Goal: Task Accomplishment & Management: Complete application form

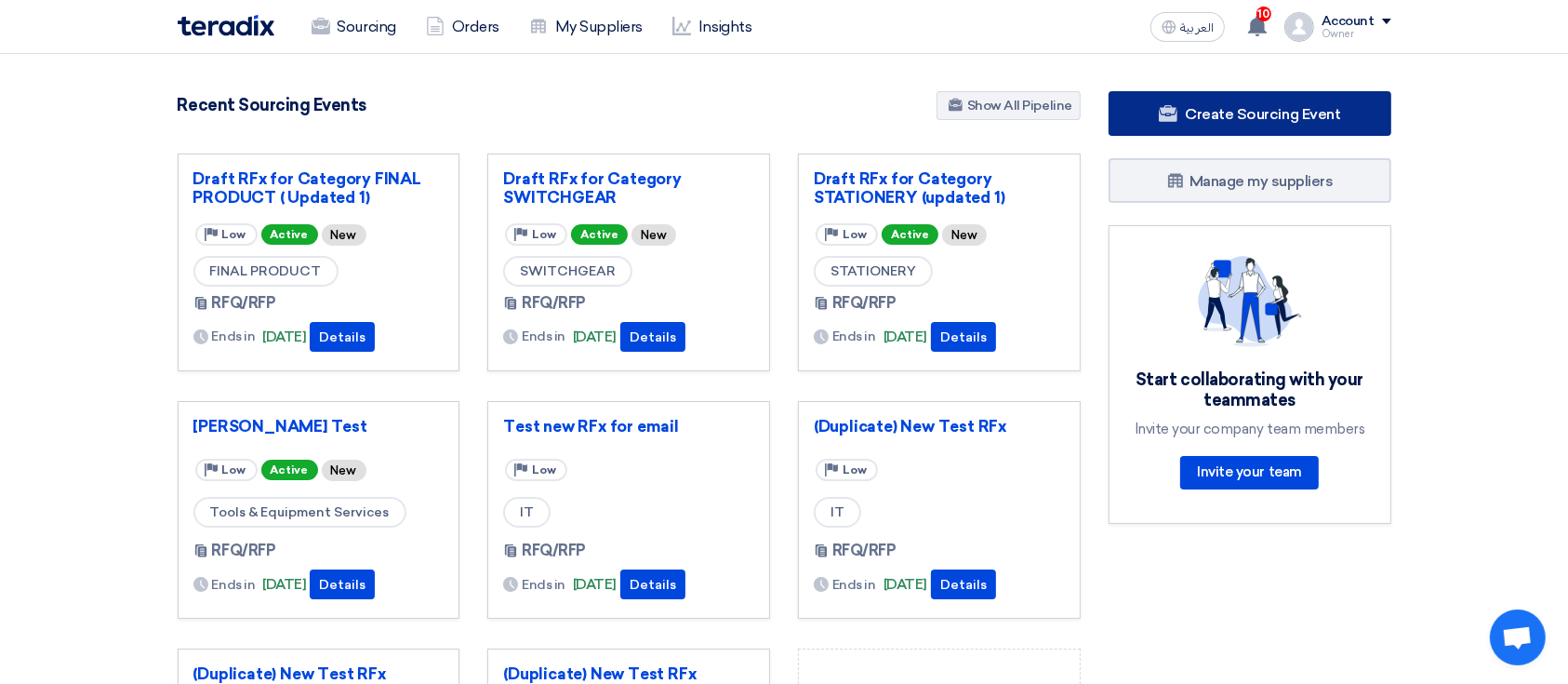
click at [1282, 130] on link "Create Sourcing Event" at bounding box center [1249, 114] width 282 height 45
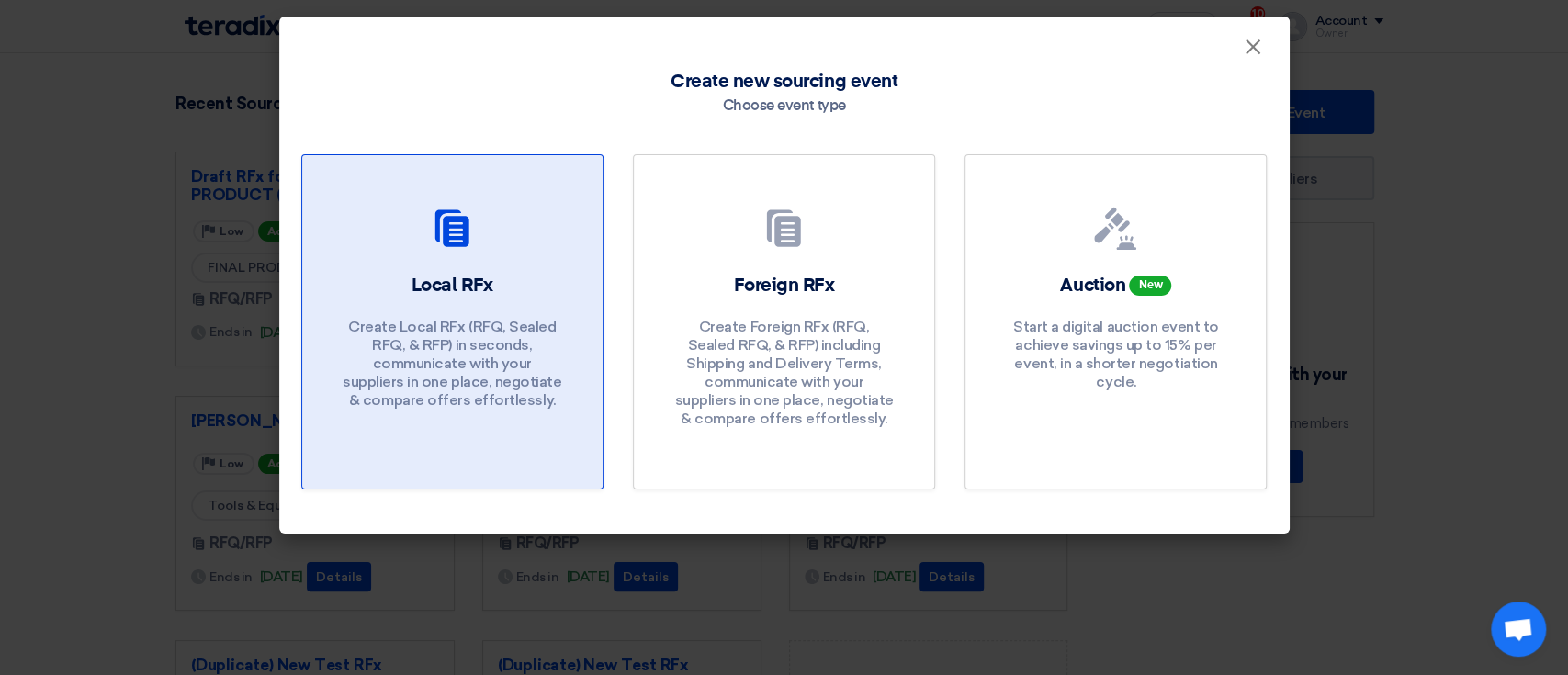
click at [410, 290] on div "Local RFx Create Local RFx (RFQ, Sealed RFQ, & RFP) in seconds, communicate wit…" at bounding box center [452, 345] width 256 height 146
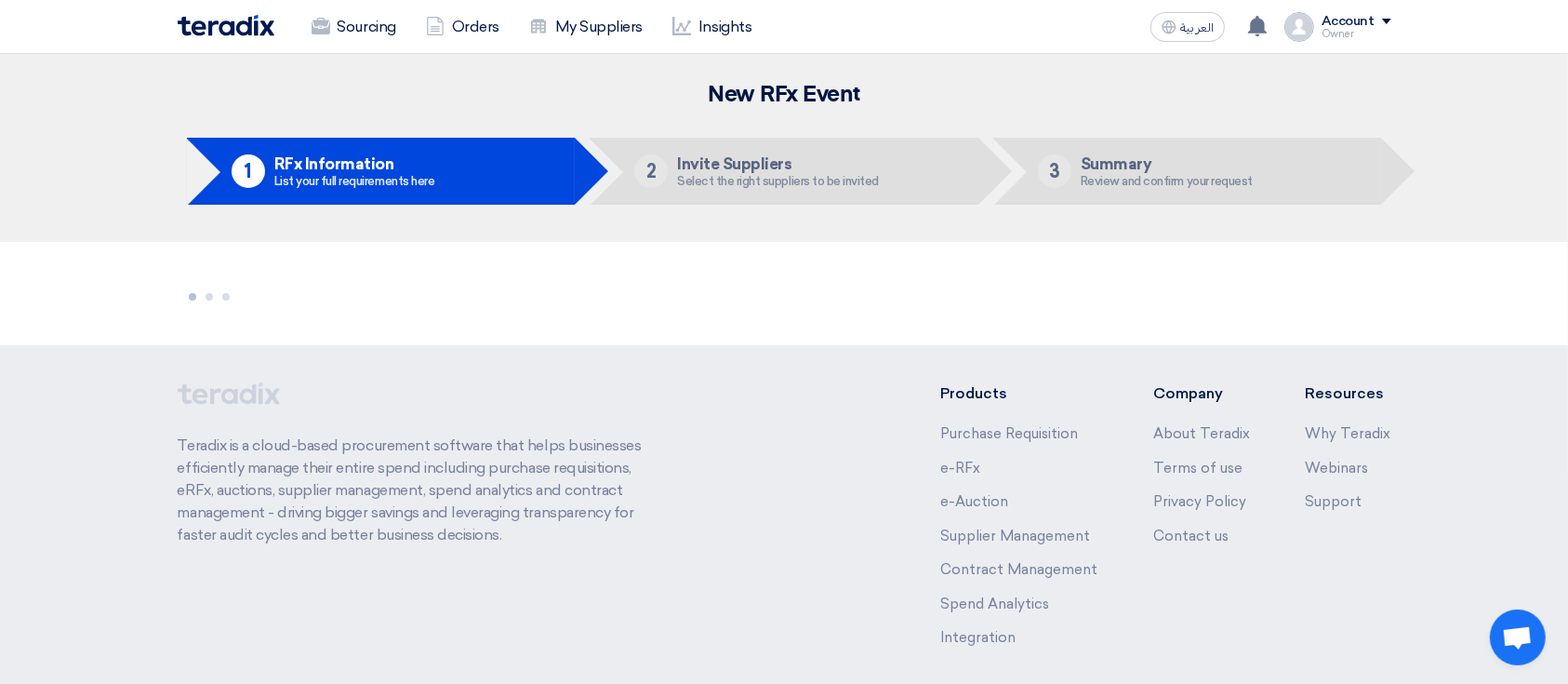
click at [1241, 113] on div "New RFx Event 1 RFx Information List your full requirements here 2 Invite Suppl…" at bounding box center [784, 148] width 1241 height 132
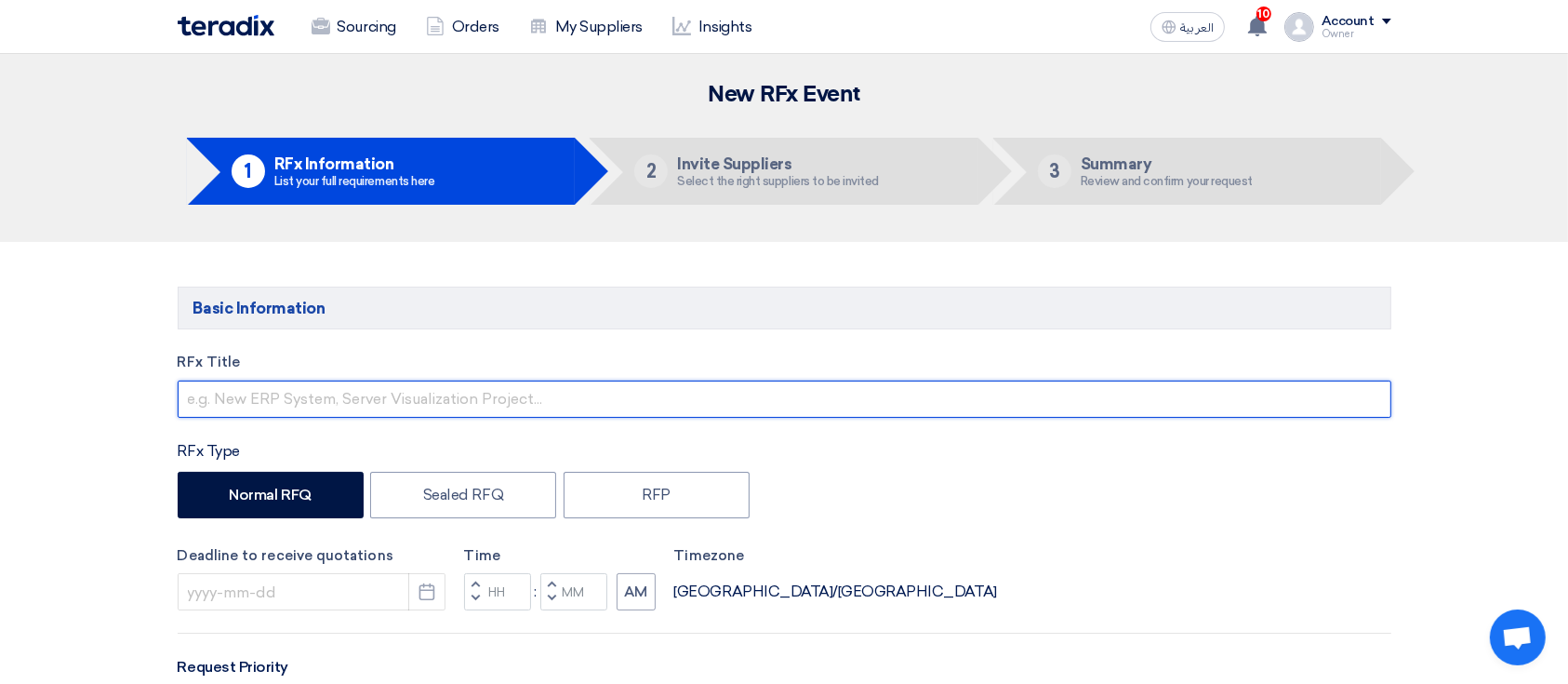
click at [841, 389] on input "text" at bounding box center [784, 399] width 1213 height 37
type input "t"
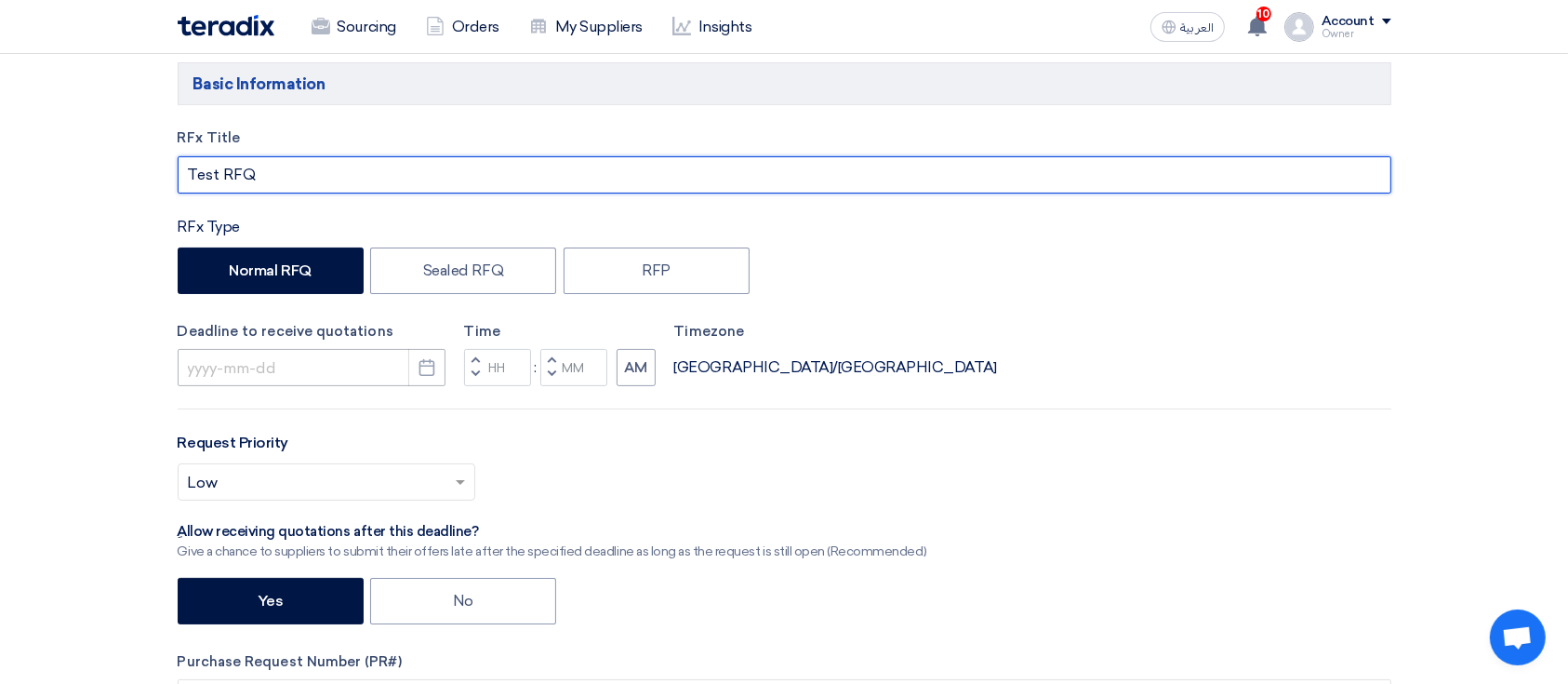
scroll to position [247, 0]
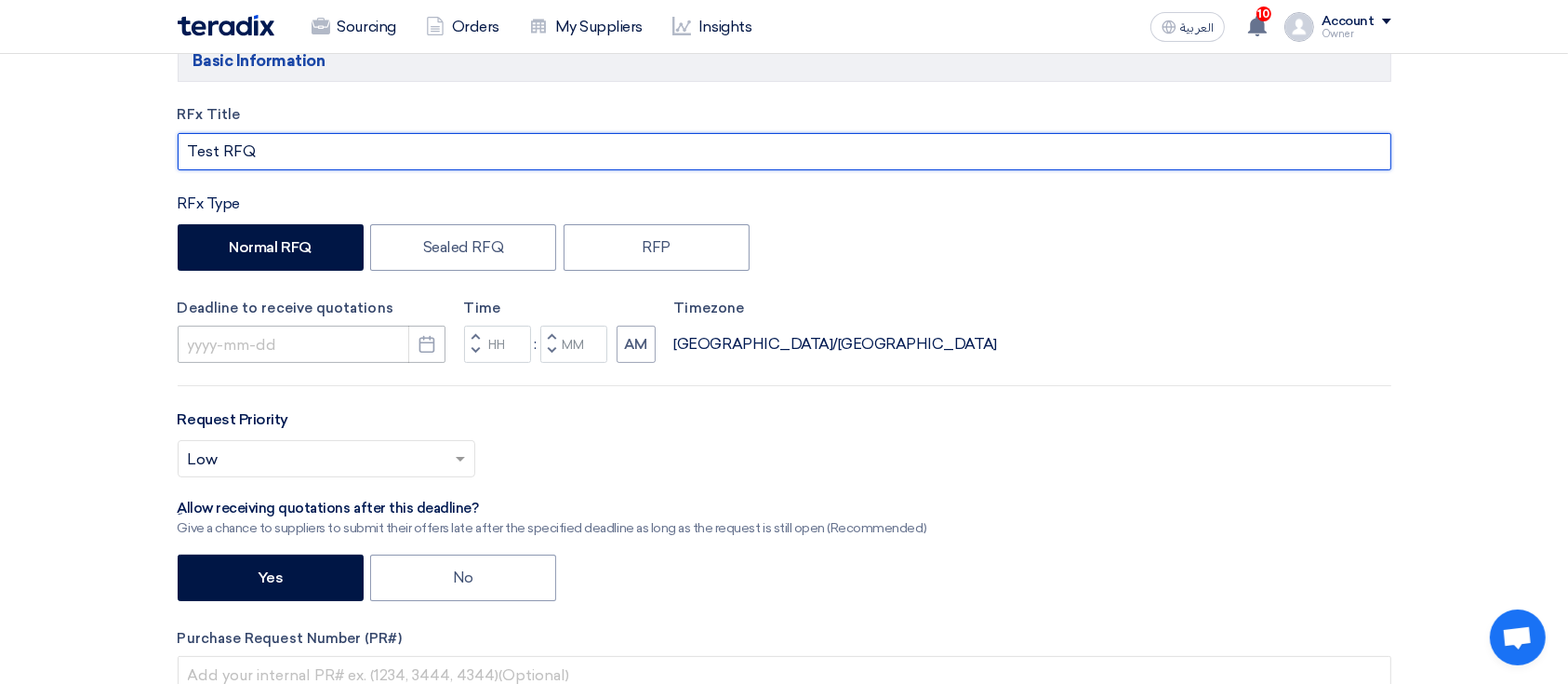
type input "Test RFQ"
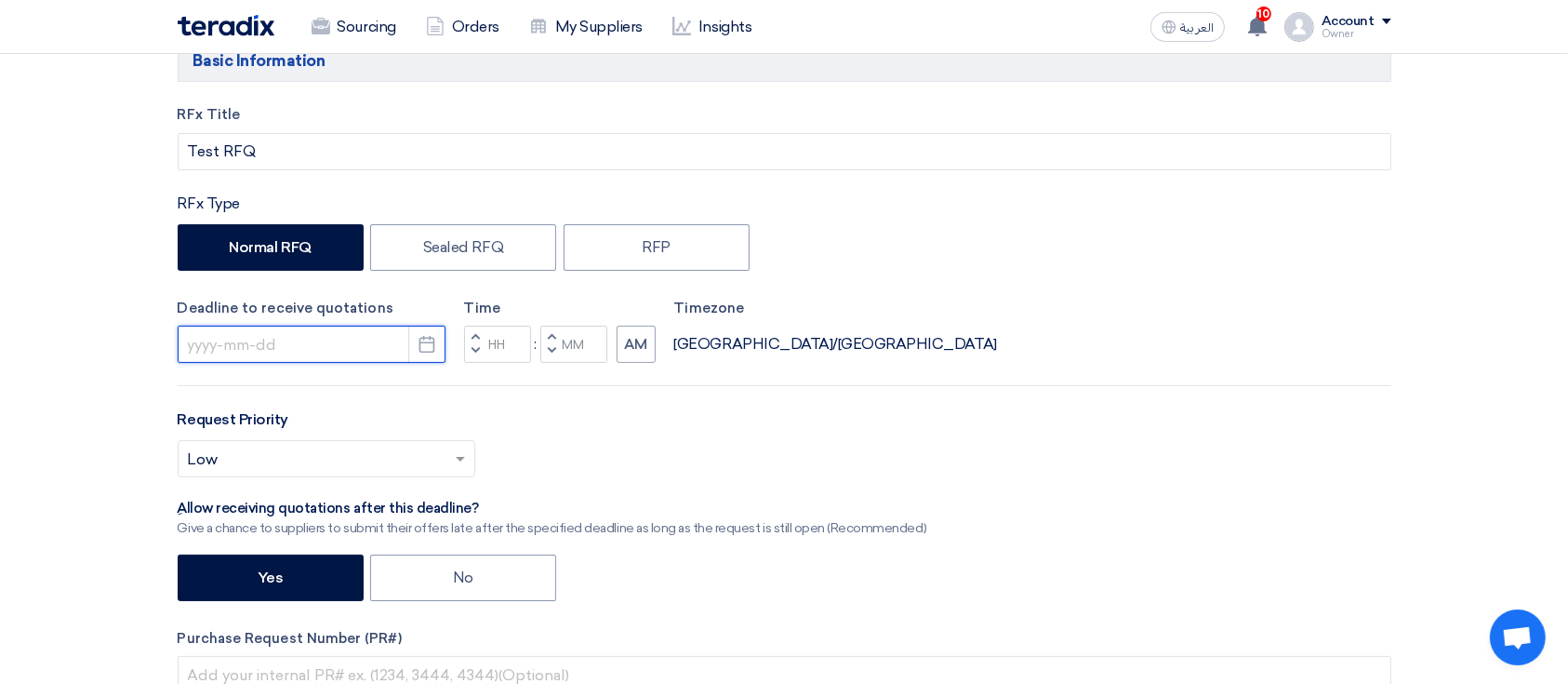
click at [268, 343] on input at bounding box center [311, 344] width 267 height 37
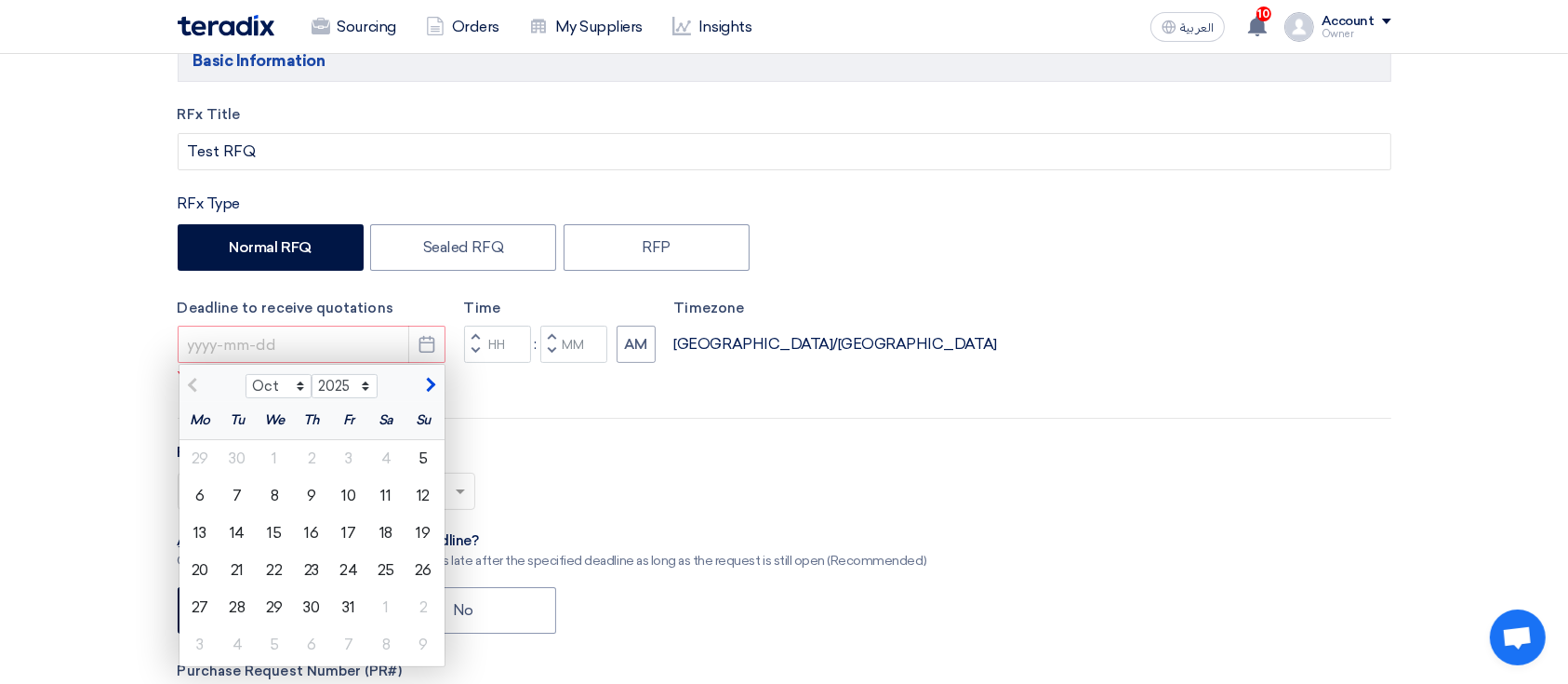
click at [255, 547] on div "15" at bounding box center [274, 533] width 37 height 37
type input "10/15/2025"
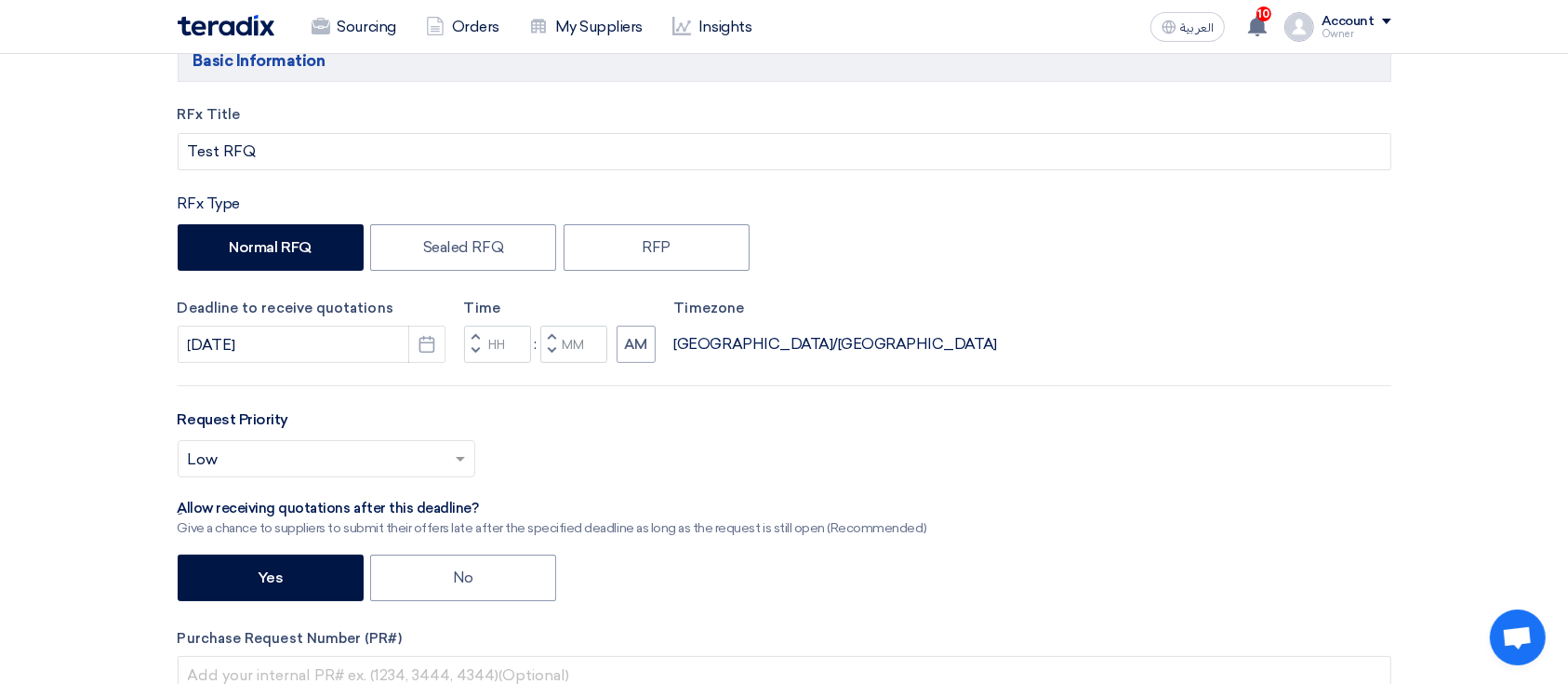
click at [554, 358] on button "Decrement minutes" at bounding box center [552, 351] width 22 height 23
type input "11"
type input "59"
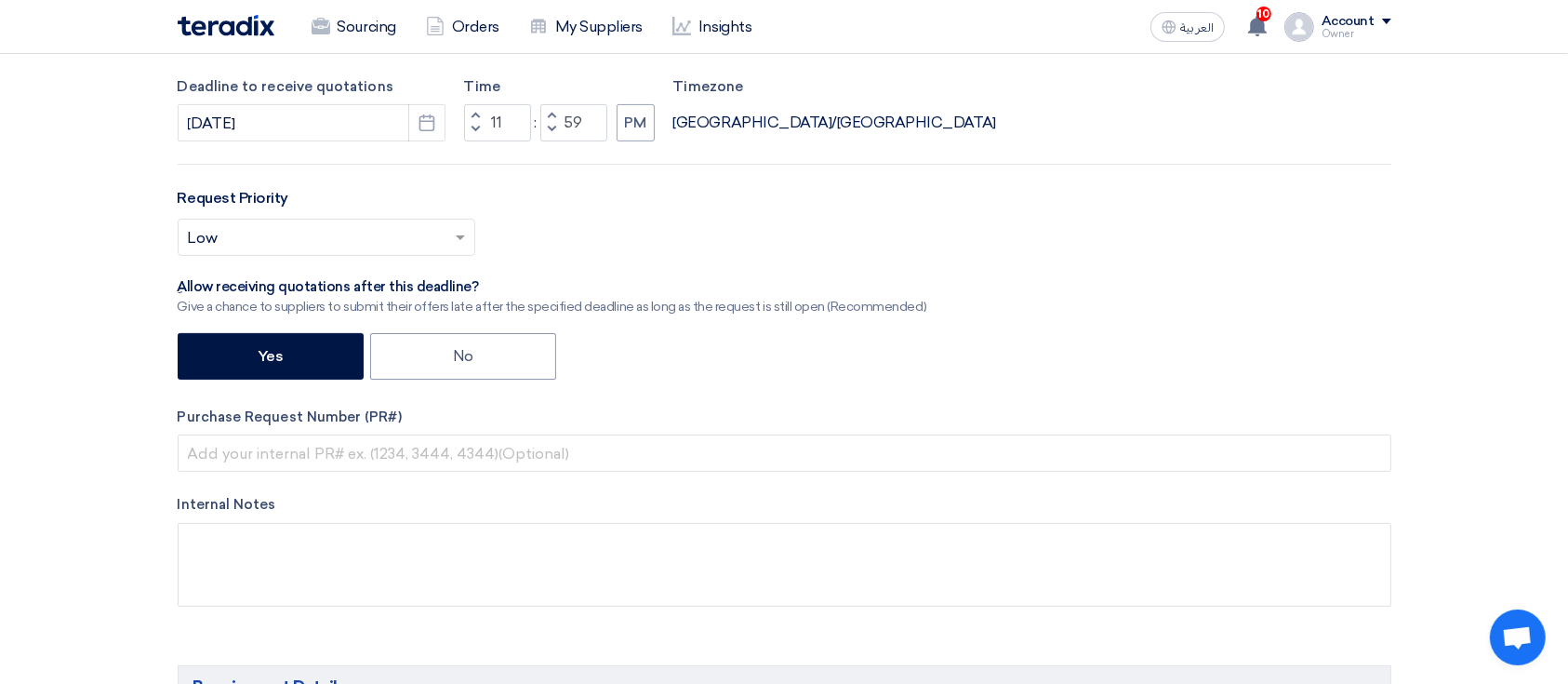
scroll to position [496, 0]
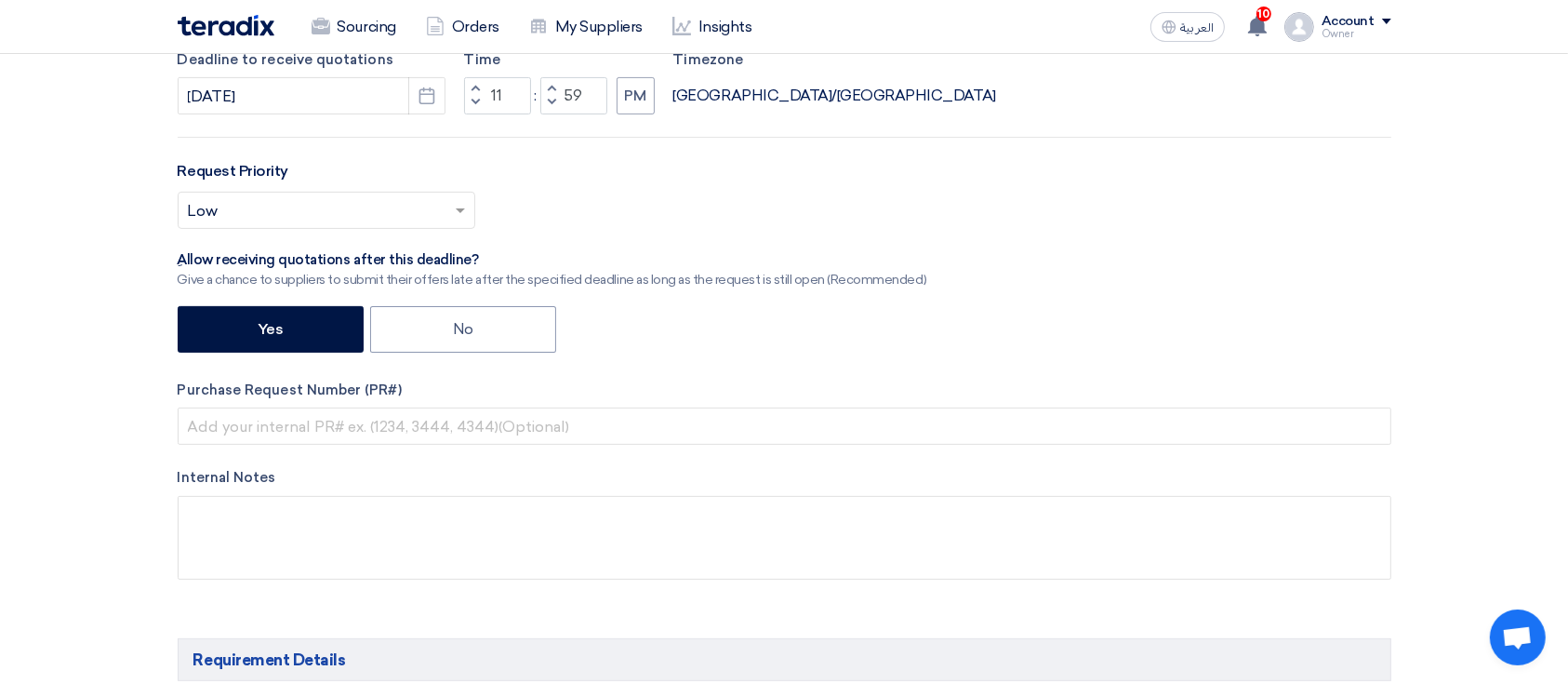
click at [672, 356] on div "RFx Title Test RFQ RFx Type Normal RFQ Sealed RFQ RFP Deadline to receive quota…" at bounding box center [784, 231] width 1241 height 752
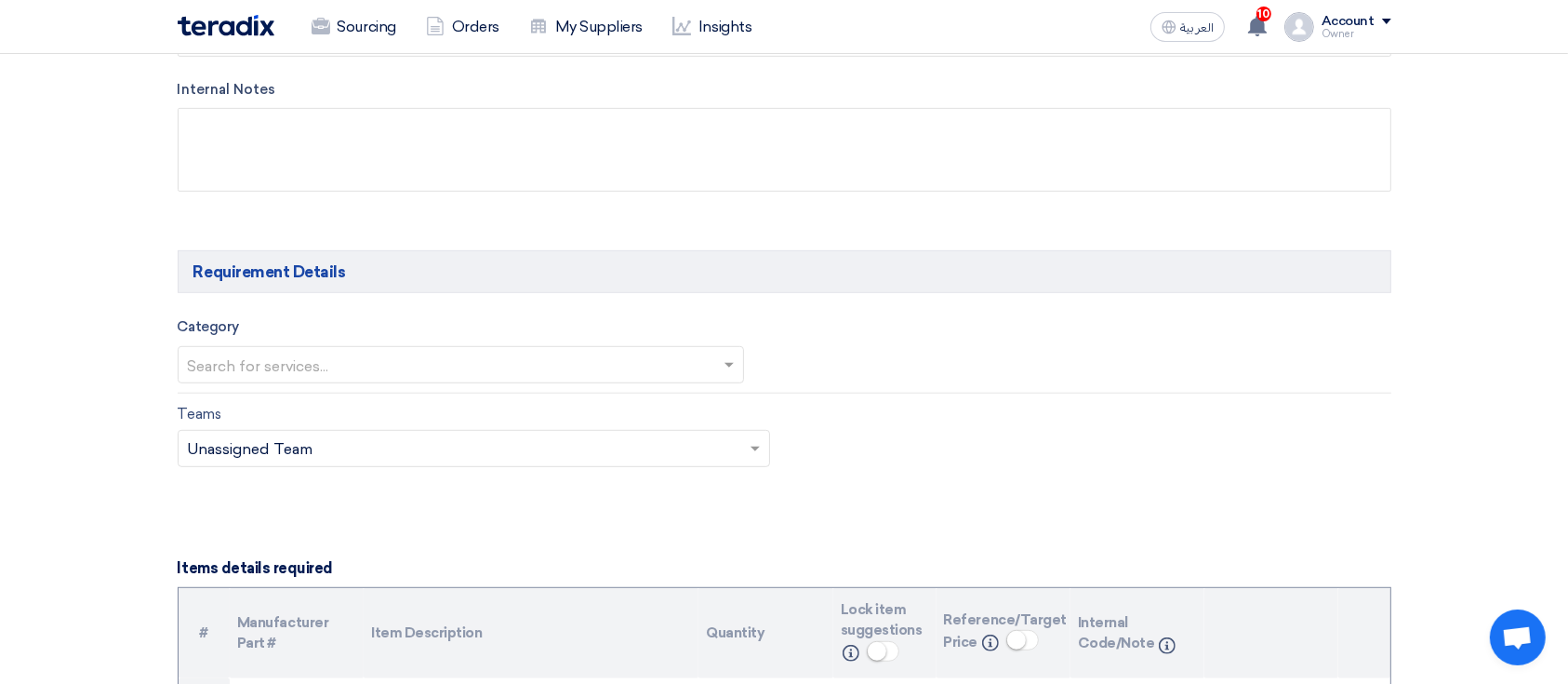
scroll to position [992, 0]
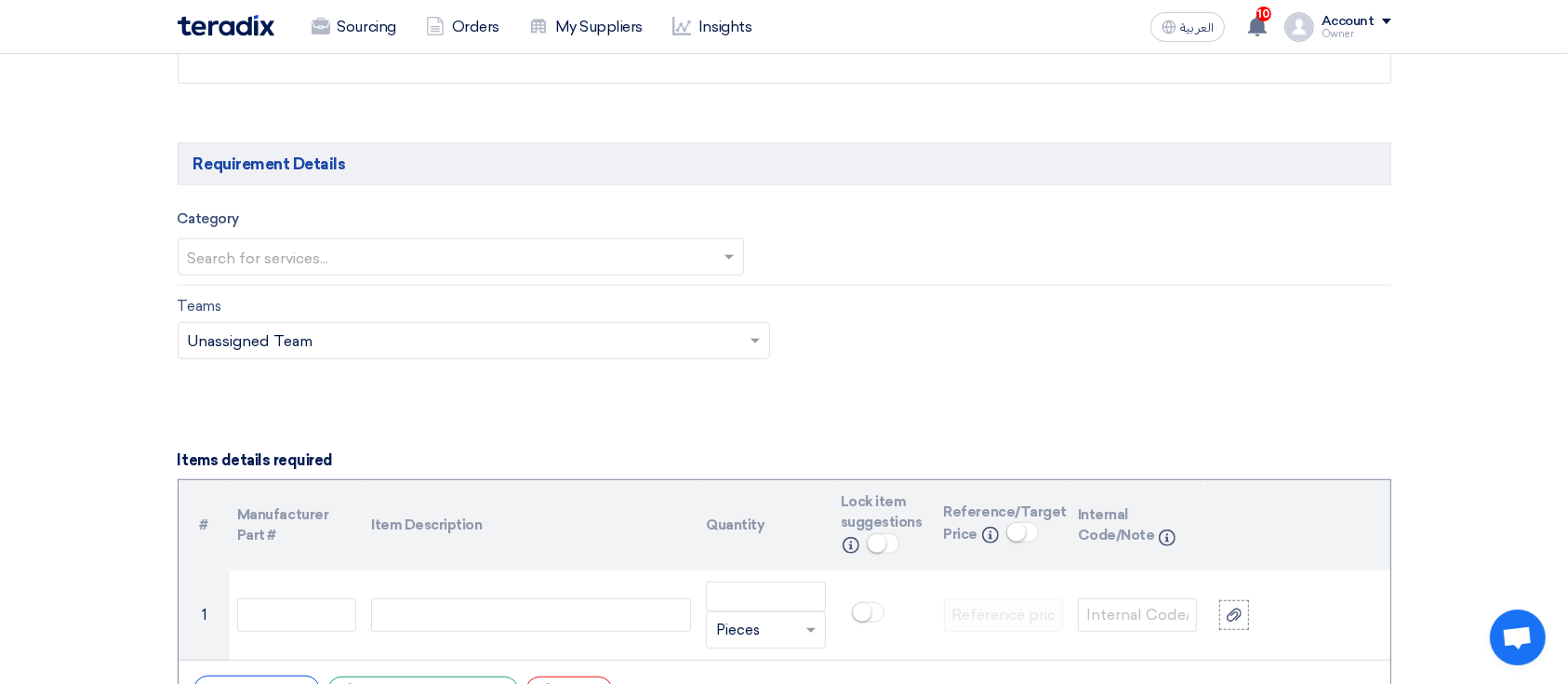
click at [414, 256] on input "text" at bounding box center [452, 258] width 528 height 31
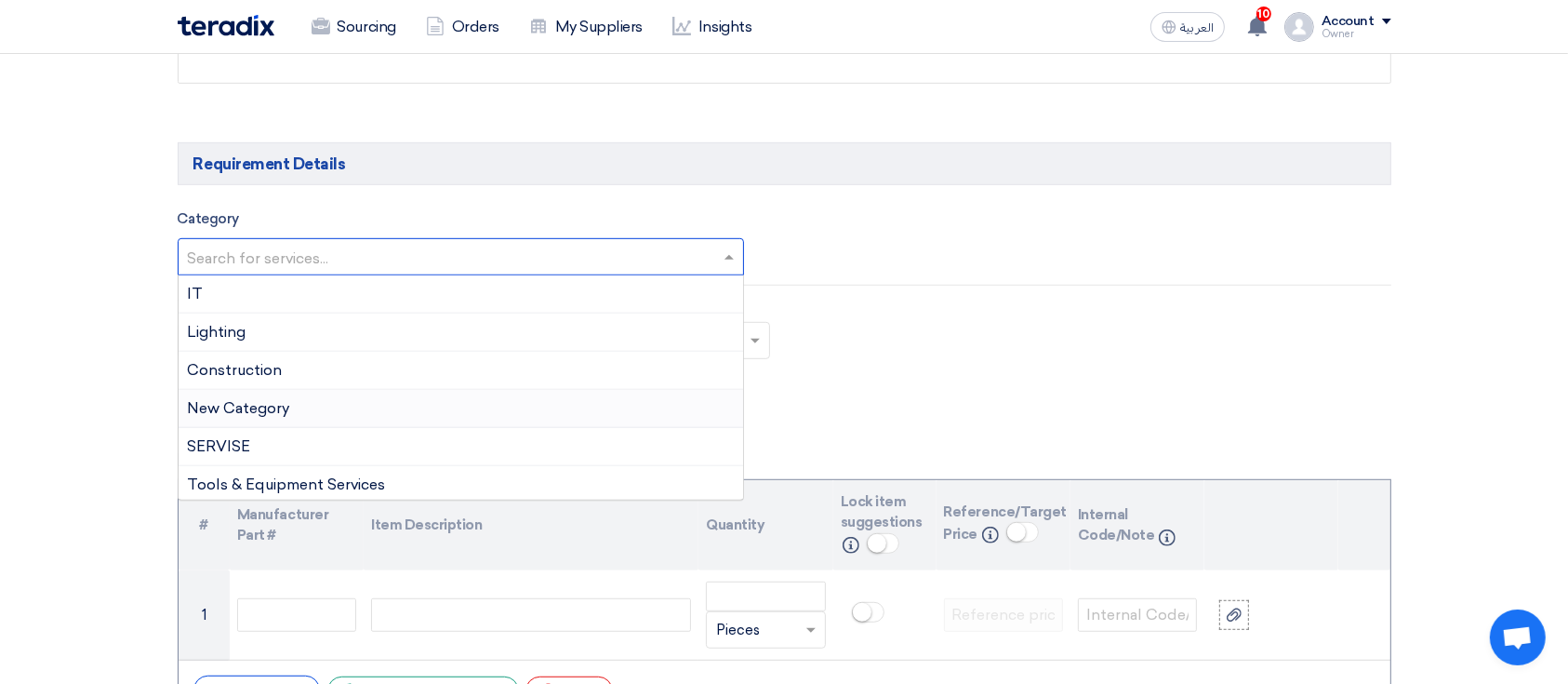
click at [230, 413] on span "New Category" at bounding box center [239, 407] width 102 height 18
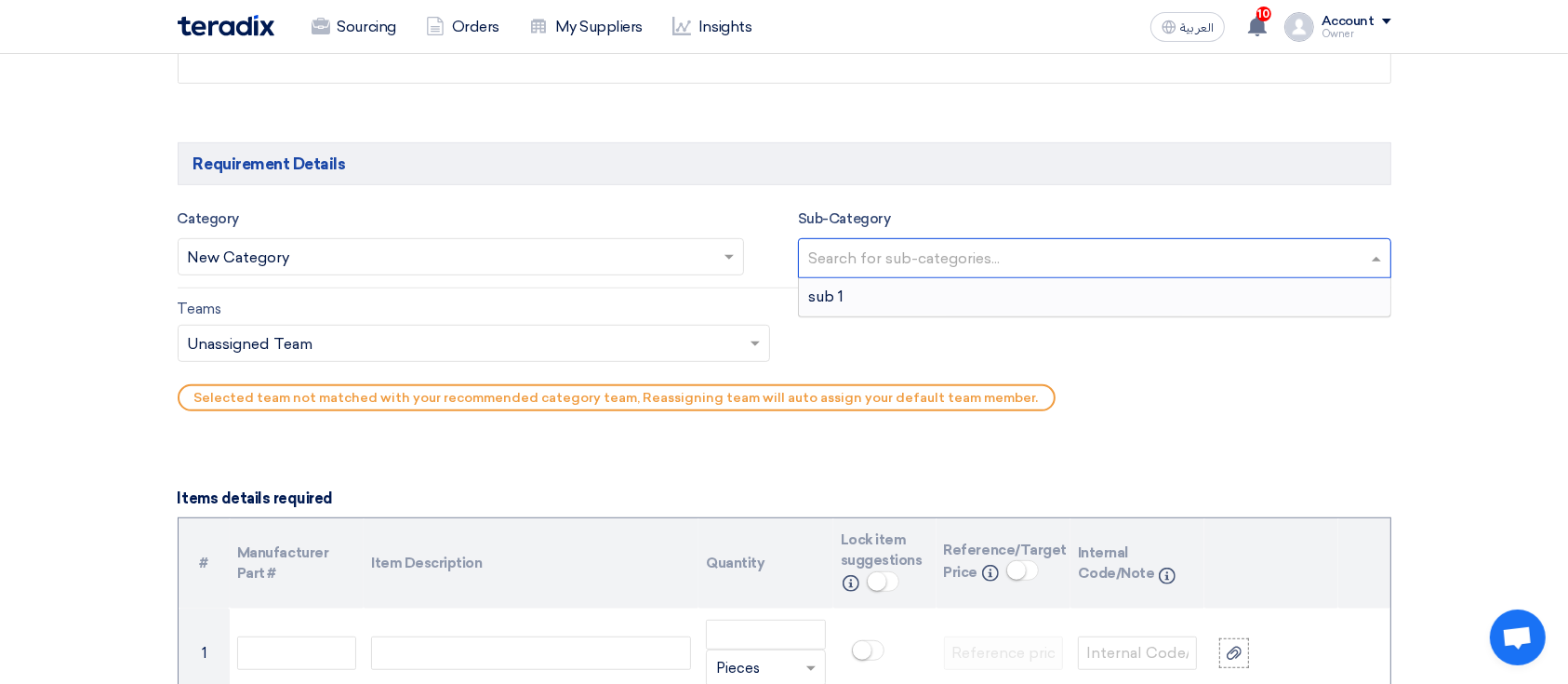
click at [897, 249] on input "text" at bounding box center [1097, 259] width 578 height 31
click at [865, 301] on div "sub 1" at bounding box center [1094, 296] width 592 height 37
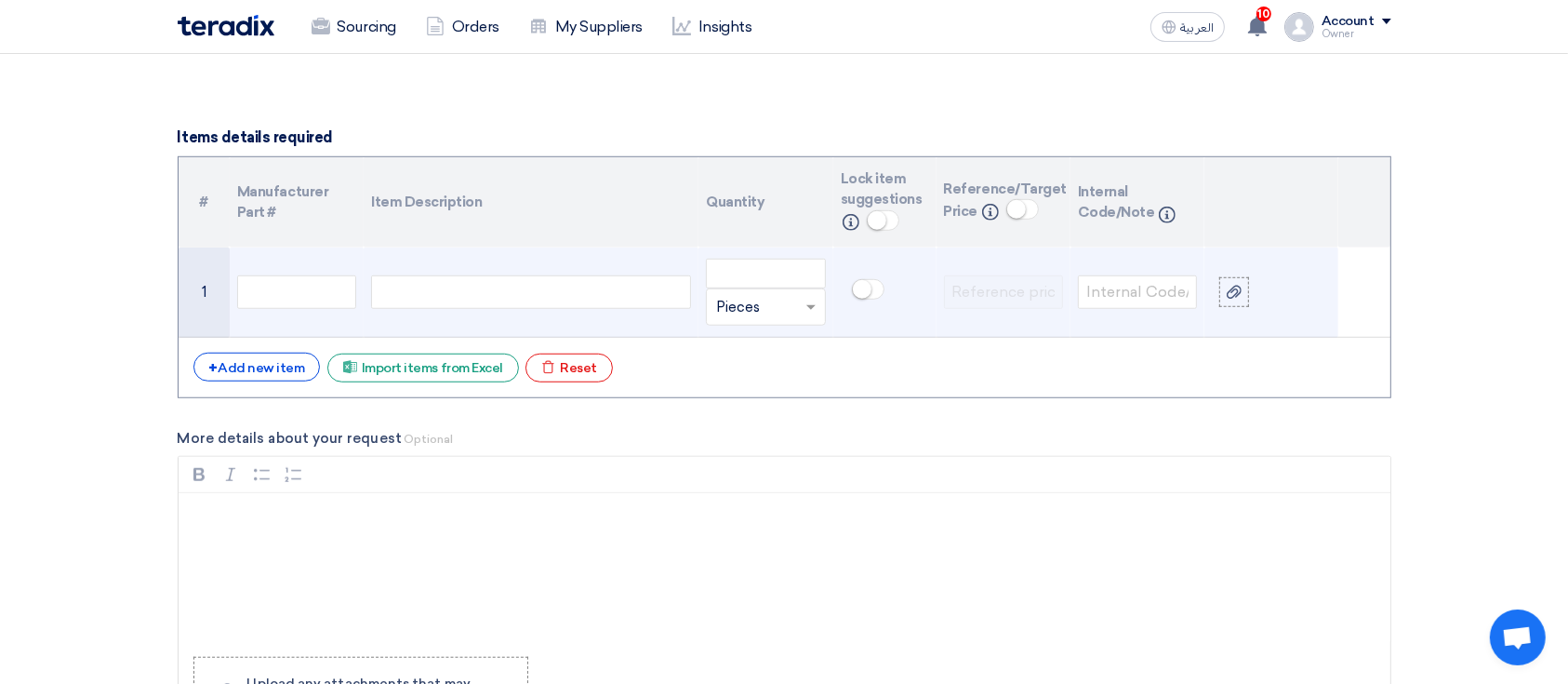
scroll to position [1239, 0]
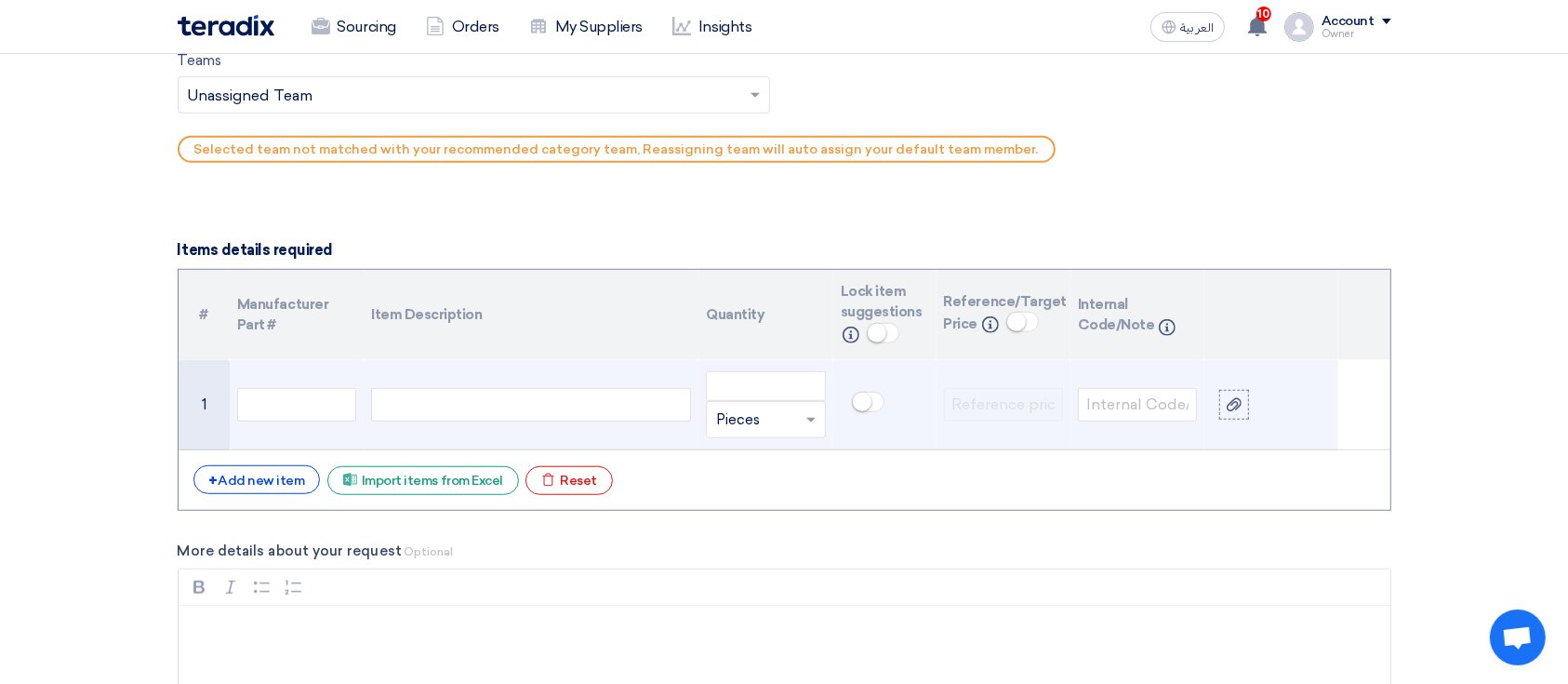
click at [551, 404] on div at bounding box center [530, 404] width 320 height 34
click at [503, 416] on div "Item1" at bounding box center [530, 404] width 320 height 34
copy div "Item"
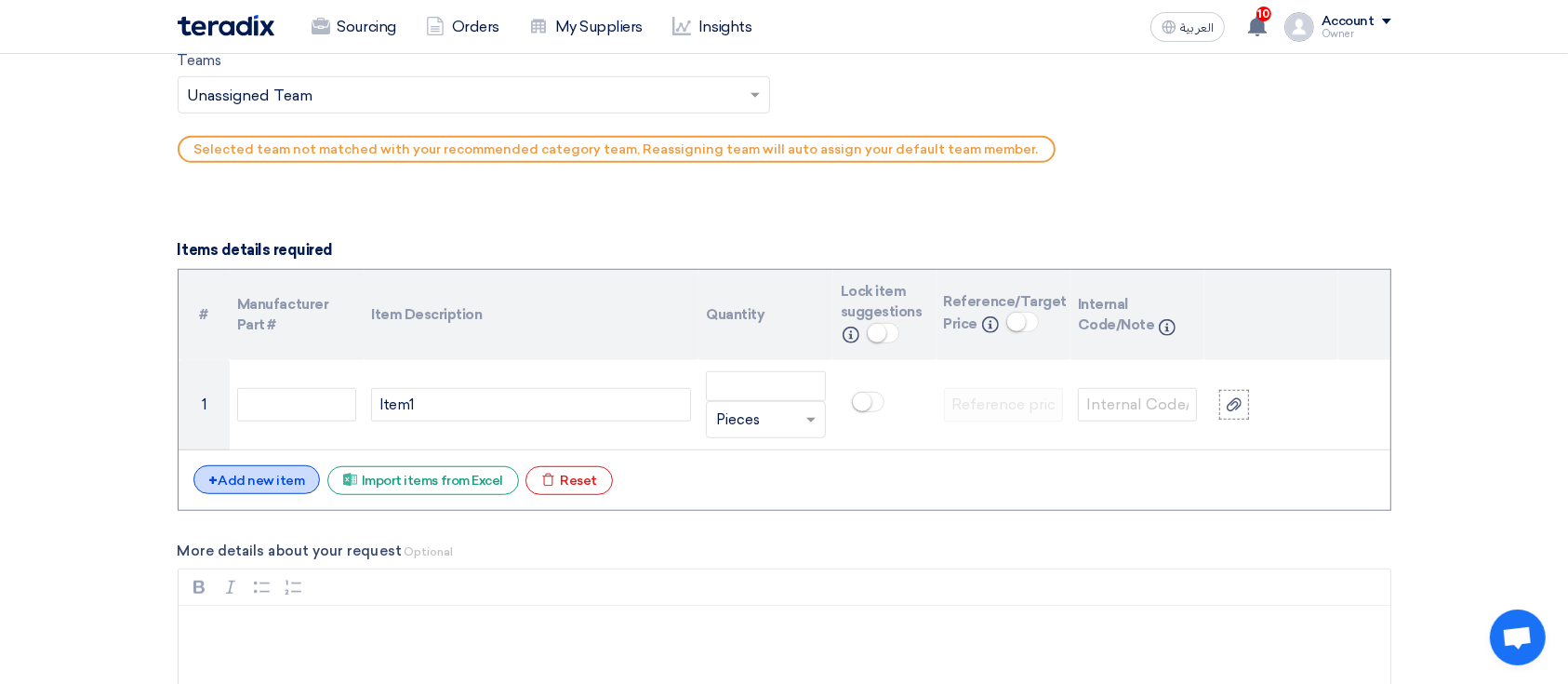
click at [221, 465] on div "+ Add new item" at bounding box center [257, 479] width 128 height 29
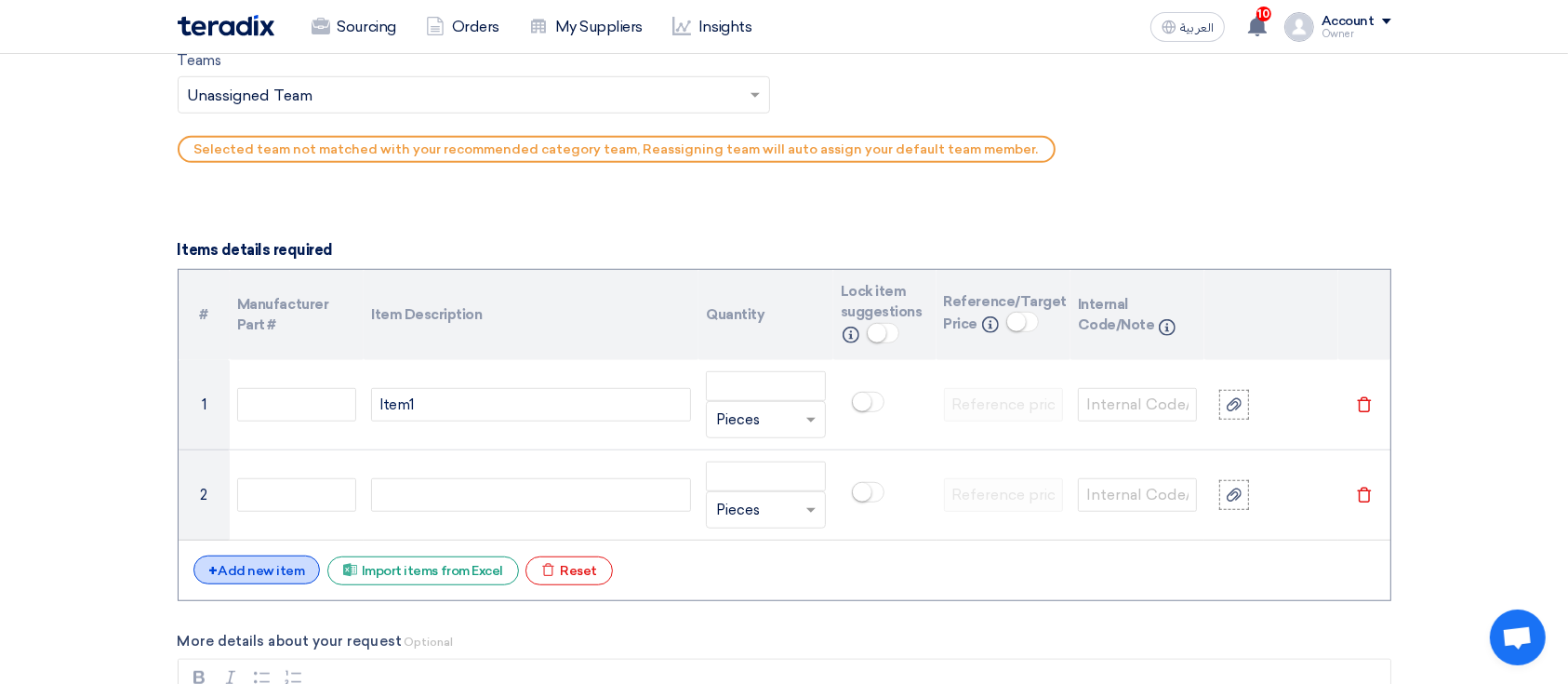
click at [244, 578] on div "+ Add new item" at bounding box center [257, 569] width 128 height 29
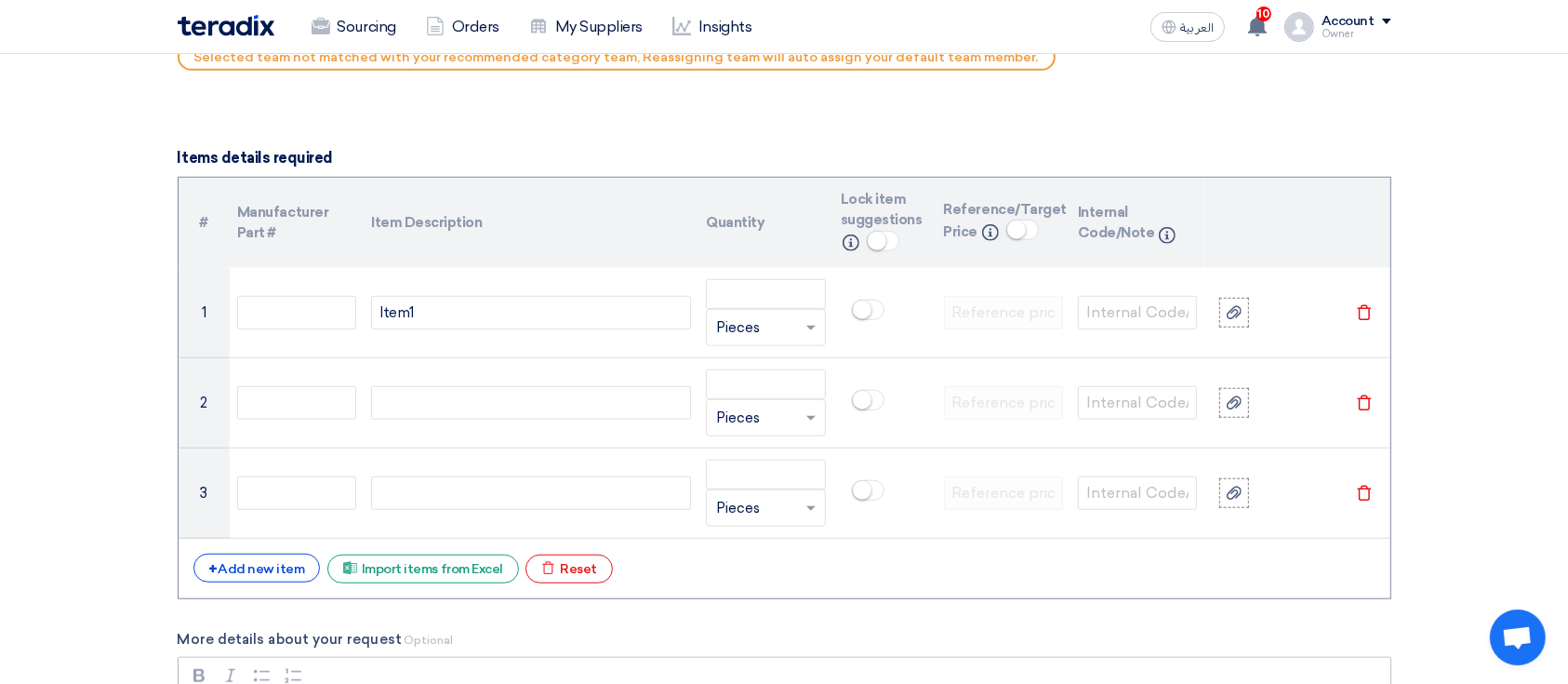
scroll to position [1488, 0]
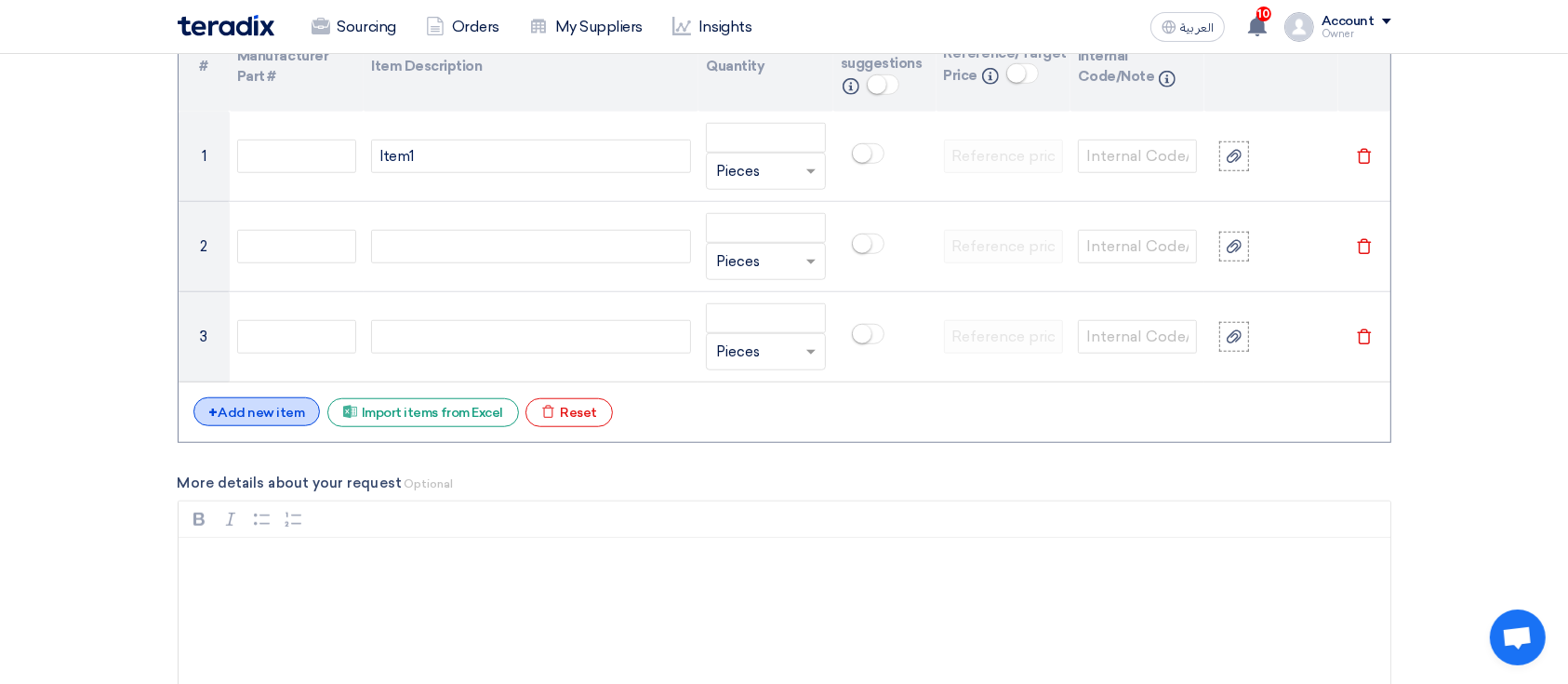
click at [280, 403] on div "+ Add new item" at bounding box center [257, 411] width 128 height 29
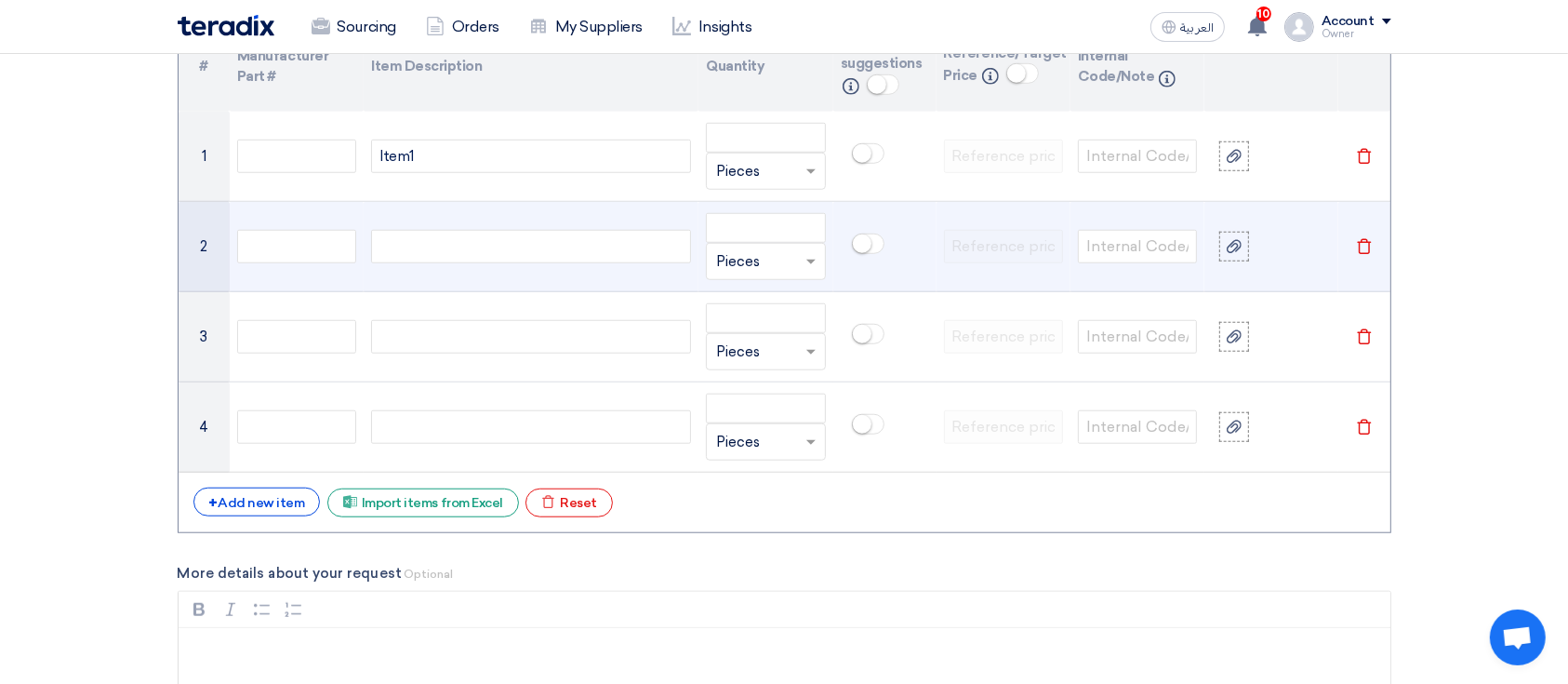
click at [409, 241] on div at bounding box center [530, 246] width 320 height 34
paste div
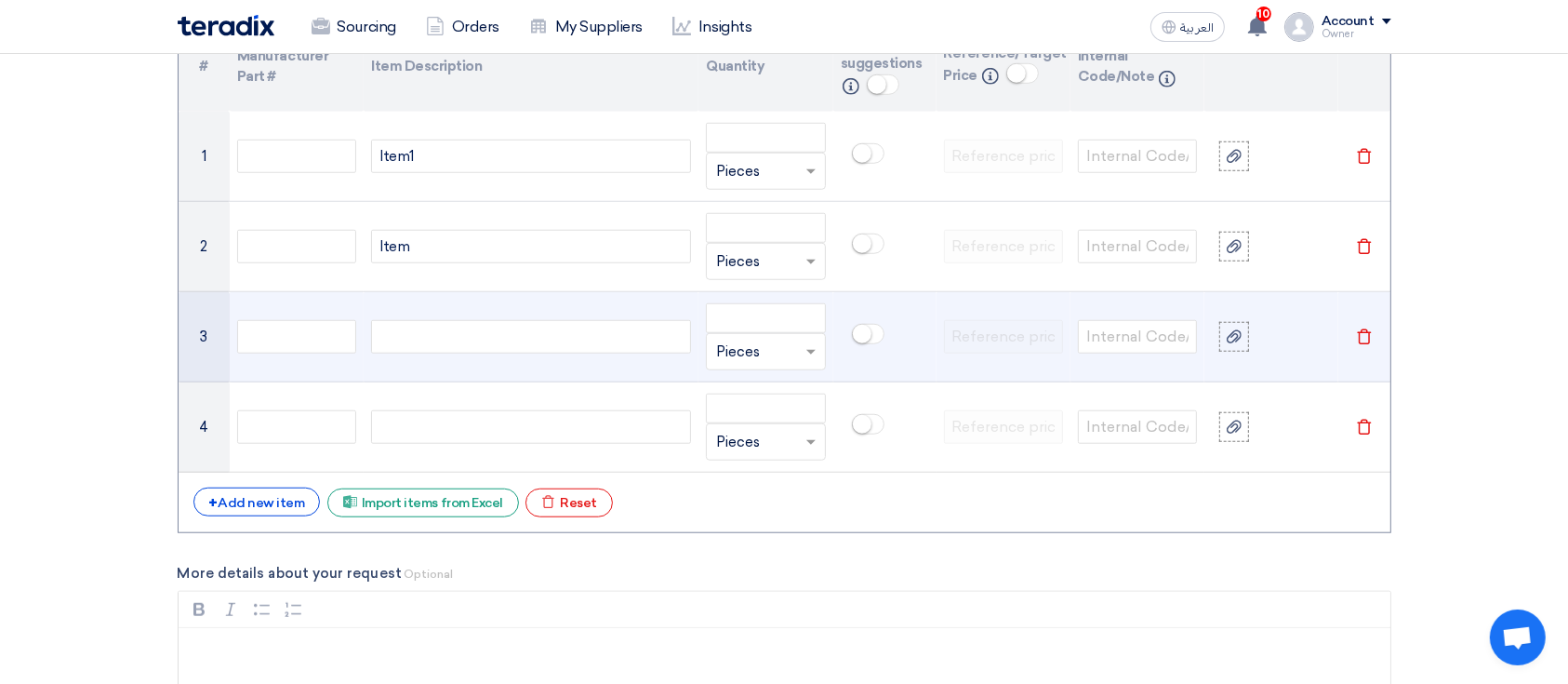
click at [464, 339] on div at bounding box center [530, 336] width 320 height 34
paste div
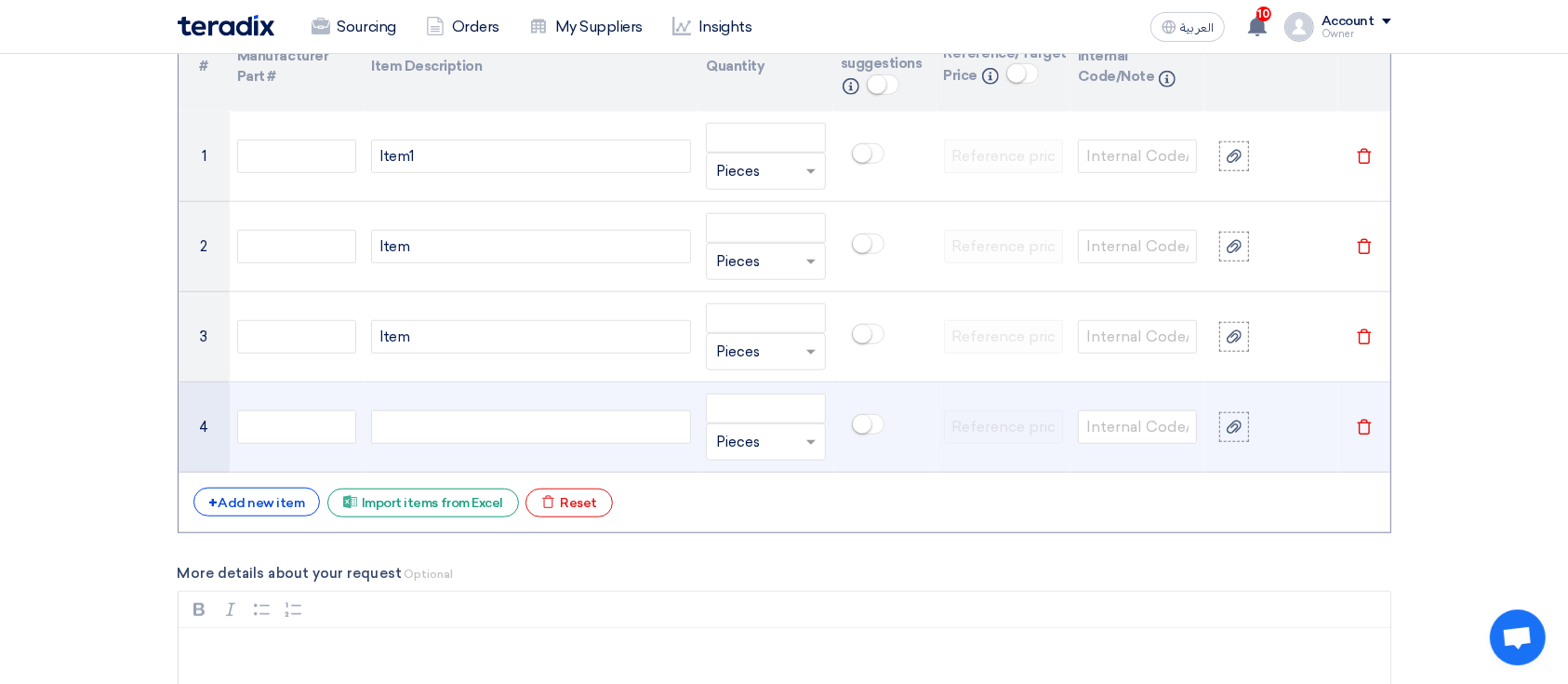
click at [462, 443] on td at bounding box center [530, 427] width 334 height 90
paste div
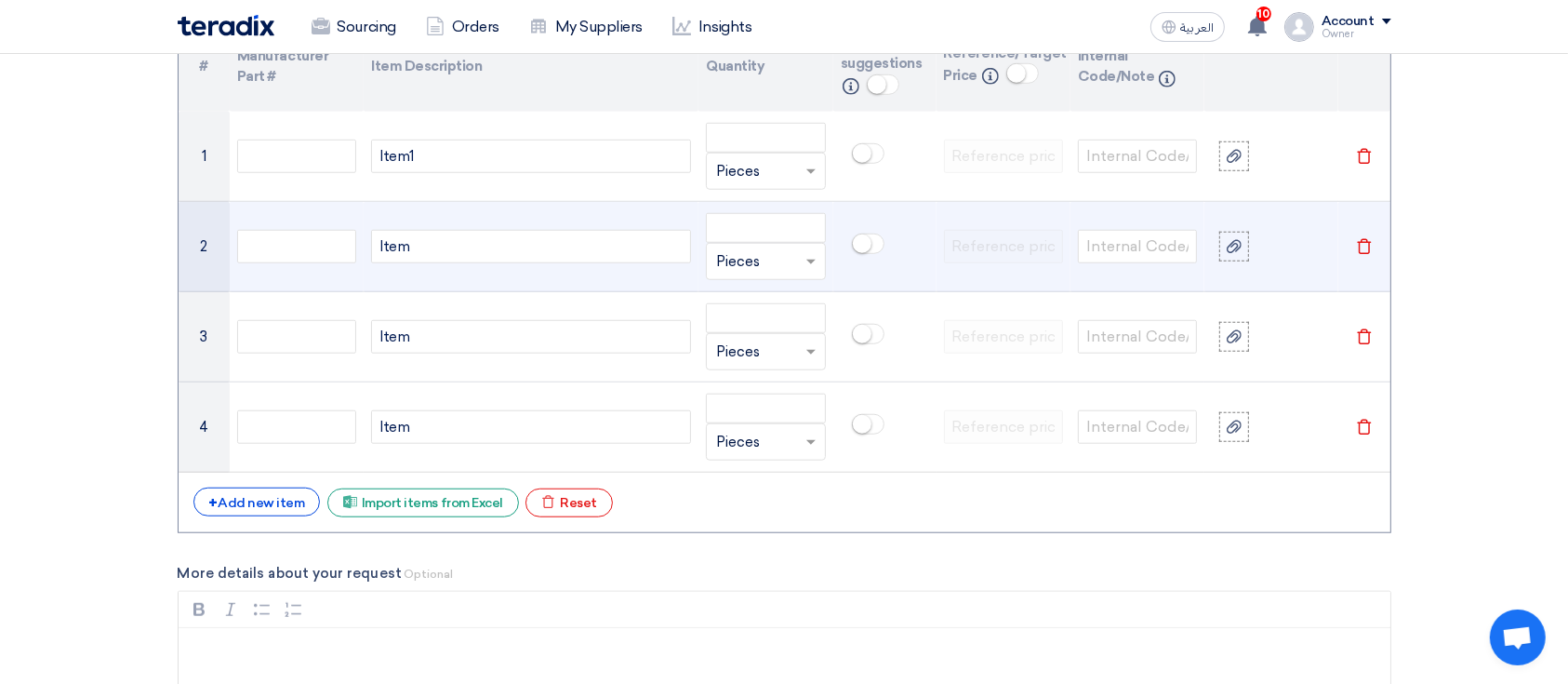
click at [519, 232] on div "Item" at bounding box center [530, 246] width 320 height 34
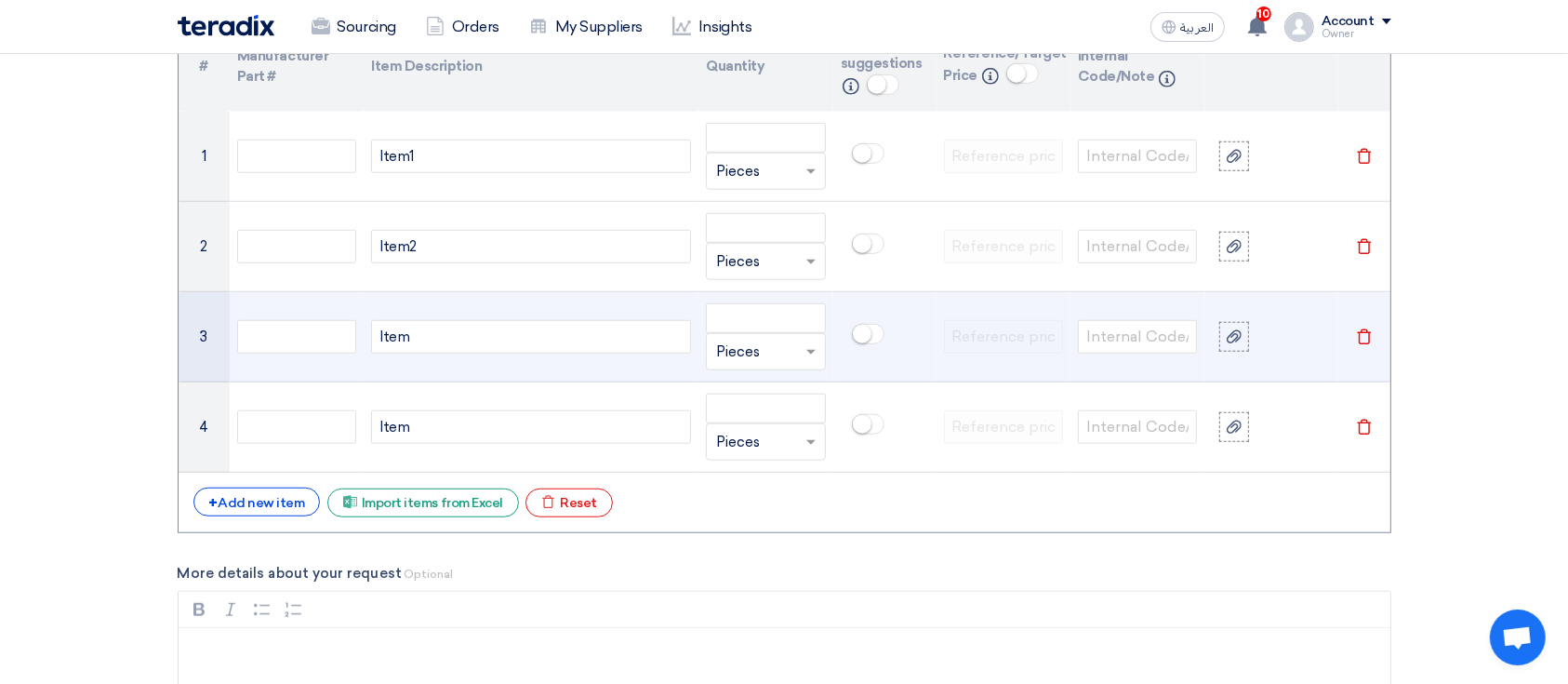
click at [513, 332] on div "Item" at bounding box center [530, 336] width 320 height 34
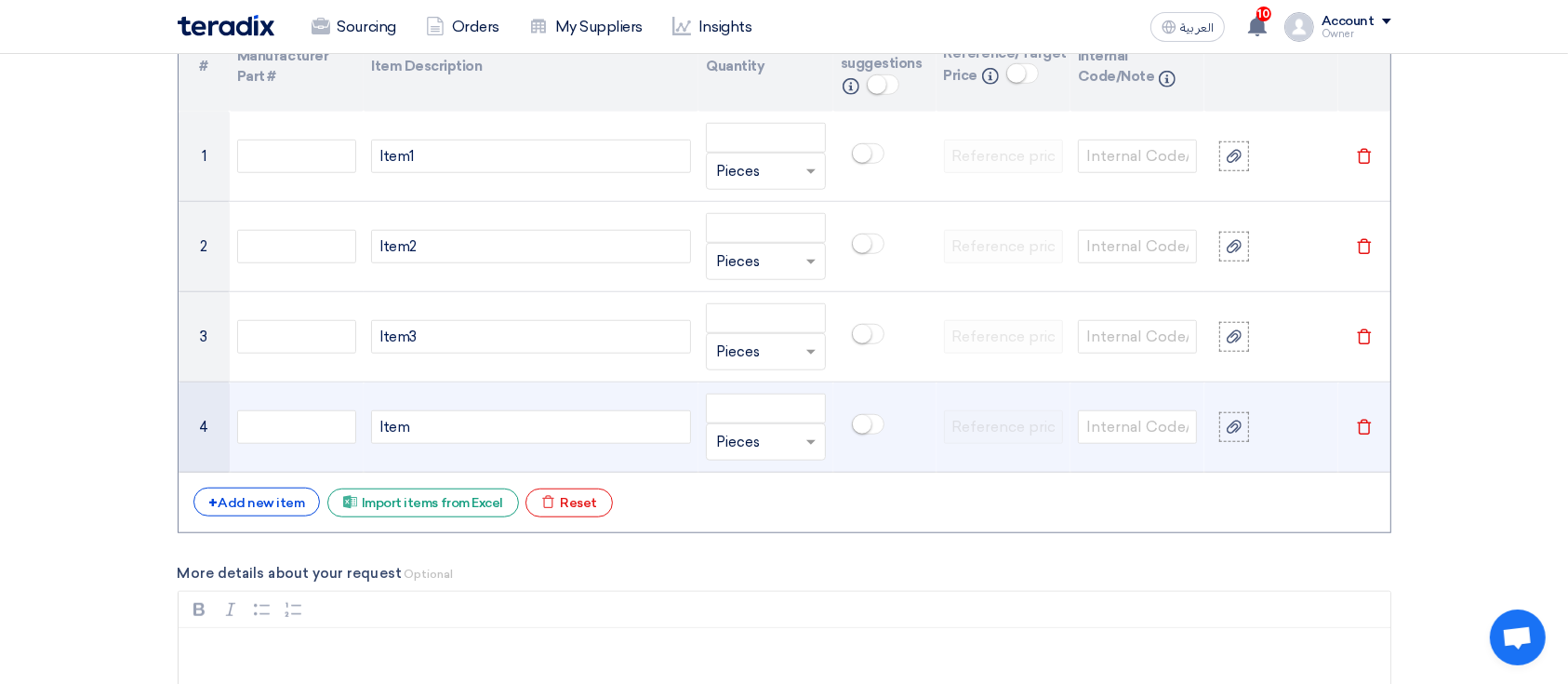
click at [491, 431] on div "Item" at bounding box center [530, 427] width 320 height 34
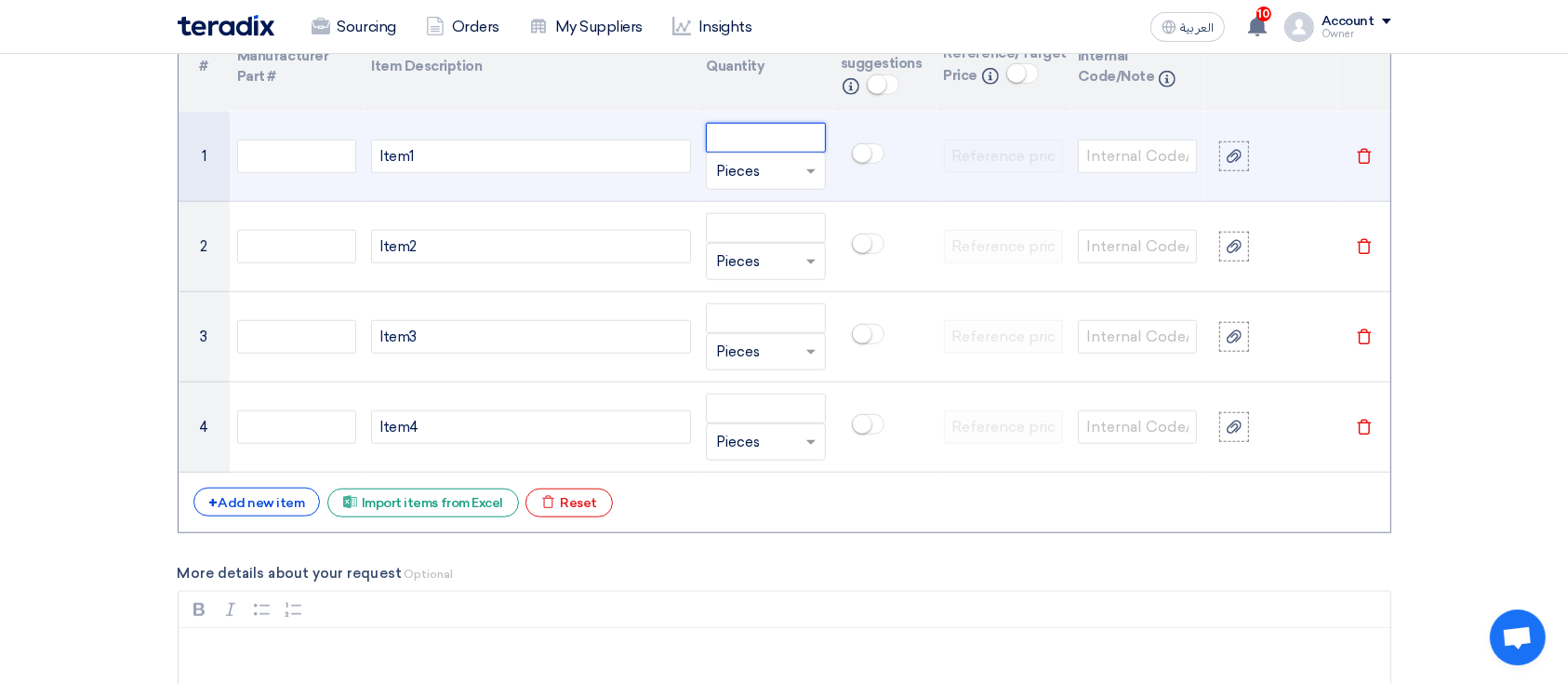
click at [779, 130] on input "number" at bounding box center [765, 138] width 119 height 30
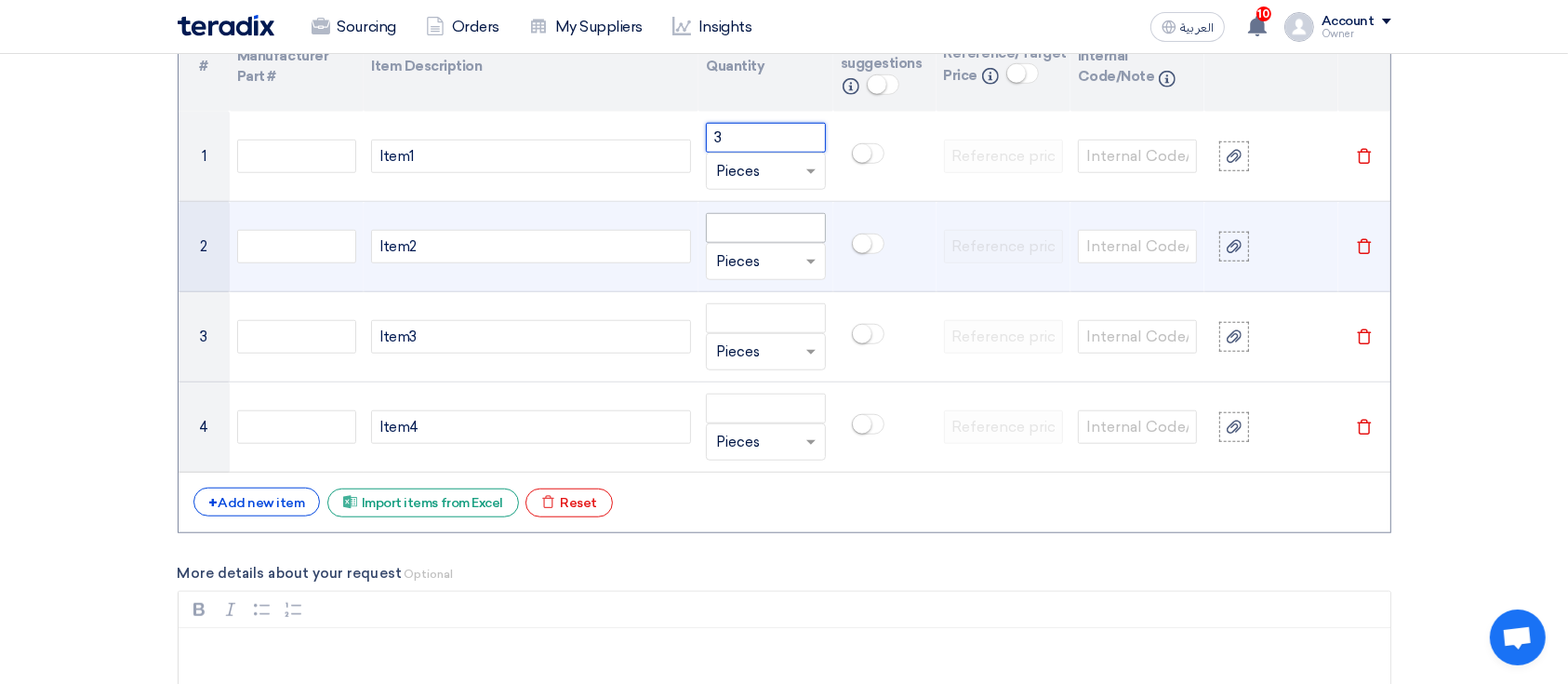
type input "3"
click at [764, 220] on input "number" at bounding box center [765, 228] width 119 height 30
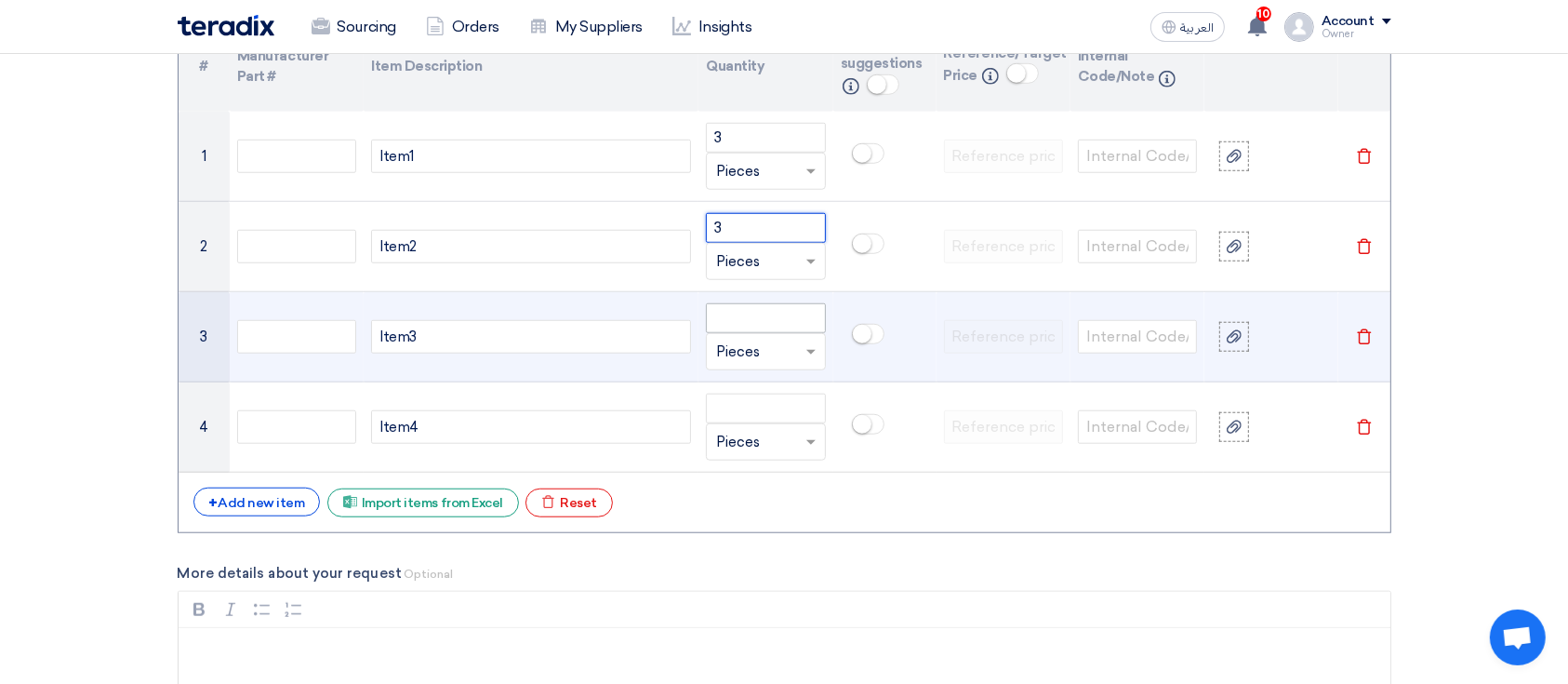
type input "3"
click at [738, 311] on input "number" at bounding box center [765, 318] width 119 height 30
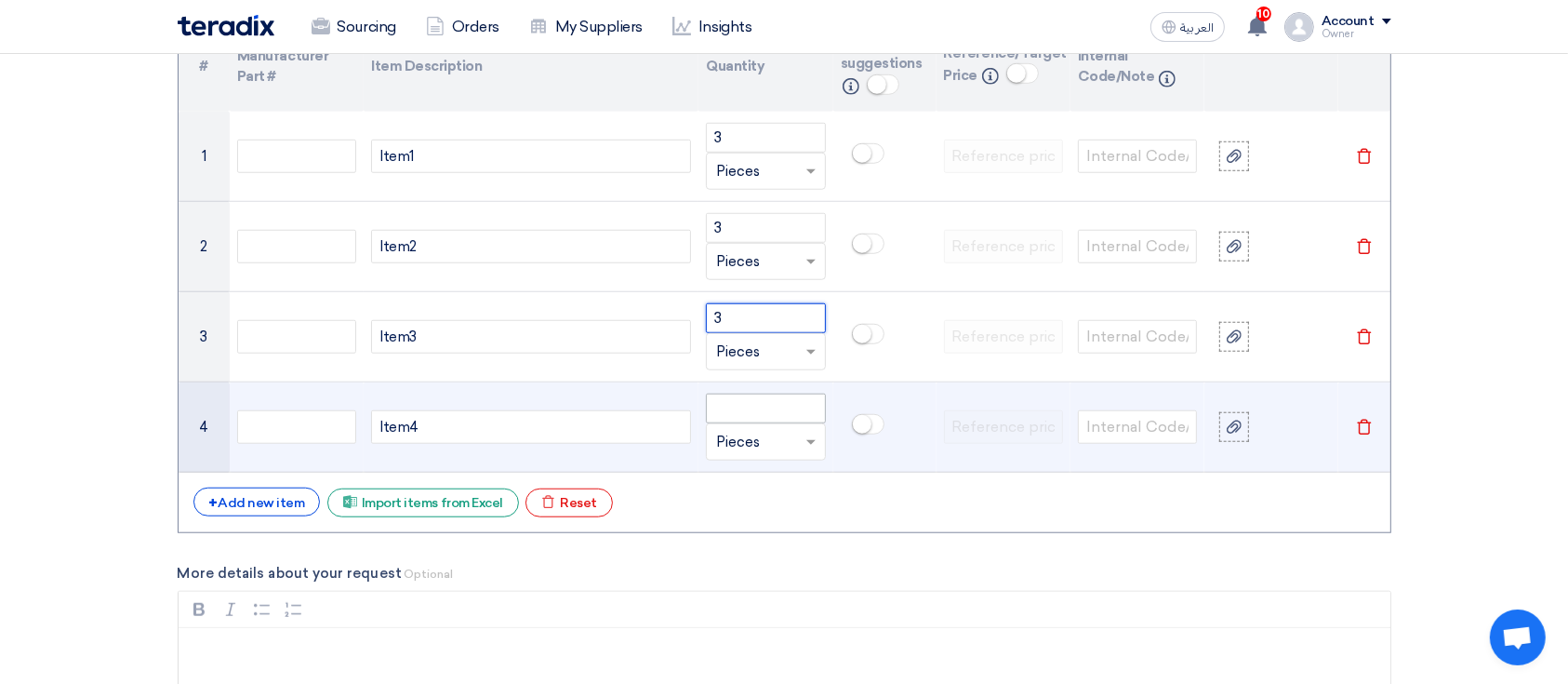
type input "3"
click at [716, 417] on input "number" at bounding box center [765, 408] width 119 height 30
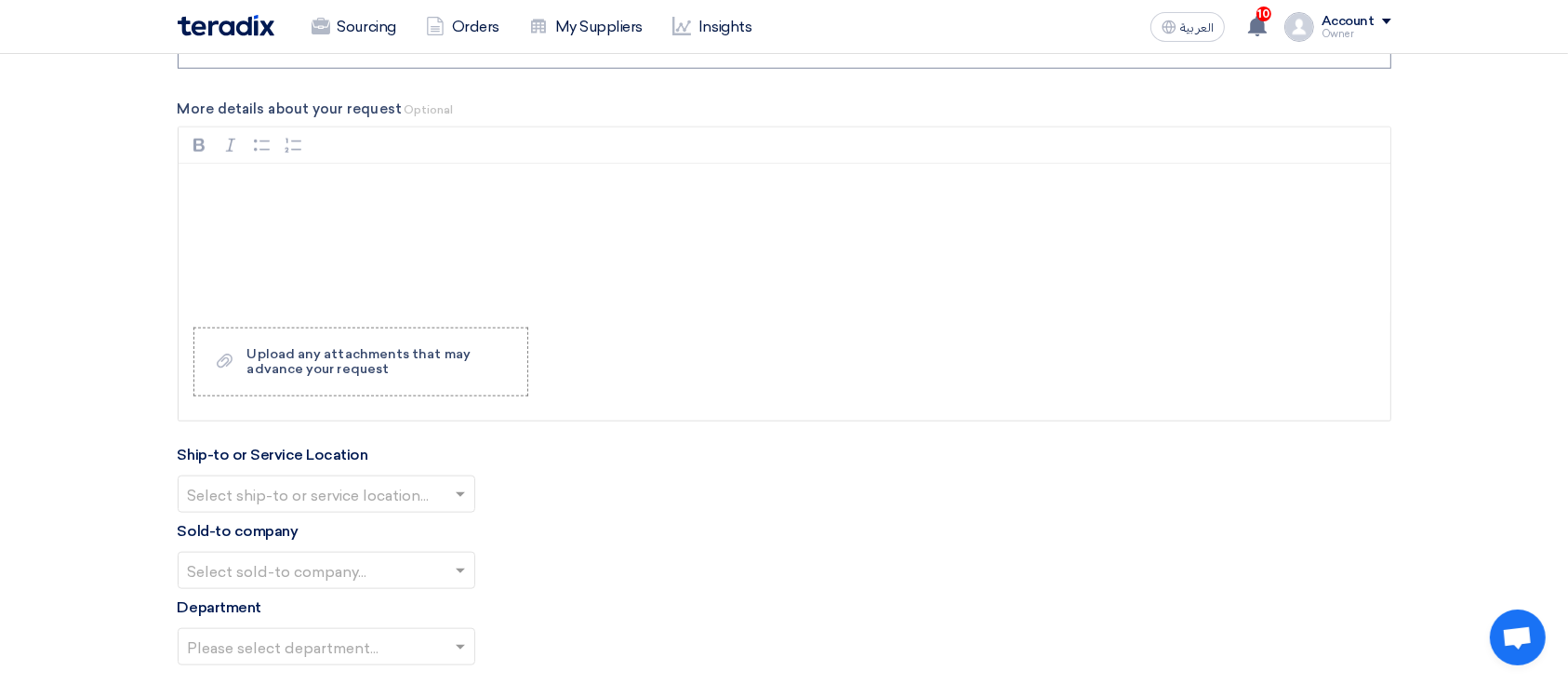
scroll to position [2107, 0]
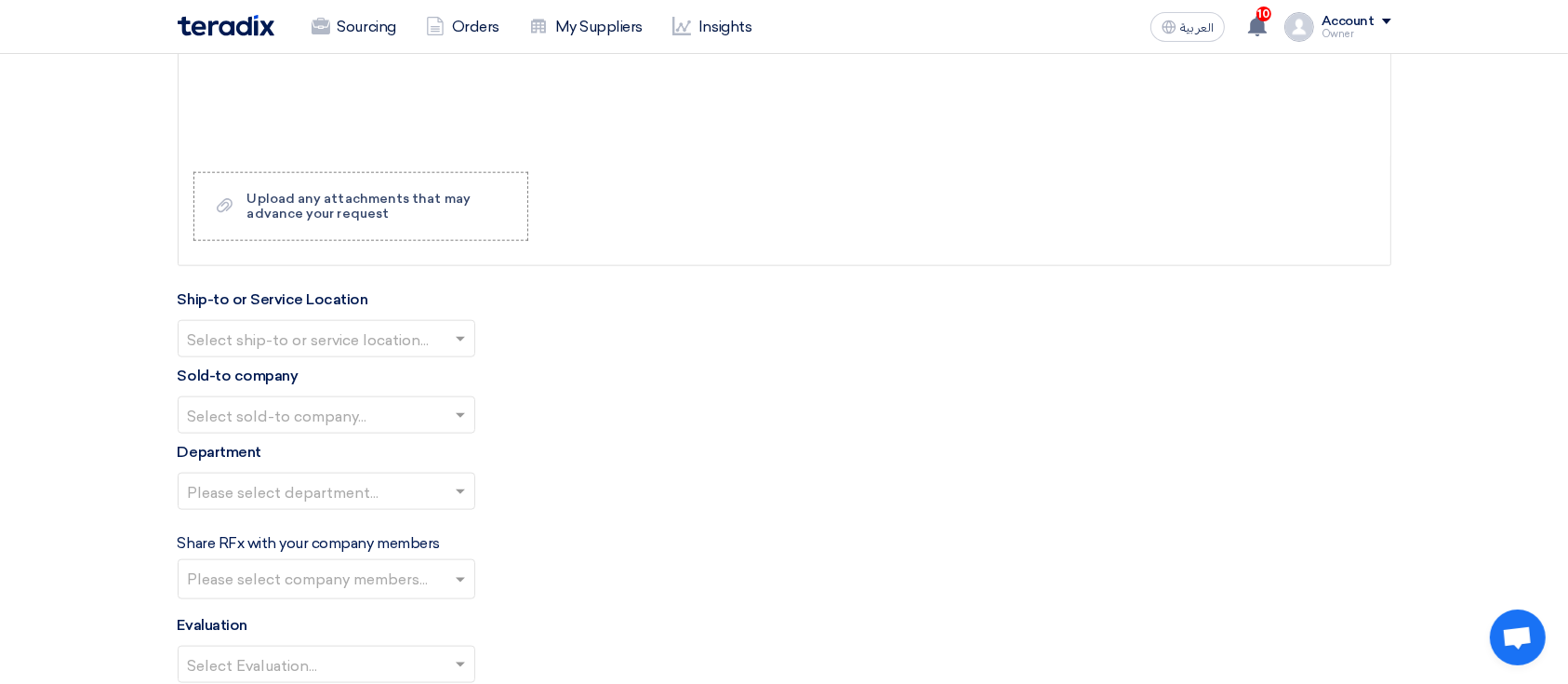
type input "3"
click at [402, 353] on ng-select "Select ship-to or service location..." at bounding box center [326, 338] width 297 height 37
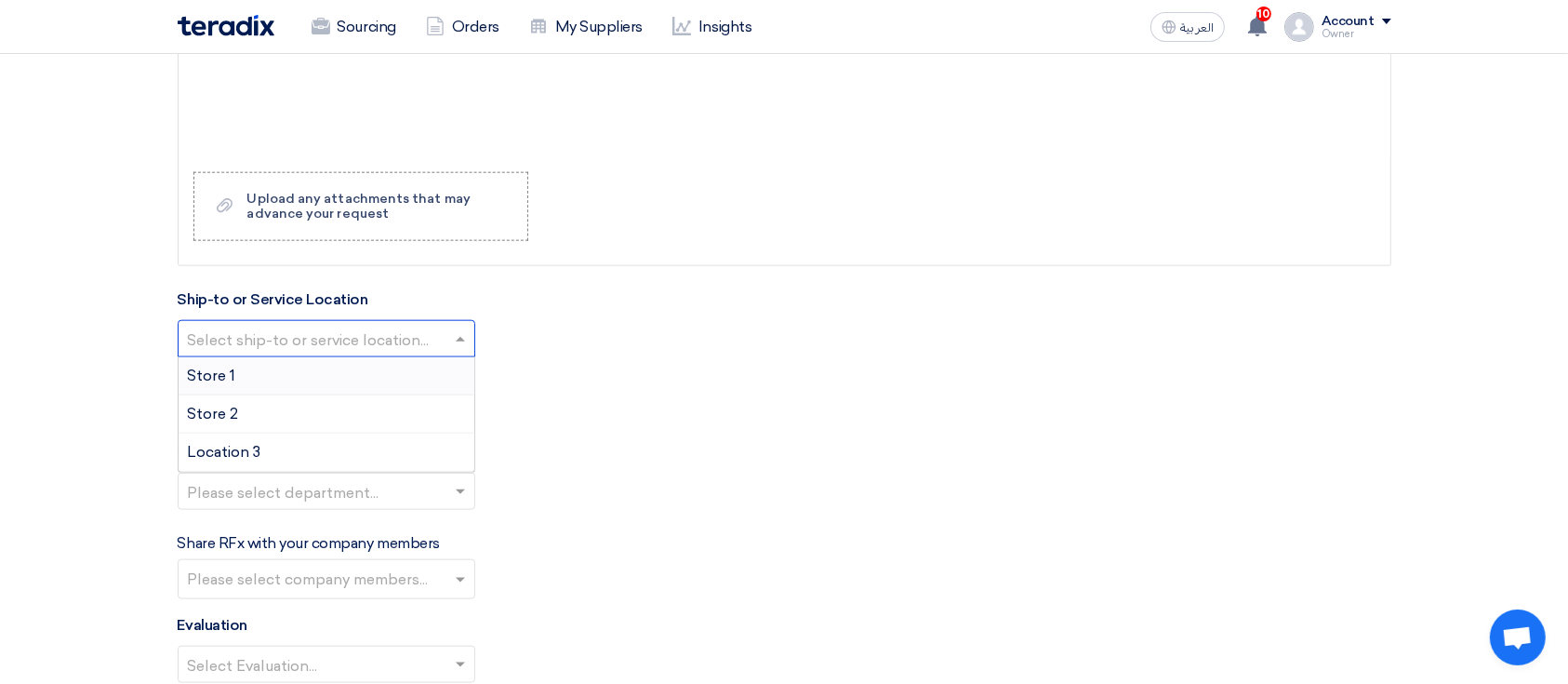
click at [389, 365] on div "Store 1" at bounding box center [326, 376] width 295 height 38
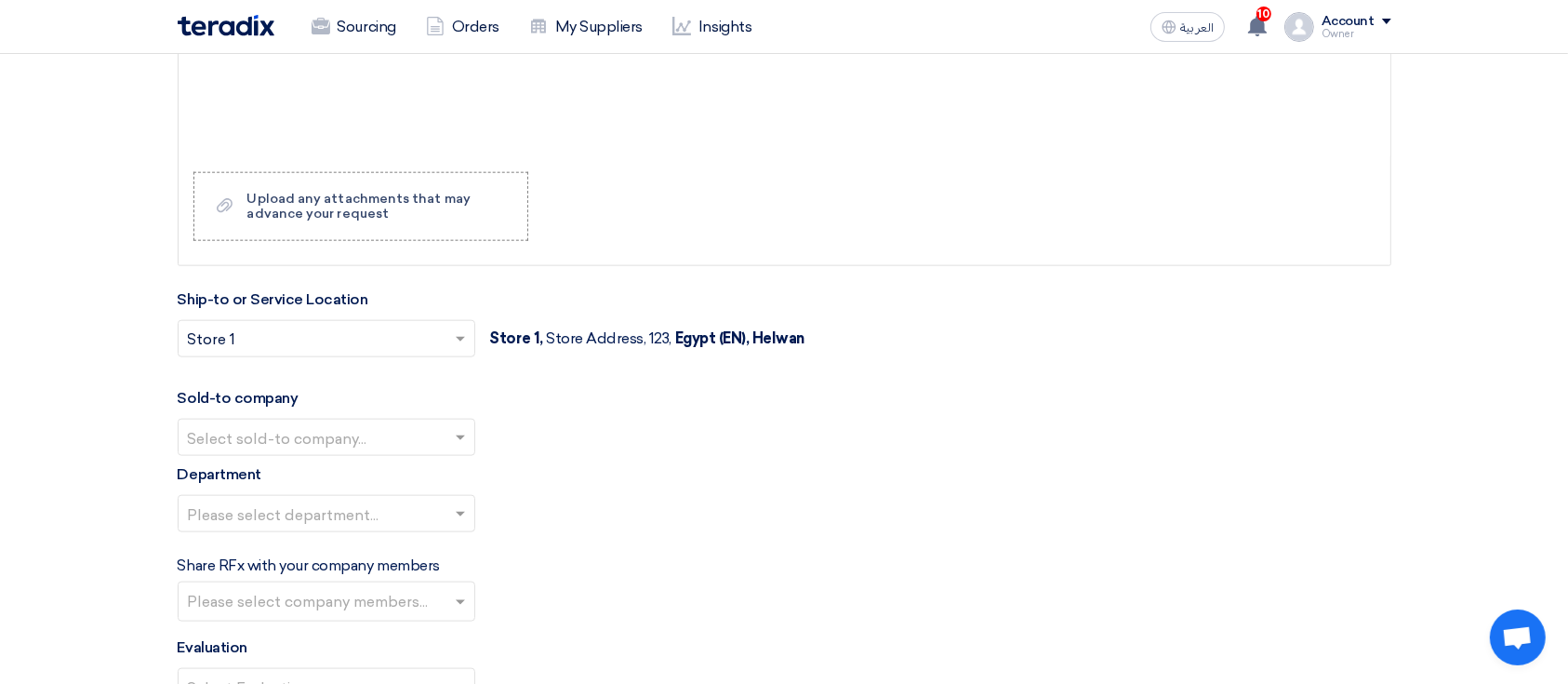
click at [393, 424] on input "text" at bounding box center [317, 439] width 258 height 31
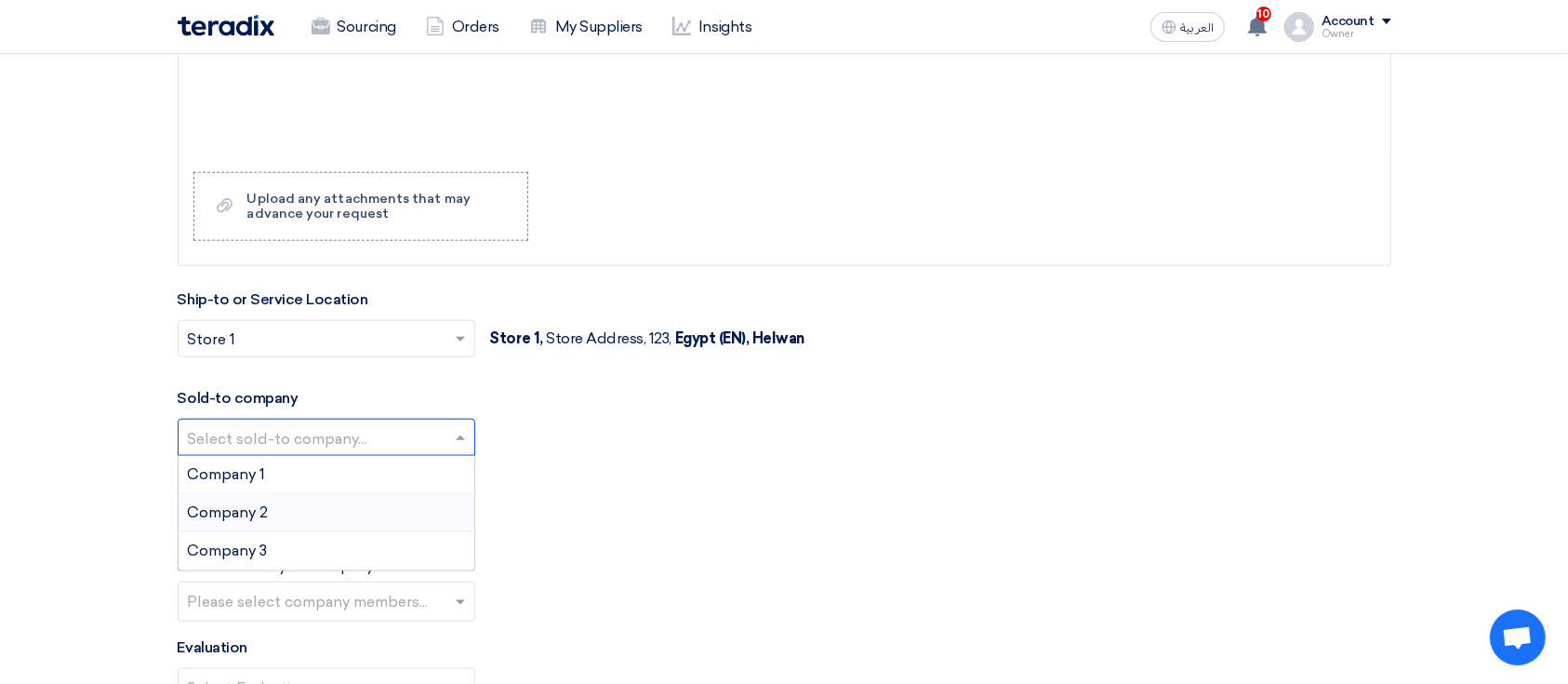
click at [384, 512] on div "Company 2" at bounding box center [326, 513] width 295 height 38
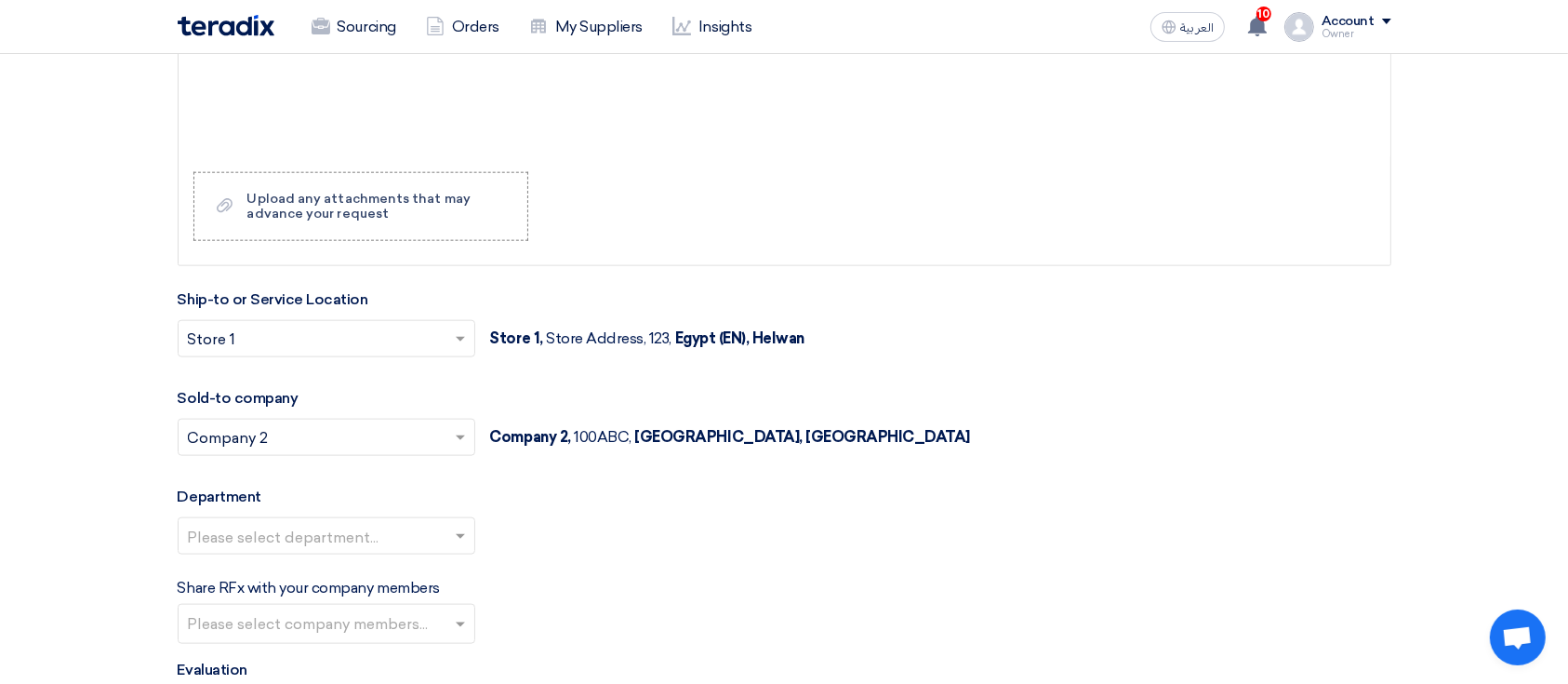
scroll to position [2356, 0]
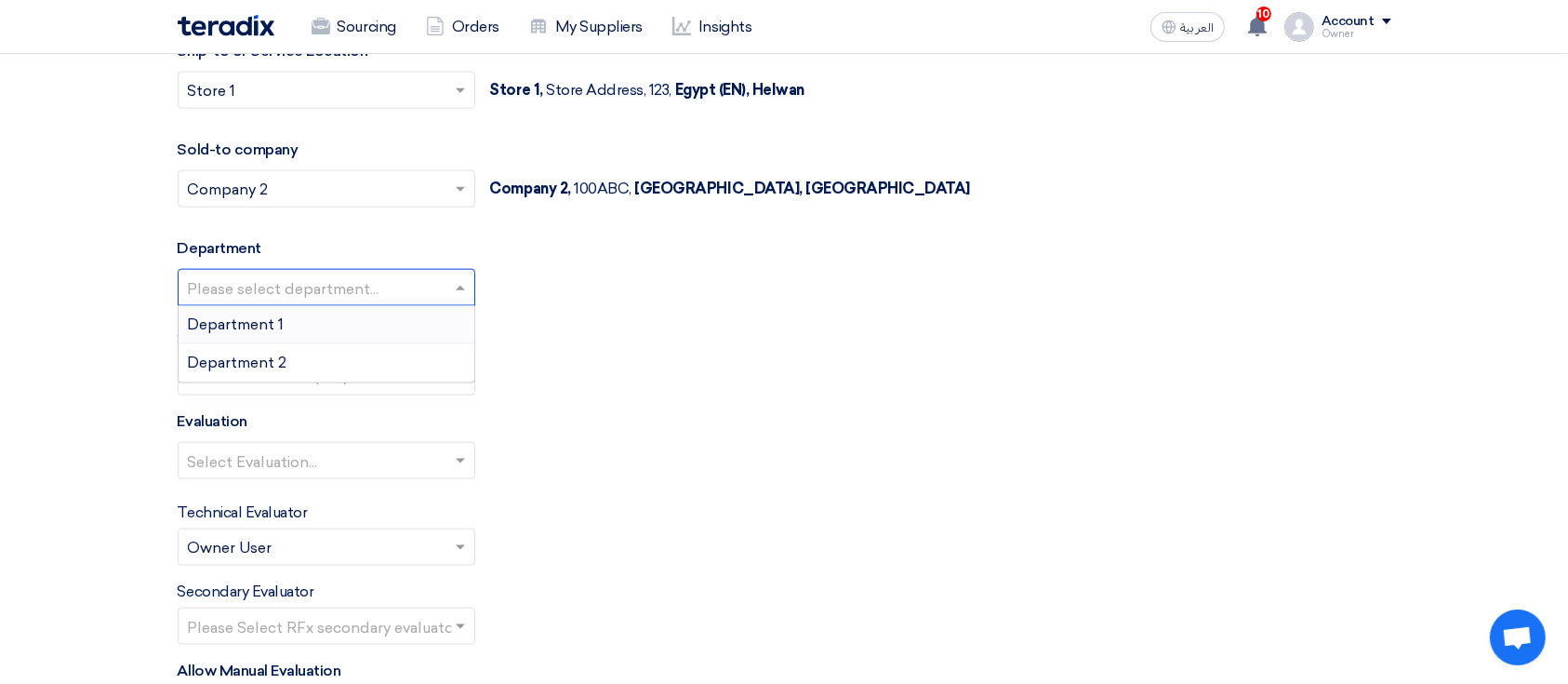
click at [394, 277] on input "text" at bounding box center [317, 289] width 258 height 31
click at [383, 333] on div "Department 1" at bounding box center [326, 324] width 295 height 38
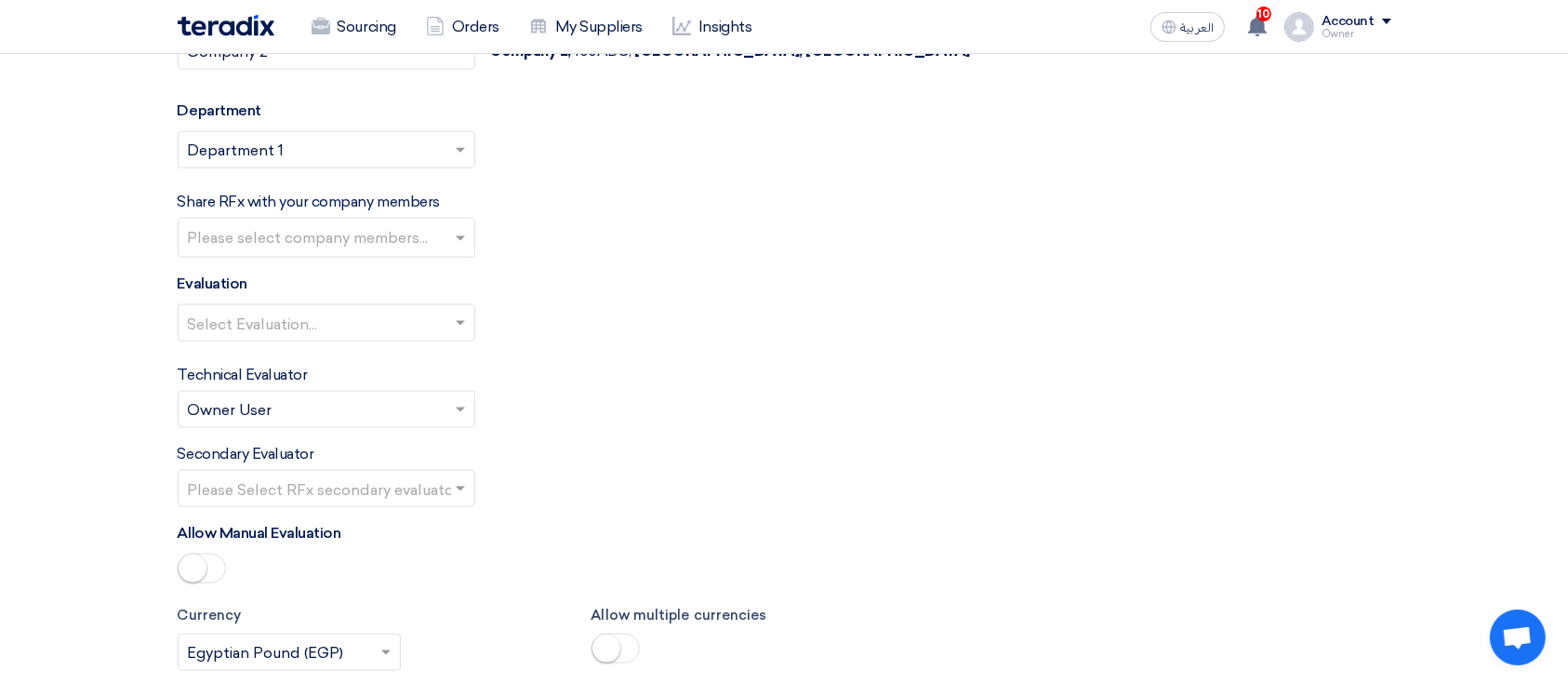
scroll to position [2604, 0]
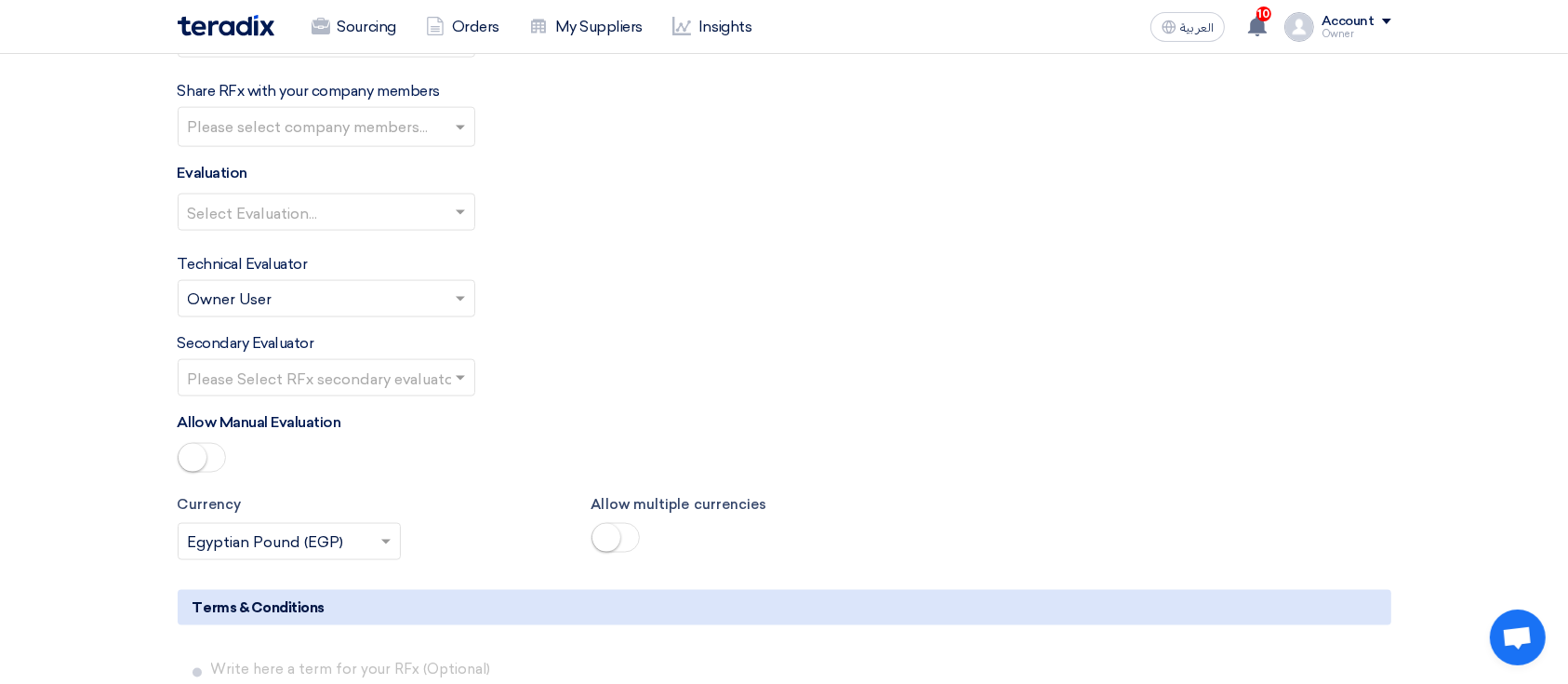
click at [429, 129] on input "text" at bounding box center [329, 129] width 281 height 31
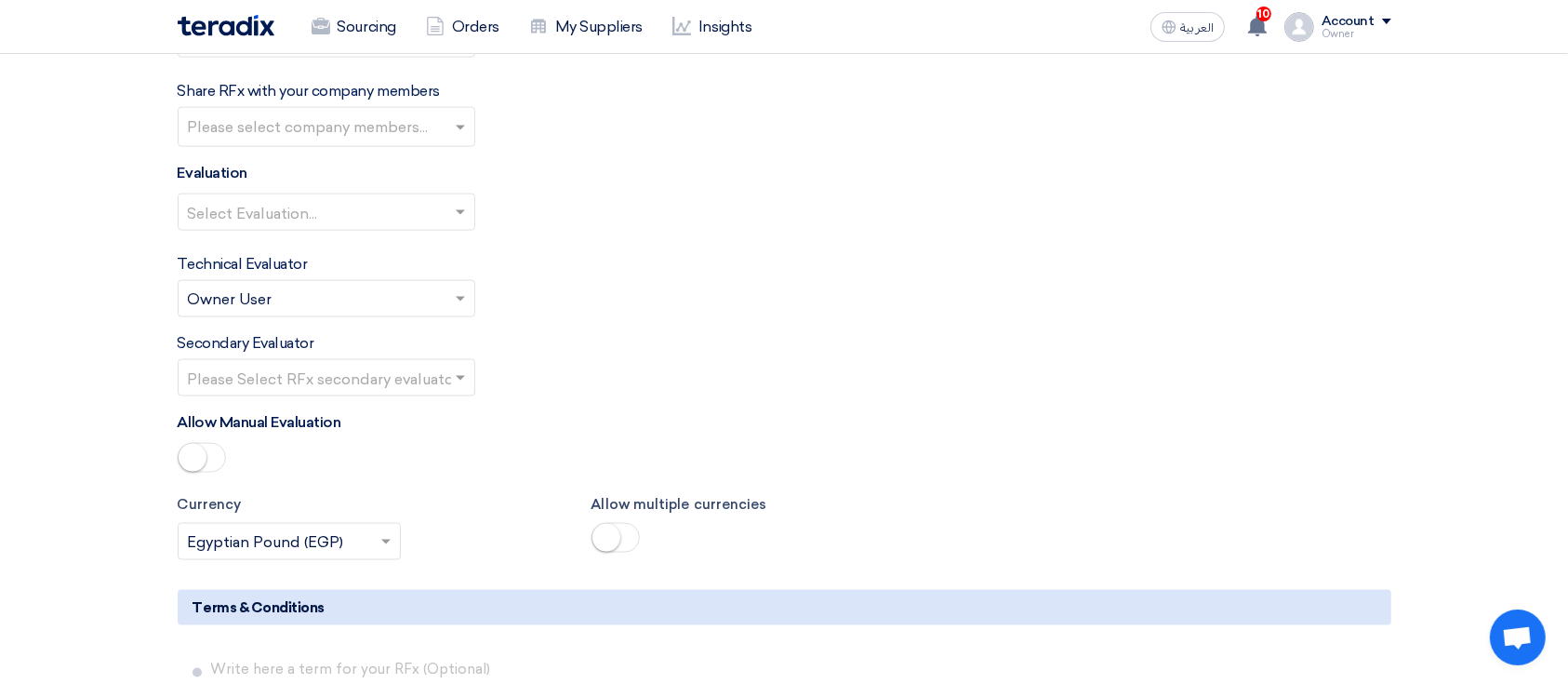
click at [431, 212] on input "text" at bounding box center [317, 214] width 258 height 31
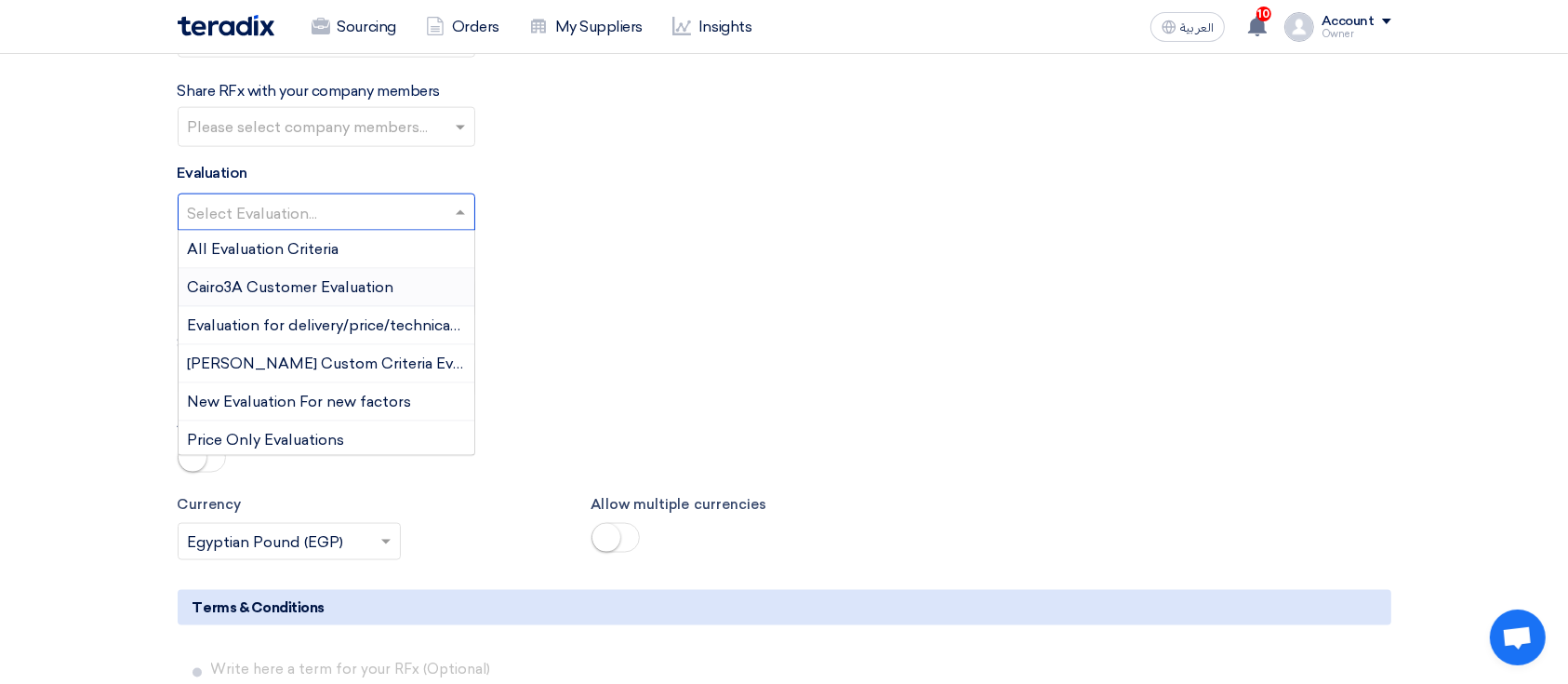
click at [398, 268] on div "Cairo3A Customer Evaluation" at bounding box center [326, 287] width 295 height 38
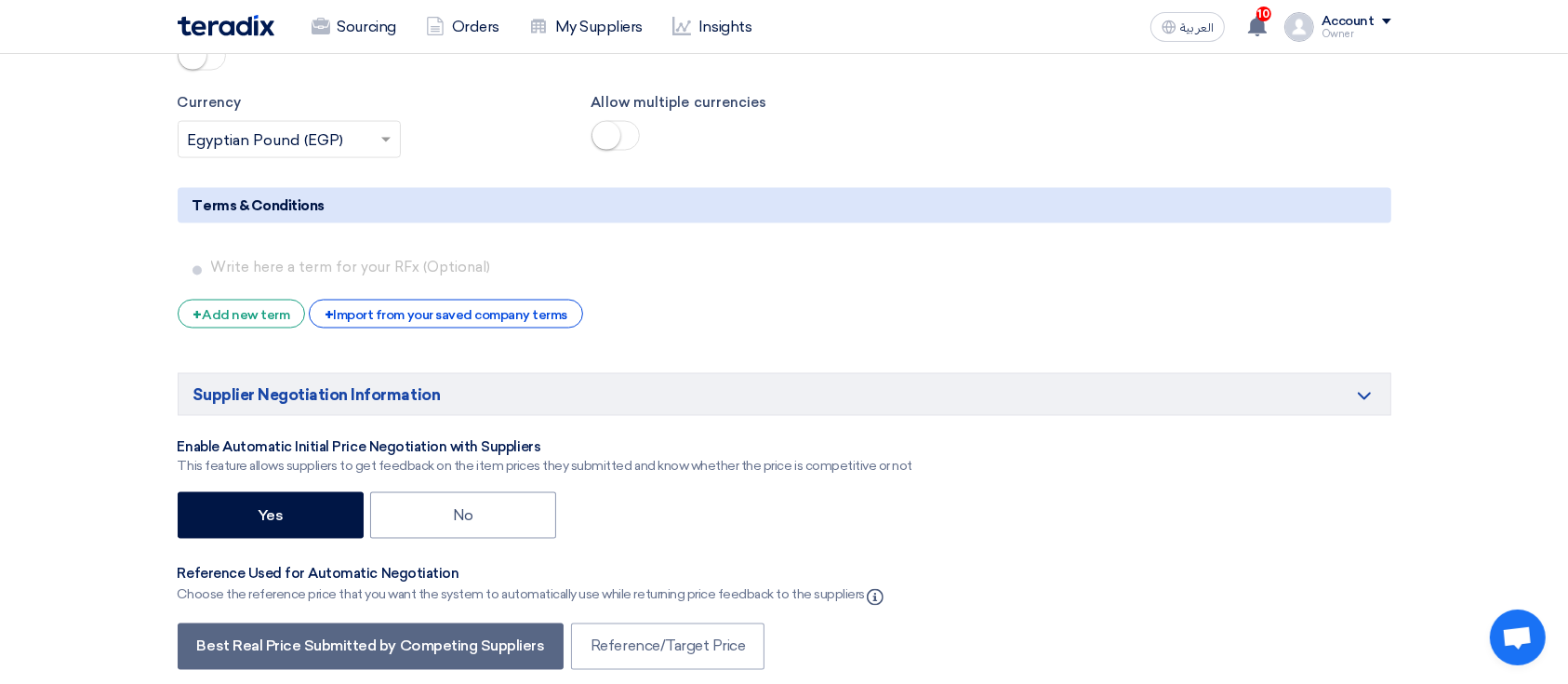
scroll to position [3099, 0]
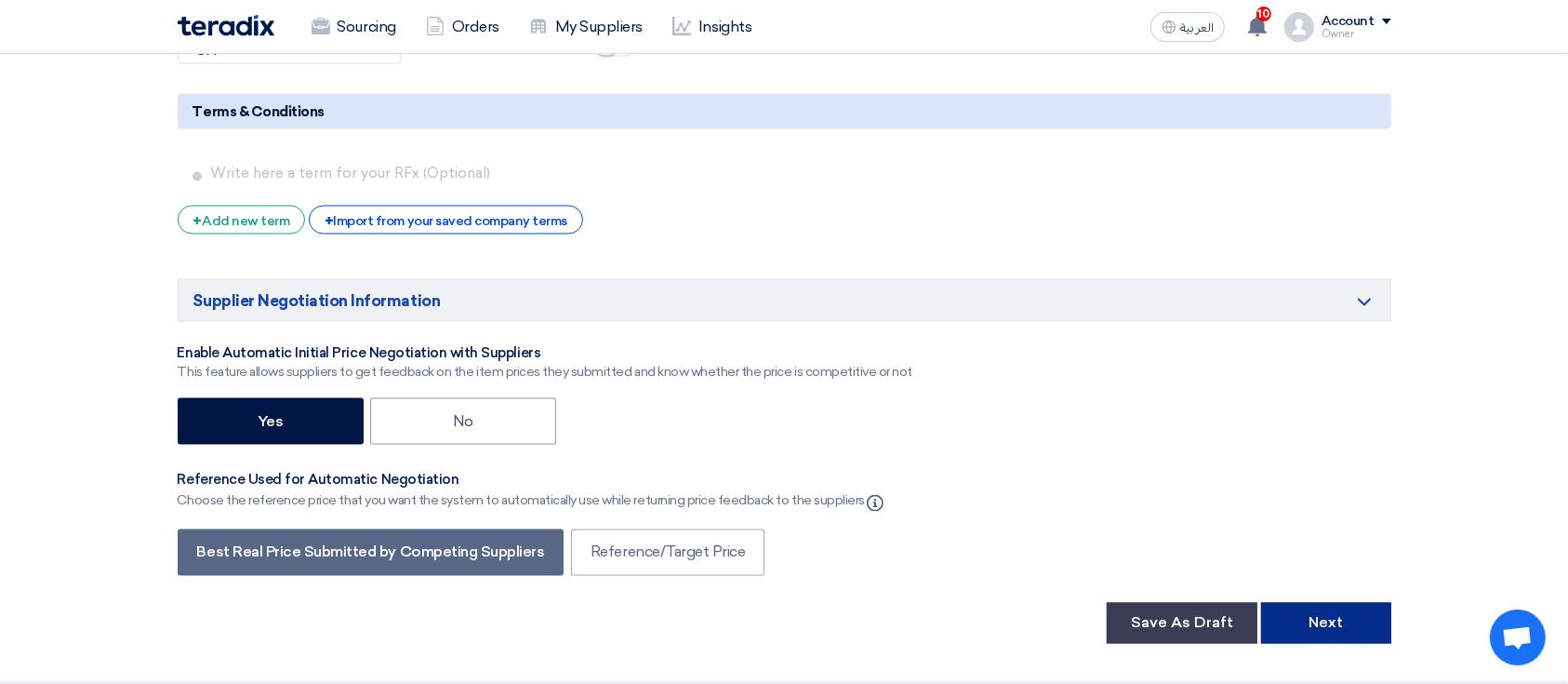
click at [1354, 607] on button "Next" at bounding box center [1326, 623] width 130 height 41
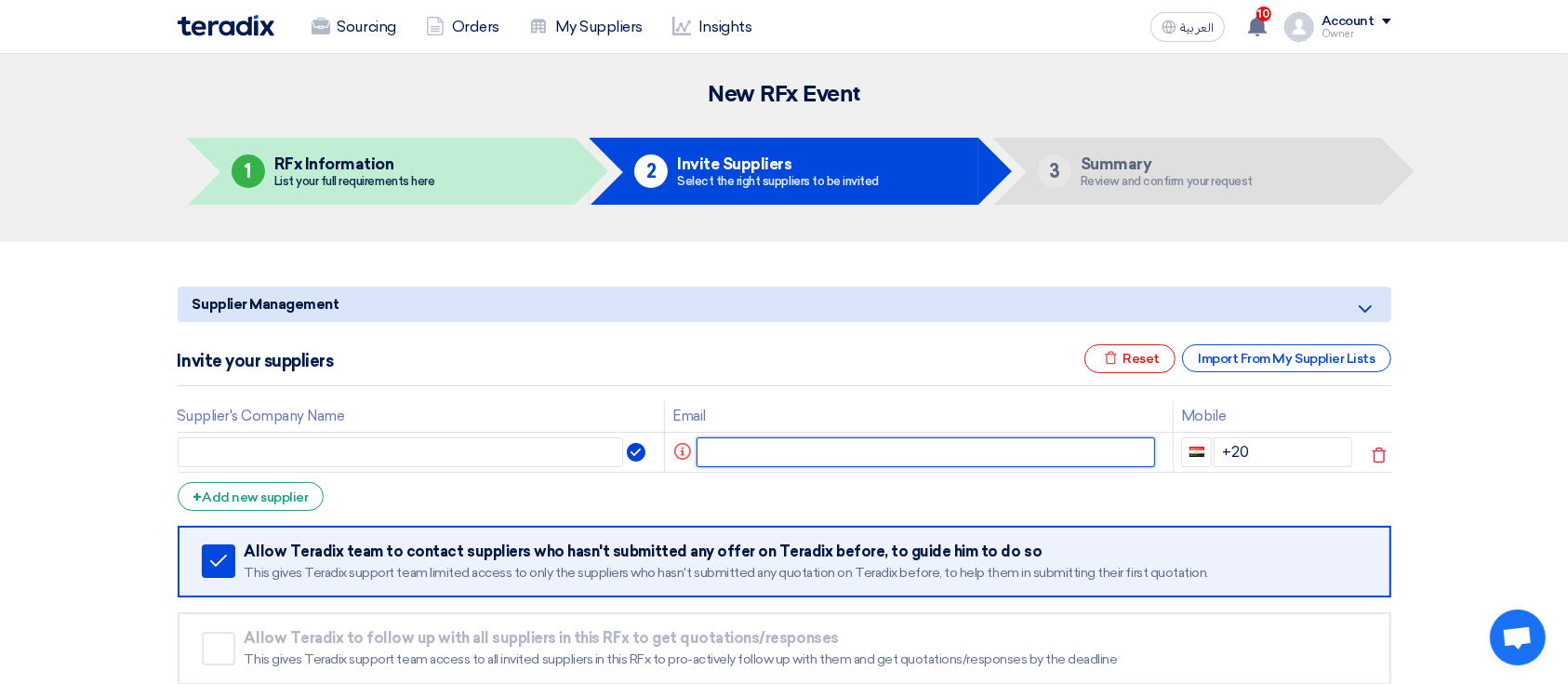
click at [755, 449] on input "text" at bounding box center [925, 452] width 458 height 30
paste input "hecob48443@aiwanlab.com"
type input "hecob48443@aiwanlab.com"
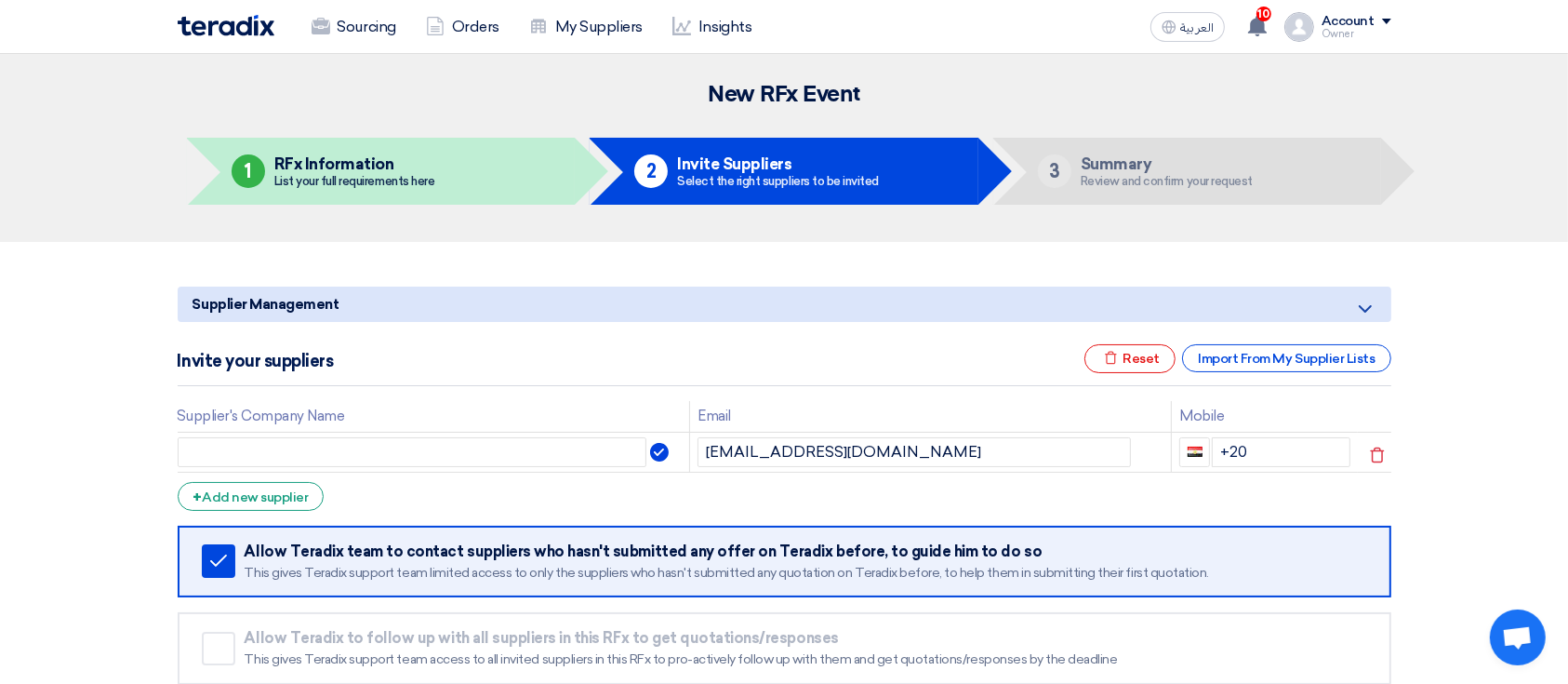
click at [572, 431] on td at bounding box center [434, 451] width 512 height 40
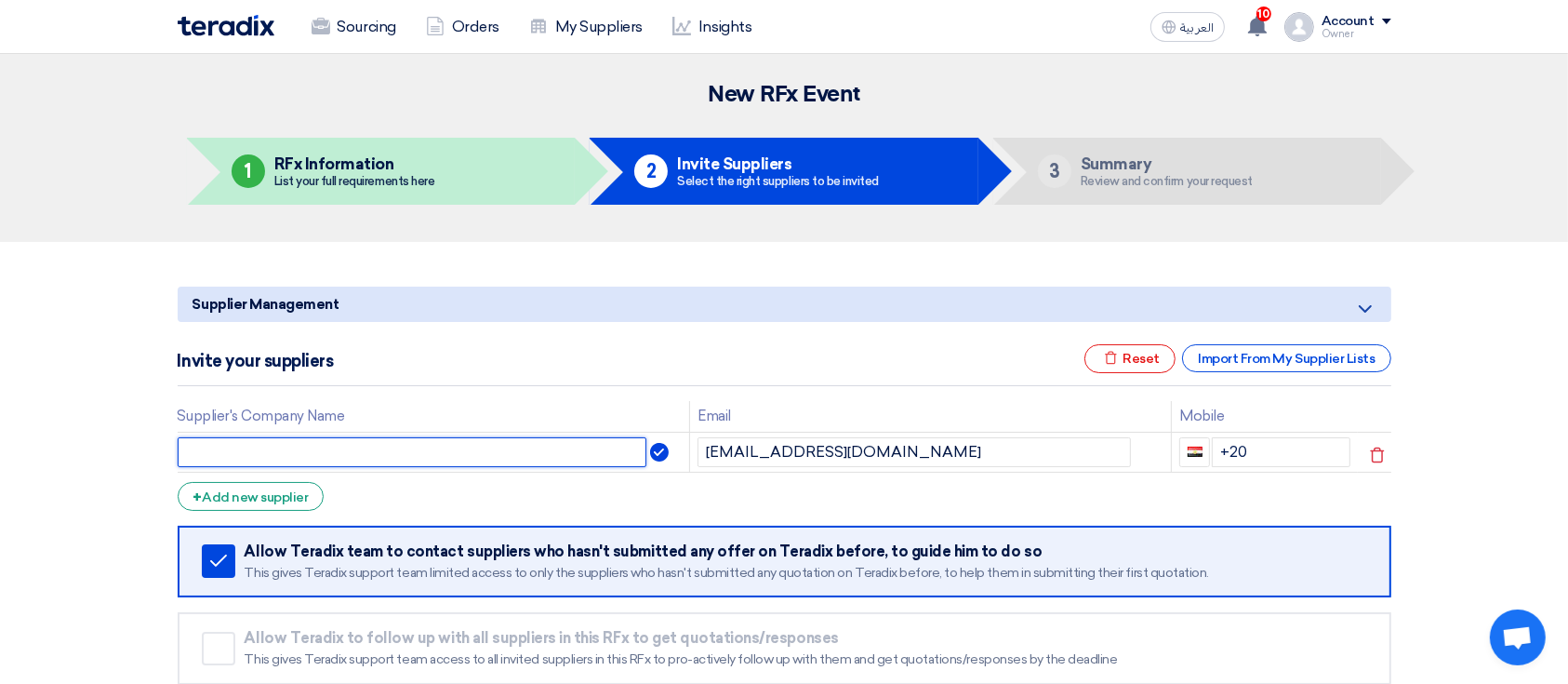
click at [573, 443] on input "text" at bounding box center [413, 452] width 470 height 30
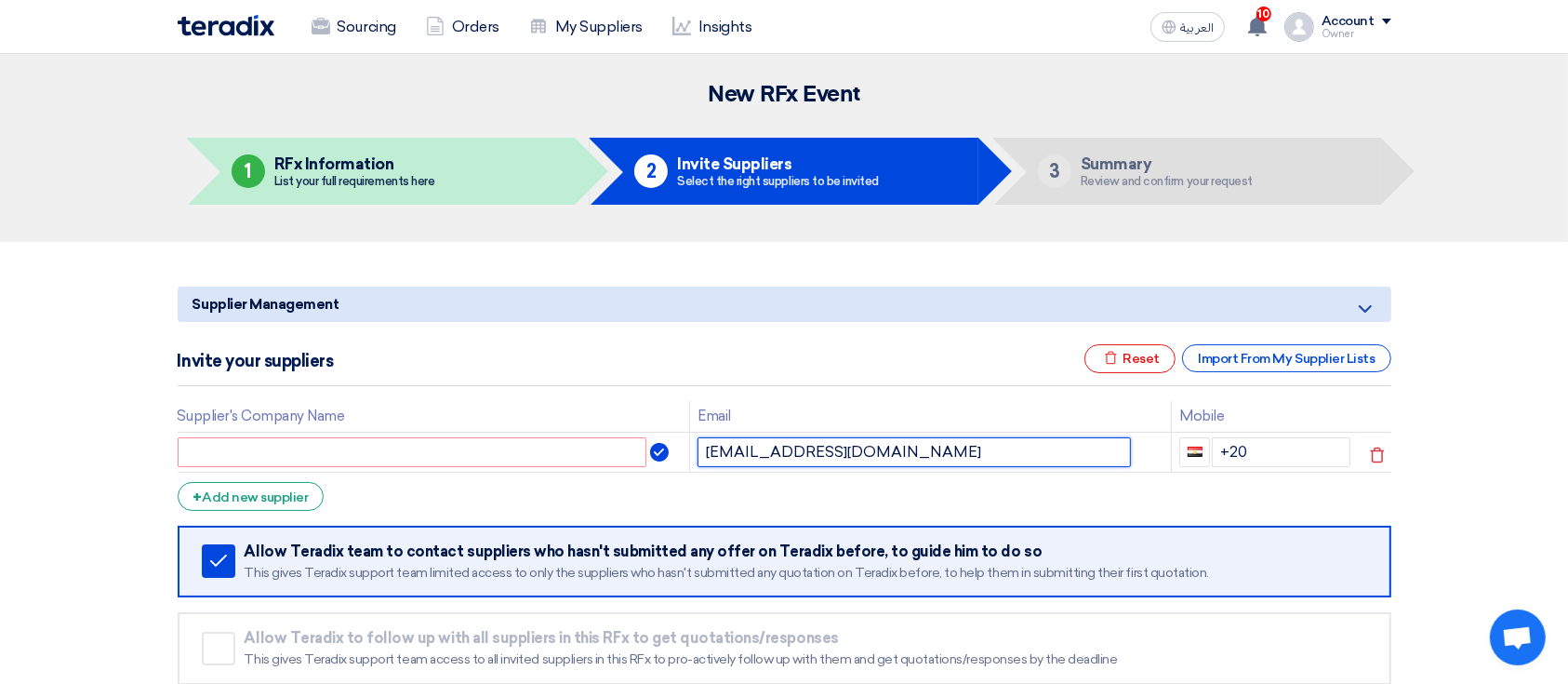
click at [850, 446] on input "hecob48443@aiwanlab.com" at bounding box center [913, 452] width 433 height 30
click at [569, 450] on input "text" at bounding box center [413, 452] width 470 height 30
paste input "aiwanlab"
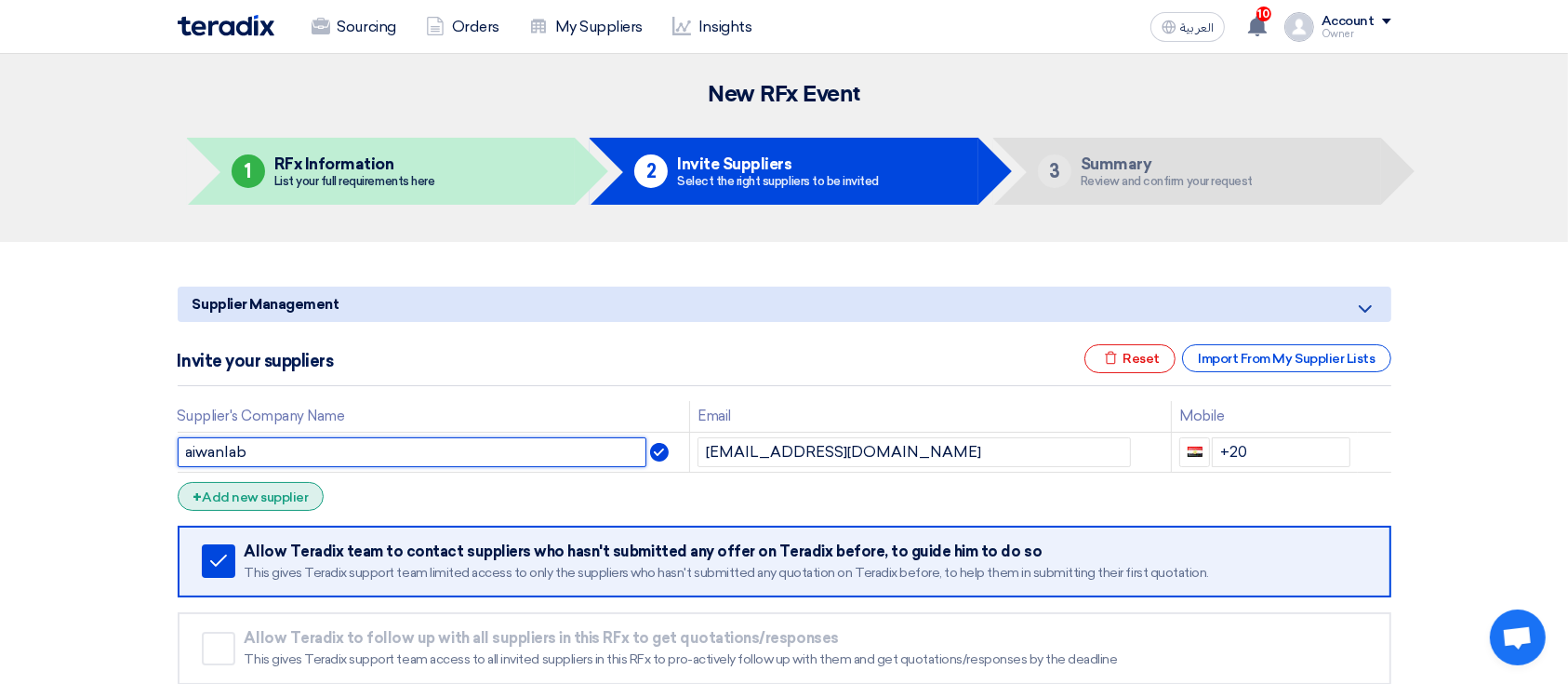
type input "aiwanlab"
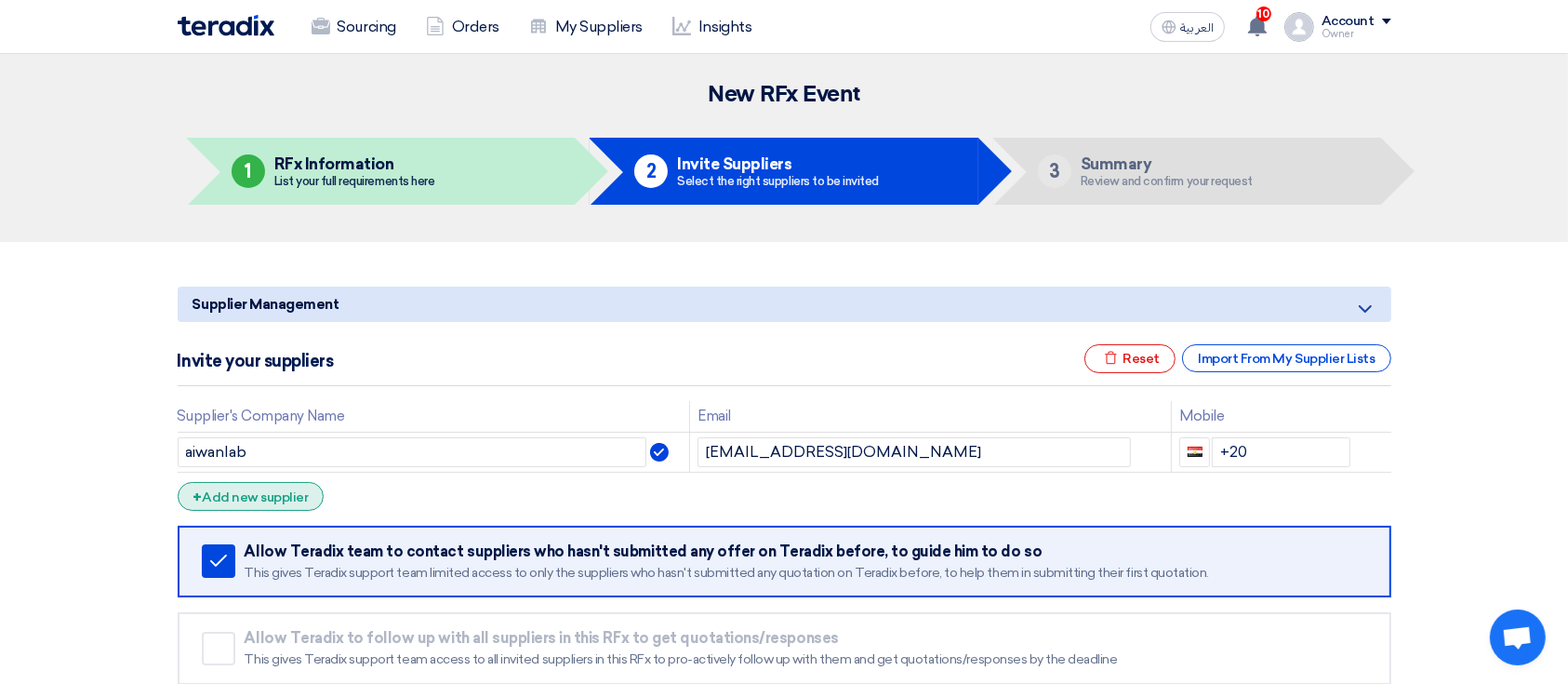
click at [294, 482] on div "+ Add new supplier" at bounding box center [252, 496] width 147 height 29
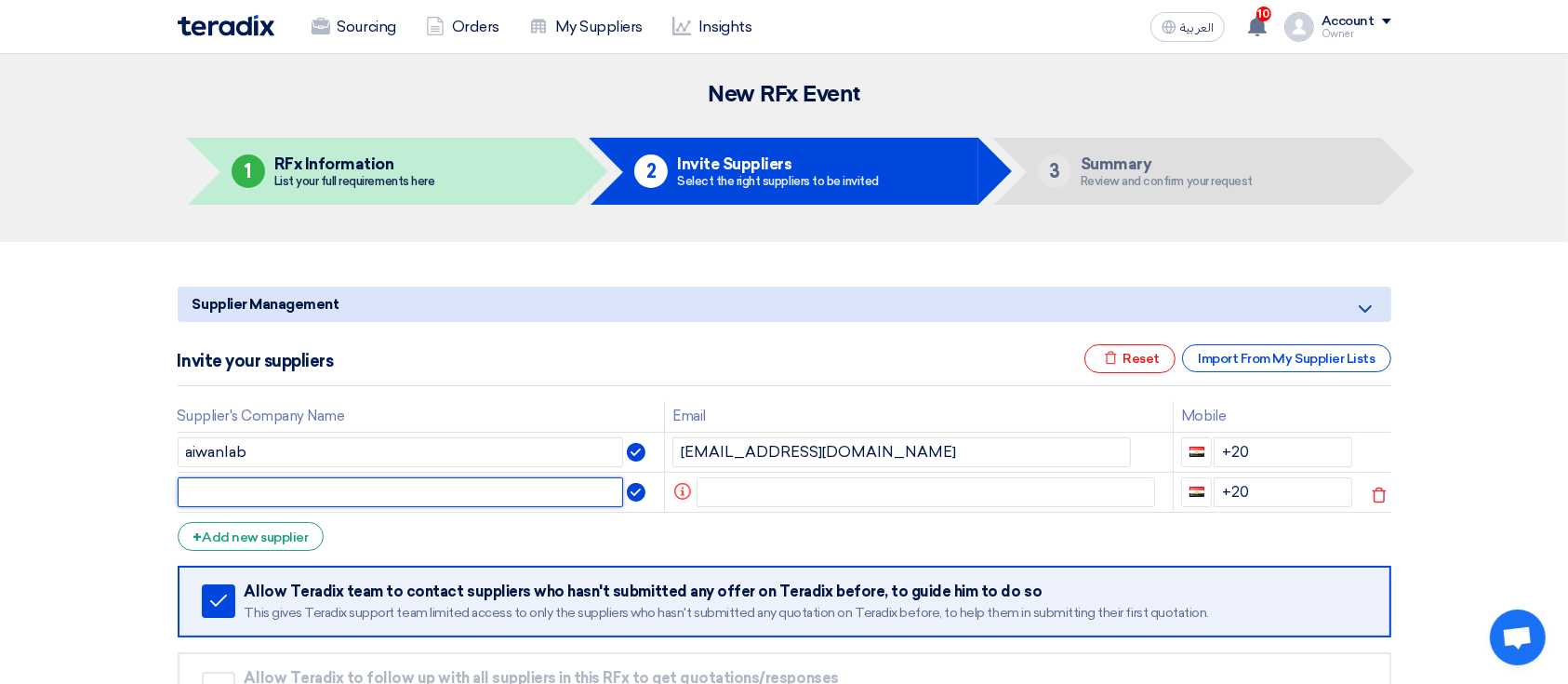
click at [334, 496] on input "text" at bounding box center [401, 492] width 446 height 30
type input "sp"
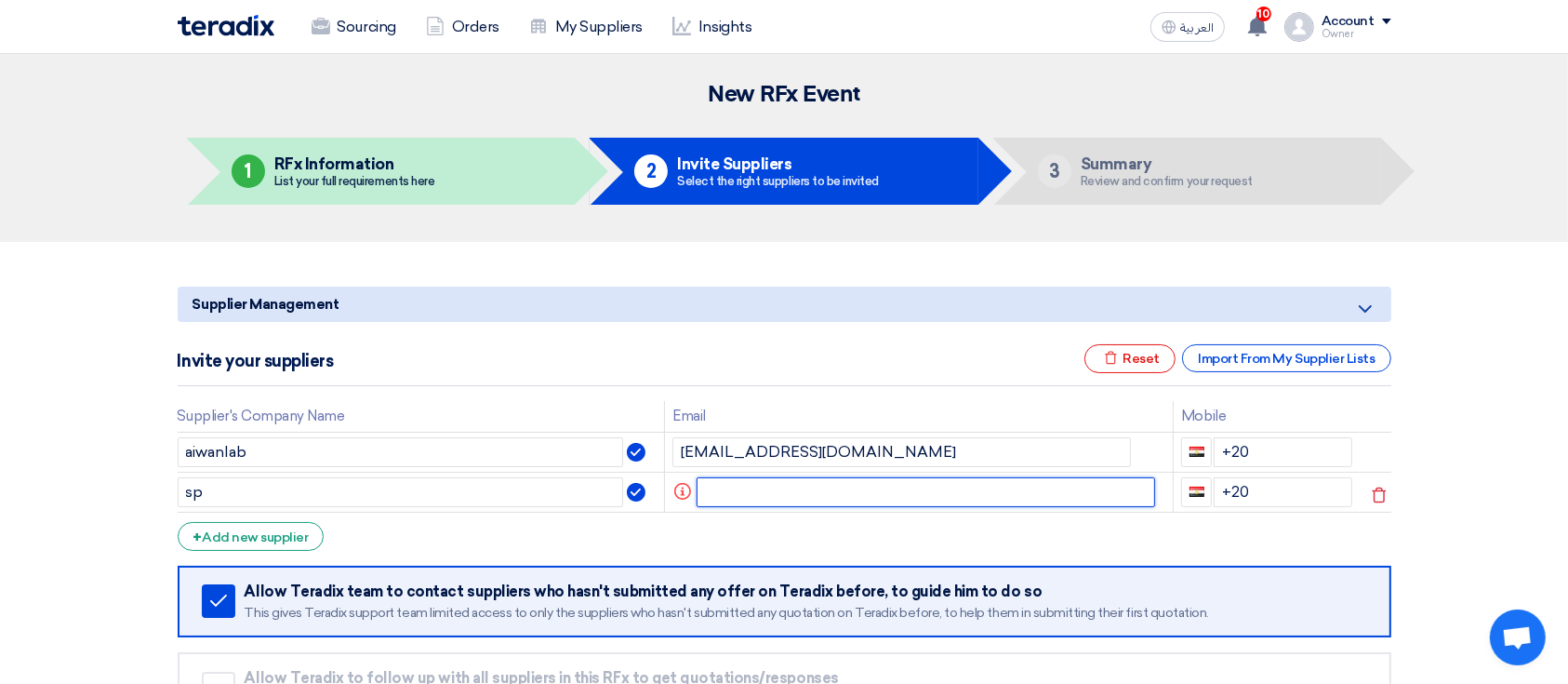
click at [888, 486] on input "text" at bounding box center [925, 492] width 458 height 30
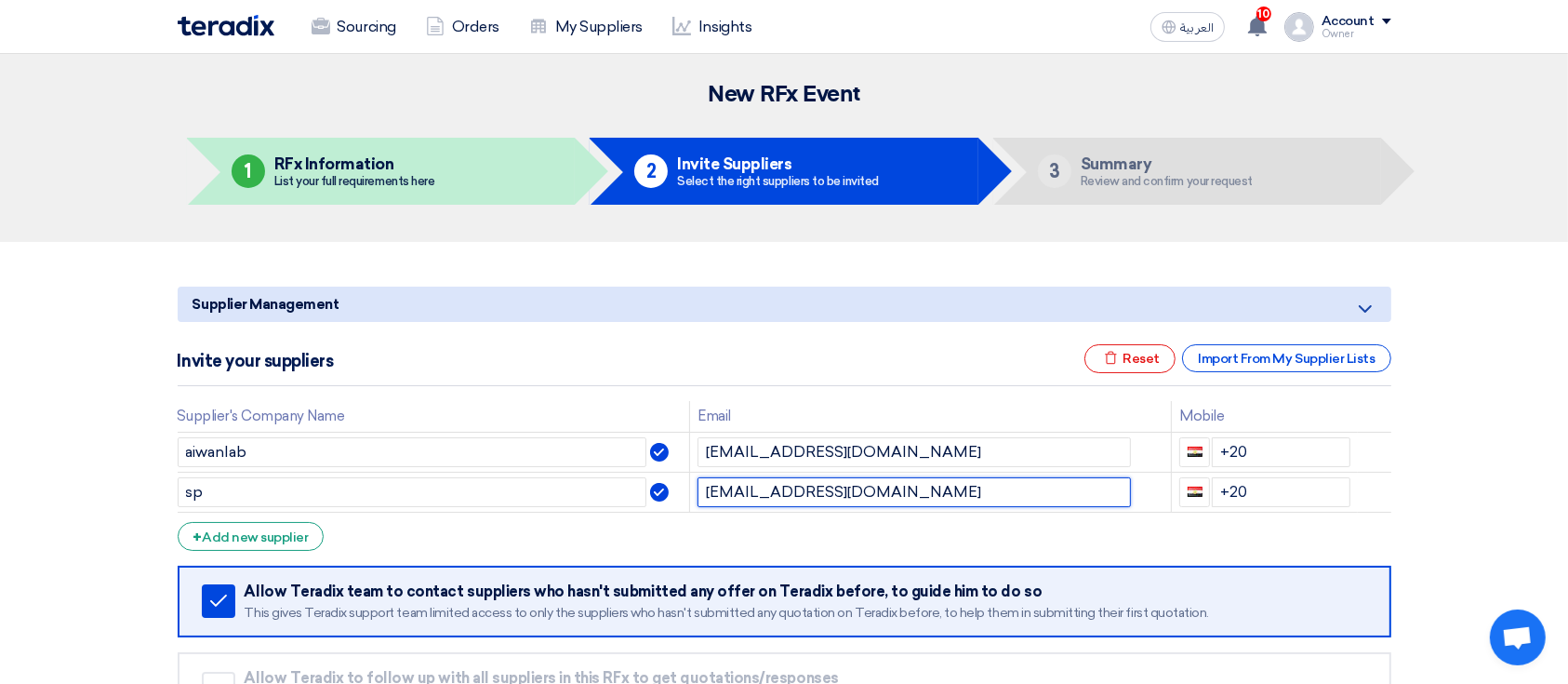
type input "sp1@teradix.com"
click at [1071, 533] on form "Supplier Management Minimize/Maximize Category Invite your suppliers Excel file…" at bounding box center [784, 533] width 1213 height 494
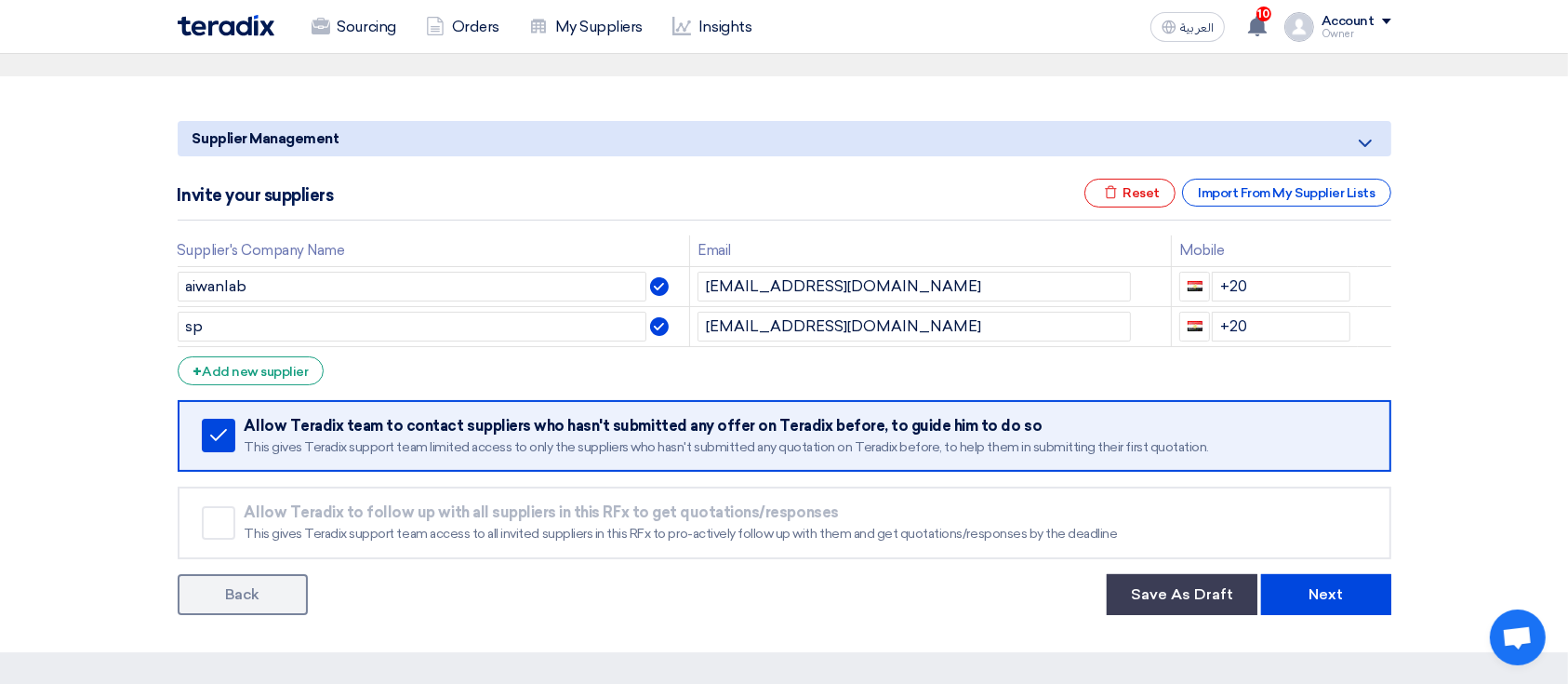
scroll to position [247, 0]
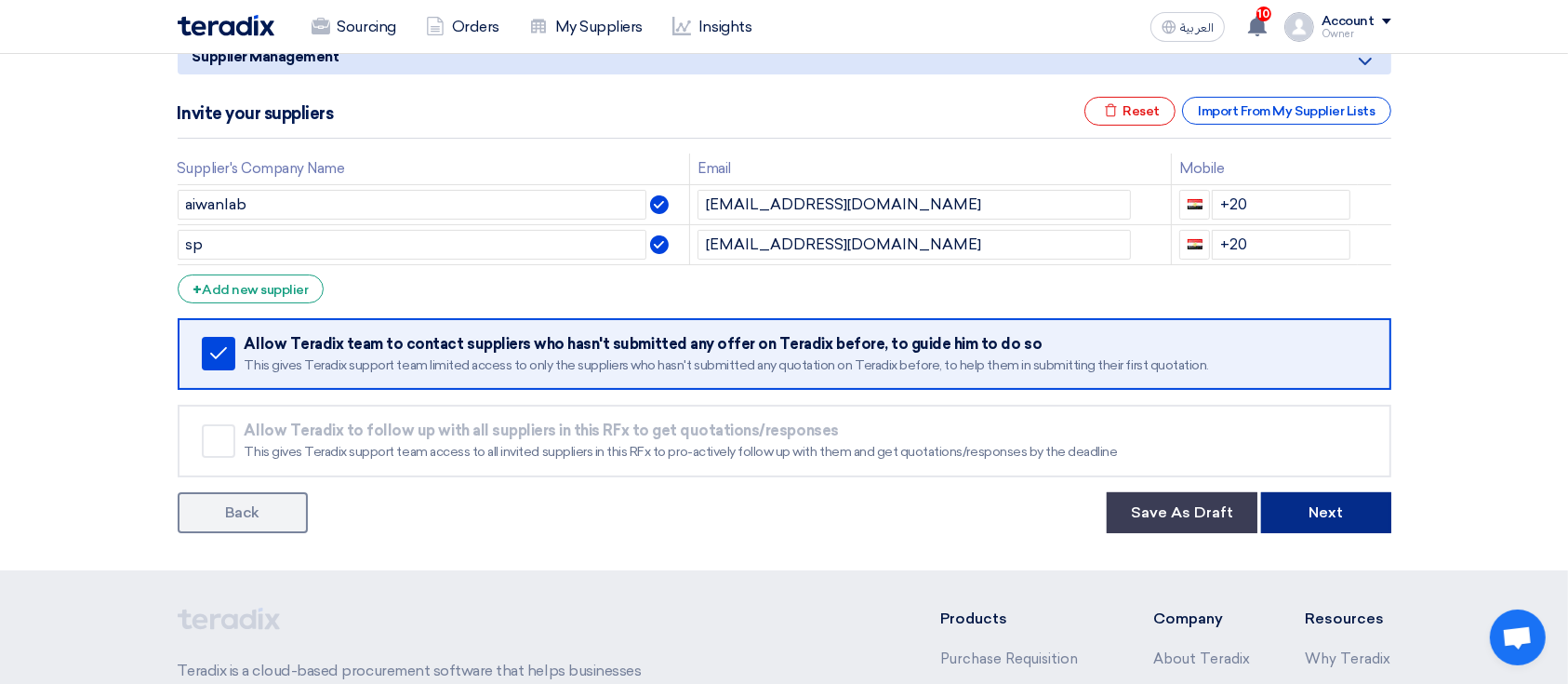
click at [1294, 510] on button "Next" at bounding box center [1326, 513] width 130 height 41
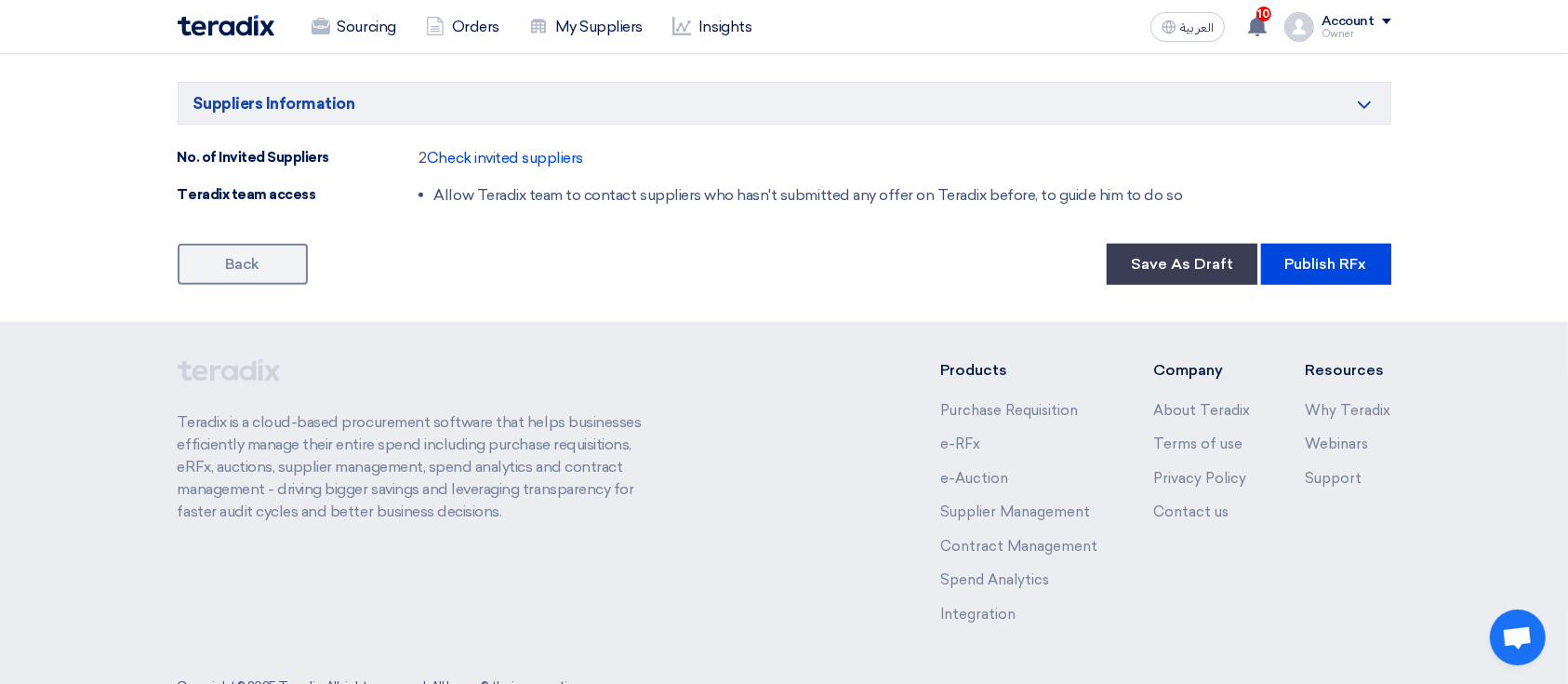
scroll to position [1339, 0]
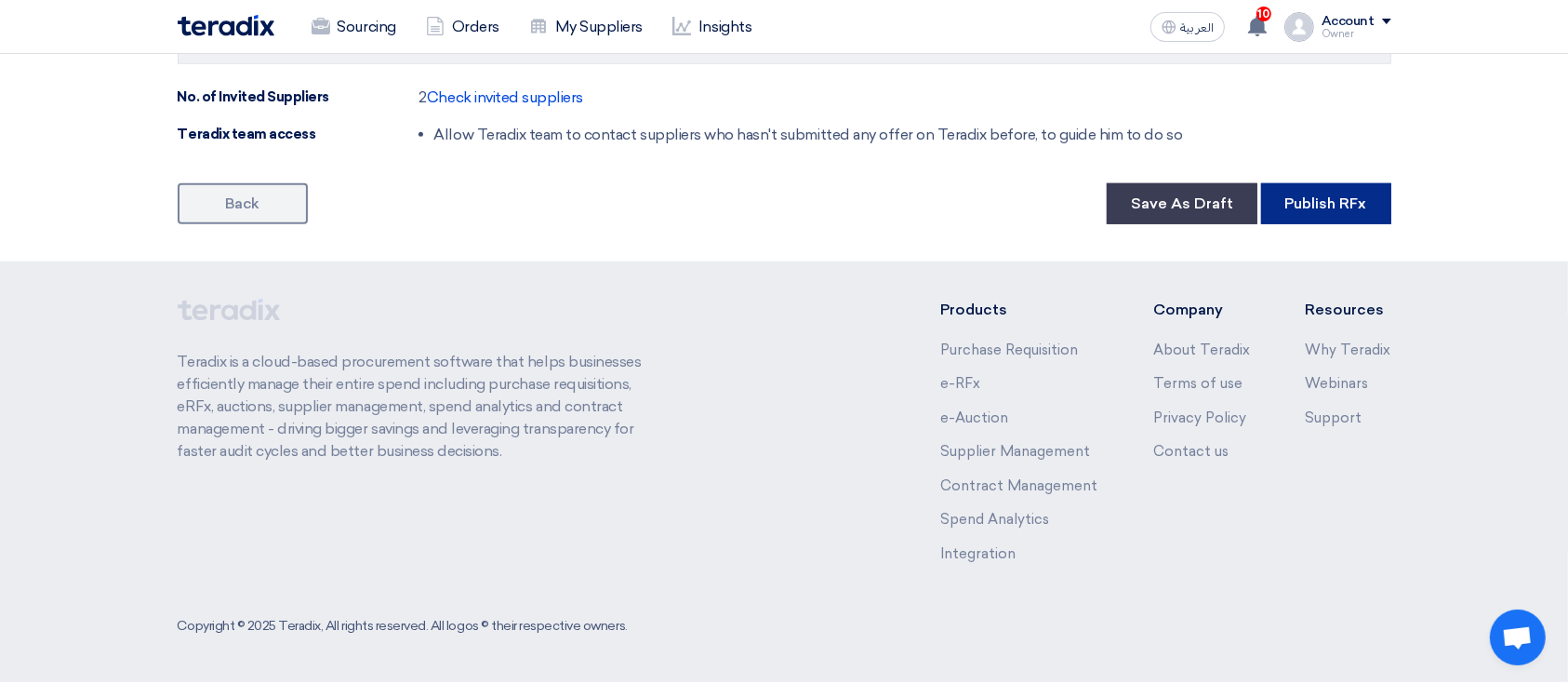
click at [1326, 205] on button "Publish RFx" at bounding box center [1326, 204] width 130 height 41
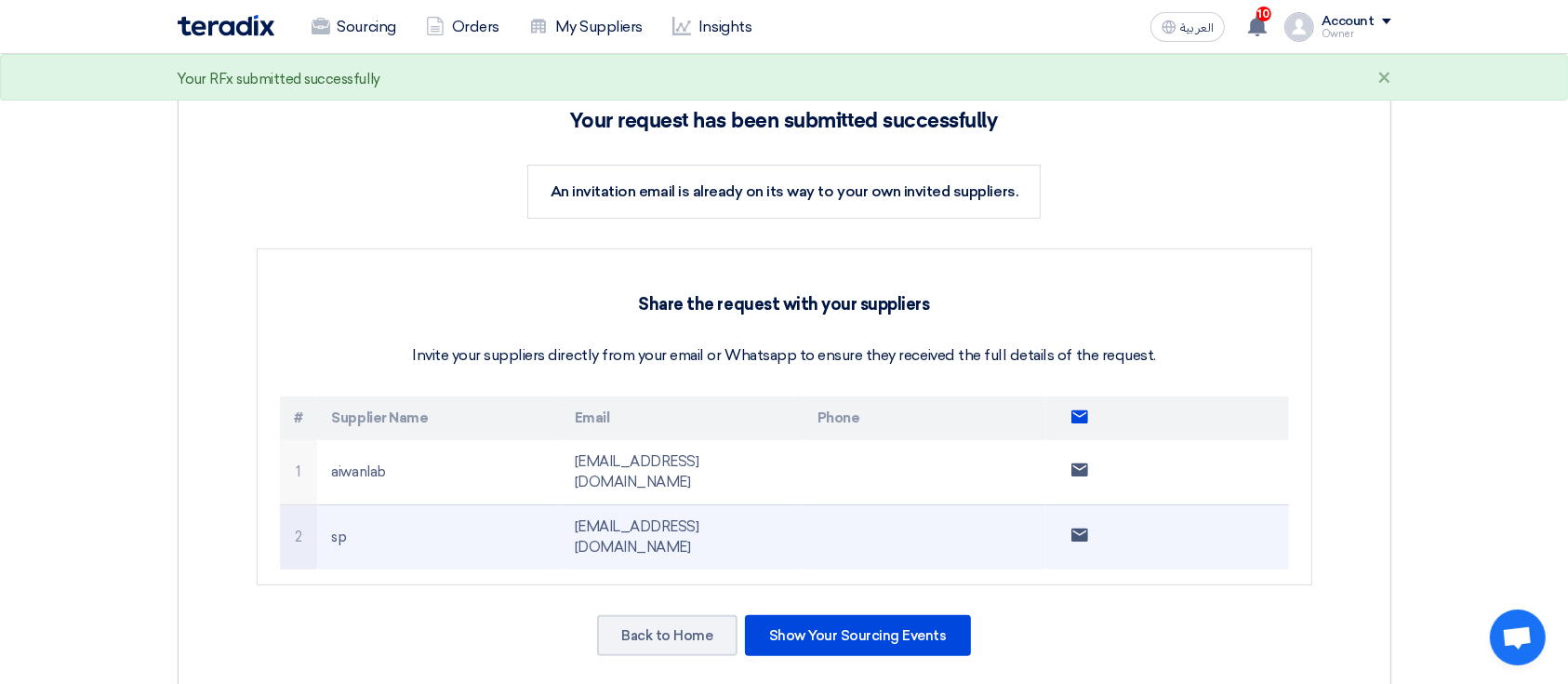
scroll to position [372, 0]
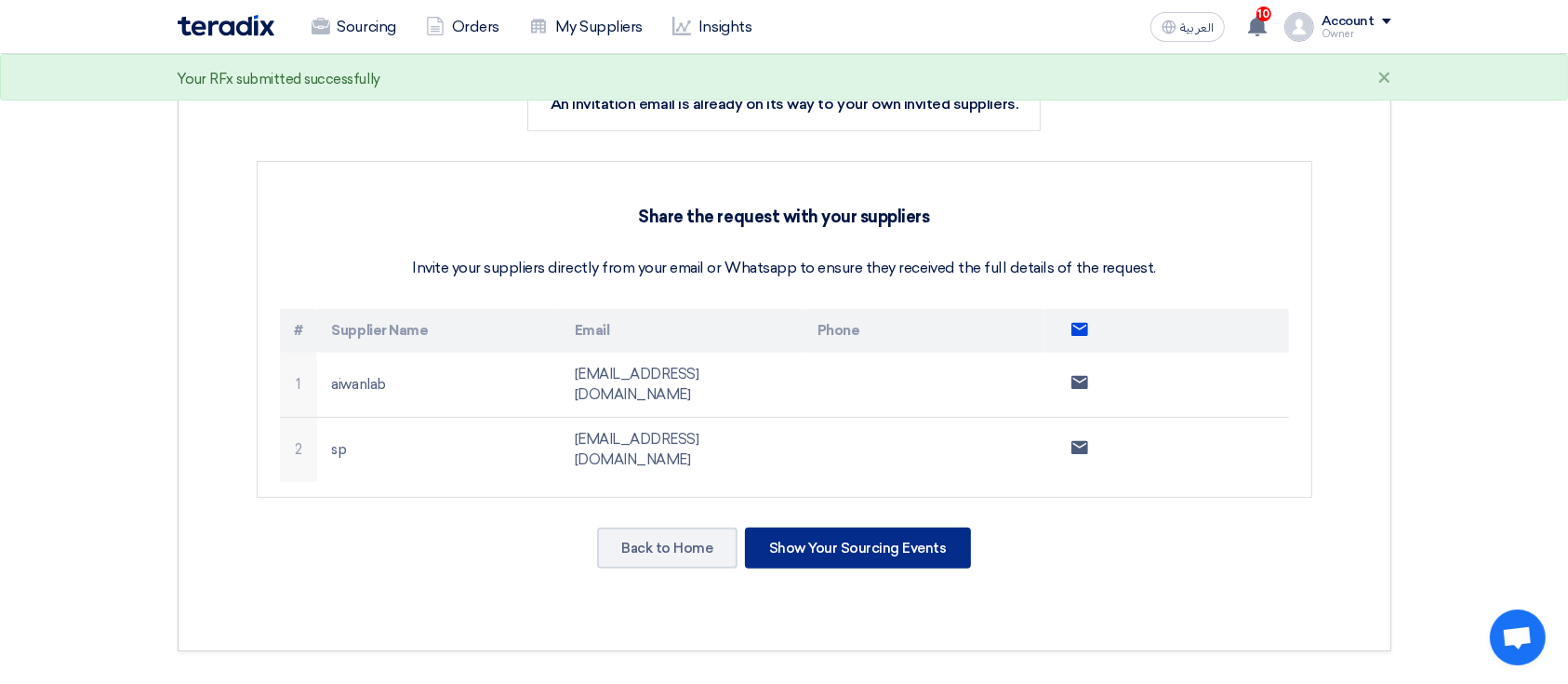
click at [925, 527] on div "Show Your Sourcing Events" at bounding box center [857, 548] width 226 height 41
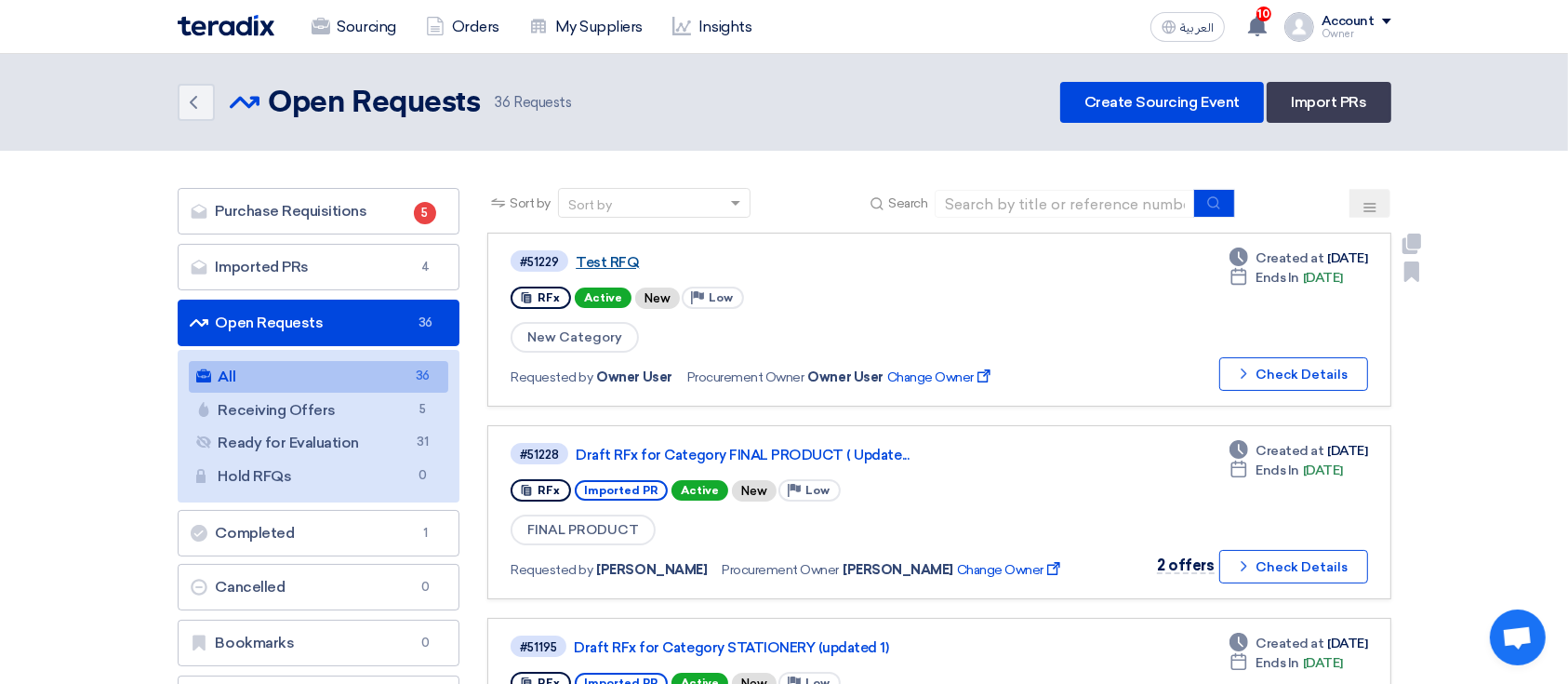
click at [619, 261] on link "Test RFQ" at bounding box center [808, 262] width 465 height 17
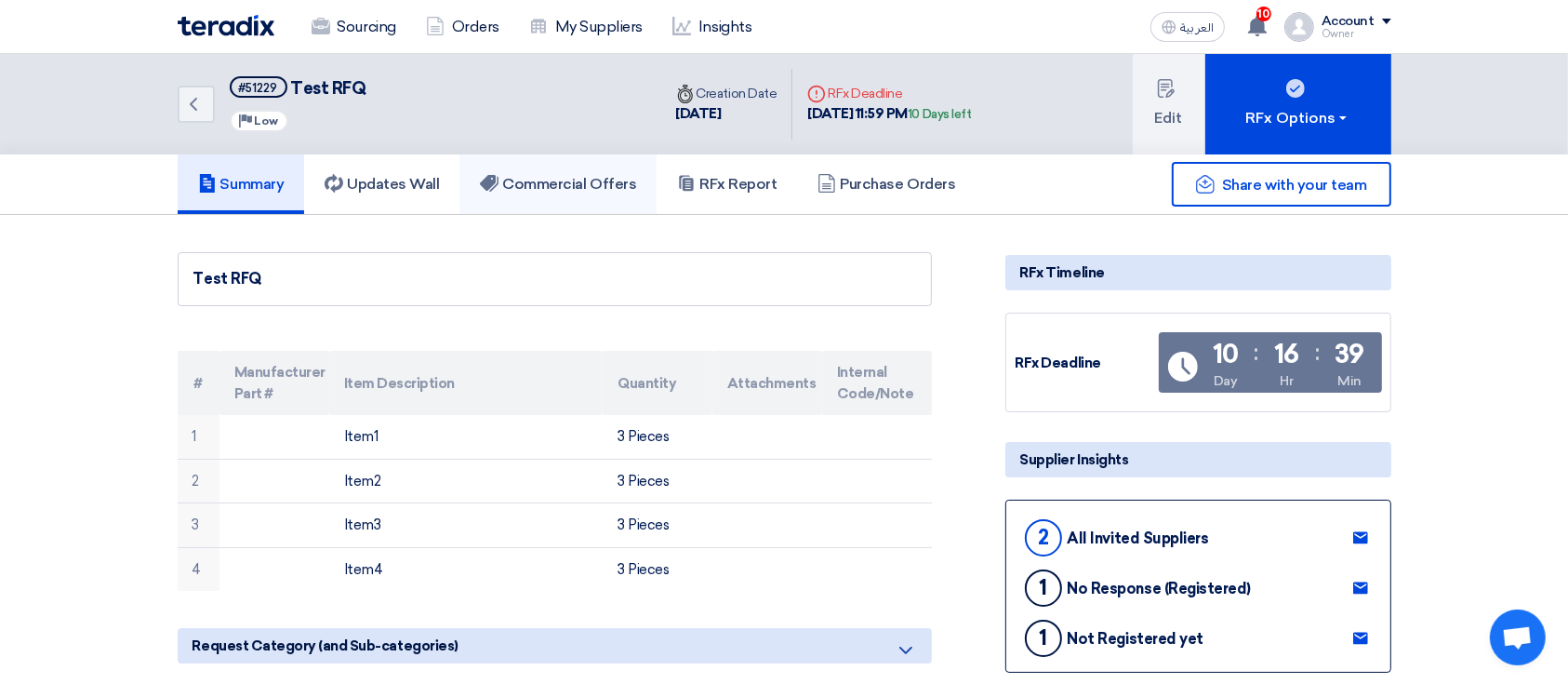
click at [551, 197] on link "Commercial Offers" at bounding box center [558, 185] width 198 height 60
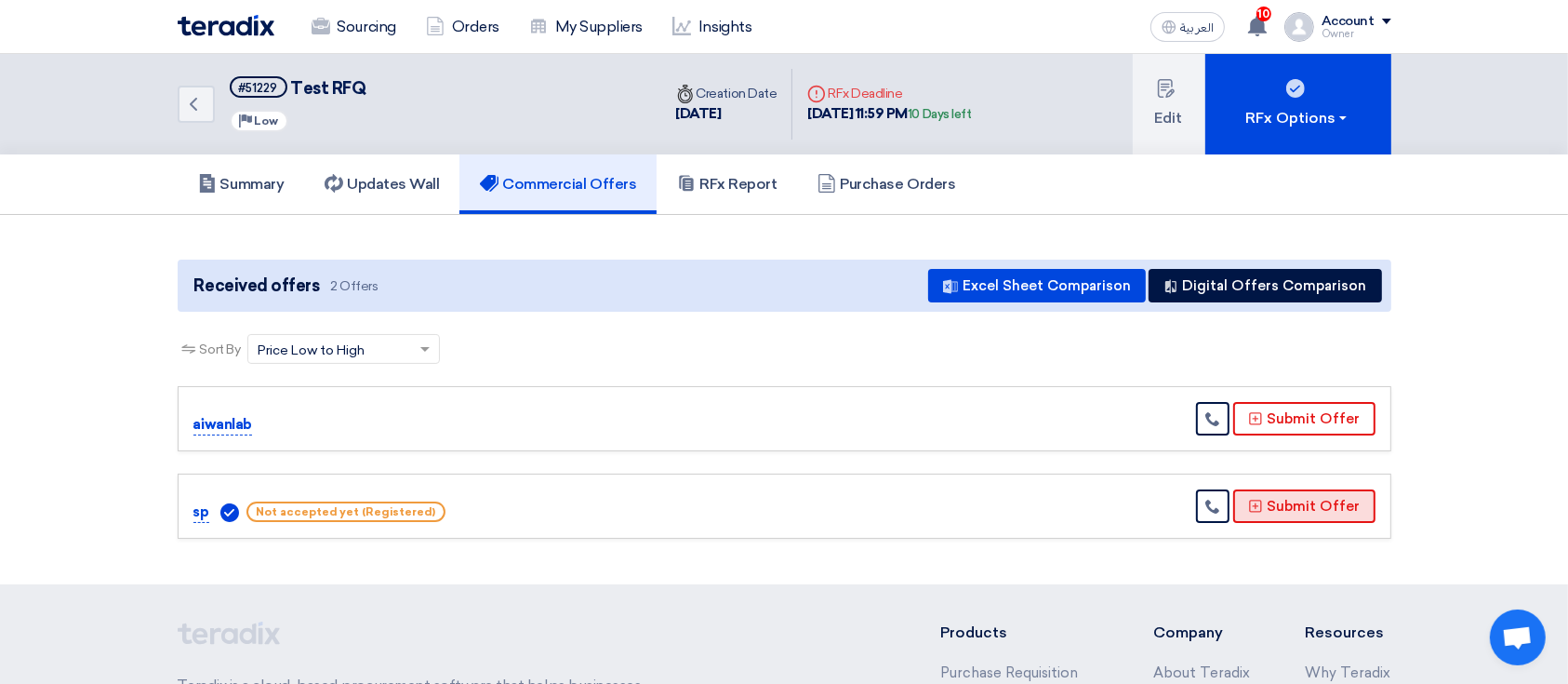
click at [1262, 499] on icon at bounding box center [1255, 506] width 15 height 15
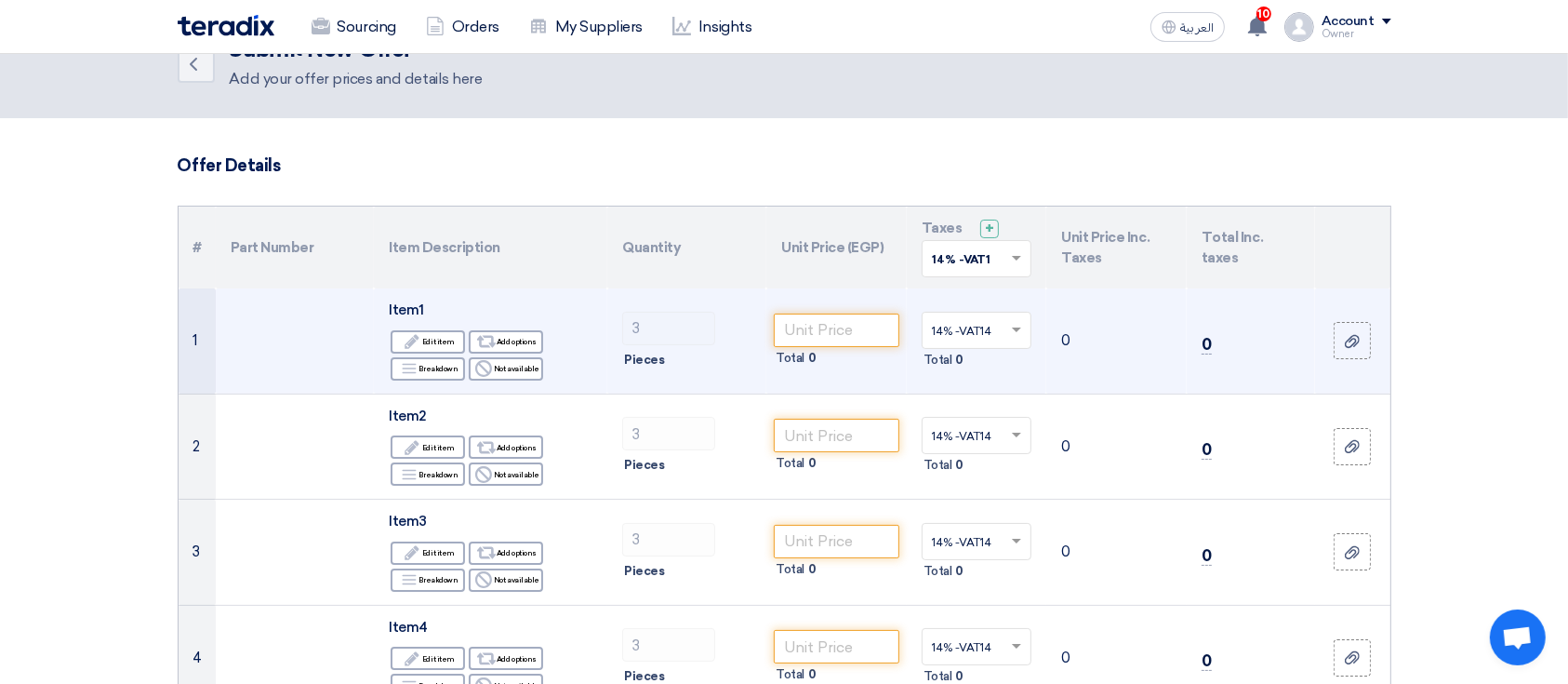
scroll to position [247, 0]
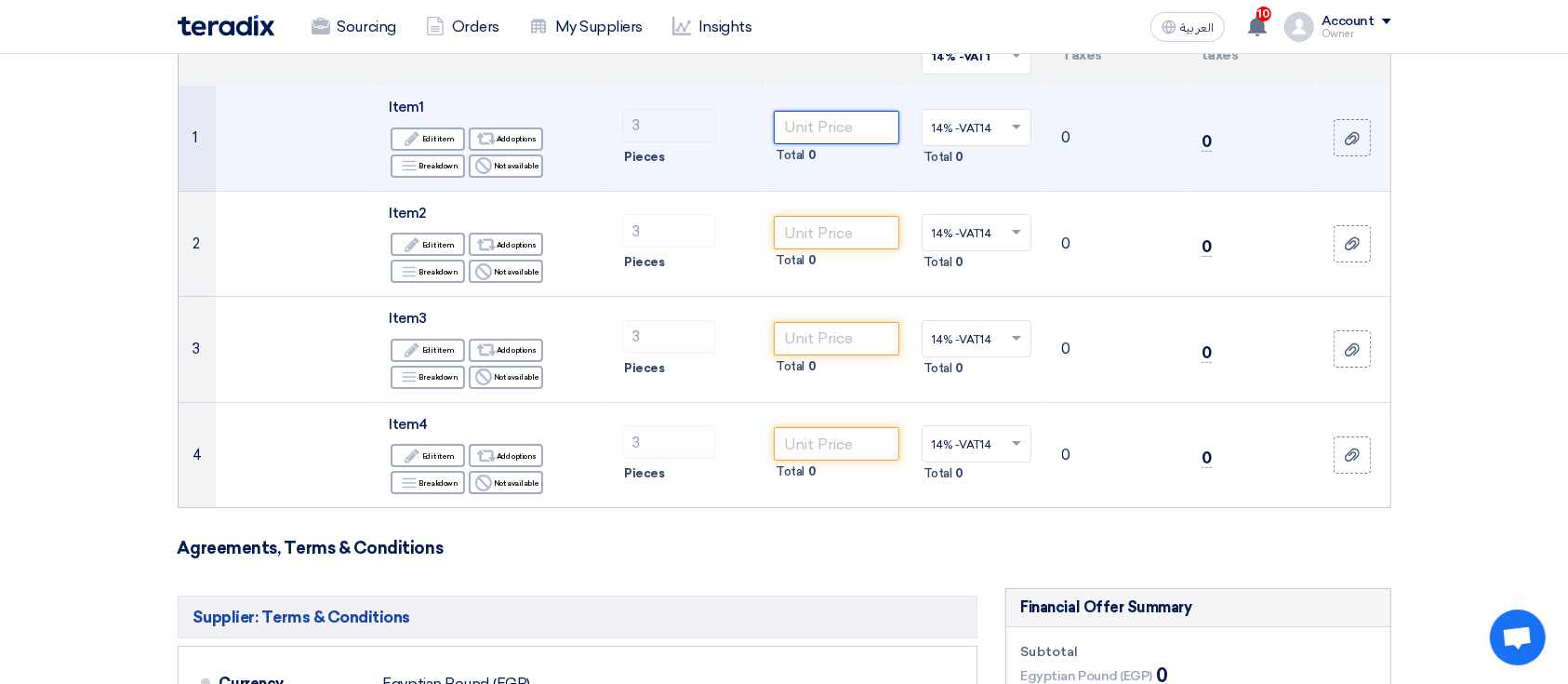
click at [863, 134] on input "number" at bounding box center [836, 128] width 126 height 34
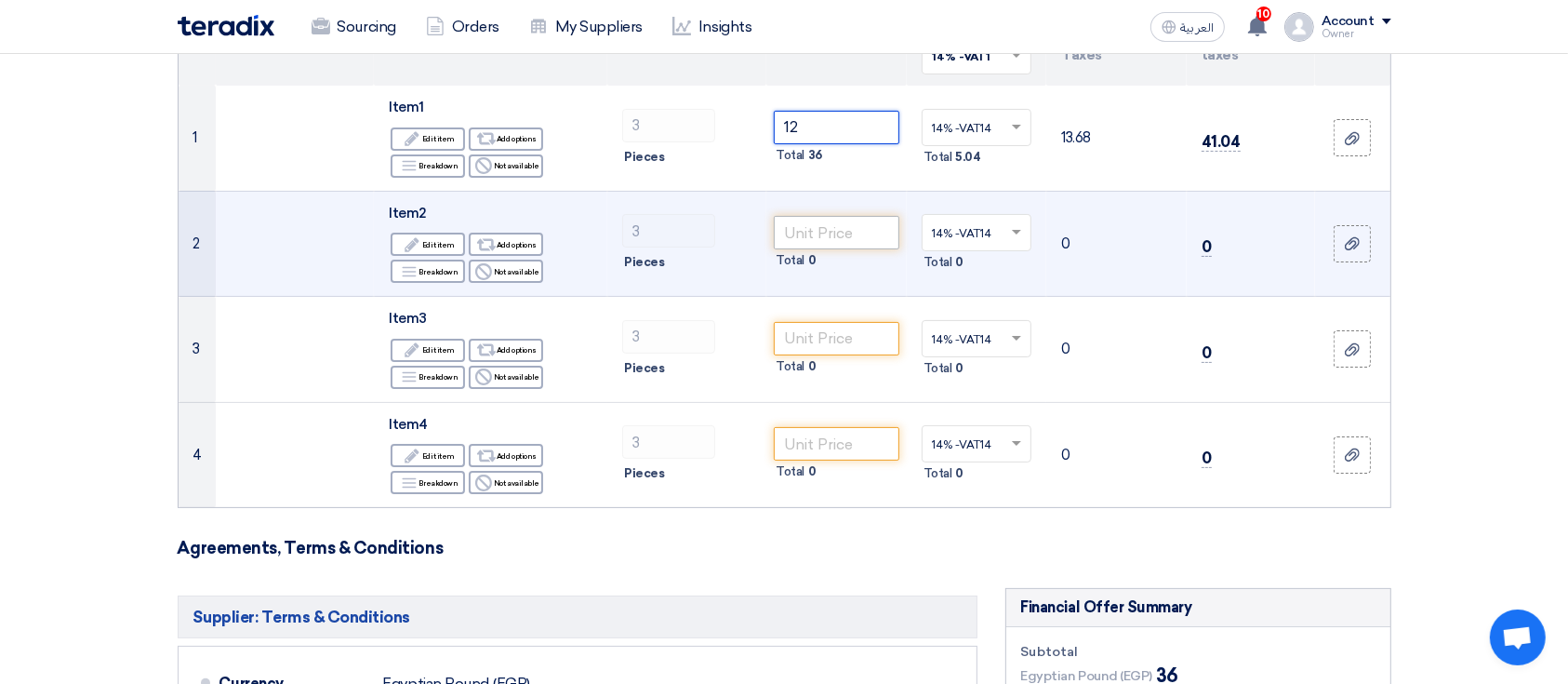
type input "12"
click at [852, 229] on input "number" at bounding box center [836, 233] width 126 height 34
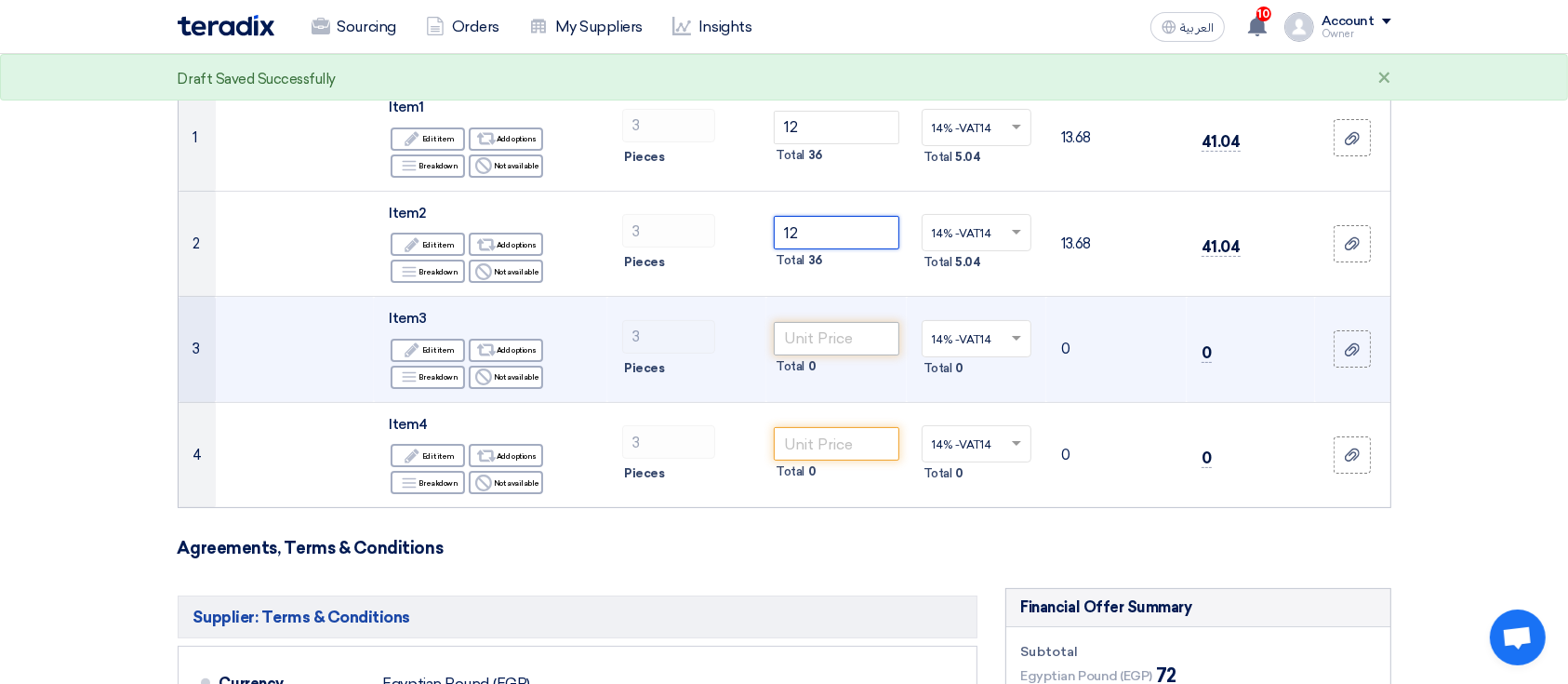
type input "12"
click at [824, 333] on input "number" at bounding box center [836, 338] width 126 height 34
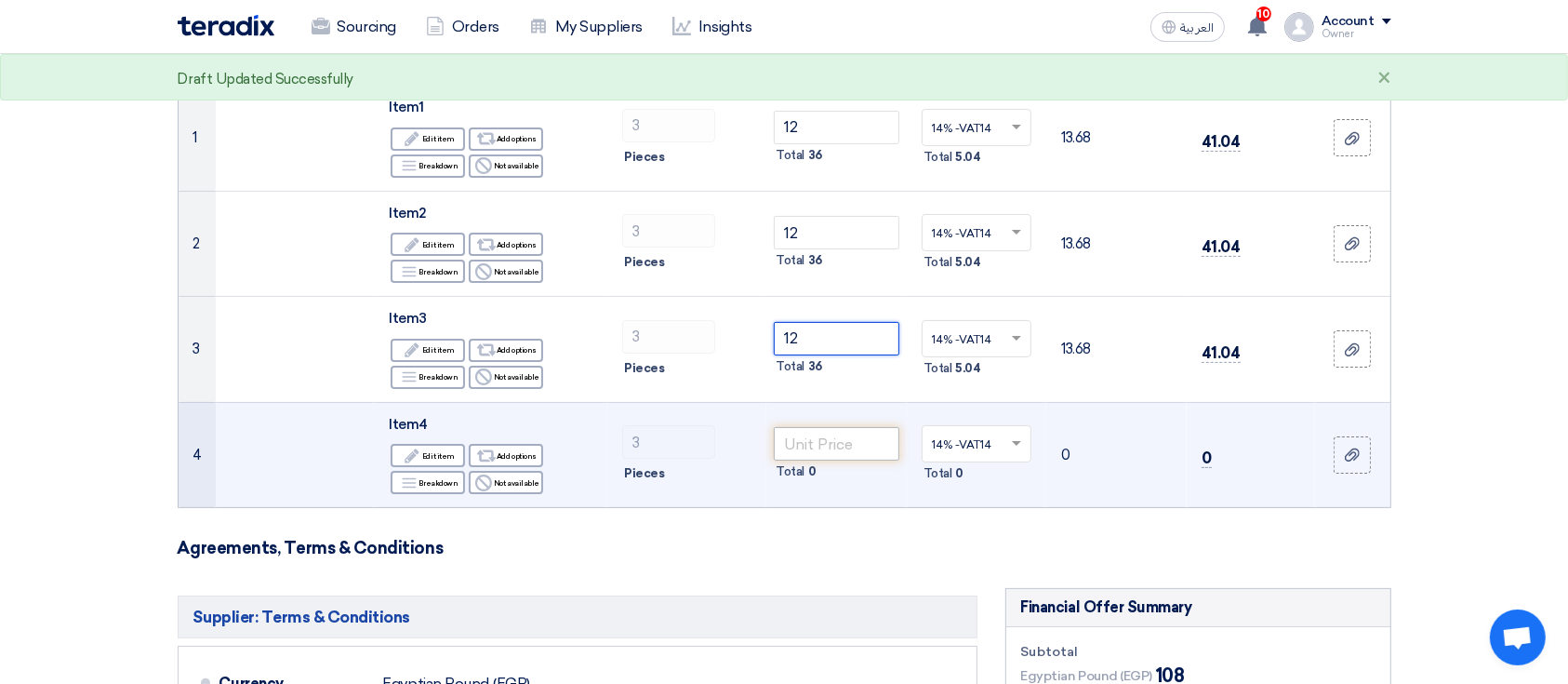
type input "12"
click at [870, 454] on input "number" at bounding box center [836, 444] width 126 height 34
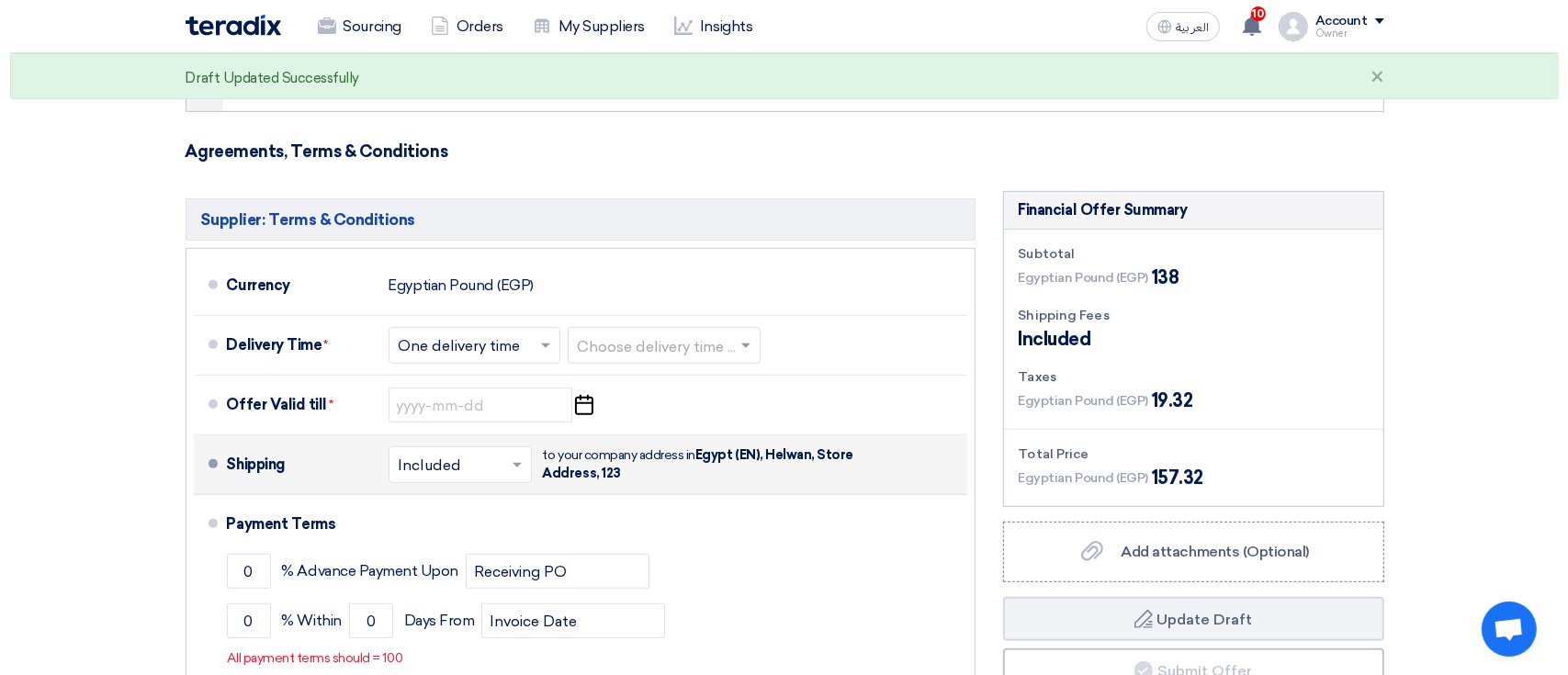
scroll to position [734, 0]
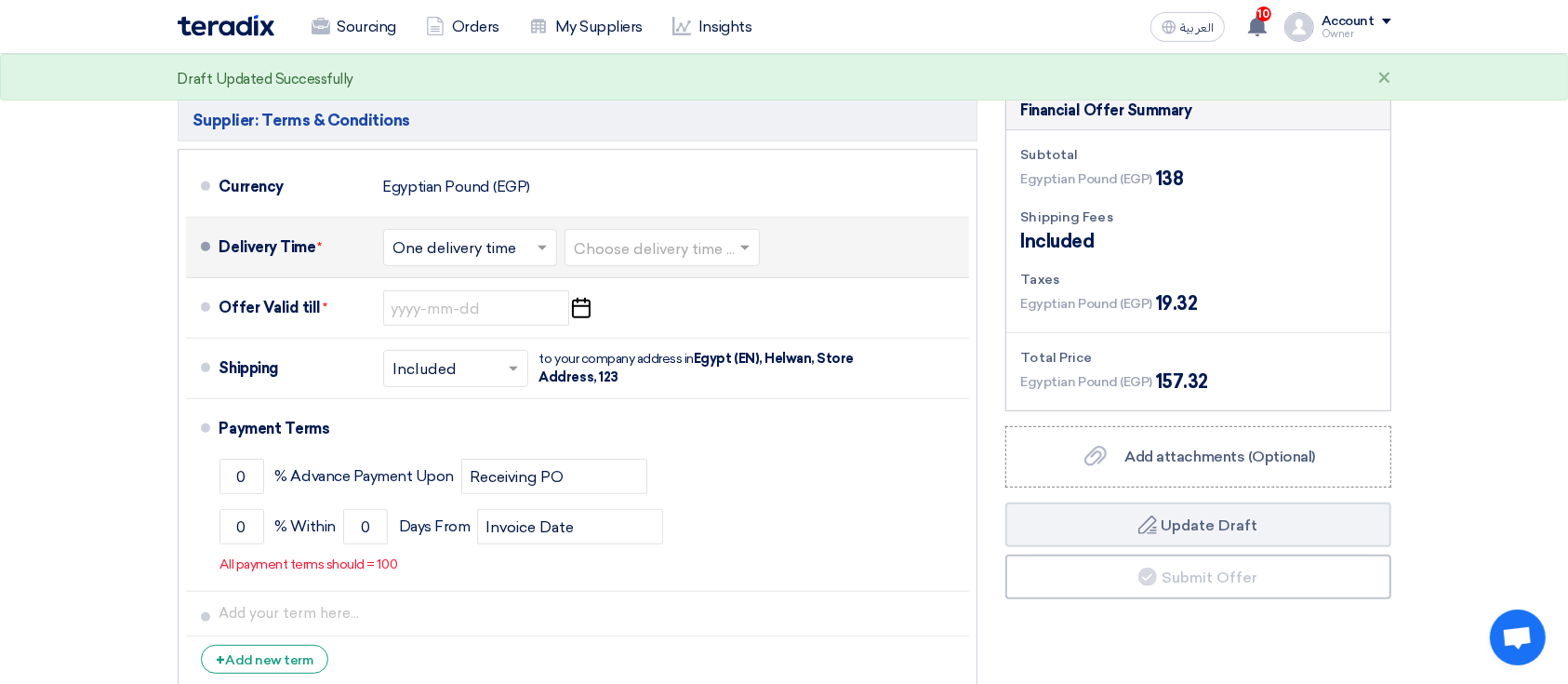
type input "10"
click at [661, 227] on div "Choose delivery time ... × One delivery time × Choose delivery time ..." at bounding box center [573, 248] width 380 height 45
click at [678, 239] on input "text" at bounding box center [663, 249] width 177 height 27
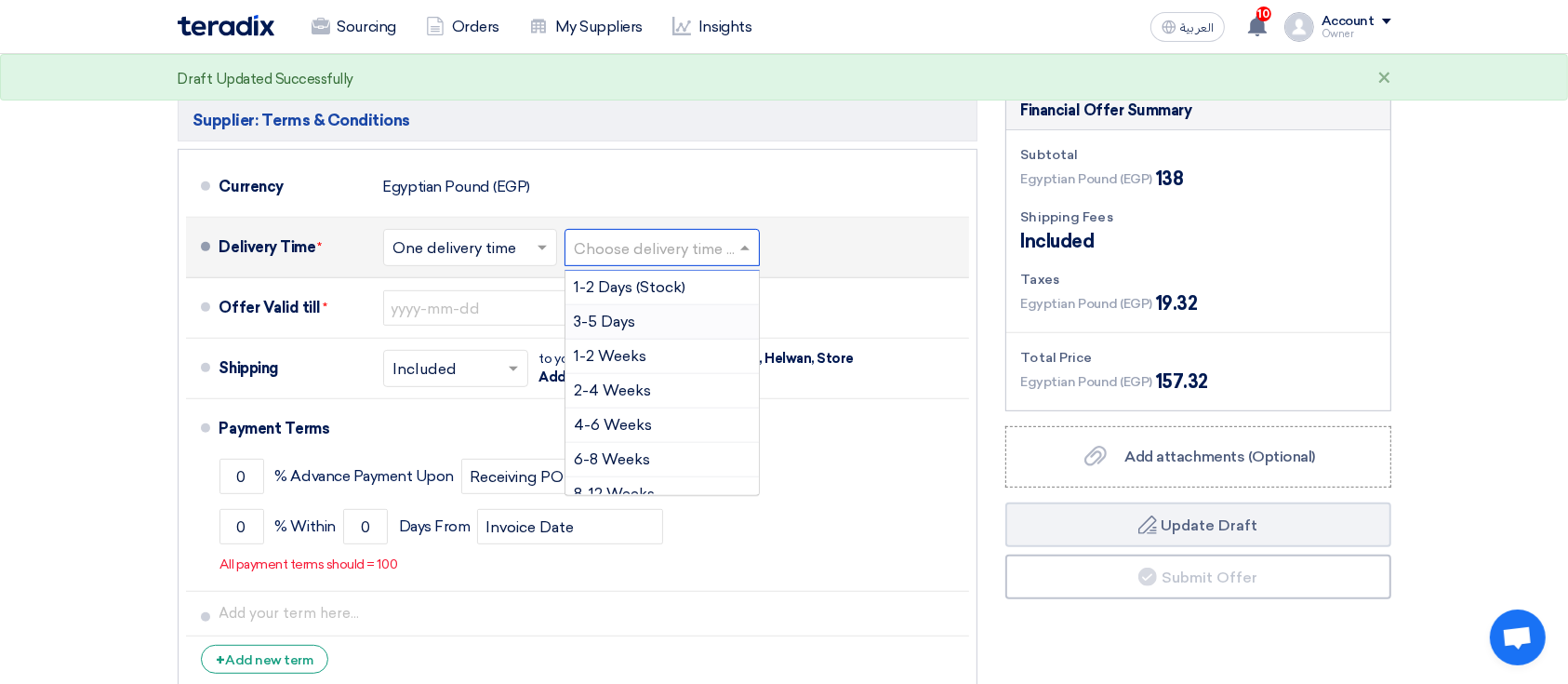
click at [670, 337] on div "3-5 Days" at bounding box center [662, 321] width 194 height 34
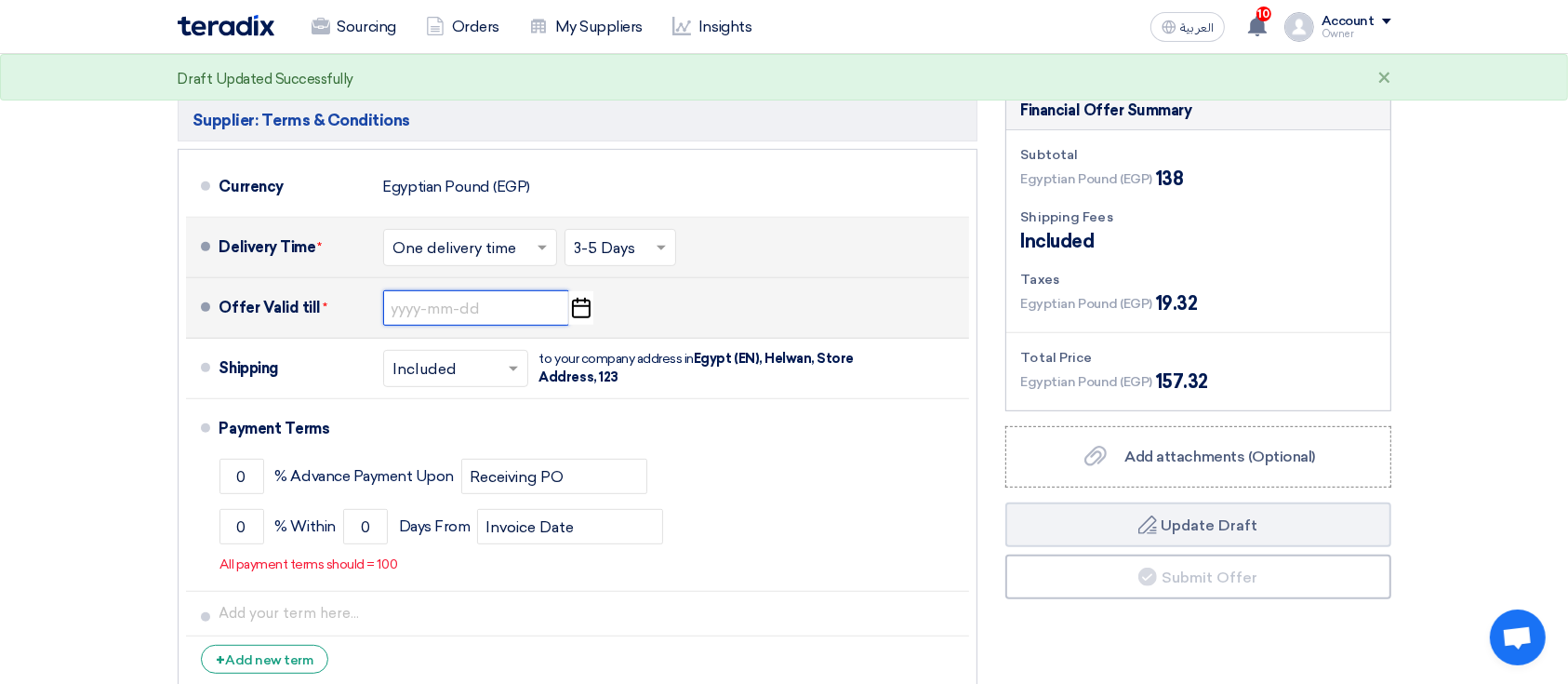
click at [481, 299] on input at bounding box center [476, 308] width 186 height 35
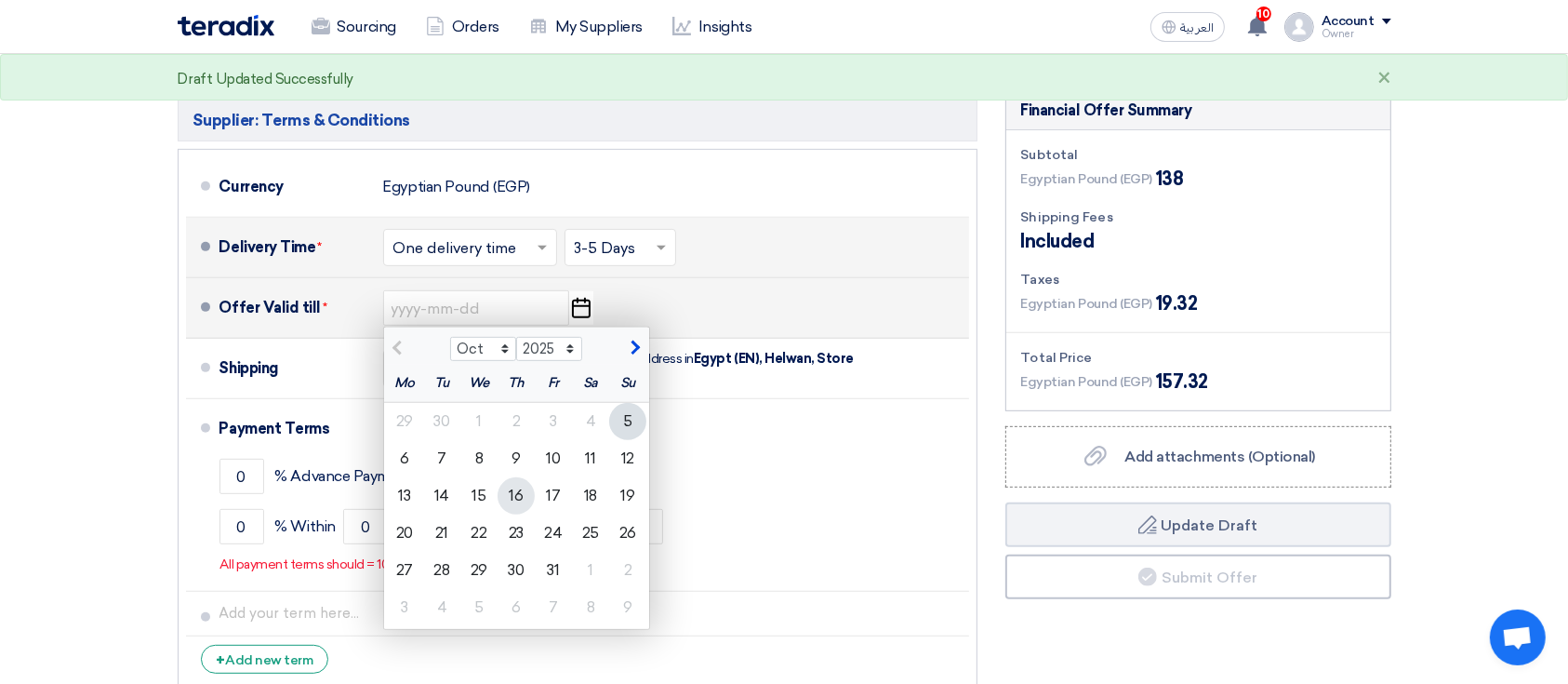
click at [503, 490] on div "16" at bounding box center [516, 496] width 37 height 37
type input "10/16/2025"
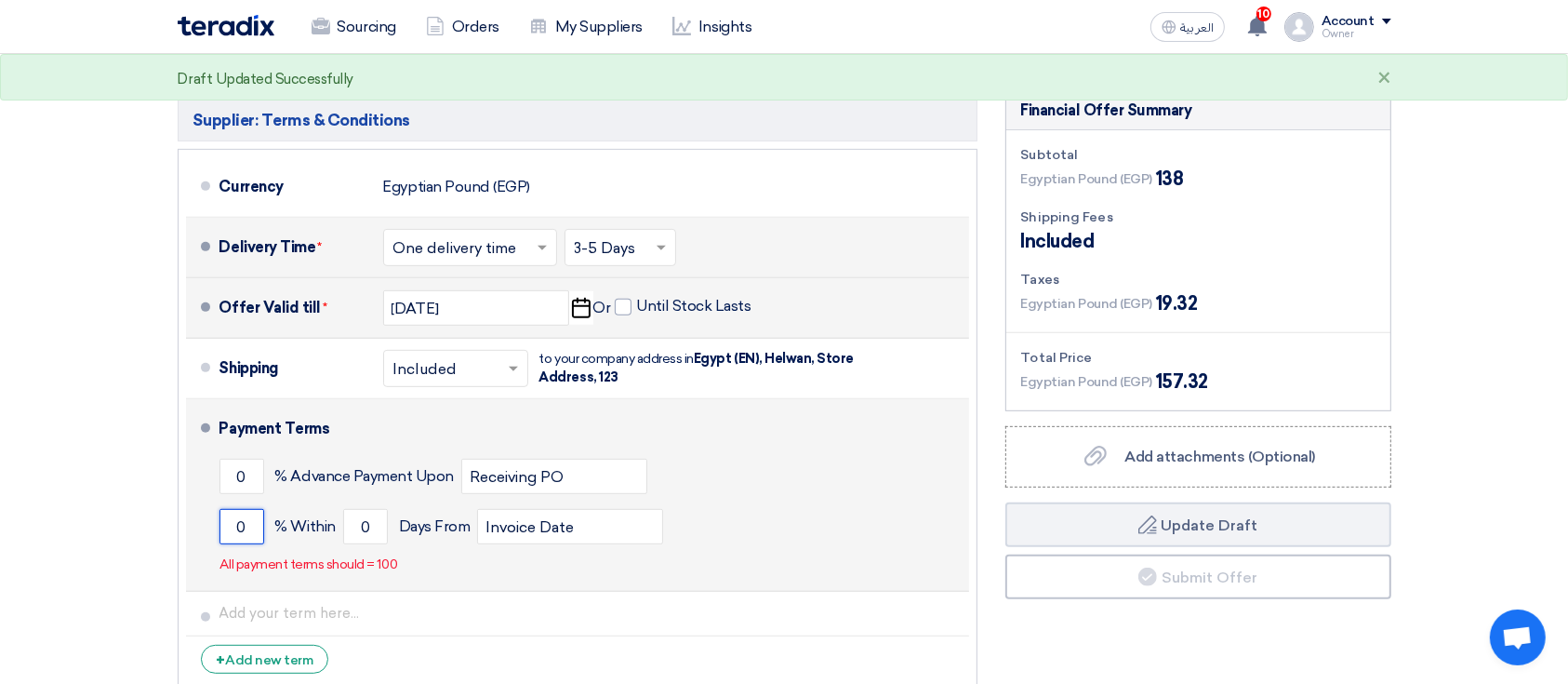
click at [253, 531] on input "0" at bounding box center [242, 527] width 45 height 35
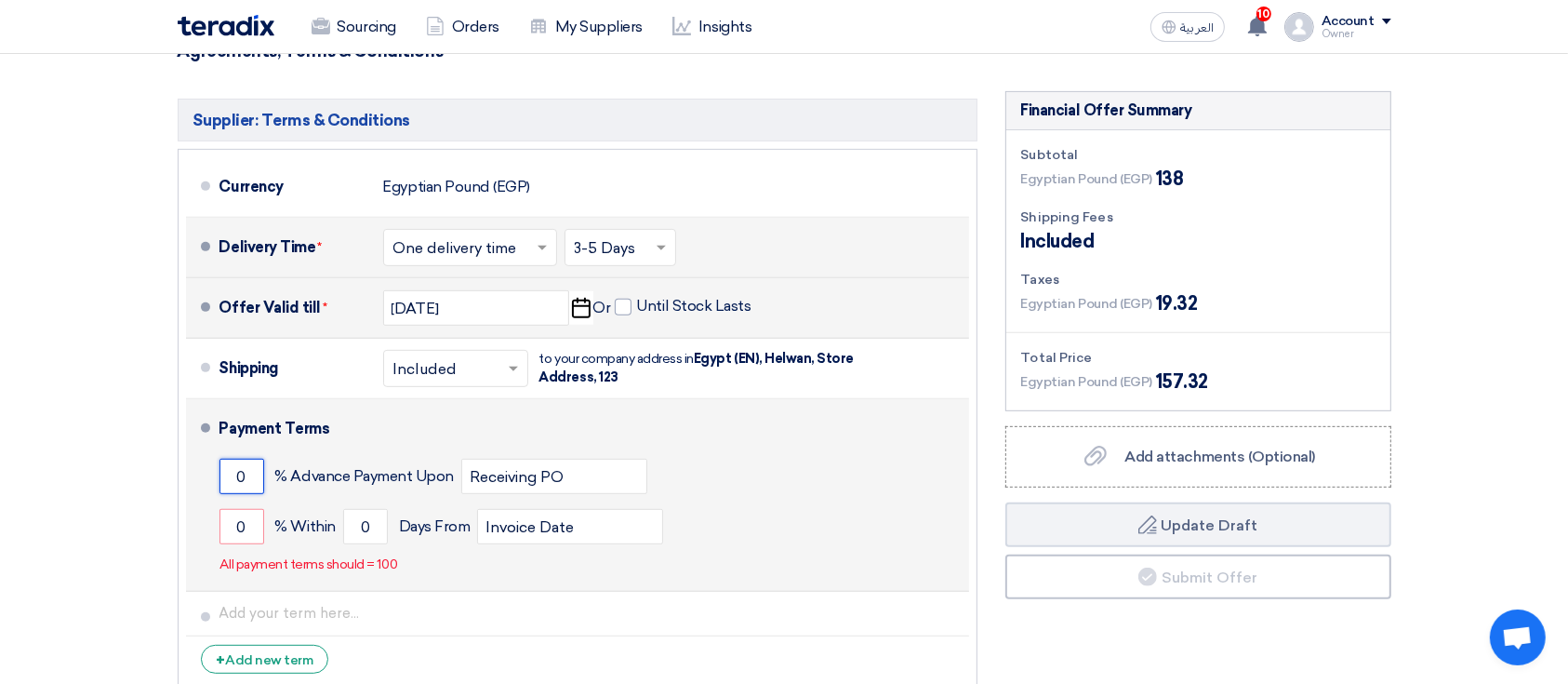
click at [244, 487] on input "0" at bounding box center [242, 476] width 45 height 35
click at [245, 487] on input "0" at bounding box center [242, 476] width 45 height 35
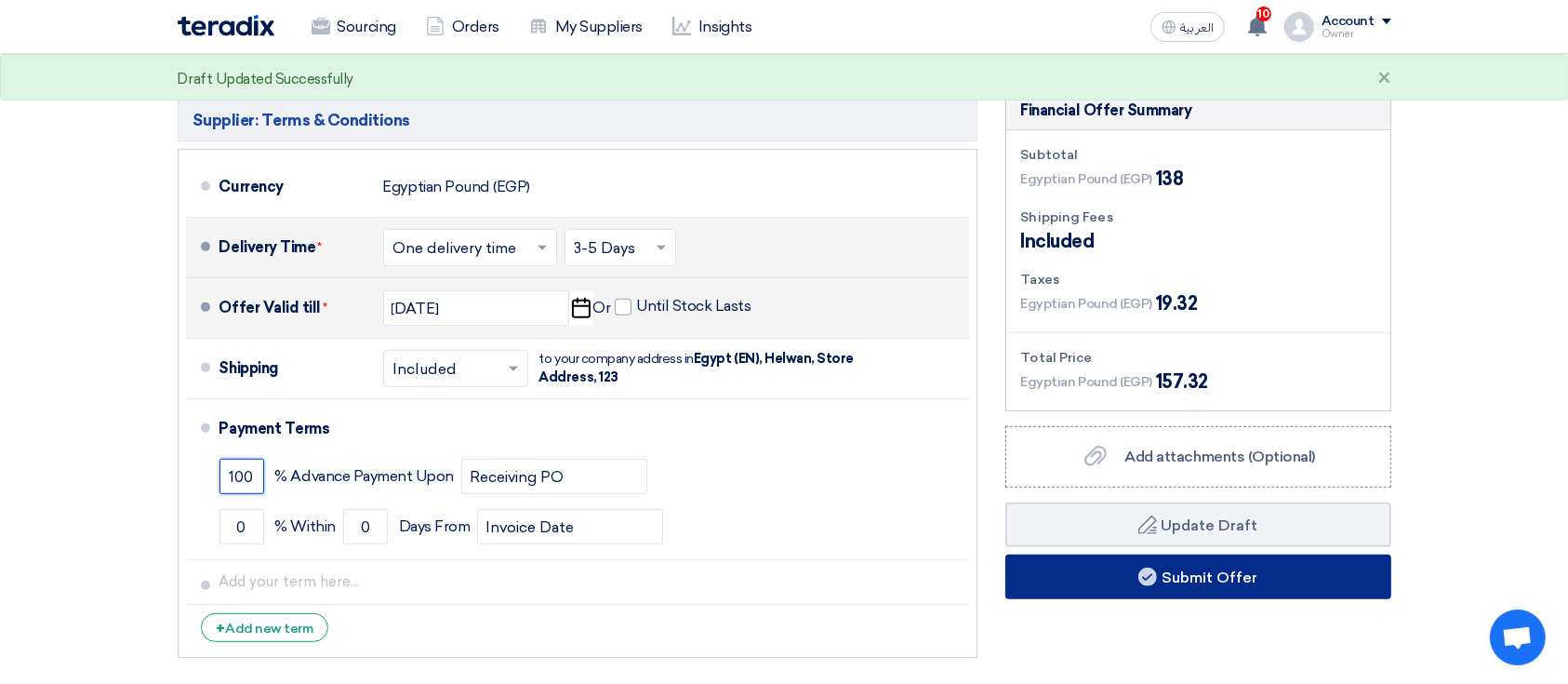
type input "100"
click at [1166, 577] on button "Submit Offer" at bounding box center [1198, 577] width 386 height 45
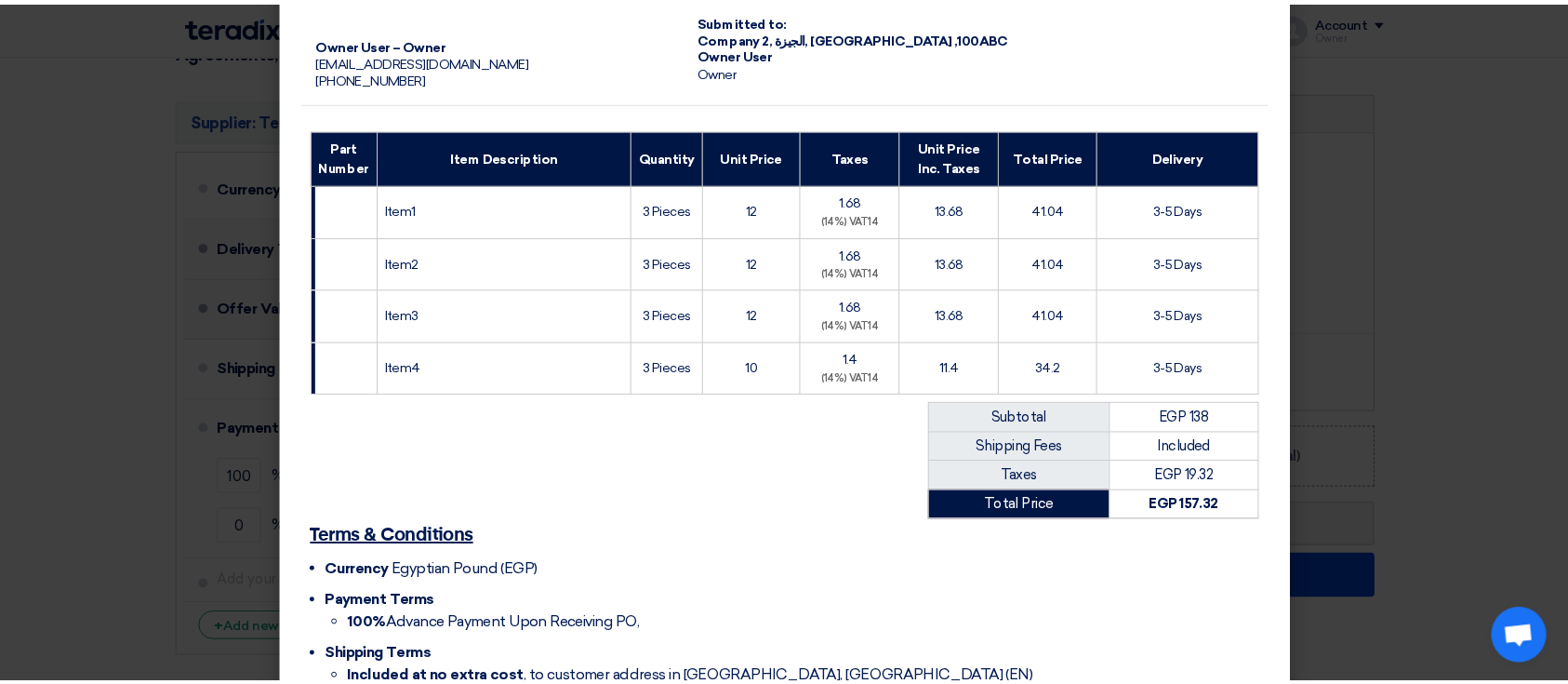
scroll to position [247, 0]
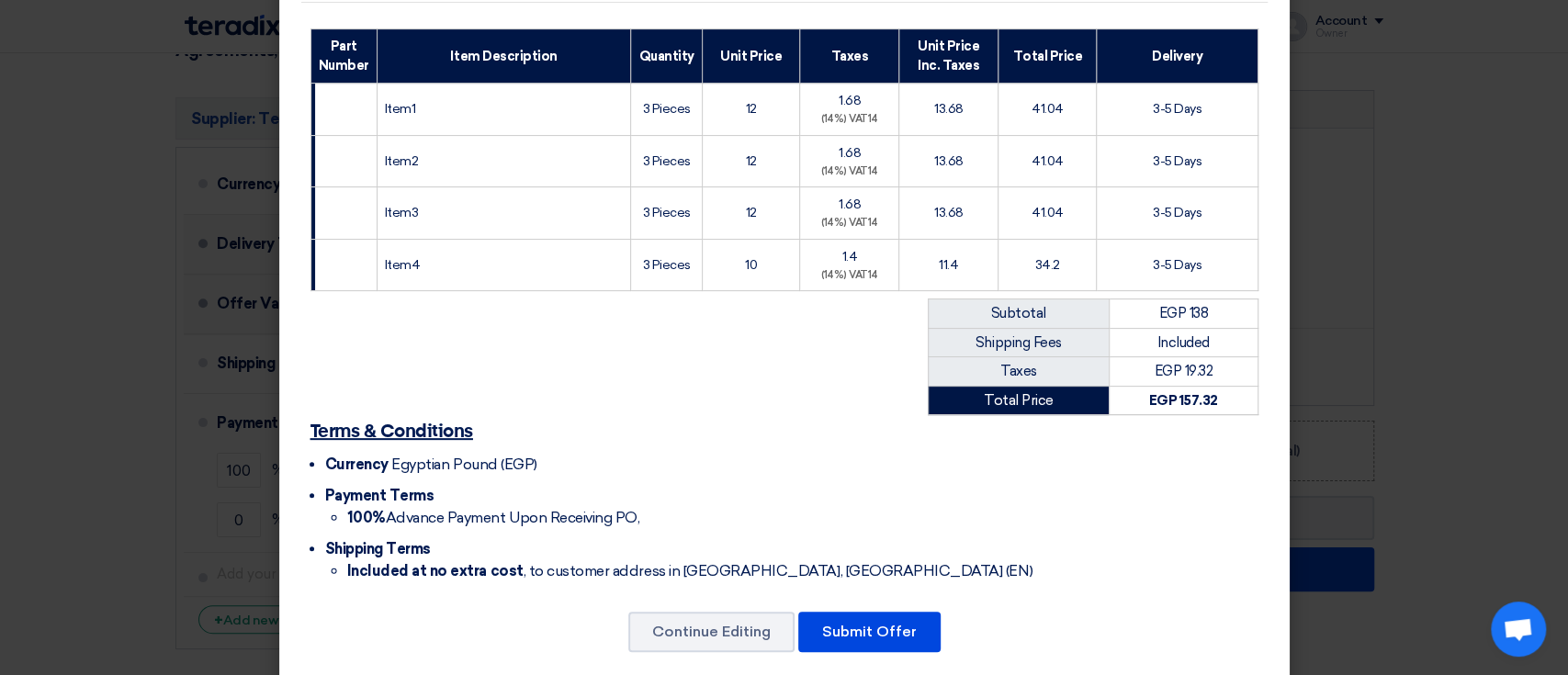
click at [54, 456] on modal-container "ApprovalTest Owner User – Owner naxeko9194@tsderp.com +201222333453 Quotation Q…" at bounding box center [784, 338] width 1568 height 675
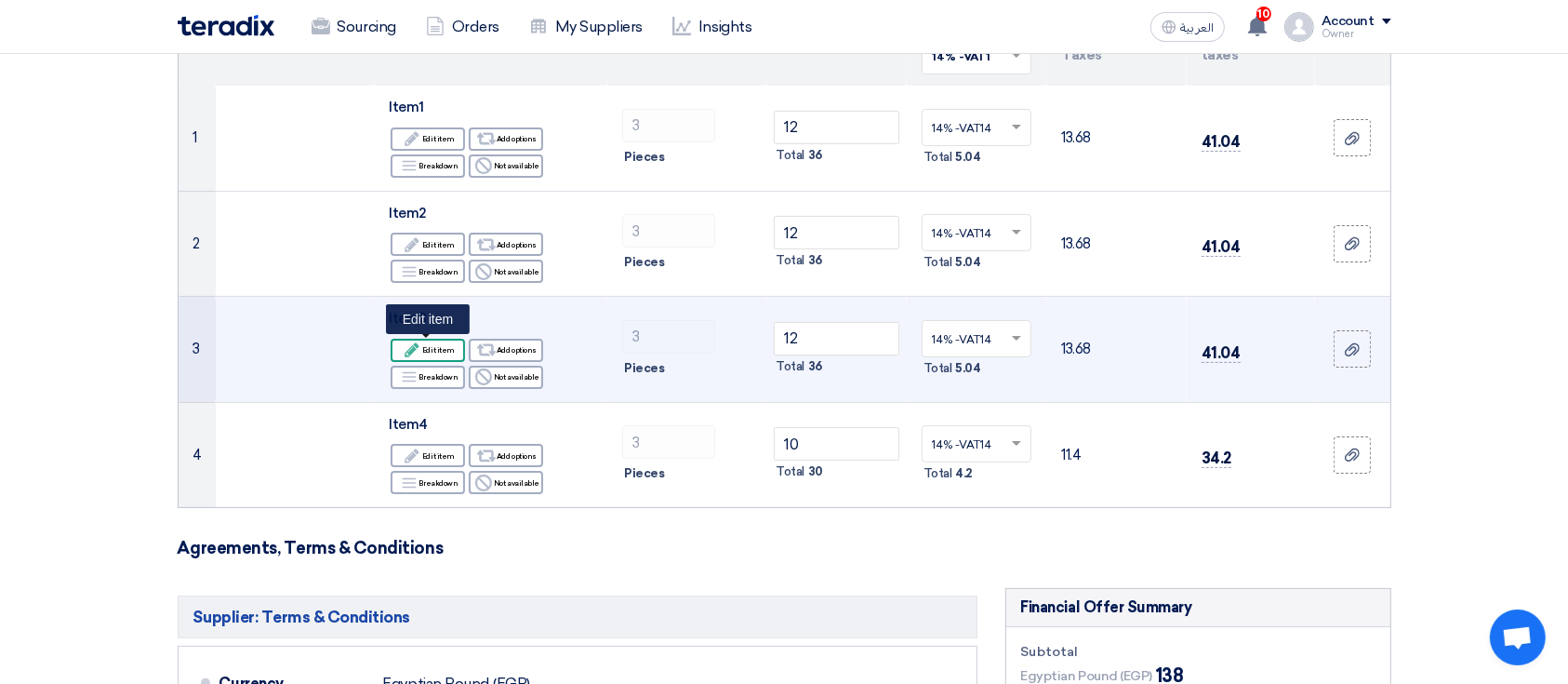
click at [440, 348] on div "Edit Edit item" at bounding box center [428, 349] width 75 height 23
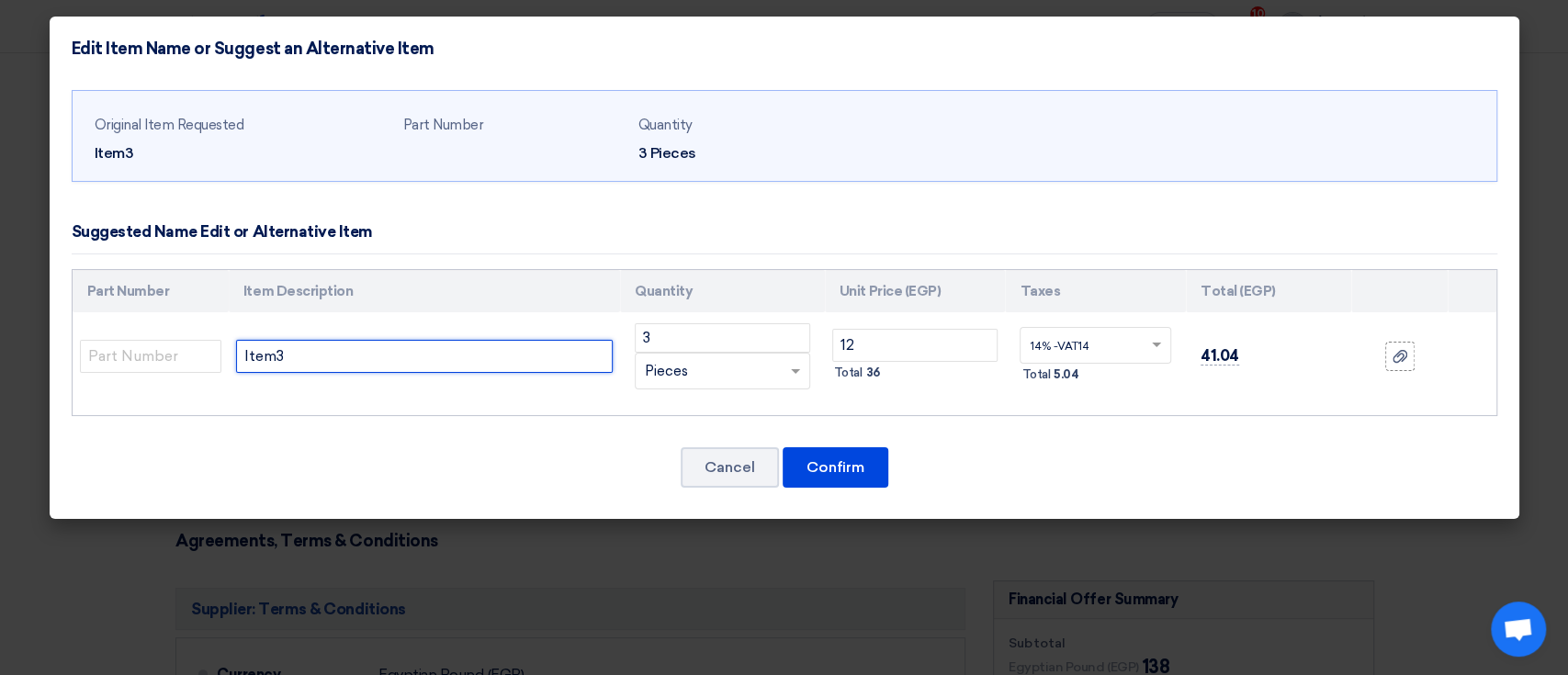
click at [327, 356] on input "Item3" at bounding box center [423, 356] width 376 height 33
type input "Item31"
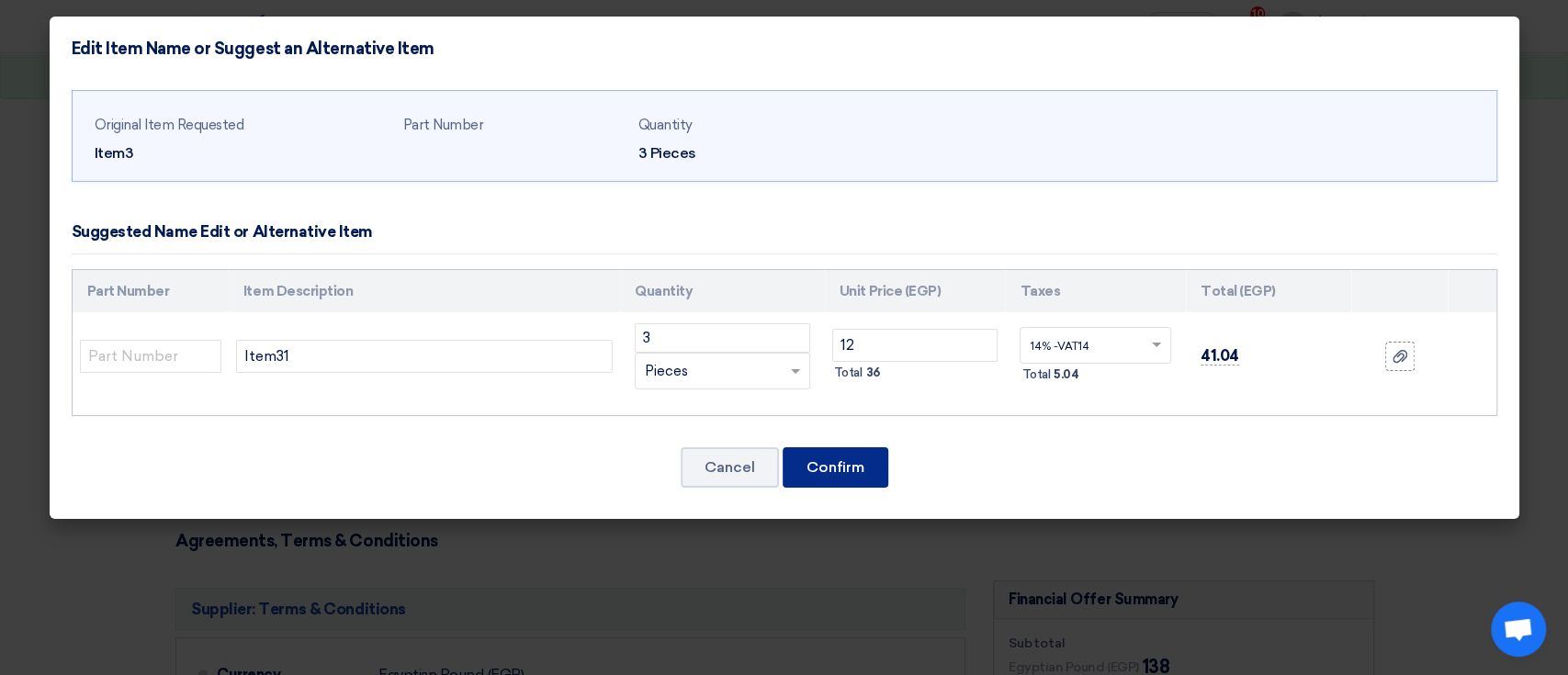
click at [860, 477] on button "Confirm" at bounding box center [835, 467] width 106 height 40
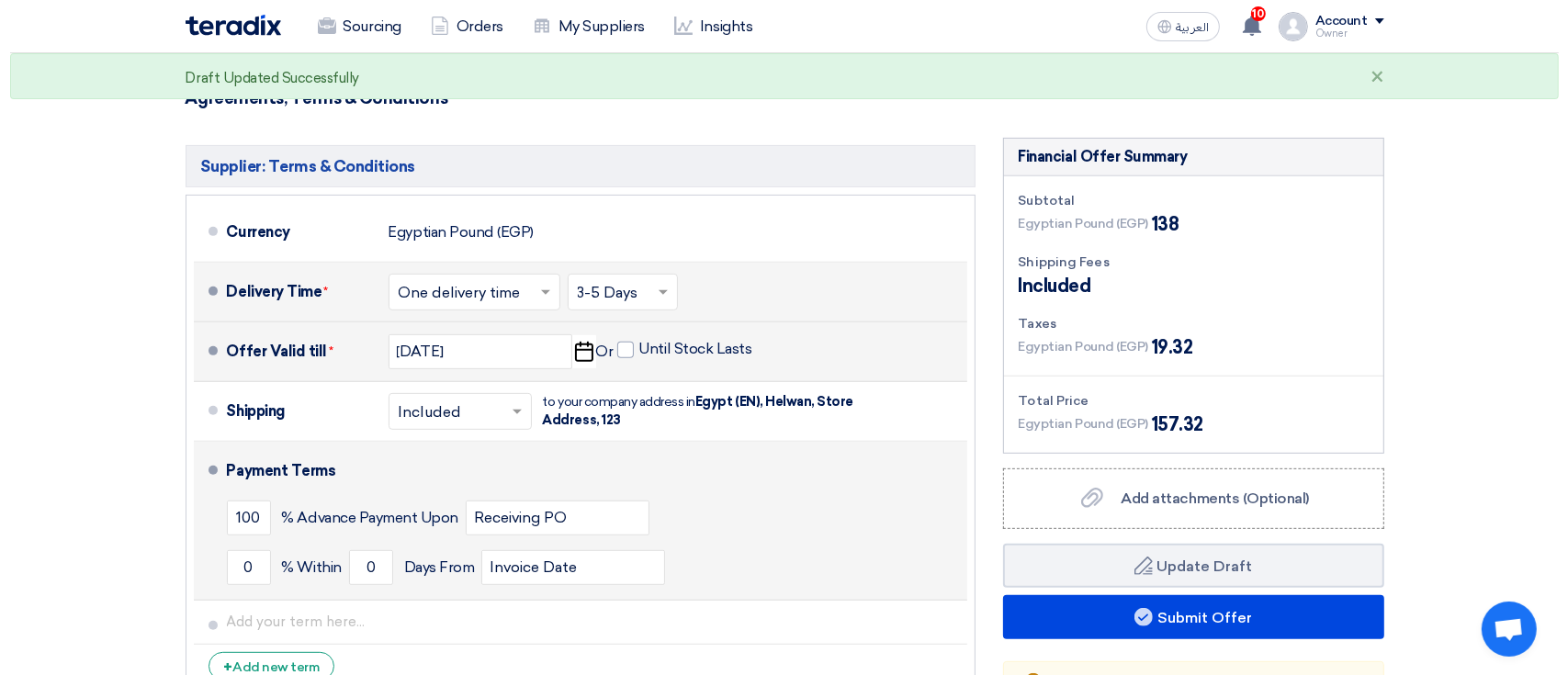
scroll to position [734, 0]
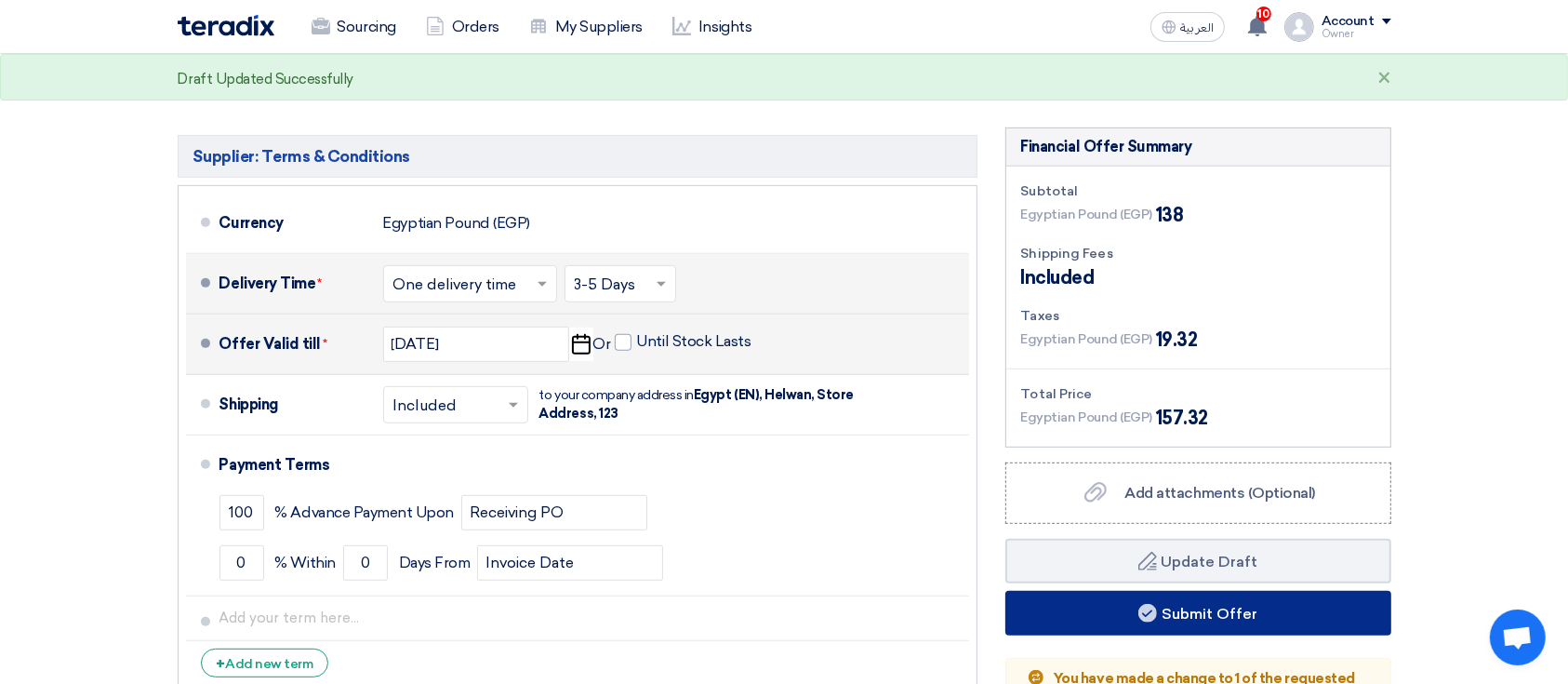
click at [1111, 604] on button "Submit Offer" at bounding box center [1198, 613] width 386 height 45
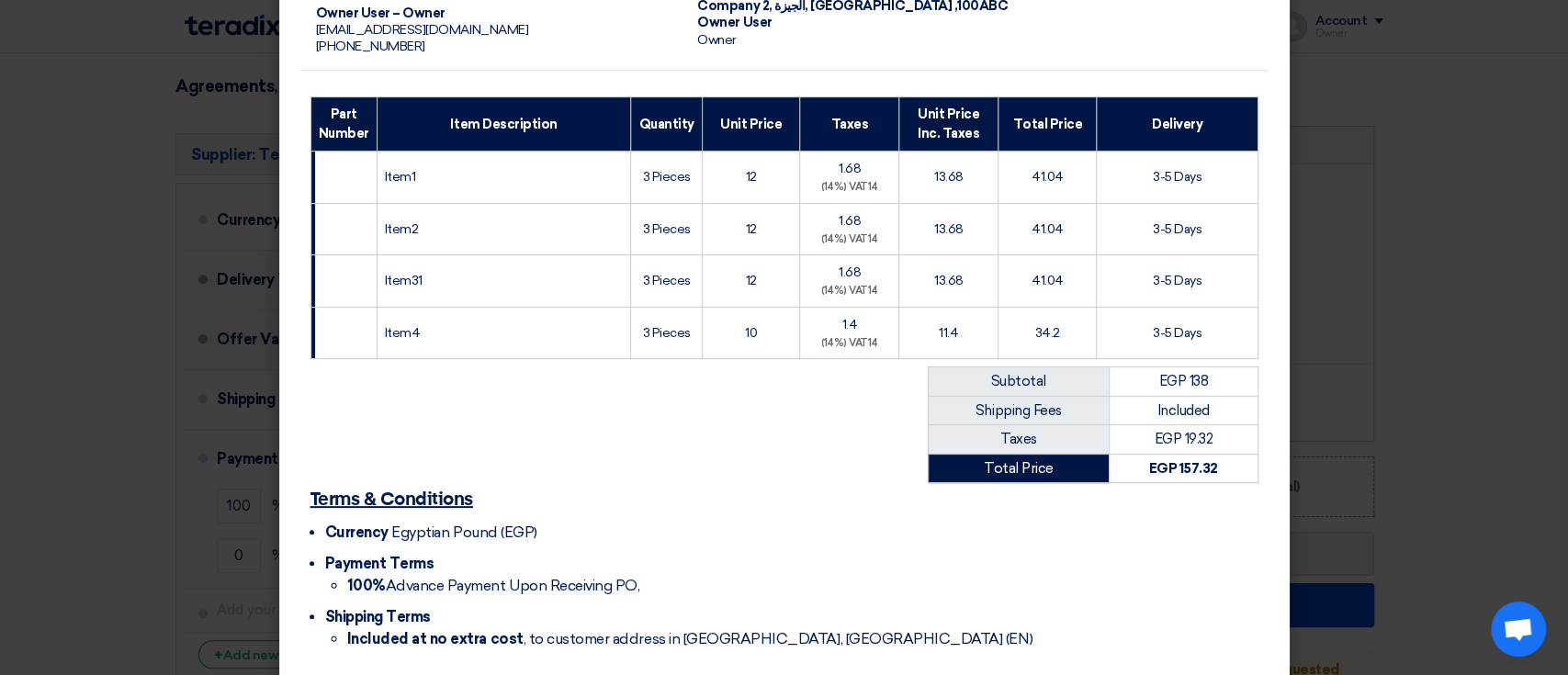
scroll to position [266, 0]
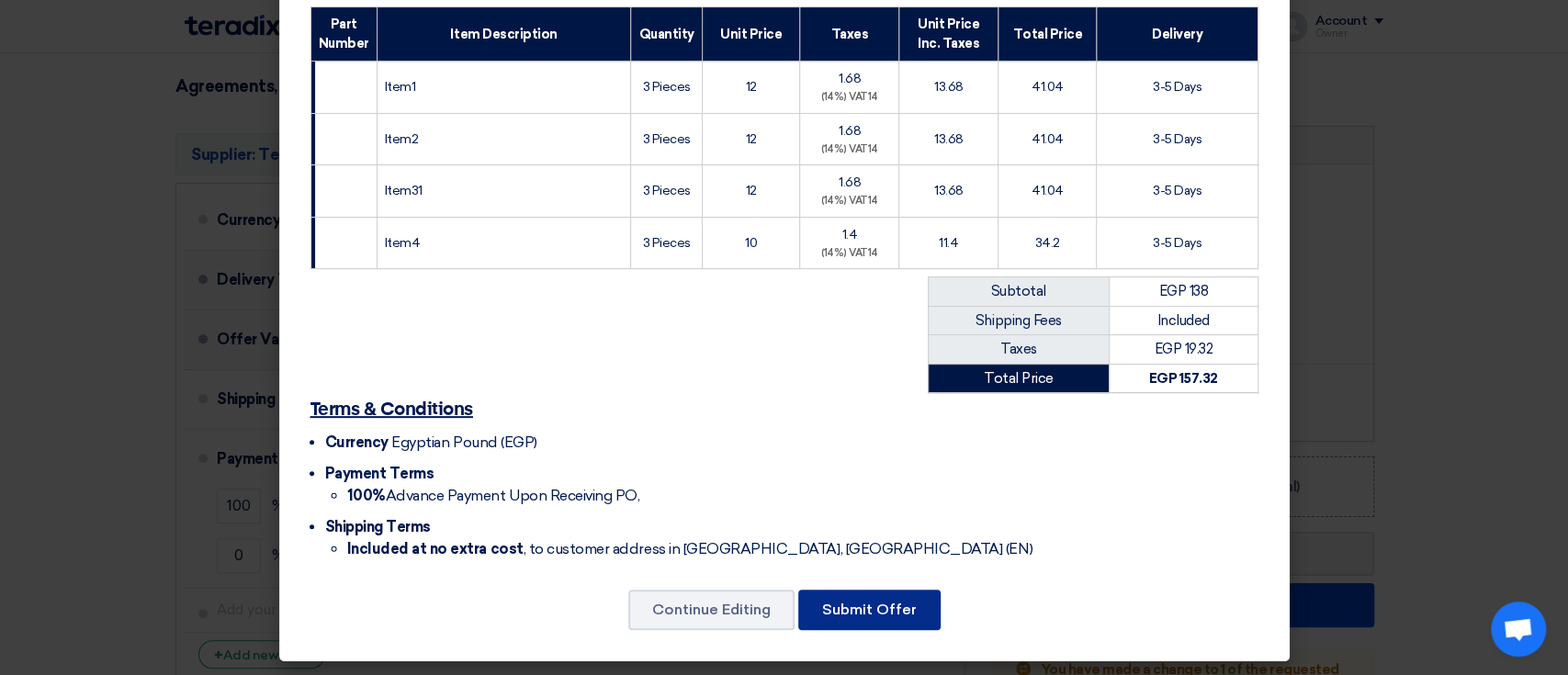
click at [890, 606] on button "Submit Offer" at bounding box center [869, 610] width 143 height 40
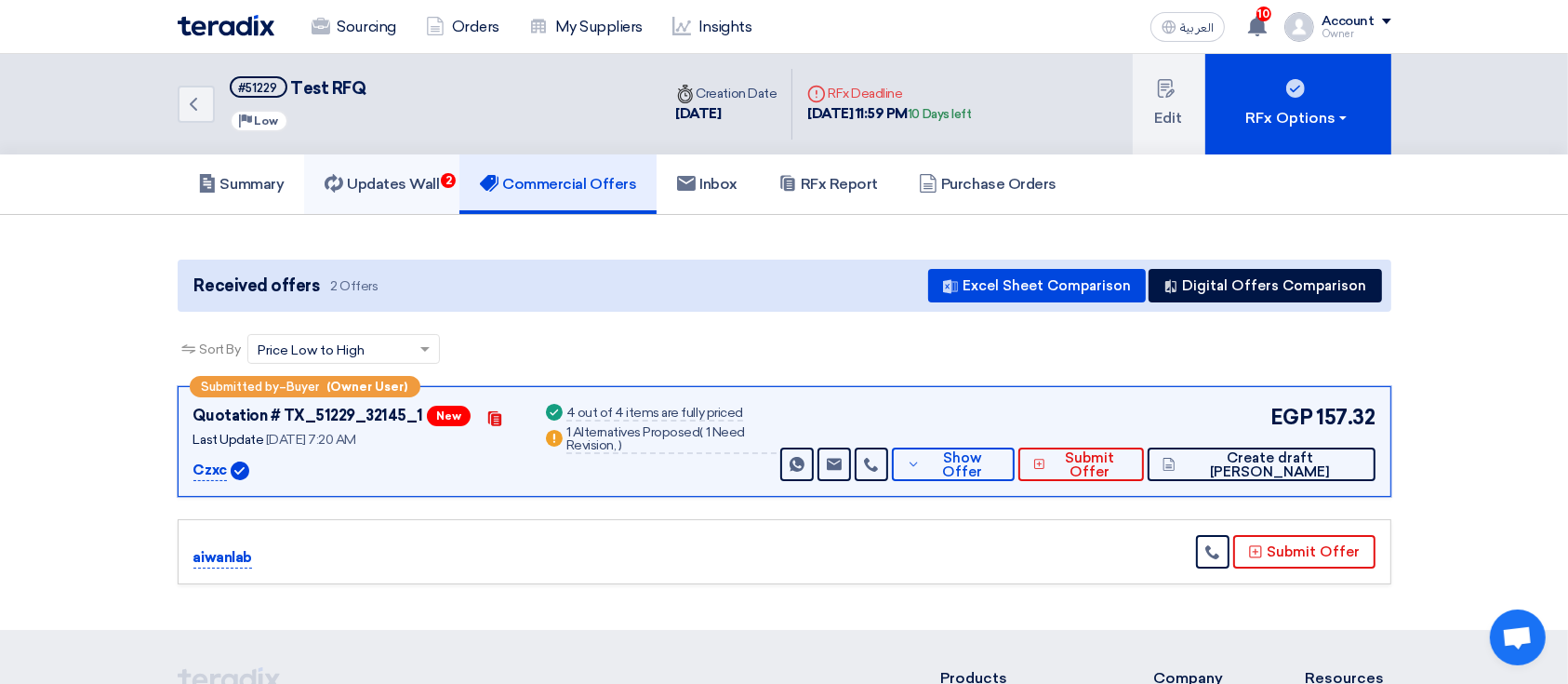
click at [443, 197] on link "Updates Wall 2" at bounding box center [381, 185] width 156 height 60
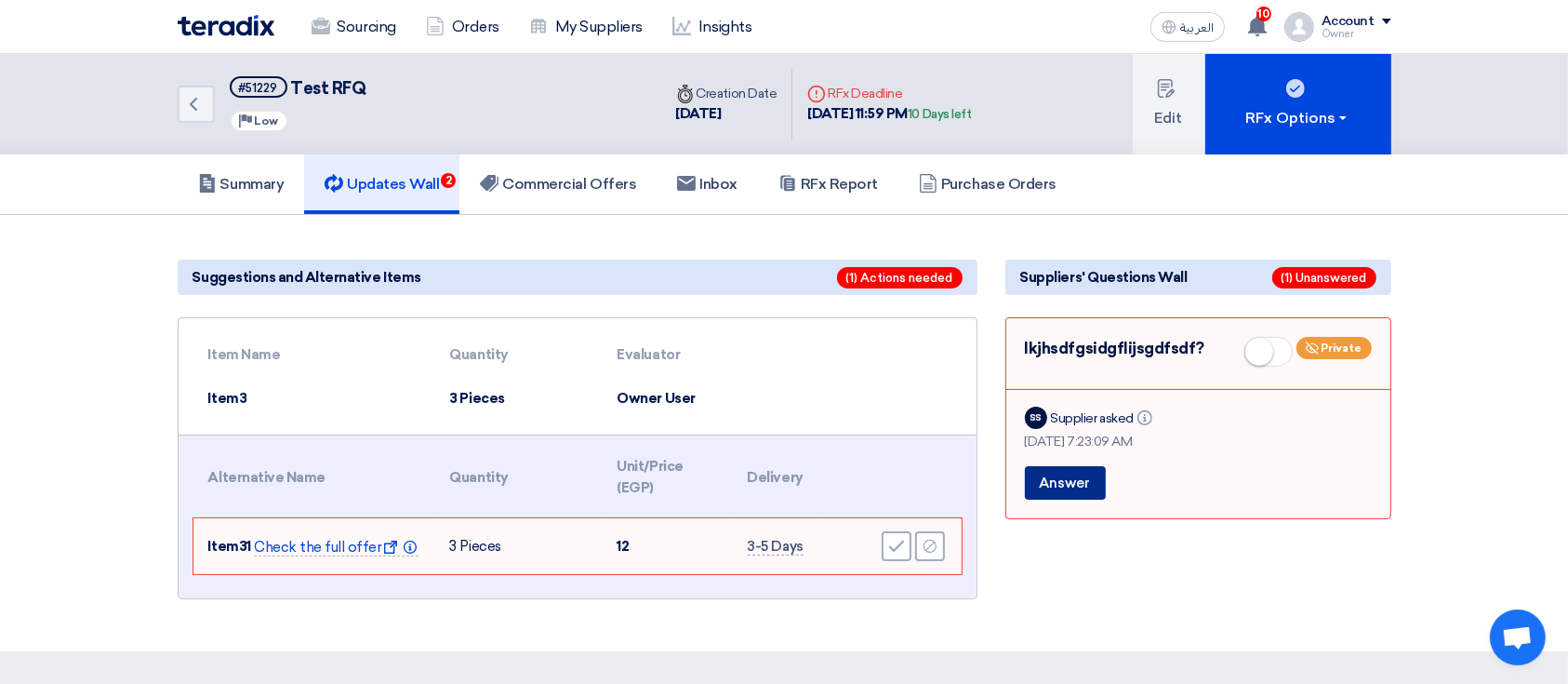
click at [1085, 495] on button "Answer" at bounding box center [1065, 483] width 81 height 34
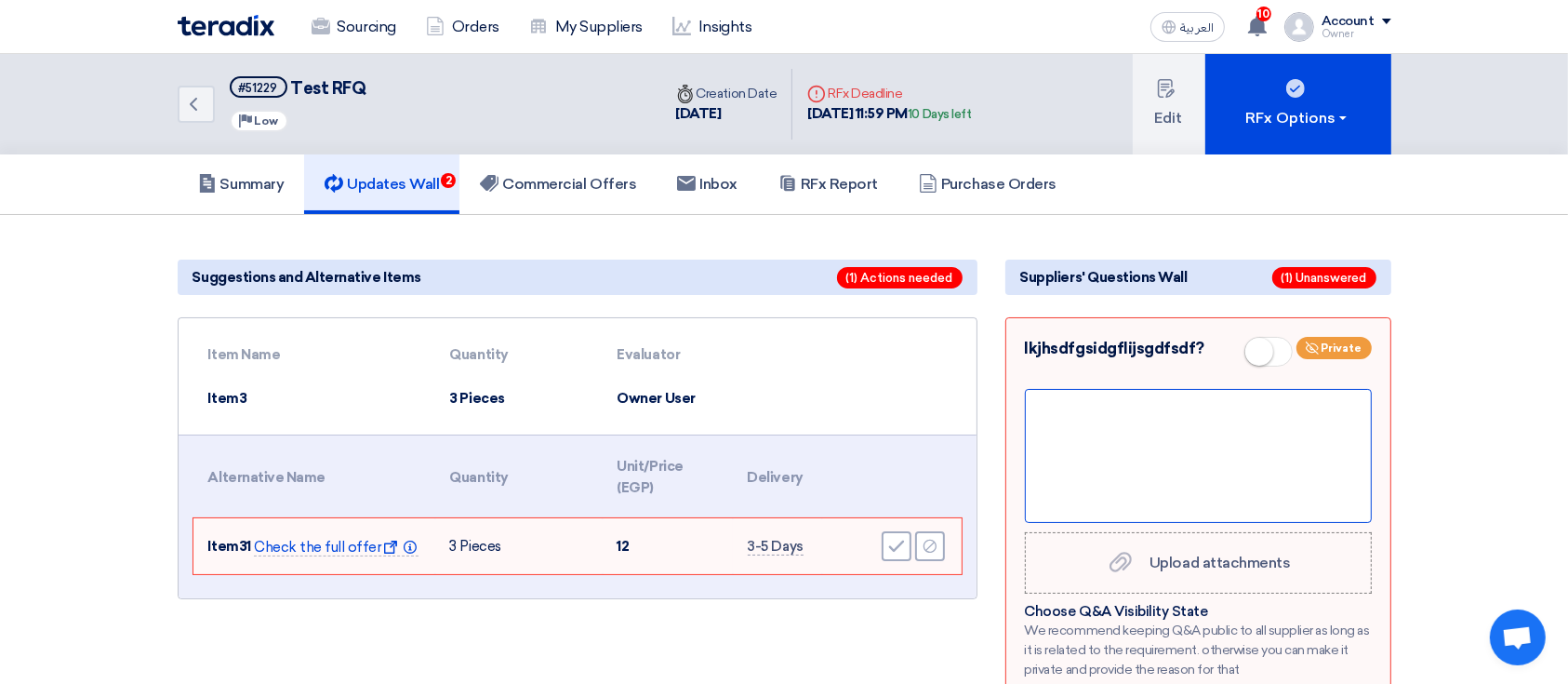
click at [1179, 428] on div at bounding box center [1198, 456] width 347 height 134
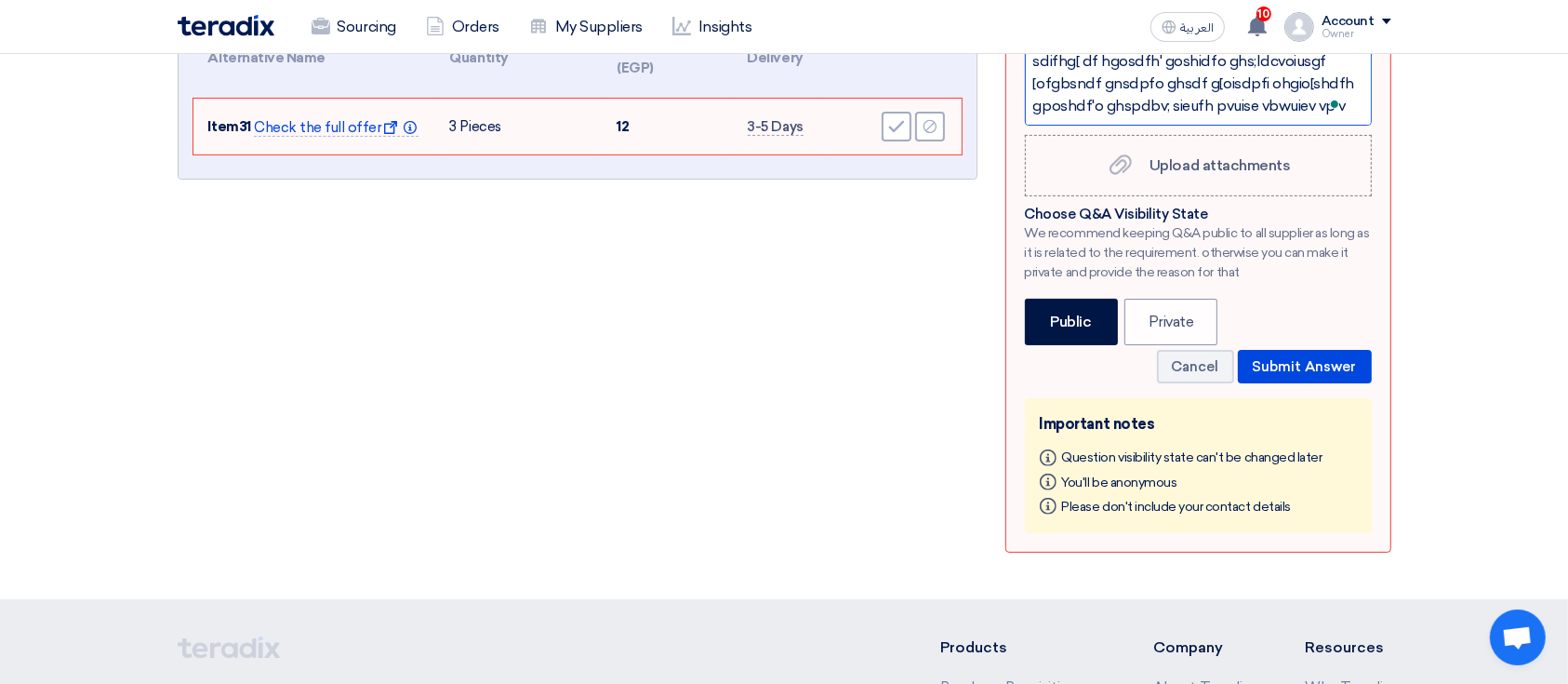
scroll to position [496, 0]
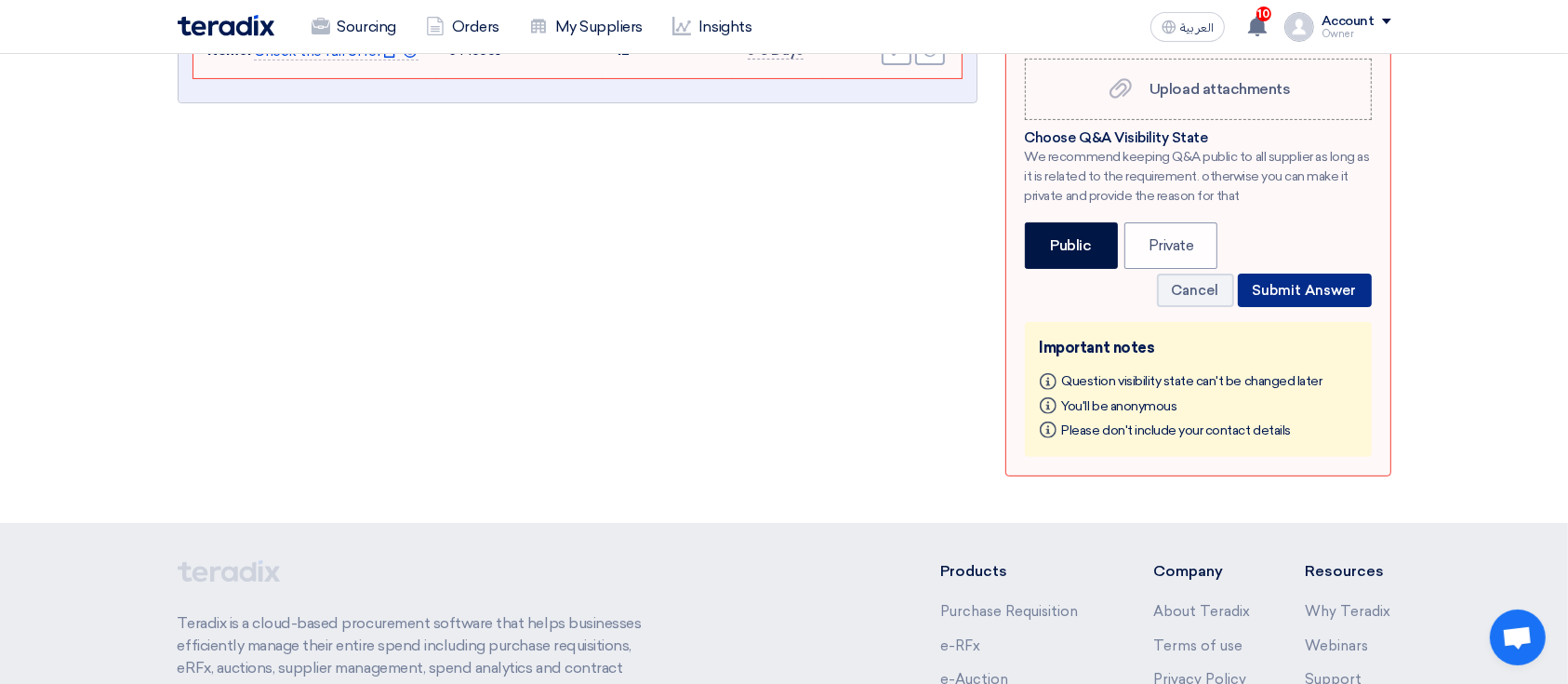
click at [1277, 291] on button "Submit Answer" at bounding box center [1304, 290] width 134 height 34
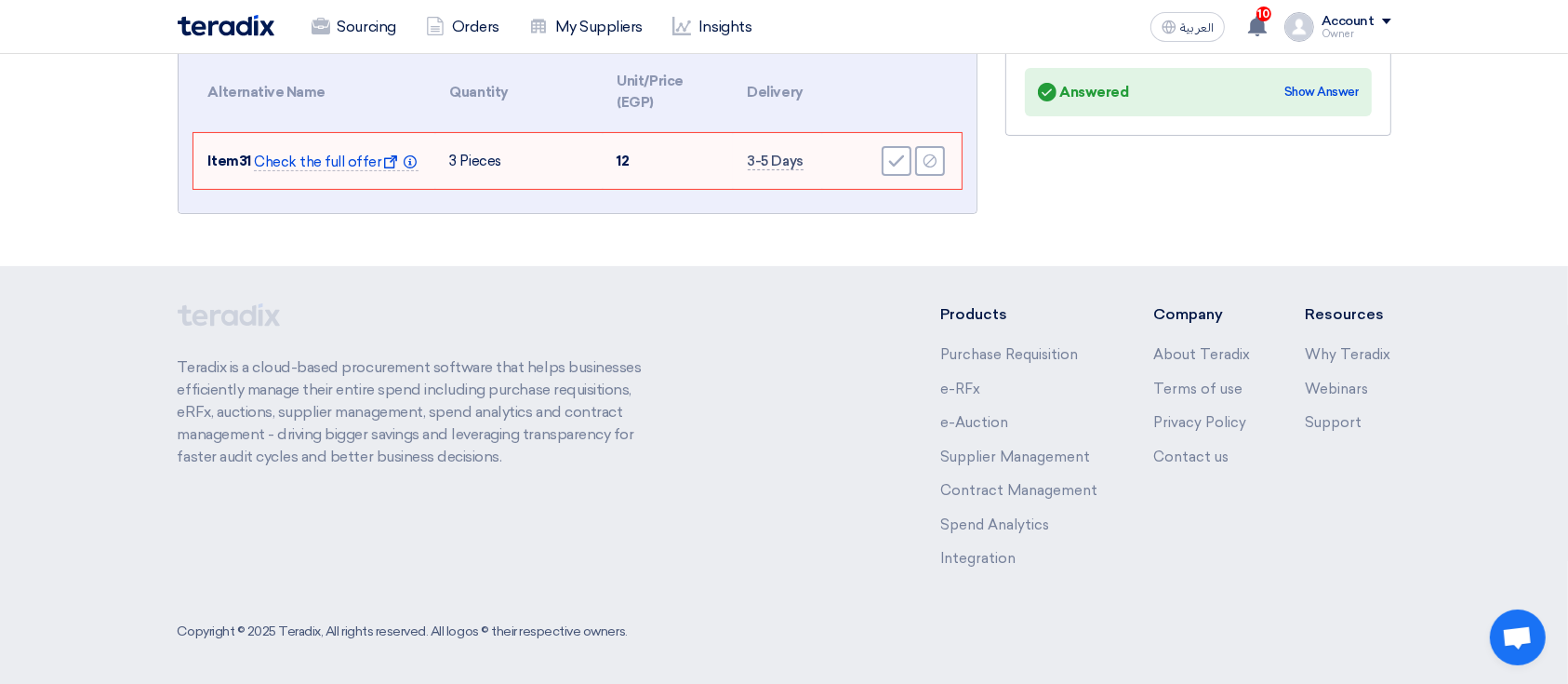
scroll to position [13, 0]
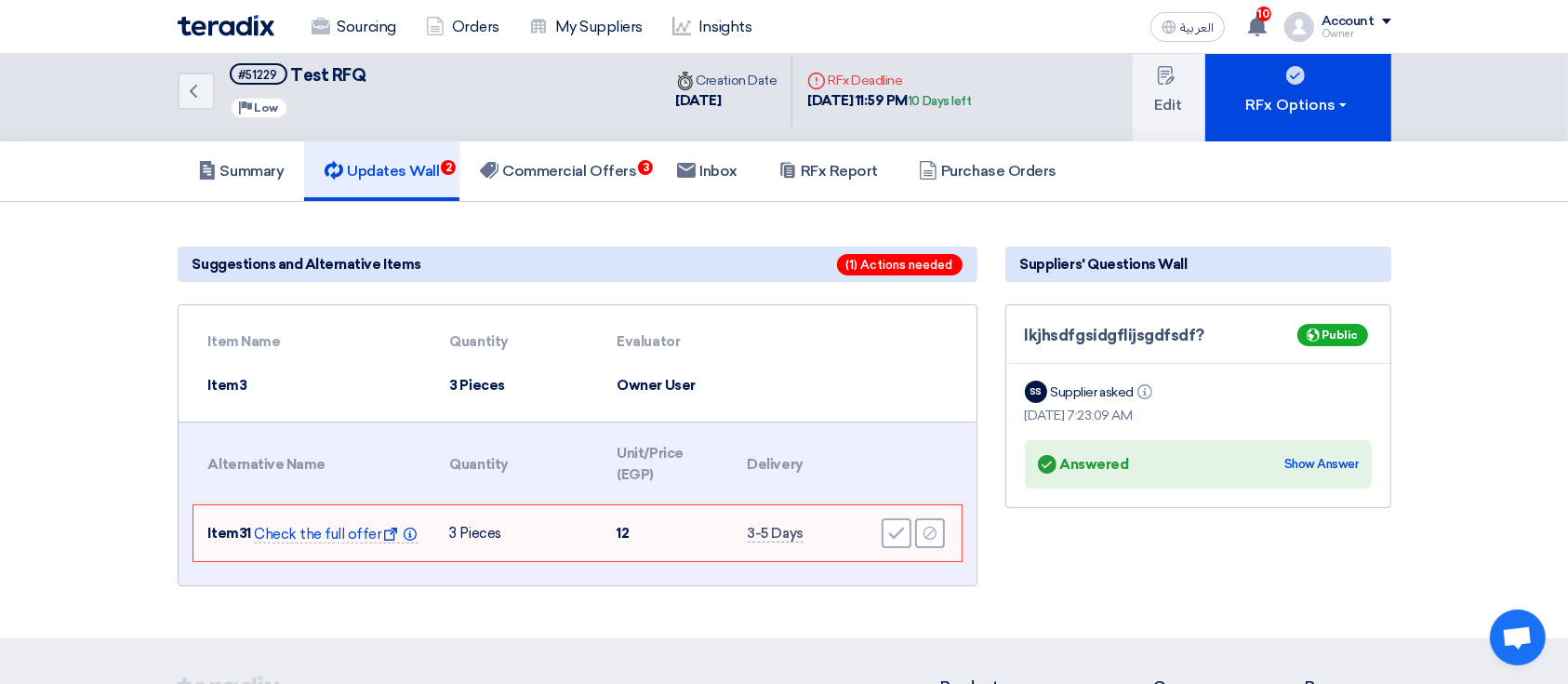
click at [354, 145] on link "Updates Wall 2" at bounding box center [381, 171] width 156 height 60
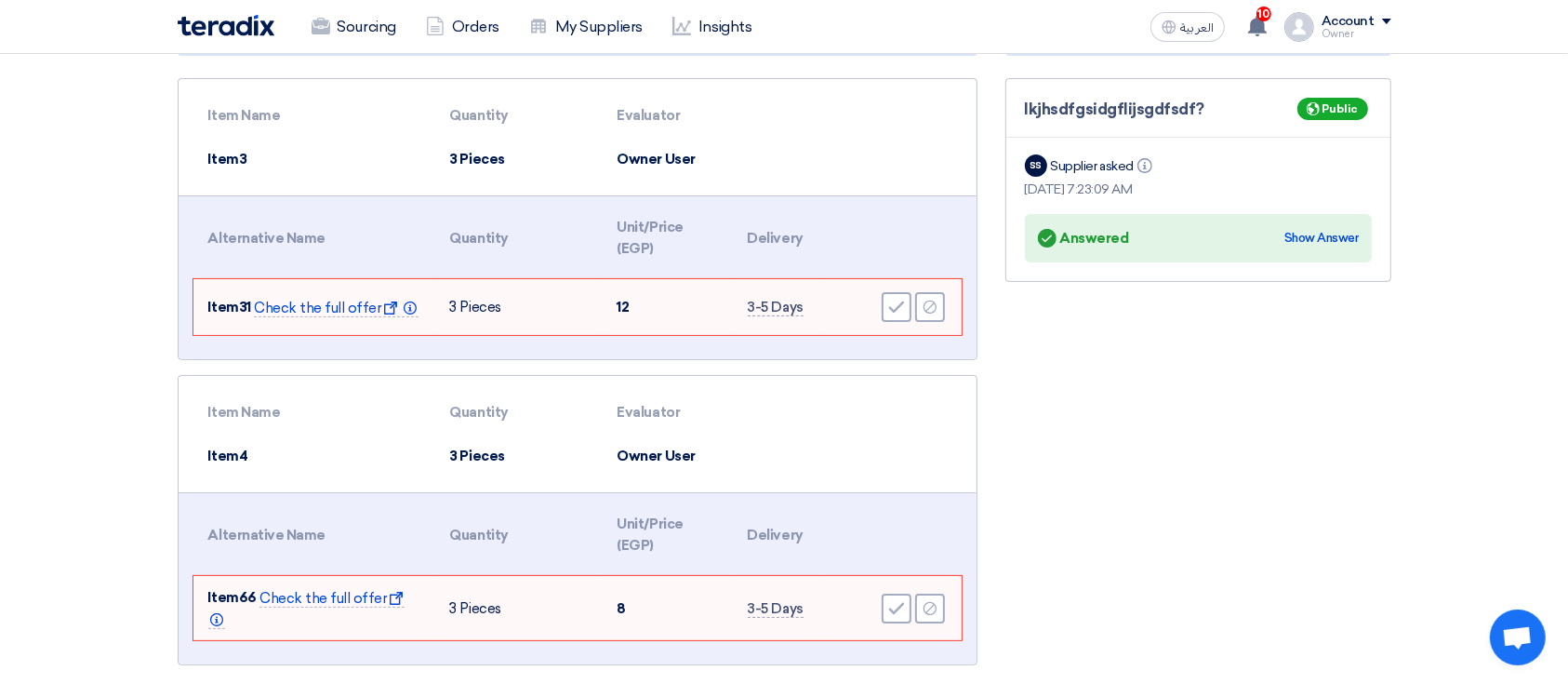
scroll to position [247, 0]
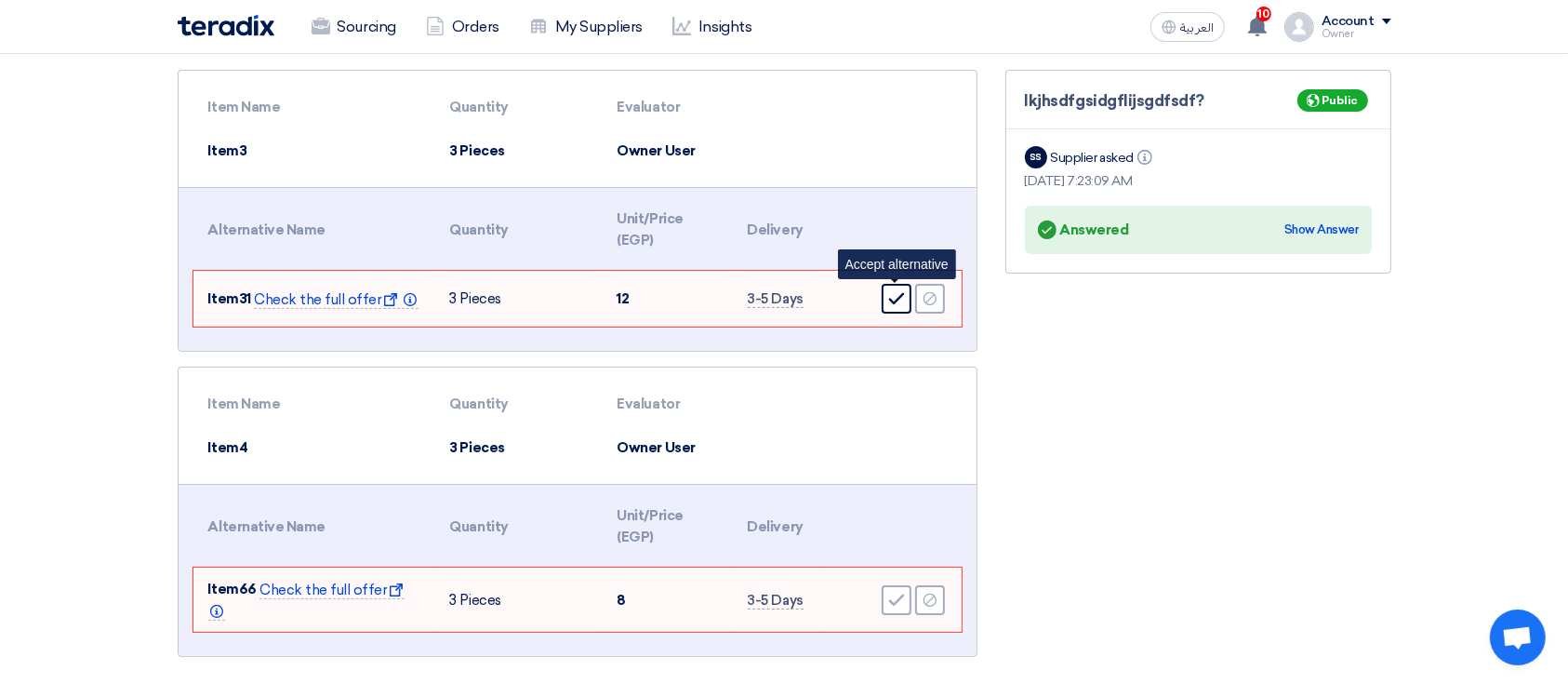
click at [893, 293] on icon "Accept" at bounding box center [896, 298] width 17 height 17
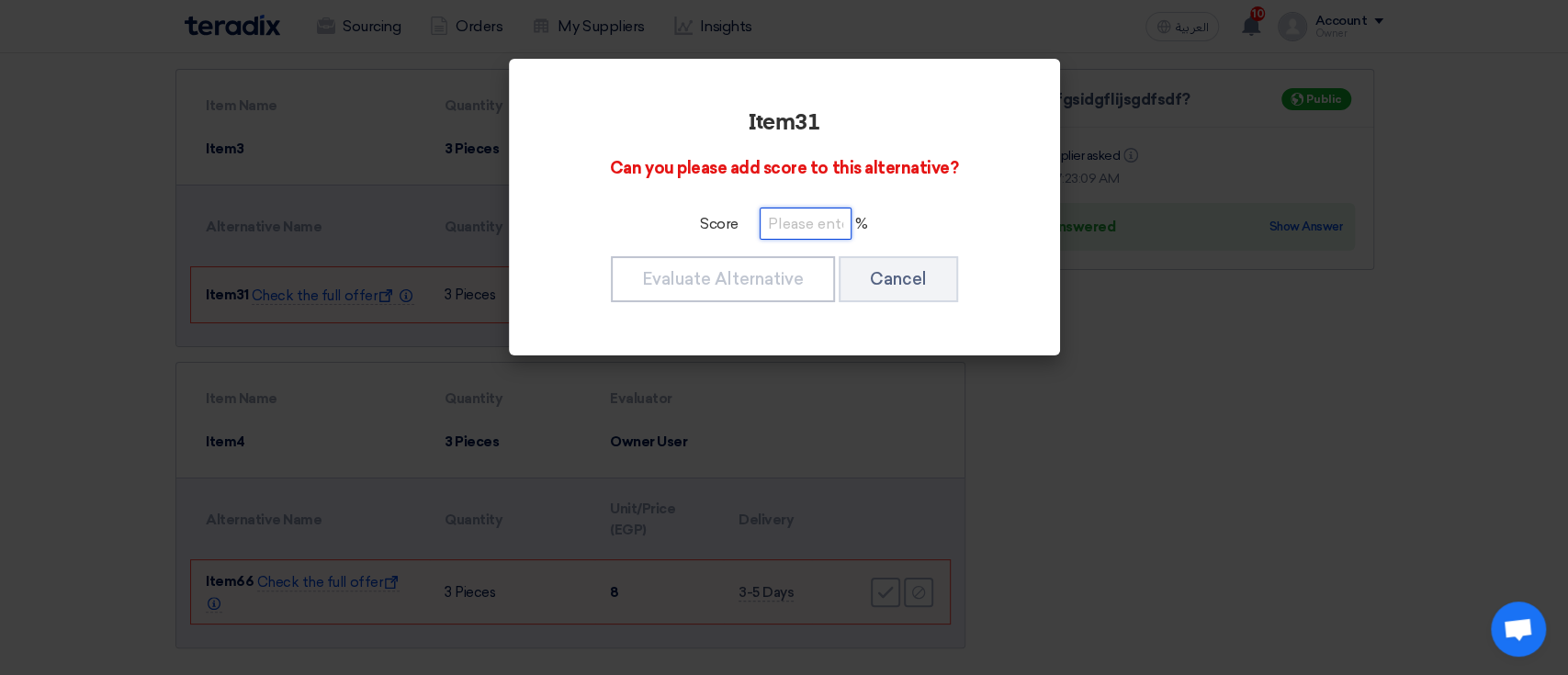
click at [796, 228] on input "number" at bounding box center [805, 223] width 92 height 32
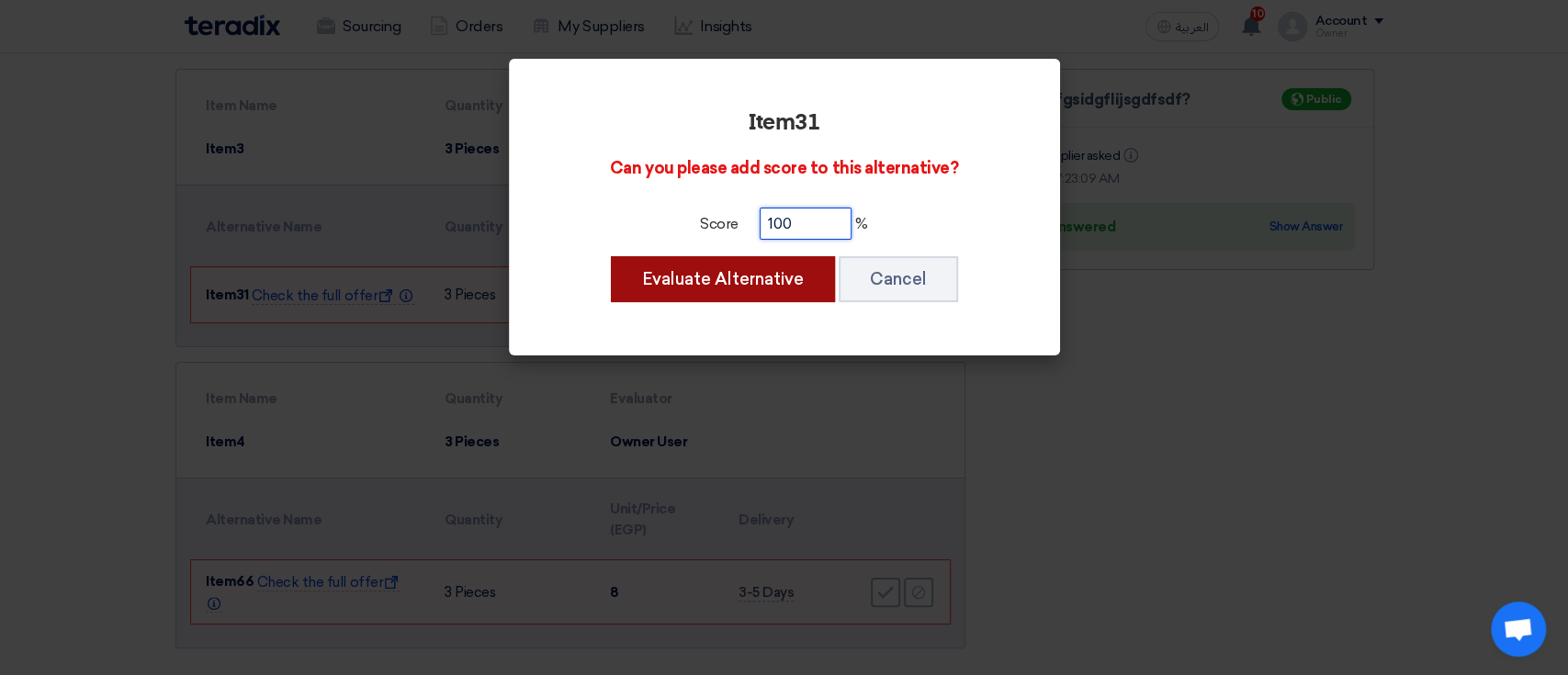
type input "100"
click at [792, 270] on button "Evaluate Alternative" at bounding box center [723, 279] width 225 height 46
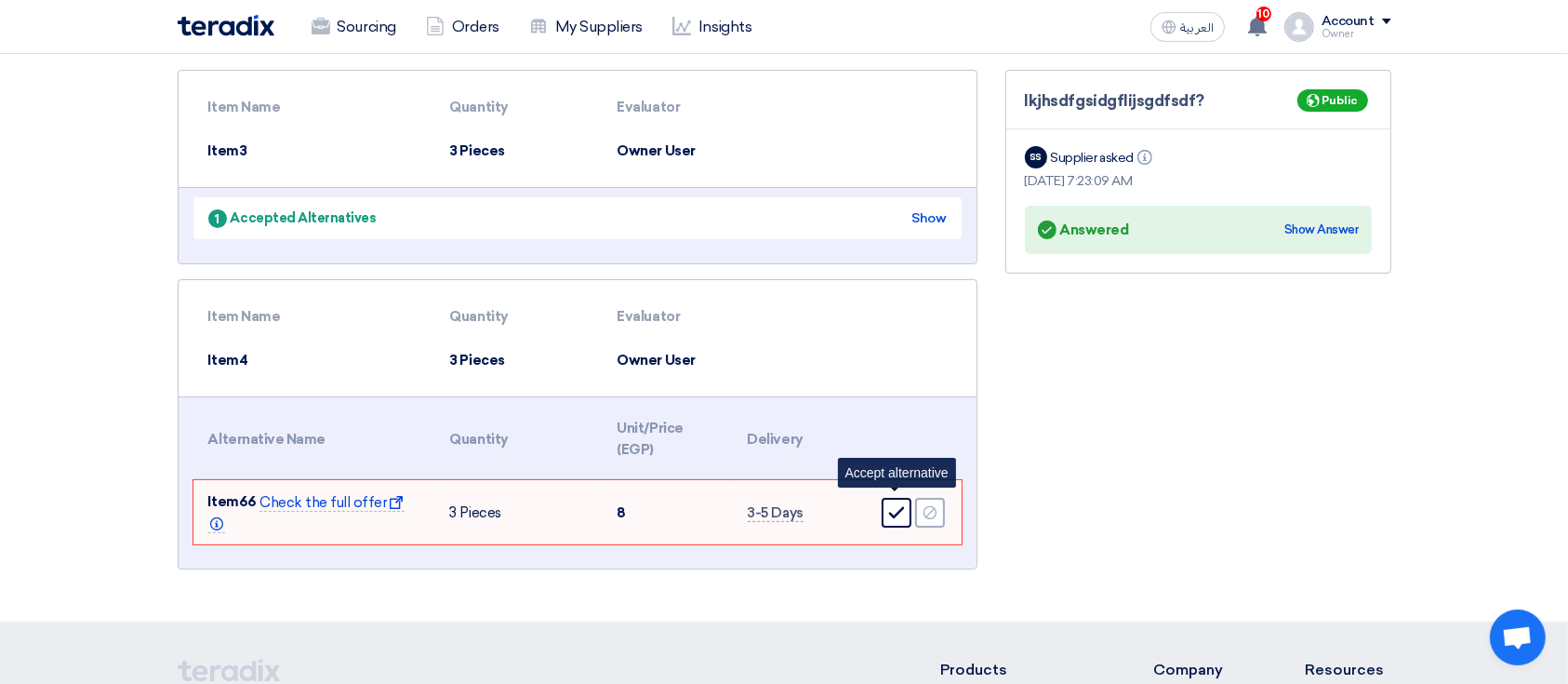
click at [893, 504] on icon "Accept" at bounding box center [896, 513] width 17 height 17
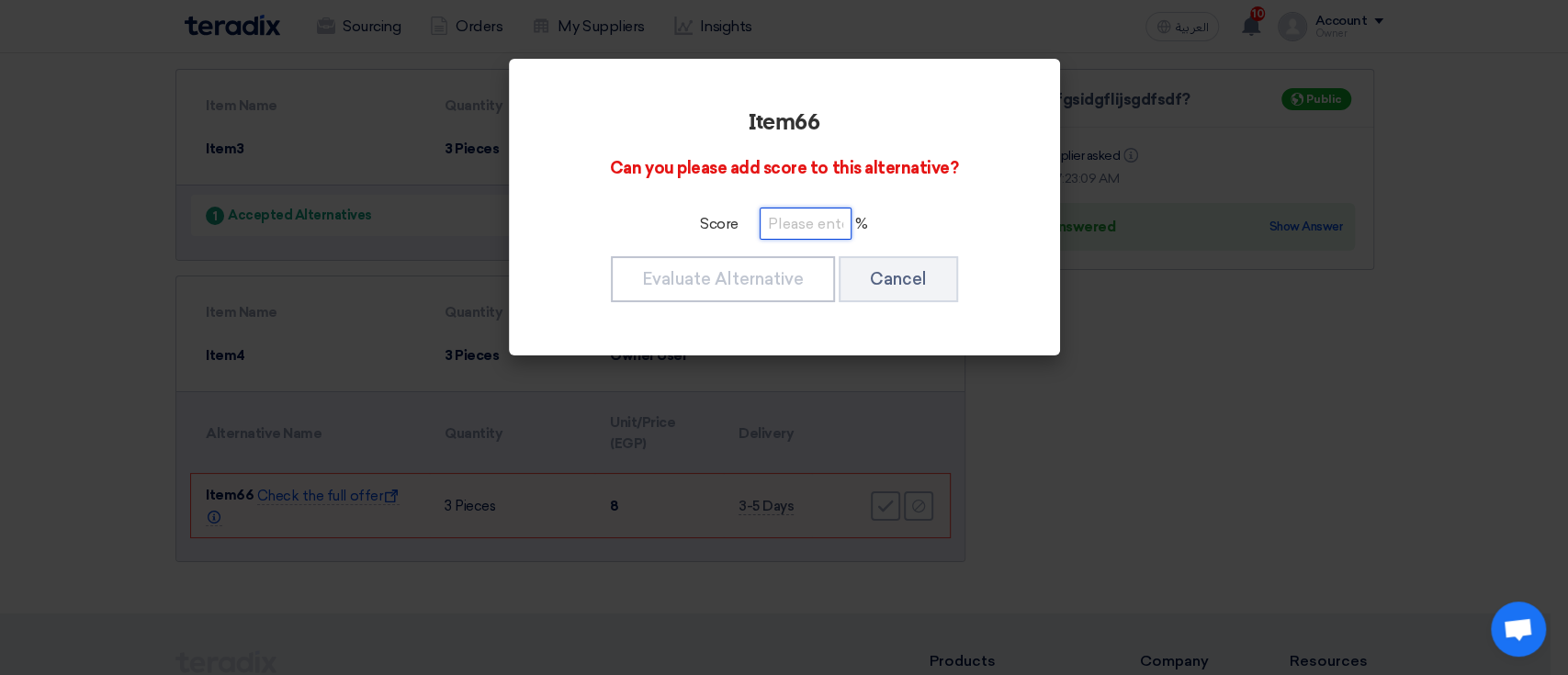
click at [793, 217] on input "number" at bounding box center [805, 223] width 92 height 32
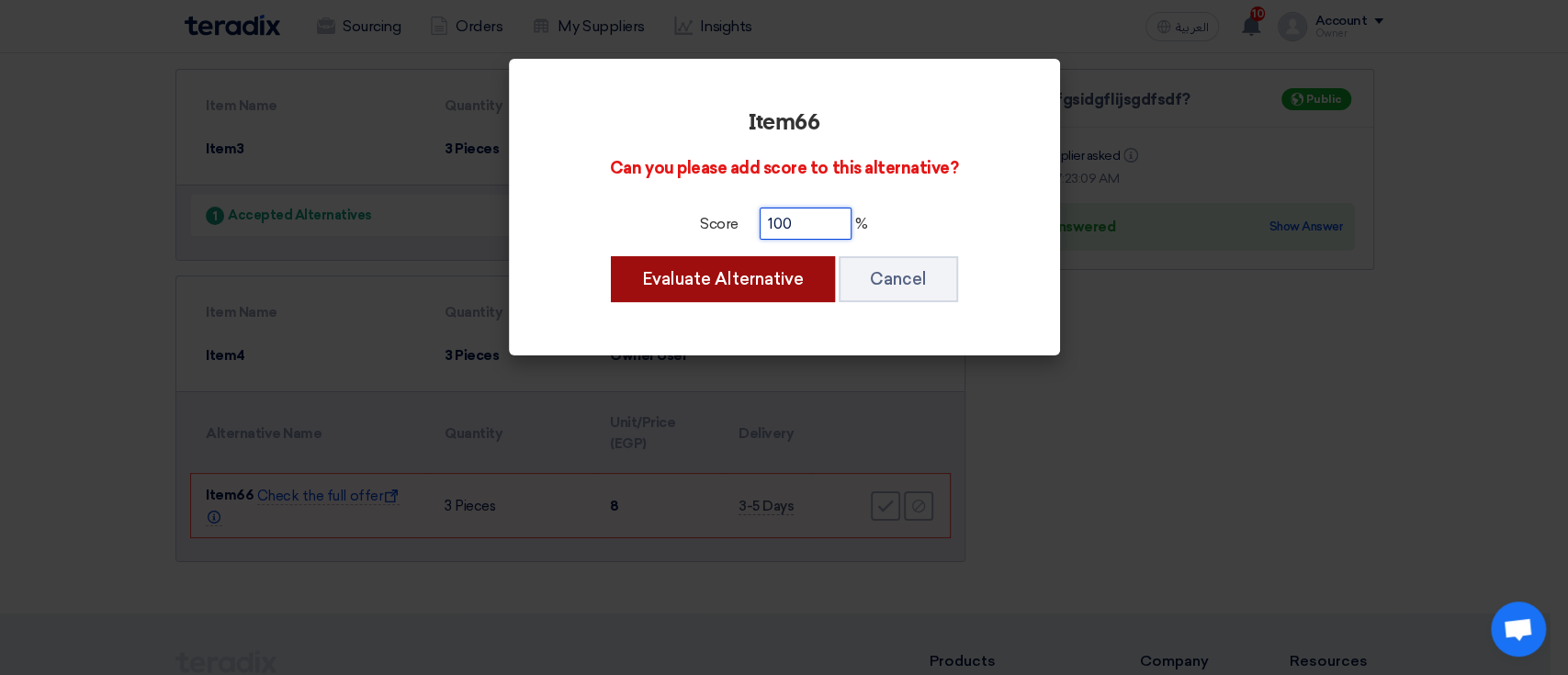
type input "100"
click at [823, 272] on button "Evaluate Alternative" at bounding box center [723, 279] width 225 height 46
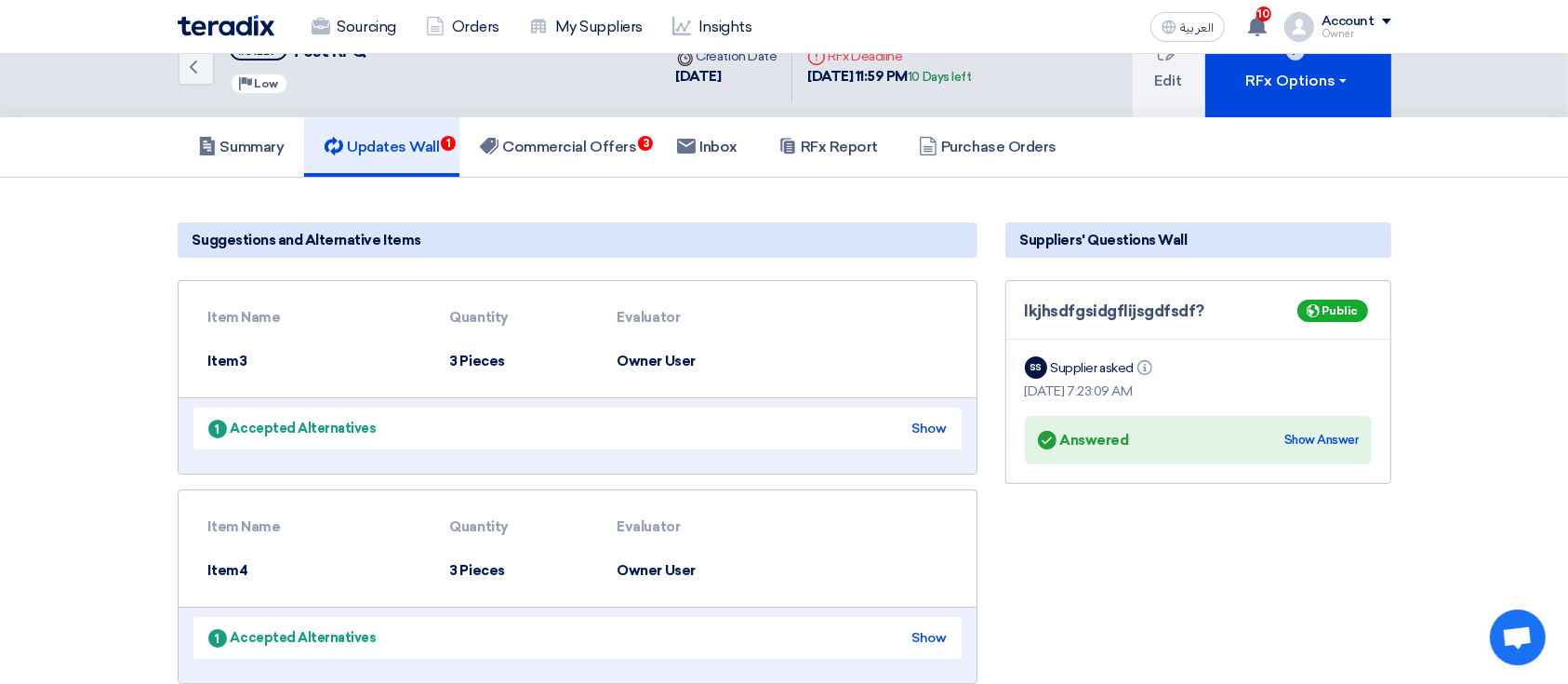
scroll to position [0, 0]
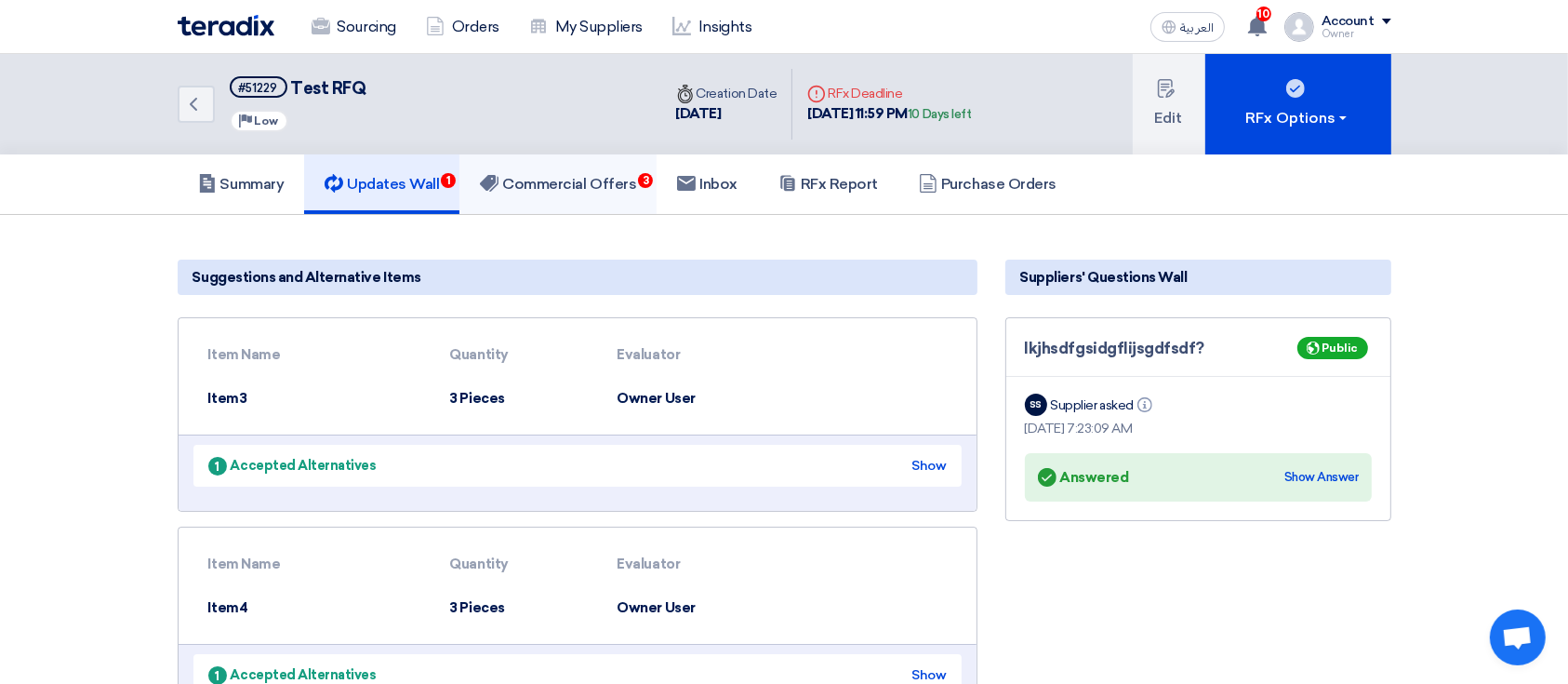
click at [506, 195] on link "Commercial Offers 3" at bounding box center [558, 185] width 198 height 60
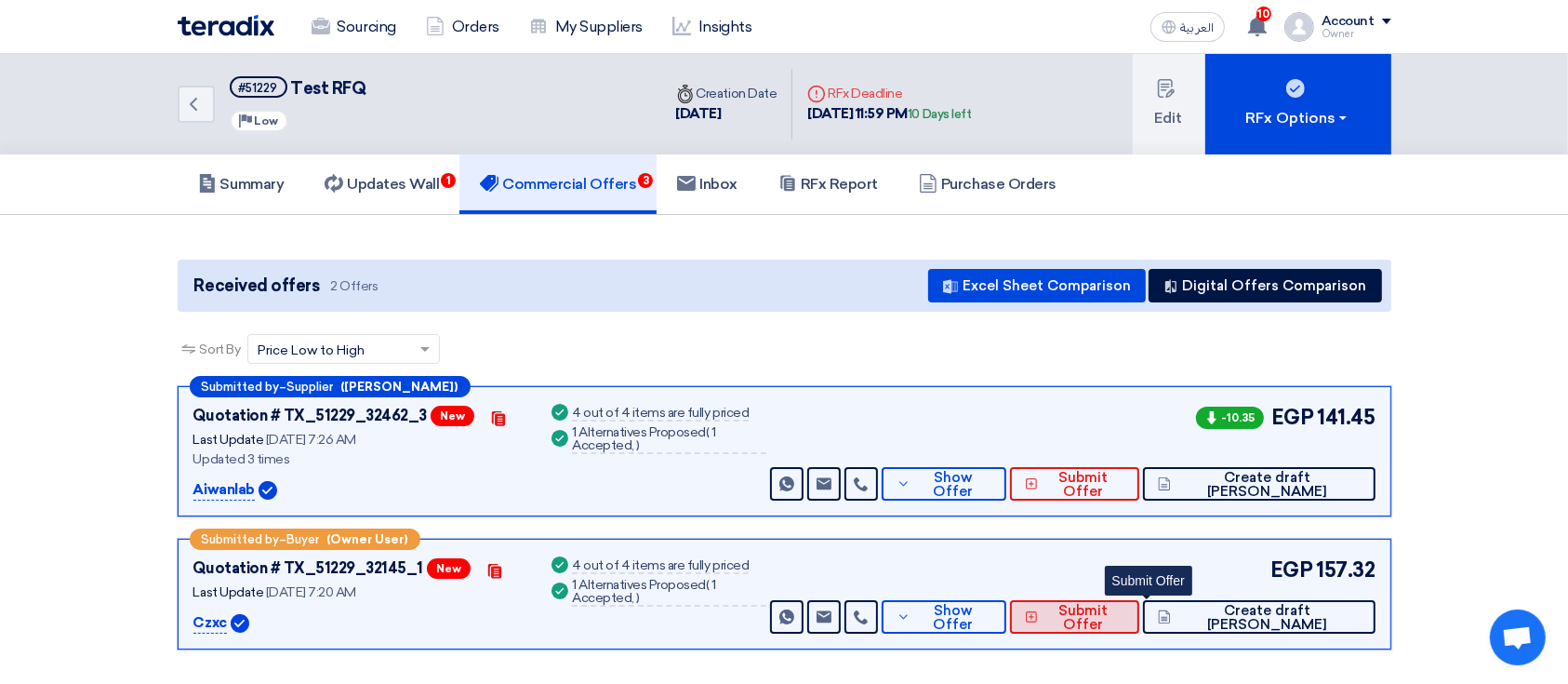
click at [1139, 602] on button "Submit Offer" at bounding box center [1074, 617] width 130 height 34
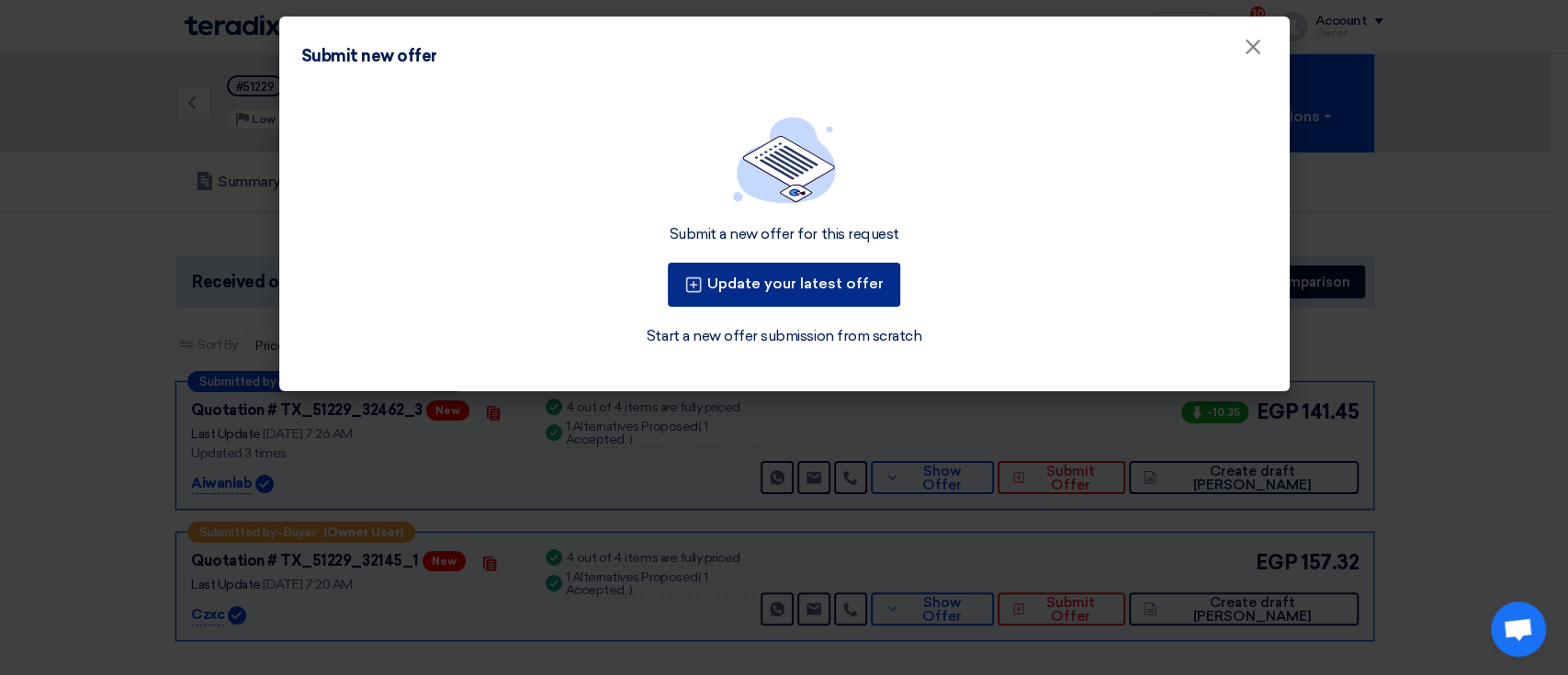
click at [852, 289] on button "Update your latest offer" at bounding box center [784, 284] width 232 height 44
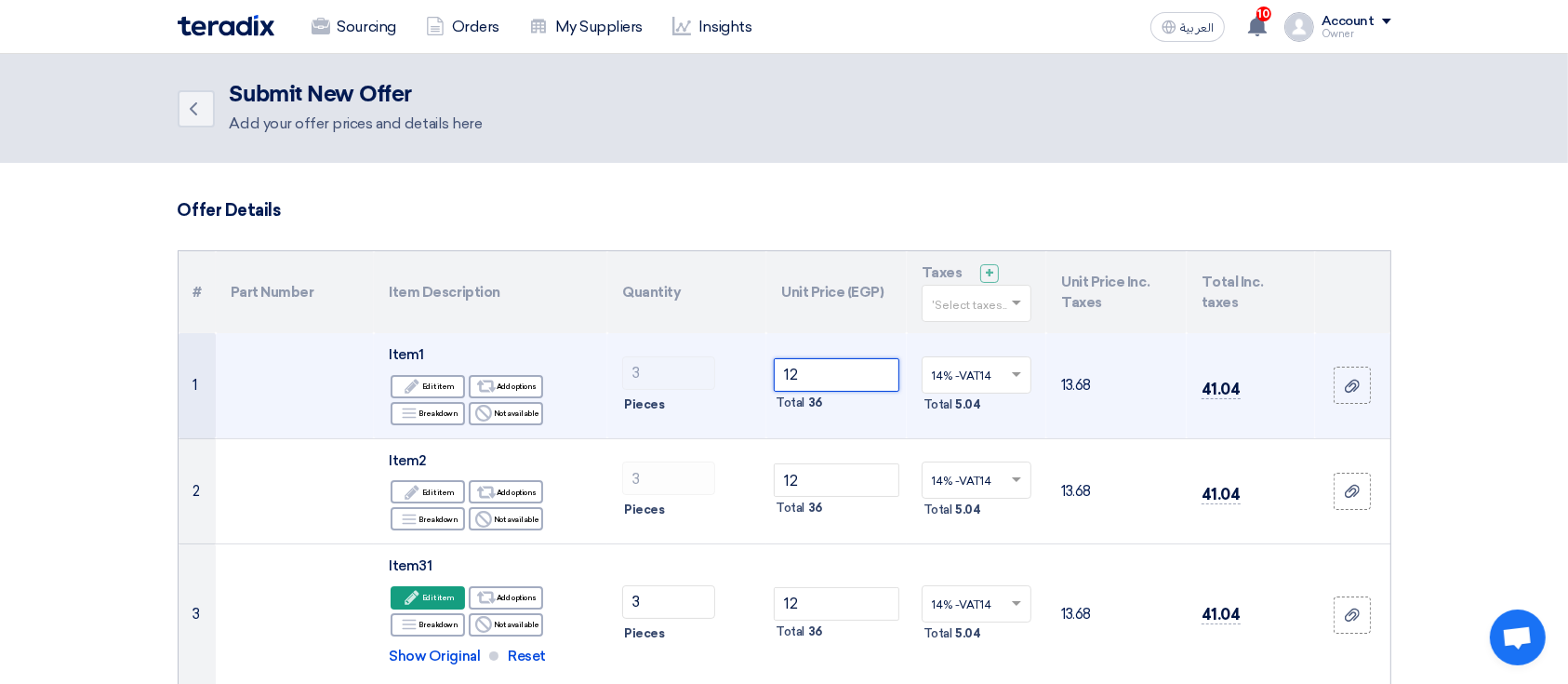
click at [814, 368] on input "12" at bounding box center [836, 375] width 126 height 34
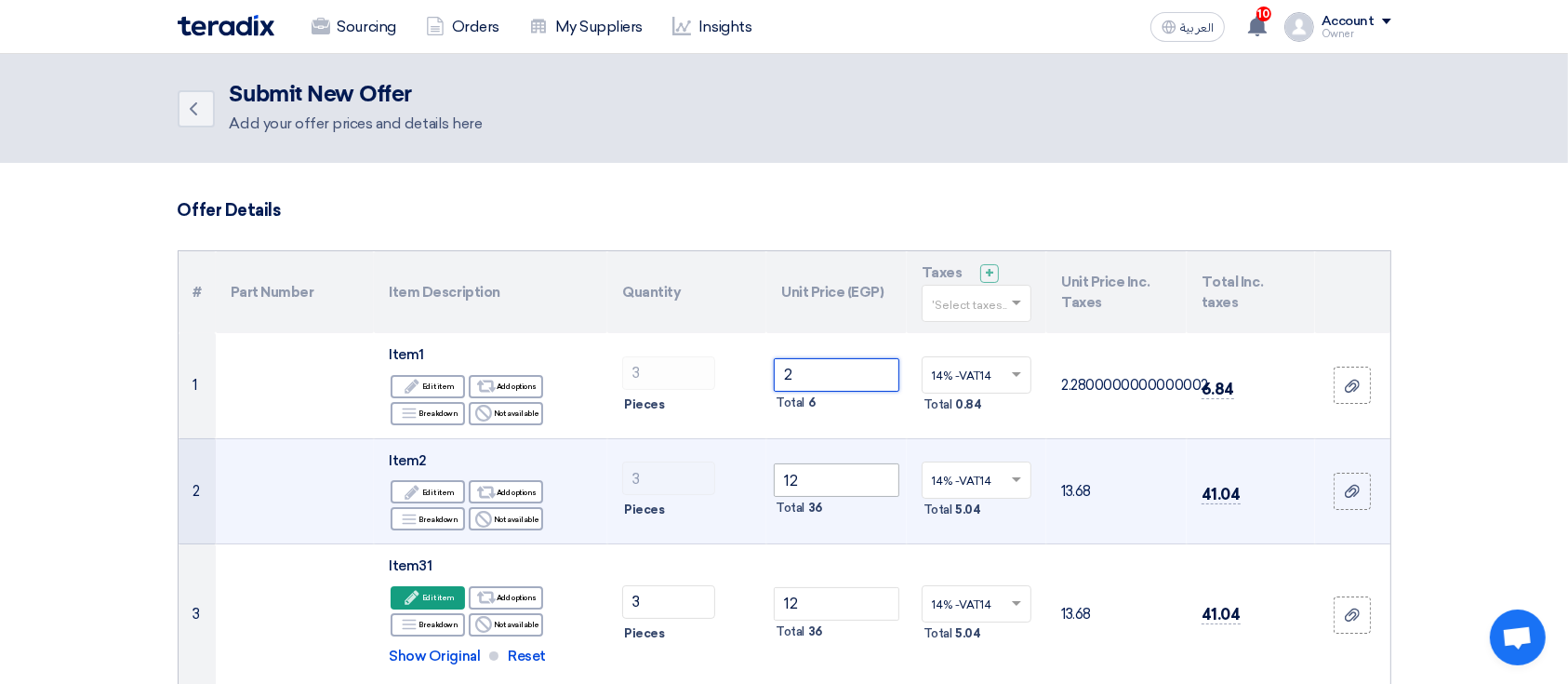
type input "2"
click at [821, 469] on input "12" at bounding box center [836, 480] width 126 height 34
click at [821, 470] on input "12" at bounding box center [836, 480] width 126 height 34
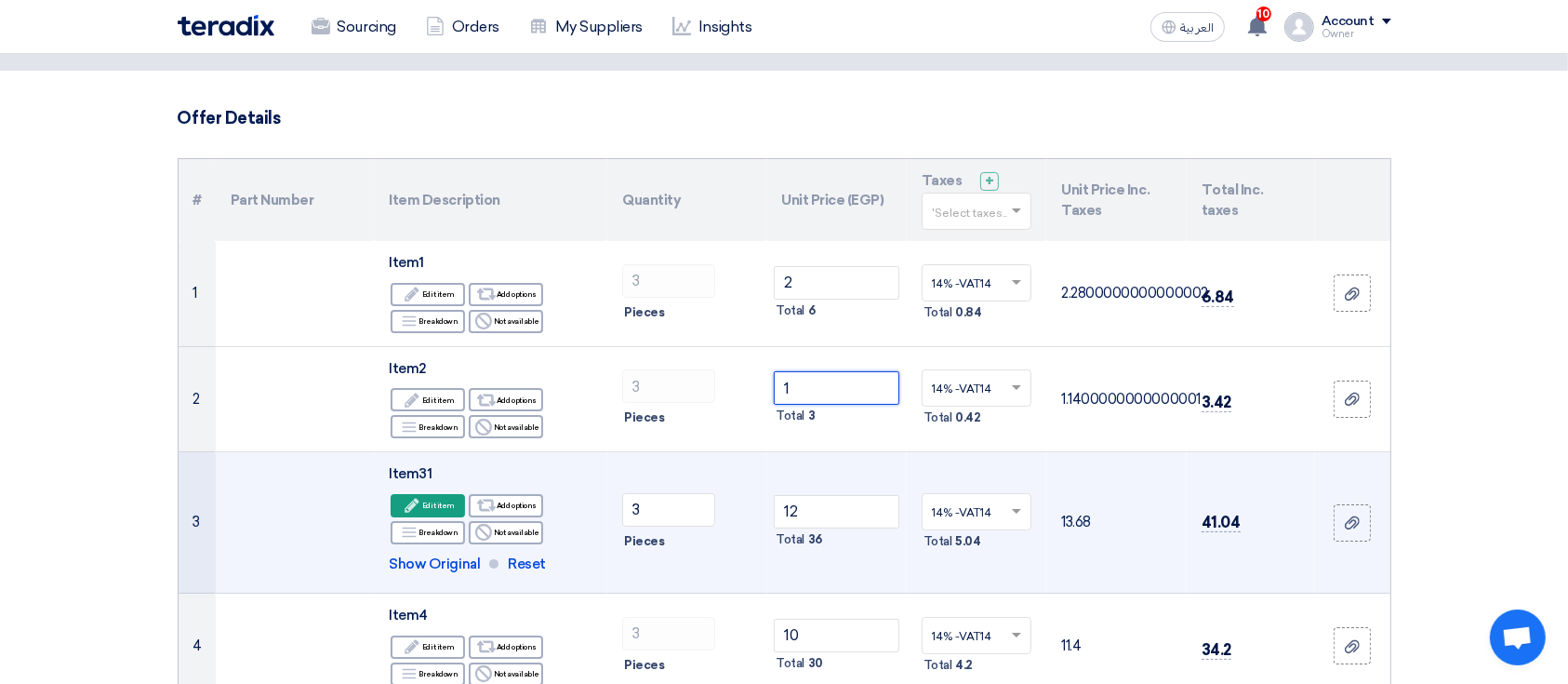
scroll to position [247, 0]
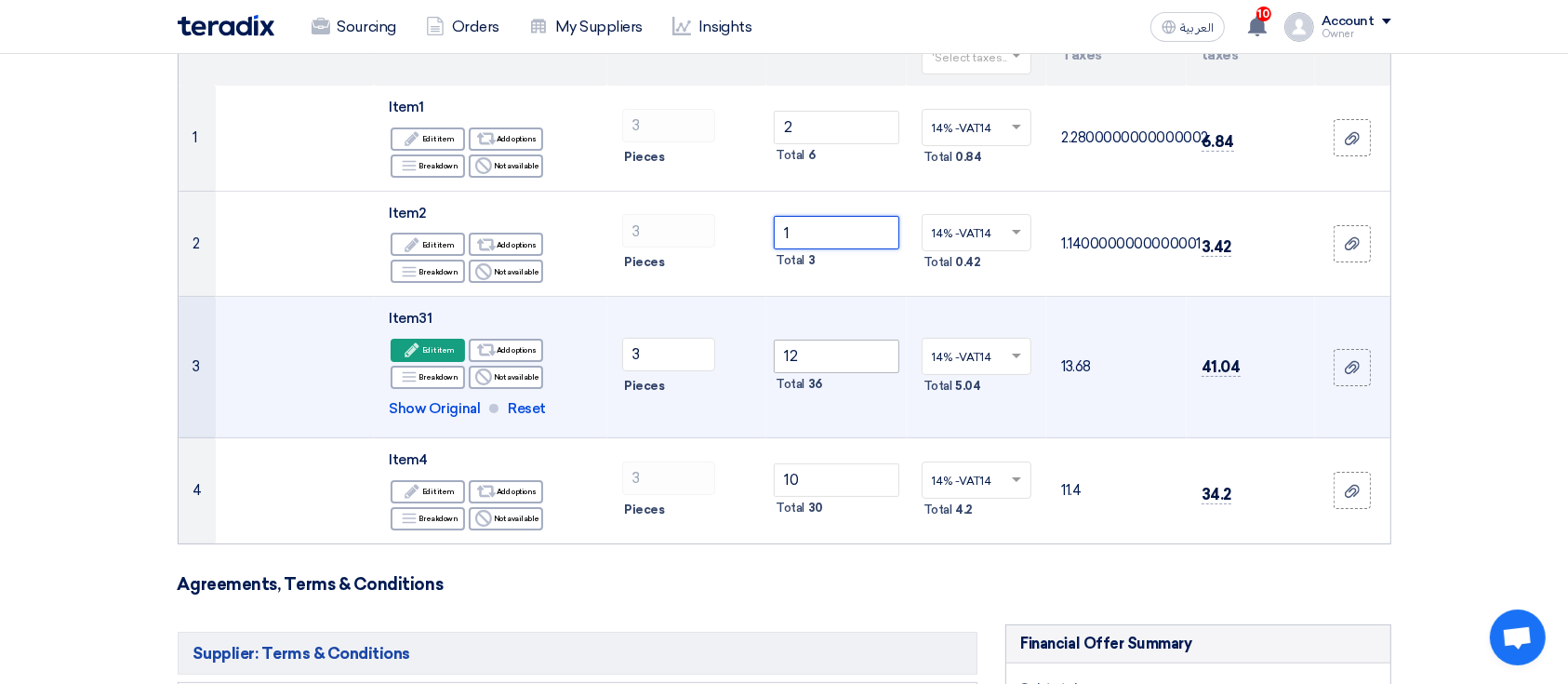
type input "1"
click at [809, 352] on input "12" at bounding box center [836, 356] width 126 height 34
click at [811, 353] on input "12" at bounding box center [836, 356] width 126 height 34
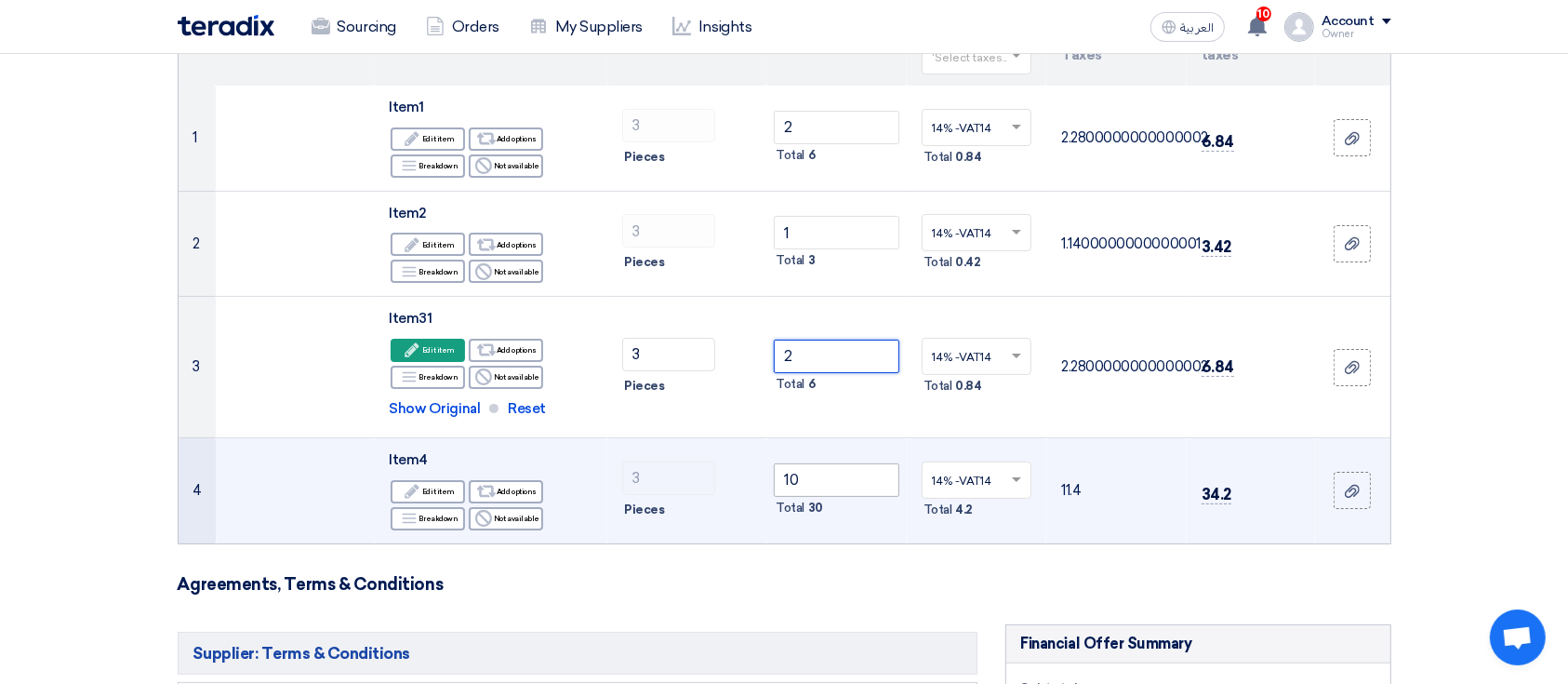
type input "2"
click at [833, 472] on input "10" at bounding box center [836, 480] width 126 height 34
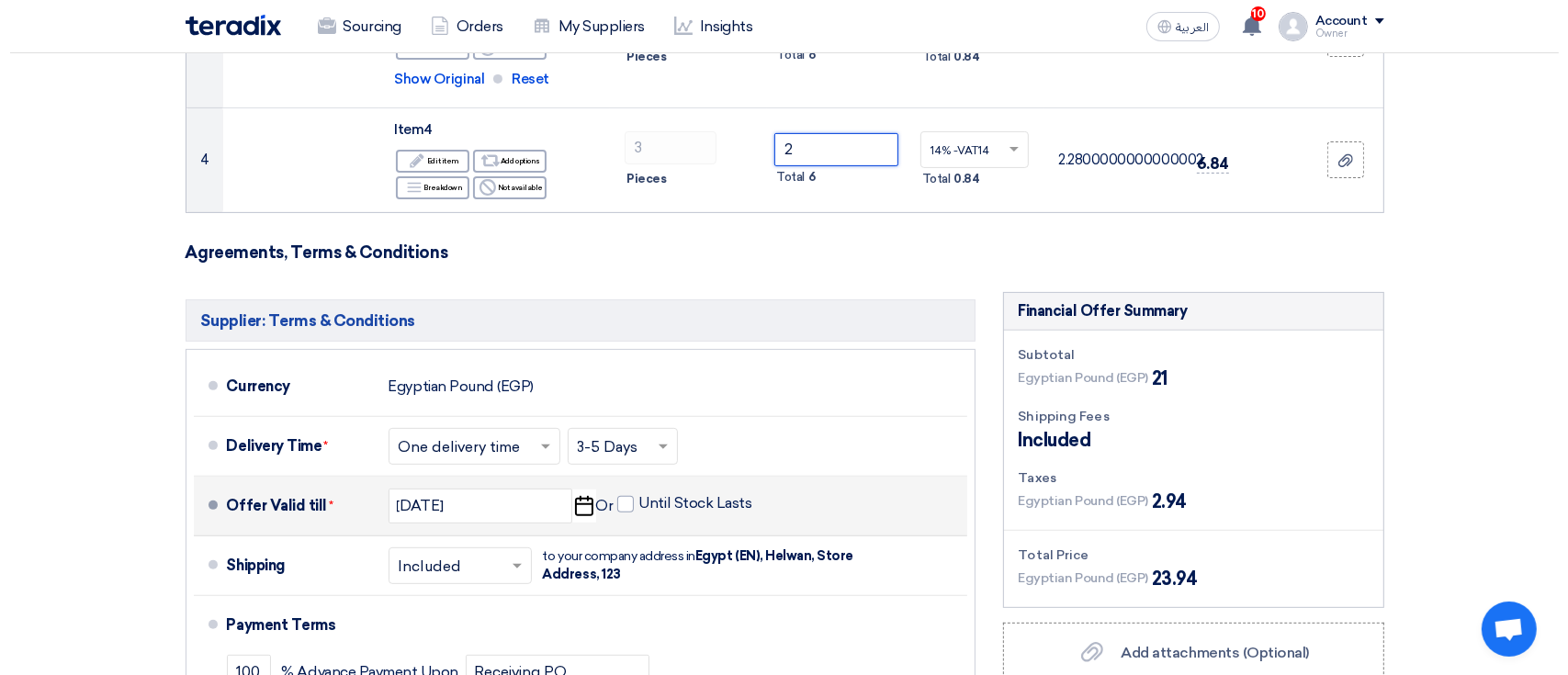
scroll to position [734, 0]
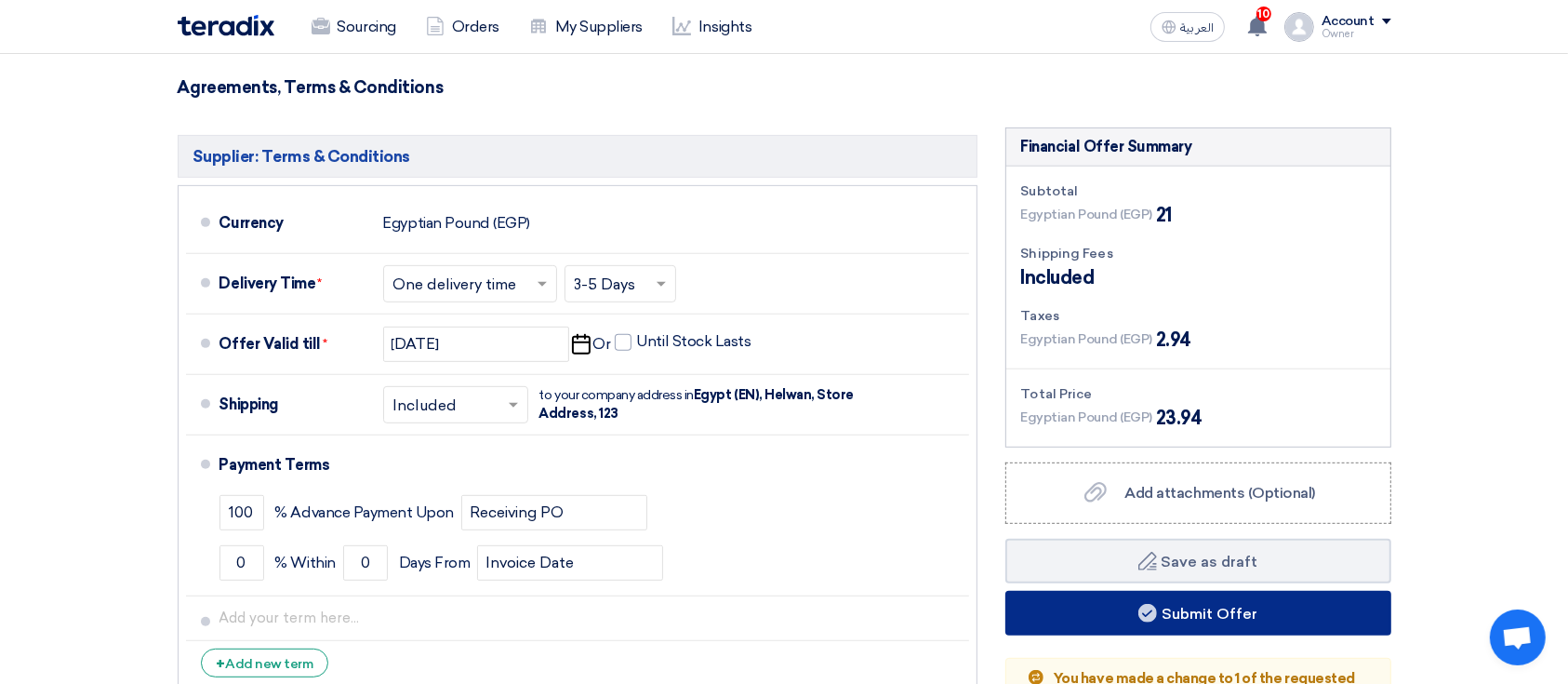
type input "2"
click at [1143, 619] on use at bounding box center [1148, 613] width 19 height 19
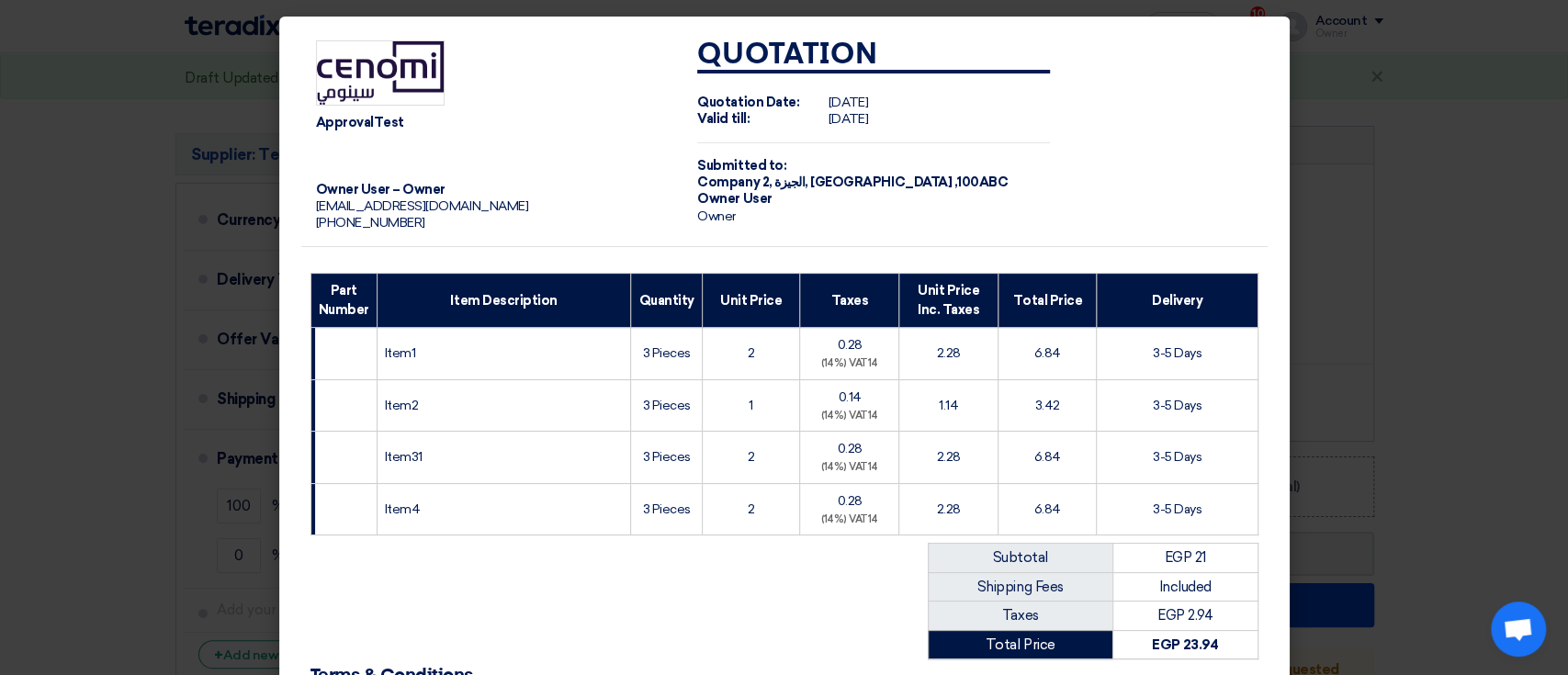
scroll to position [244, 0]
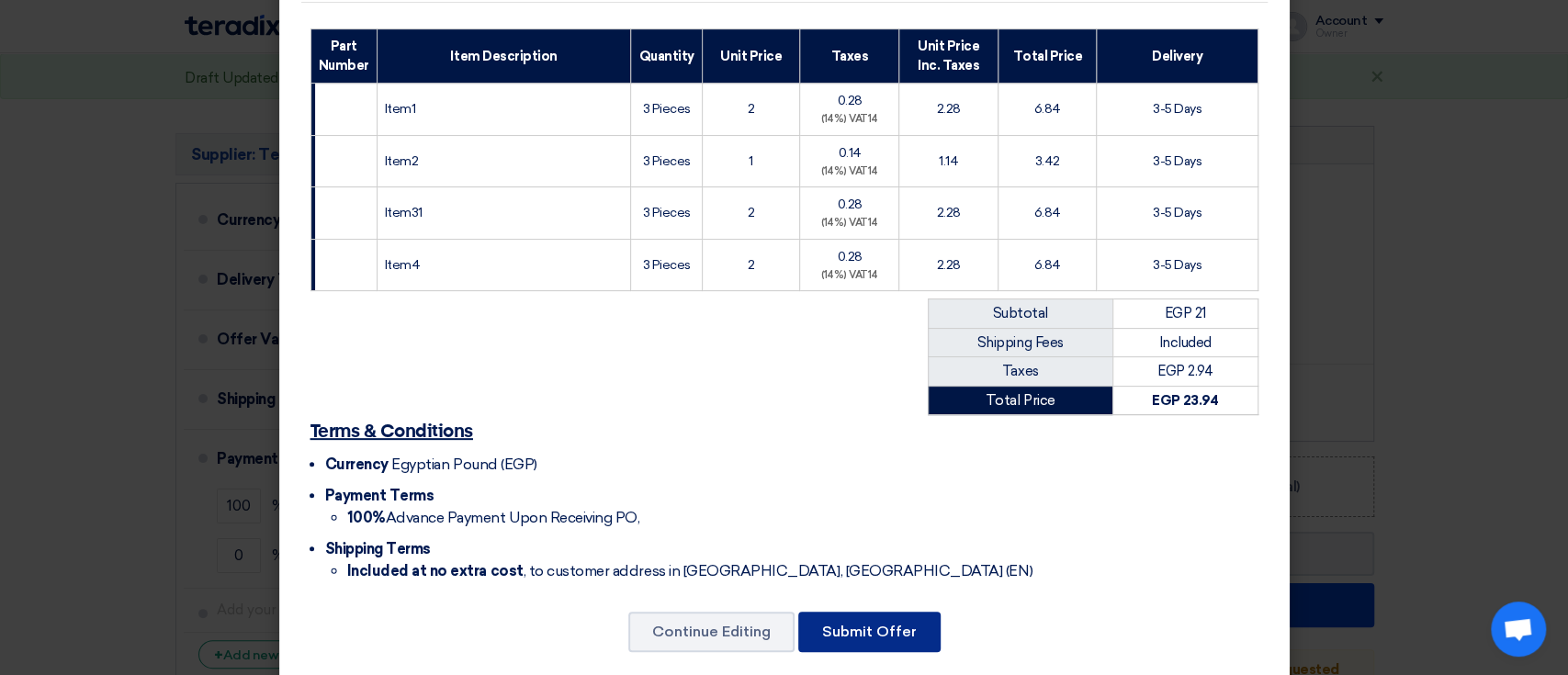
click at [859, 638] on button "Submit Offer" at bounding box center [869, 632] width 143 height 40
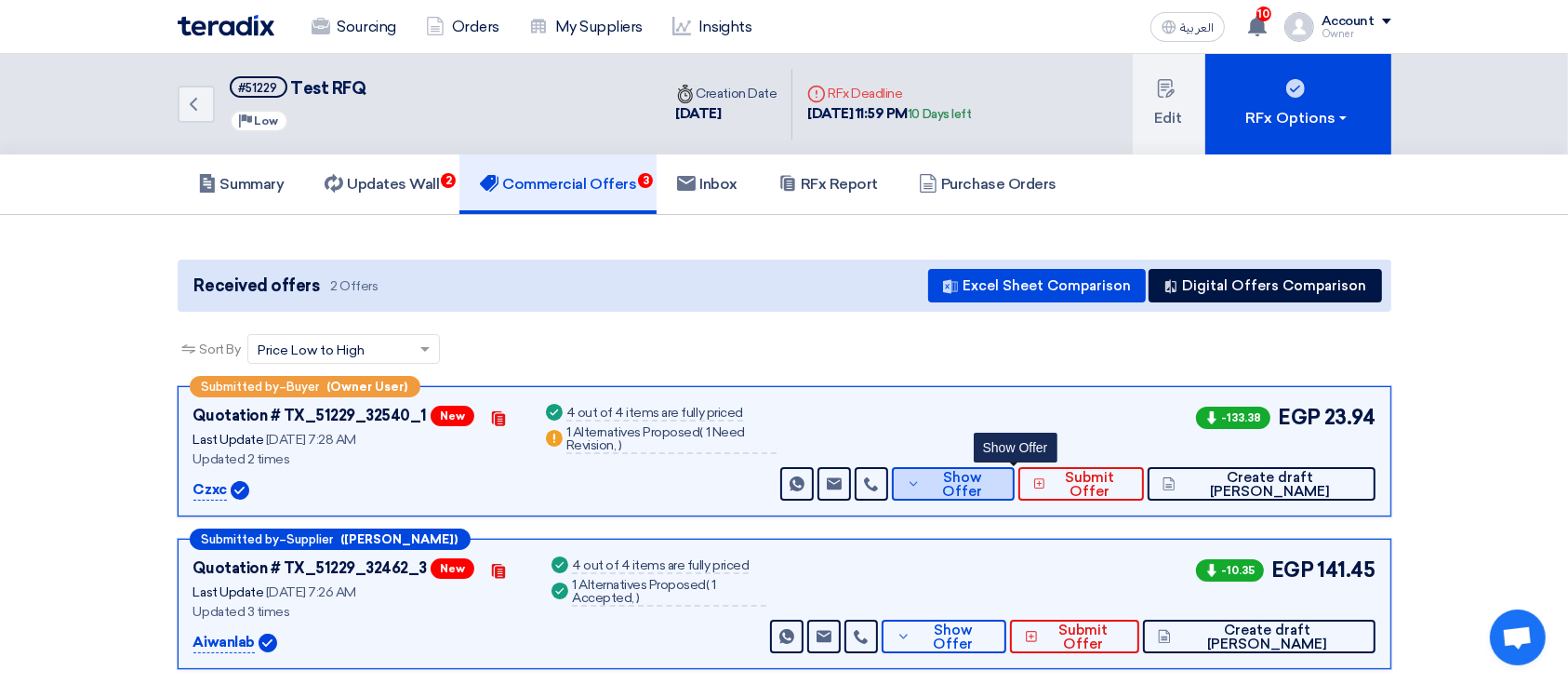
click at [990, 487] on span "Show Offer" at bounding box center [962, 485] width 75 height 28
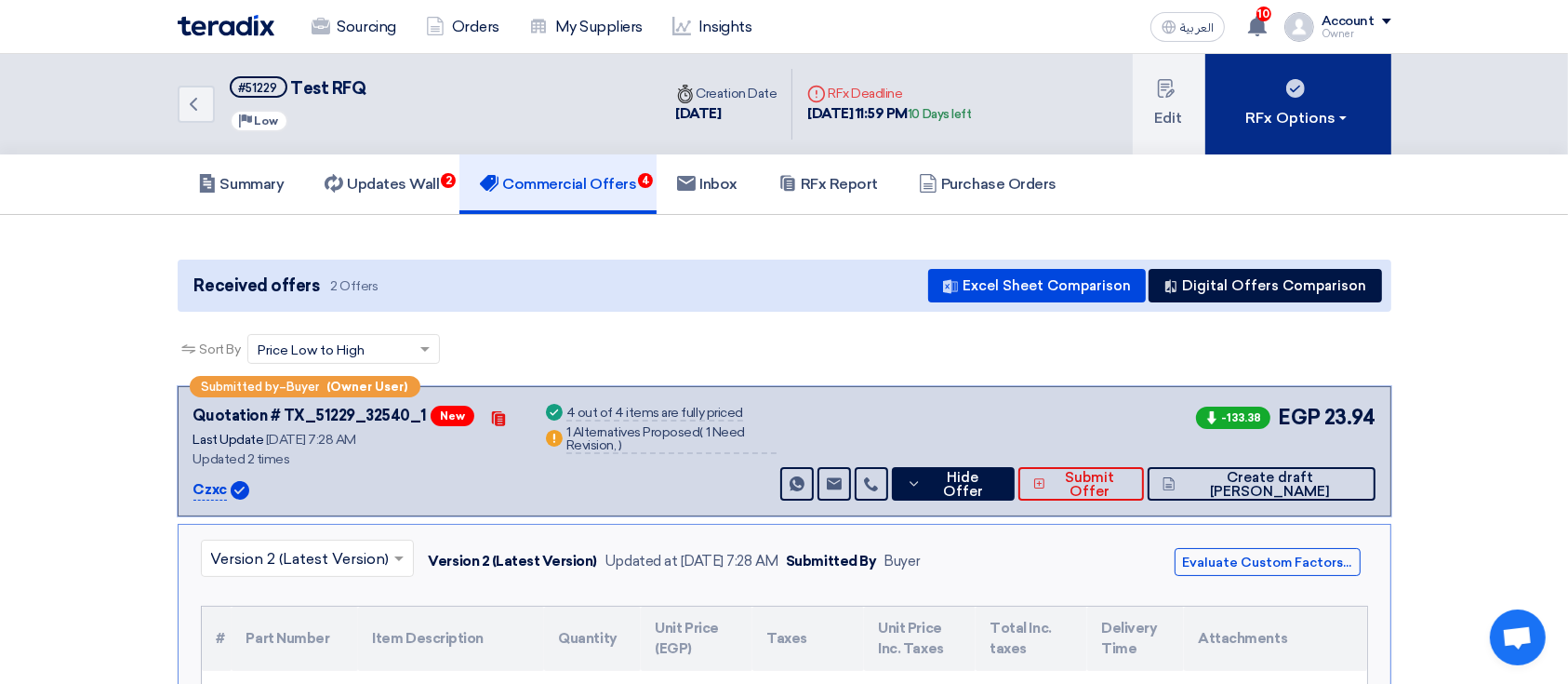
click at [1277, 116] on div "RFx Options" at bounding box center [1297, 118] width 105 height 22
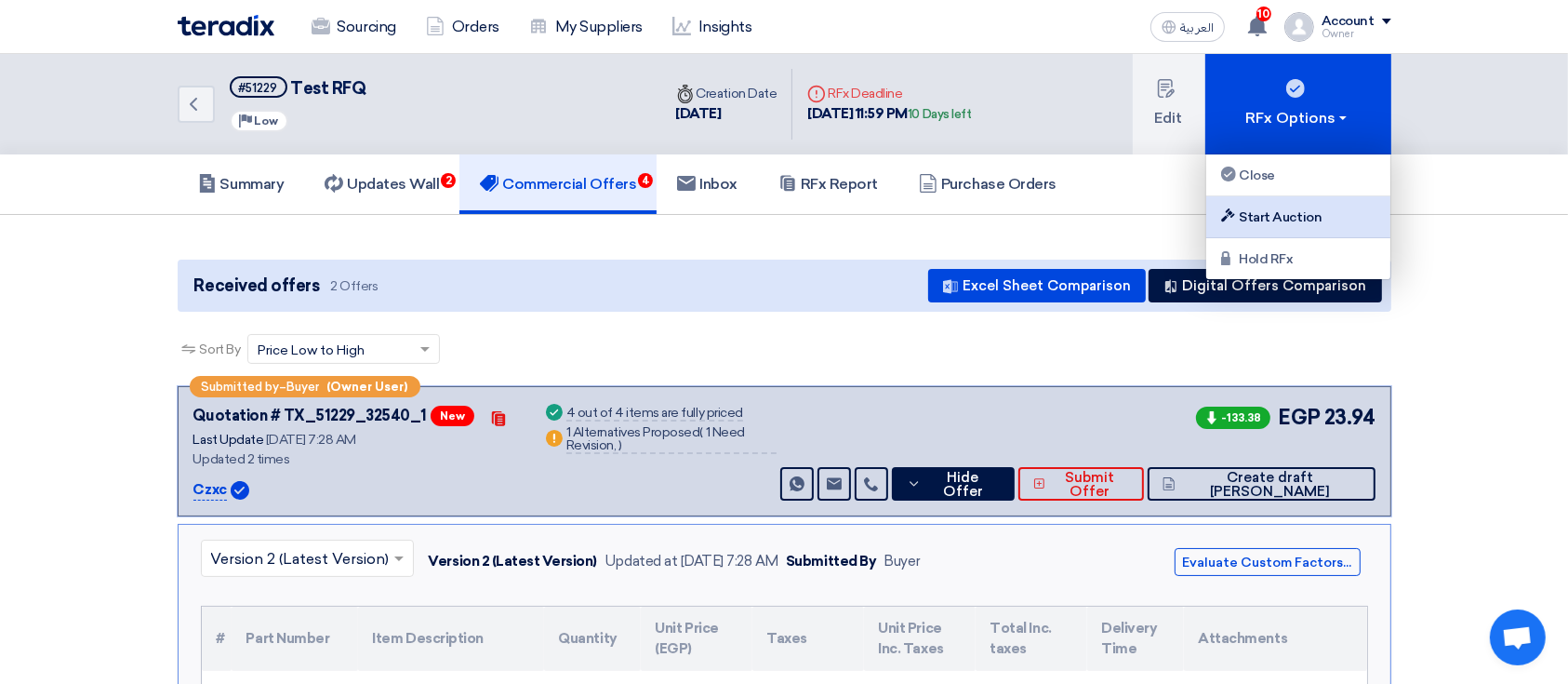
click at [1264, 214] on div "Start Auction" at bounding box center [1298, 217] width 162 height 22
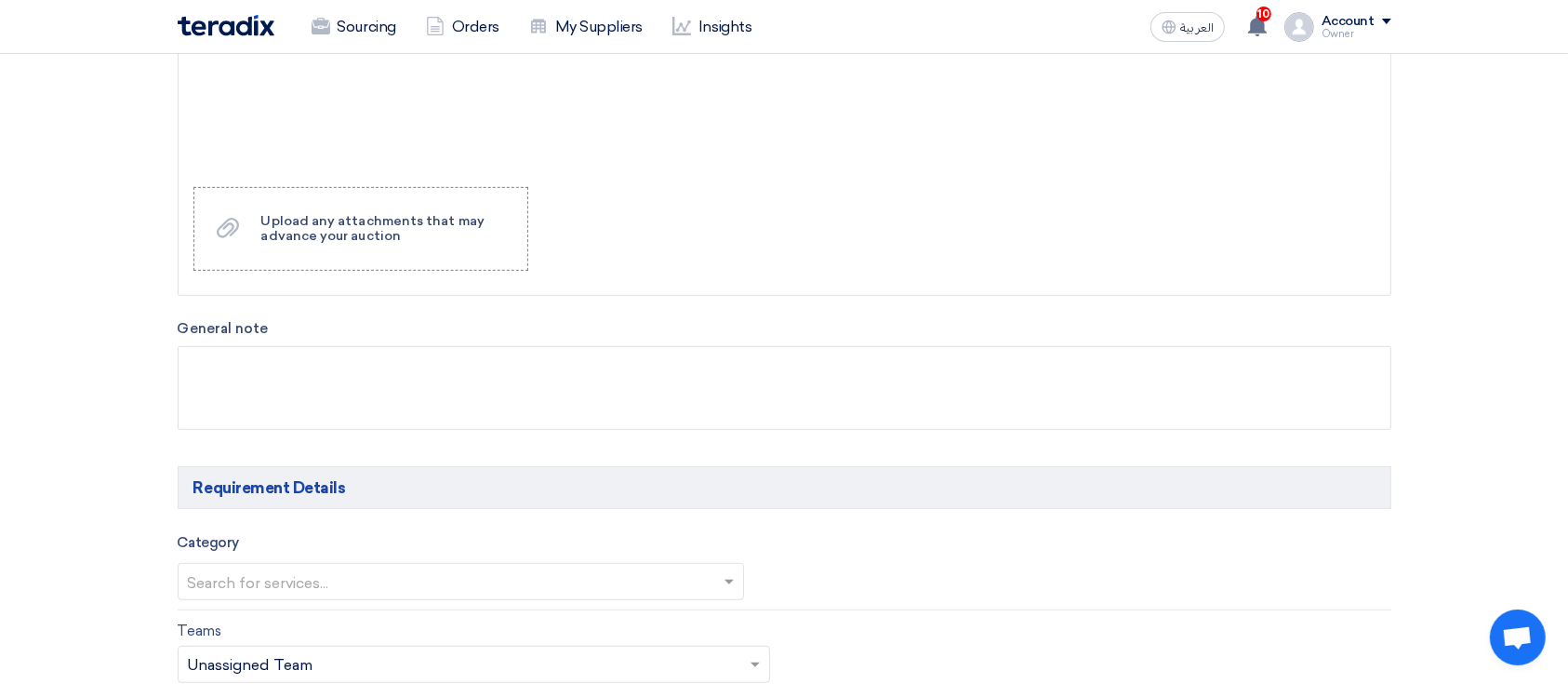
scroll to position [992, 0]
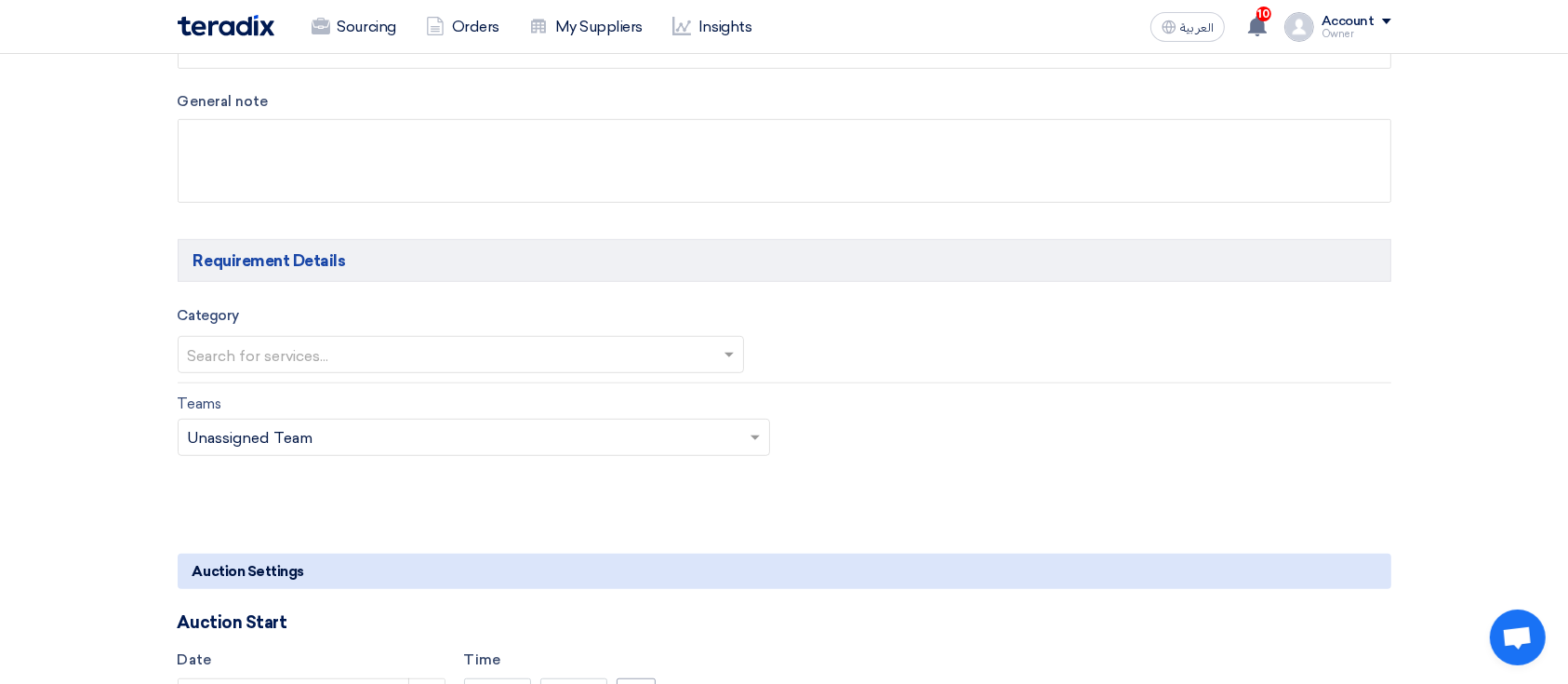
click at [266, 351] on input "text" at bounding box center [452, 355] width 528 height 31
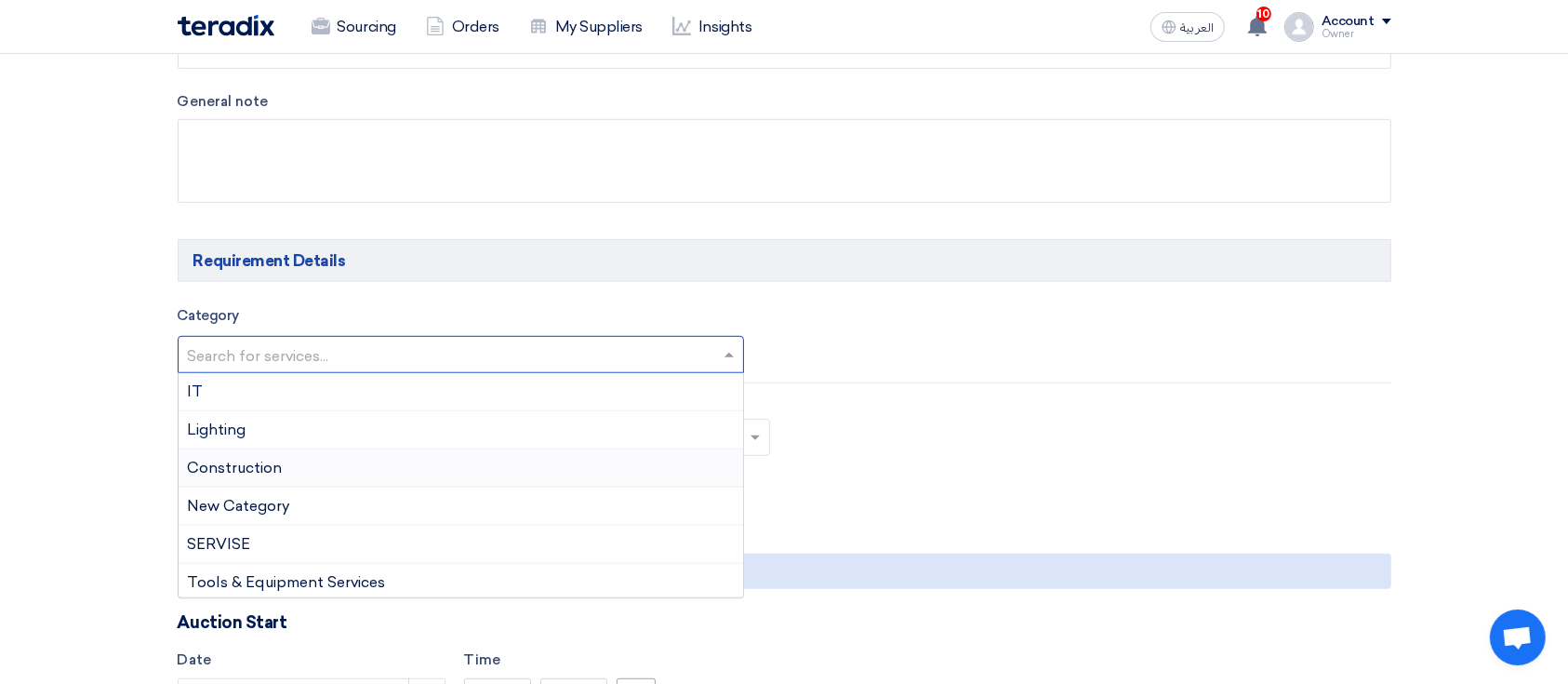
click at [225, 468] on span "Construction" at bounding box center [236, 467] width 95 height 18
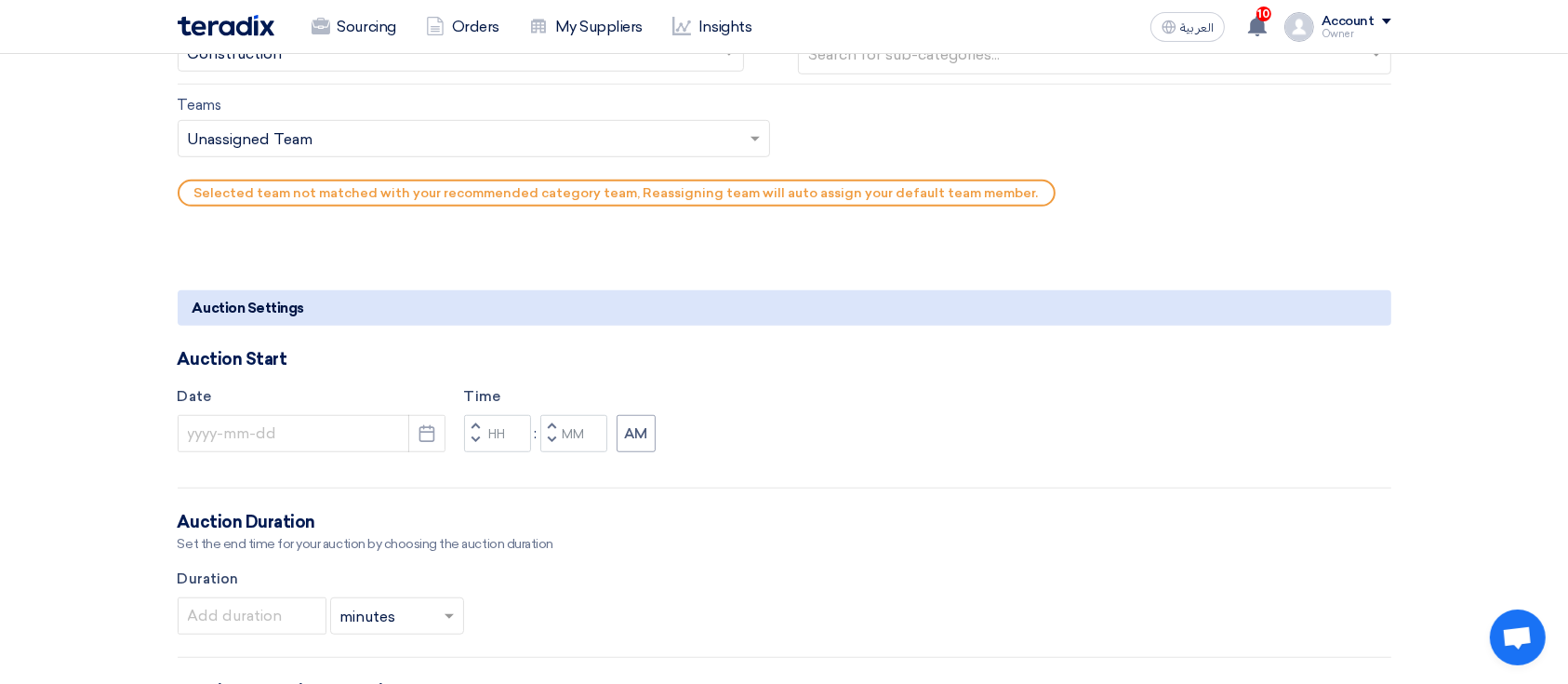
scroll to position [1488, 0]
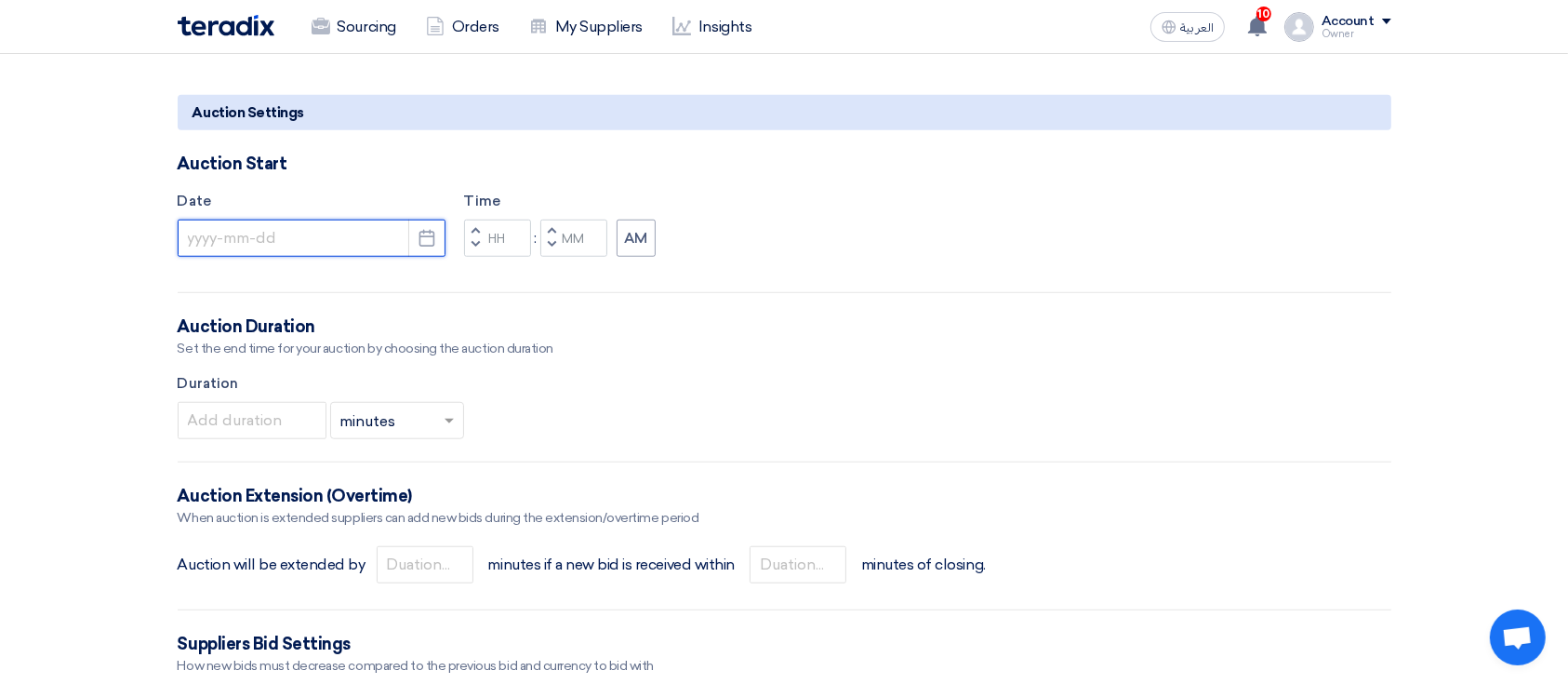
click at [315, 245] on input at bounding box center [311, 239] width 267 height 37
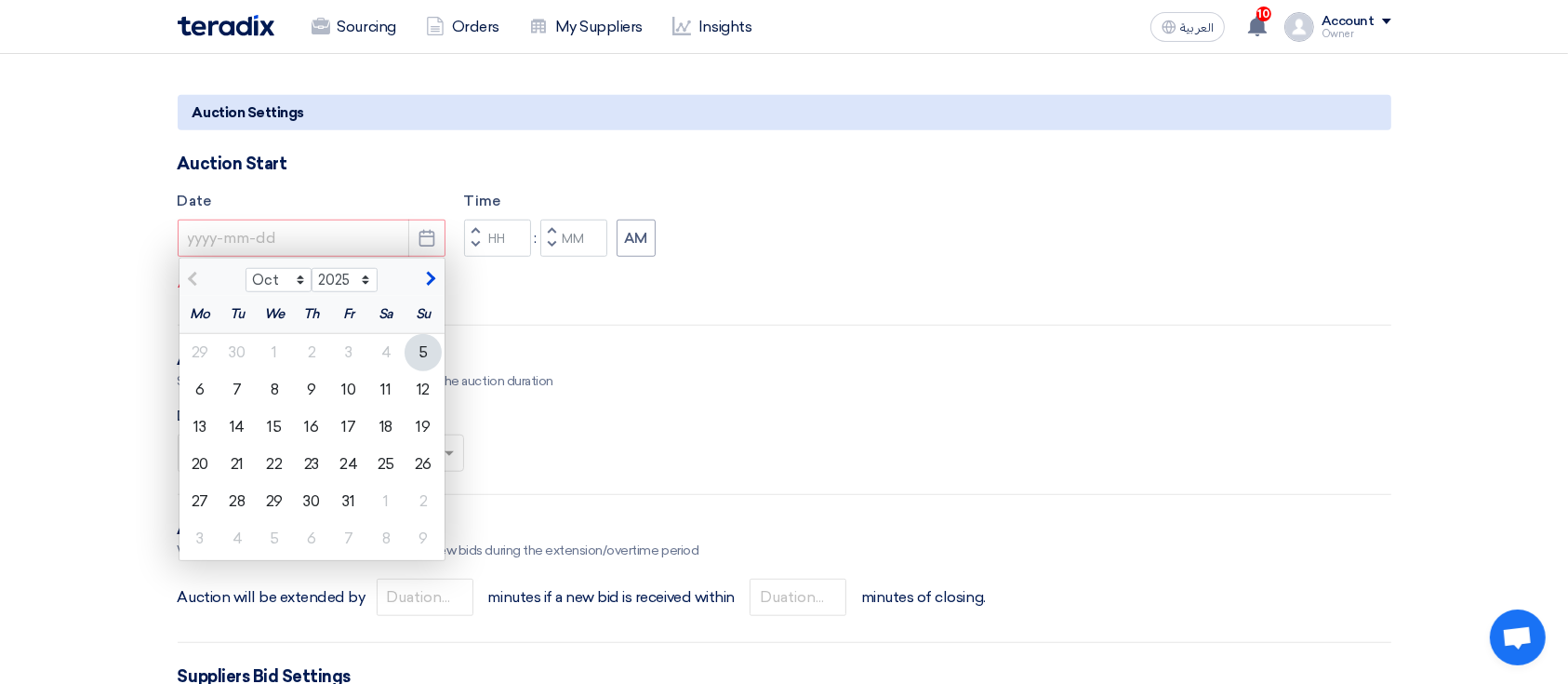
click at [419, 355] on div "5" at bounding box center [423, 352] width 37 height 37
type input "10/5/2025"
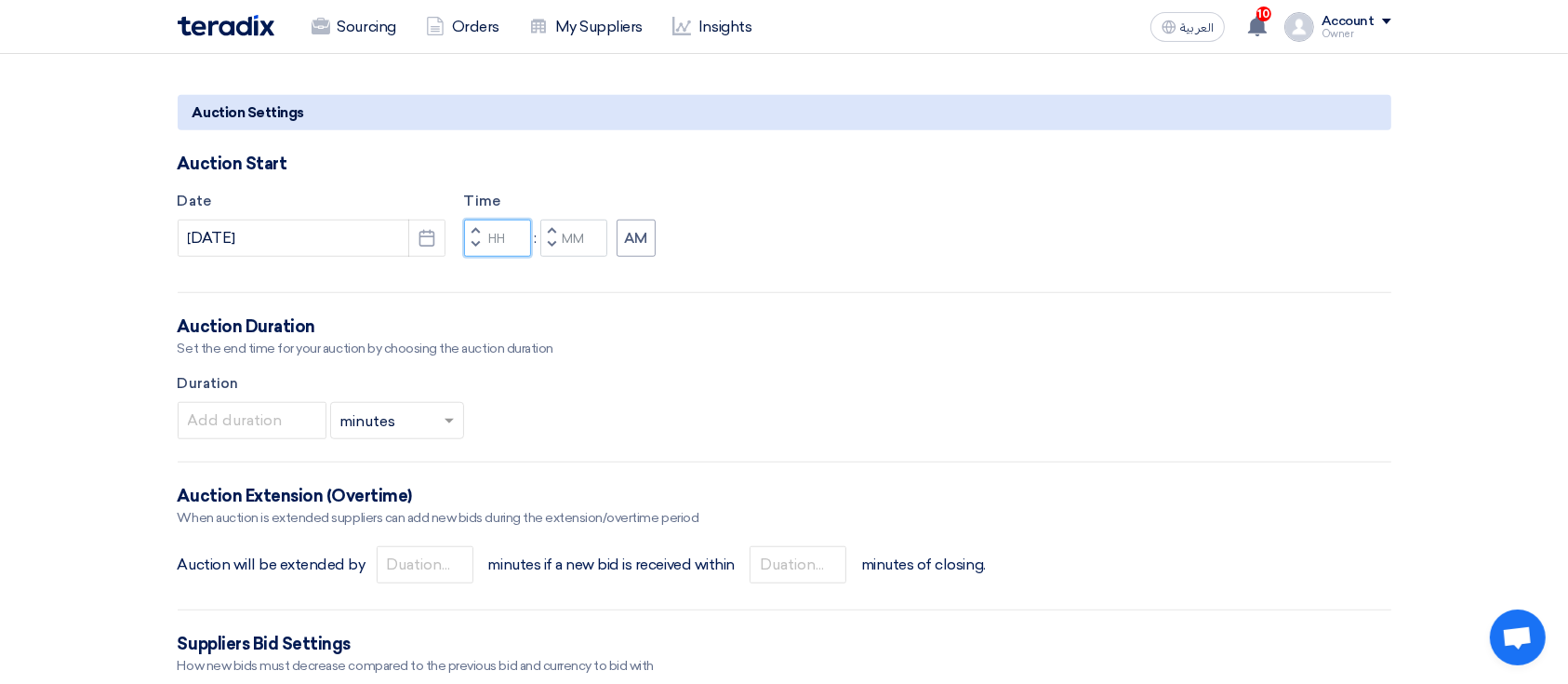
click at [492, 236] on input "Hours" at bounding box center [498, 239] width 67 height 37
type input "07"
click at [595, 229] on div "Time Increment hours 07 Decrement hours : Increment minutes Decrement minutes AM" at bounding box center [560, 224] width 192 height 66
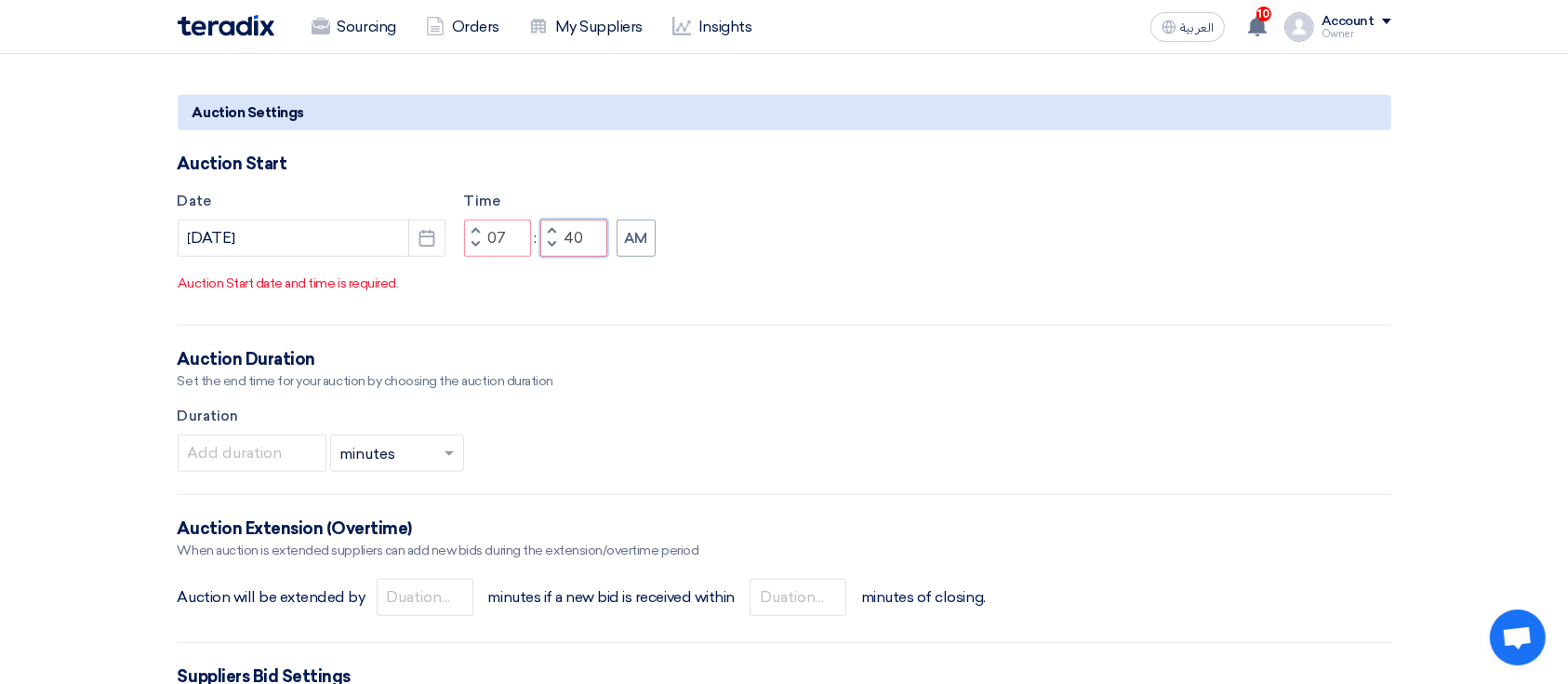
type input "40"
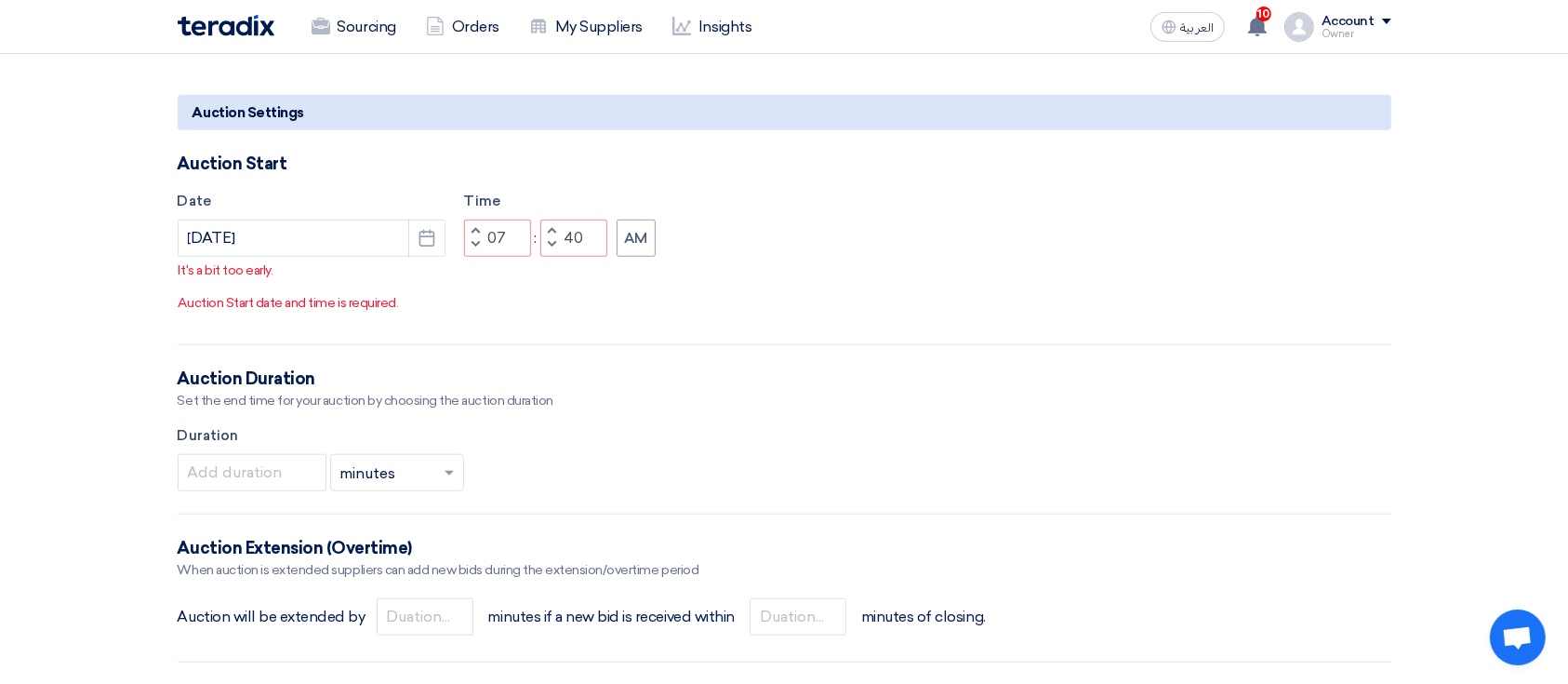
click at [758, 257] on div "Date 10/5/2025 Pick a date Time Increment hours 07 Decrement hours : Increment …" at bounding box center [784, 256] width 1213 height 131
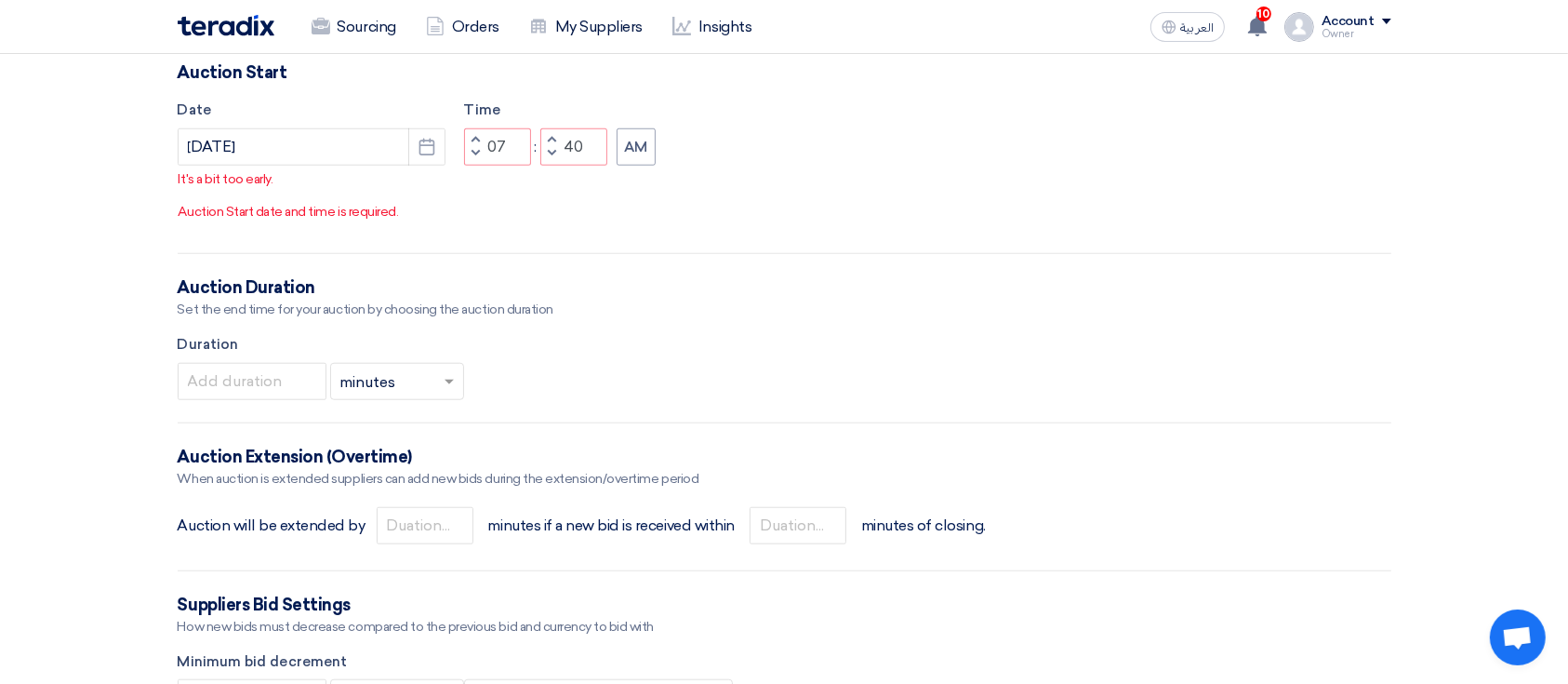
scroll to position [1735, 0]
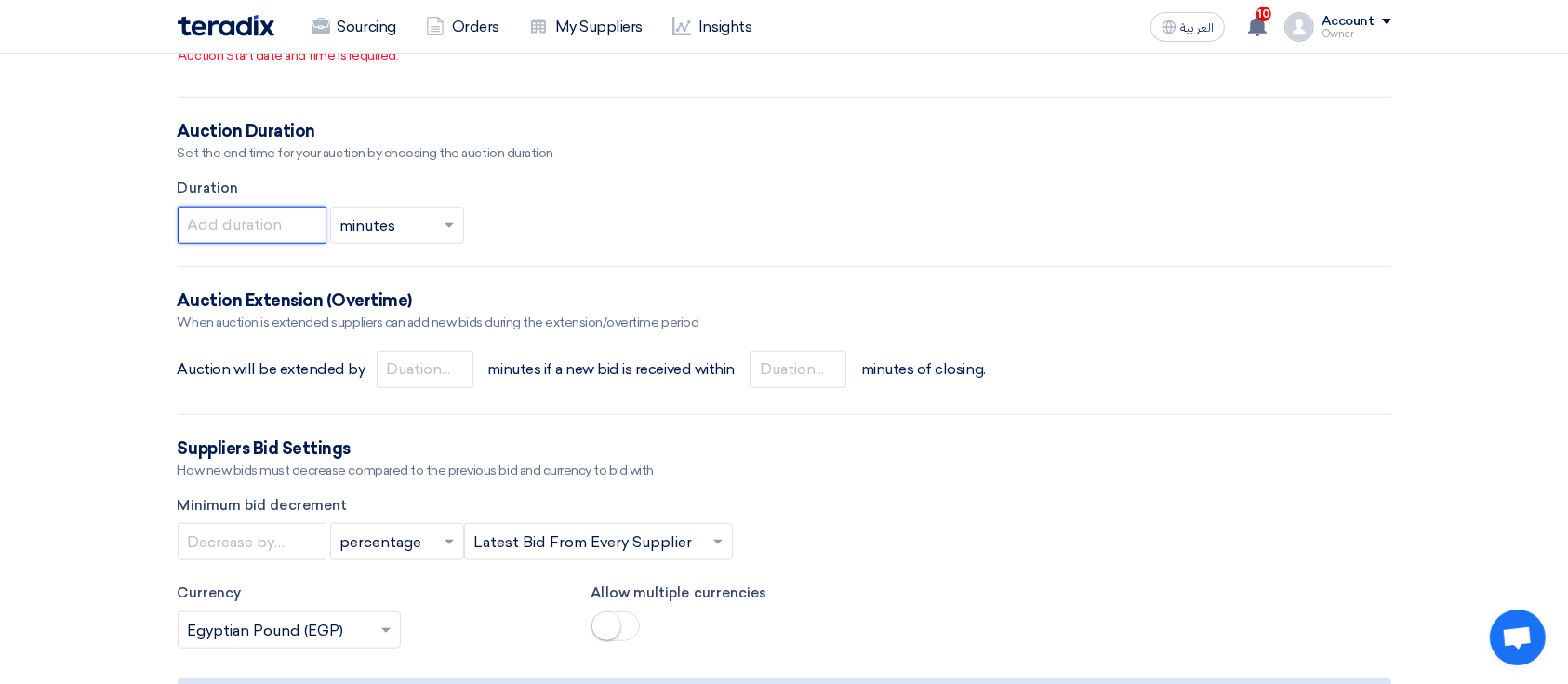
click at [266, 243] on input "number" at bounding box center [252, 226] width 149 height 37
type input "3"
click at [395, 388] on input "number" at bounding box center [425, 369] width 97 height 37
type input "1"
click at [832, 388] on input "number" at bounding box center [798, 369] width 97 height 37
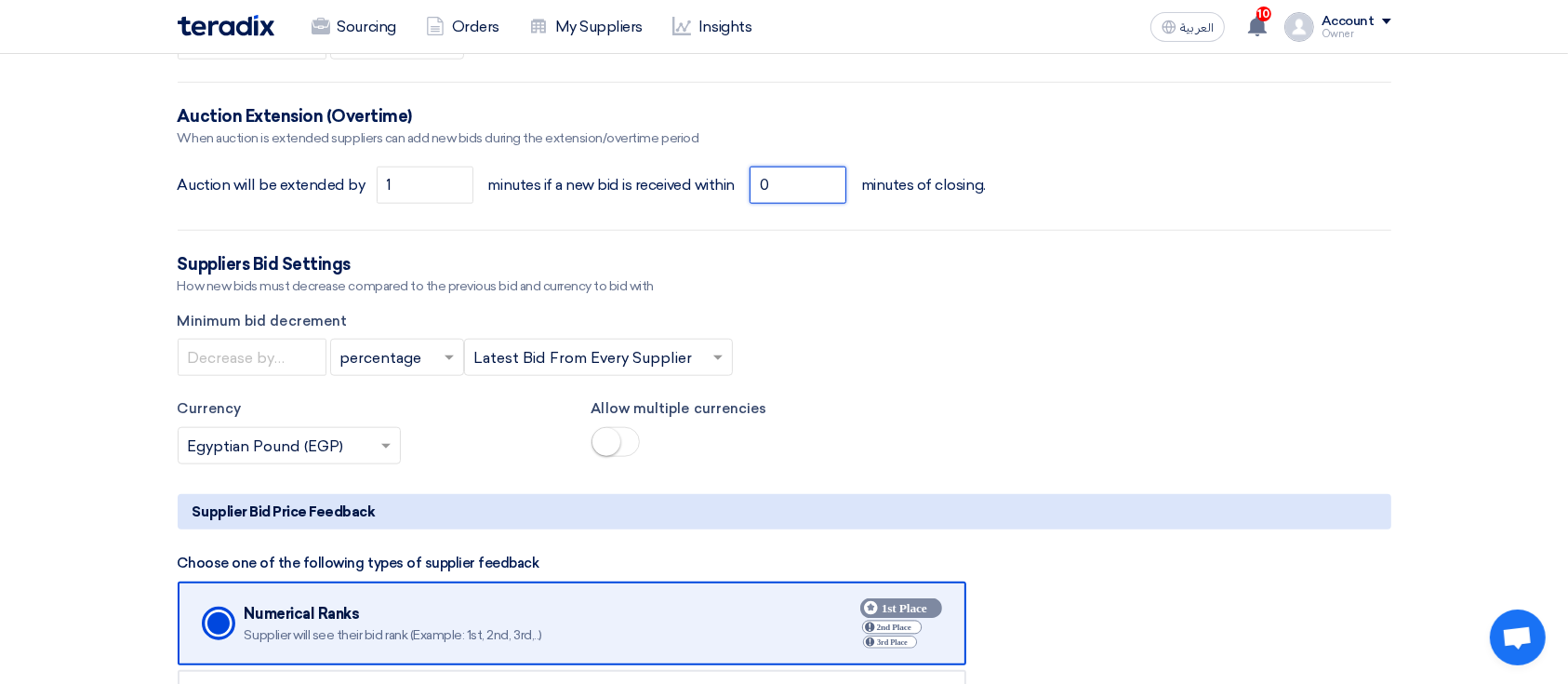
scroll to position [1984, 0]
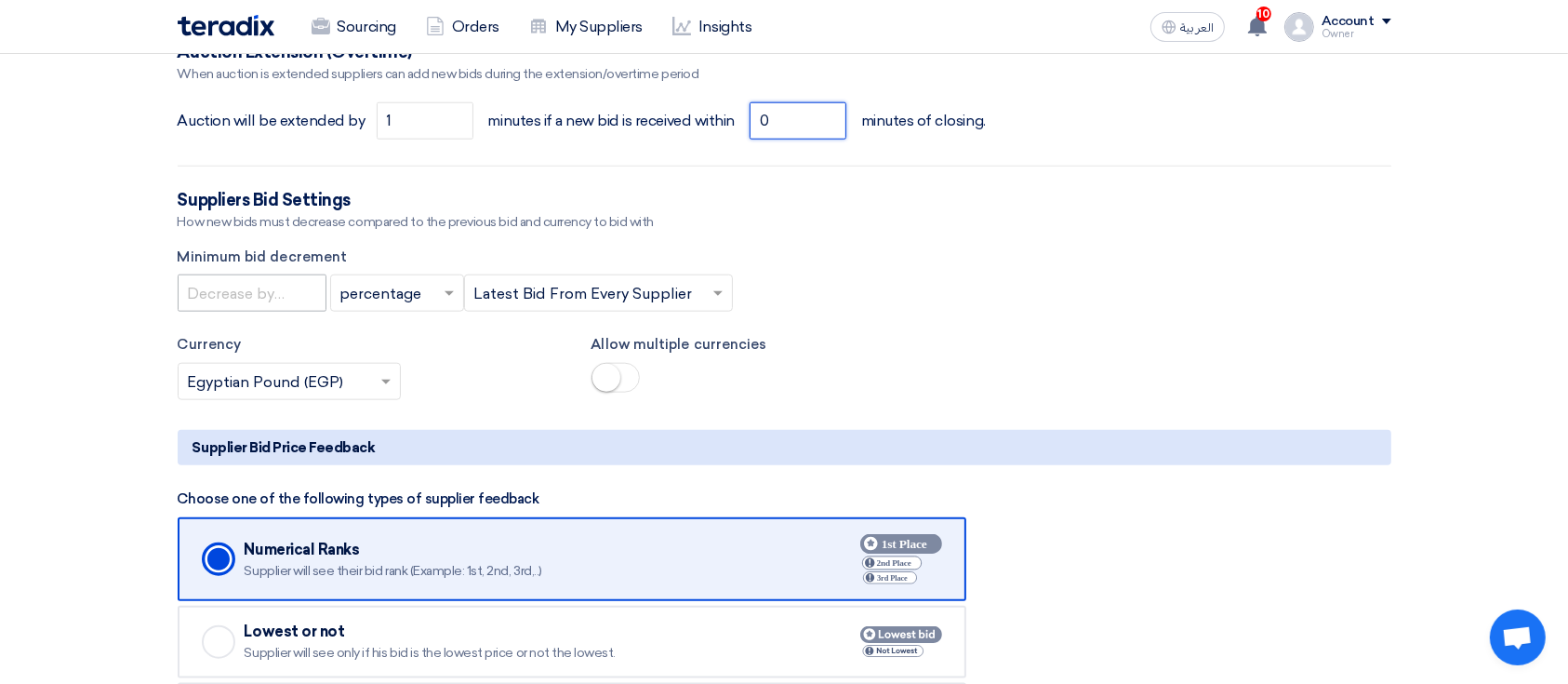
type input "0"
click at [202, 311] on input "number" at bounding box center [252, 293] width 149 height 37
type input "1"
click at [436, 308] on div at bounding box center [397, 293] width 132 height 31
click at [409, 387] on div "value" at bounding box center [397, 368] width 132 height 37
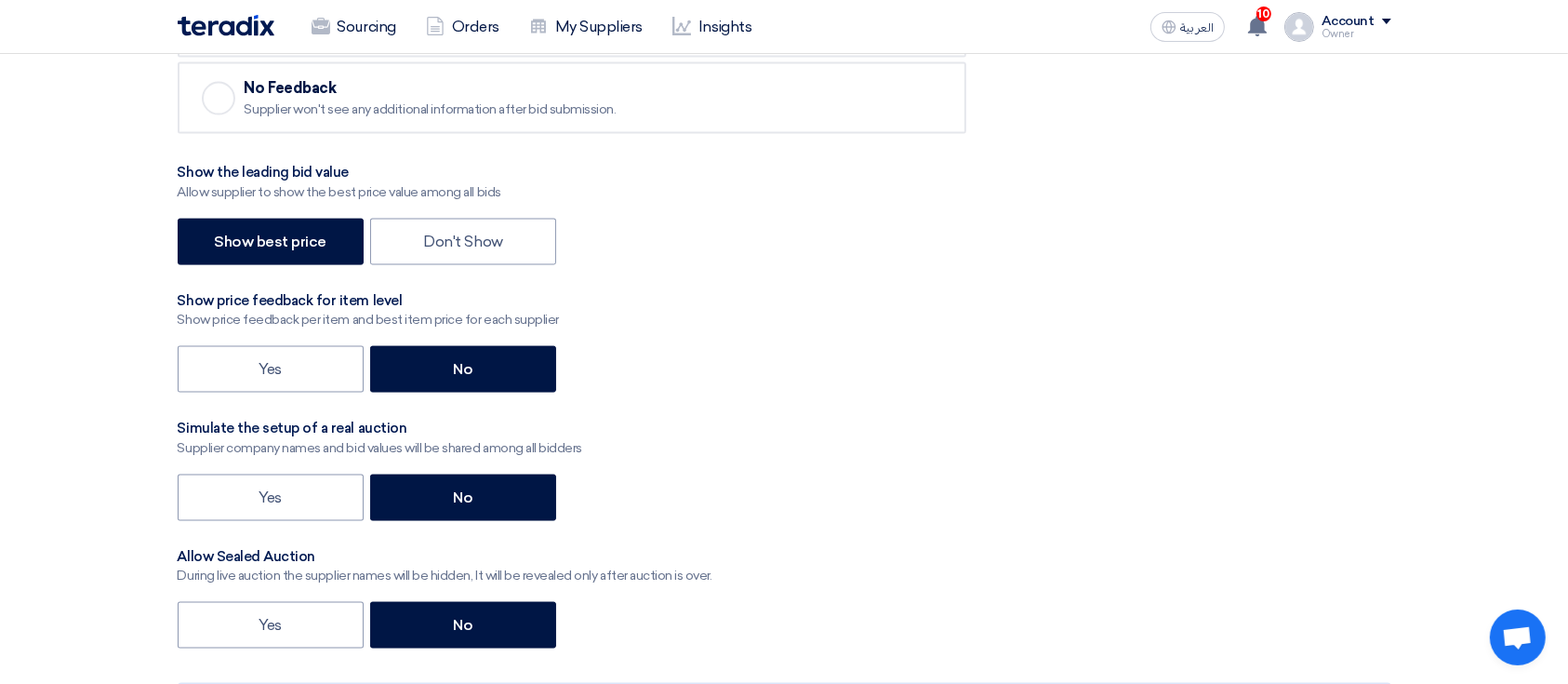
scroll to position [2852, 0]
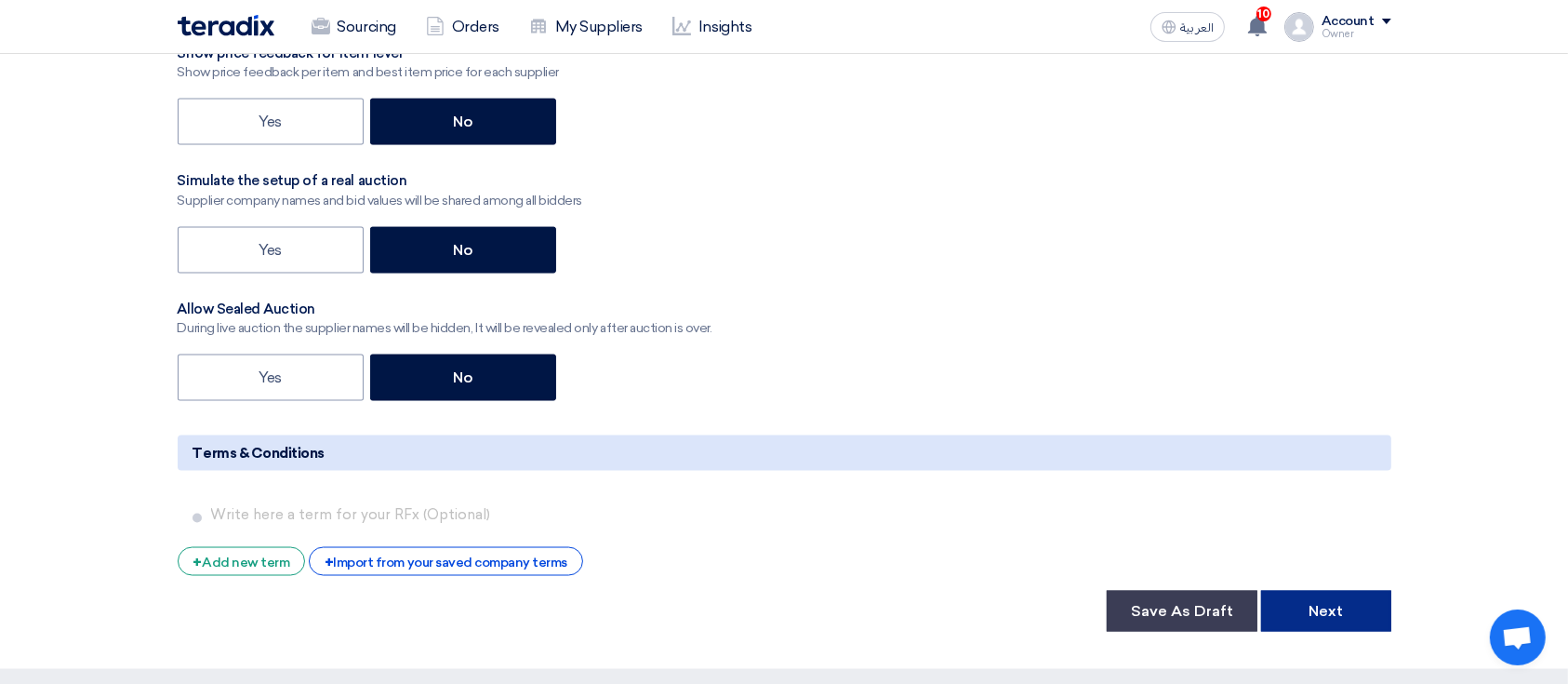
click at [1288, 632] on button "Next" at bounding box center [1326, 611] width 130 height 41
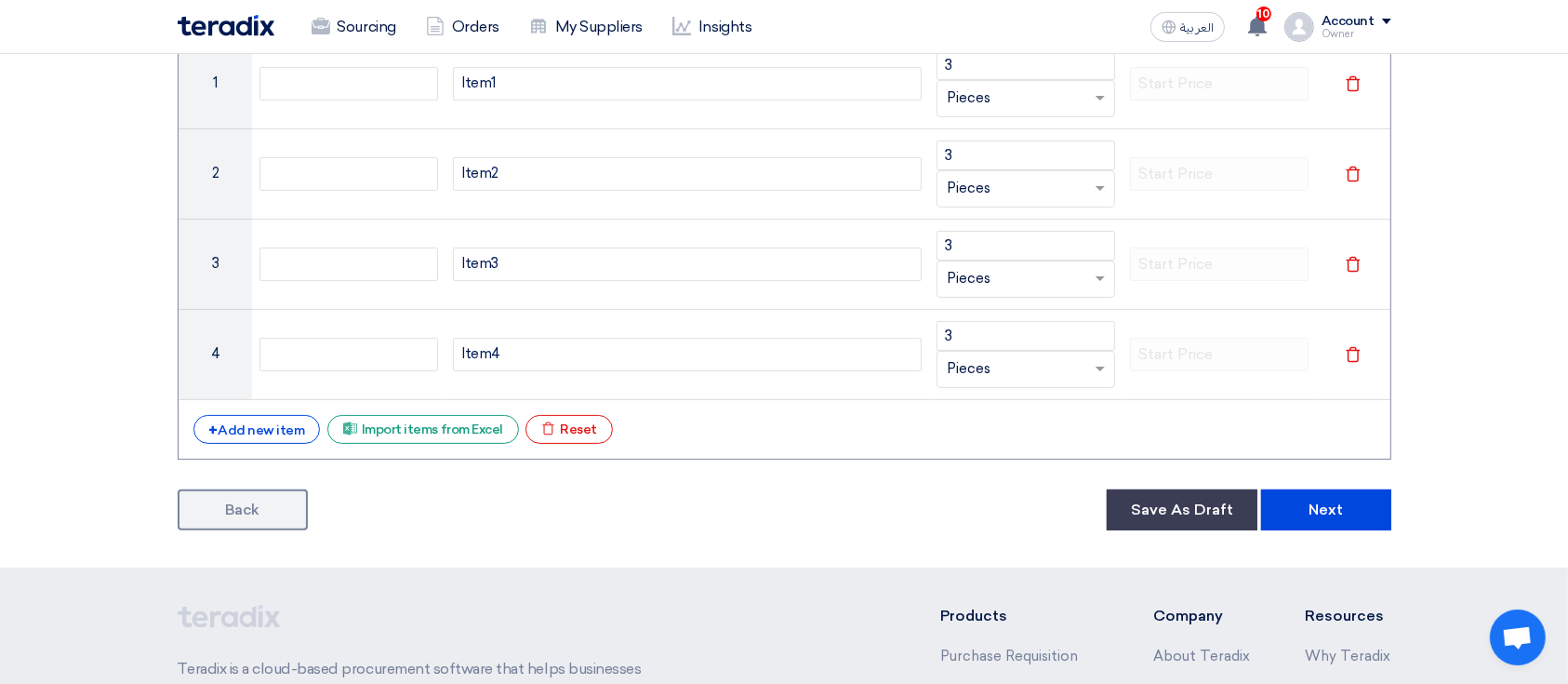
scroll to position [496, 0]
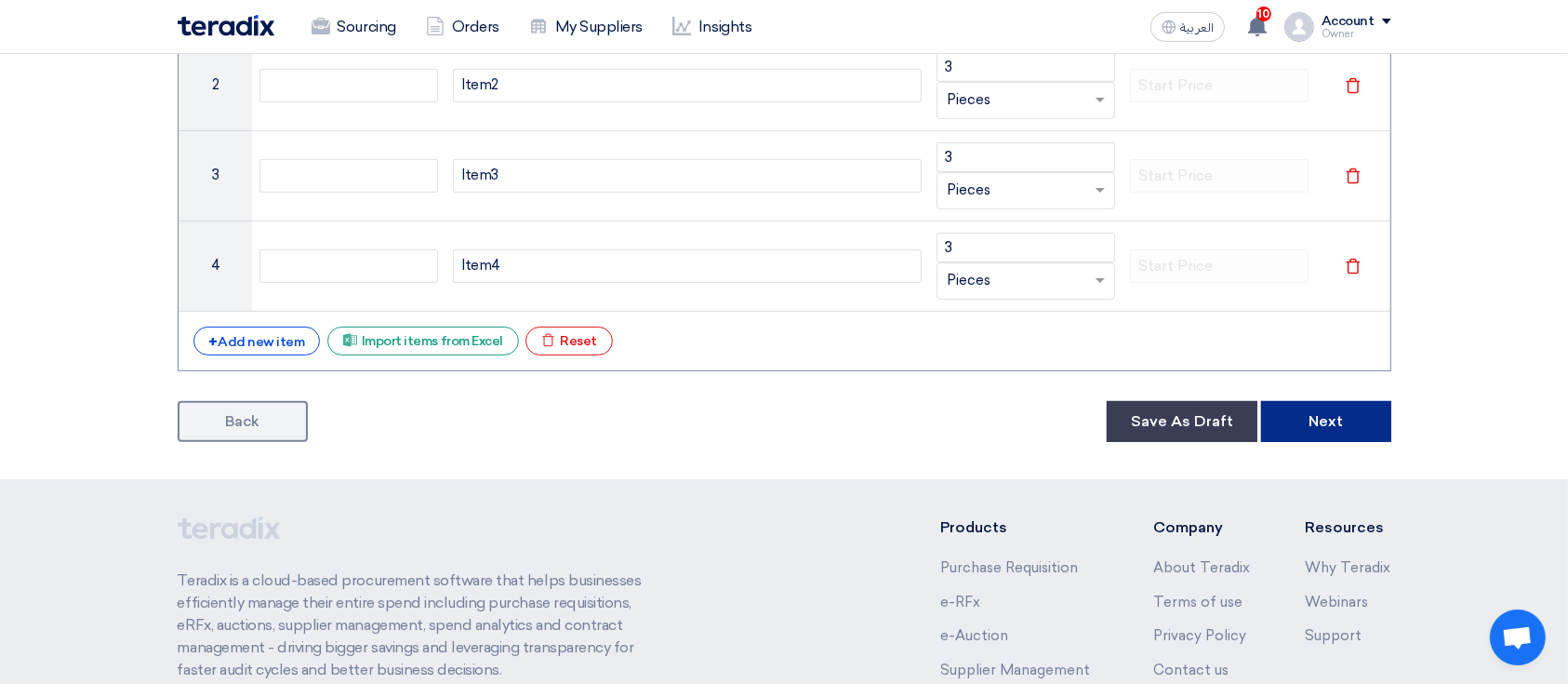
click at [1384, 411] on button "Next" at bounding box center [1326, 421] width 130 height 41
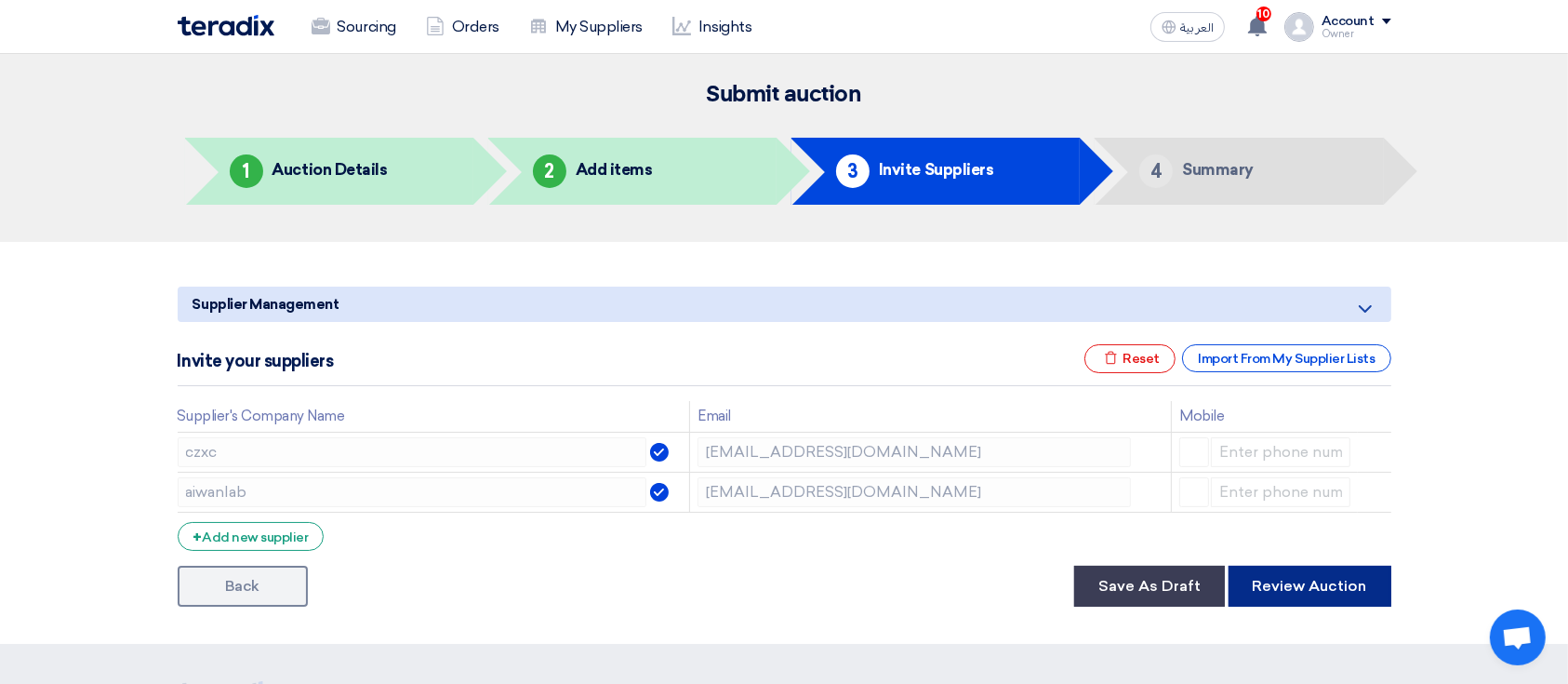
click at [1308, 579] on button "Review Auction" at bounding box center [1309, 586] width 163 height 41
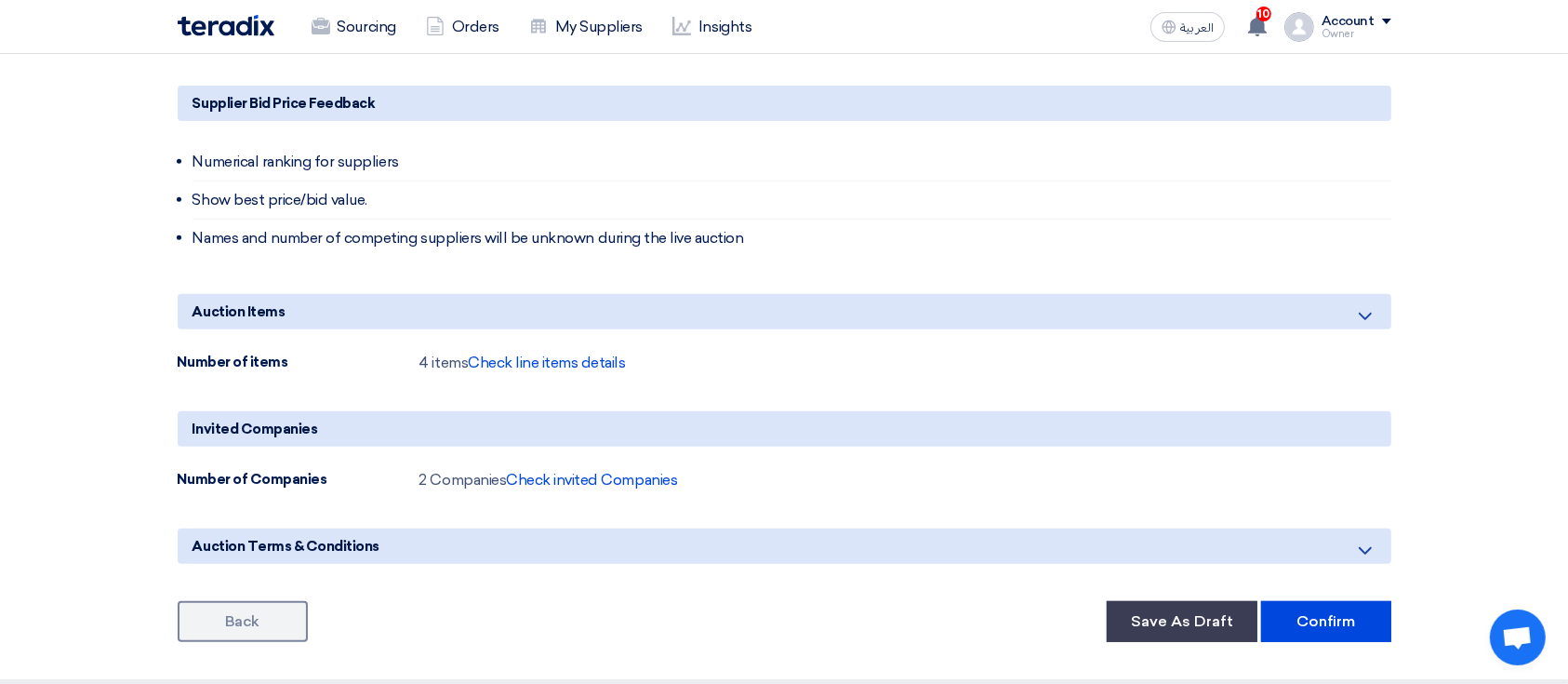
scroll to position [744, 0]
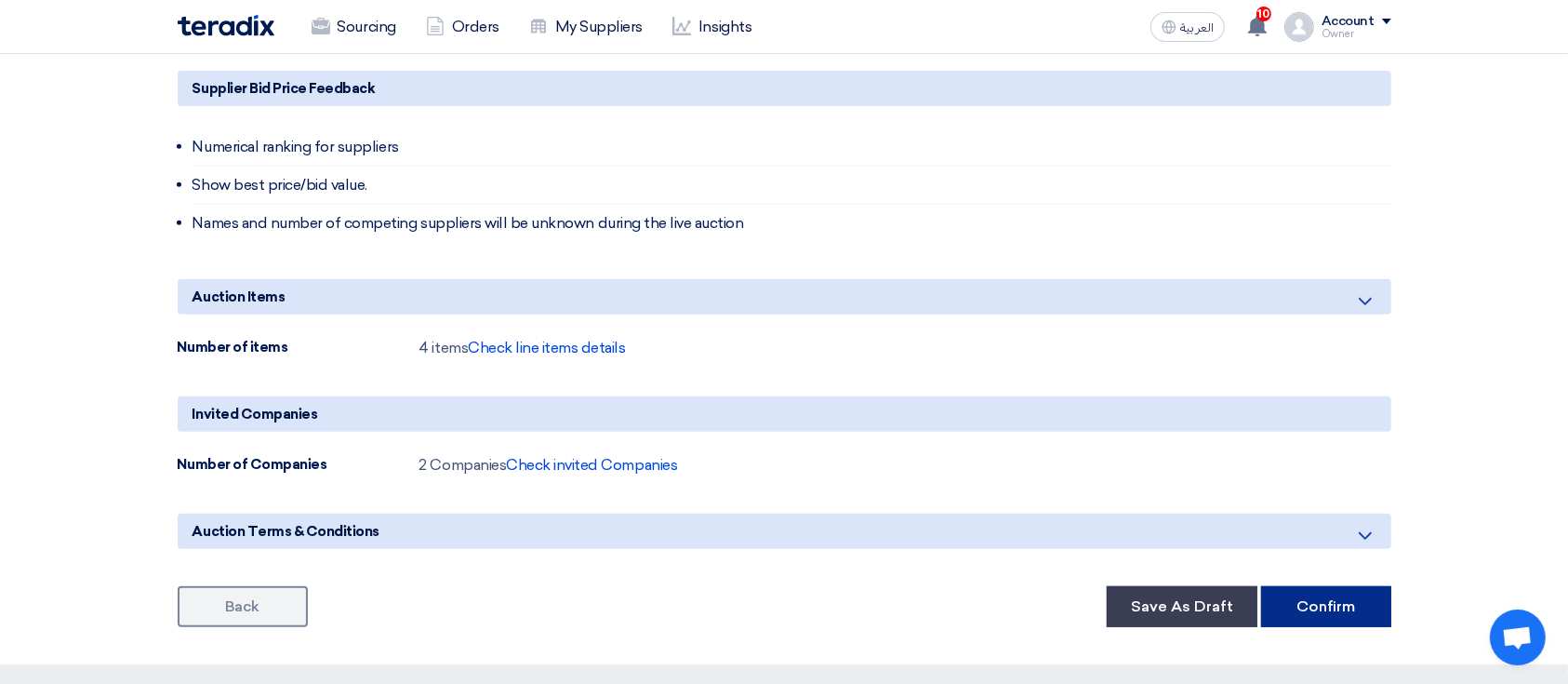
click at [1293, 598] on button "Confirm" at bounding box center [1326, 607] width 130 height 41
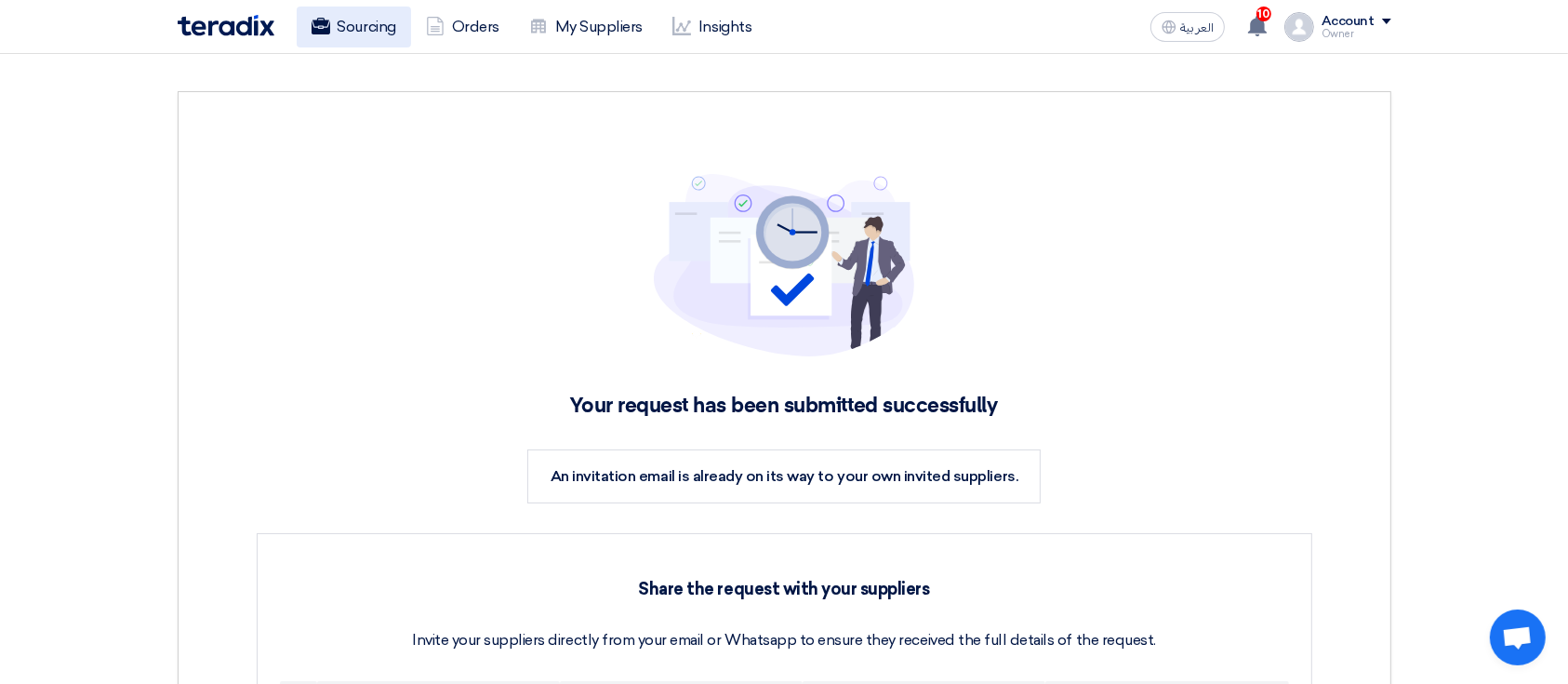
click at [388, 34] on link "Sourcing" at bounding box center [353, 27] width 115 height 41
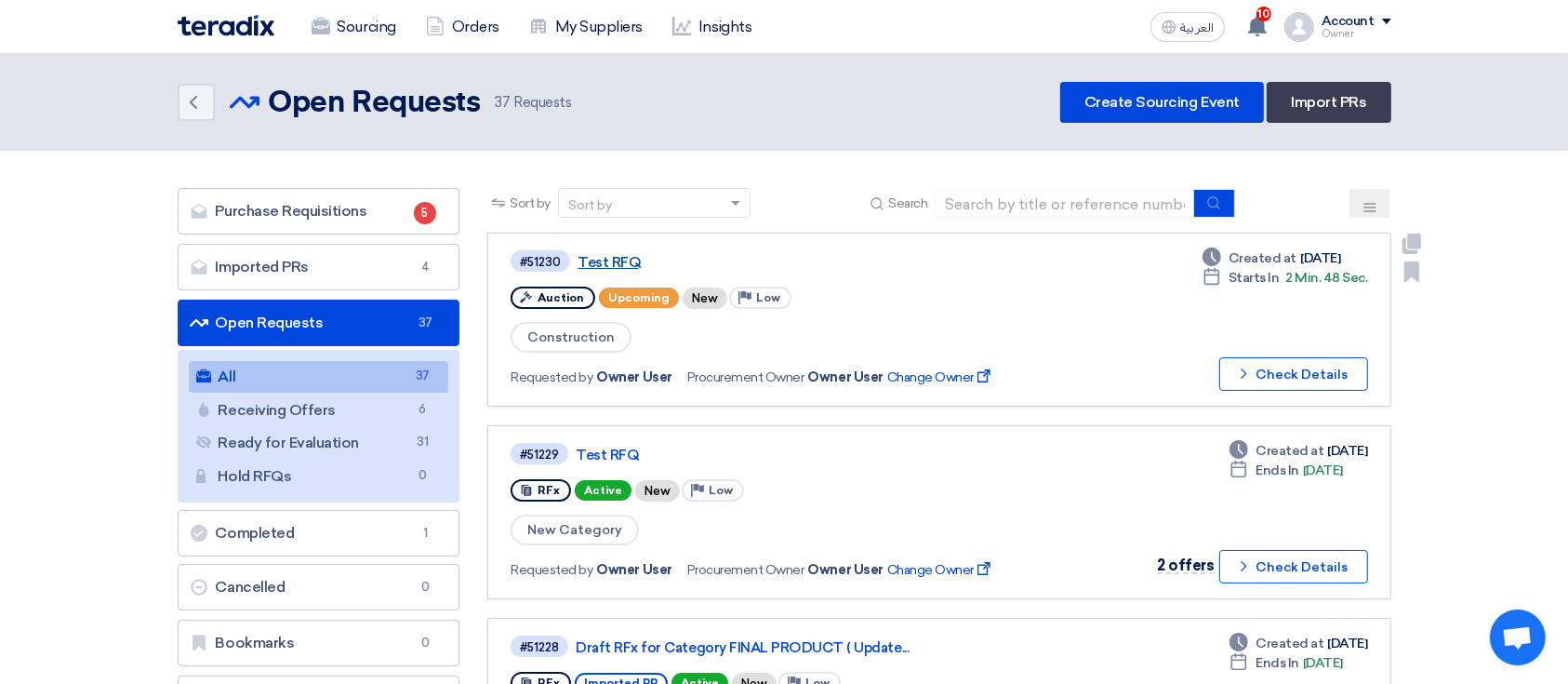
click at [613, 263] on link "Test RFQ" at bounding box center [810, 262] width 465 height 17
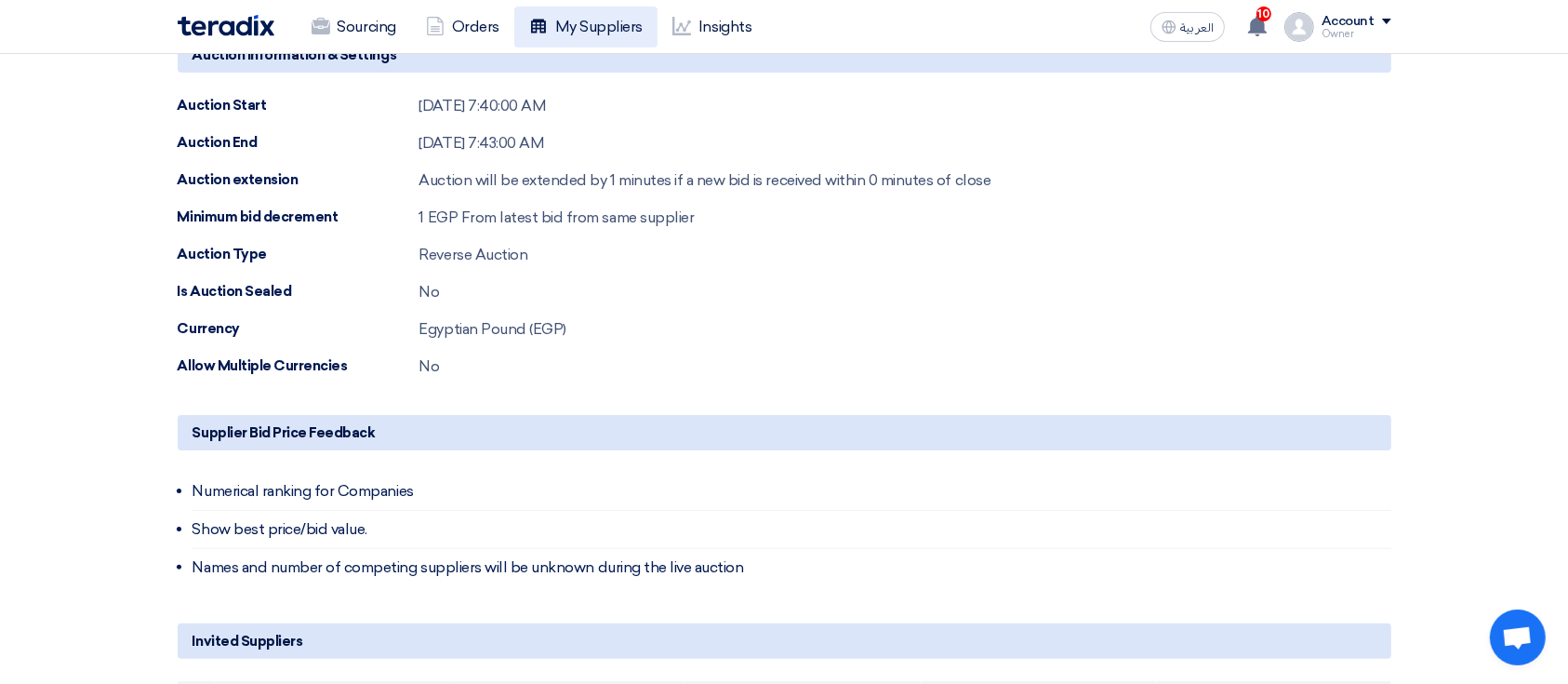
scroll to position [620, 0]
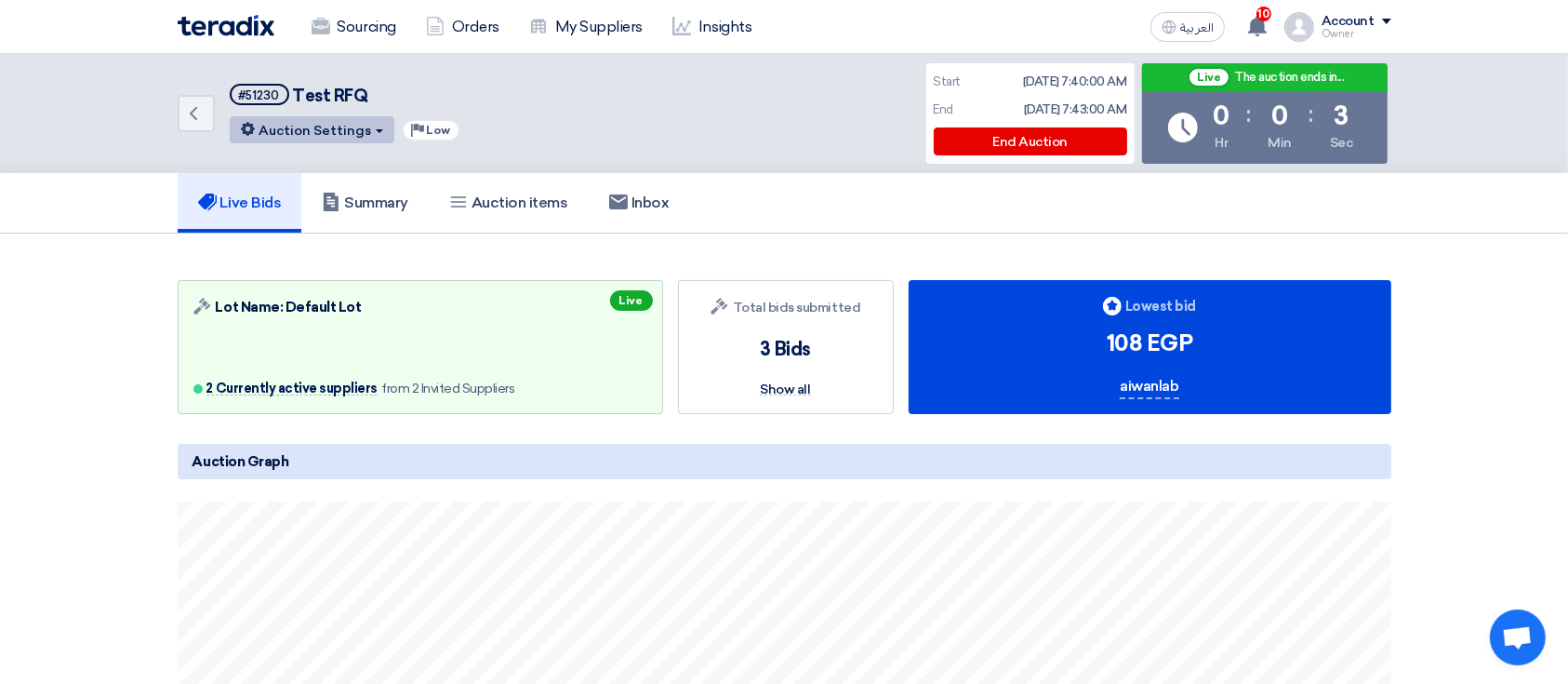
click at [362, 132] on button "Auction Settings" at bounding box center [311, 130] width 165 height 27
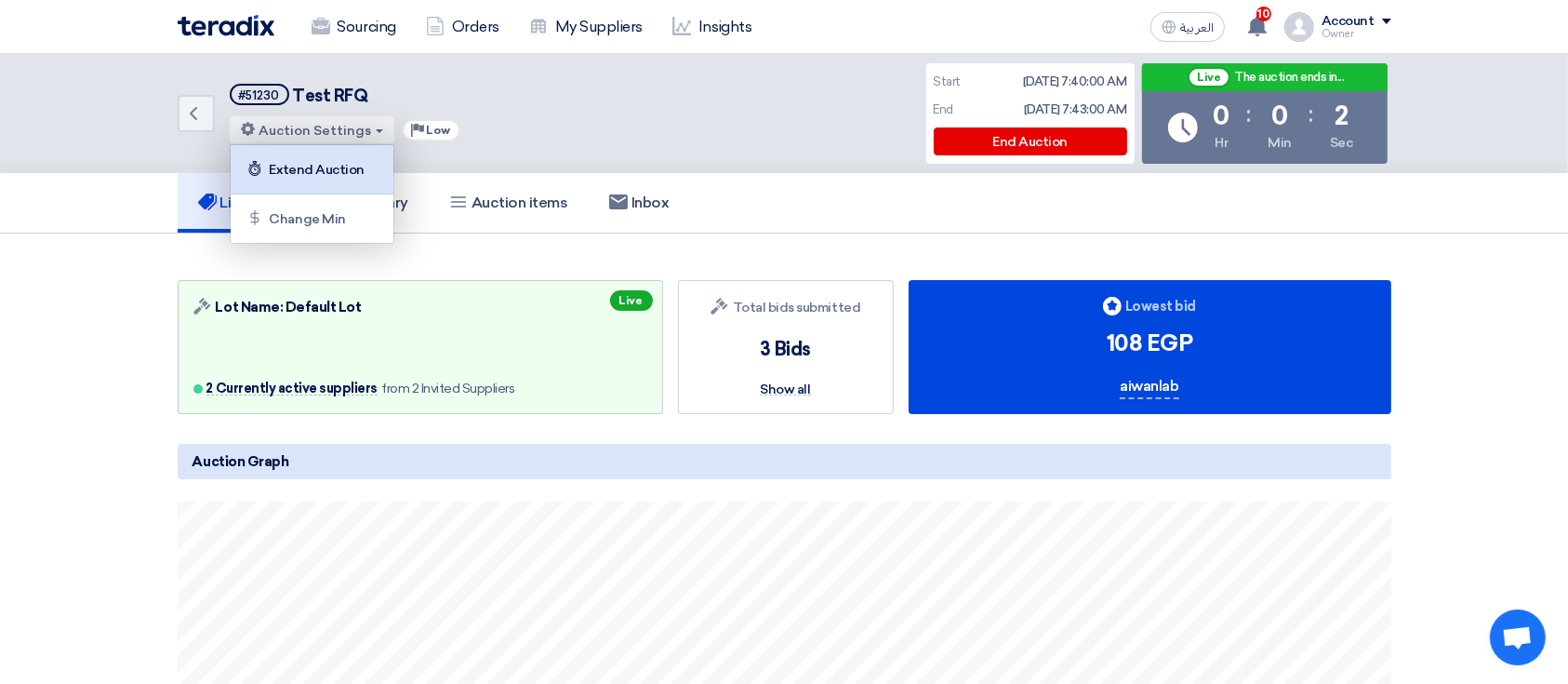
click at [359, 171] on div "Extend Auction" at bounding box center [311, 170] width 144 height 30
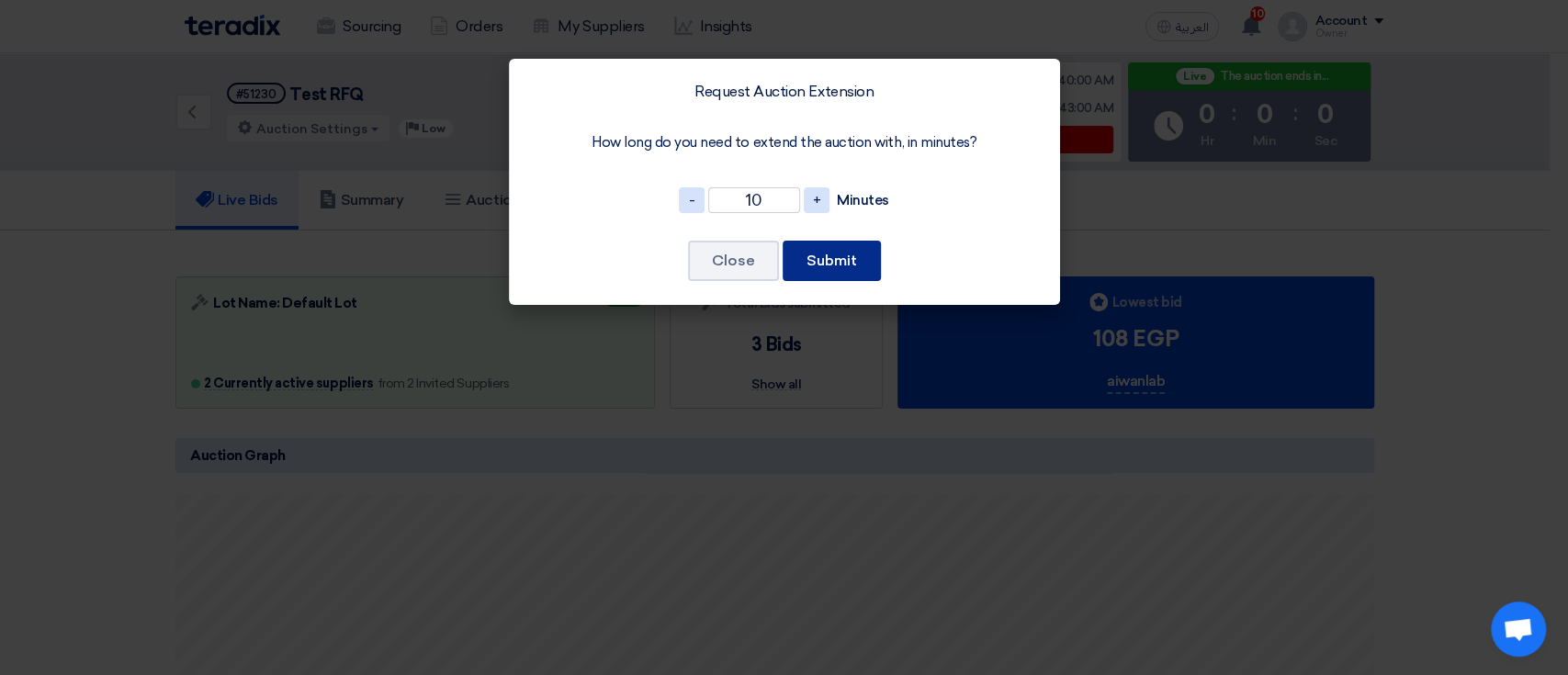
click at [802, 259] on button "Submit" at bounding box center [831, 260] width 98 height 40
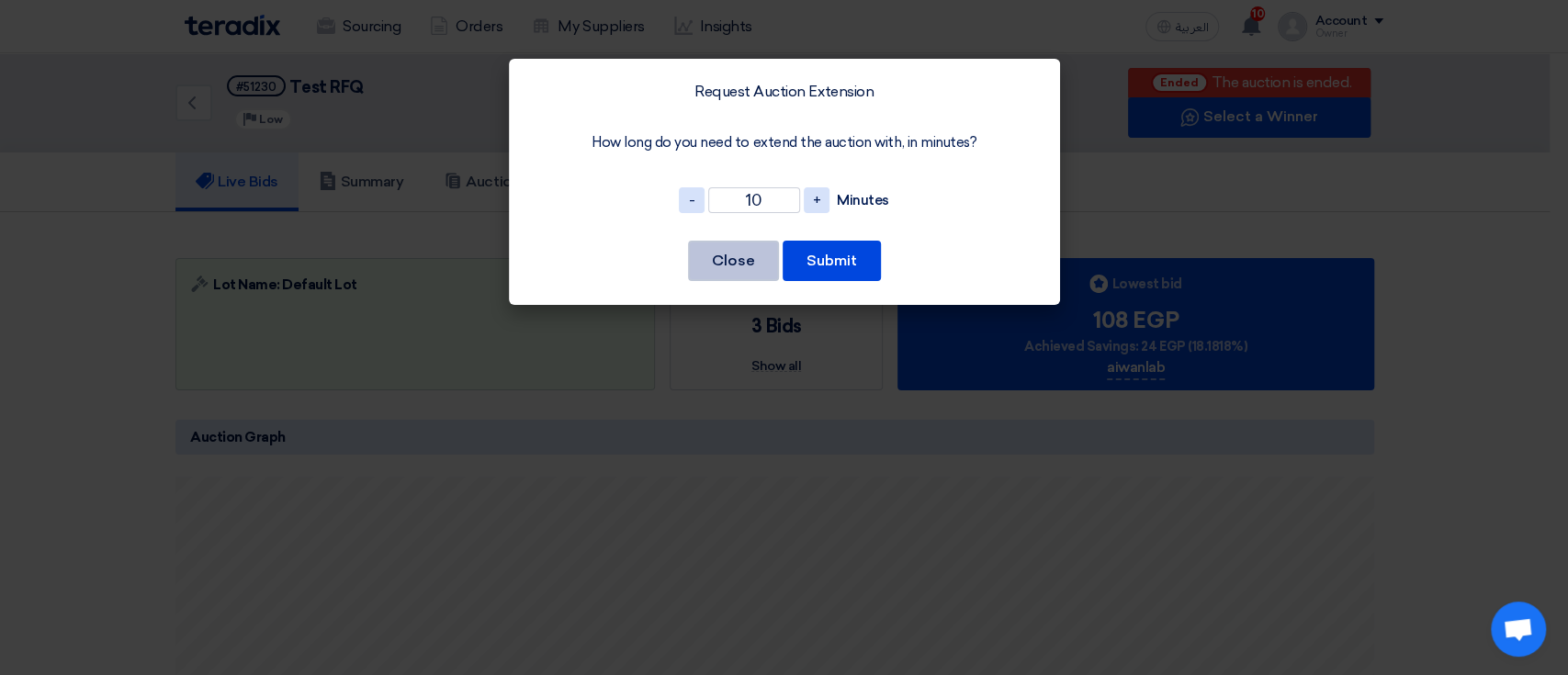
click at [759, 263] on button "Close" at bounding box center [732, 260] width 91 height 40
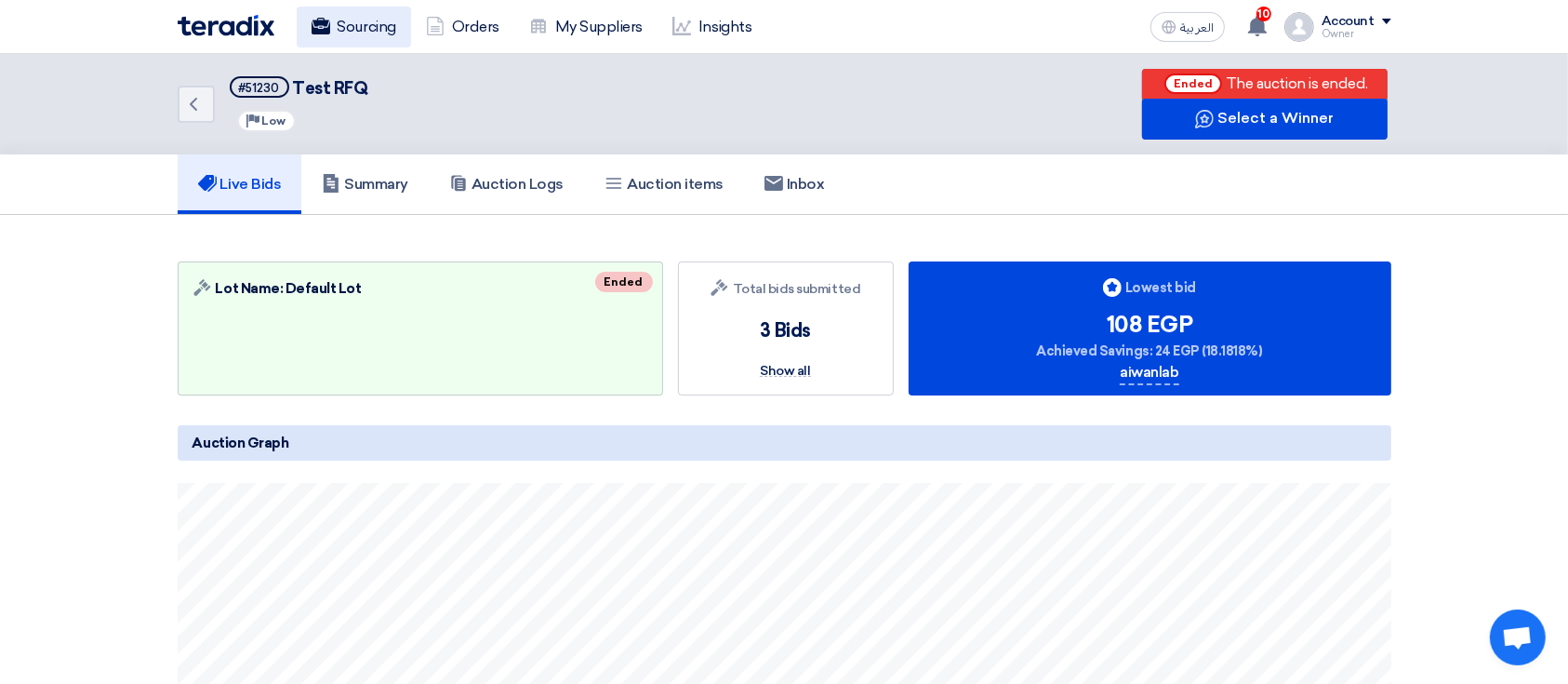
click at [363, 9] on link "Sourcing" at bounding box center [353, 27] width 115 height 41
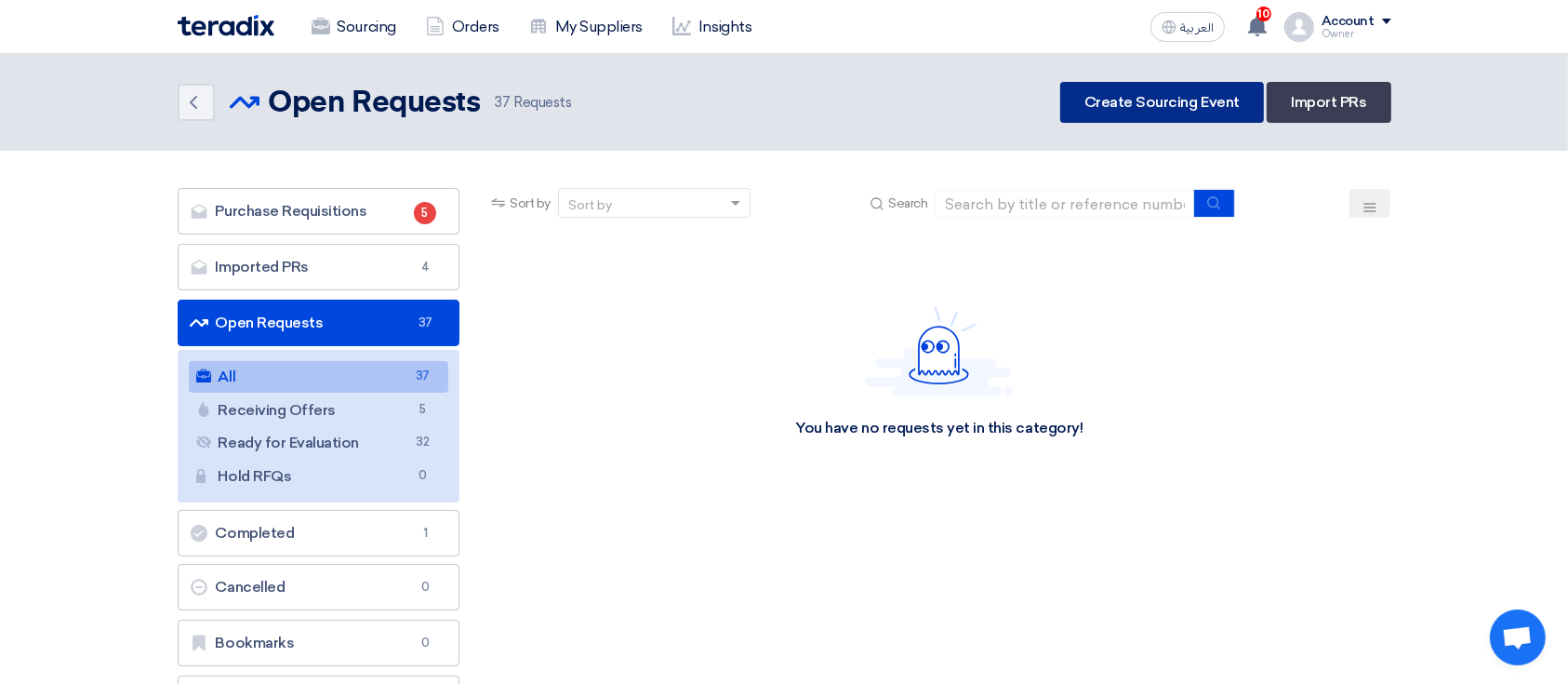
click at [1143, 86] on link "Create Sourcing Event" at bounding box center [1162, 103] width 204 height 41
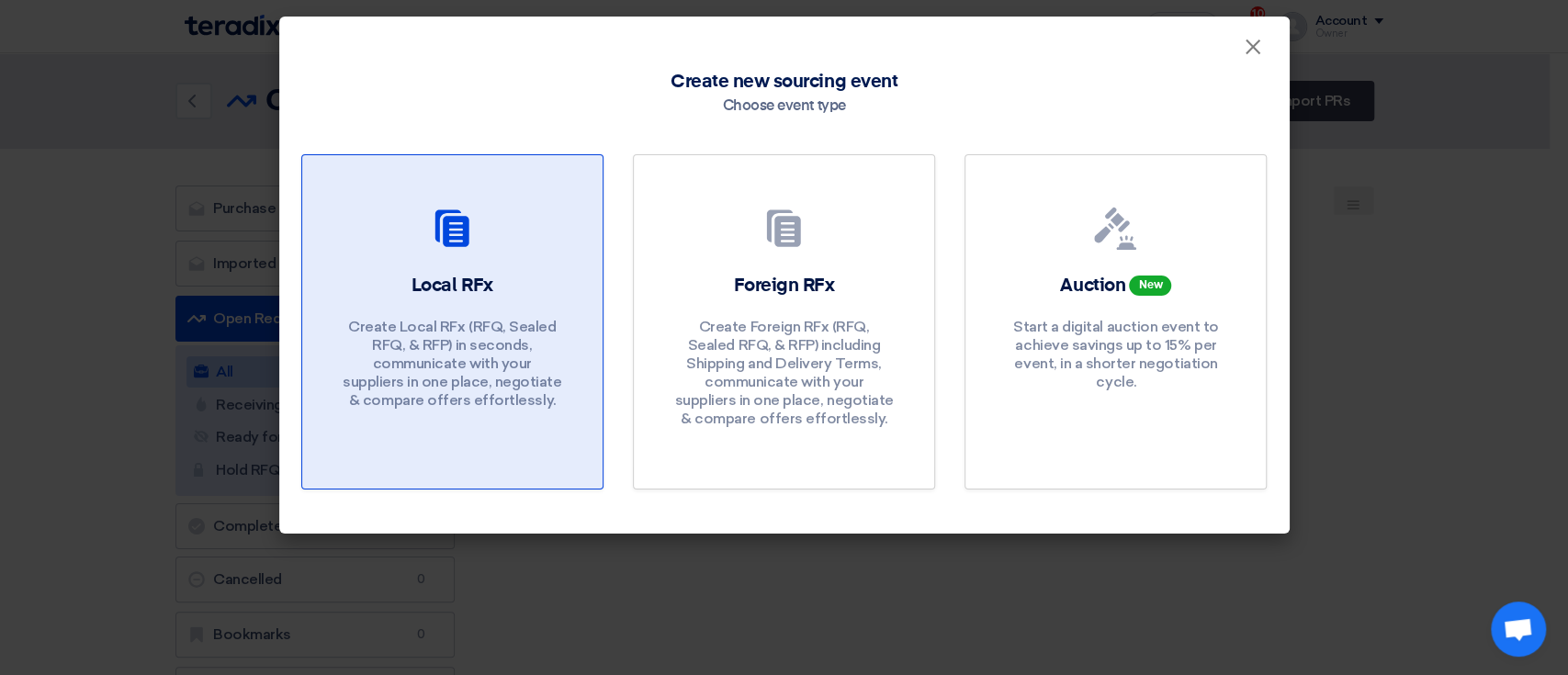
click at [547, 273] on div "Local RFx Create Local RFx (RFQ, Sealed RFQ, & RFP) in seconds, communicate wit…" at bounding box center [452, 345] width 256 height 146
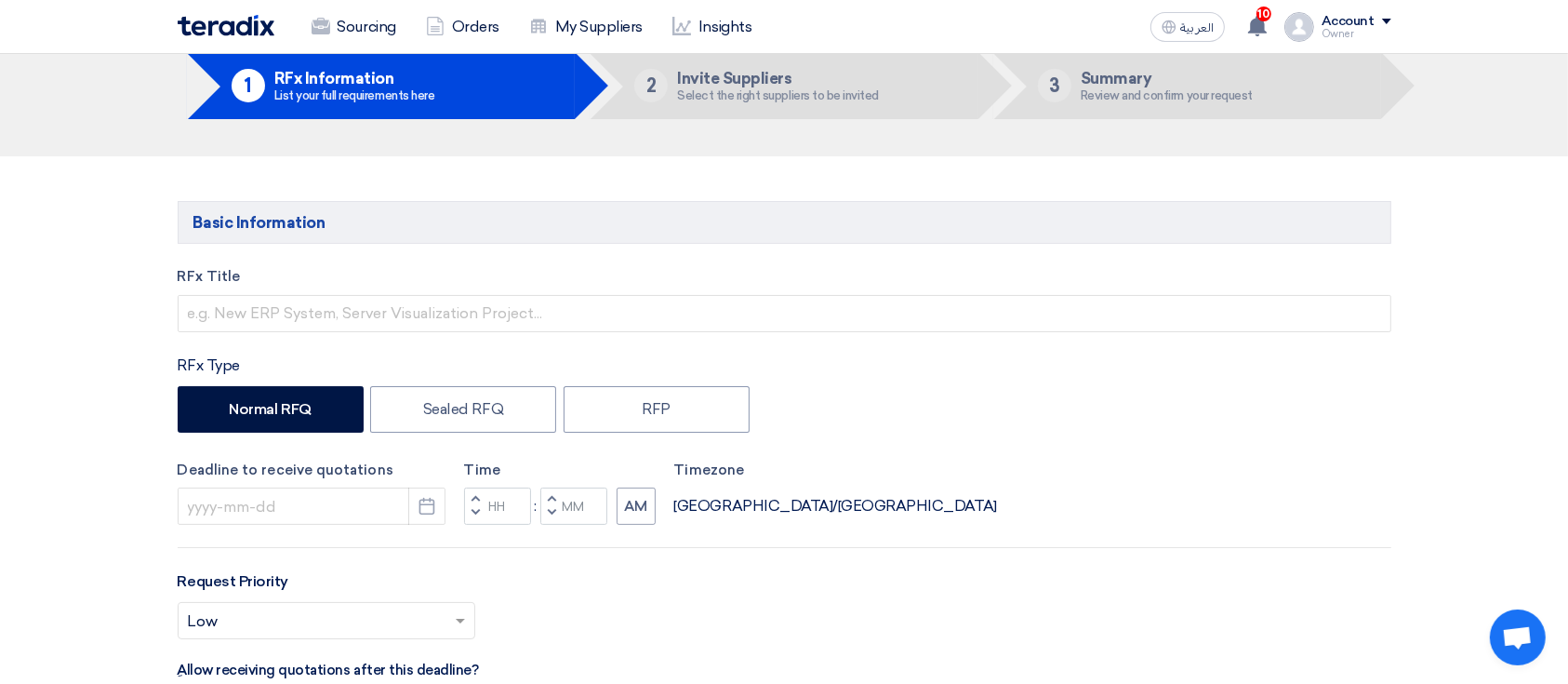
scroll to position [124, 0]
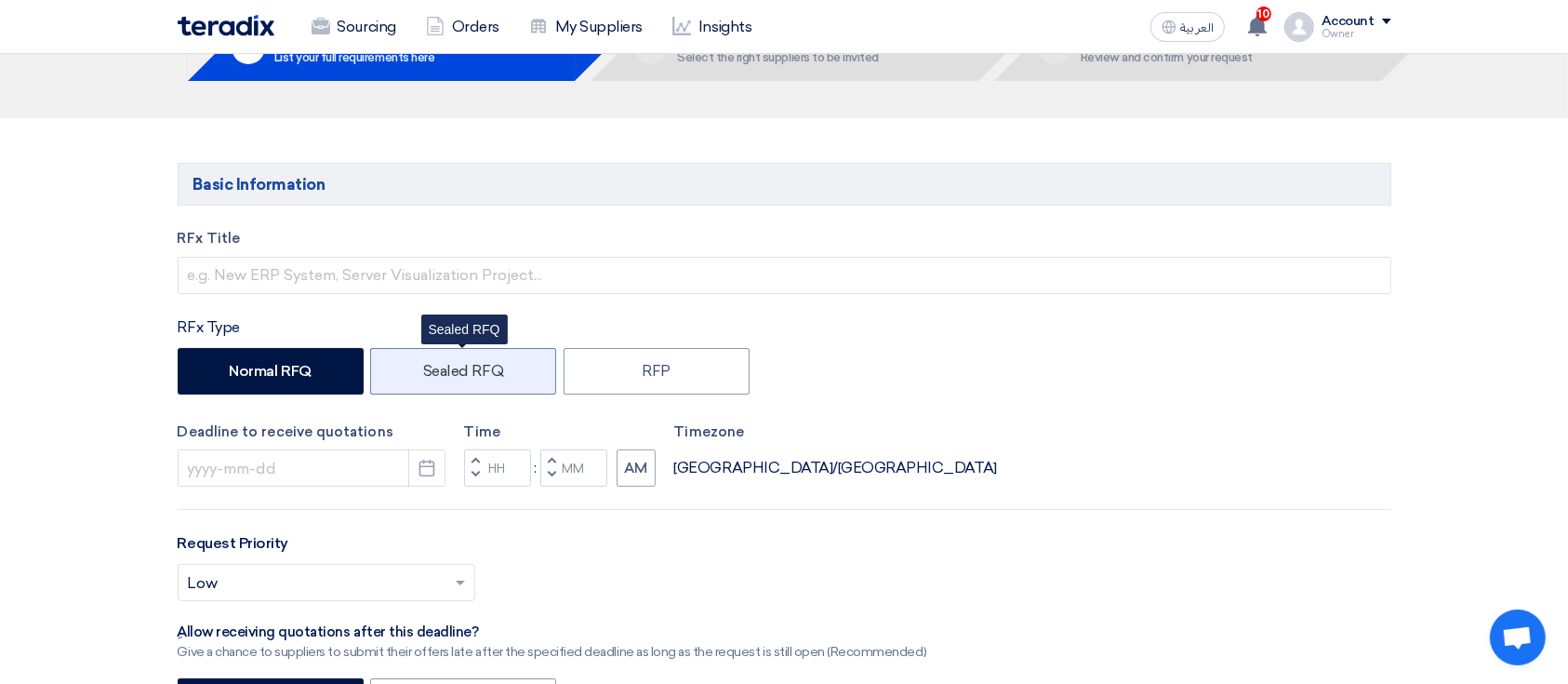
drag, startPoint x: 515, startPoint y: 391, endPoint x: 411, endPoint y: 372, distance: 105.7
click at [413, 374] on label "Sealed RFQ" at bounding box center [463, 371] width 186 height 47
click at [423, 374] on input "Sealed RFQ" at bounding box center [429, 369] width 12 height 12
radio input "true"
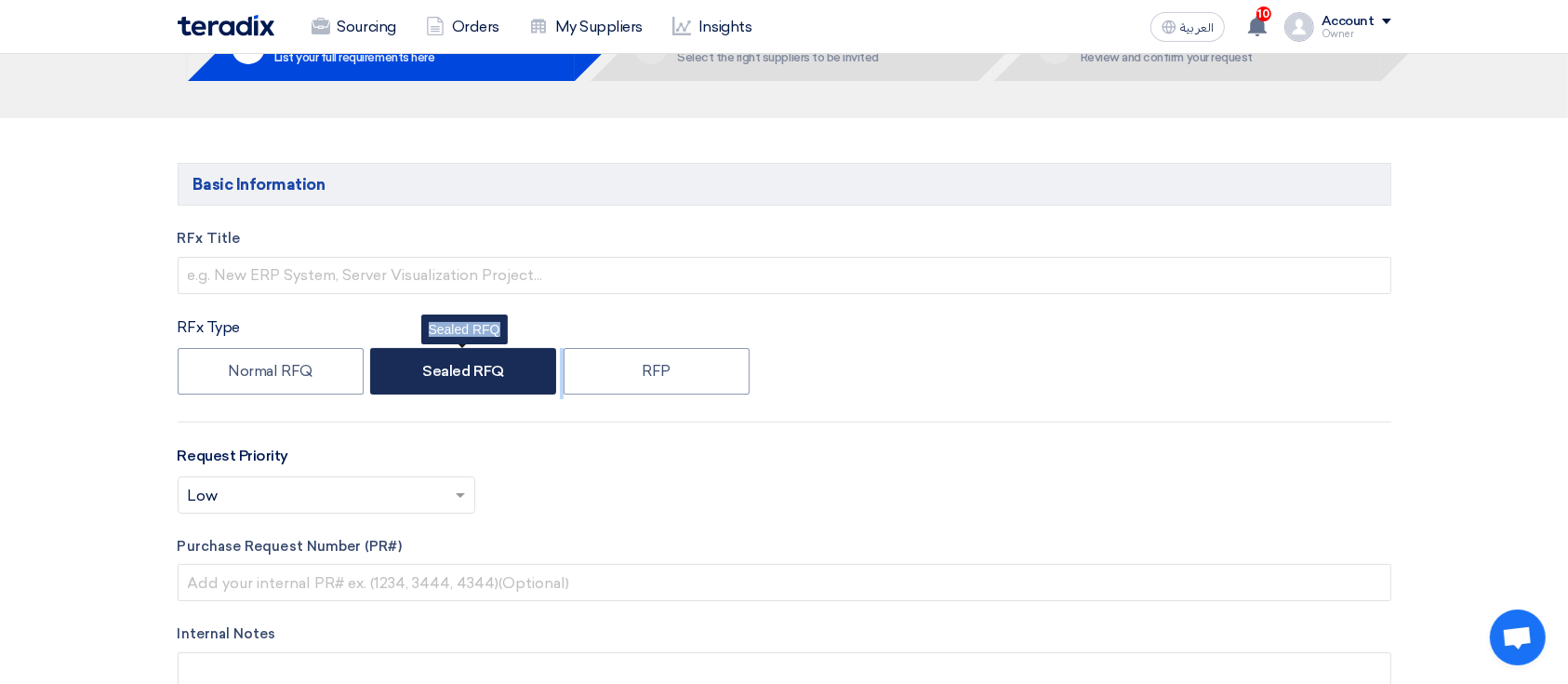
drag, startPoint x: 784, startPoint y: 366, endPoint x: 386, endPoint y: 362, distance: 398.0
click at [386, 362] on div "Normal RFQ Sealed RFQ RFP Sealed RFQ" at bounding box center [784, 373] width 1213 height 51
copy div "RFP Sealed RFQ"
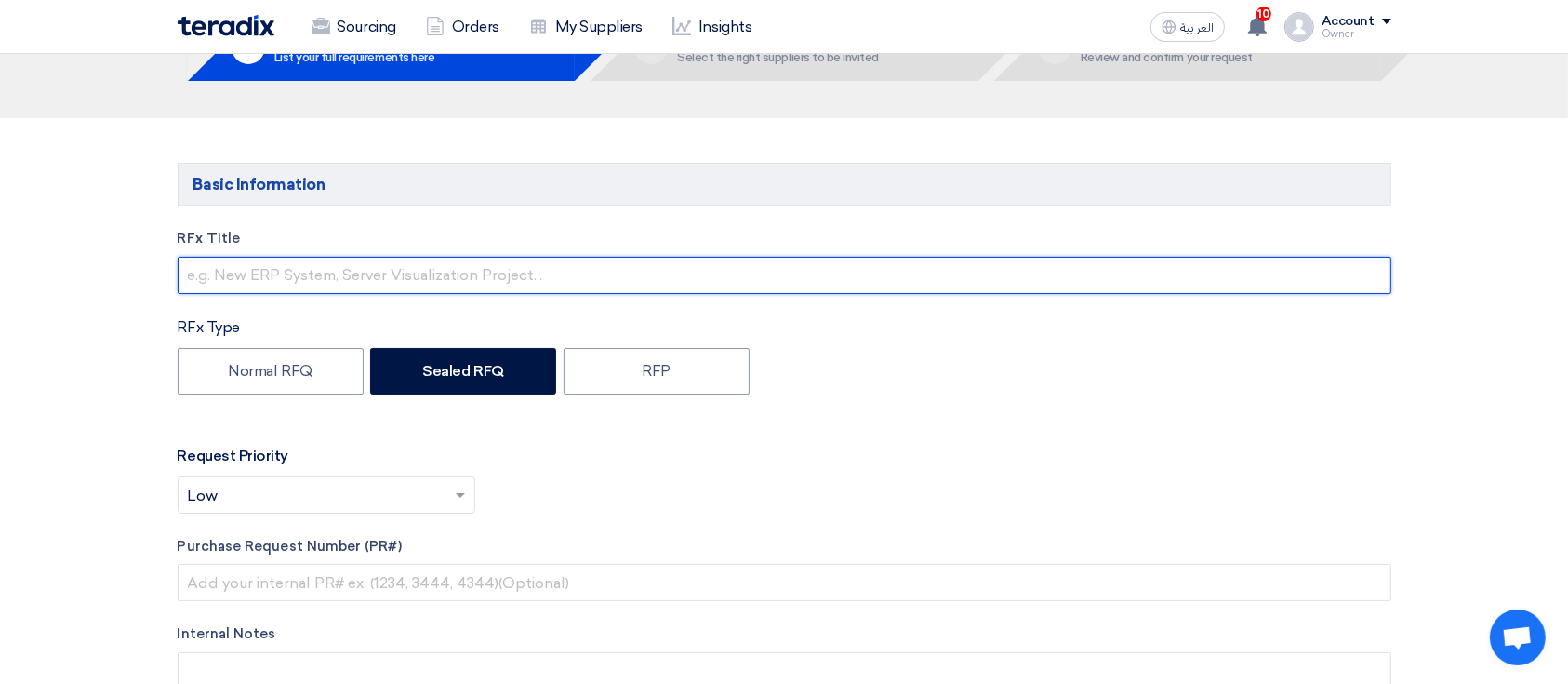
click at [322, 264] on input "text" at bounding box center [784, 275] width 1213 height 37
paste input "text"
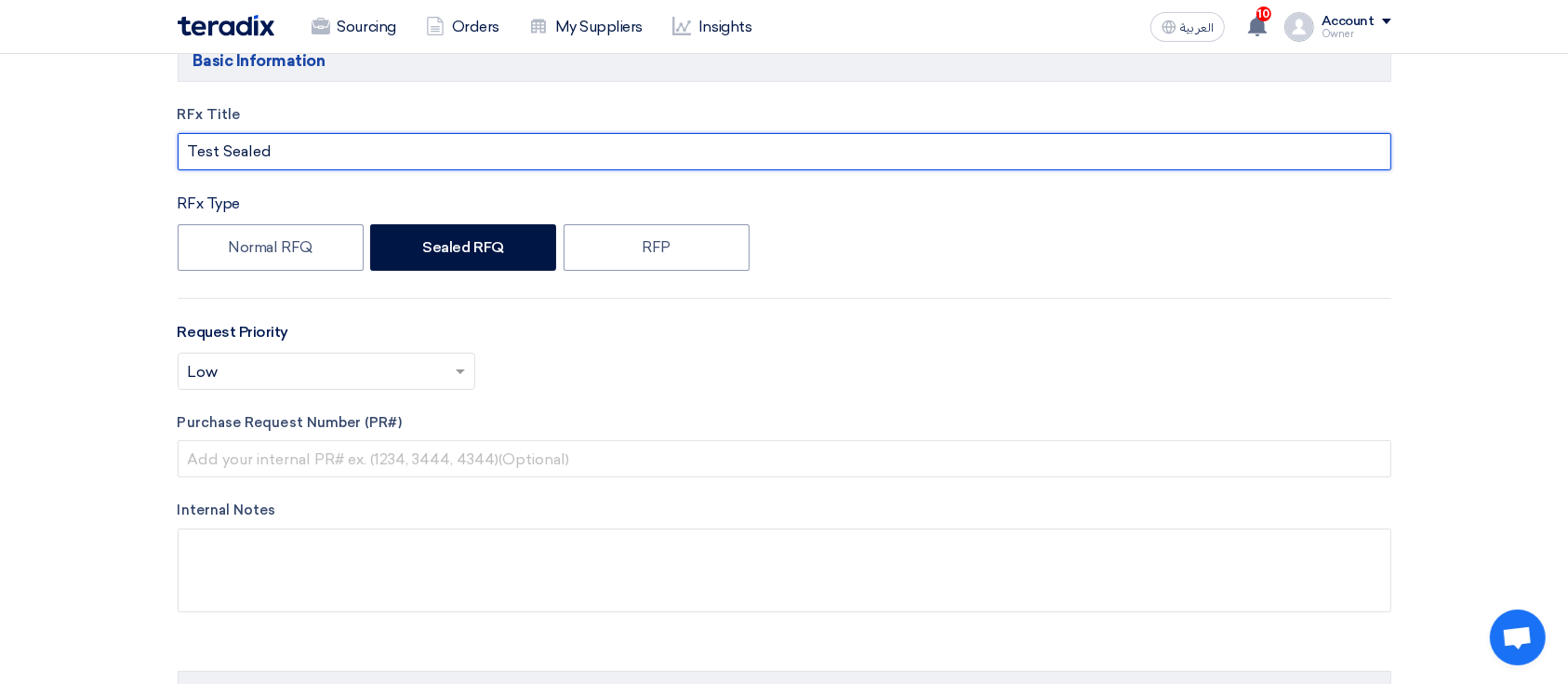
type input "Test Sealed"
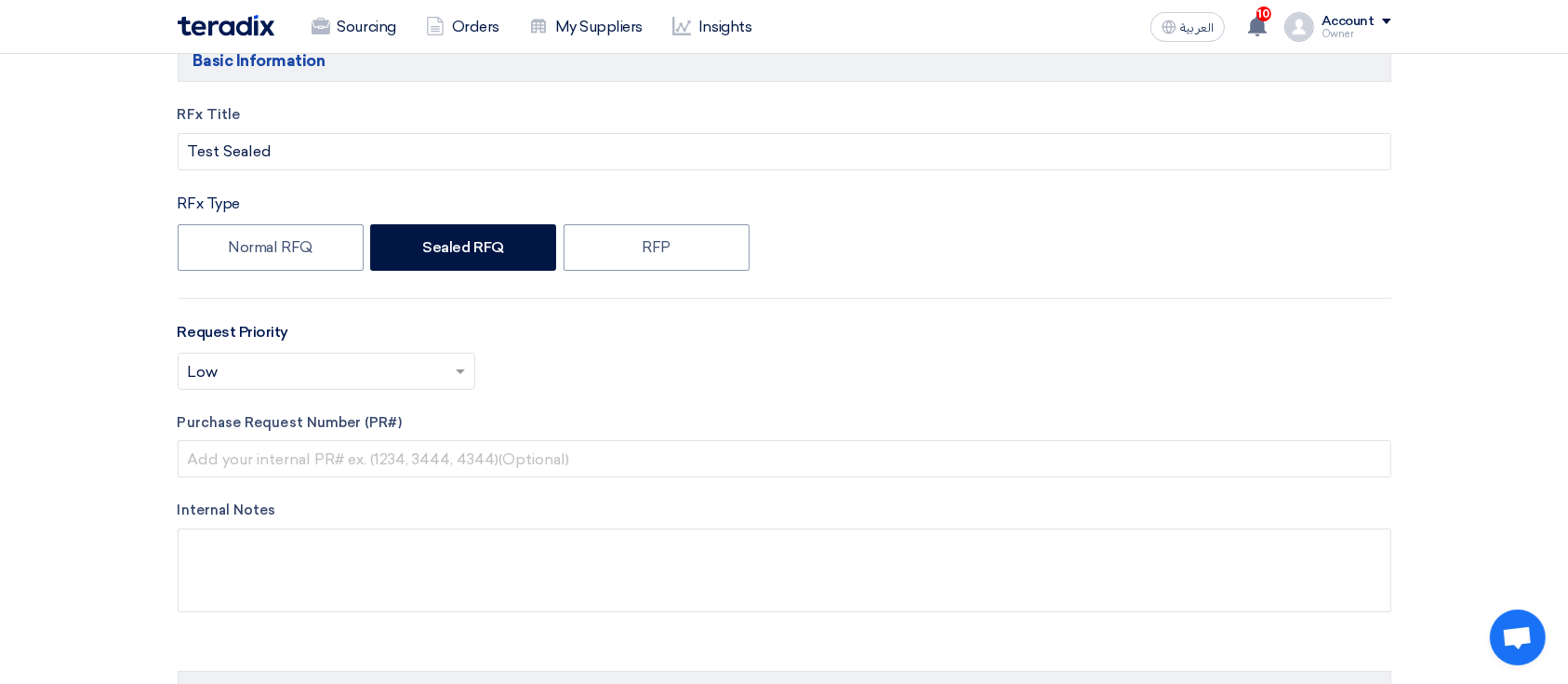
click at [443, 308] on div "RFx Title Test Sealed RFx Type Normal RFQ Sealed RFQ RFP Request Priority Selec…" at bounding box center [784, 373] width 1241 height 537
click at [466, 259] on label "Sealed RFQ" at bounding box center [463, 248] width 186 height 47
click at [434, 252] on input "Sealed RFQ" at bounding box center [428, 245] width 12 height 12
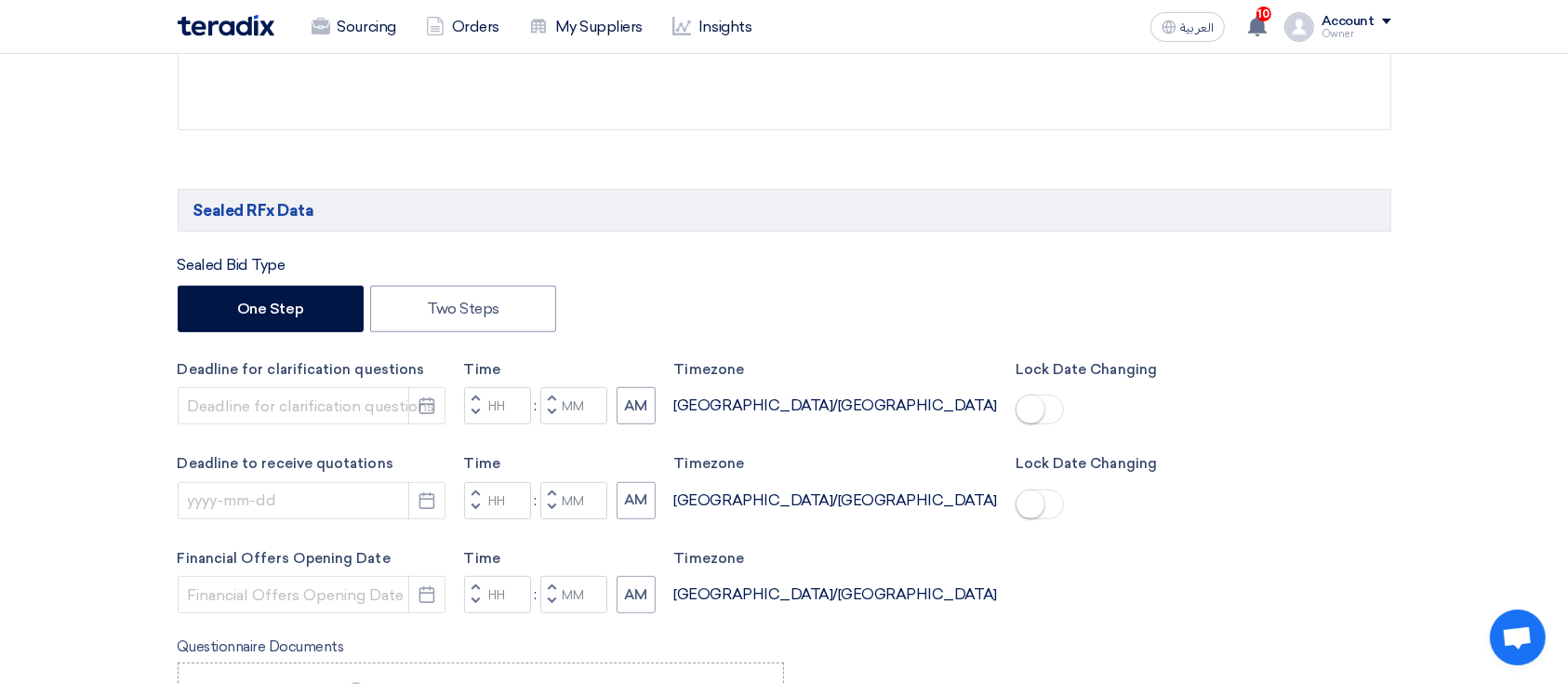
scroll to position [744, 0]
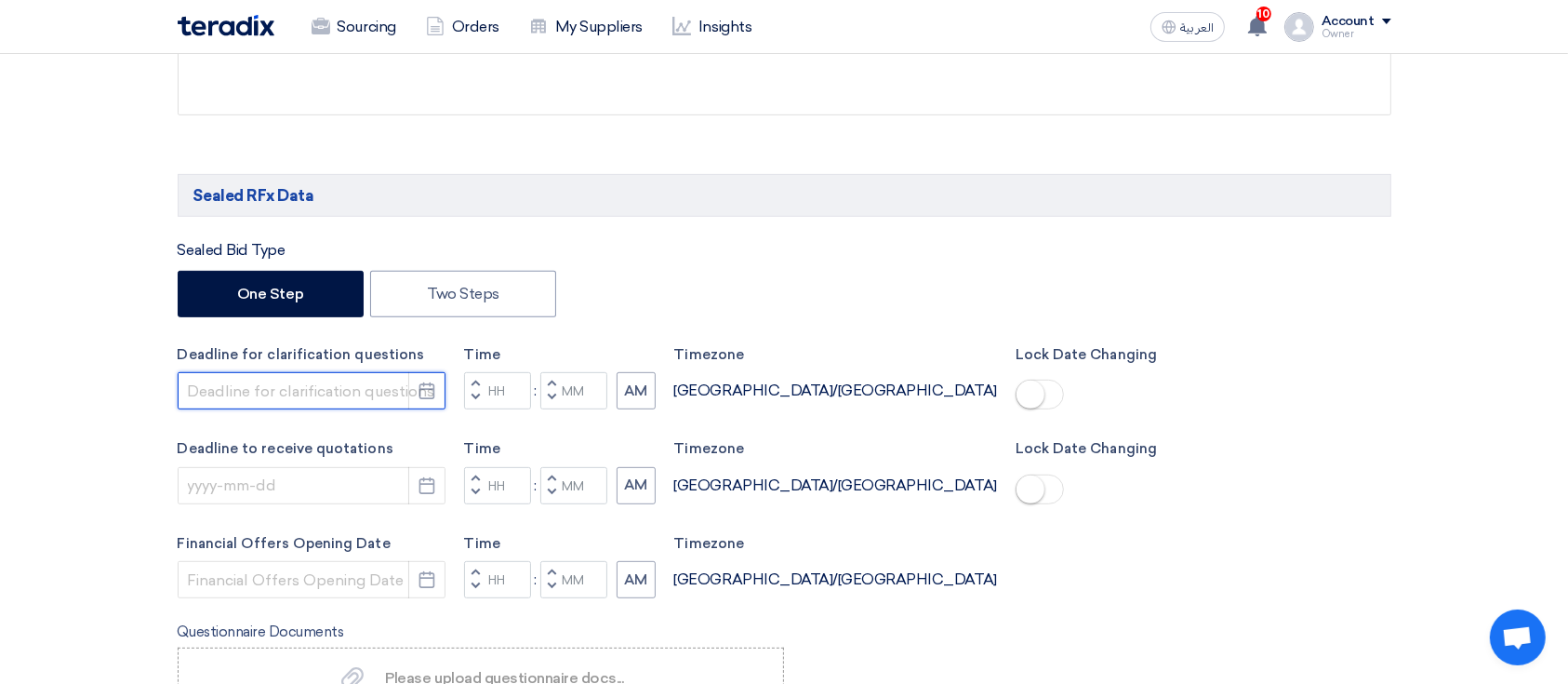
click at [247, 403] on input at bounding box center [311, 390] width 267 height 37
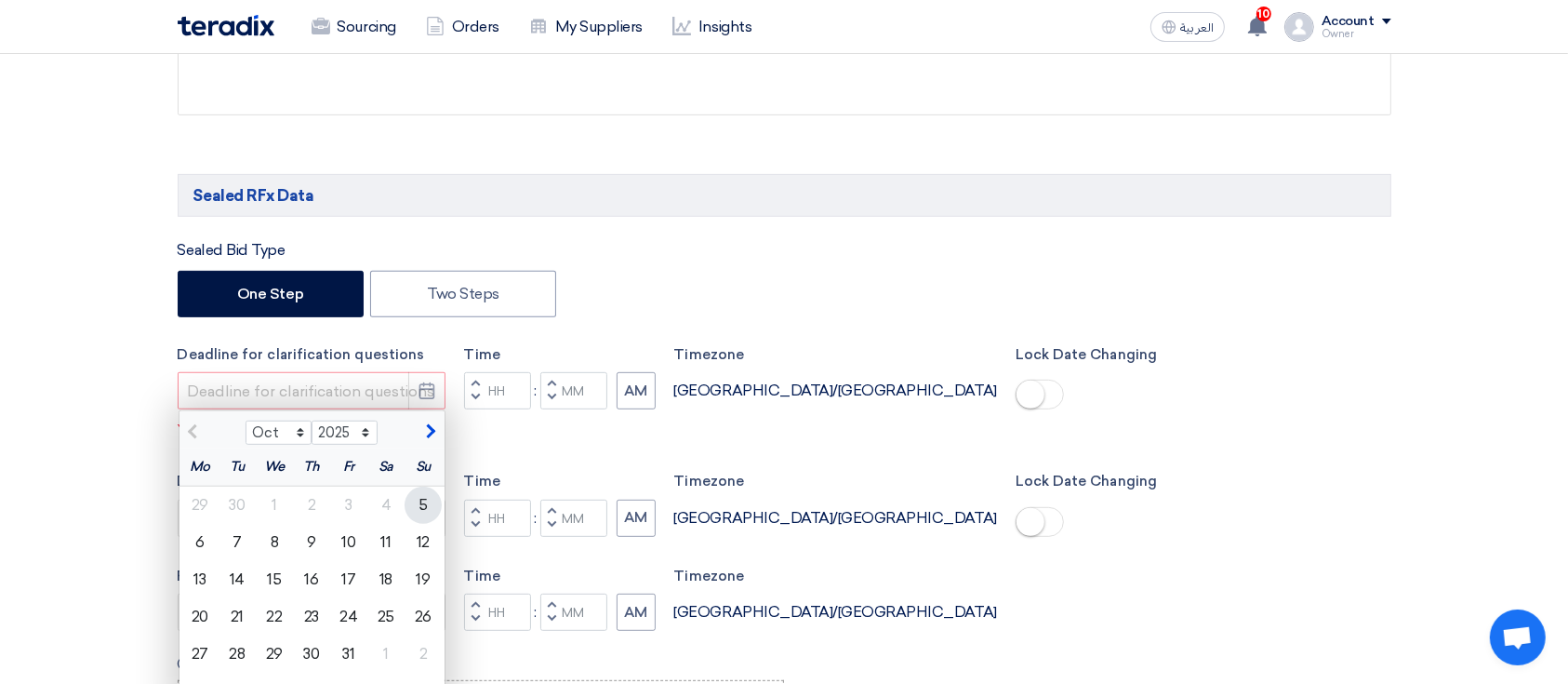
click at [411, 510] on div "5" at bounding box center [423, 505] width 37 height 37
type input "[DATE]"
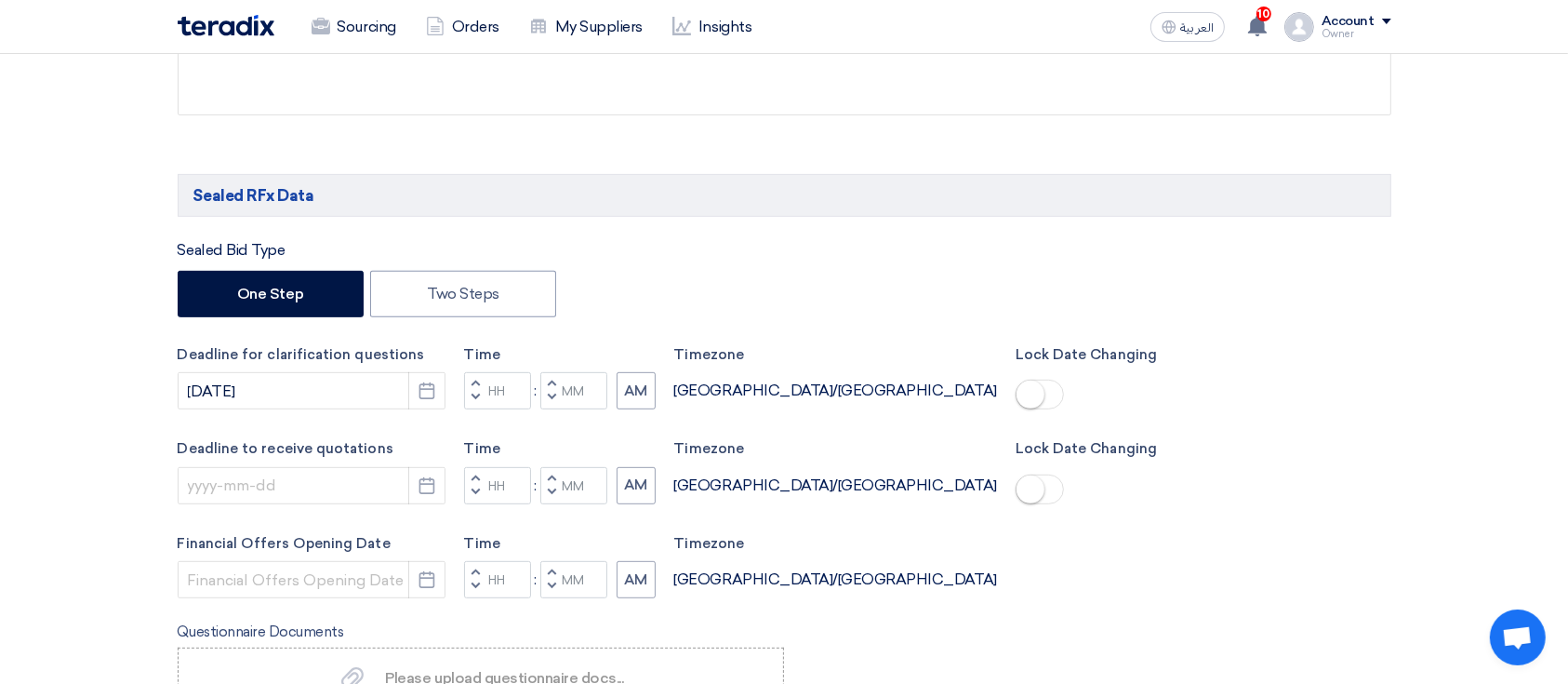
click at [553, 400] on span "button" at bounding box center [551, 397] width 7 height 11
type input "11"
type input "59"
click at [383, 492] on input at bounding box center [311, 486] width 267 height 37
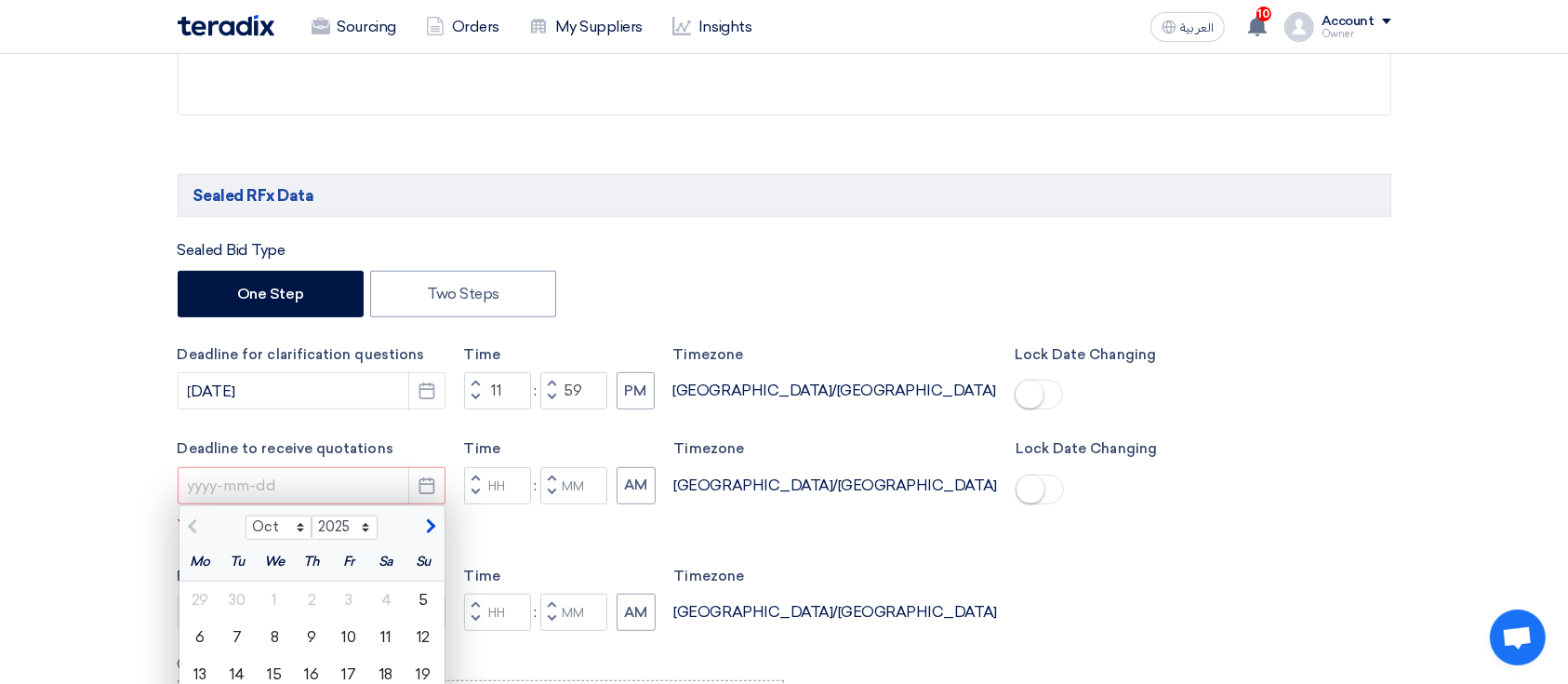
click at [265, 413] on div "Deadline for clarification questions 10/5/2025 Pick a date" at bounding box center [311, 380] width 267 height 73
click at [234, 443] on label "Deadline to receive quotations" at bounding box center [311, 448] width 267 height 21
click at [525, 413] on div "Time Increment hours 11 Decrement hours : Increment minutes 59 Decrement minute…" at bounding box center [559, 380] width 191 height 73
click at [521, 391] on input "11" at bounding box center [498, 390] width 67 height 37
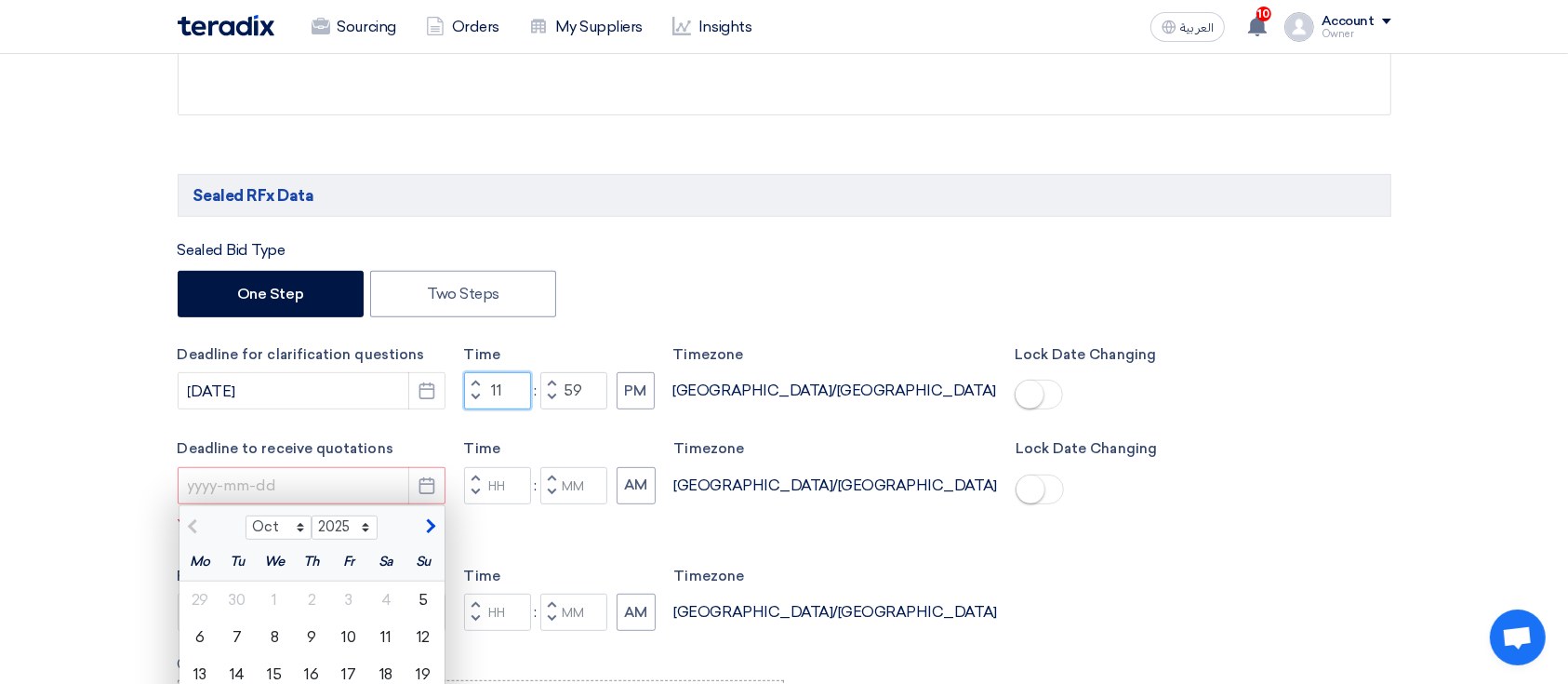
click at [521, 391] on input "11" at bounding box center [498, 390] width 67 height 37
type input "08"
click at [570, 387] on input "59" at bounding box center [574, 390] width 67 height 37
click at [570, 388] on input "59" at bounding box center [574, 390] width 67 height 37
click at [570, 390] on input "59" at bounding box center [574, 390] width 67 height 37
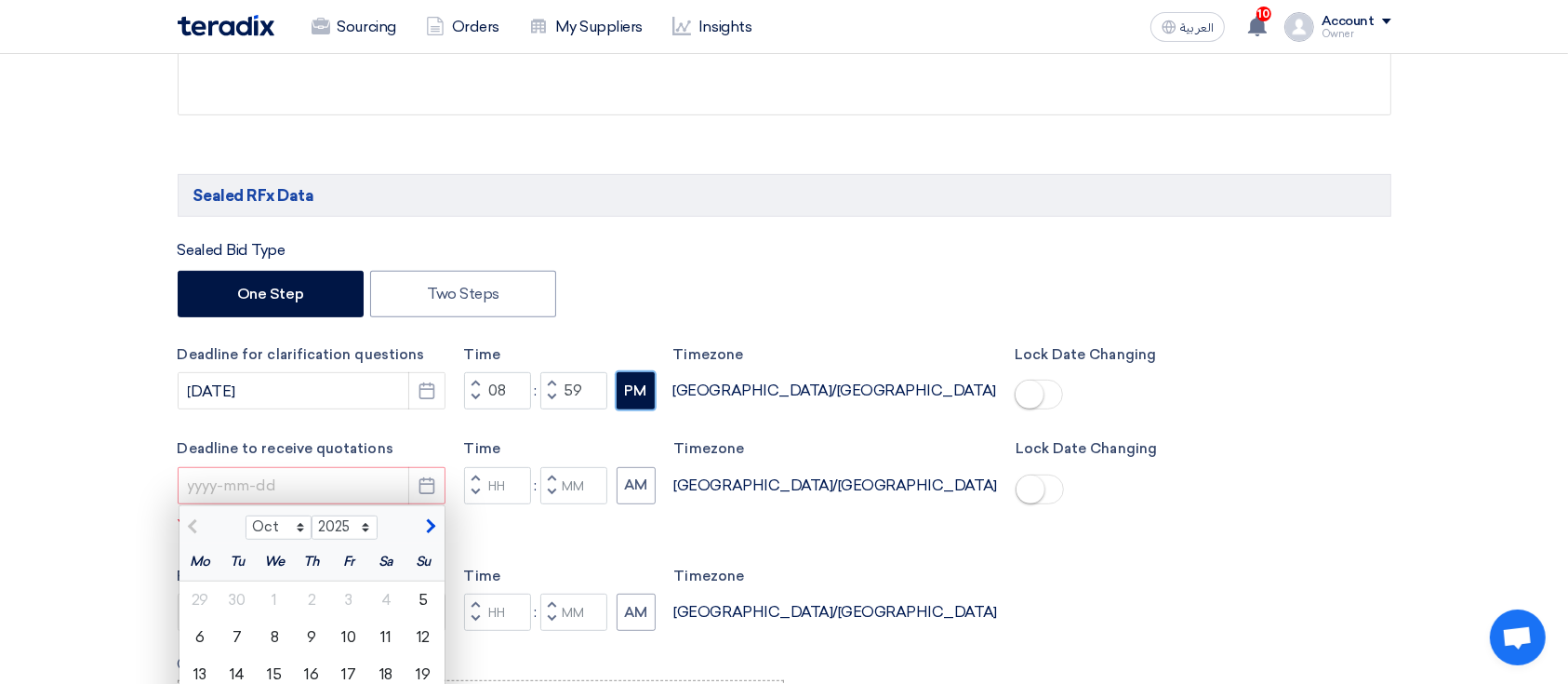
click at [627, 381] on button "PM" at bounding box center [635, 390] width 38 height 37
click at [573, 392] on input "59" at bounding box center [574, 390] width 67 height 37
type input "00"
click at [581, 418] on div "Sealed Bid Type One Step Two Steps Deadline for clarification questions 10/5/20…" at bounding box center [784, 584] width 1213 height 692
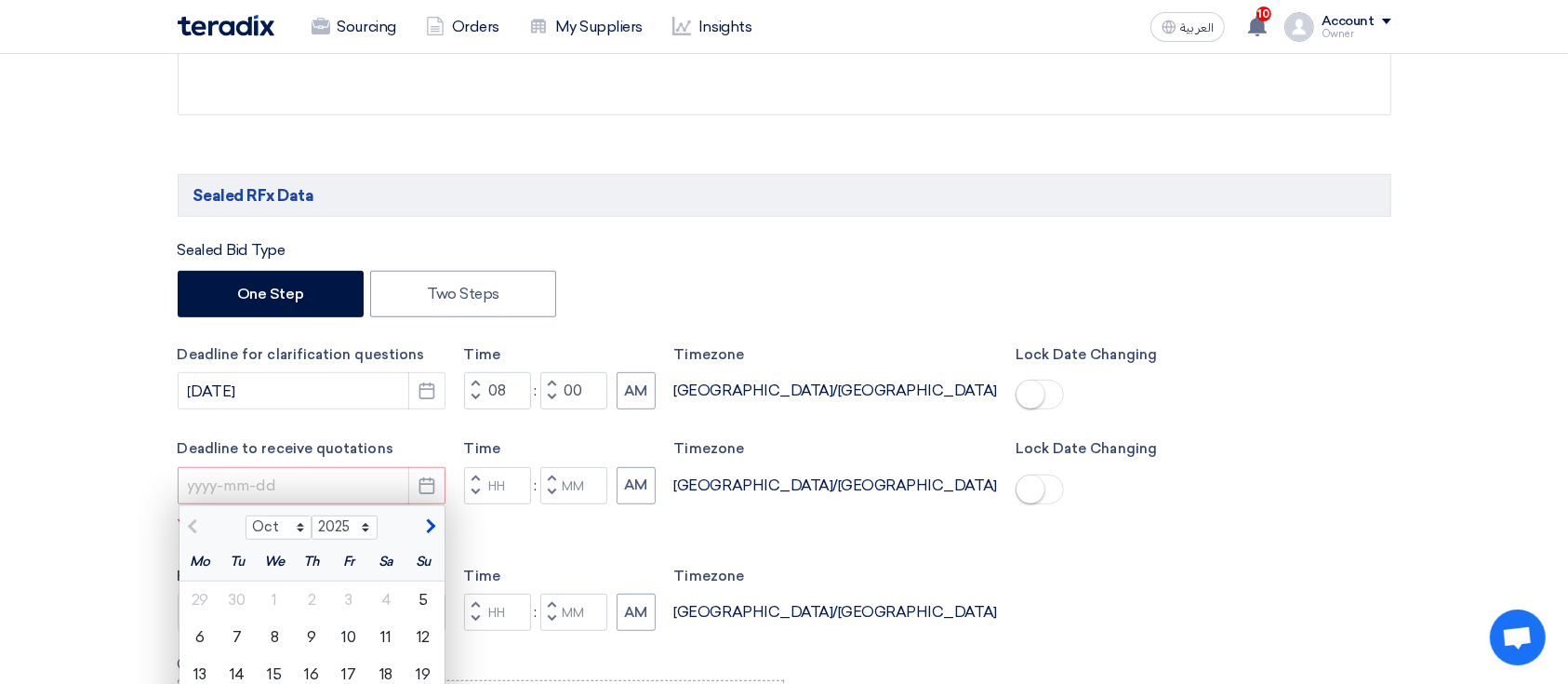
click at [582, 418] on div "Sealed Bid Type One Step Two Steps Deadline for clarification questions 10/5/20…" at bounding box center [784, 584] width 1213 height 692
click at [506, 475] on input "Hours" at bounding box center [498, 486] width 67 height 37
type input "08"
click at [585, 486] on div "Time Increment hours 08 Decrement hours : Increment minutes Decrement minutes AM" at bounding box center [560, 474] width 192 height 73
type input "00"
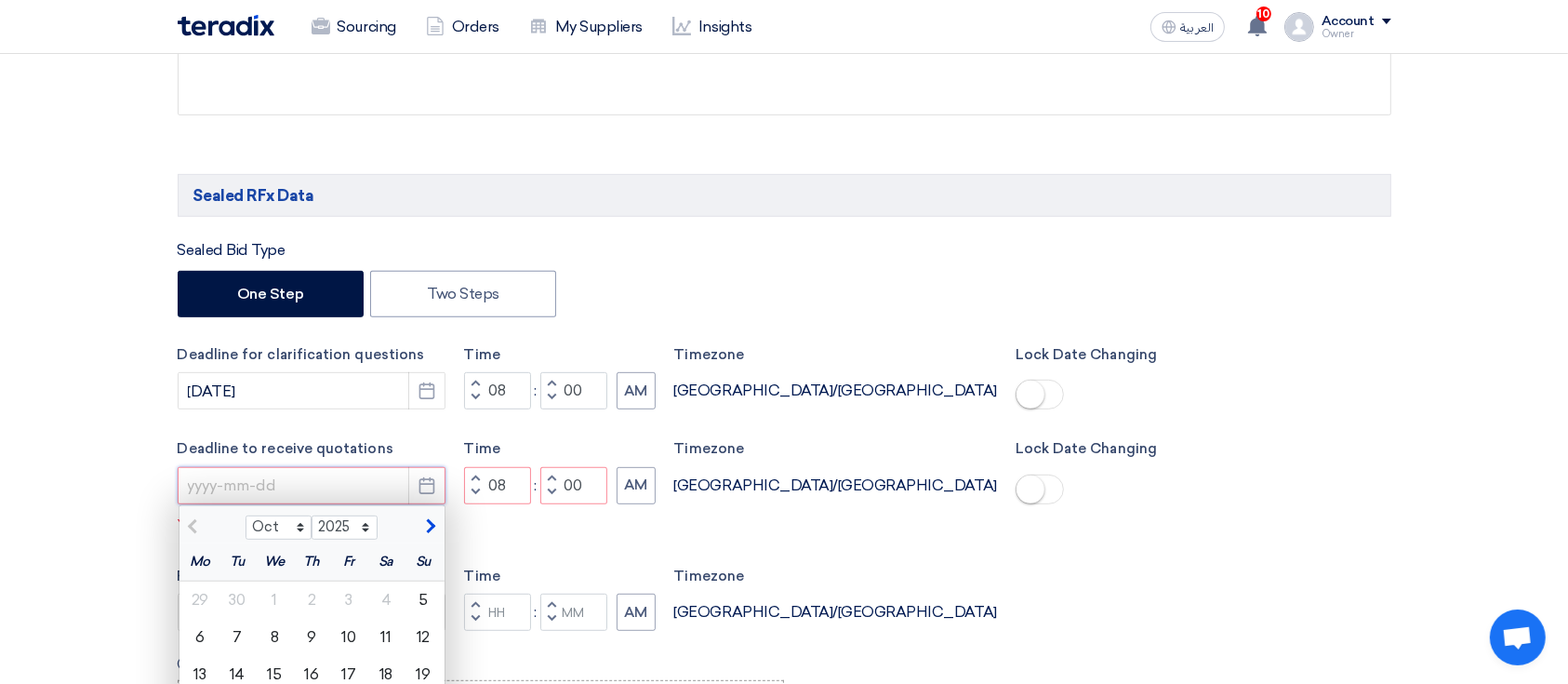
click at [343, 487] on input at bounding box center [311, 486] width 267 height 37
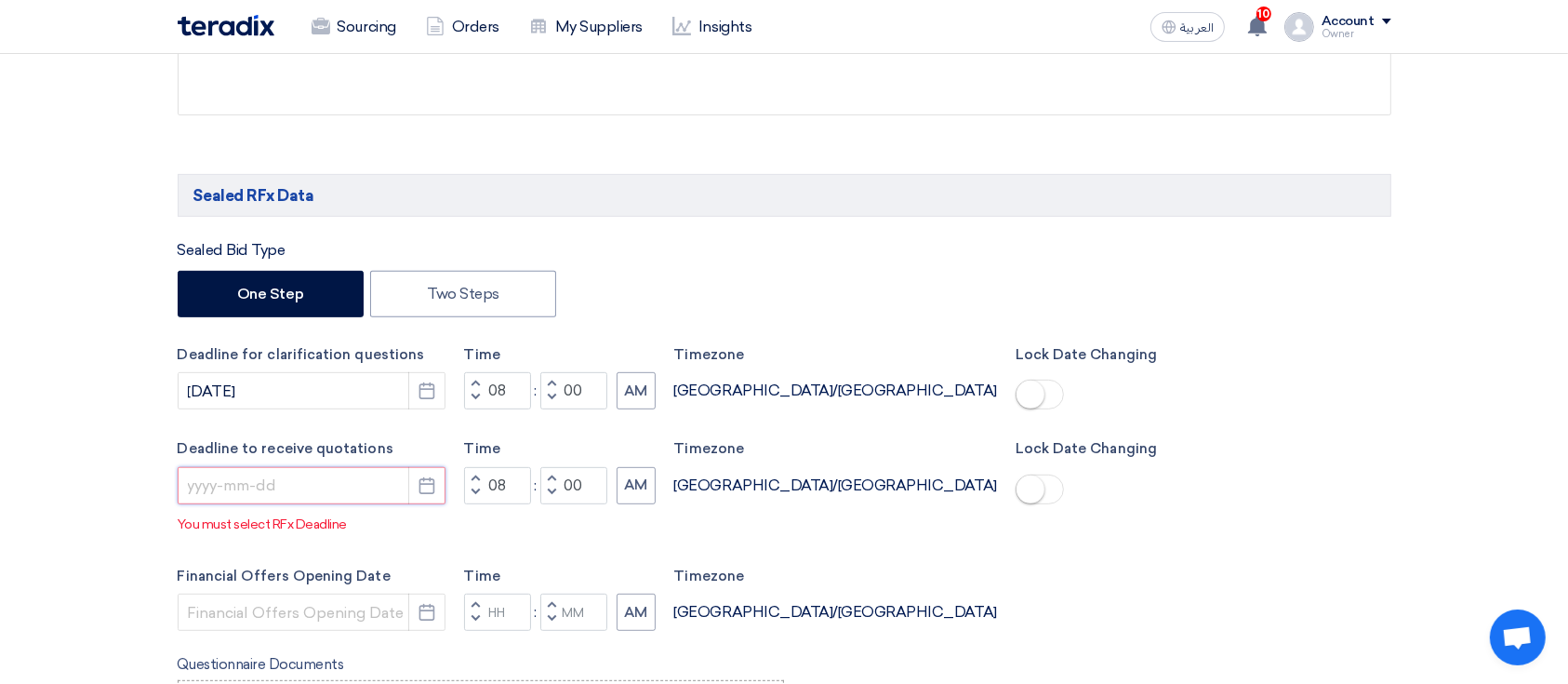
click at [343, 487] on input at bounding box center [311, 486] width 267 height 37
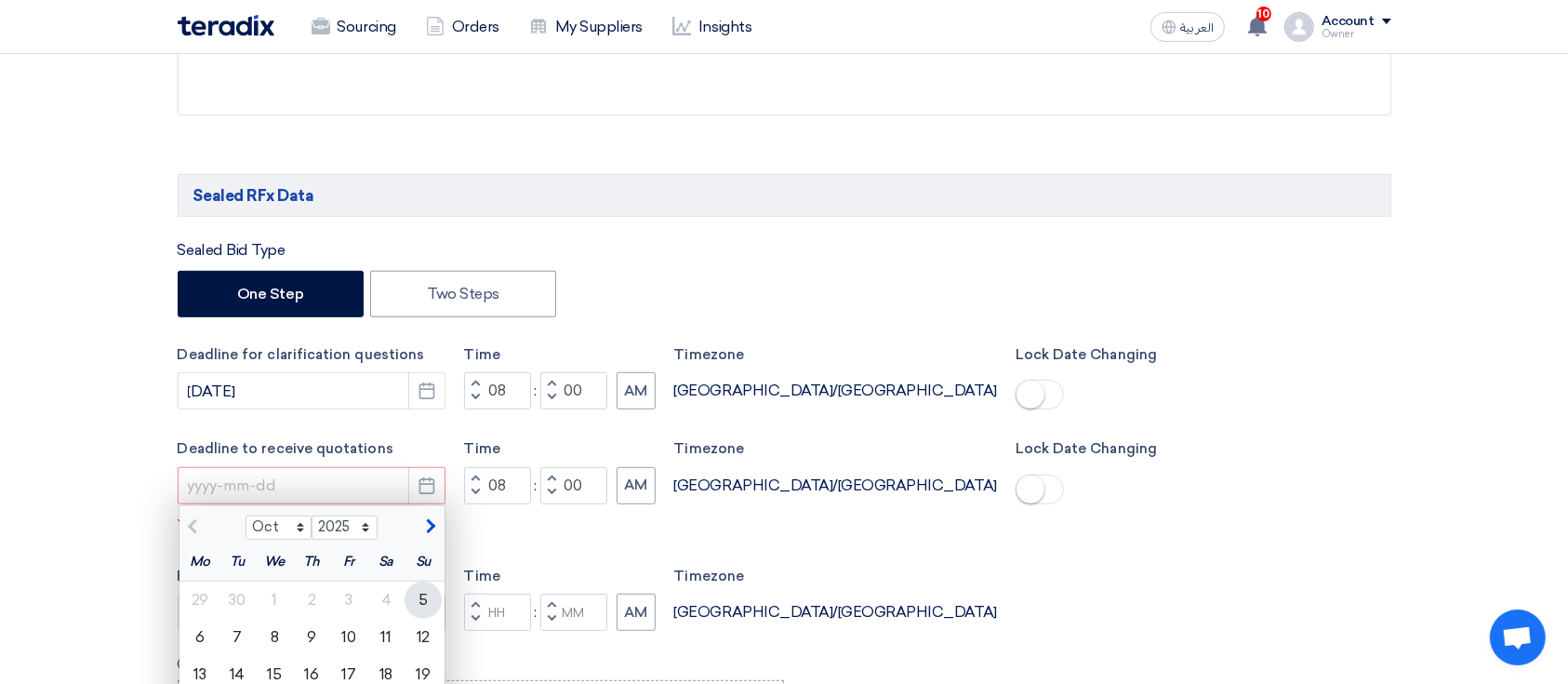
click at [420, 595] on div "5" at bounding box center [423, 600] width 37 height 37
type input "[DATE]"
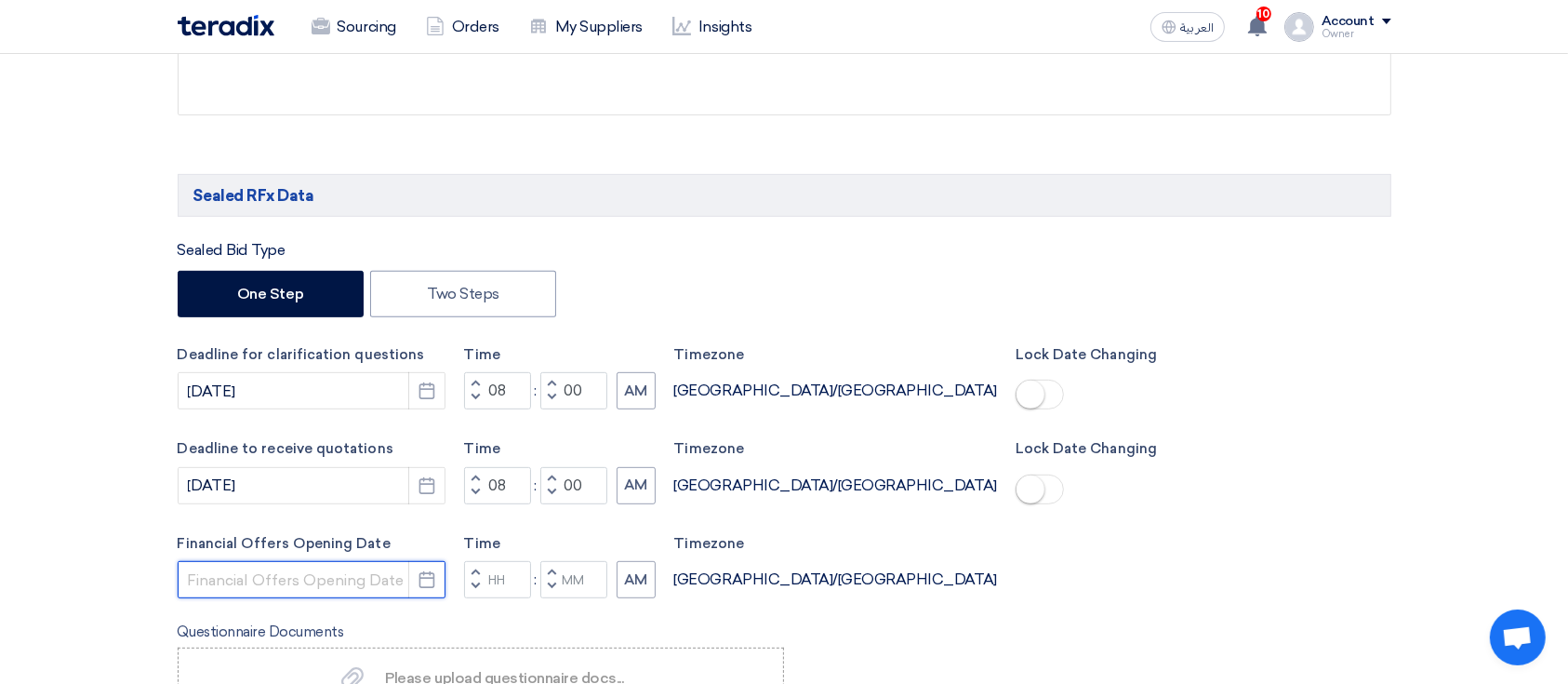
click at [369, 576] on input at bounding box center [311, 580] width 267 height 37
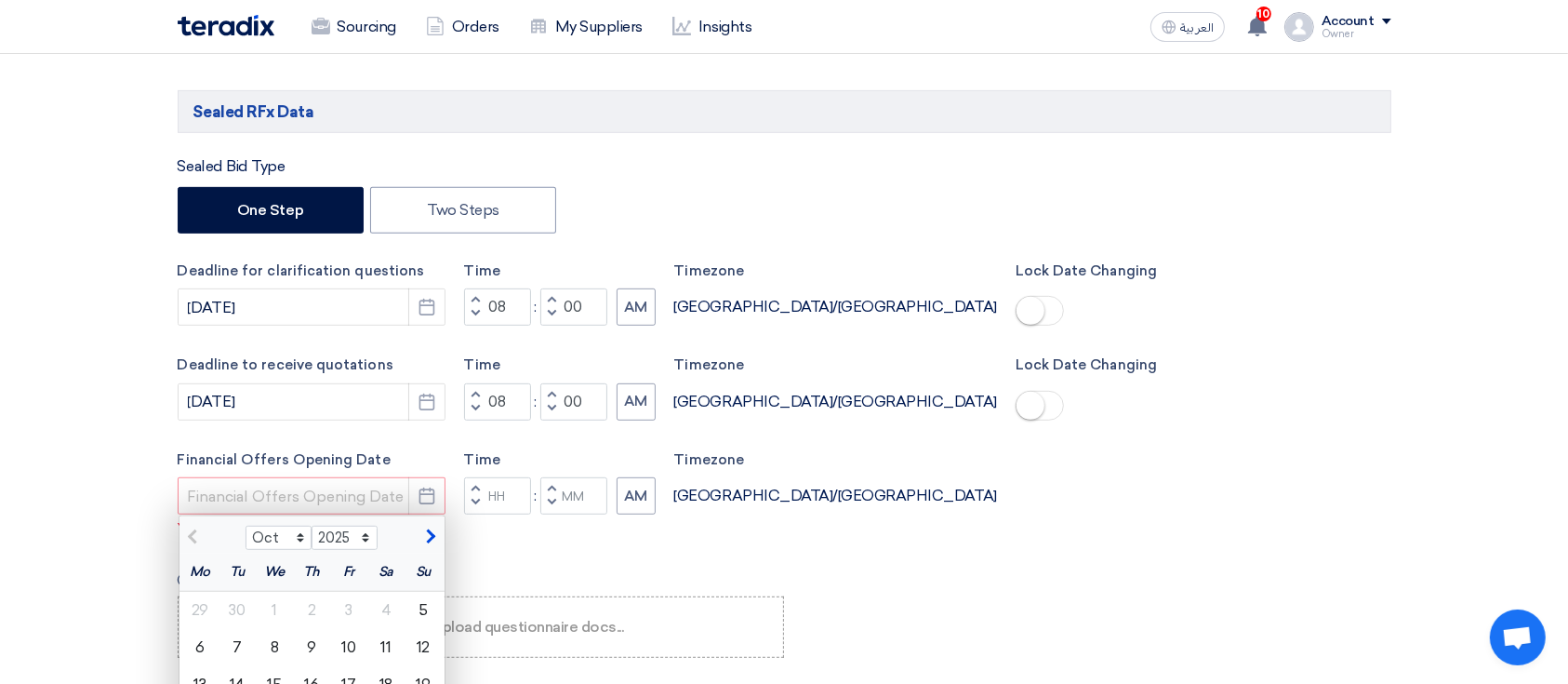
scroll to position [992, 0]
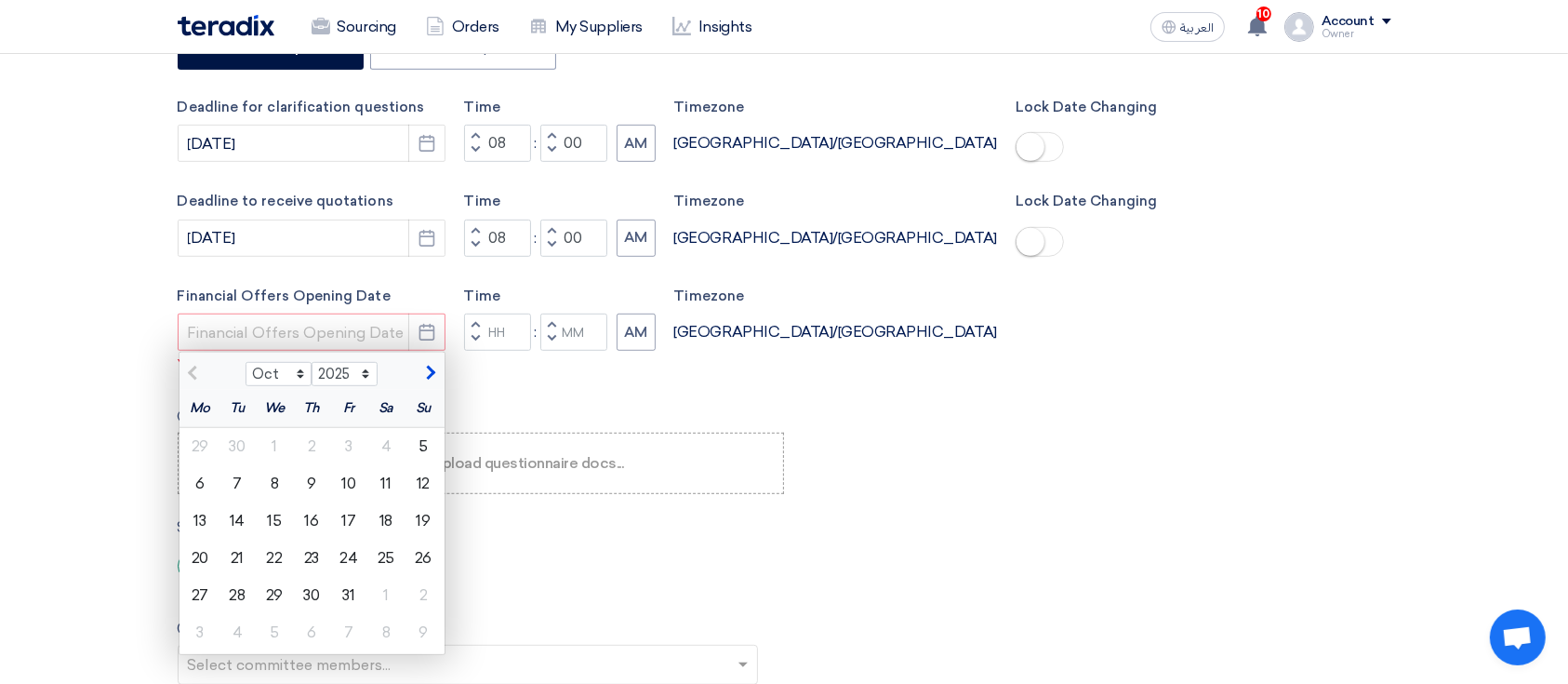
click at [585, 416] on div "Questionnaire Documents Please upload questionnaire docs... Please upload quest…" at bounding box center [482, 449] width 607 height 89
click at [429, 435] on div "5" at bounding box center [423, 446] width 37 height 37
type input "[DATE]"
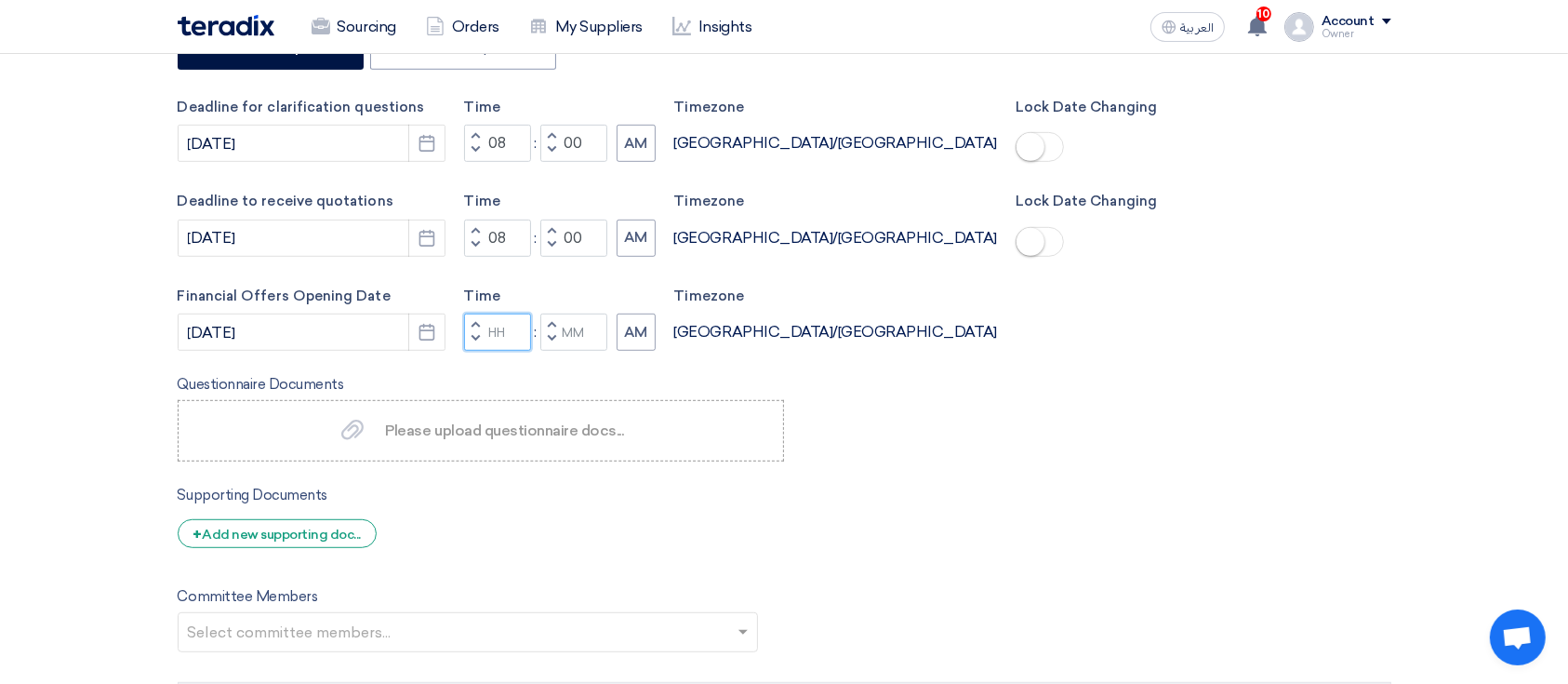
click at [493, 338] on input "Hours" at bounding box center [498, 332] width 67 height 37
type input "08"
click at [580, 328] on div "Time Increment hours 08 Decrement hours : Increment minutes Decrement minutes AM" at bounding box center [560, 318] width 192 height 66
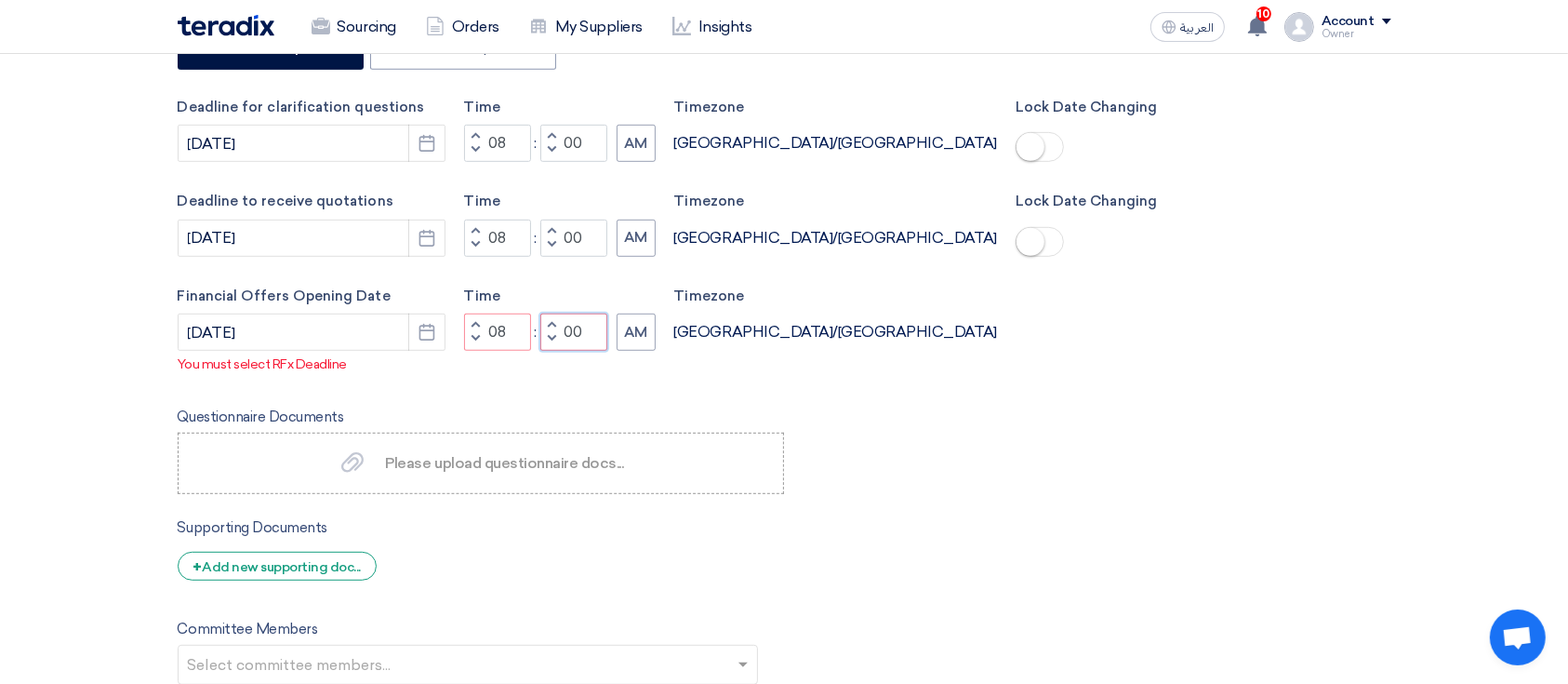
type input "00"
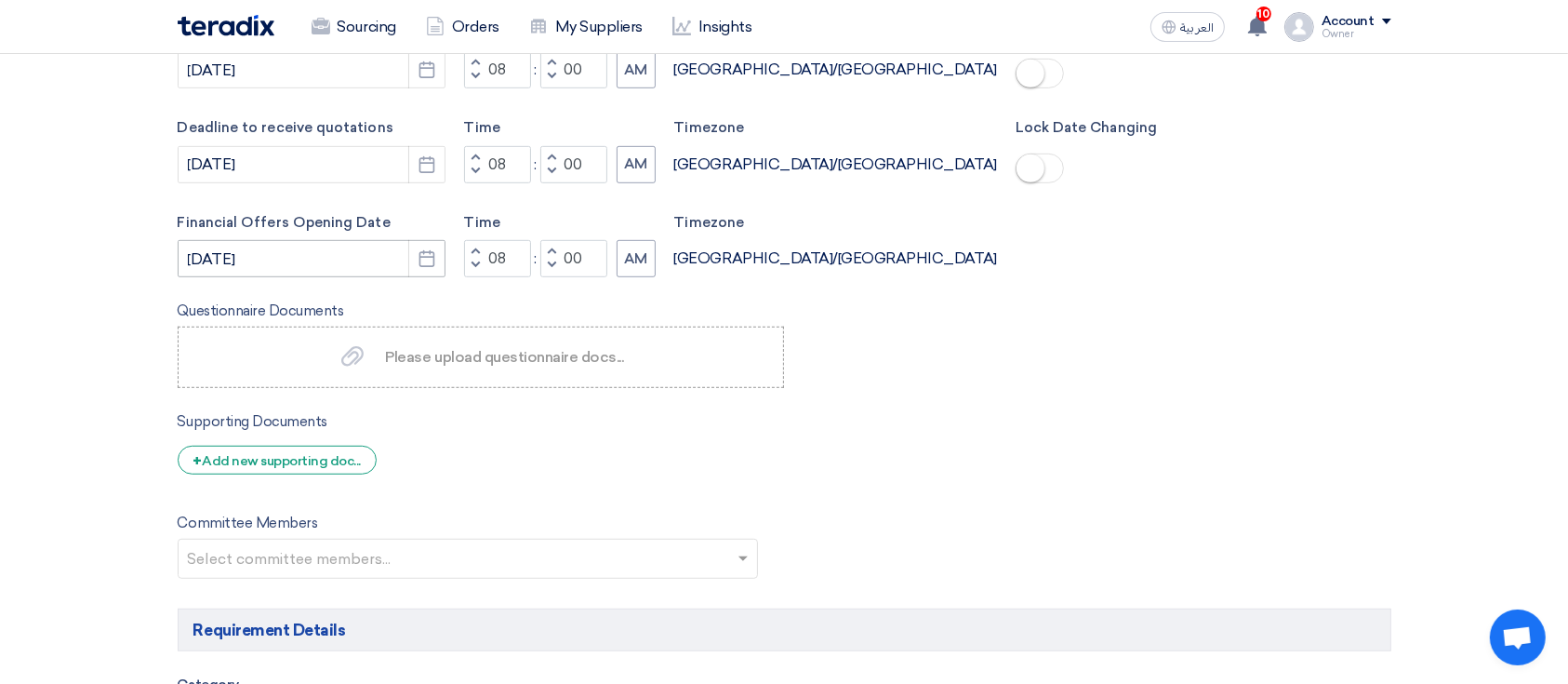
scroll to position [1116, 0]
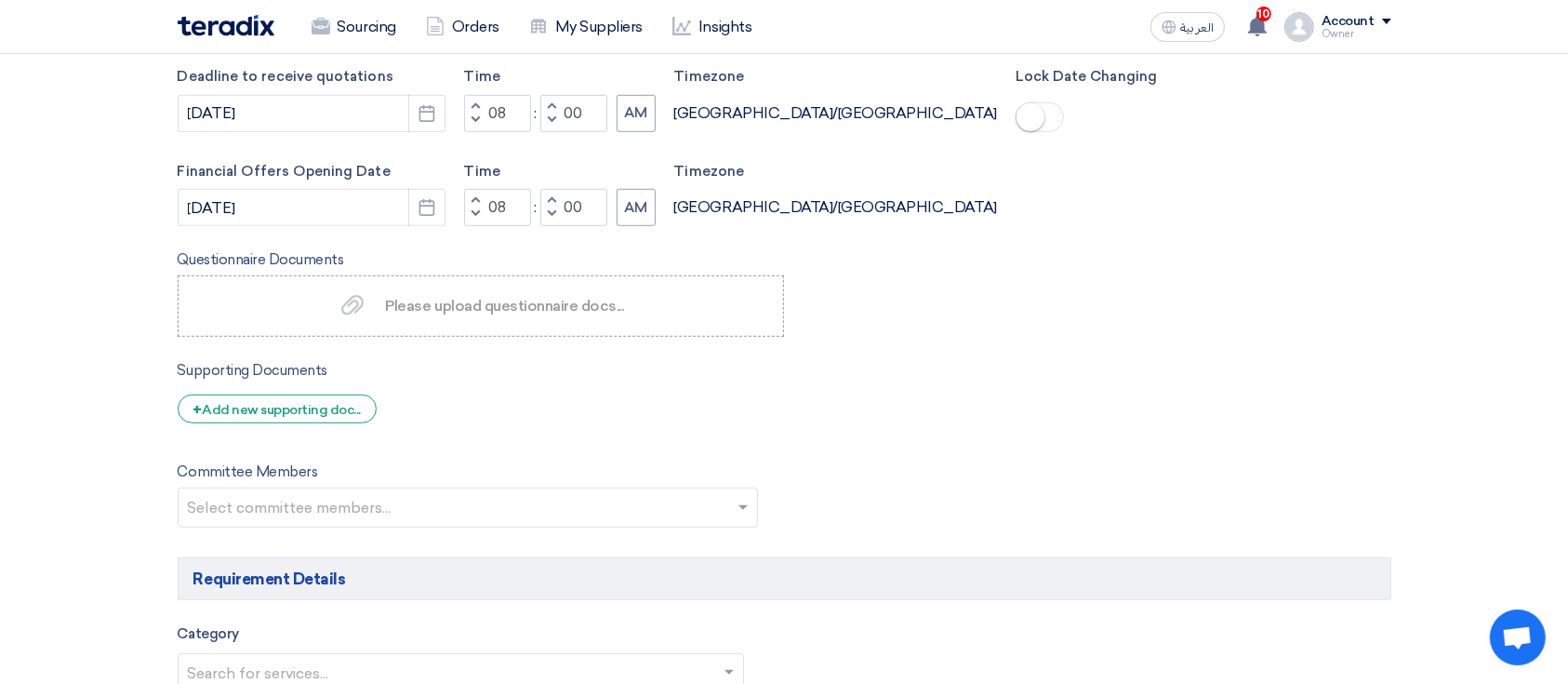
click at [275, 294] on label "Please upload questionnaire docs... Please upload questionnaire docs..." at bounding box center [482, 306] width 607 height 62
click at [0, 0] on input "Please upload questionnaire docs... Please upload questionnaire docs..." at bounding box center [0, 0] width 0 height 0
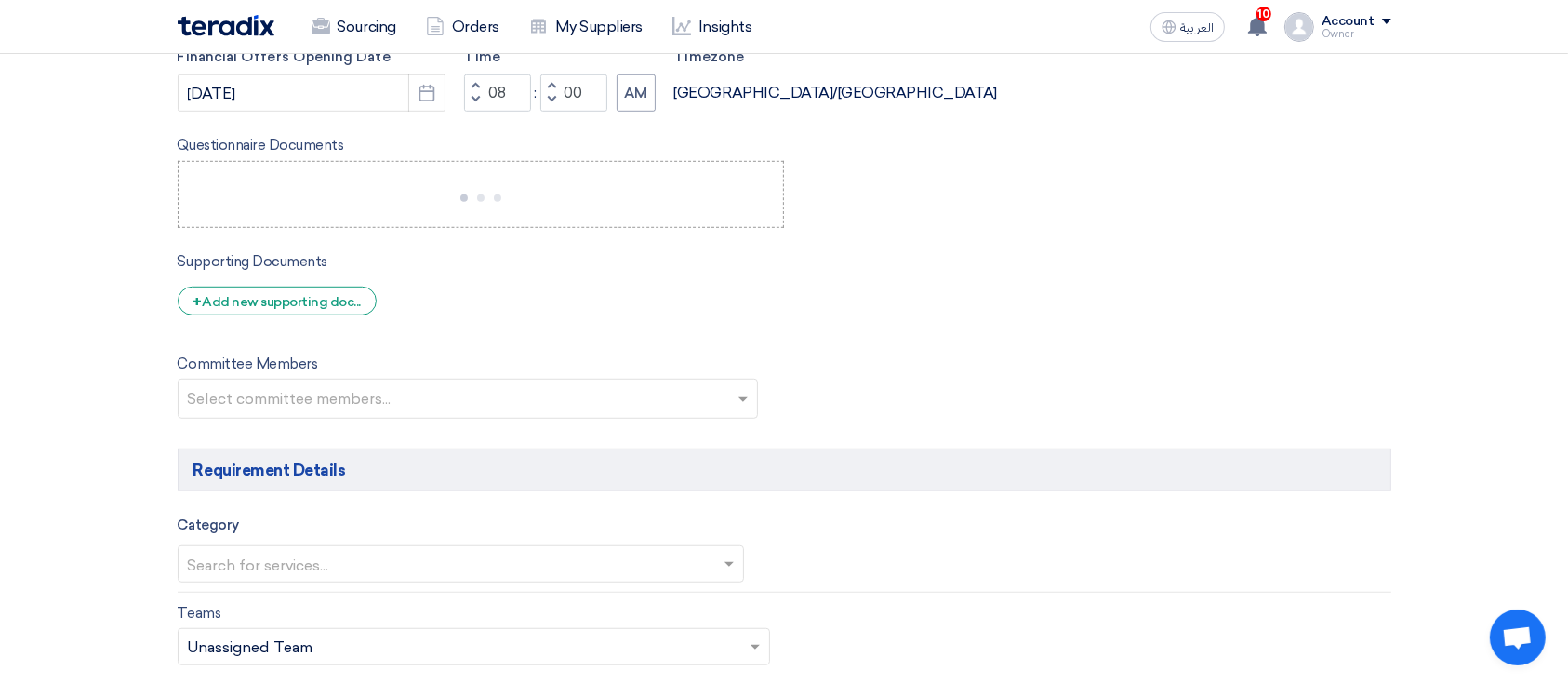
scroll to position [1363, 0]
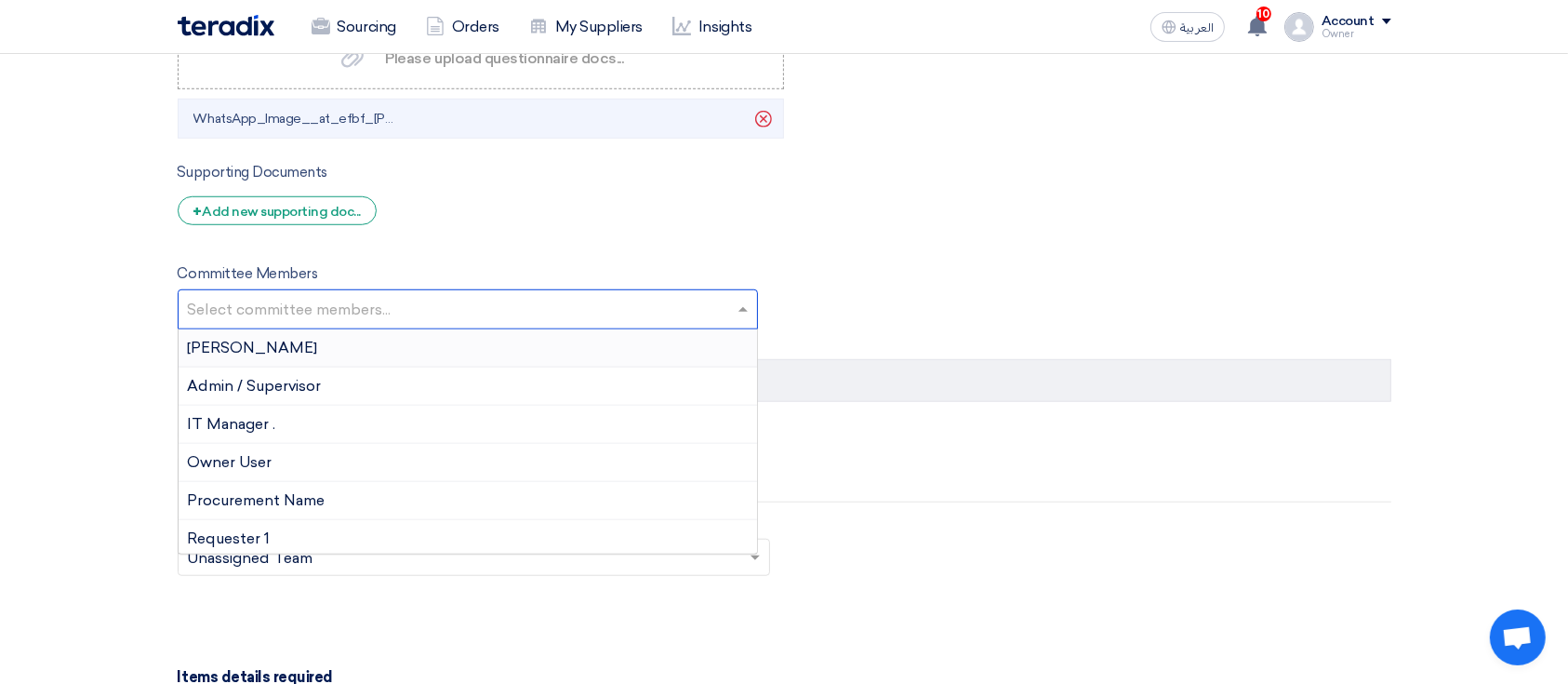
click at [330, 295] on input "text" at bounding box center [470, 310] width 566 height 31
click at [128, 354] on section "Basic Information RFx Title Test Sealed RFx Type Normal RFQ Sealed RFQ RFP Requ…" at bounding box center [784, 588] width 1568 height 3421
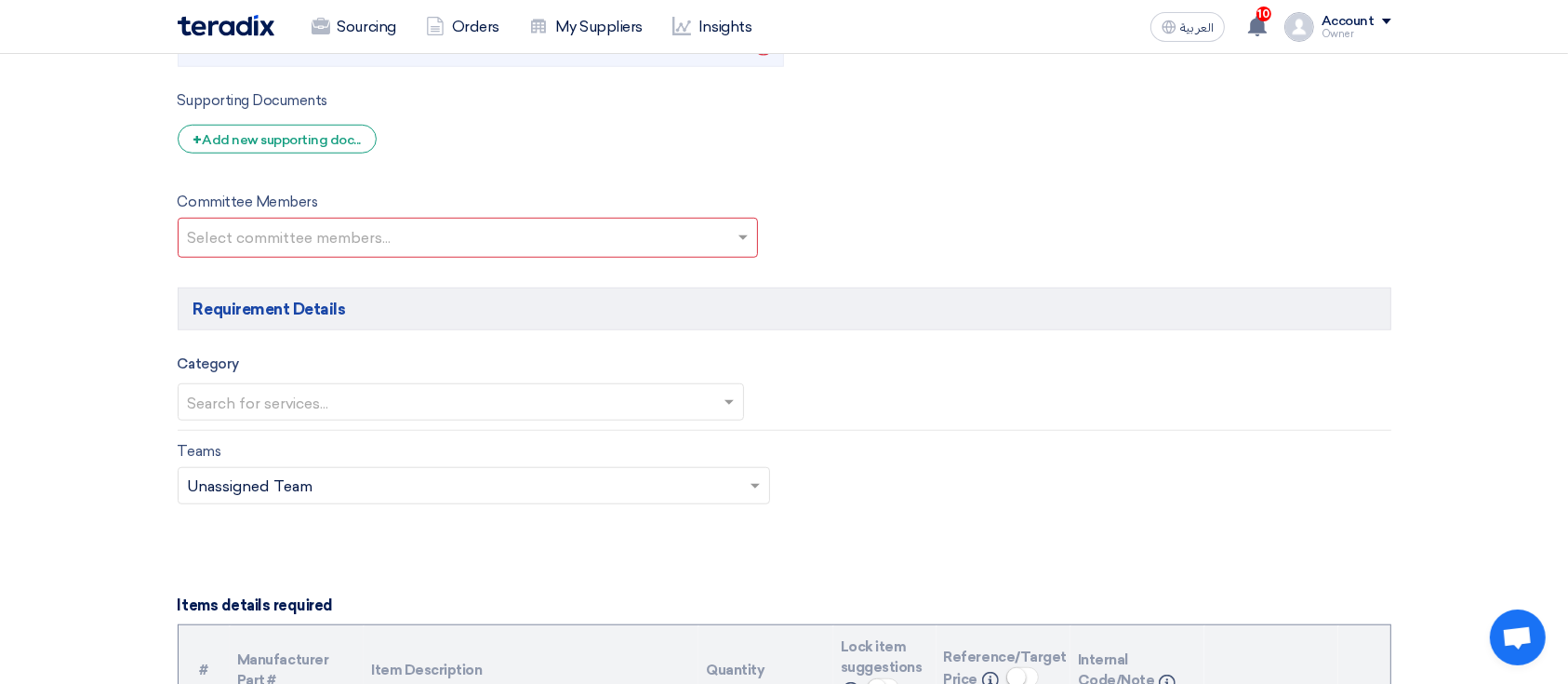
scroll to position [1488, 0]
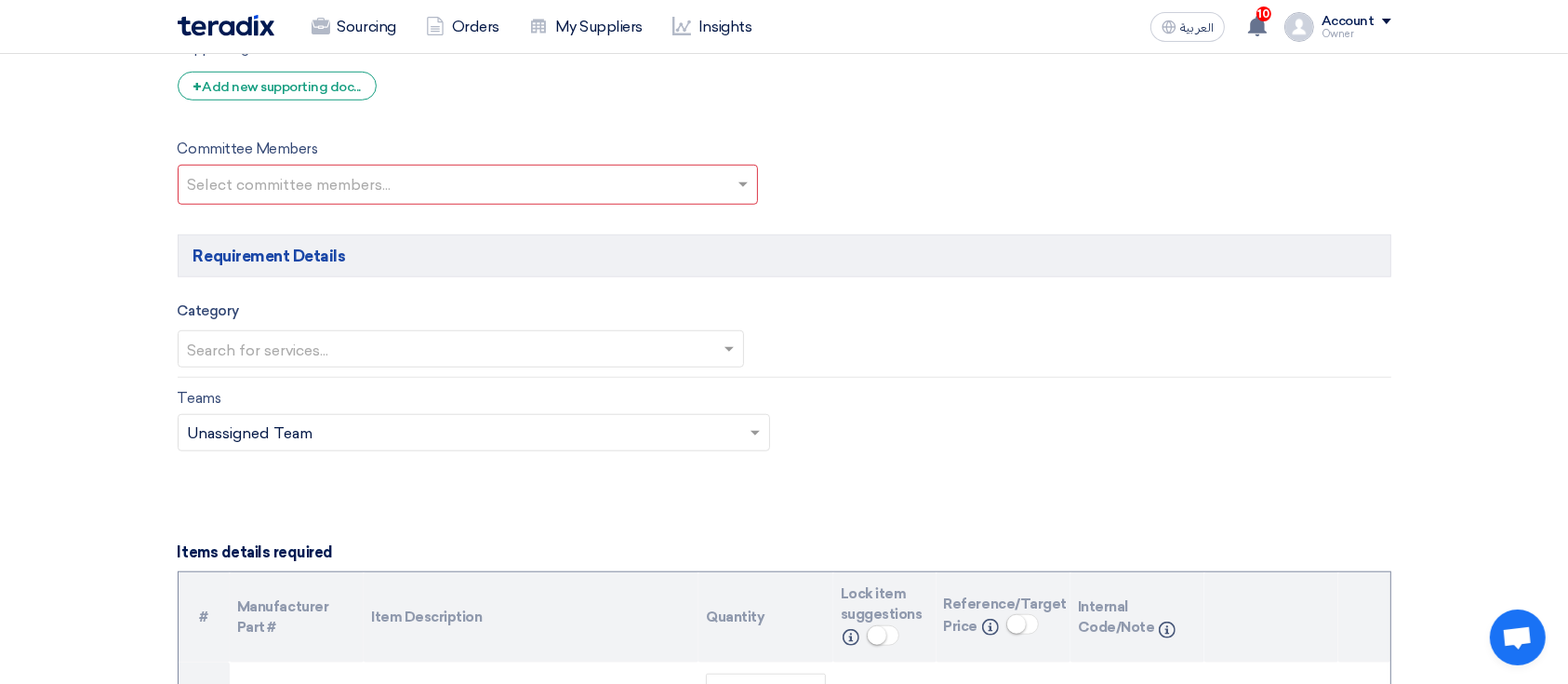
click at [394, 173] on input "text" at bounding box center [470, 186] width 566 height 31
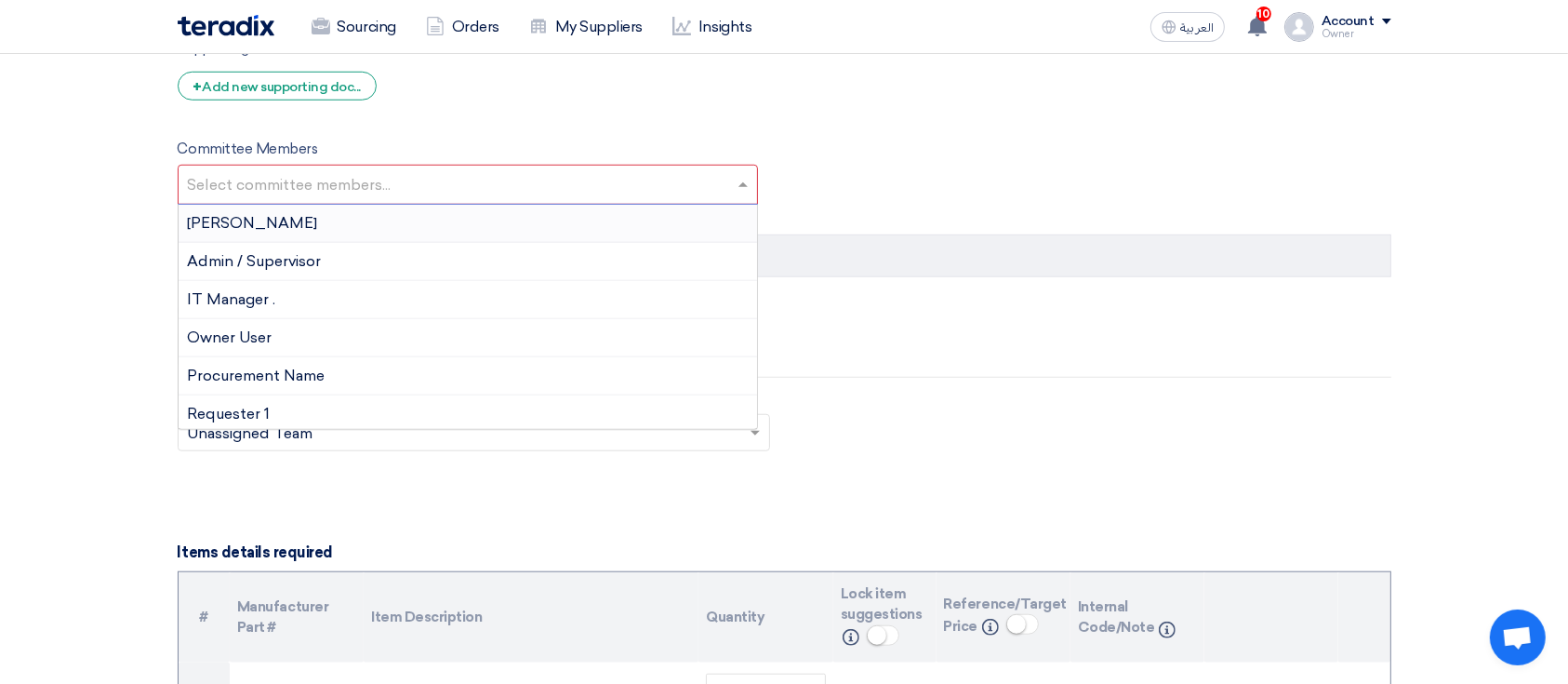
click at [266, 228] on div "[PERSON_NAME]" at bounding box center [469, 224] width 579 height 38
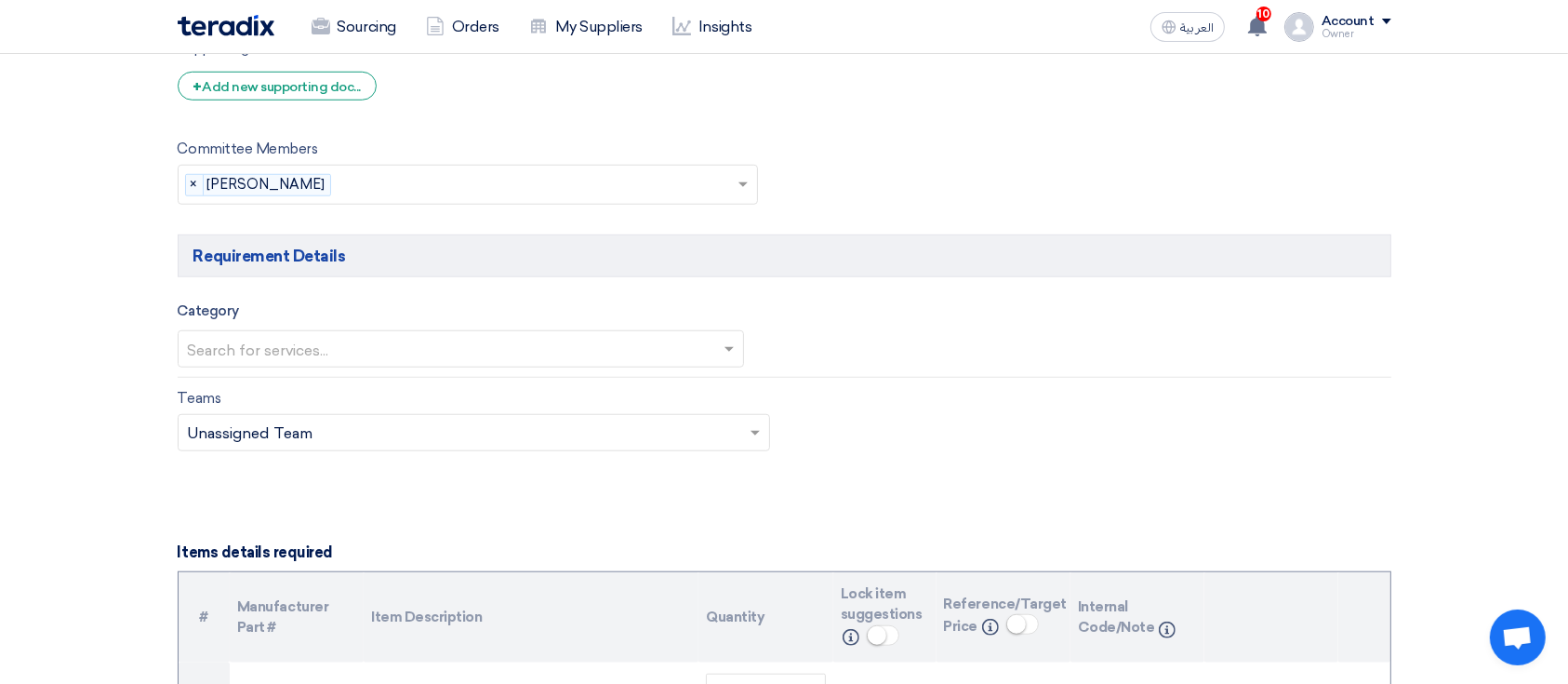
click at [0, 226] on section "Basic Information RFx Title Test Sealed RFx Type Normal RFQ Sealed RFQ RFP Requ…" at bounding box center [784, 464] width 1568 height 3421
click at [252, 355] on input "text" at bounding box center [452, 350] width 528 height 31
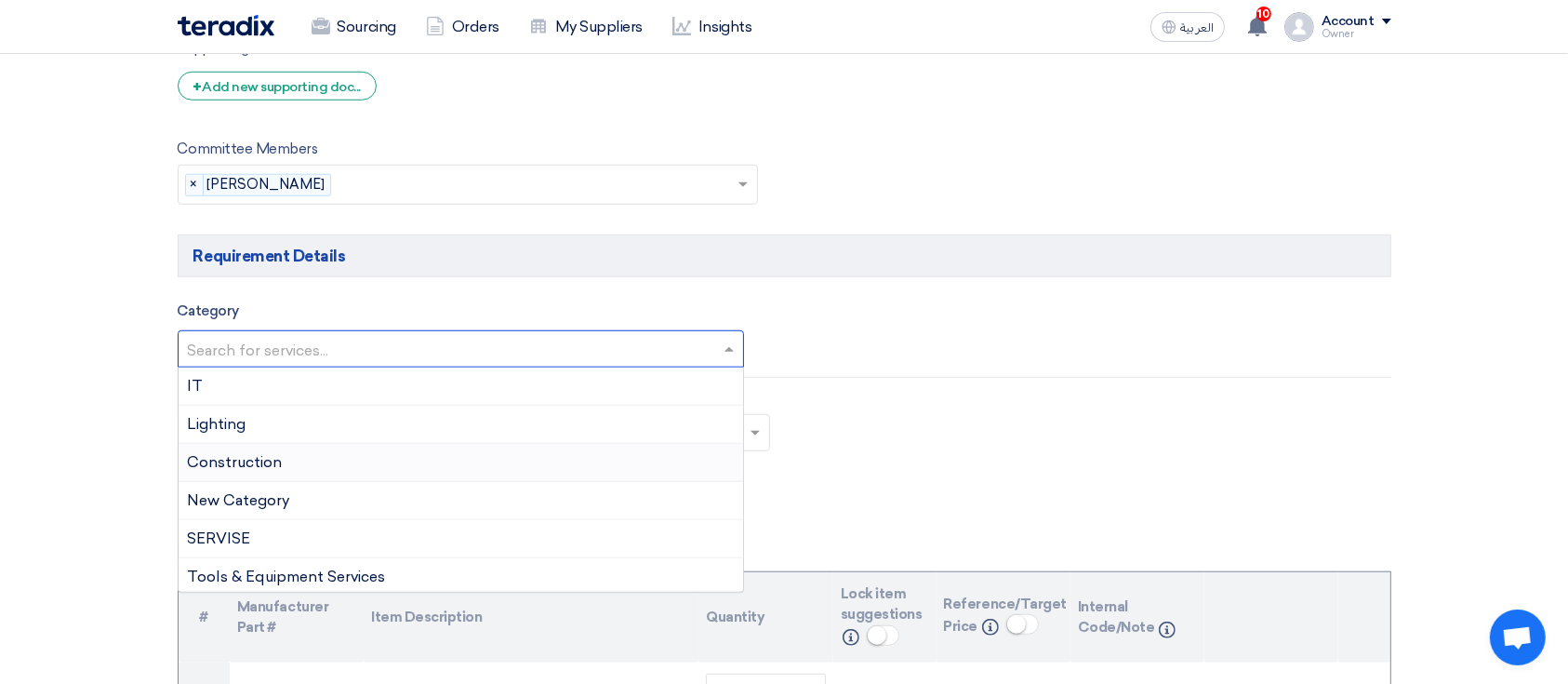
click at [237, 465] on span "Construction" at bounding box center [236, 461] width 95 height 18
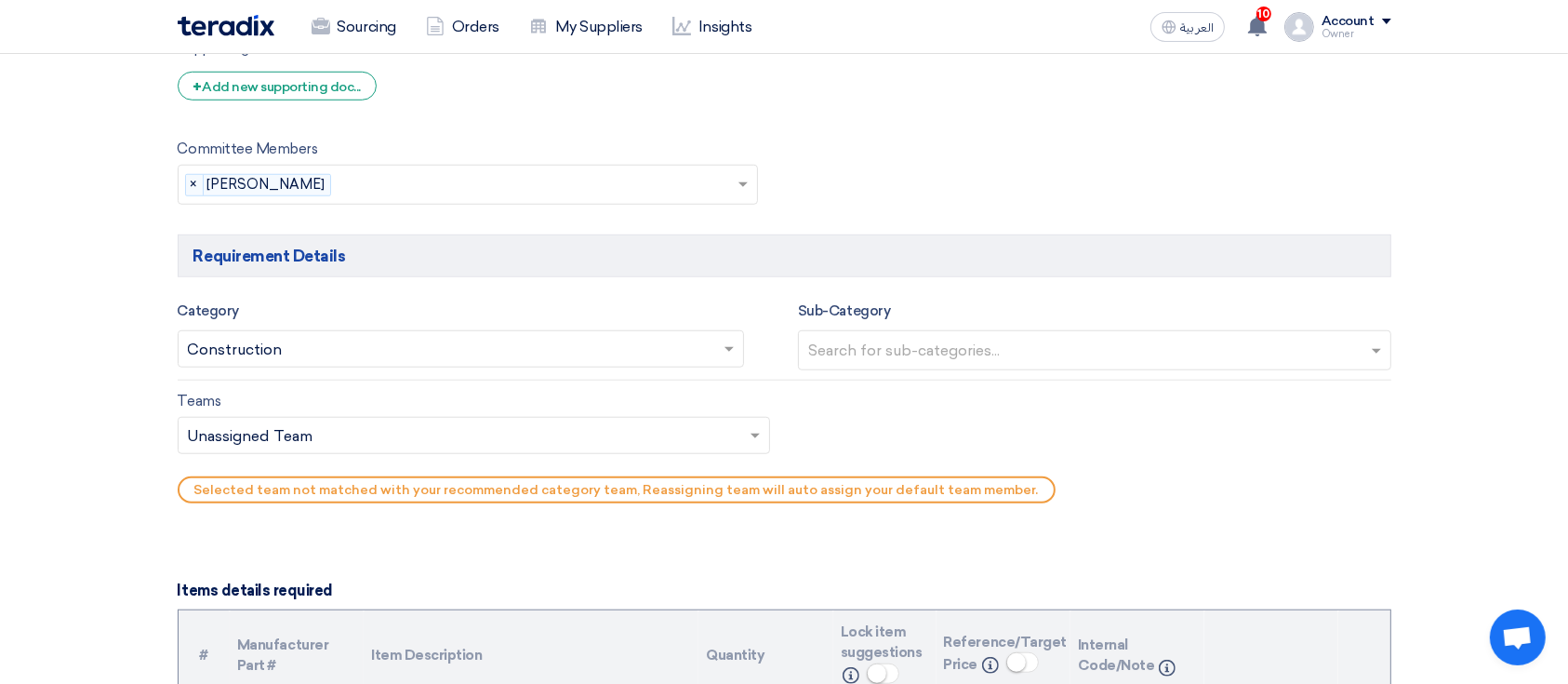
click at [968, 383] on app-project-company-services "Category Search for services... × Construction × Sub-Category Search for sub-ca…" at bounding box center [784, 405] width 1213 height 213
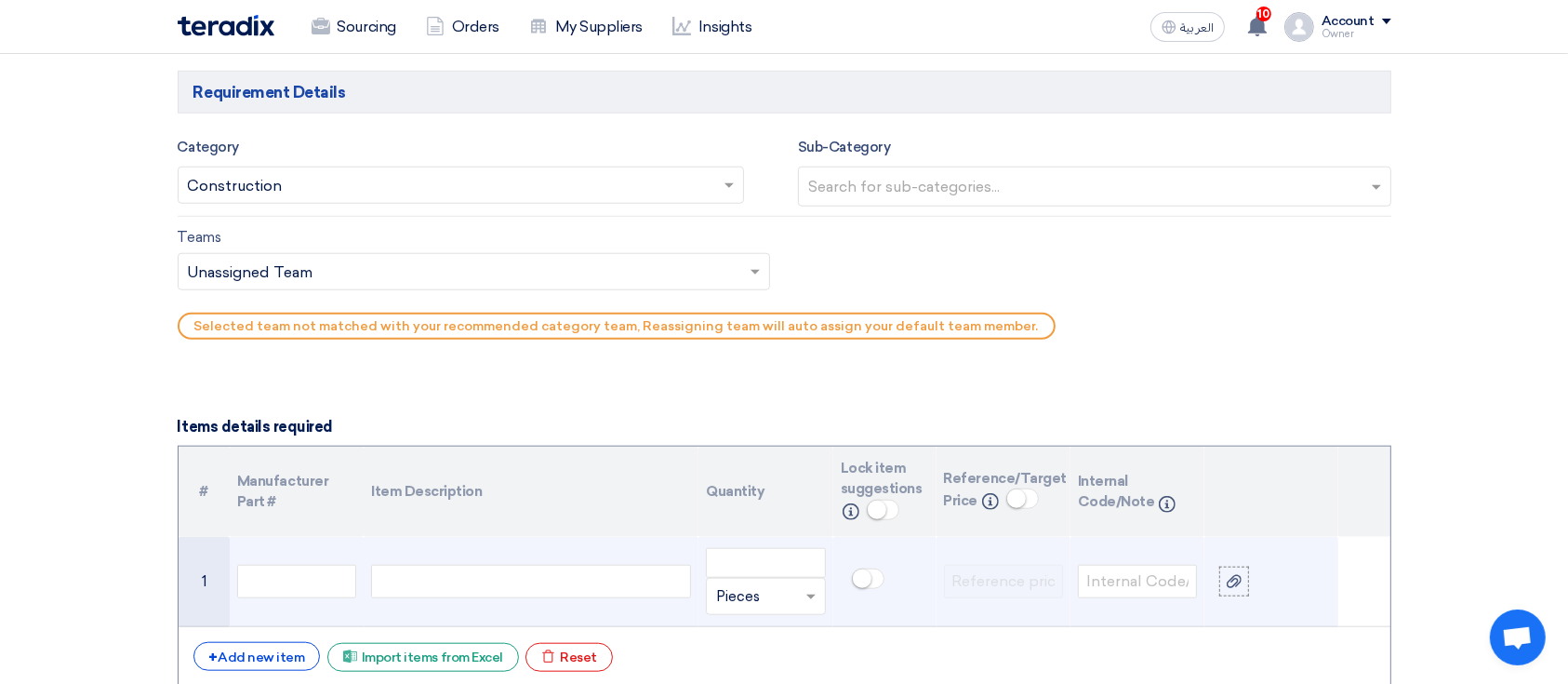
scroll to position [1860, 0]
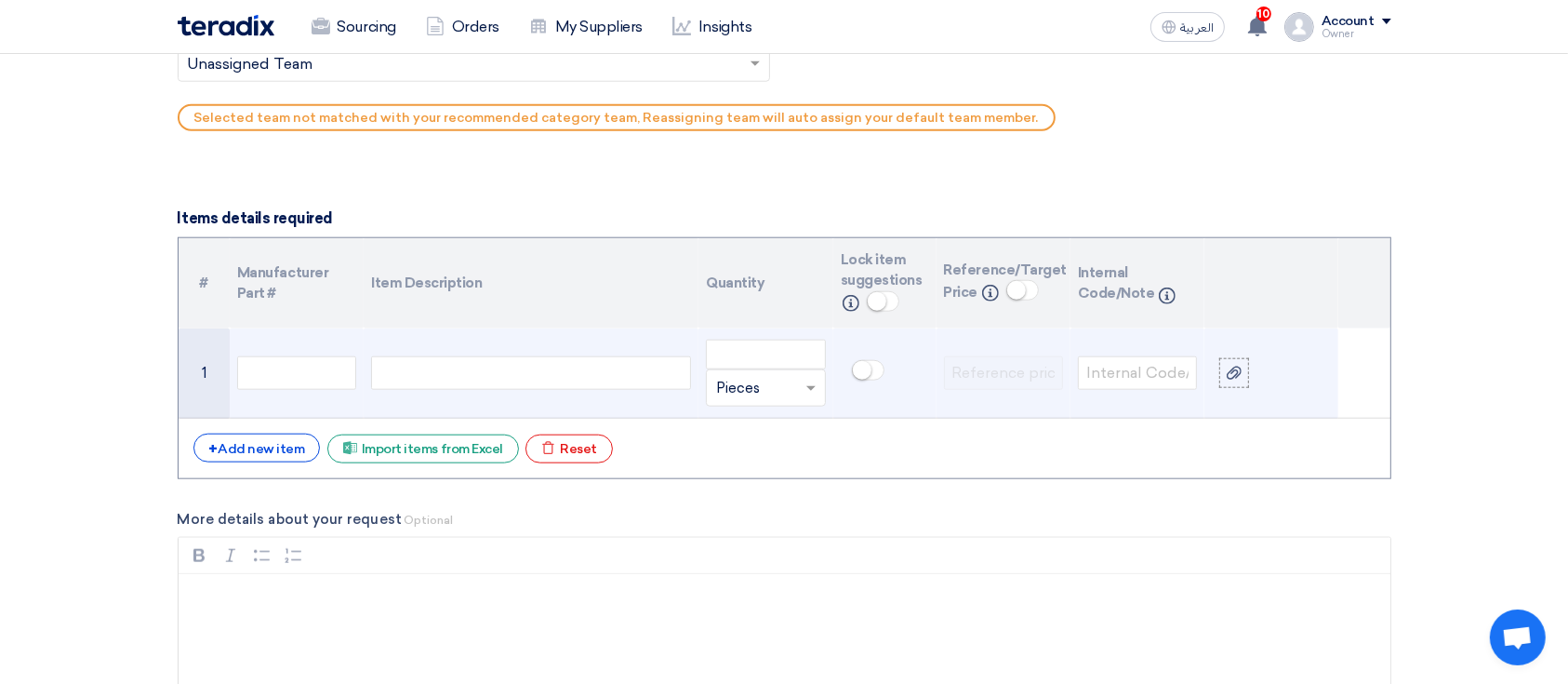
click at [536, 352] on td at bounding box center [530, 373] width 334 height 90
click at [535, 364] on div at bounding box center [530, 373] width 320 height 34
drag, startPoint x: 708, startPoint y: 365, endPoint x: 719, endPoint y: 359, distance: 12.5
click at [713, 364] on div "Unit × Pieces" at bounding box center [765, 373] width 119 height 67
type input "1"
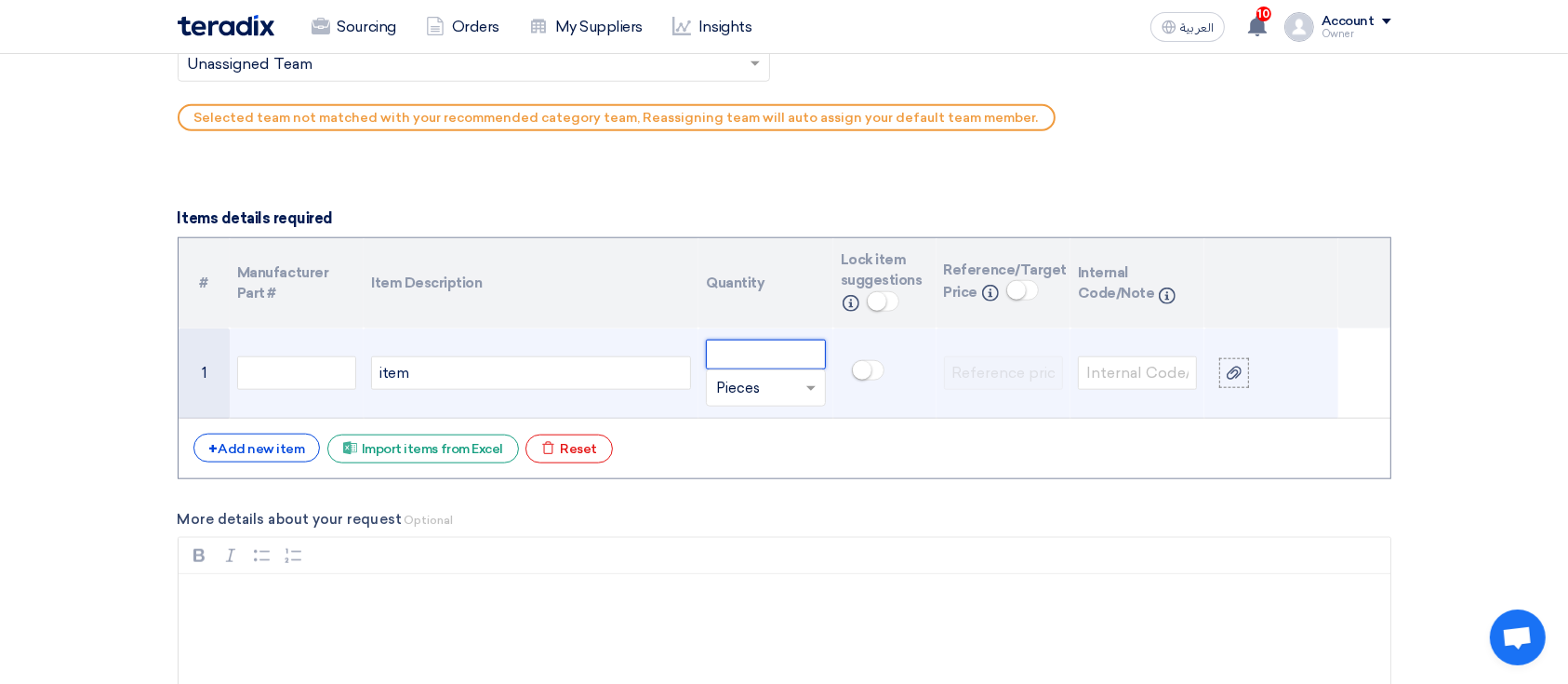
click at [729, 349] on input "number" at bounding box center [765, 354] width 119 height 30
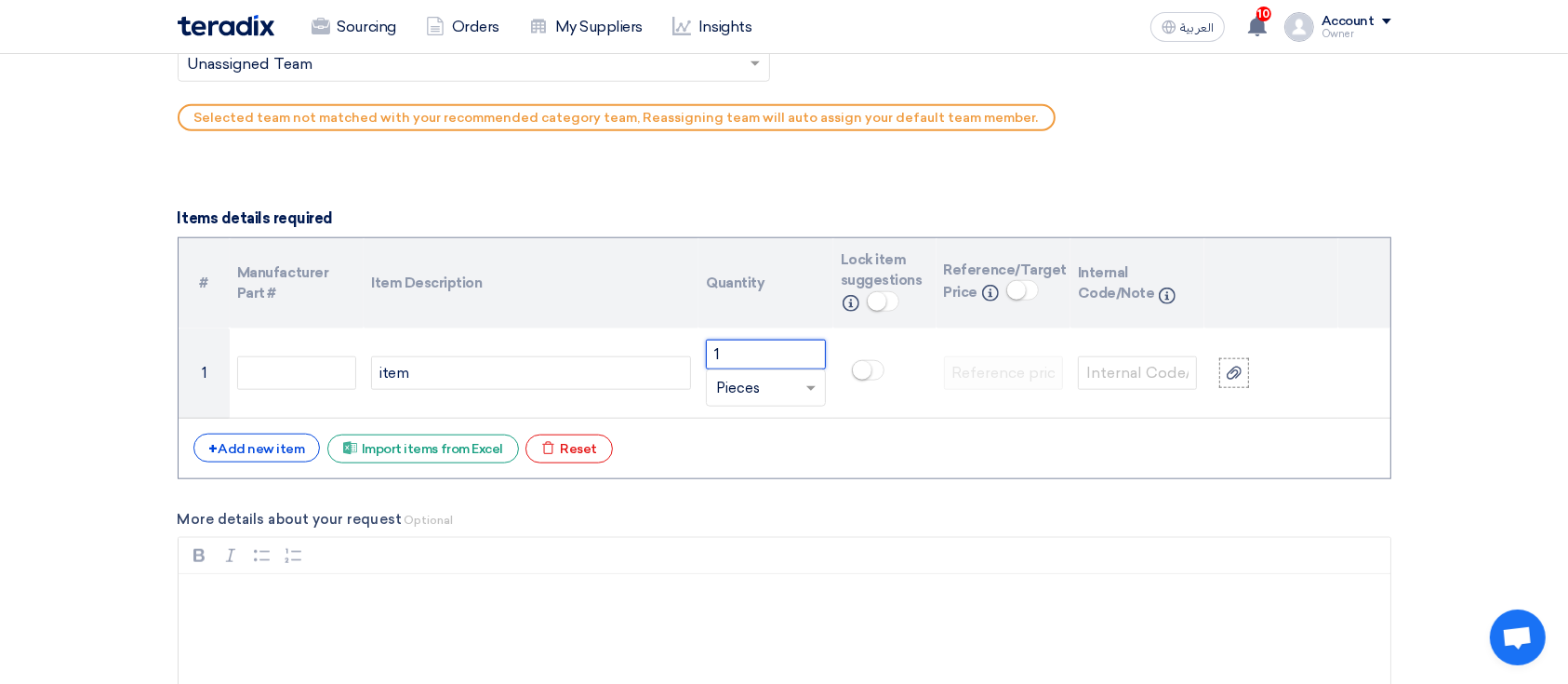
type input "1"
click at [455, 204] on form "Basic Information RFx Title Test Sealed RFx Type Normal RFQ Sealed RFQ RFP Requ…" at bounding box center [784, 115] width 1213 height 3377
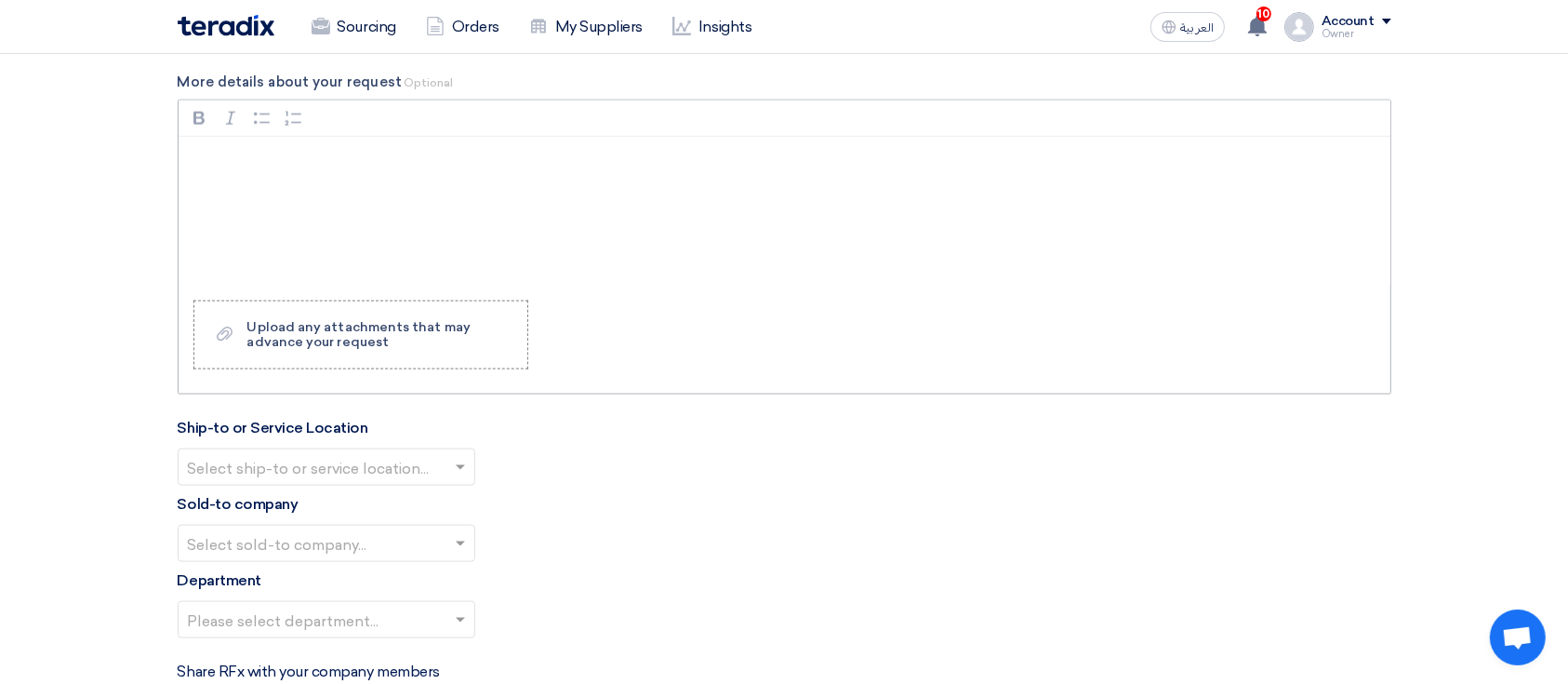
scroll to position [2604, 0]
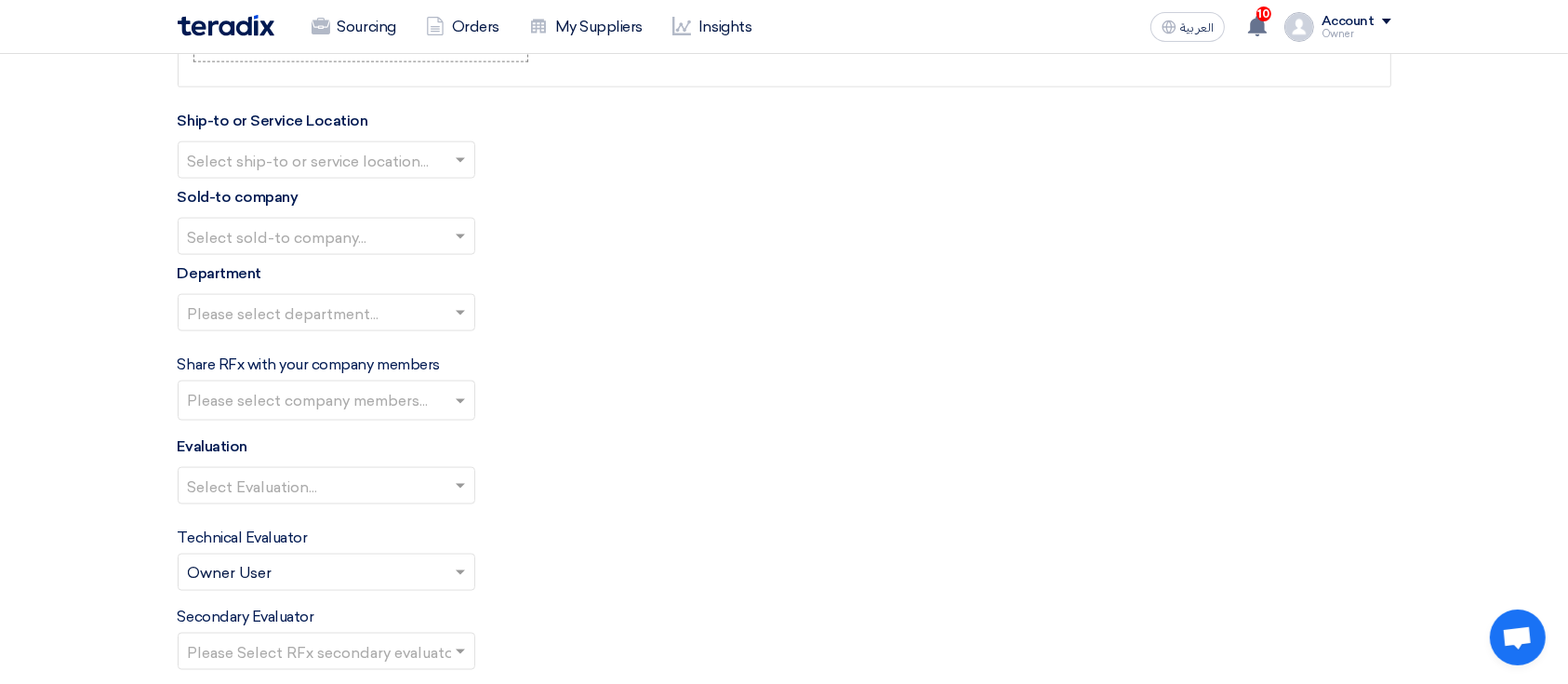
click at [436, 173] on input "text" at bounding box center [317, 162] width 258 height 31
click at [433, 198] on div "Store 1" at bounding box center [326, 198] width 295 height 38
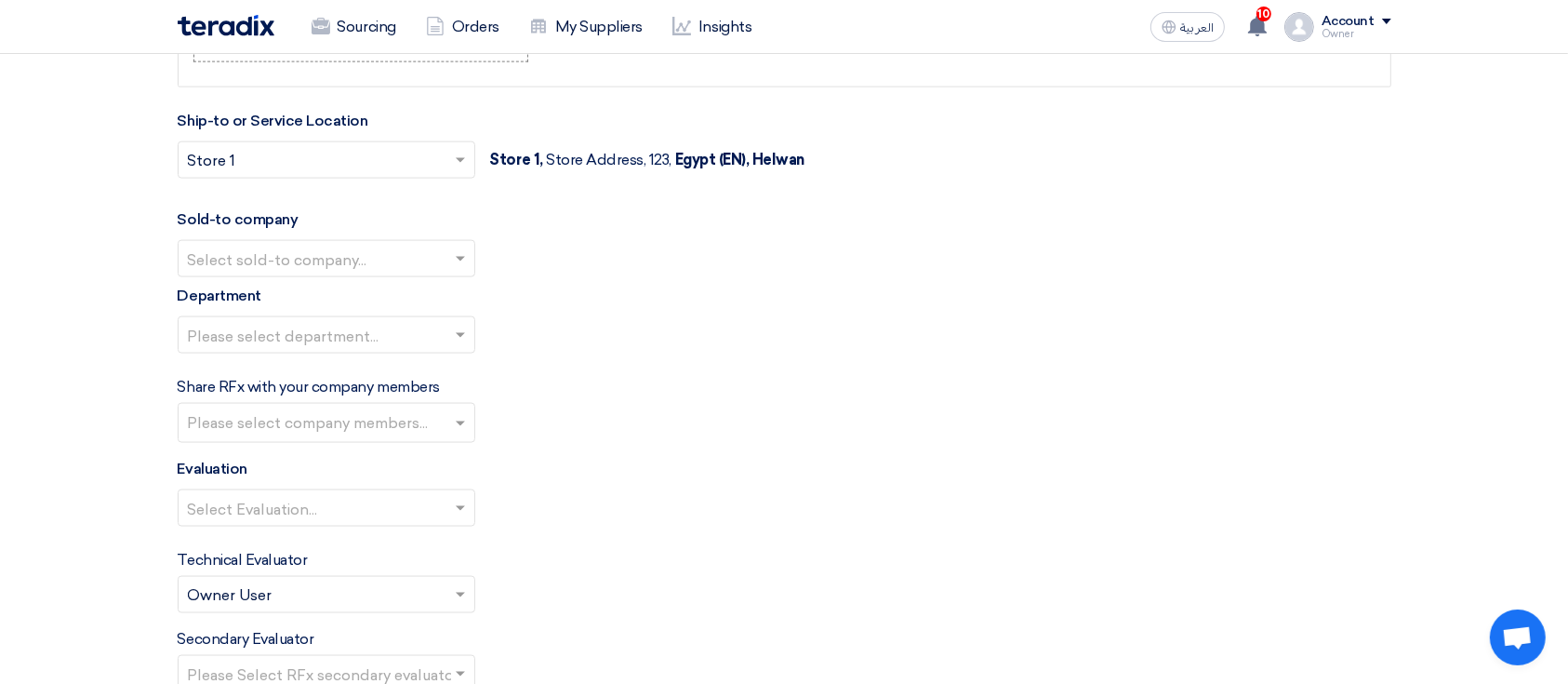
click at [431, 232] on div "Sold-to company Select sold-to company..." at bounding box center [784, 243] width 1213 height 69
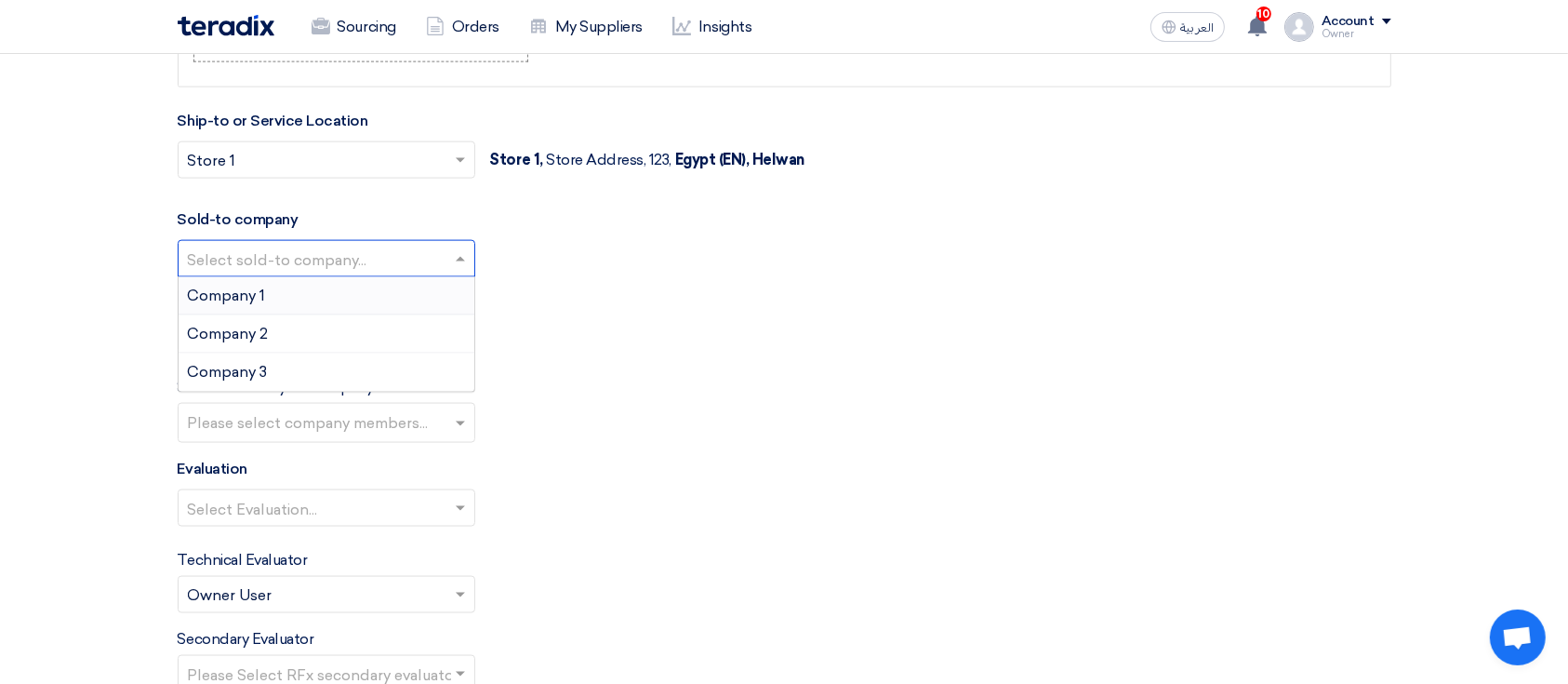
click at [433, 263] on input "text" at bounding box center [317, 260] width 258 height 31
click at [424, 302] on div "Company 1" at bounding box center [326, 295] width 295 height 38
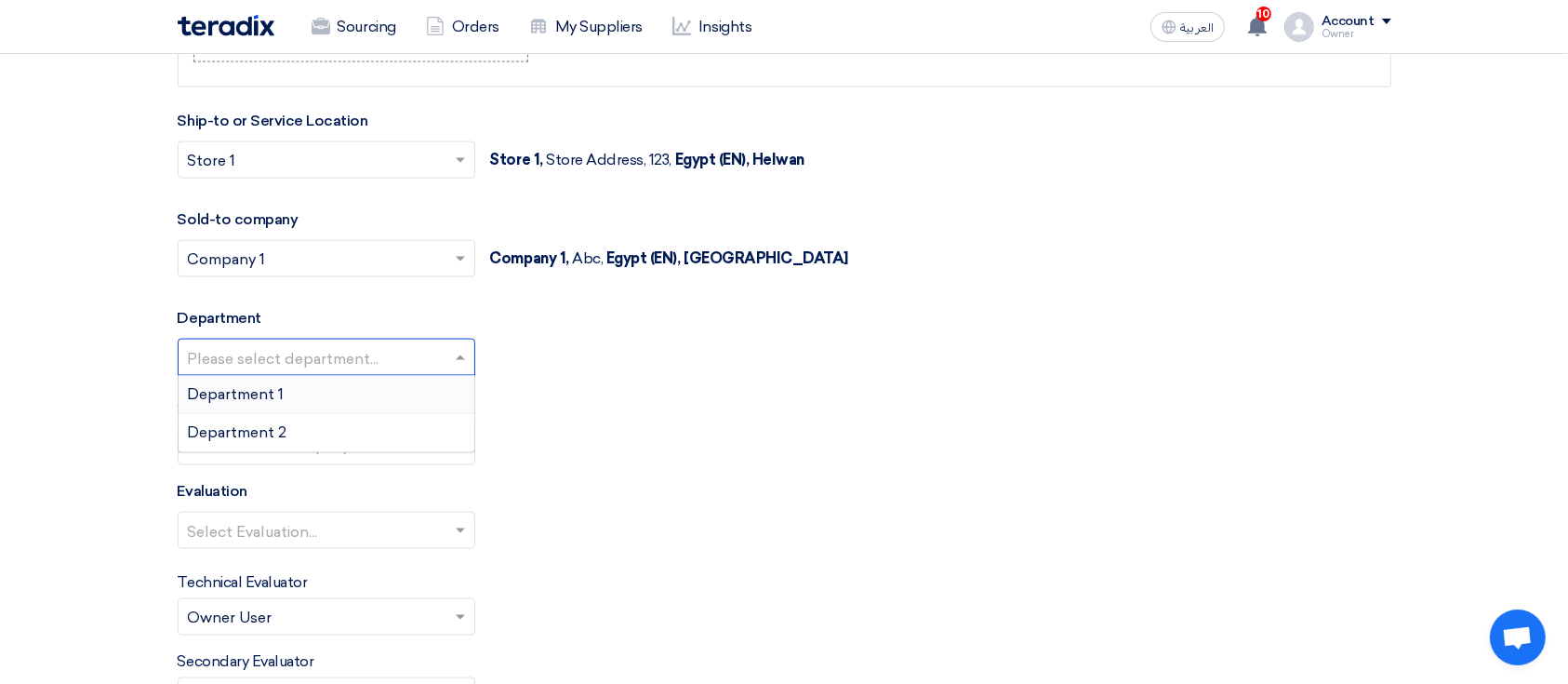
drag, startPoint x: 412, startPoint y: 340, endPoint x: 412, endPoint y: 350, distance: 10.0
click at [412, 344] on input "text" at bounding box center [317, 359] width 258 height 31
click at [397, 403] on div "Department 1" at bounding box center [326, 394] width 295 height 38
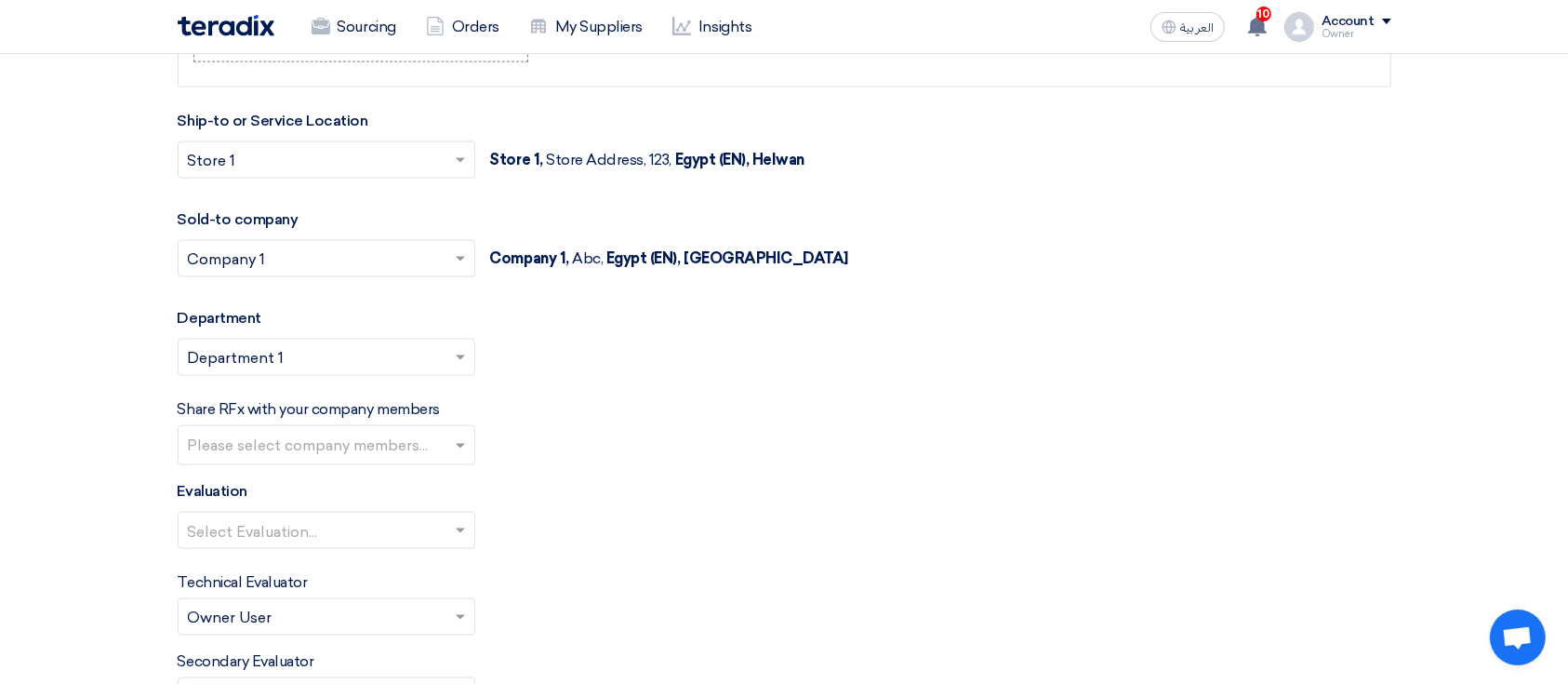
click at [368, 443] on input "text" at bounding box center [329, 446] width 281 height 31
click at [517, 456] on div "Share RFx with your company members Please select company members..." at bounding box center [784, 431] width 1213 height 67
click at [429, 408] on label "Share RFx with your company members" at bounding box center [308, 409] width 262 height 22
click at [427, 428] on div "Please select company members..." at bounding box center [315, 445] width 272 height 38
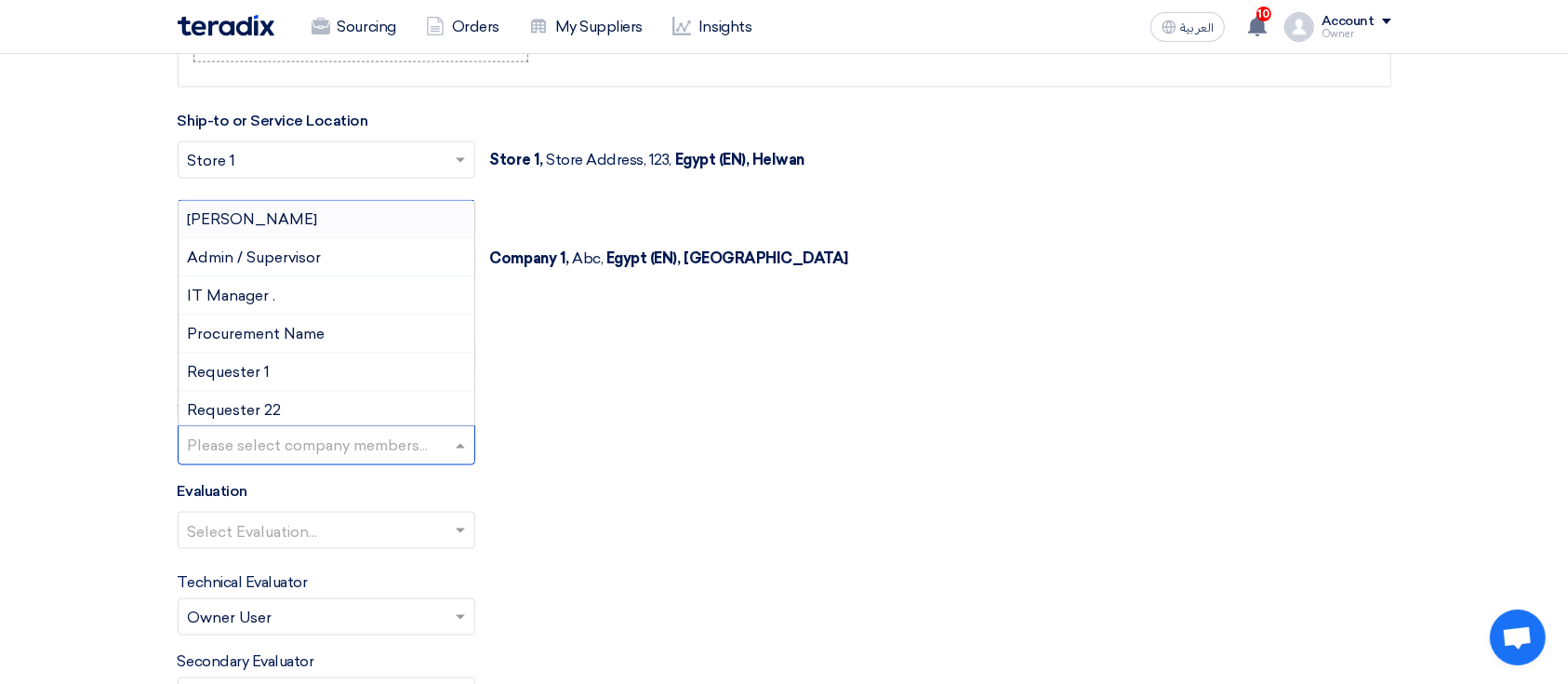
click at [318, 217] on div "[PERSON_NAME]" at bounding box center [326, 220] width 295 height 38
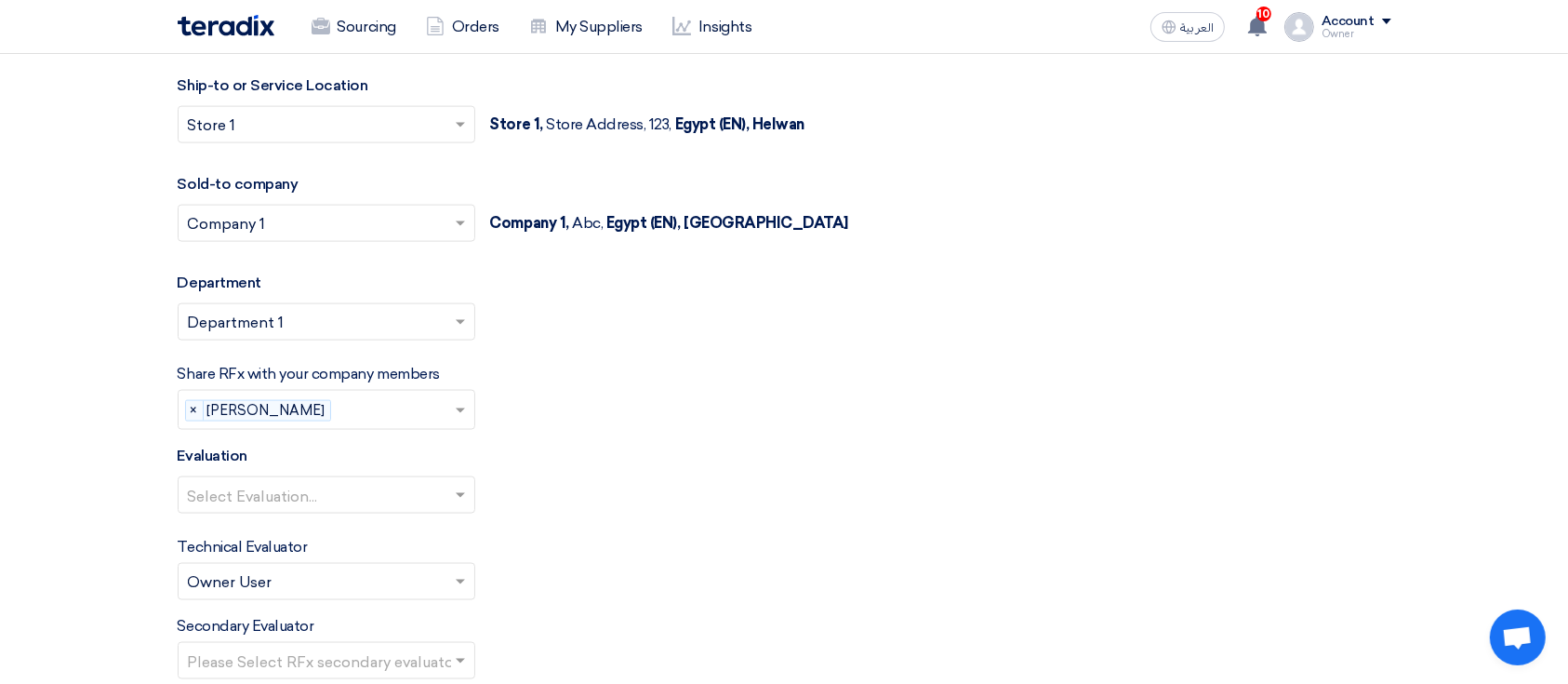
scroll to position [2728, 0]
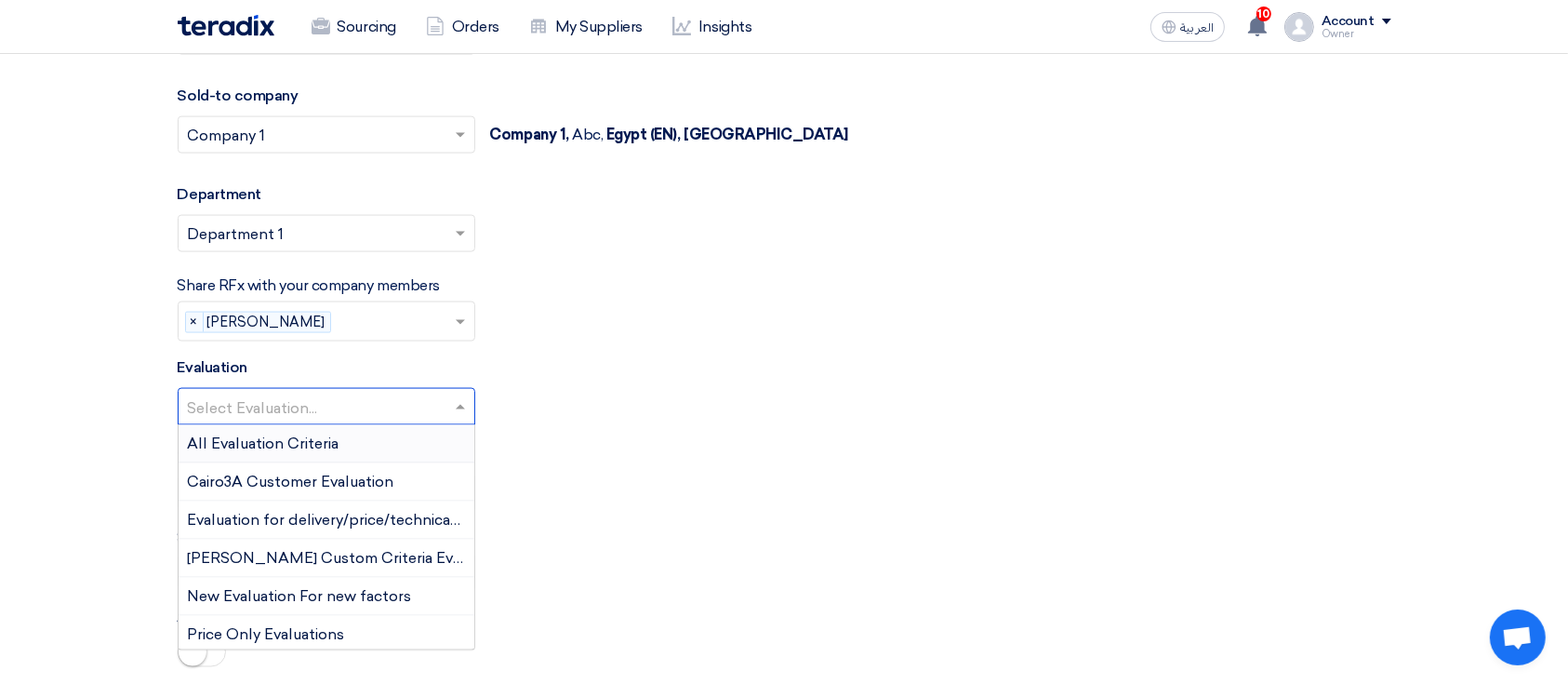
click at [454, 403] on span at bounding box center [462, 406] width 23 height 22
click at [432, 466] on div "Cairo3A Customer Evaluation" at bounding box center [326, 482] width 295 height 38
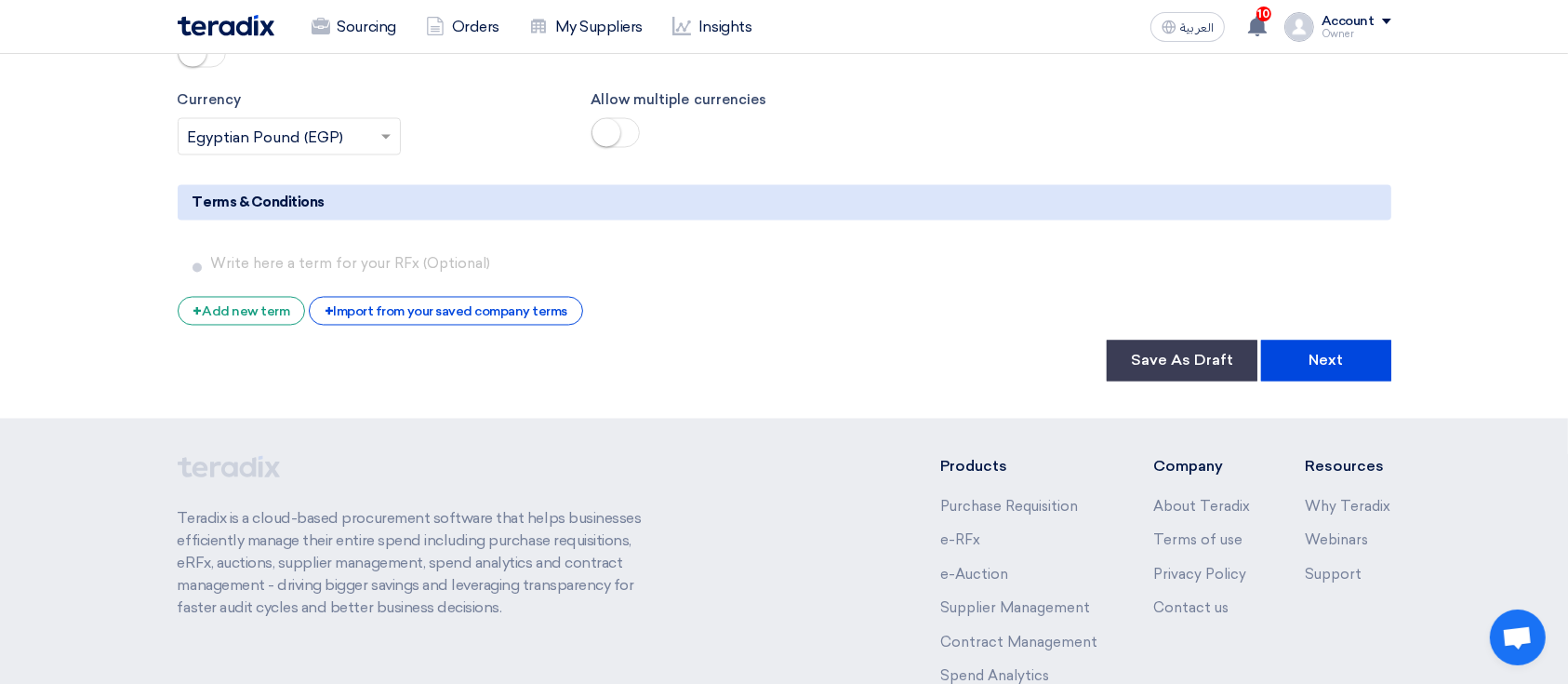
scroll to position [3348, 0]
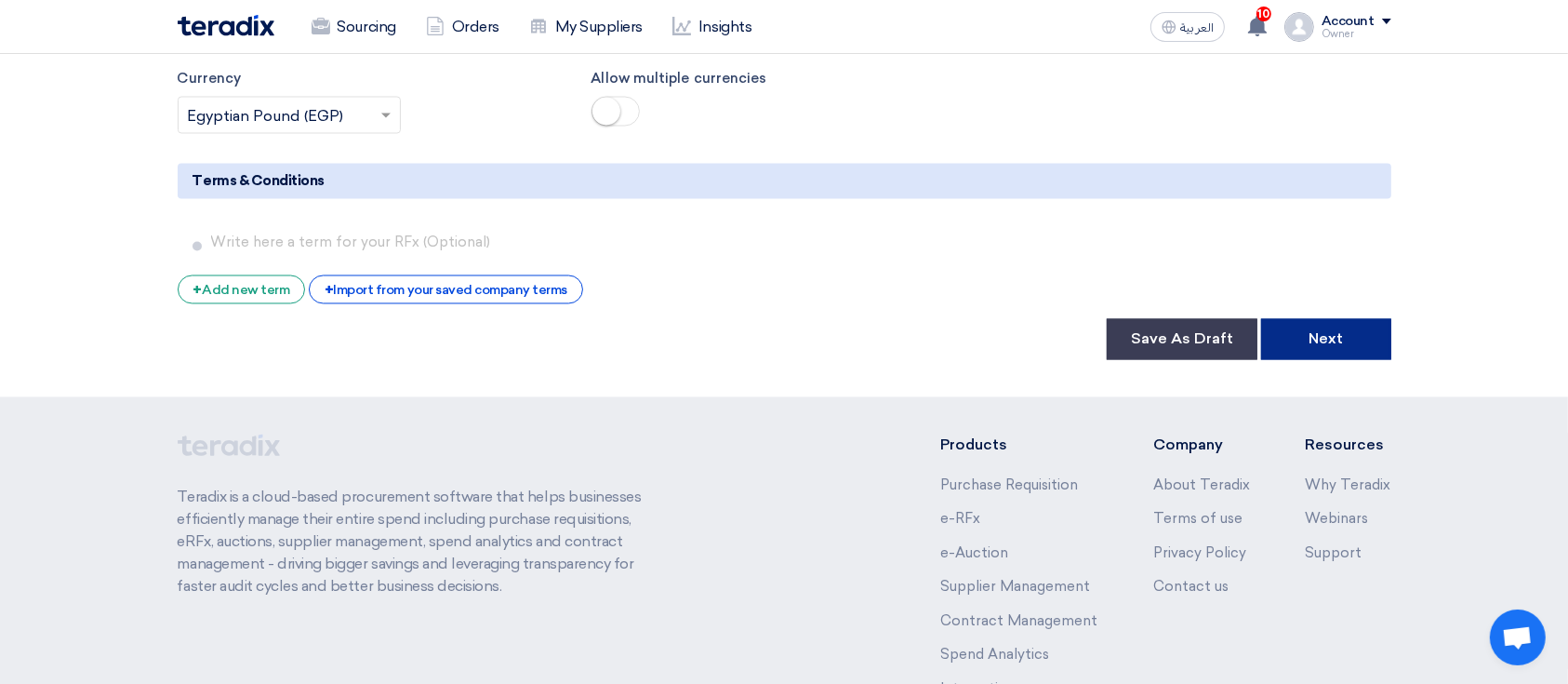
click at [1323, 330] on button "Next" at bounding box center [1326, 339] width 130 height 41
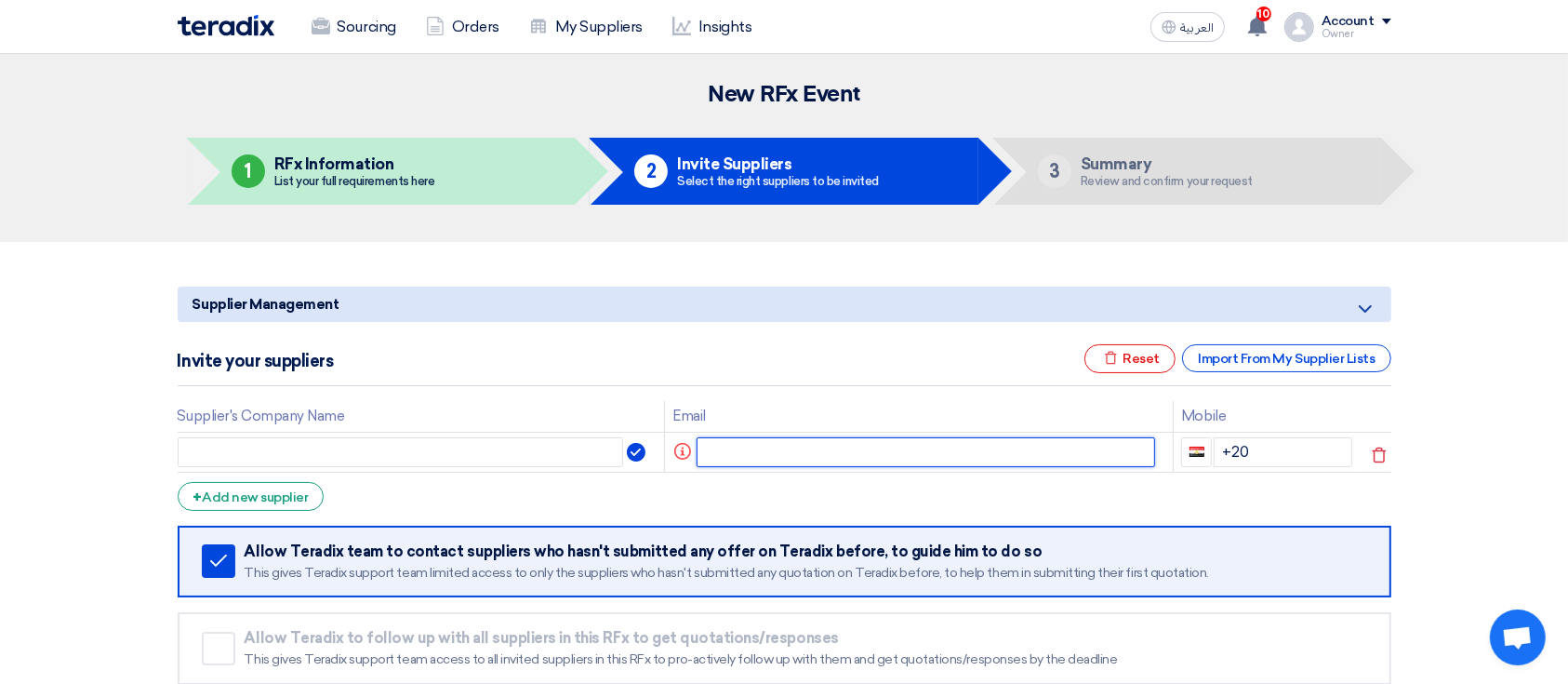
click at [747, 437] on input "text" at bounding box center [925, 452] width 458 height 30
paste input "hecob48443@aiwanlab.com"
click at [866, 453] on input "hecob48443@aiwanlab.com" at bounding box center [913, 452] width 433 height 30
click at [866, 452] on input "hecob48443@aiwanlab.com" at bounding box center [913, 452] width 433 height 30
click at [855, 449] on input "hecob48443@aiwanlab.com" at bounding box center [913, 452] width 433 height 30
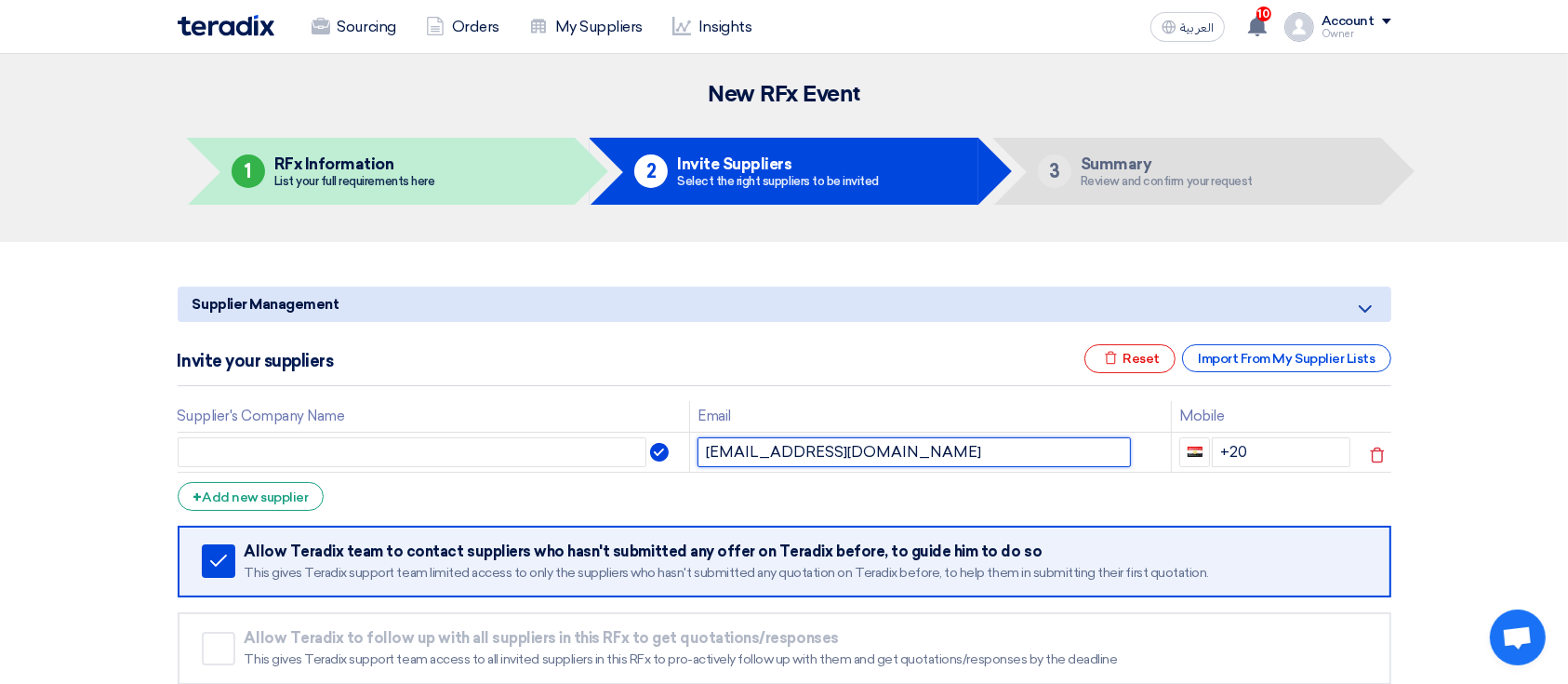
click at [855, 449] on input "hecob48443@aiwanlab.com" at bounding box center [913, 452] width 433 height 30
type input "hecob48443@aiwanlab.com"
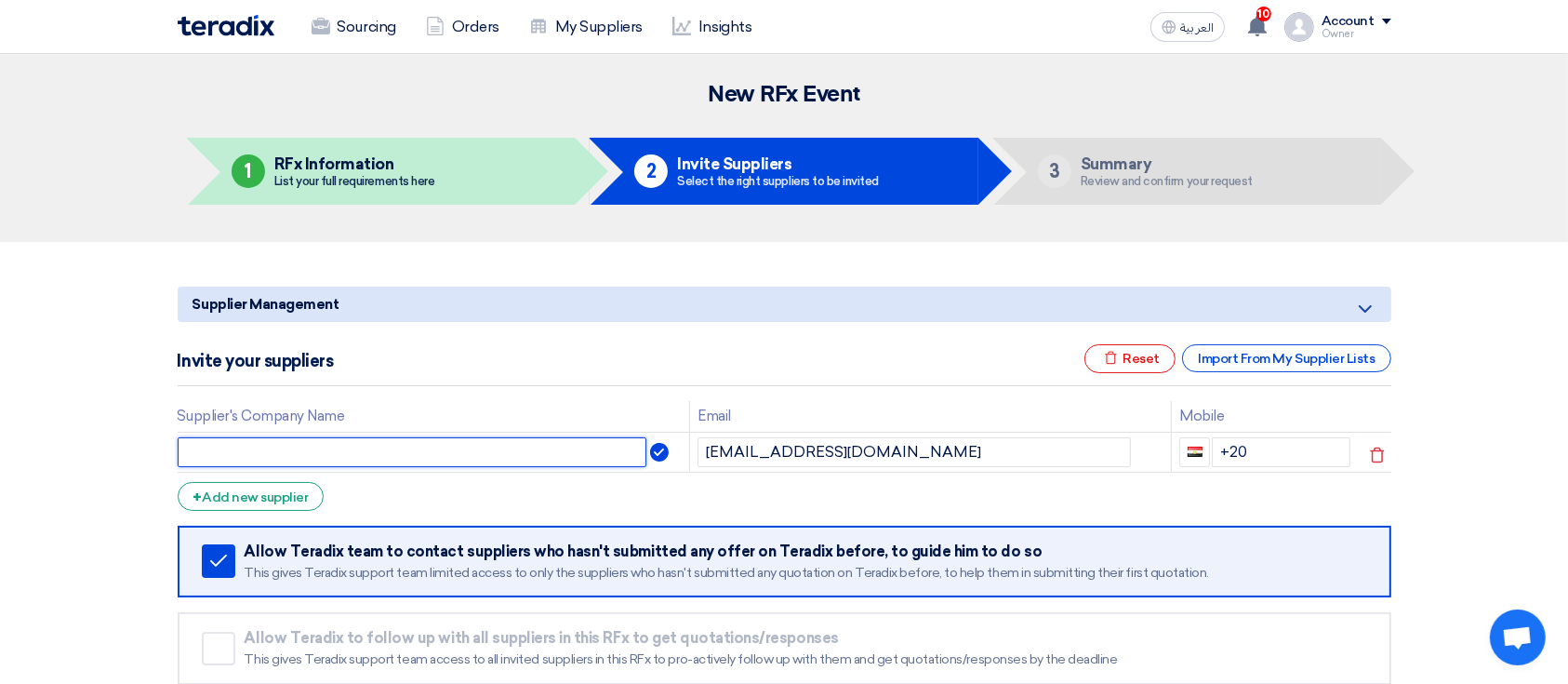
click at [551, 453] on input "text" at bounding box center [413, 452] width 470 height 30
paste input "aiwanlab"
type input "aiwanlab"
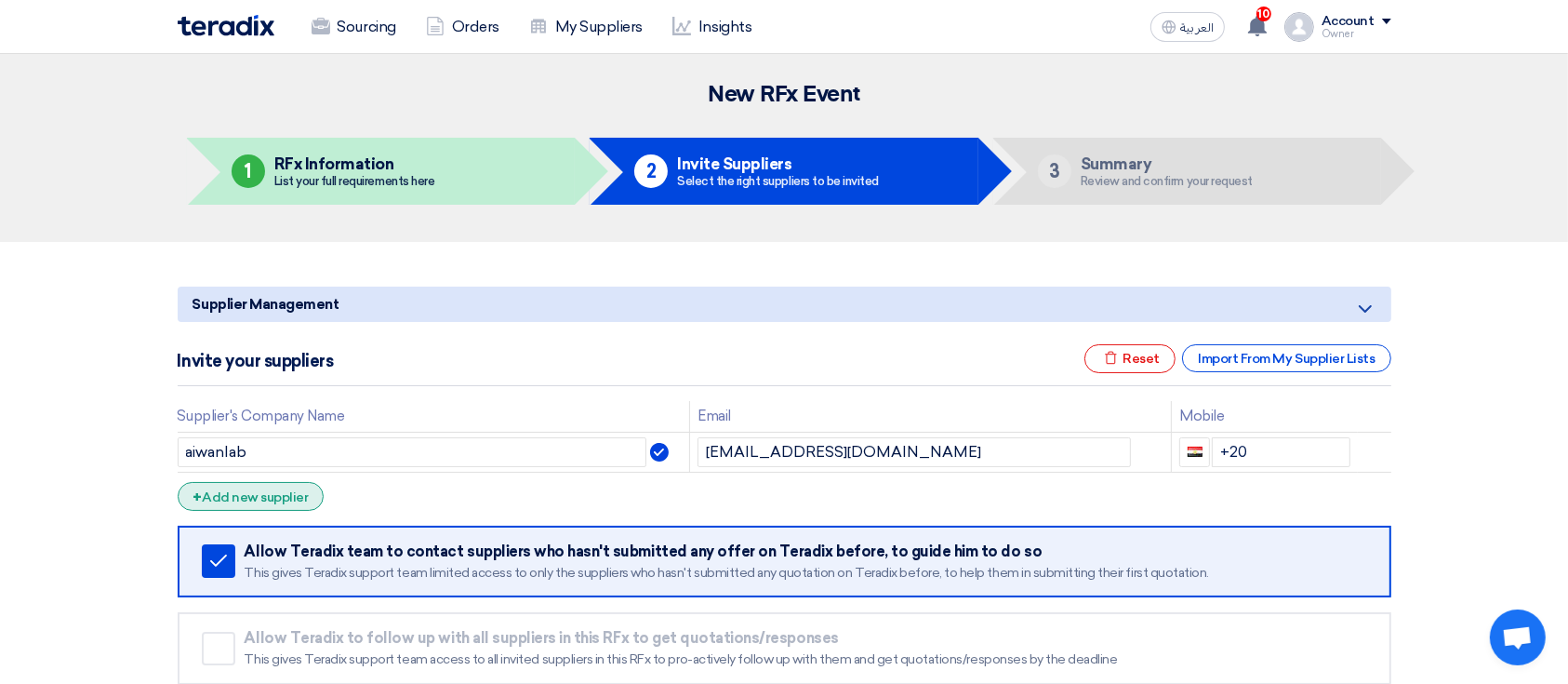
click at [296, 499] on div "+ Add new supplier" at bounding box center [252, 496] width 147 height 29
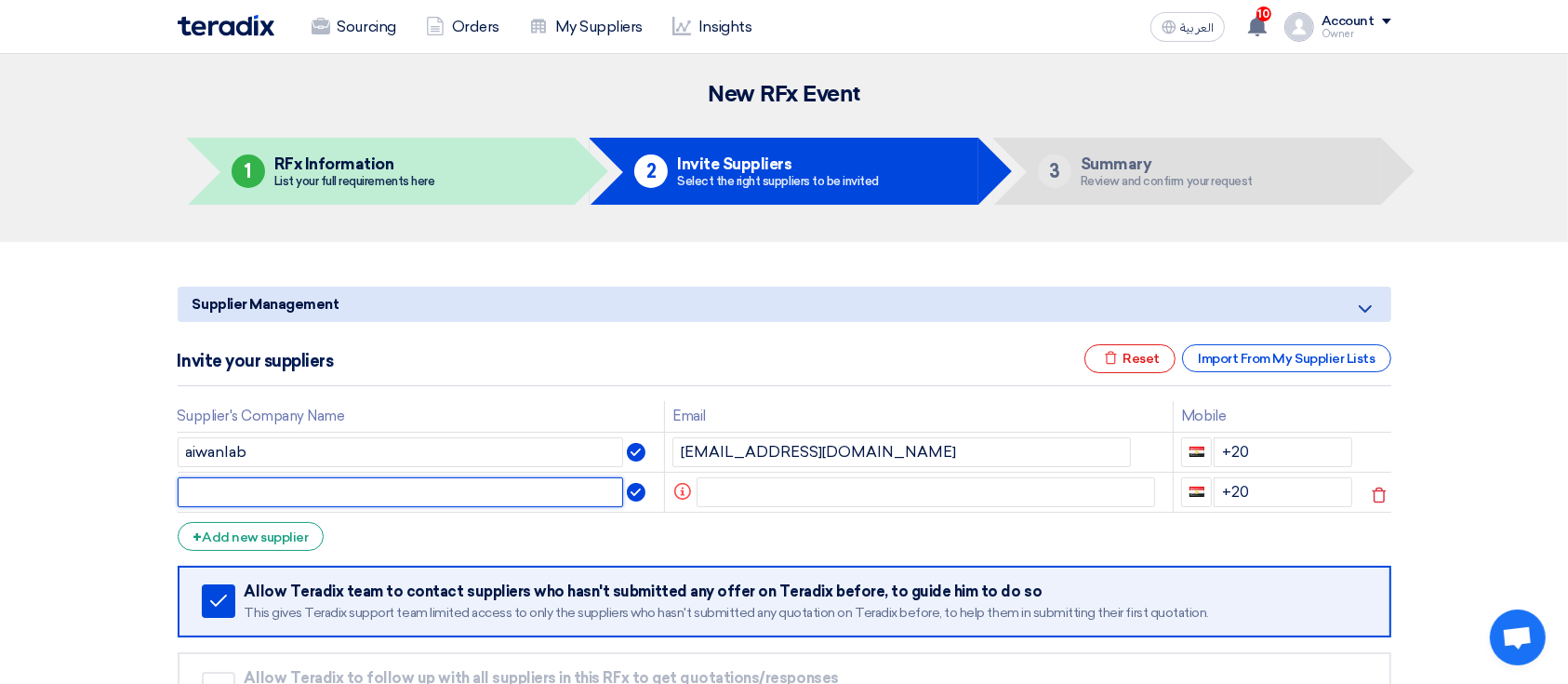
click at [365, 502] on input "text" at bounding box center [401, 492] width 446 height 30
type input "sp"
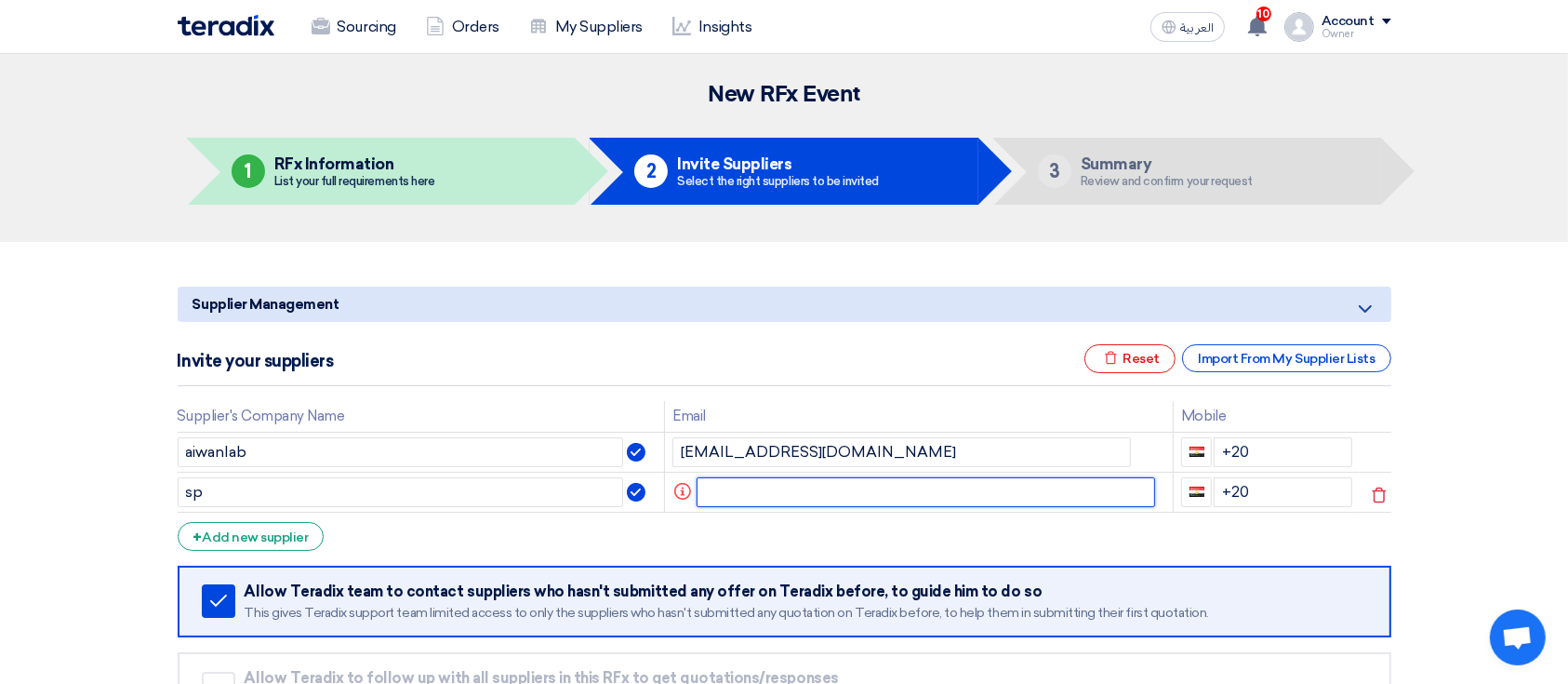
click at [727, 484] on input "text" at bounding box center [925, 492] width 458 height 30
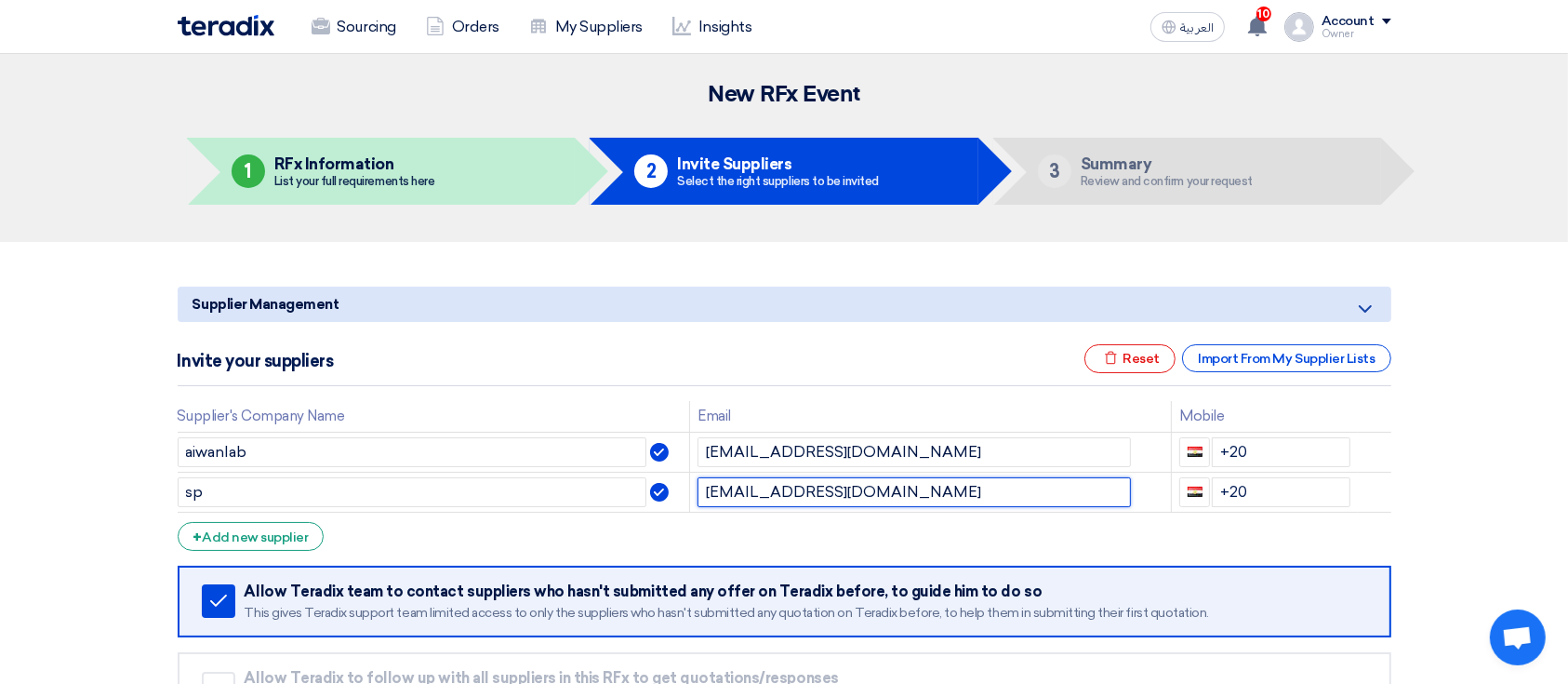
type input "sp1@teradix.com"
click at [769, 519] on form "Supplier Management Minimize/Maximize Category Invite your suppliers Excel file…" at bounding box center [784, 533] width 1213 height 494
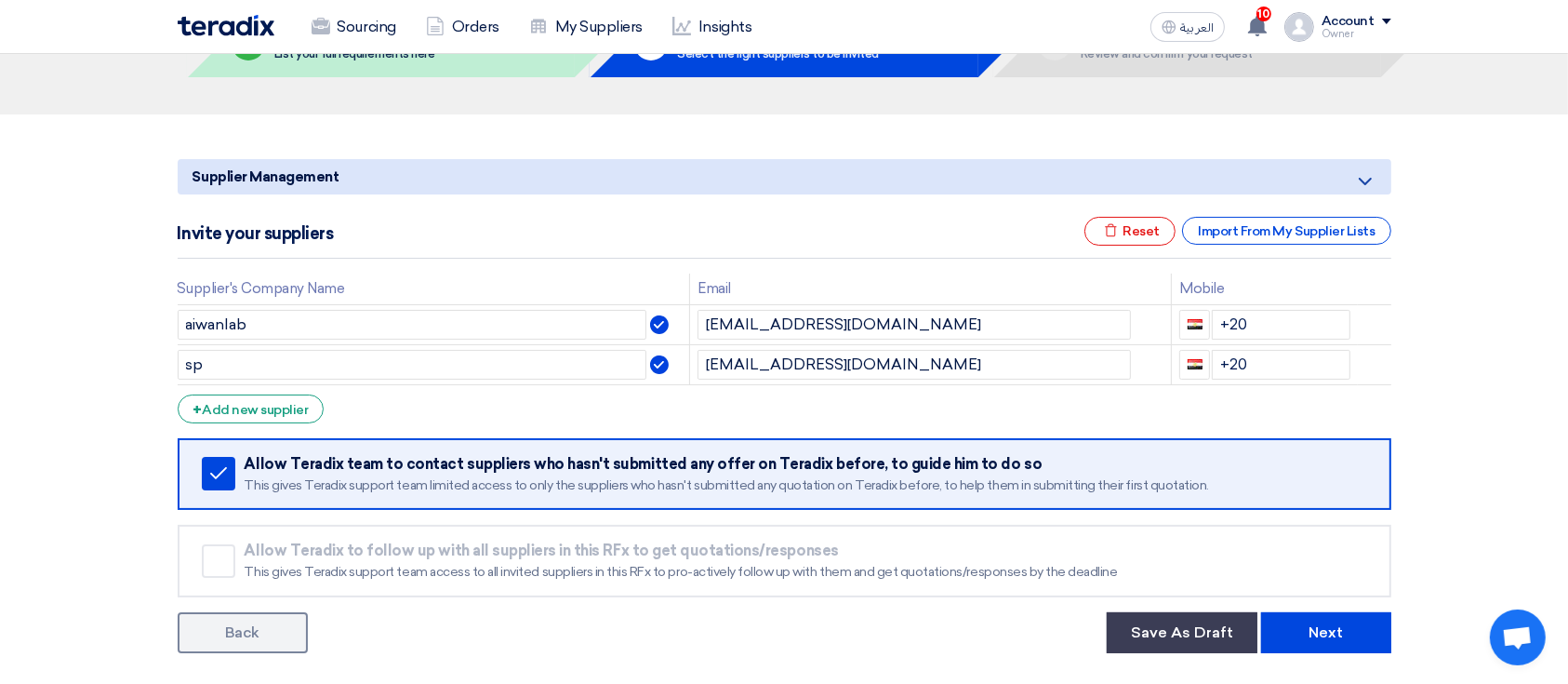
scroll to position [247, 0]
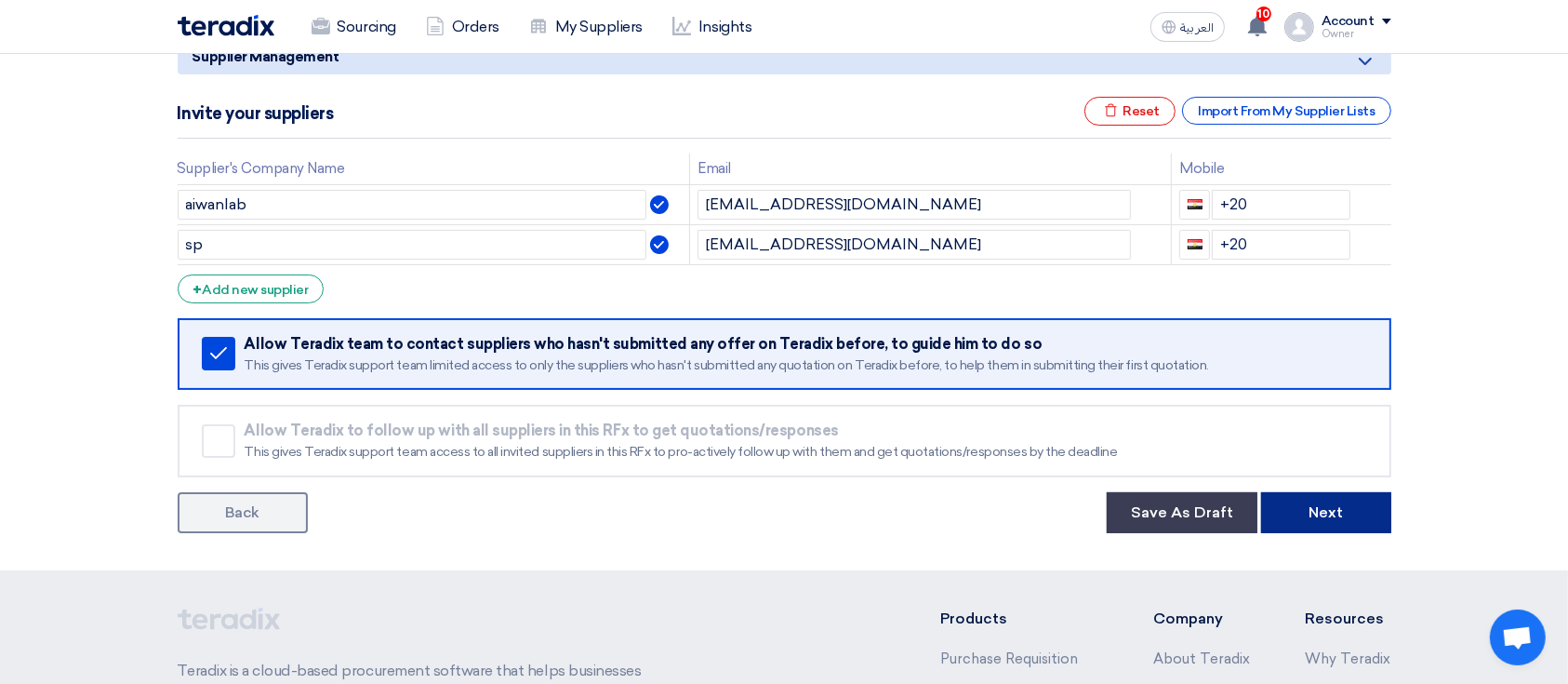
click at [1288, 502] on button "Next" at bounding box center [1326, 513] width 130 height 41
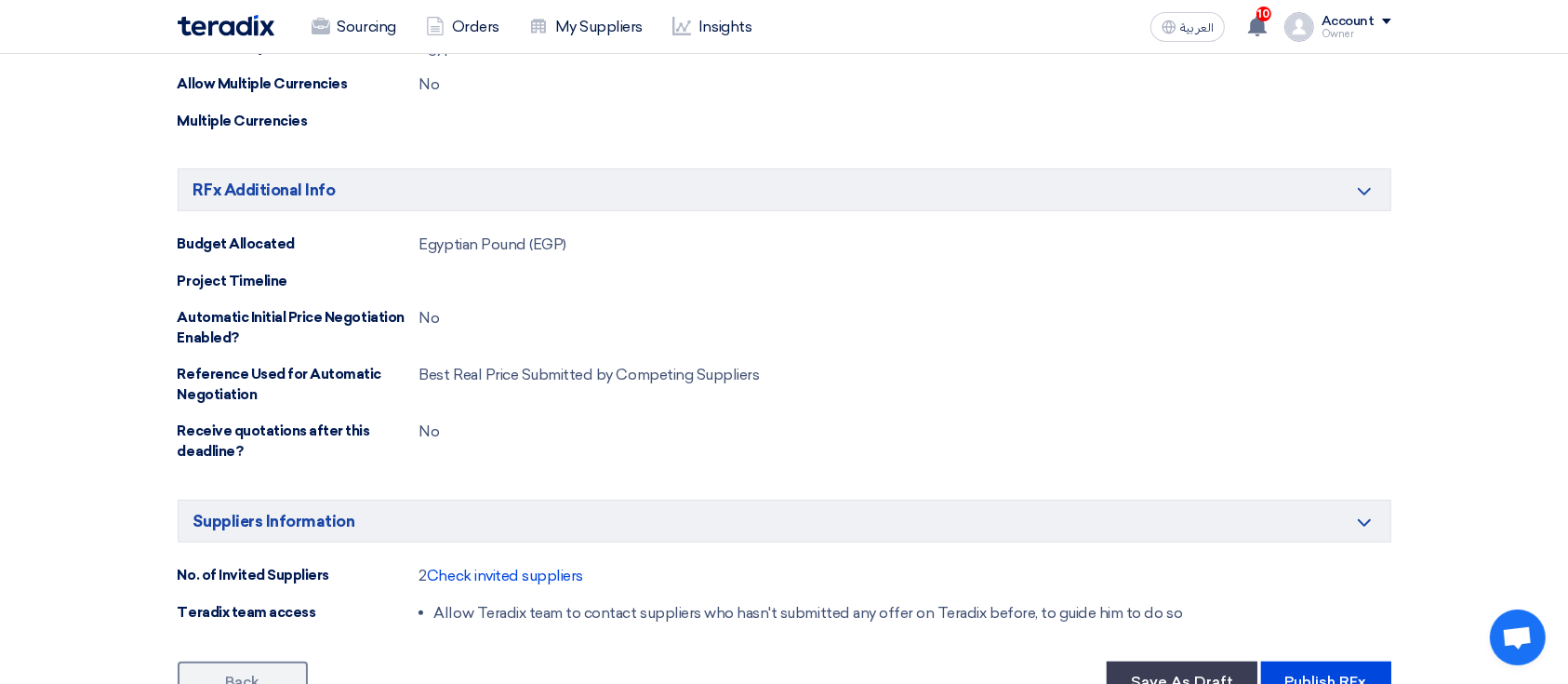
scroll to position [1116, 0]
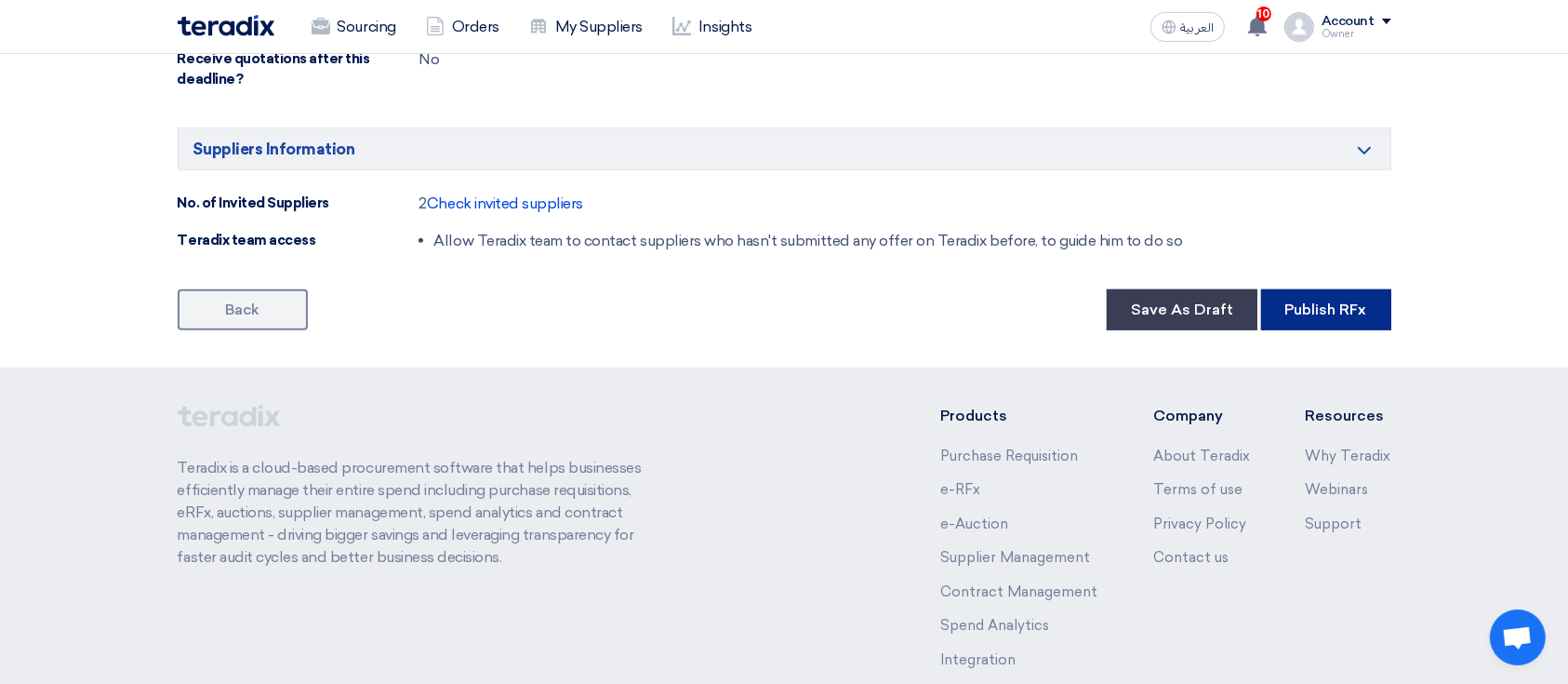
click at [1331, 318] on button "Publish RFx" at bounding box center [1326, 309] width 130 height 41
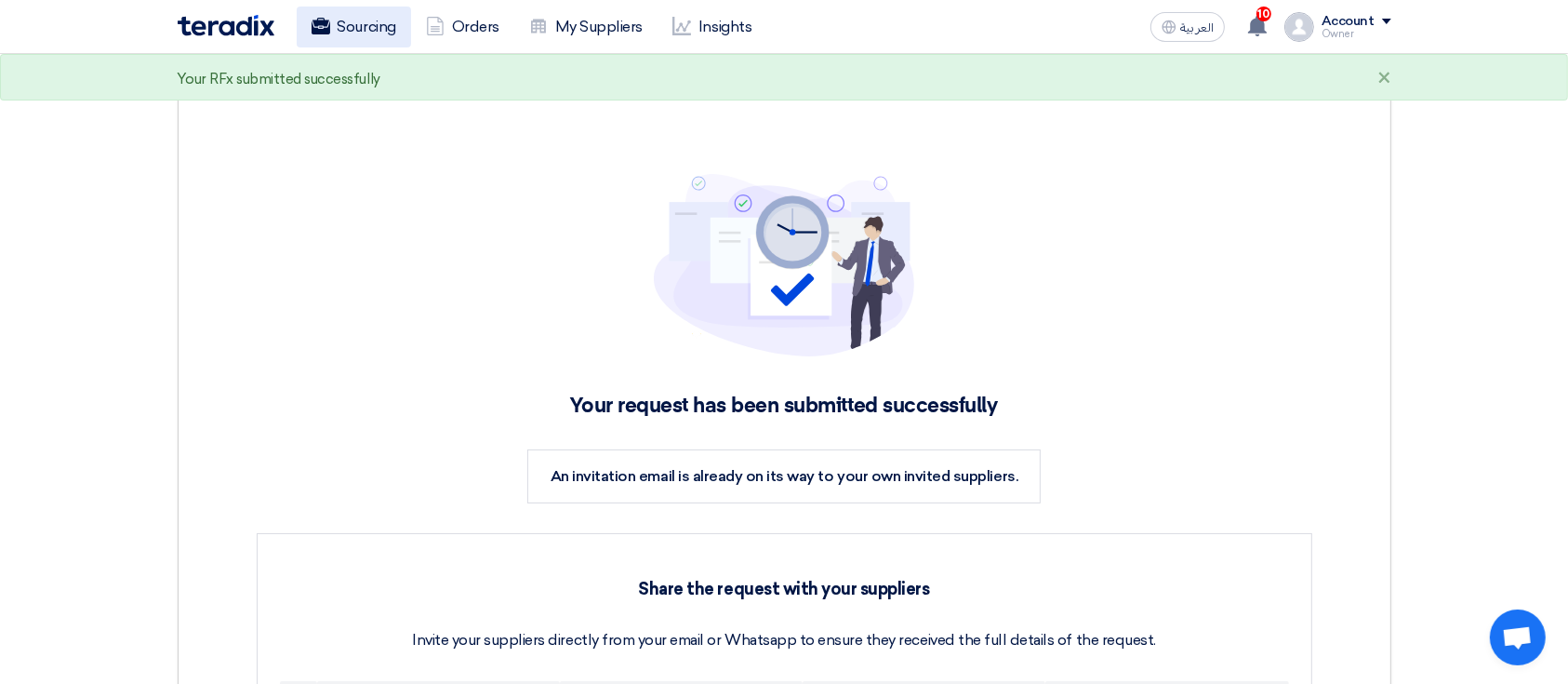
click at [391, 37] on link "Sourcing" at bounding box center [353, 27] width 115 height 41
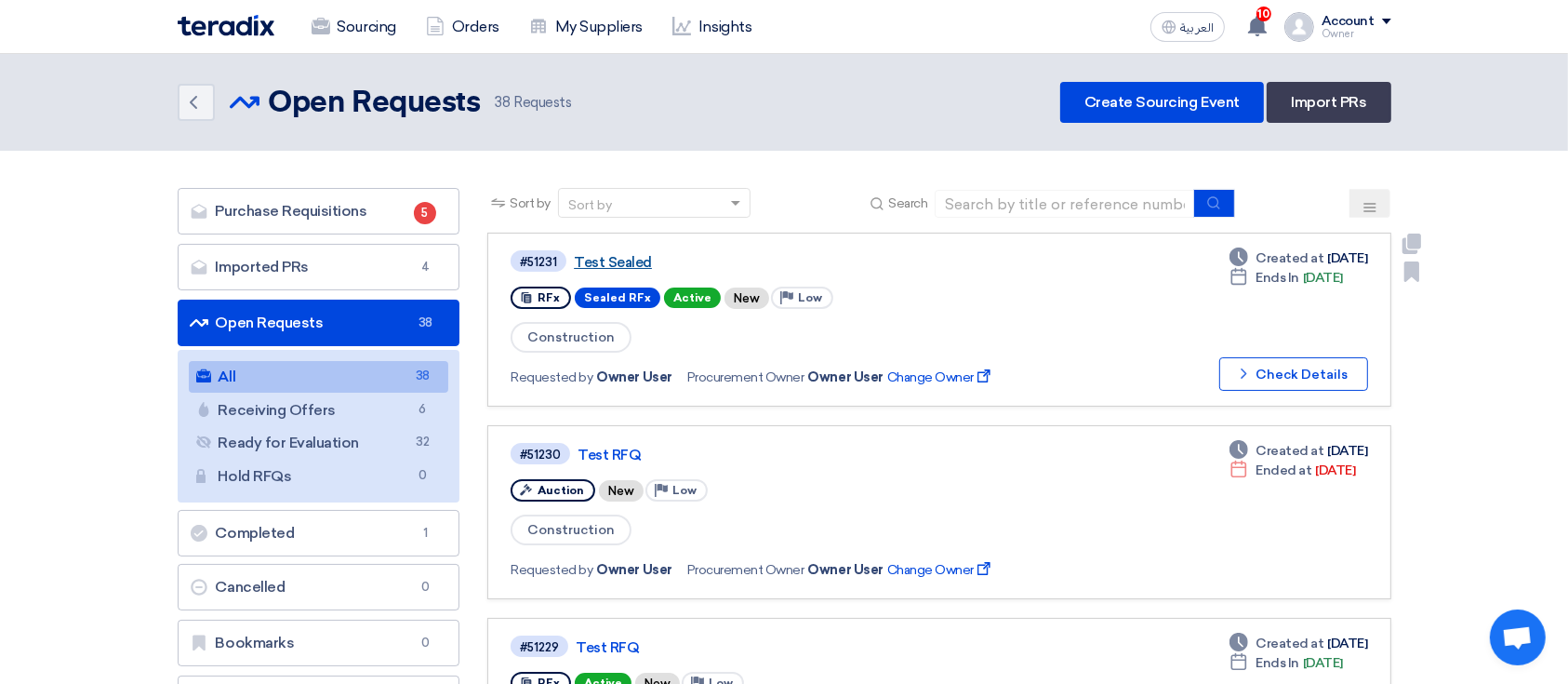
click at [633, 253] on link "Test Sealed" at bounding box center [806, 262] width 465 height 17
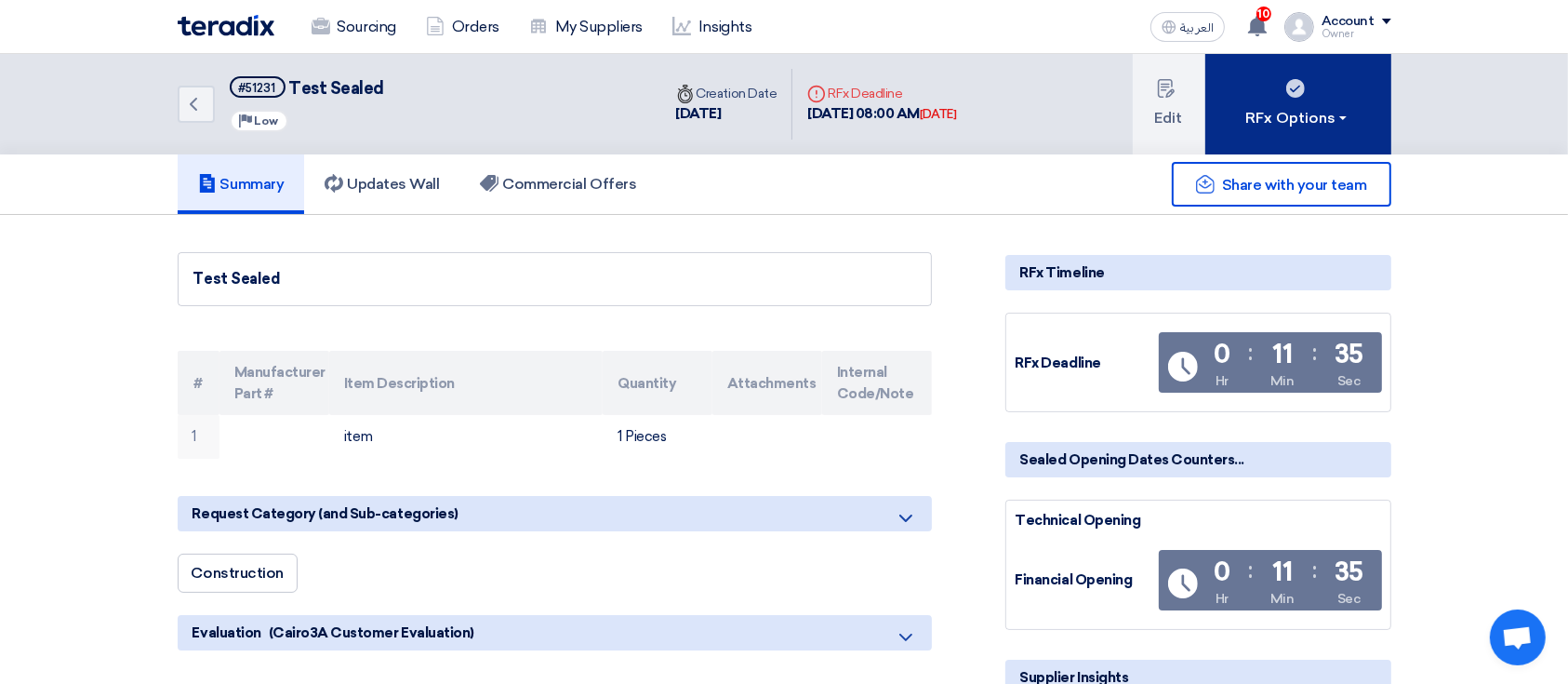
click at [1331, 130] on button "RFx Options" at bounding box center [1298, 104] width 186 height 101
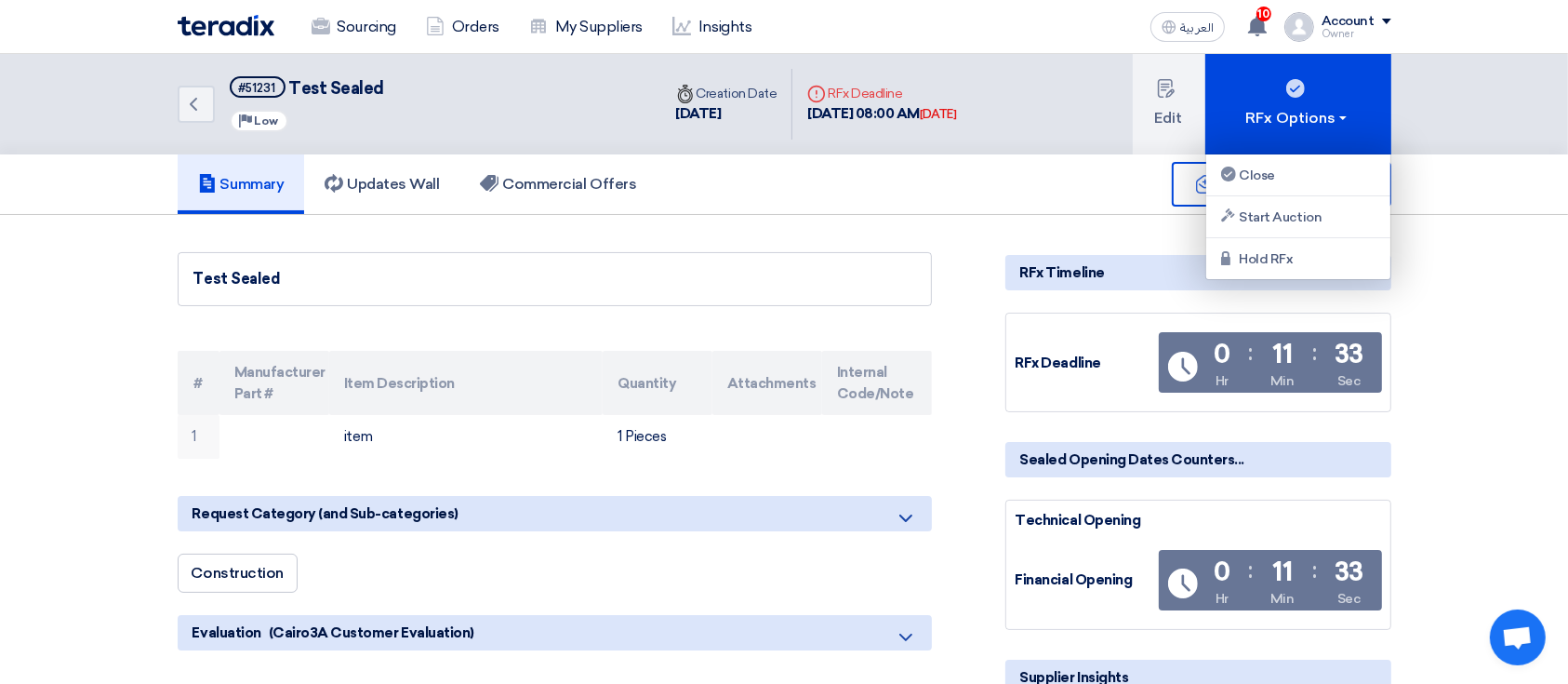
click at [1072, 198] on div "Share with your team" at bounding box center [1198, 185] width 386 height 45
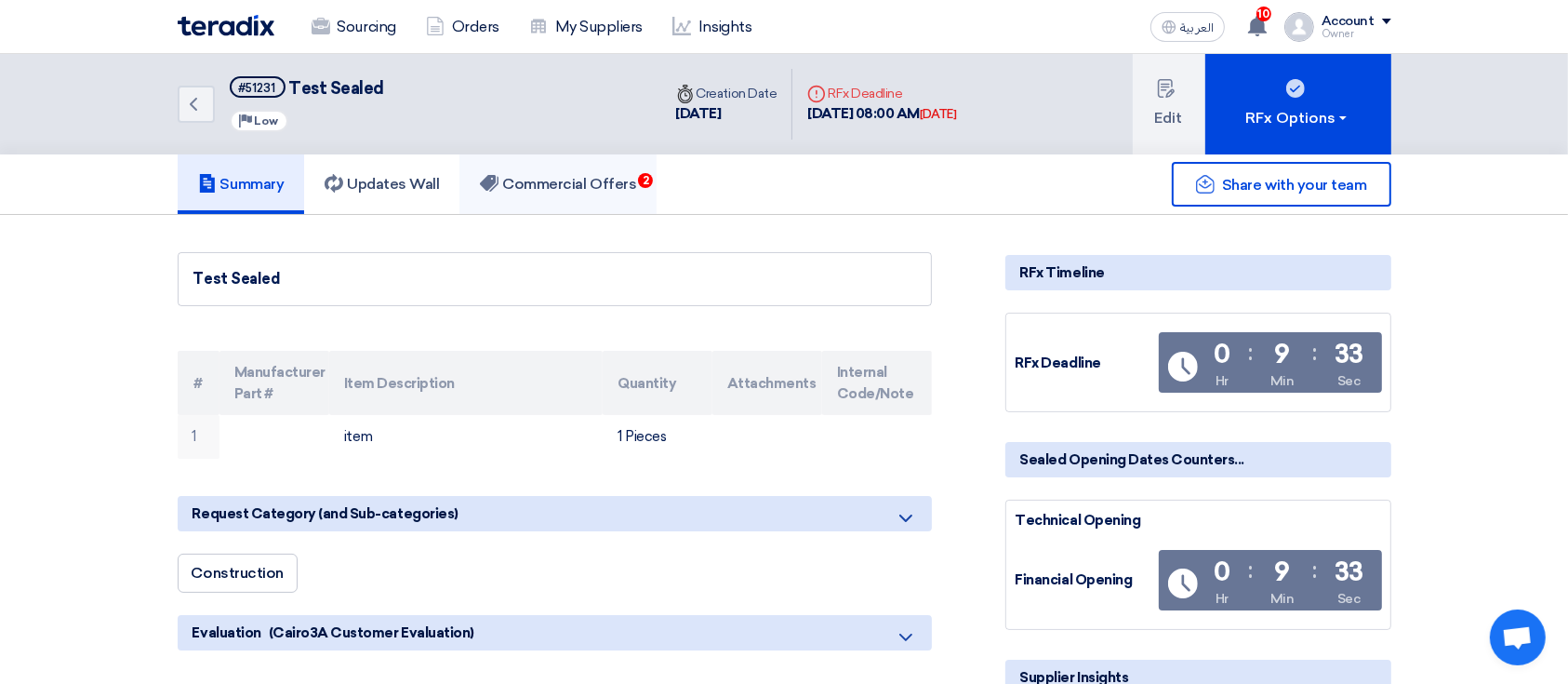
click at [537, 192] on link "Commercial Offers 2" at bounding box center [558, 185] width 198 height 60
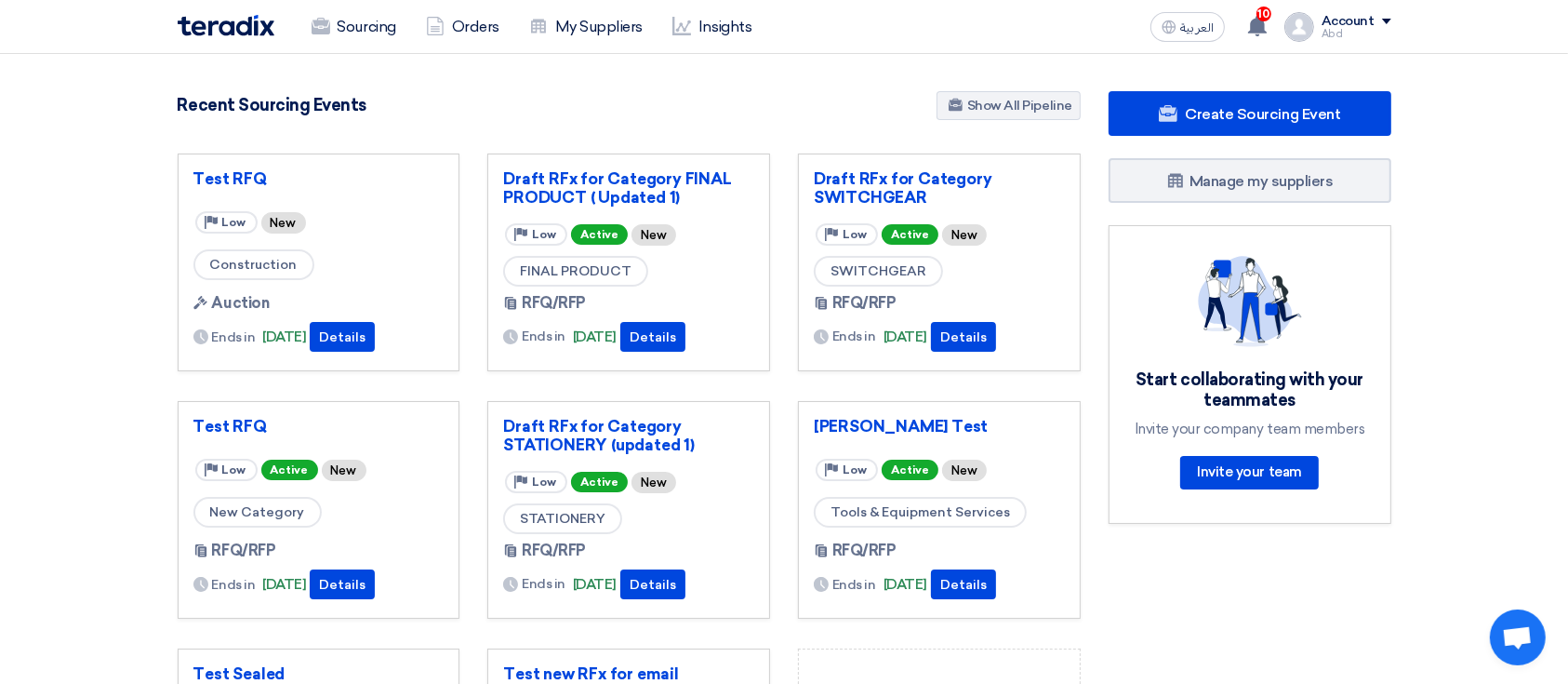
scroll to position [247, 0]
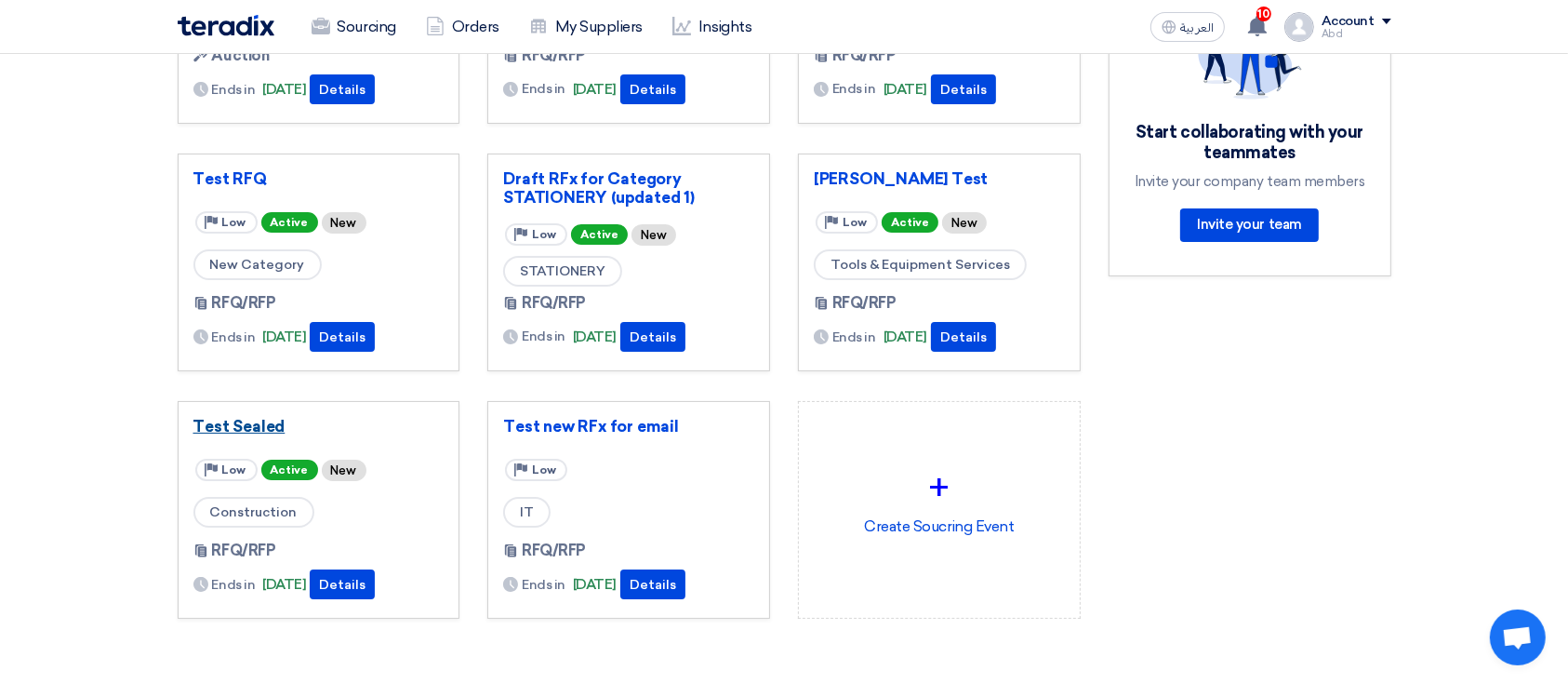
click at [241, 417] on link "Test Sealed" at bounding box center [319, 426] width 251 height 19
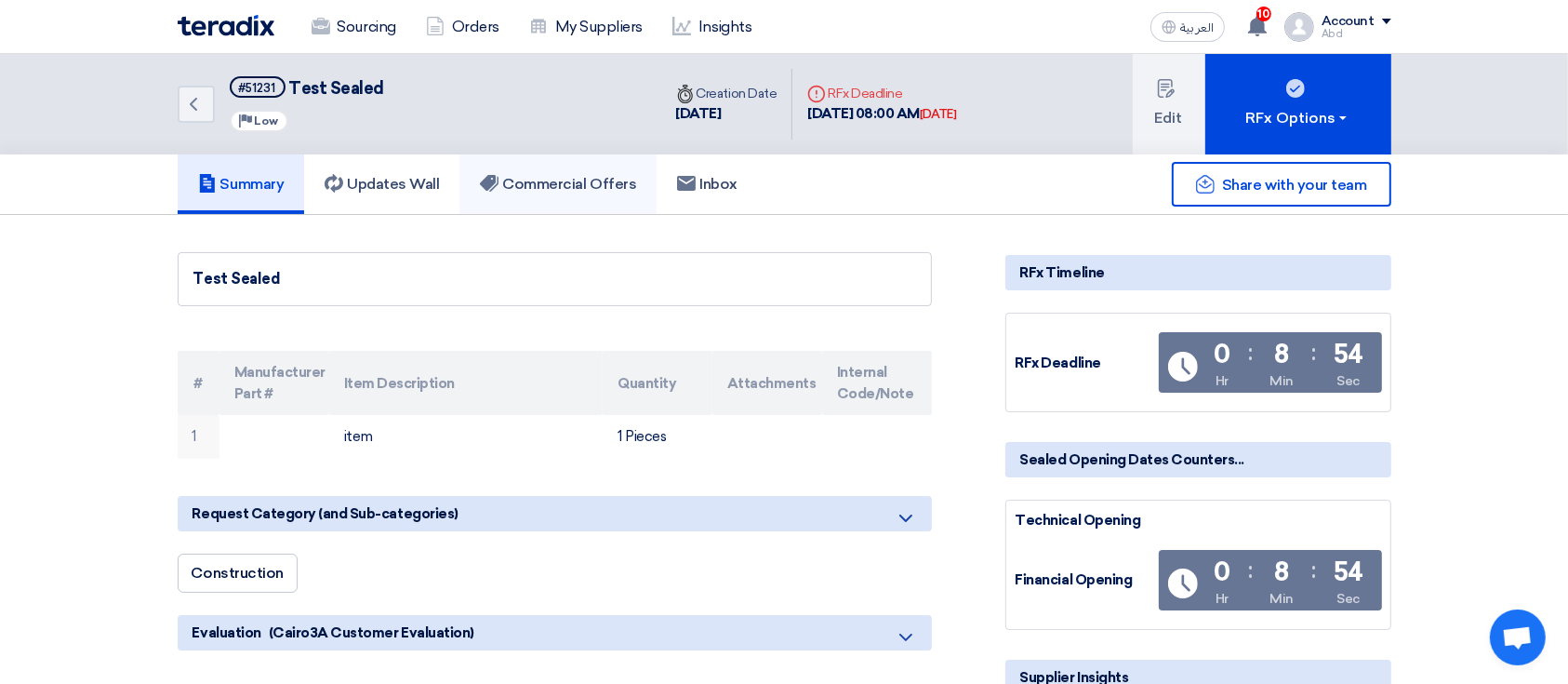
click at [632, 191] on h5 "Commercial Offers" at bounding box center [558, 185] width 157 height 19
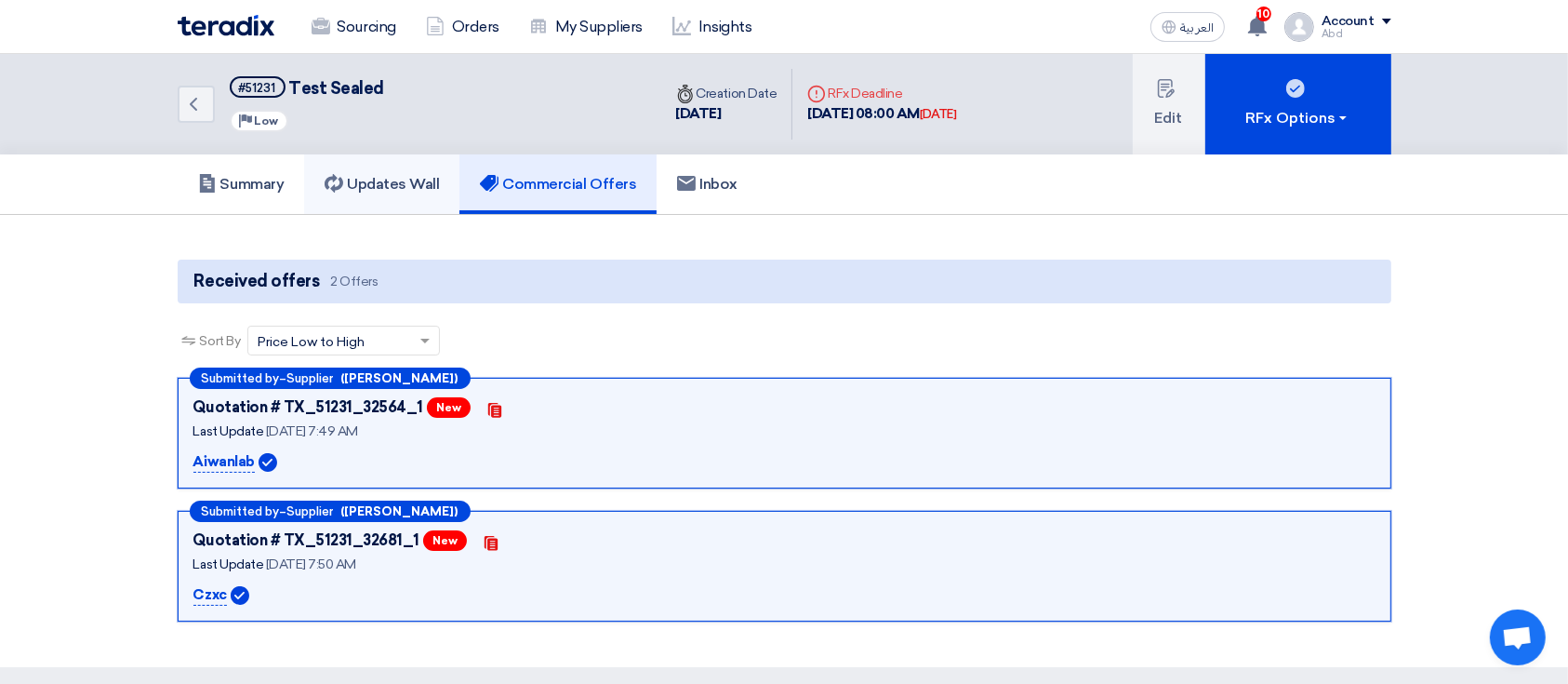
click at [412, 182] on h5 "Updates Wall" at bounding box center [381, 185] width 115 height 19
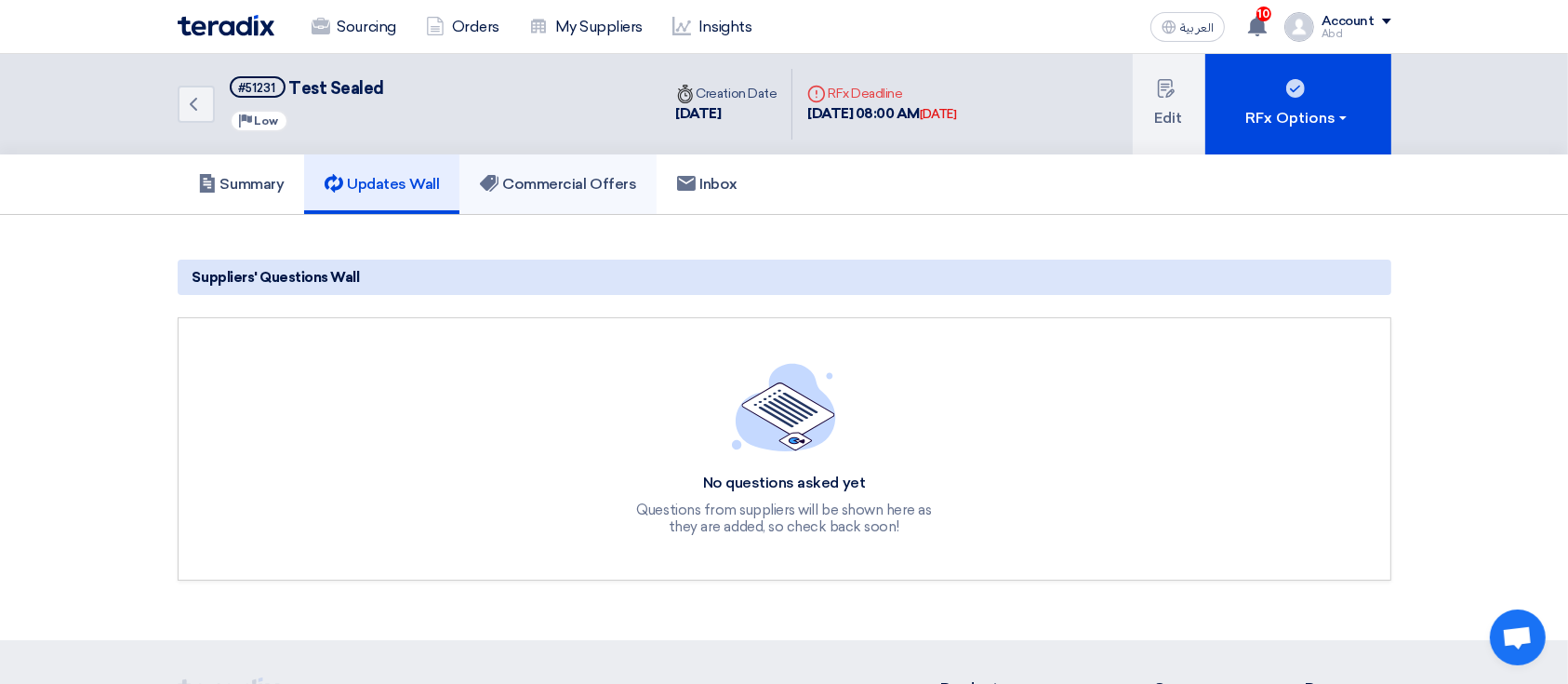
click at [539, 178] on h5 "Commercial Offers" at bounding box center [558, 185] width 157 height 19
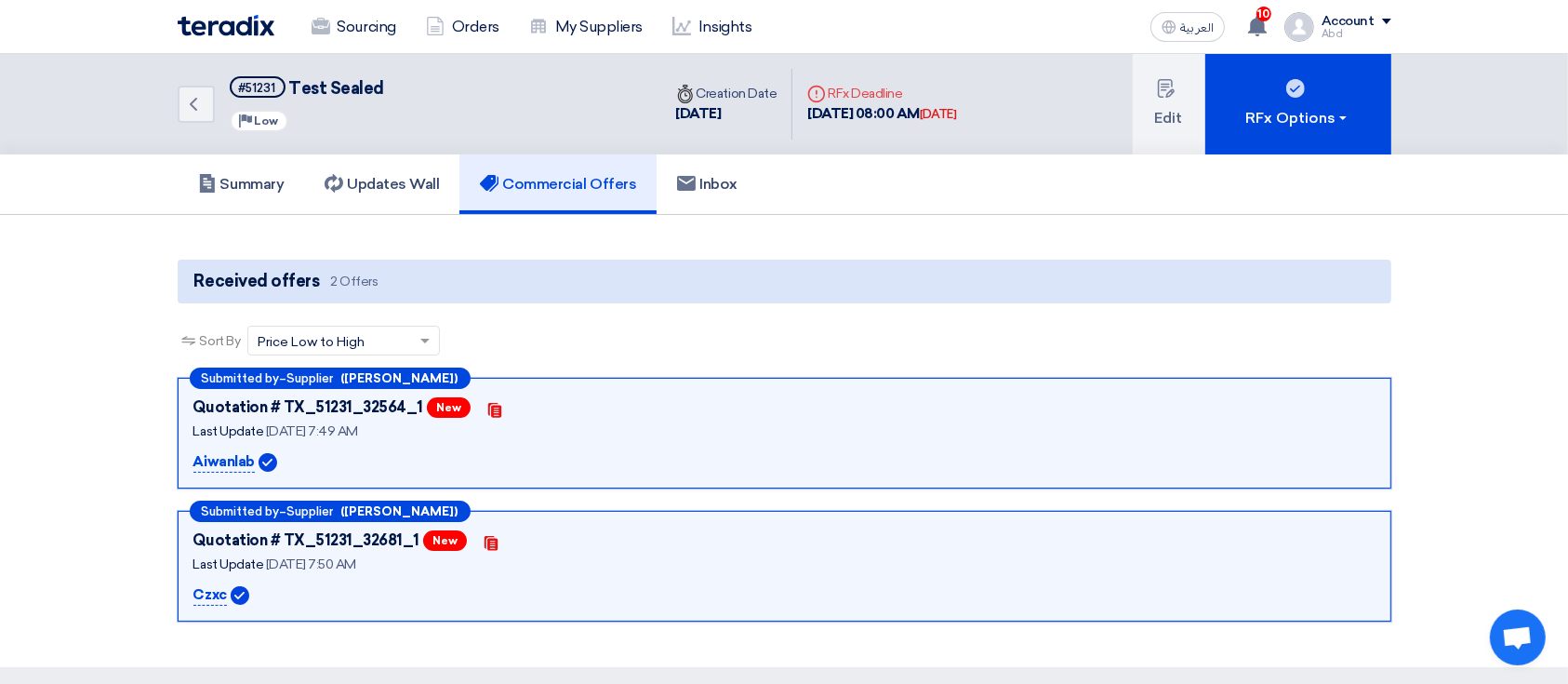
click at [235, 457] on p "Aiwanlab" at bounding box center [225, 462] width 61 height 22
click at [1155, 118] on button "Edit" at bounding box center [1169, 104] width 73 height 101
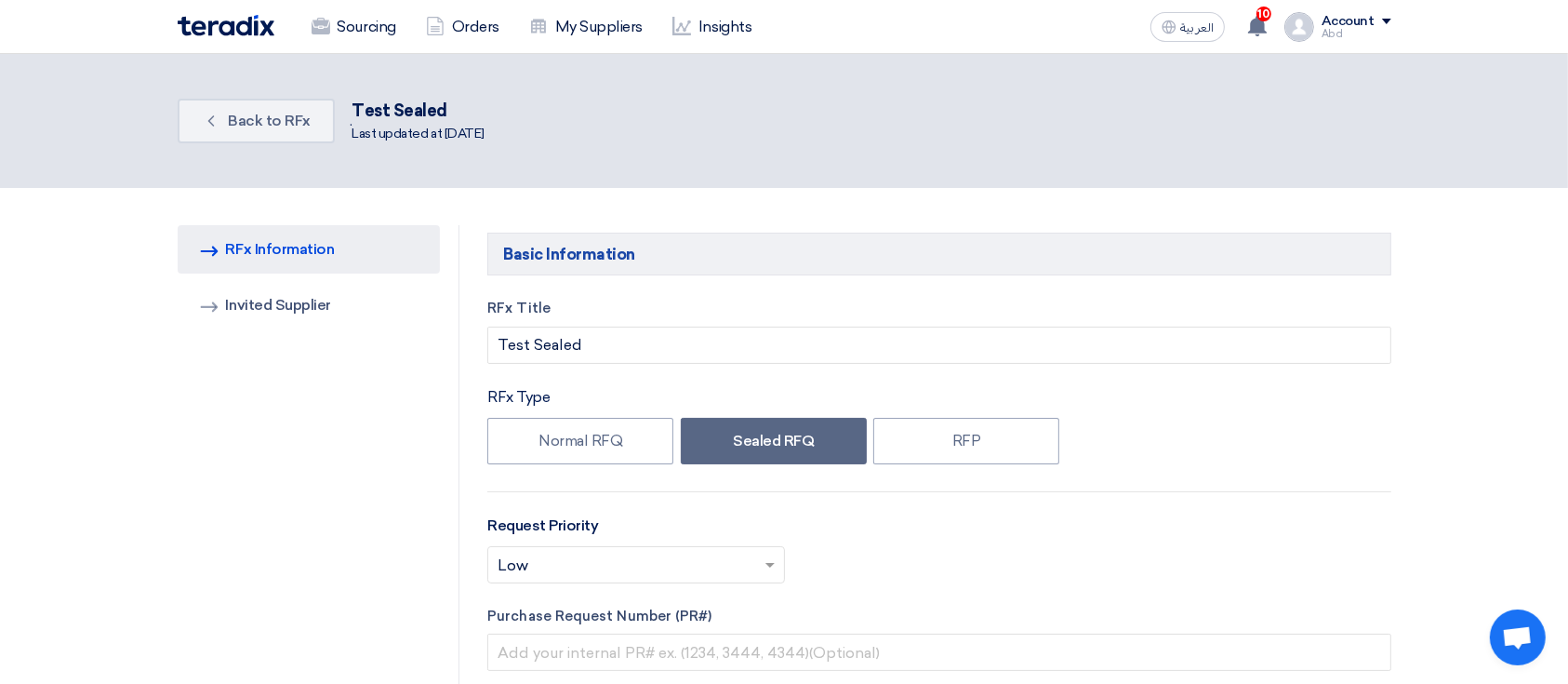
type input "[DATE]"
type input "08"
type input "00"
type input "[DATE]"
type input "08"
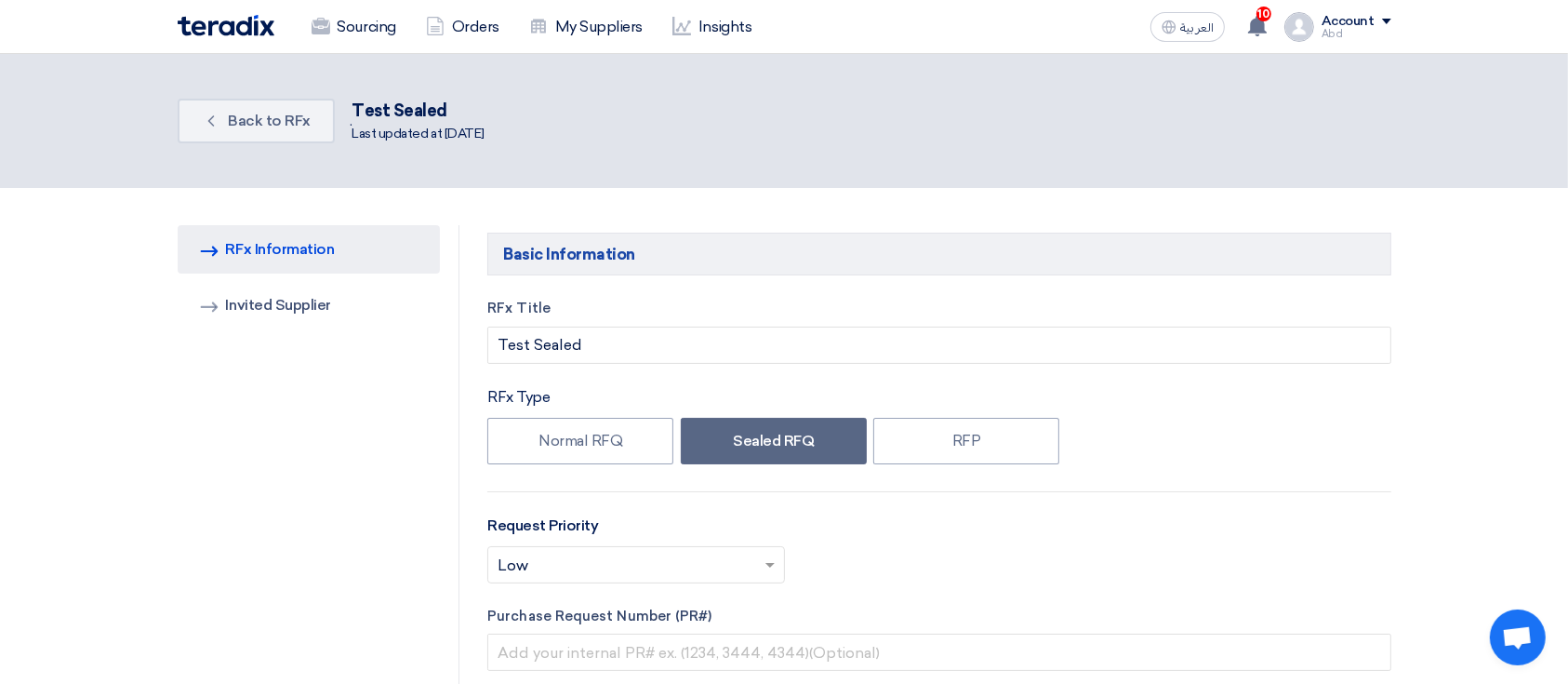
type input "00"
type input "[DATE]"
type input "08"
type input "00"
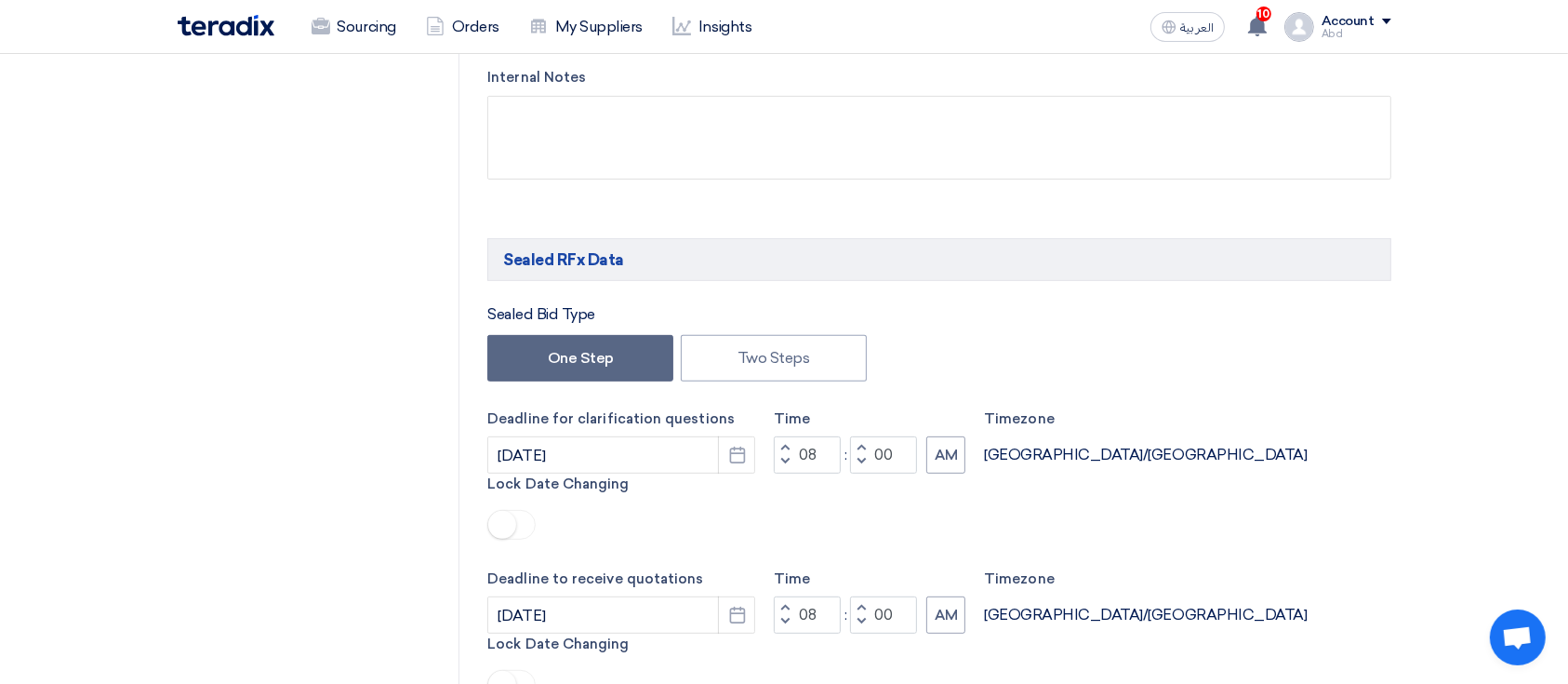
scroll to position [744, 0]
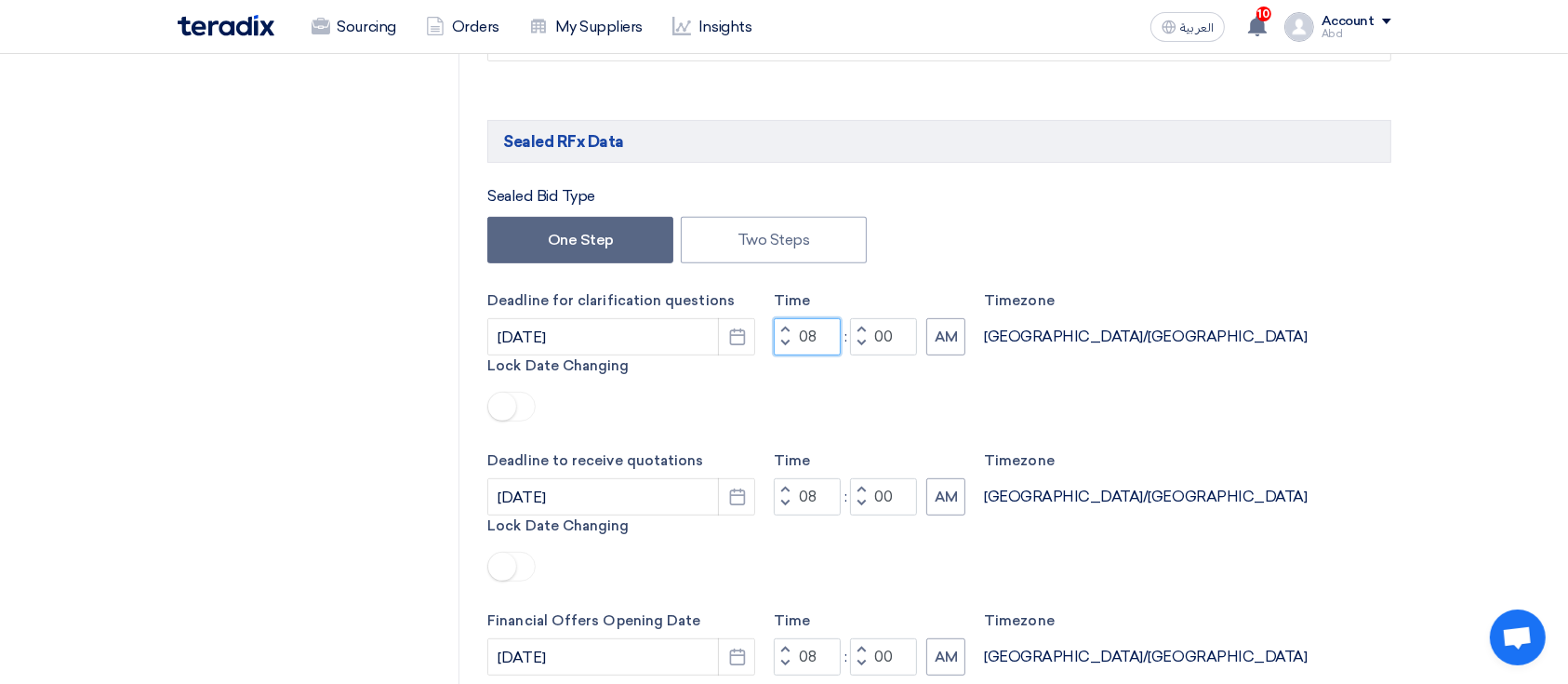
click at [805, 330] on input "08" at bounding box center [807, 336] width 67 height 37
click at [826, 337] on input "07" at bounding box center [807, 336] width 67 height 37
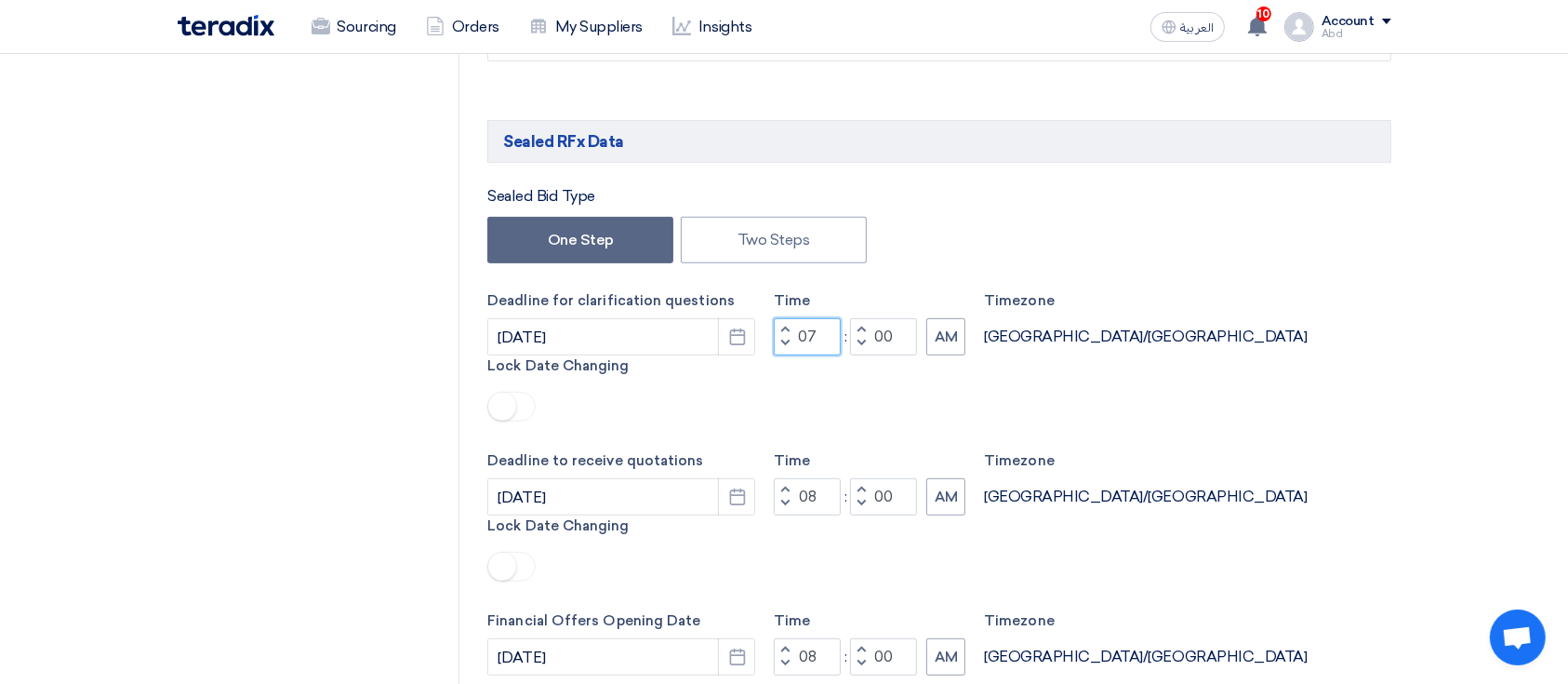
click at [826, 337] on input "07" at bounding box center [807, 336] width 67 height 37
type input "07"
click at [896, 340] on input "00" at bounding box center [883, 336] width 67 height 37
click at [894, 340] on input "00" at bounding box center [883, 336] width 67 height 37
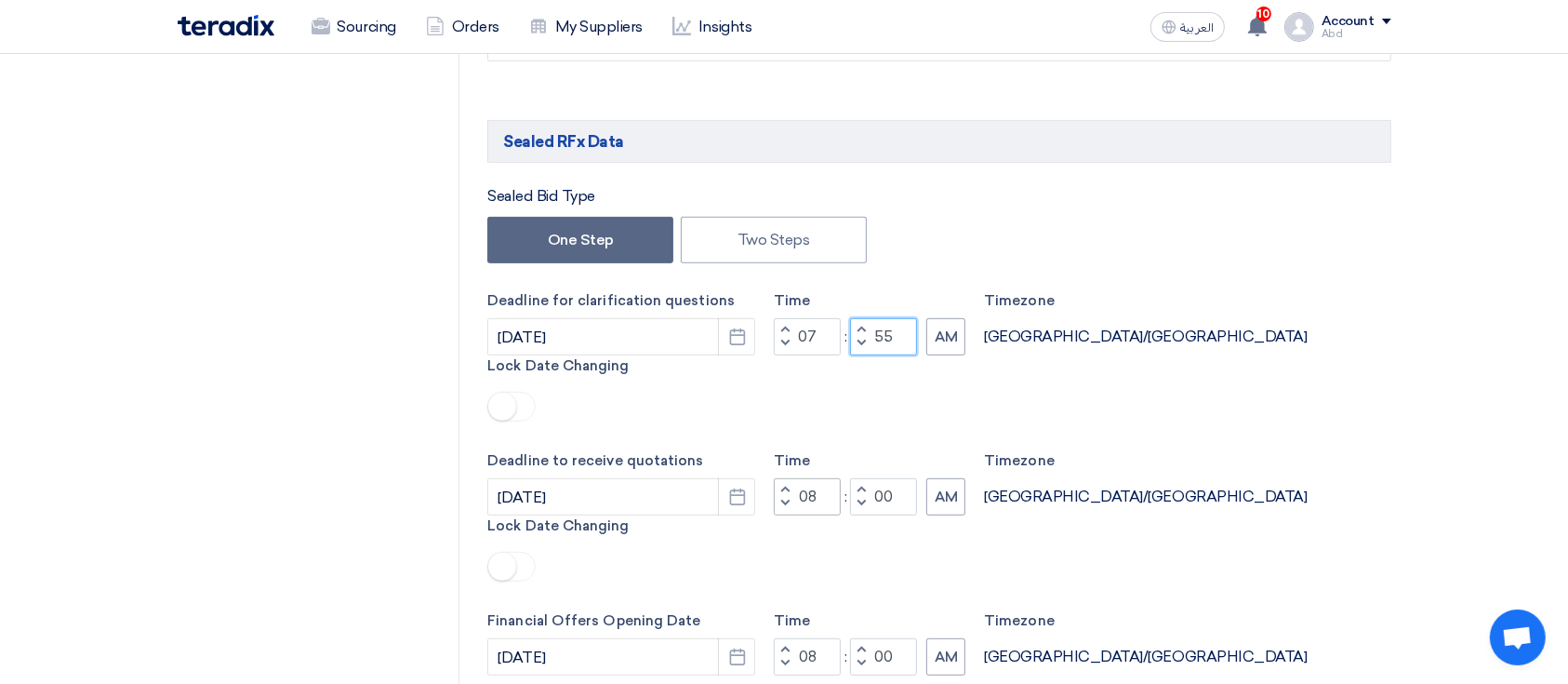
type input "55"
click at [820, 478] on input "08" at bounding box center [807, 497] width 67 height 37
click at [819, 478] on input "08" at bounding box center [807, 497] width 67 height 37
paste input "7"
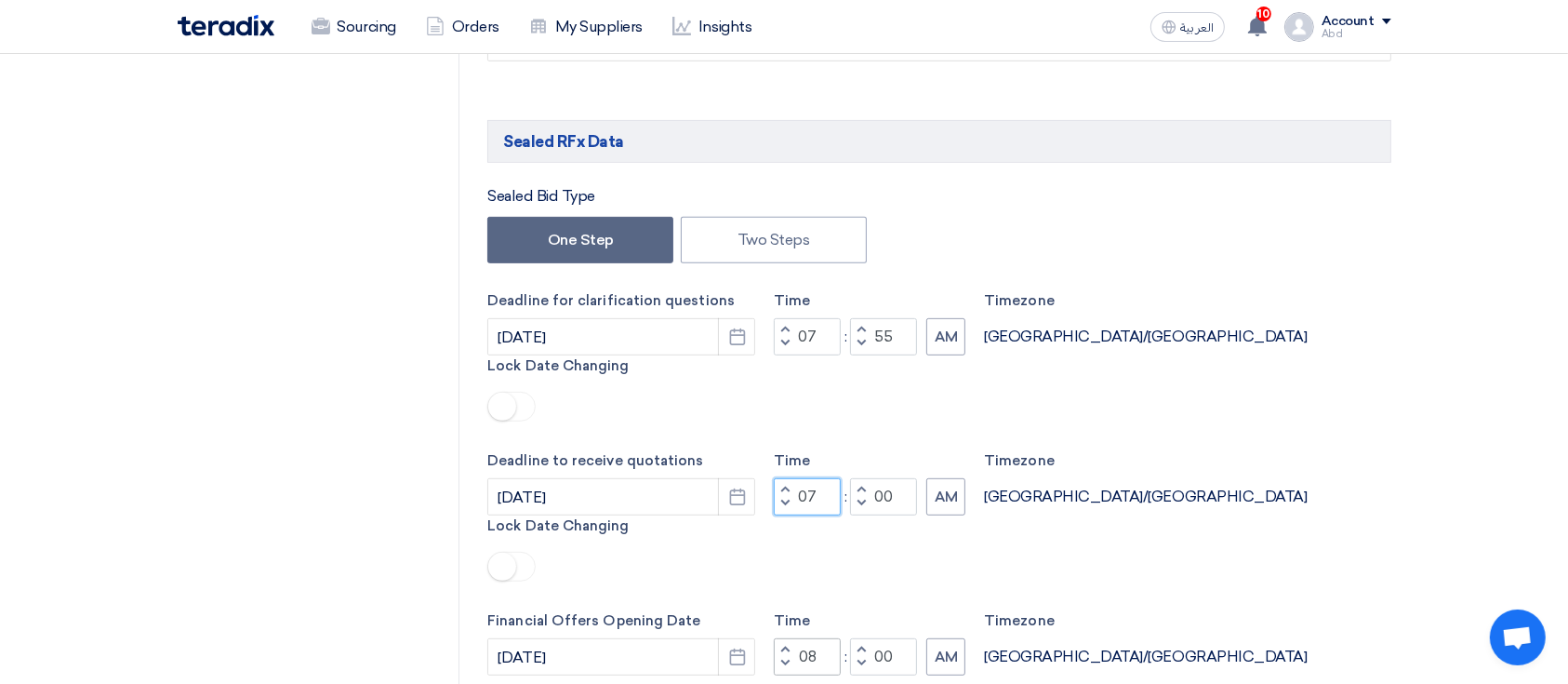
type input "07"
click at [821, 638] on input "08" at bounding box center [807, 657] width 67 height 37
click at [822, 638] on input "08" at bounding box center [807, 657] width 67 height 37
type input "07"
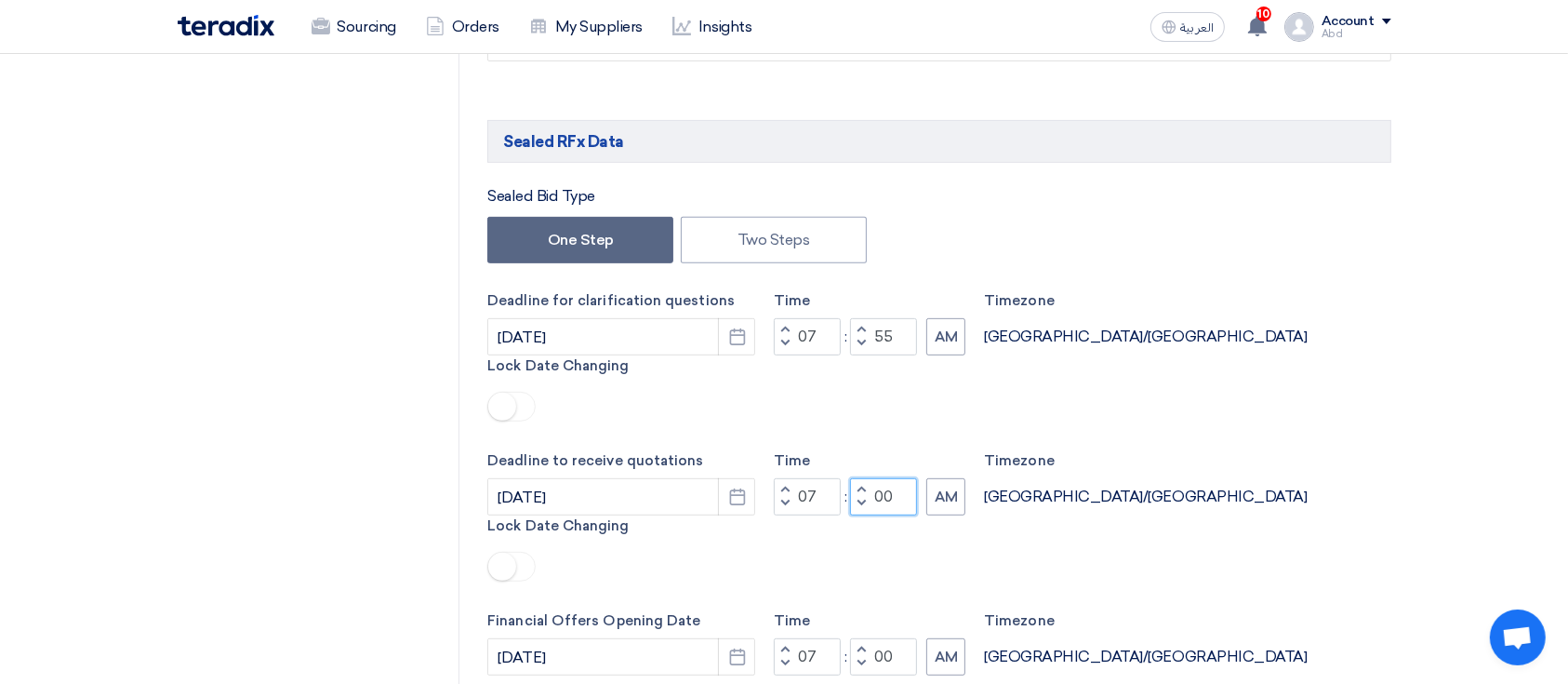
click at [889, 478] on input "00" at bounding box center [883, 497] width 67 height 37
click at [887, 478] on input "00" at bounding box center [883, 497] width 67 height 37
click at [886, 478] on input "00" at bounding box center [883, 497] width 67 height 37
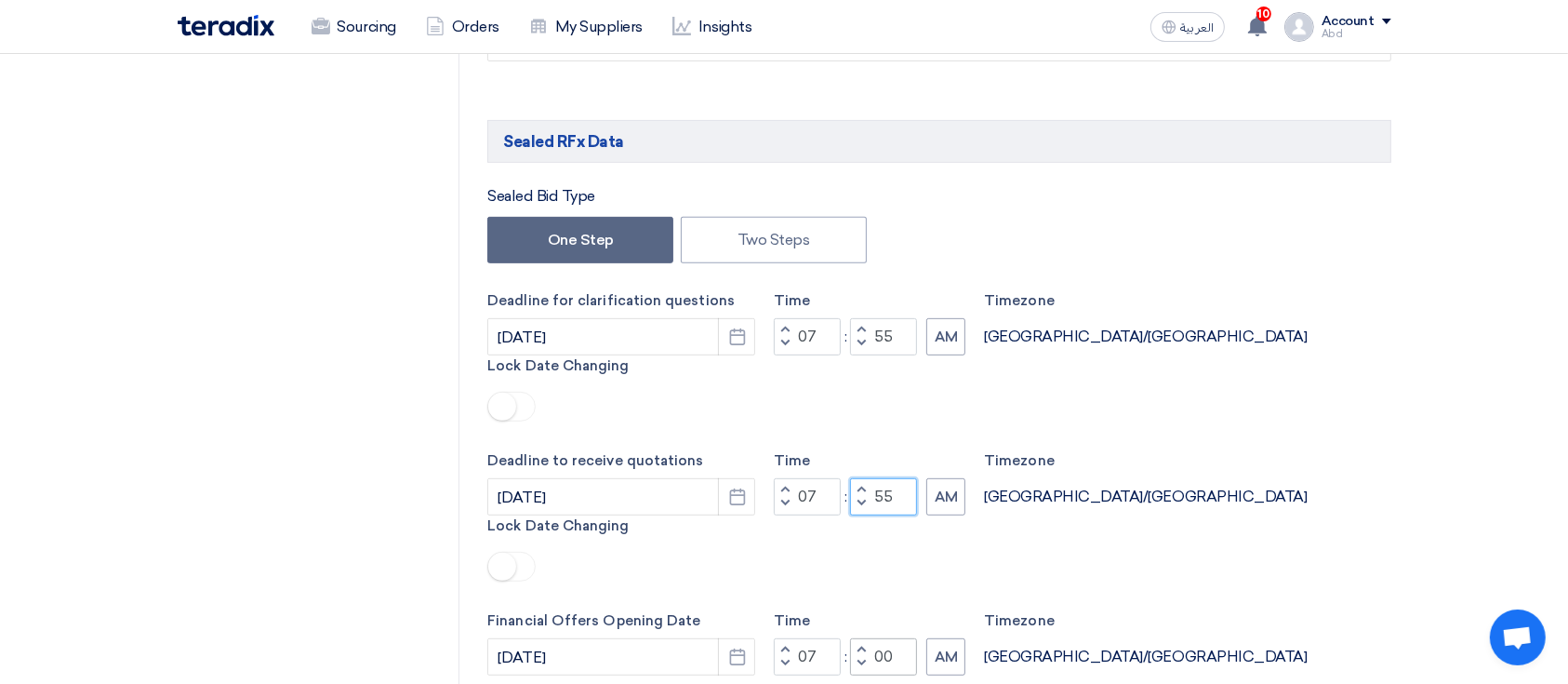
type input "55"
click at [885, 638] on input "00" at bounding box center [883, 657] width 67 height 37
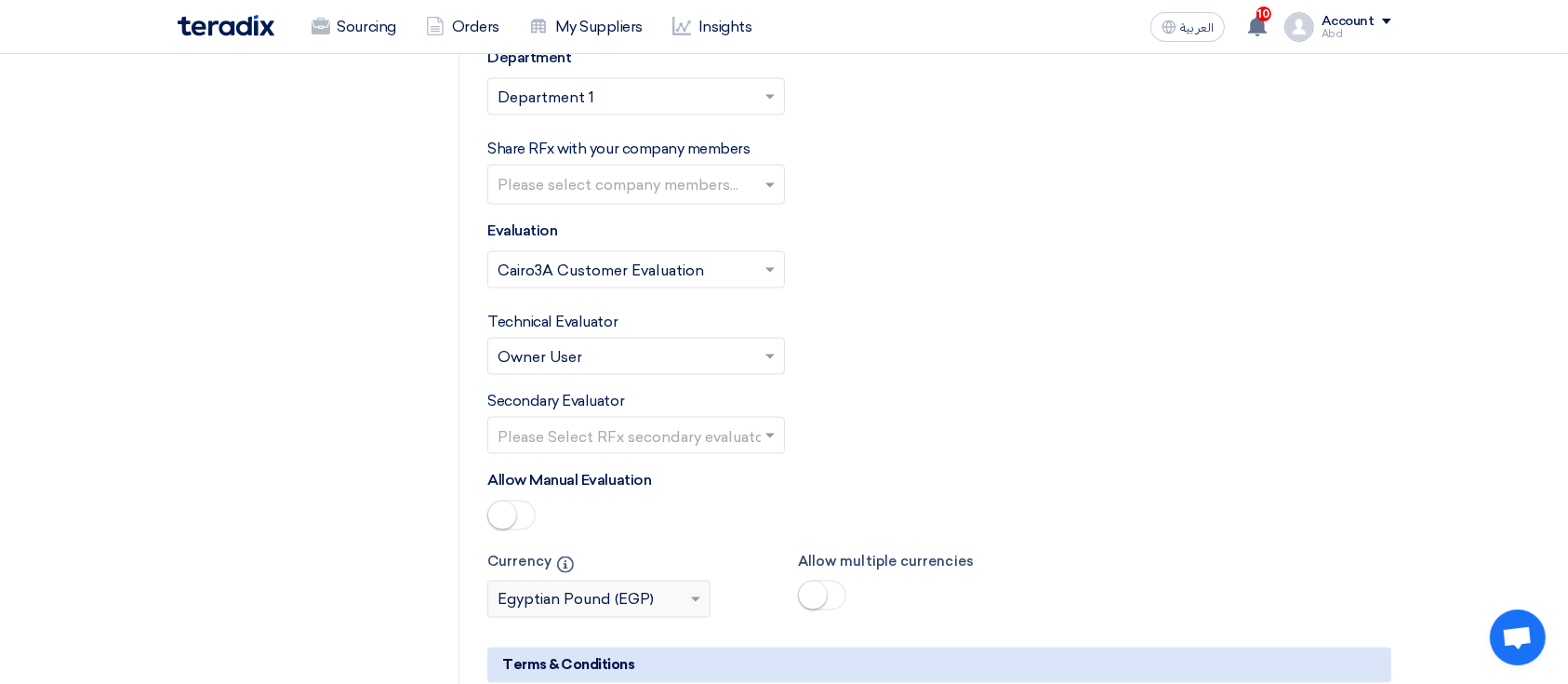
scroll to position [3462, 0]
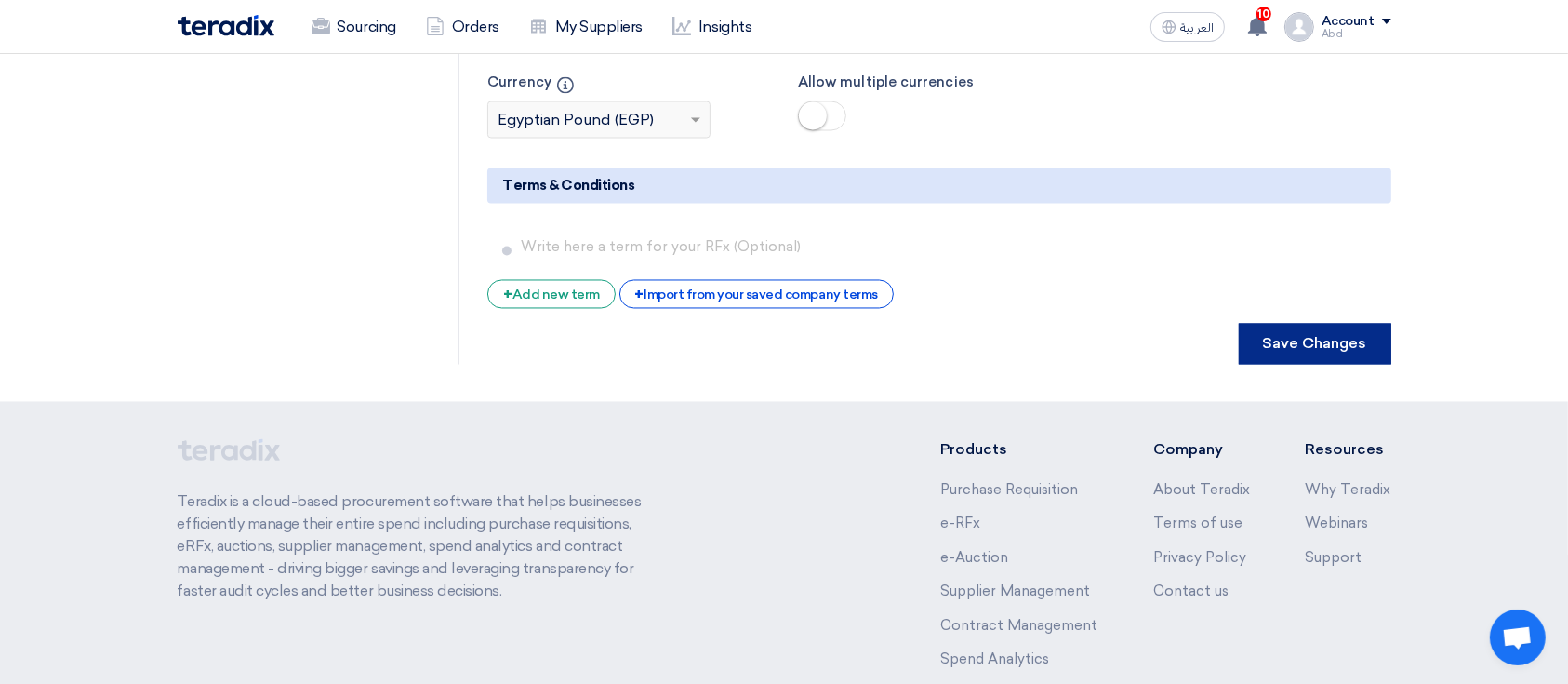
type input "55"
click at [1316, 323] on button "Save Changes" at bounding box center [1315, 344] width 153 height 41
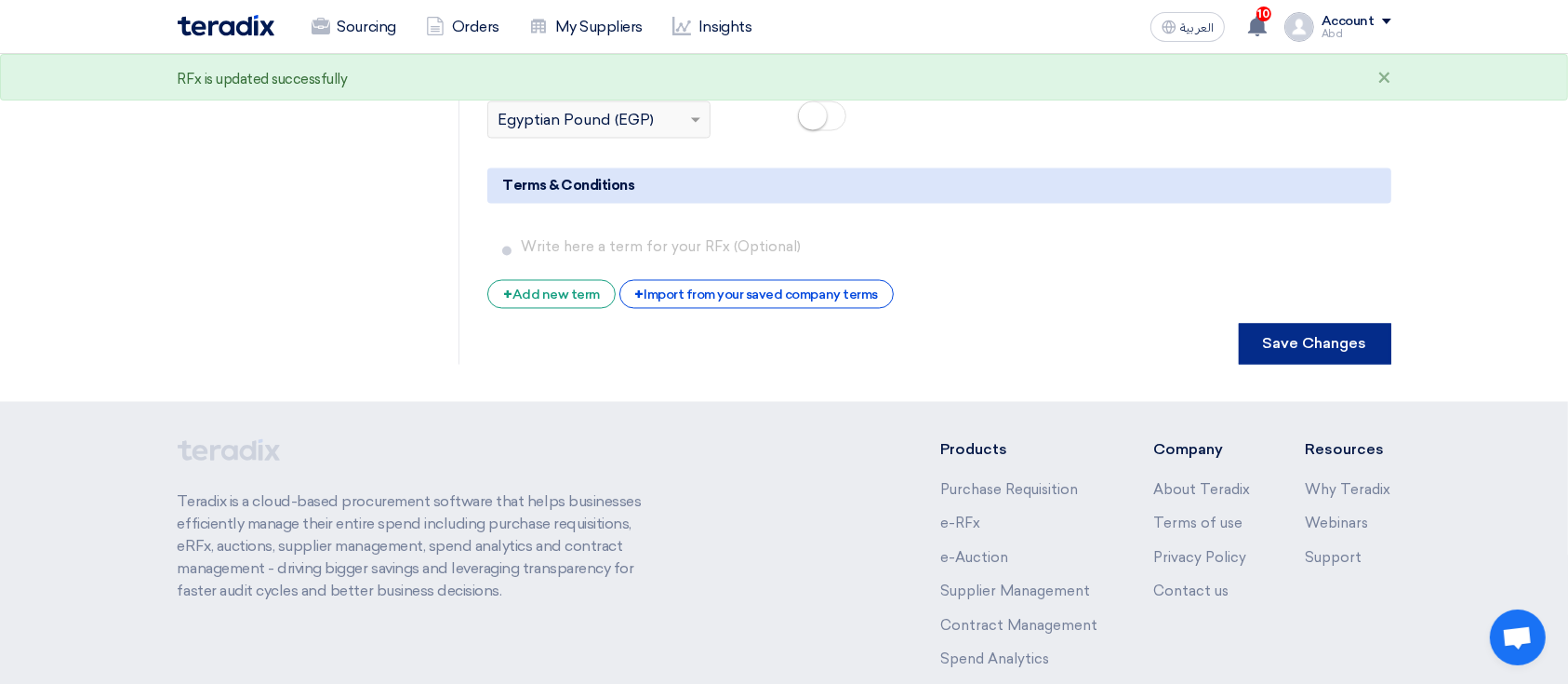
scroll to position [0, 0]
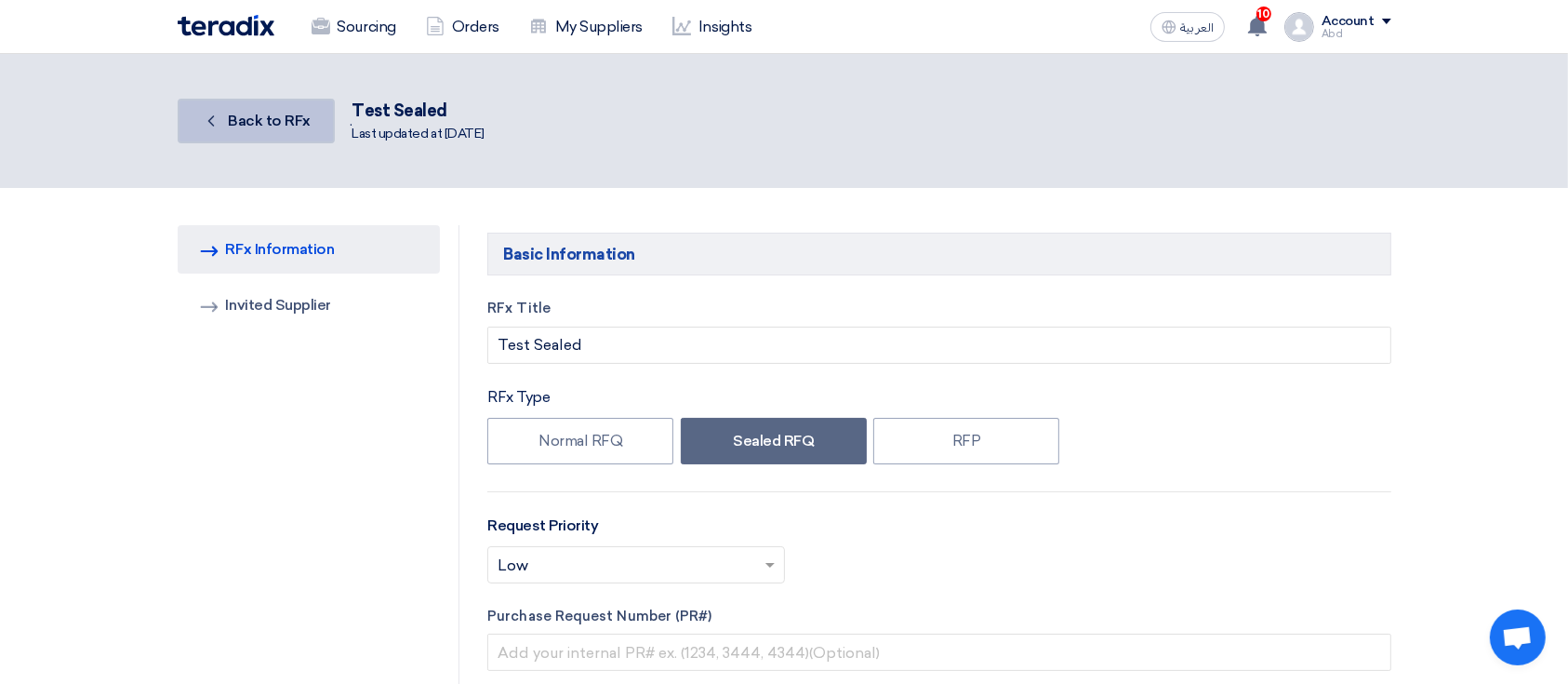
click at [305, 133] on link "Back Back to RFx" at bounding box center [256, 121] width 157 height 45
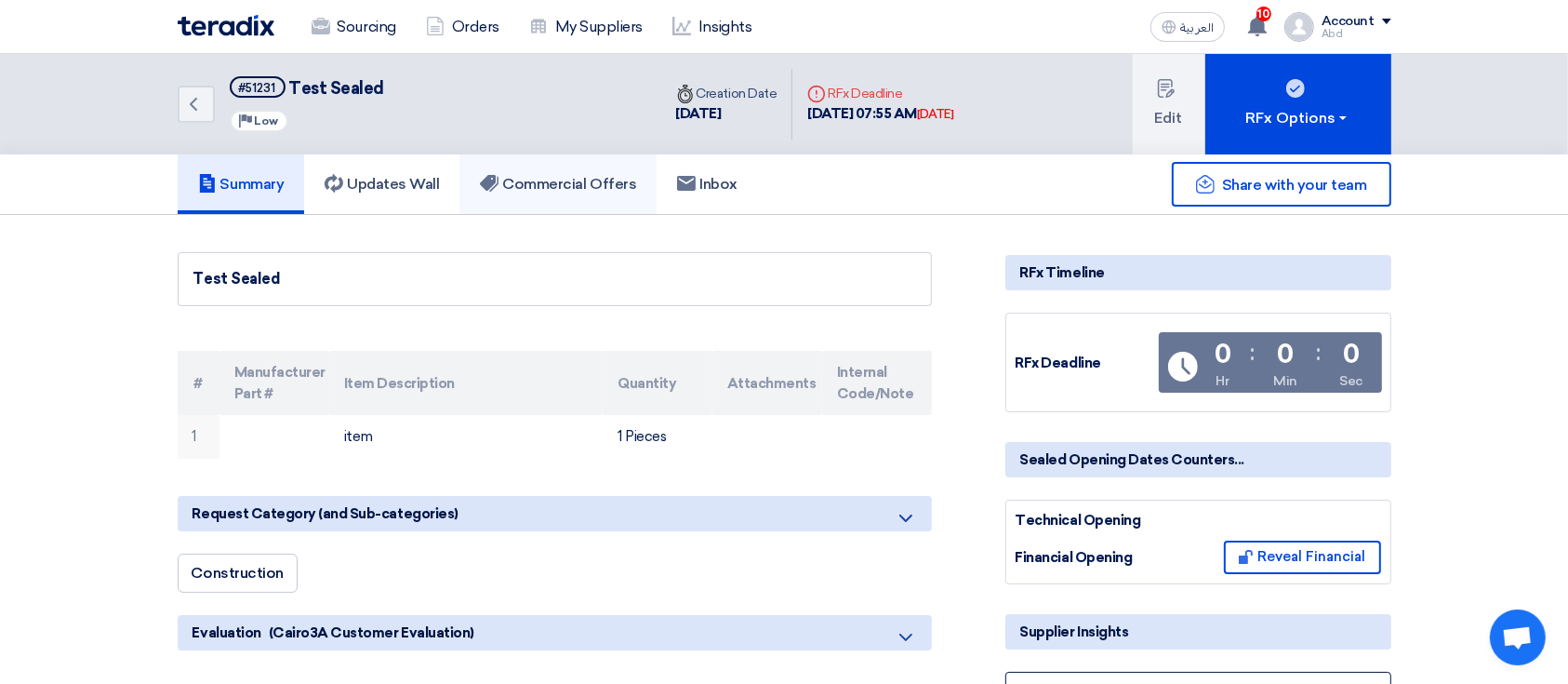
click at [603, 192] on link "Commercial Offers" at bounding box center [558, 185] width 198 height 60
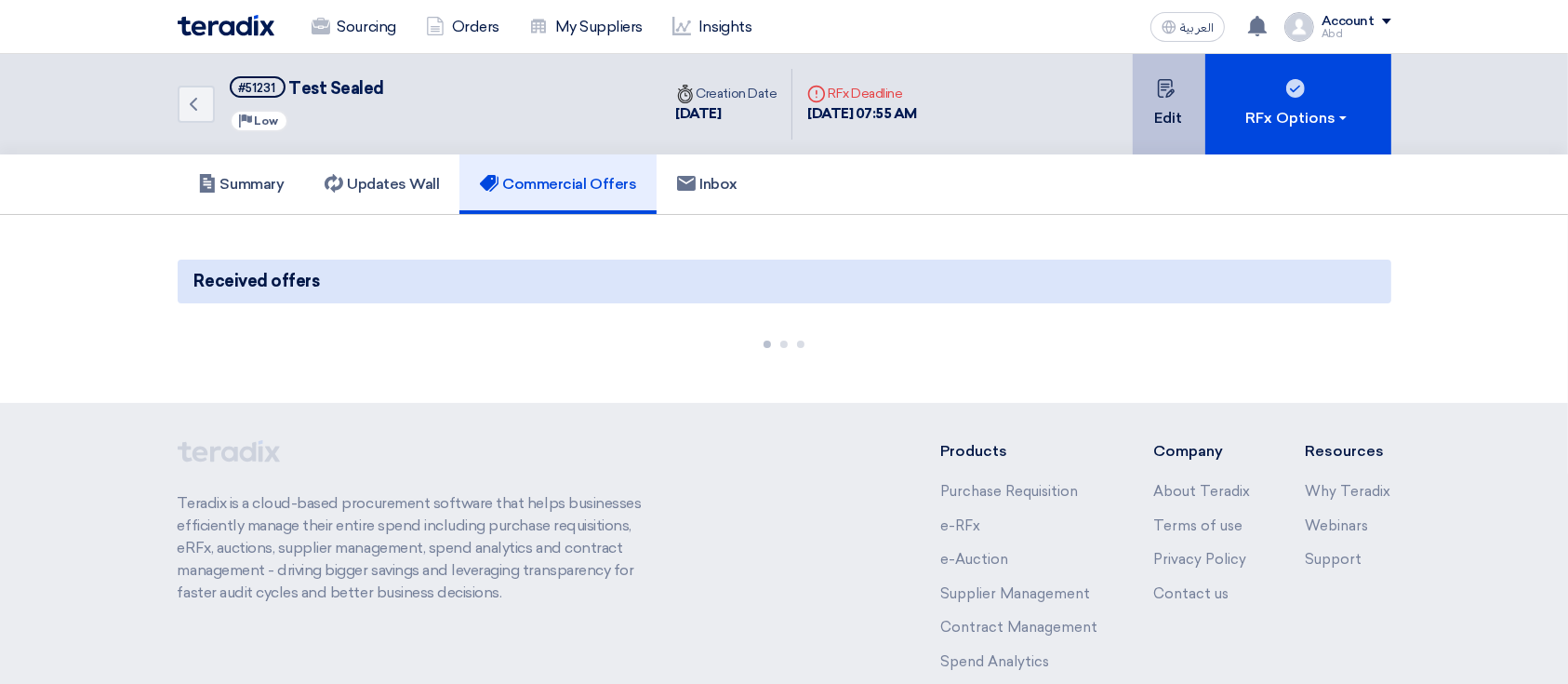
click at [1167, 108] on button "Edit" at bounding box center [1169, 104] width 73 height 101
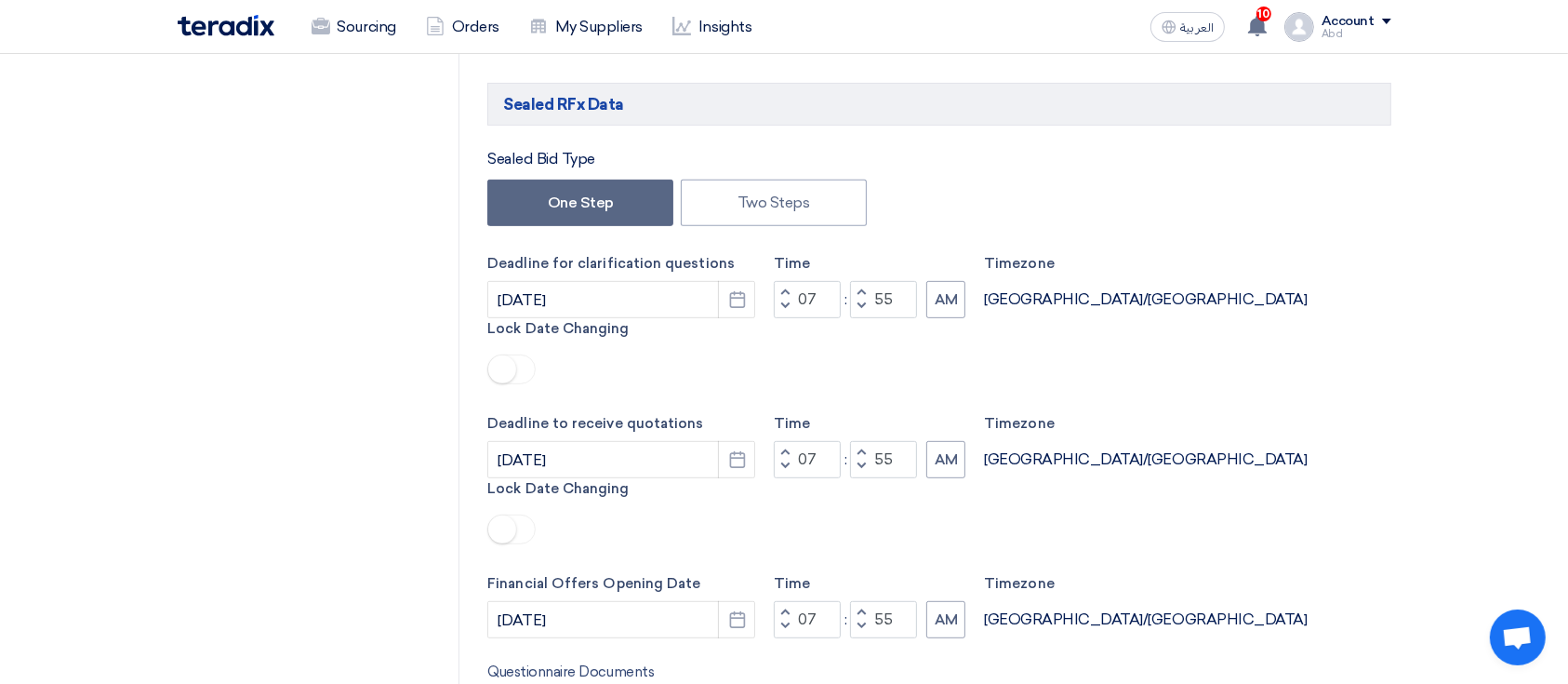
scroll to position [868, 0]
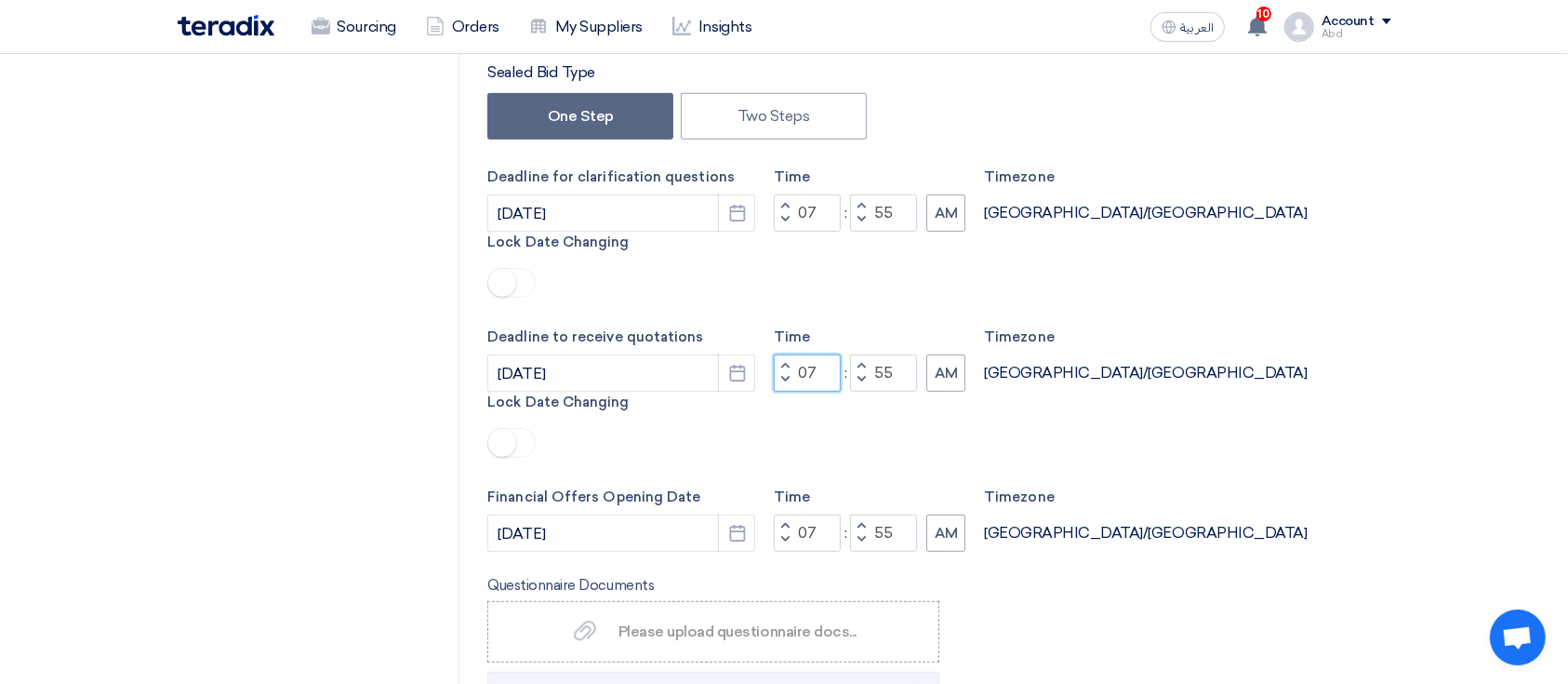
click at [824, 354] on input "07" at bounding box center [807, 373] width 67 height 37
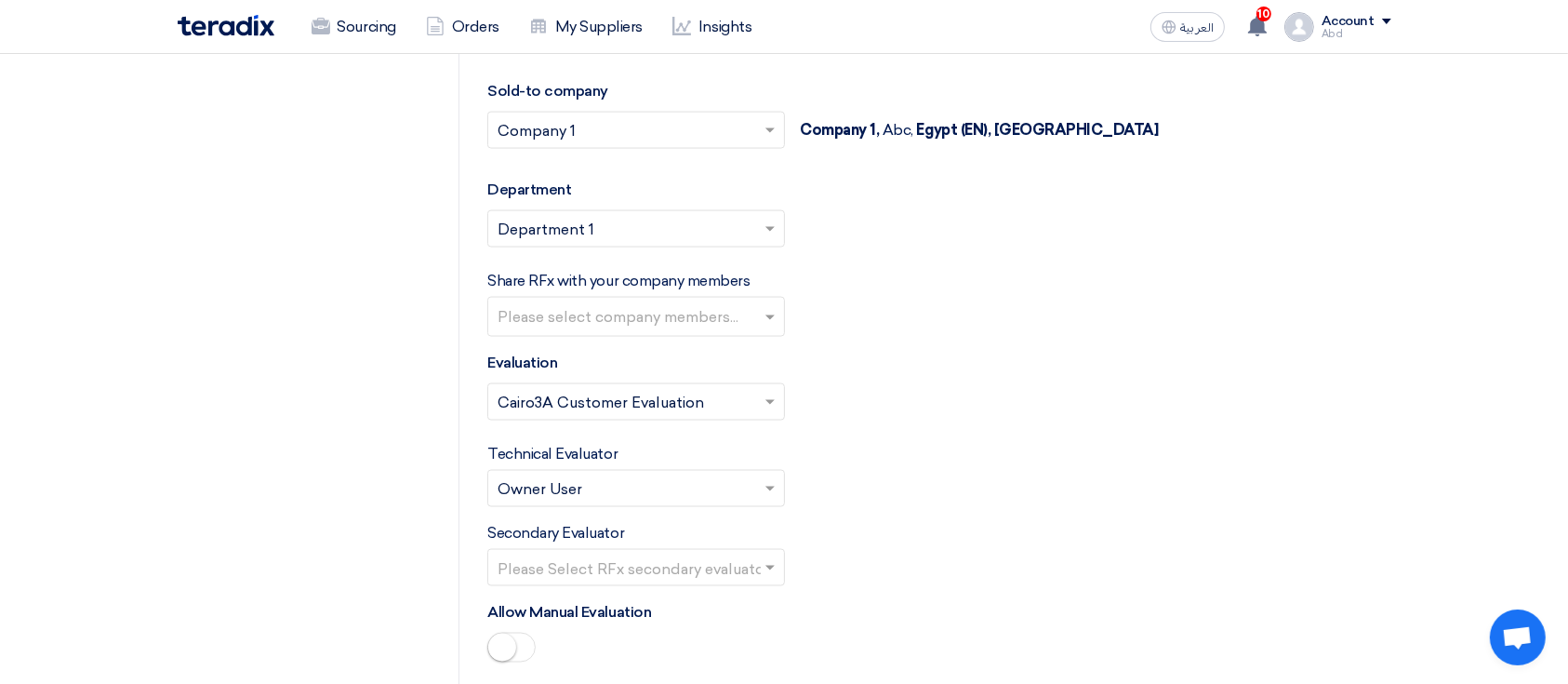
scroll to position [3348, 0]
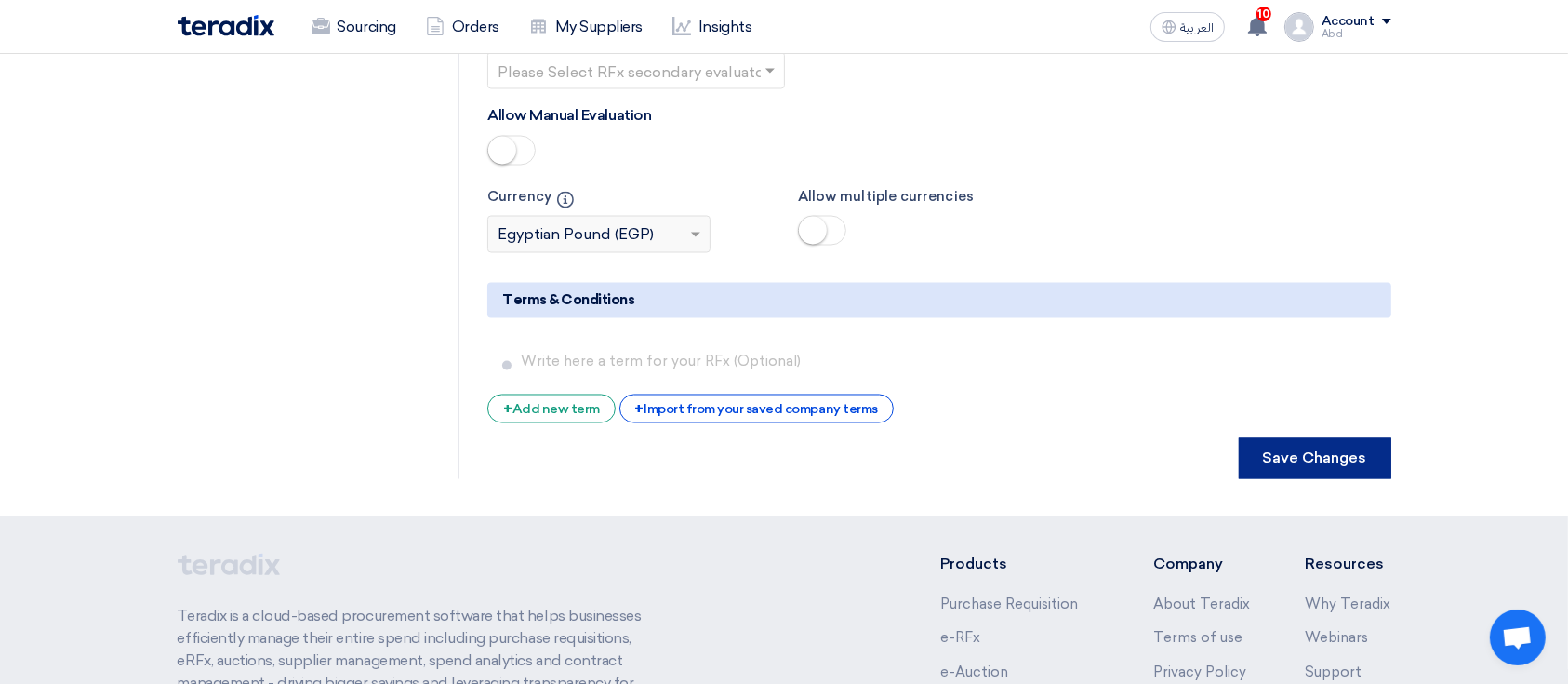
type input "08"
click at [1343, 438] on button "Save Changes" at bounding box center [1315, 458] width 153 height 41
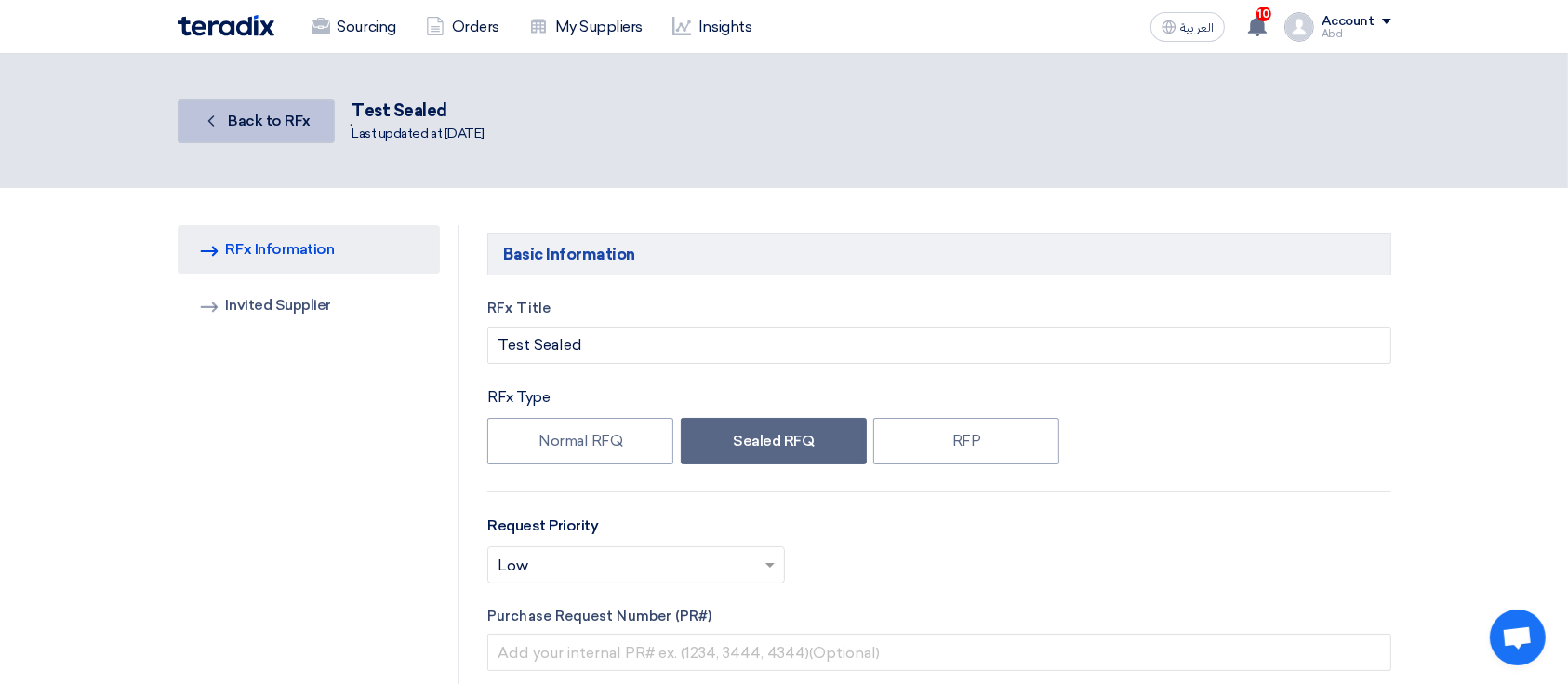
click at [266, 126] on span "Back to RFx" at bounding box center [269, 120] width 83 height 18
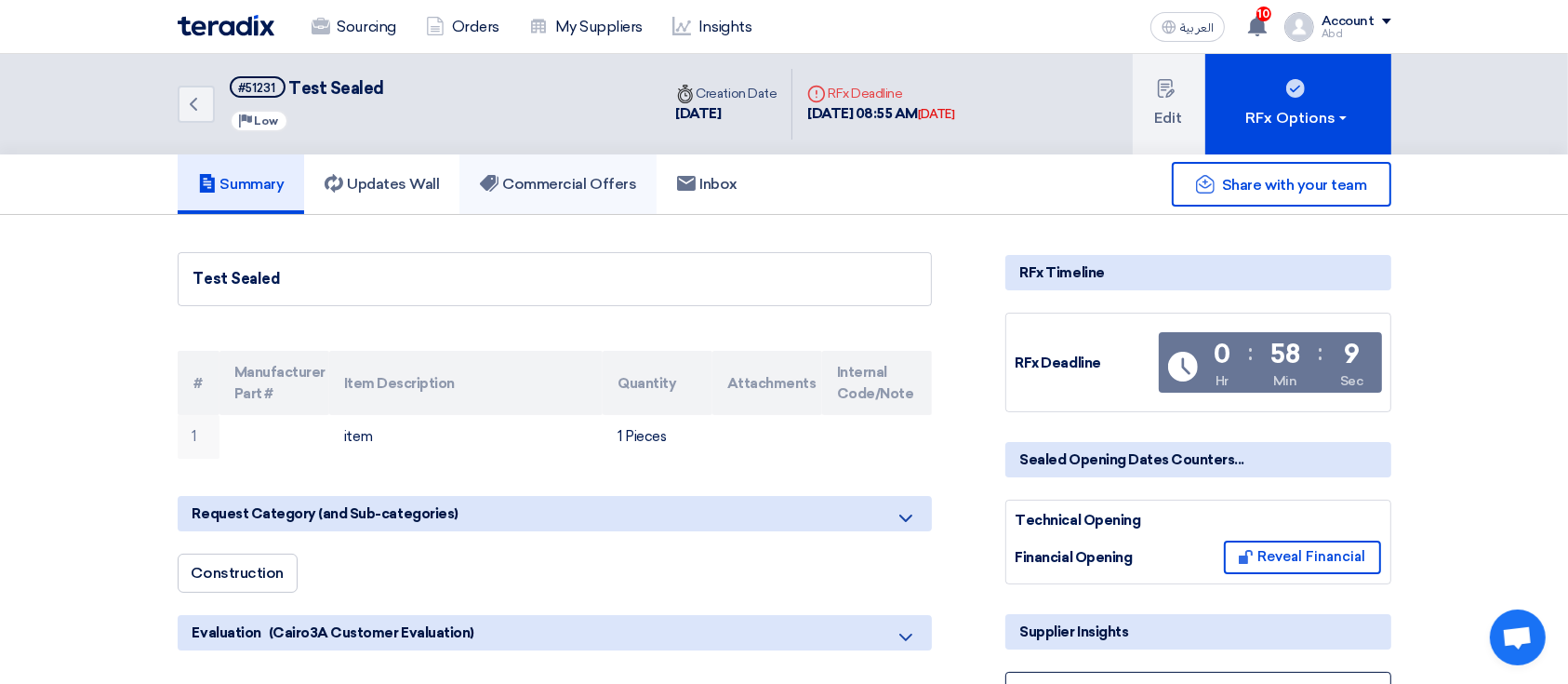
click at [533, 183] on h5 "Commercial Offers" at bounding box center [558, 185] width 157 height 19
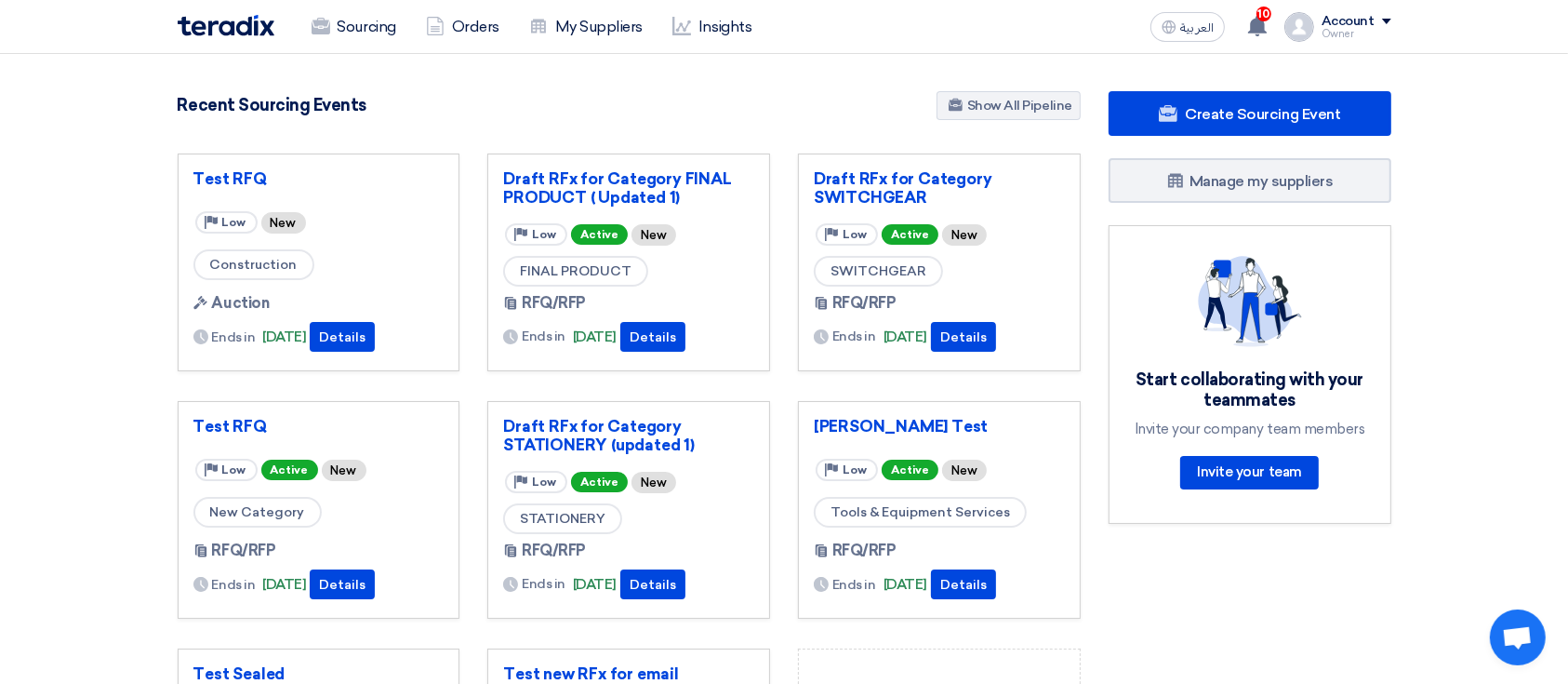
scroll to position [124, 0]
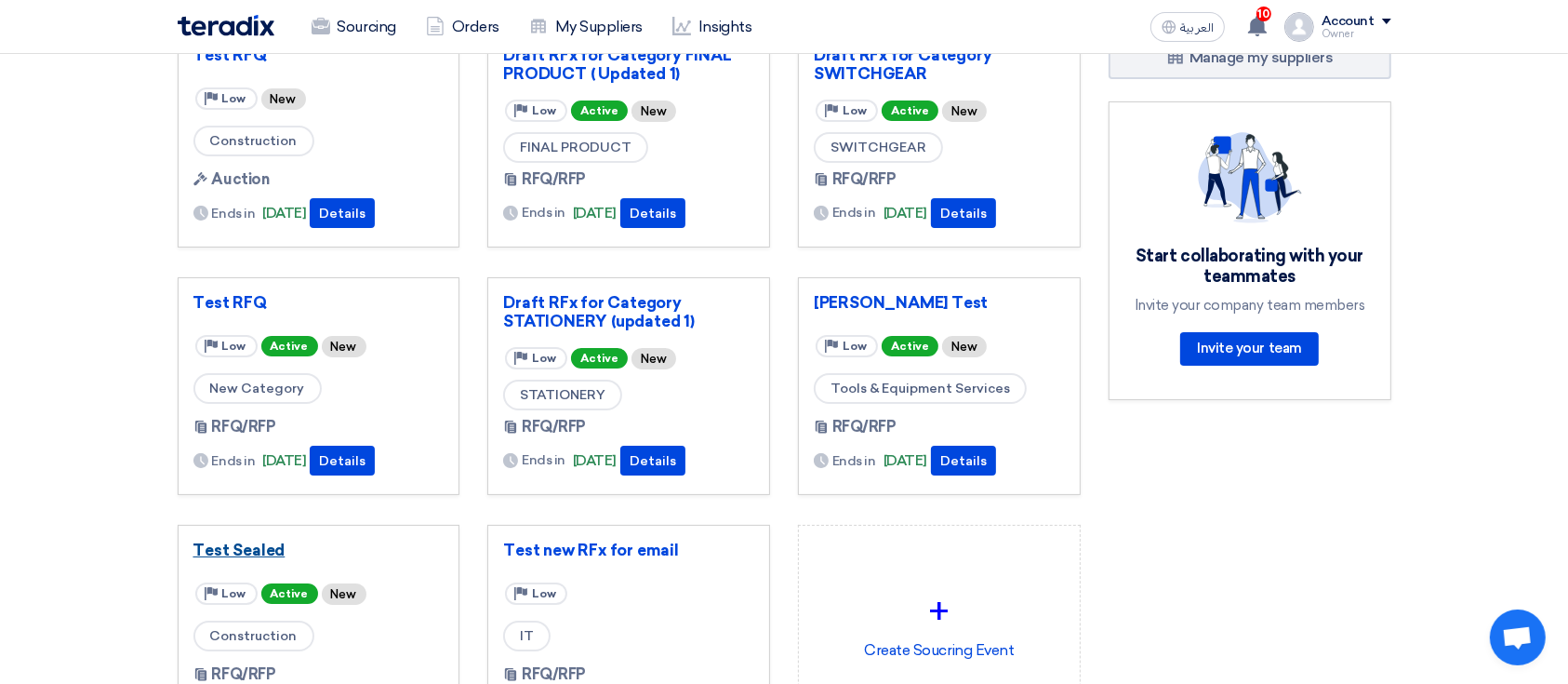
click at [259, 556] on link "Test Sealed" at bounding box center [319, 550] width 251 height 19
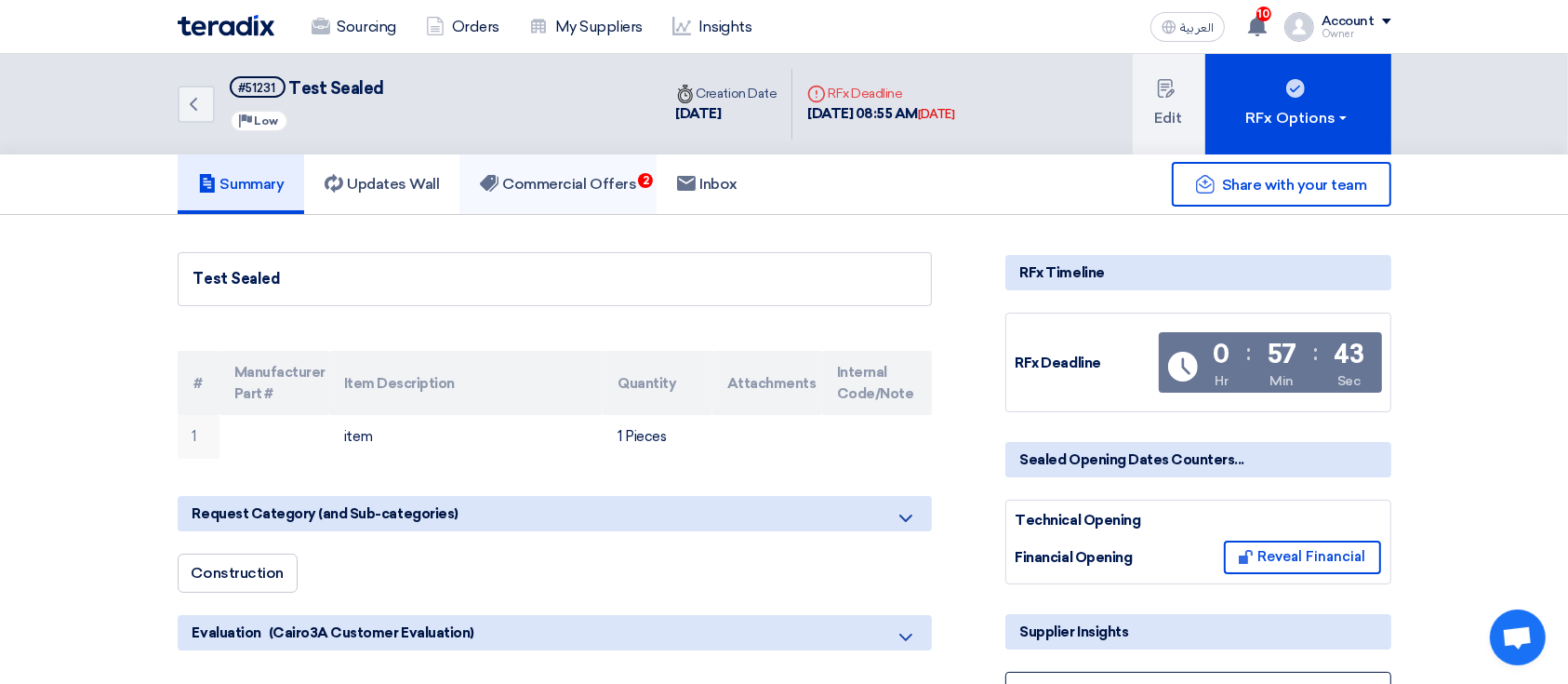
click at [623, 170] on link "Commercial Offers 2" at bounding box center [558, 185] width 198 height 60
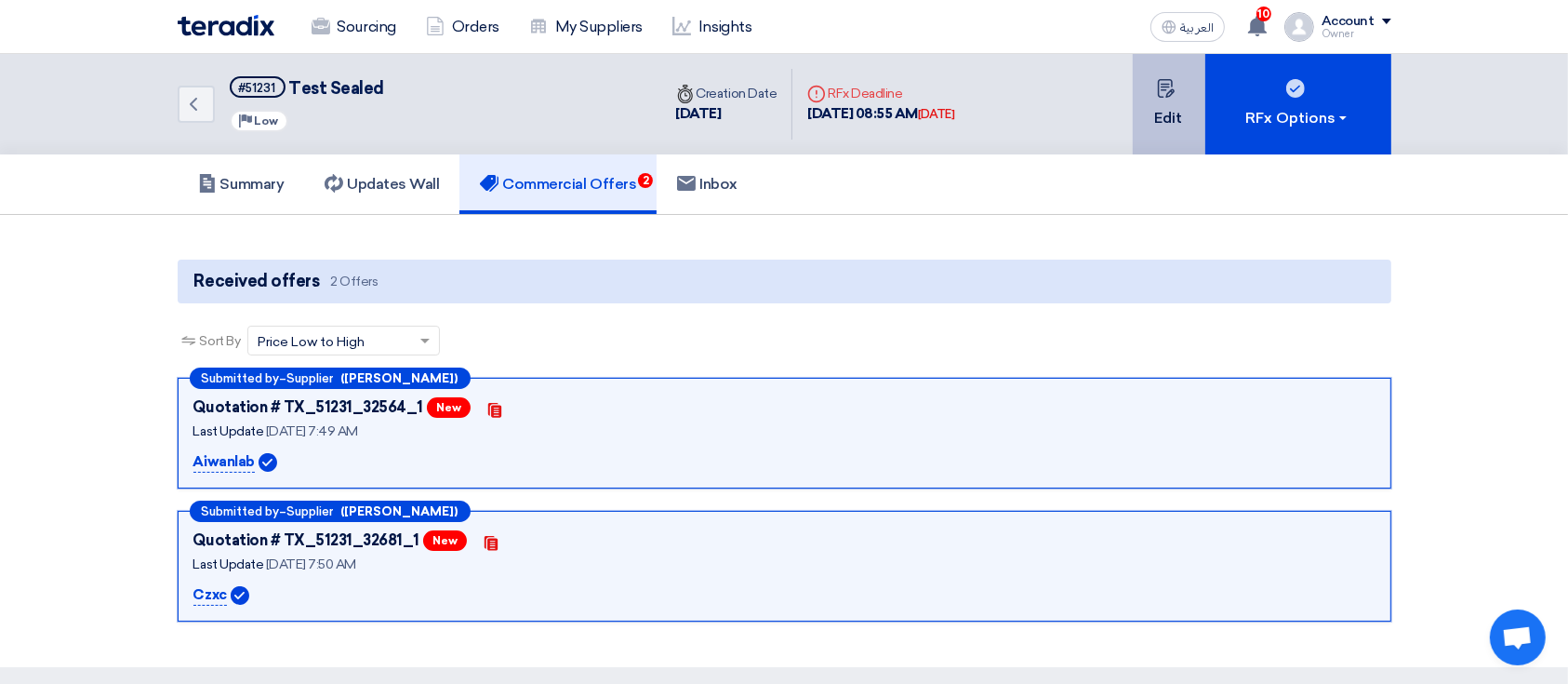
click at [1185, 93] on button "Edit" at bounding box center [1169, 104] width 73 height 101
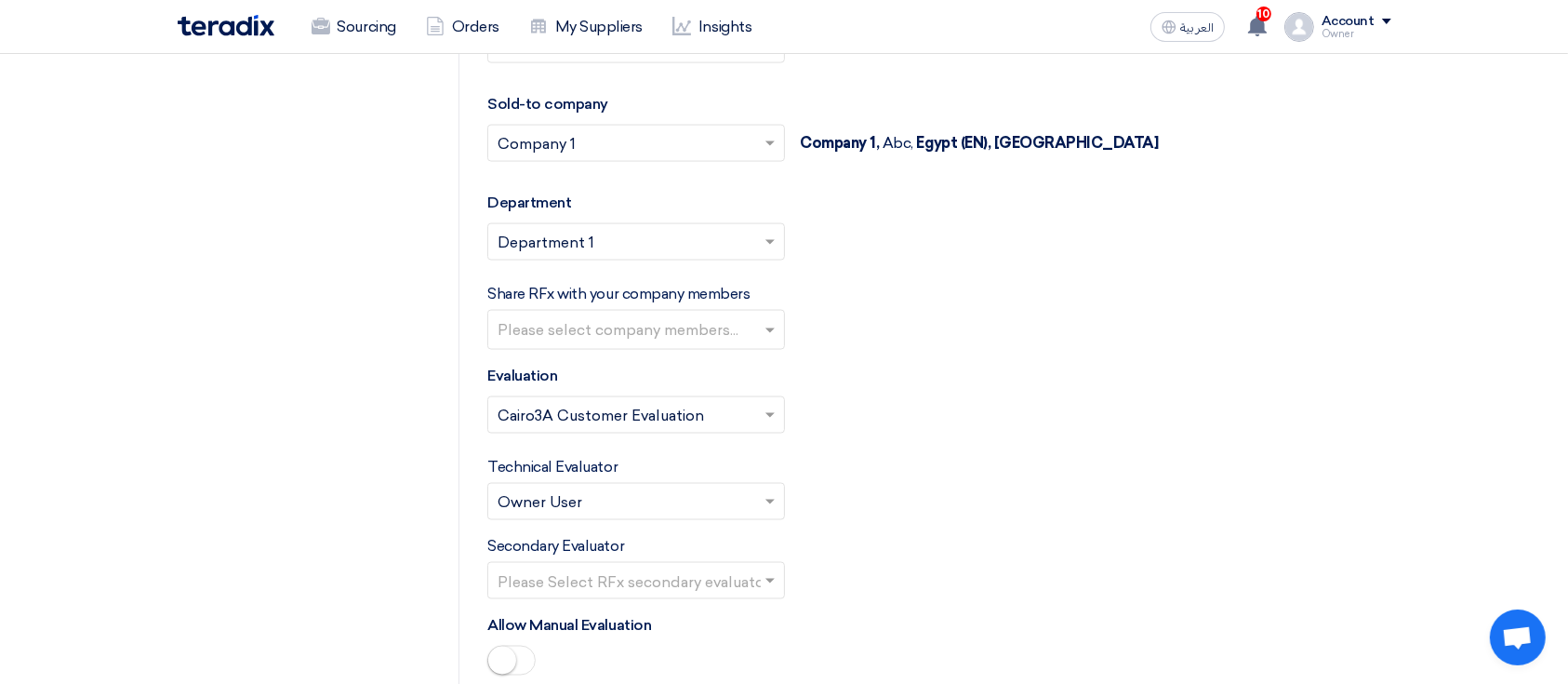
scroll to position [2840, 0]
click at [773, 314] on input "text" at bounding box center [638, 329] width 281 height 31
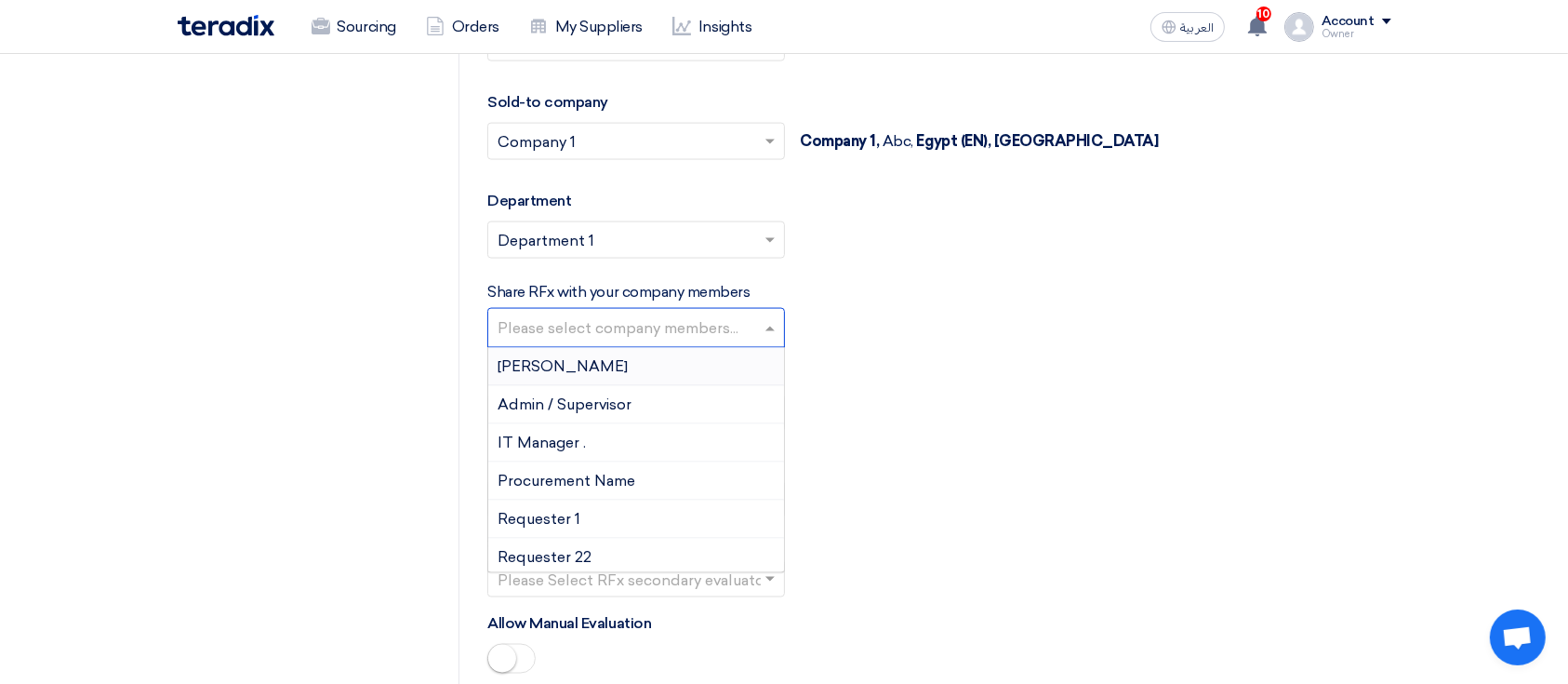
click at [706, 348] on div "[PERSON_NAME]" at bounding box center [635, 366] width 295 height 38
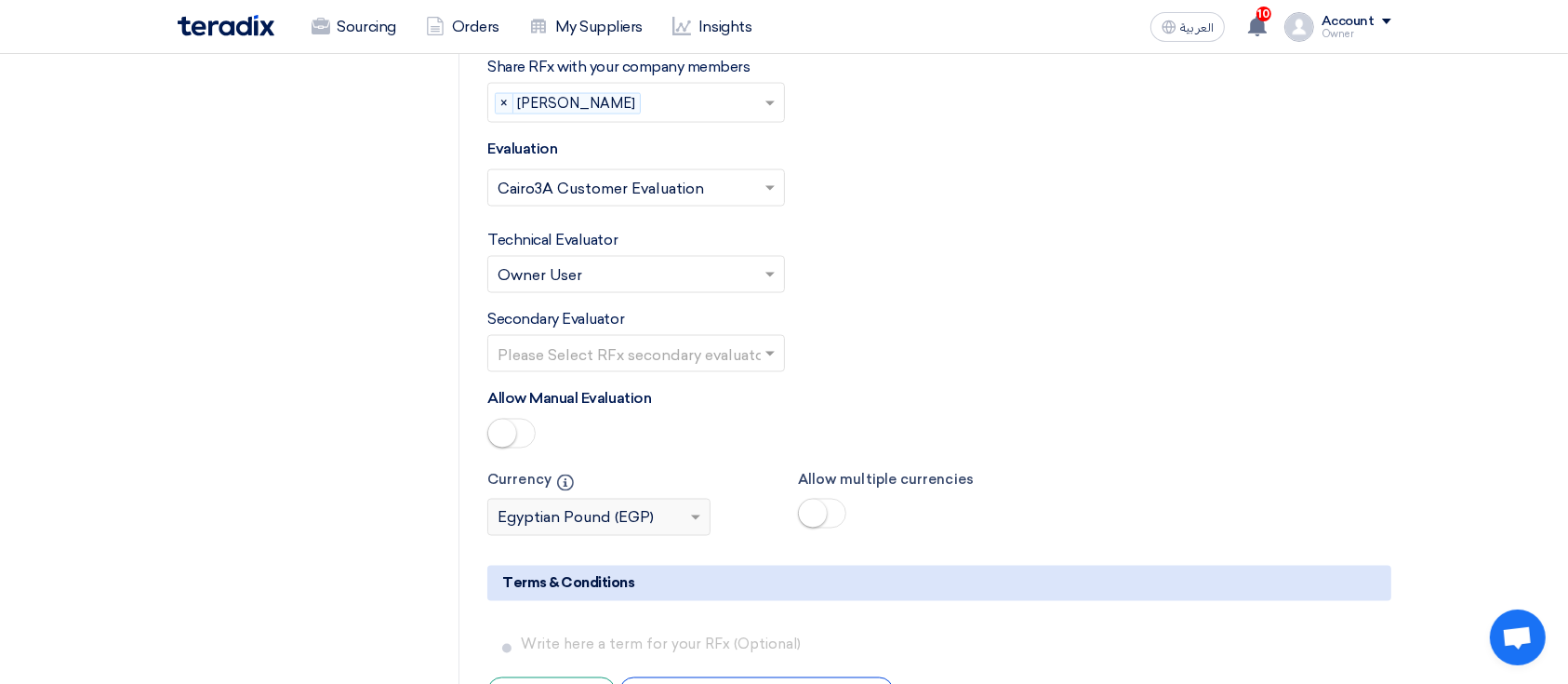
scroll to position [3087, 0]
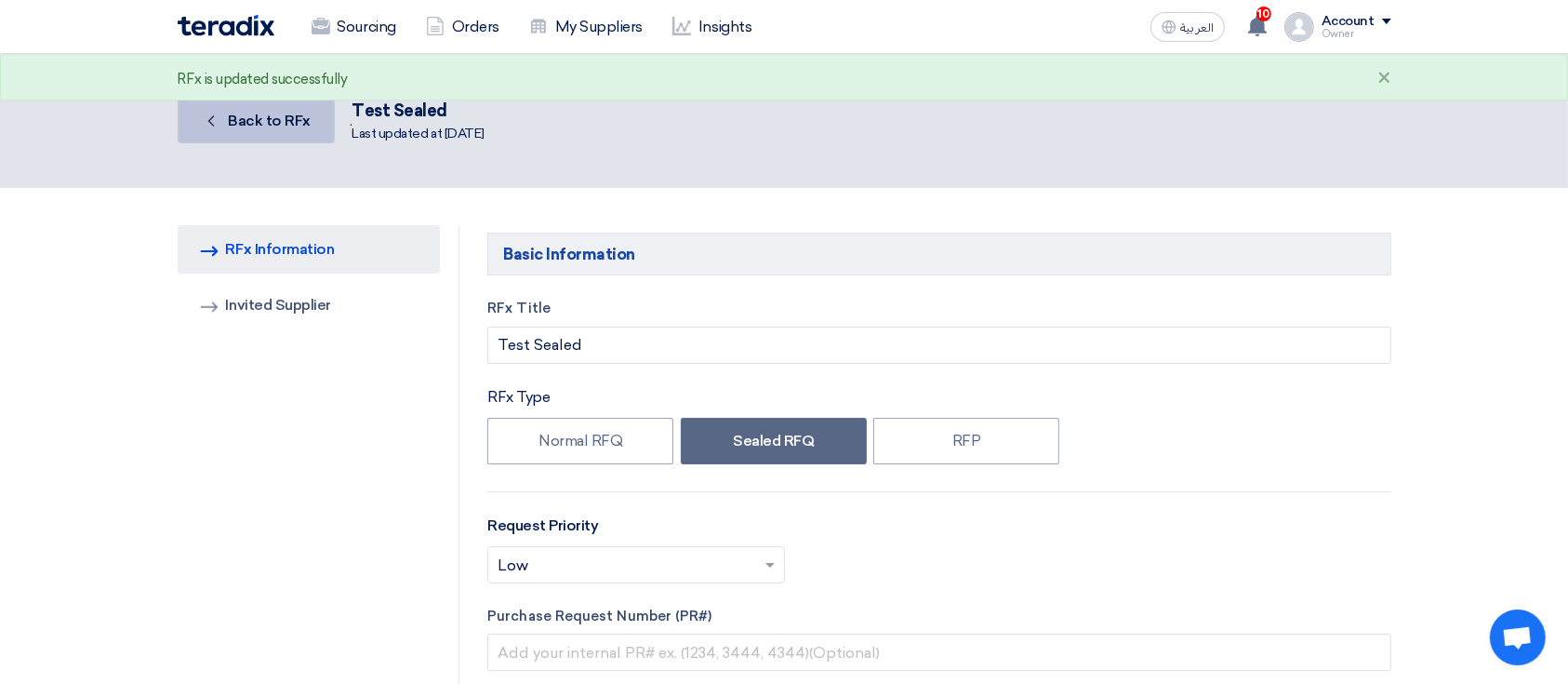
click at [250, 118] on span "Back to RFx" at bounding box center [269, 120] width 83 height 18
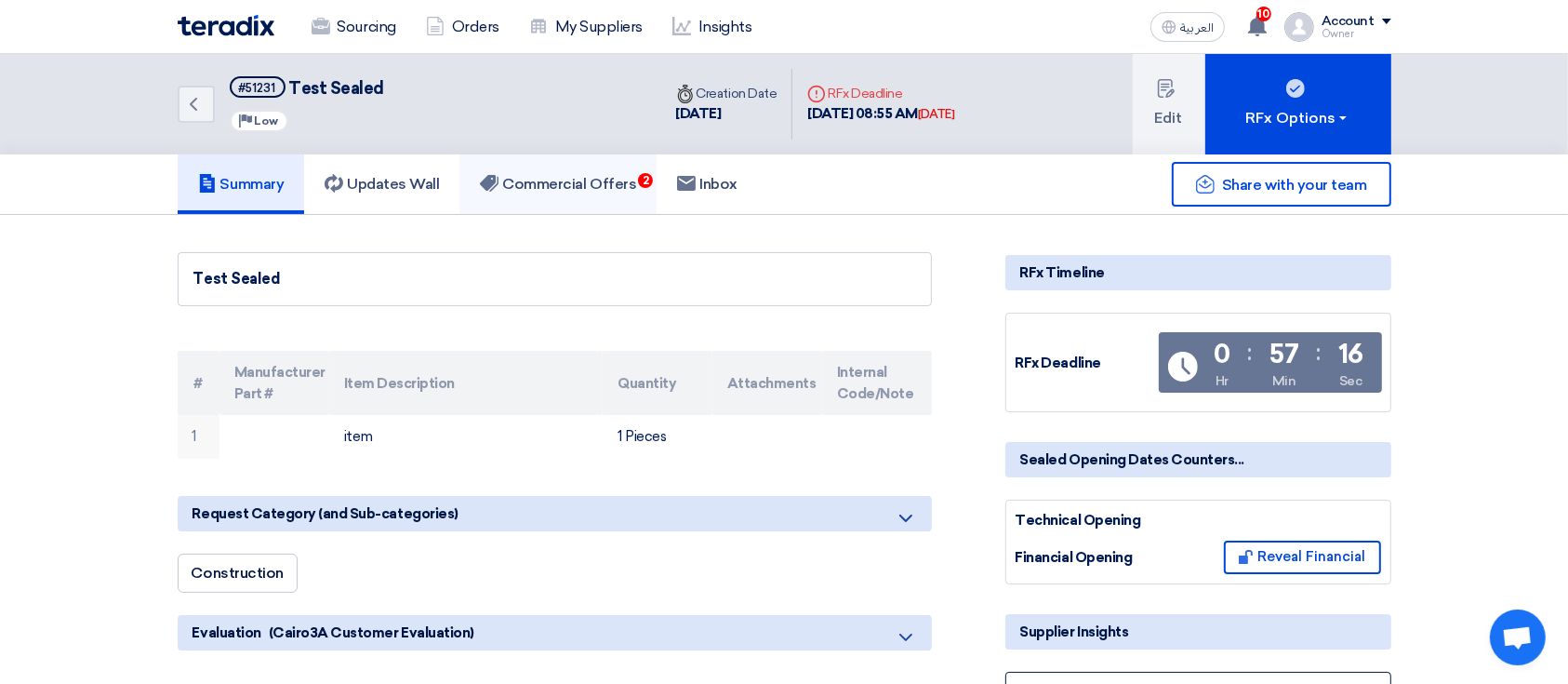
click at [613, 198] on link "Commercial Offers 2" at bounding box center [558, 185] width 198 height 60
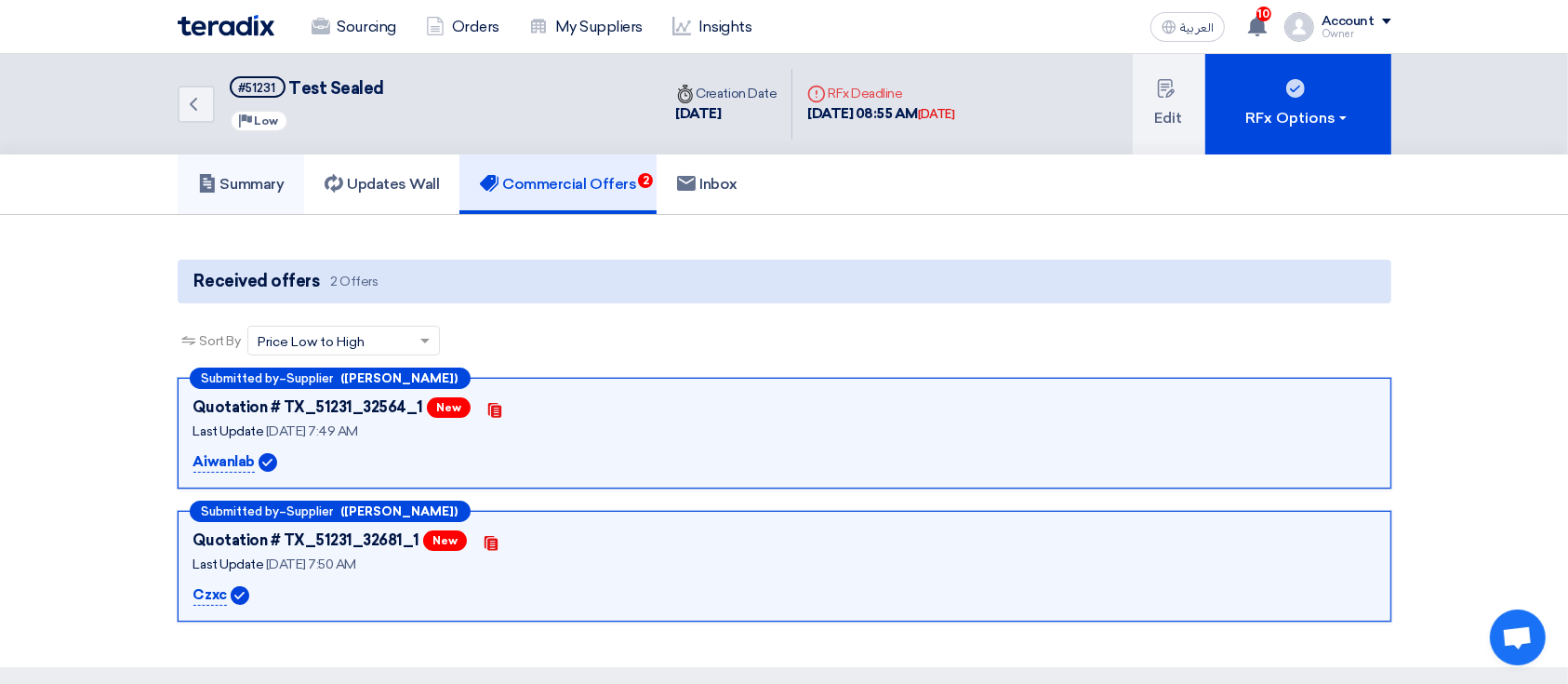
click at [276, 196] on link "Summary" at bounding box center [241, 185] width 128 height 60
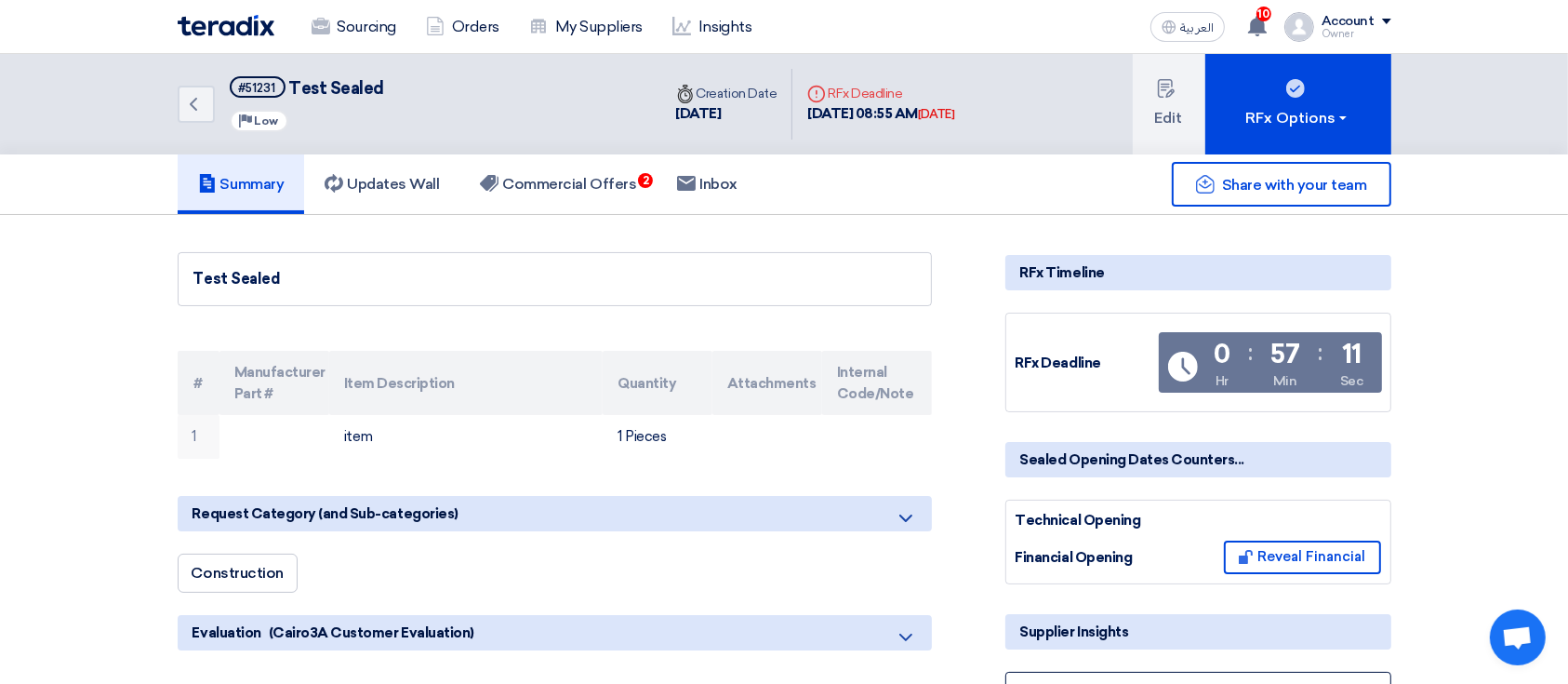
click at [1328, 569] on div "Technical Opening Financial Opening Reveal Financial" at bounding box center [1198, 541] width 386 height 85
click at [1327, 554] on button "Reveal Financial" at bounding box center [1302, 557] width 157 height 34
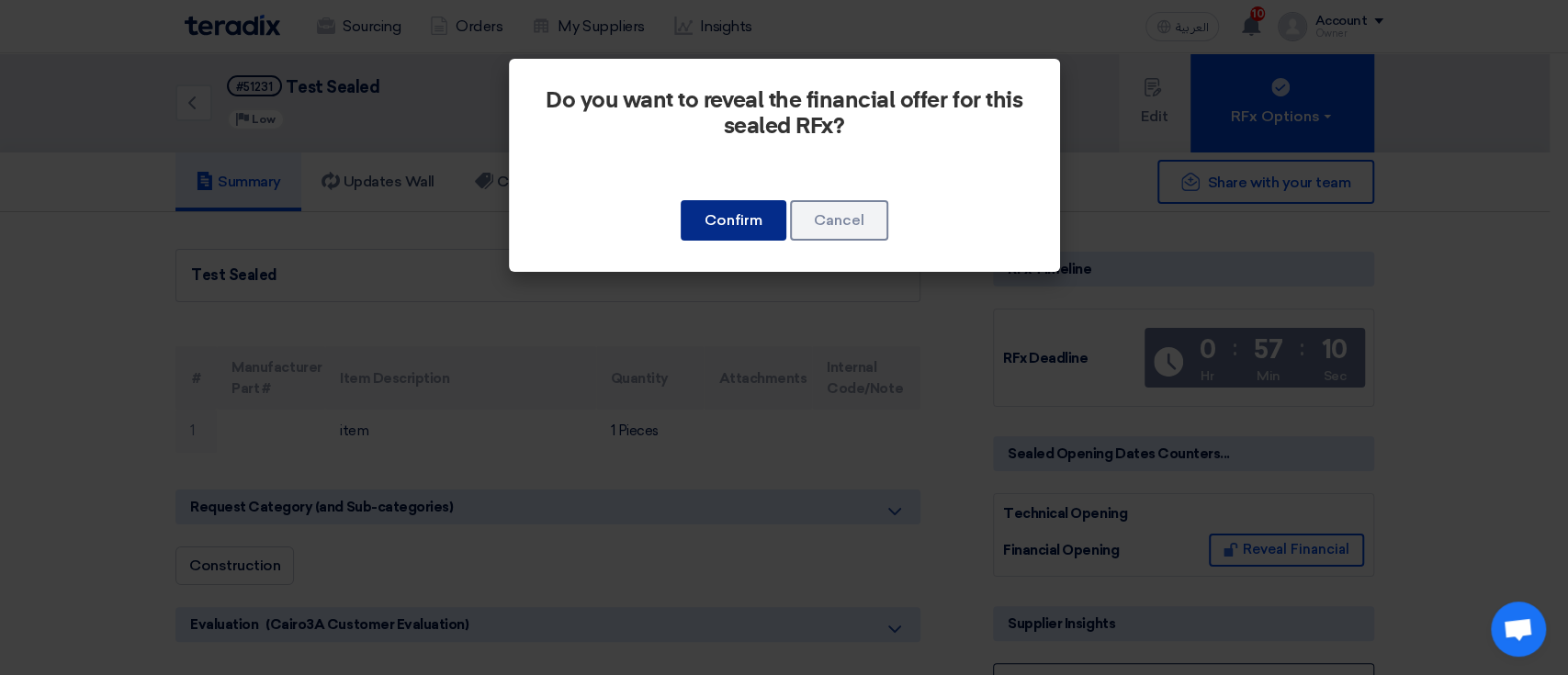
click at [754, 205] on button "Confirm" at bounding box center [732, 221] width 106 height 40
click at [752, 214] on button "Confirm" at bounding box center [732, 221] width 106 height 40
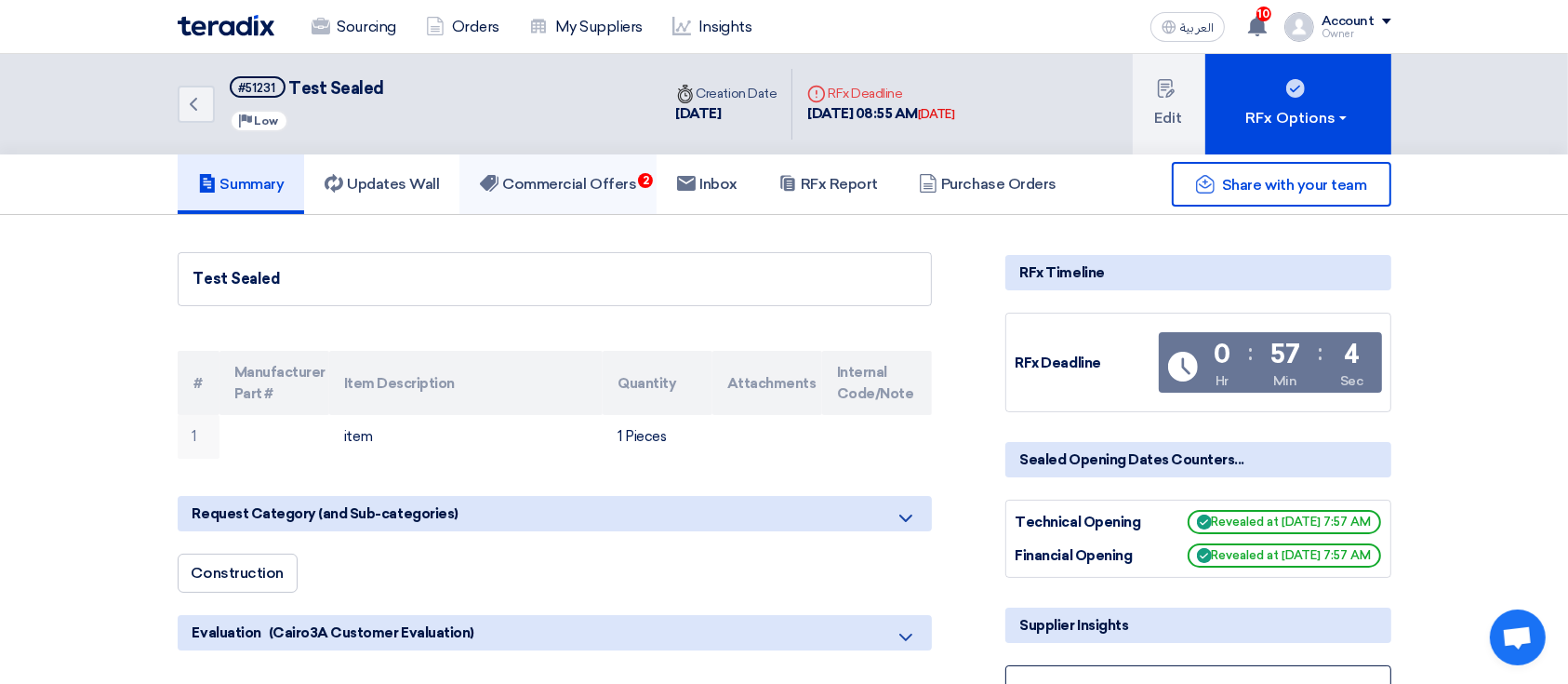
click at [587, 195] on link "Commercial Offers 2" at bounding box center [558, 185] width 198 height 60
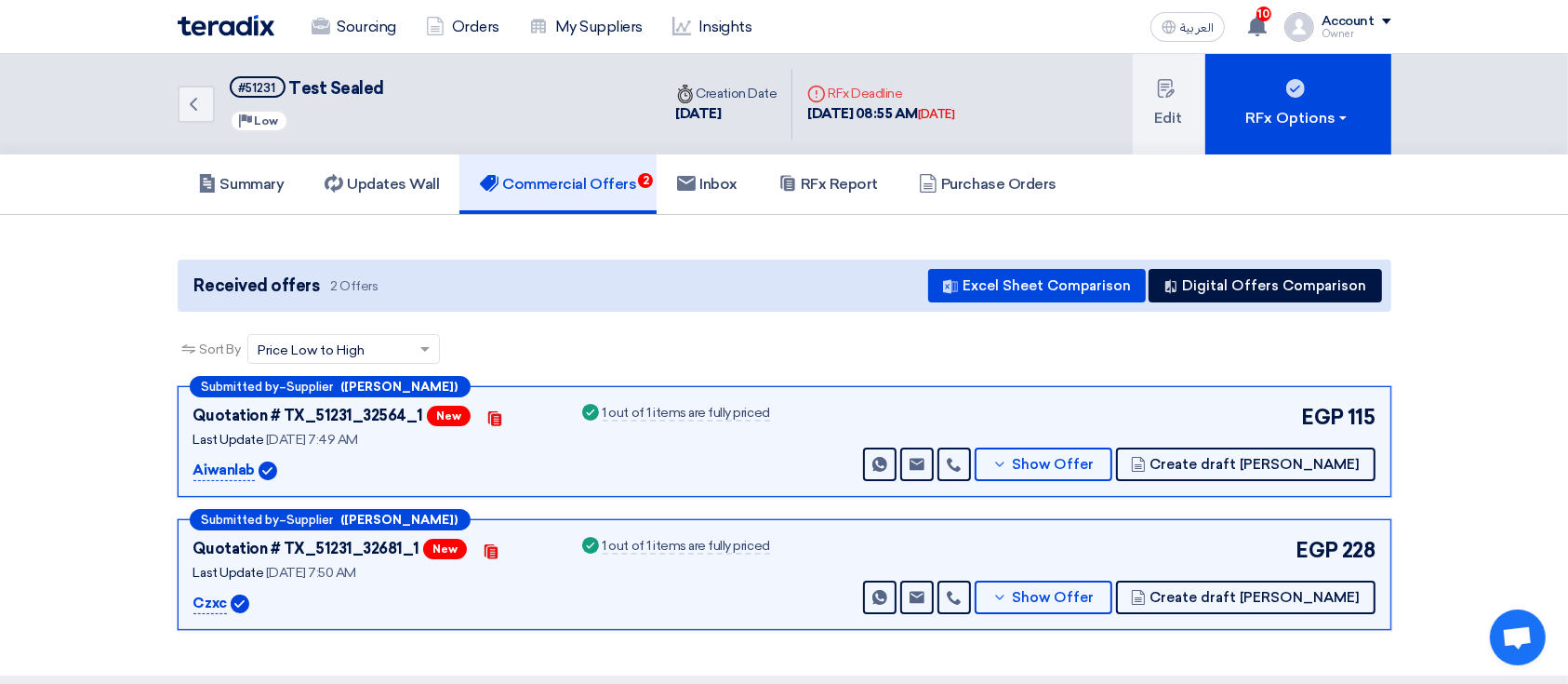
scroll to position [247, 0]
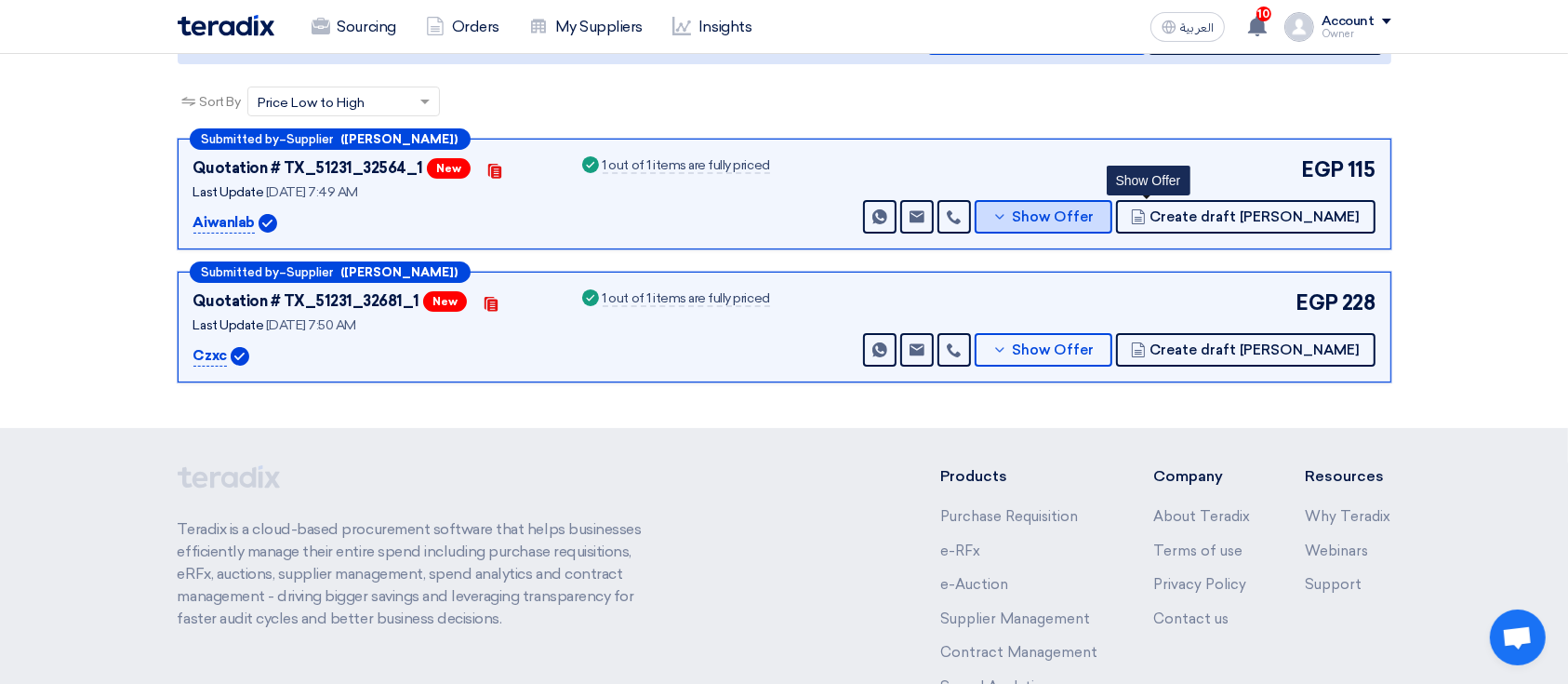
click at [1112, 216] on button "Show Offer" at bounding box center [1043, 217] width 138 height 34
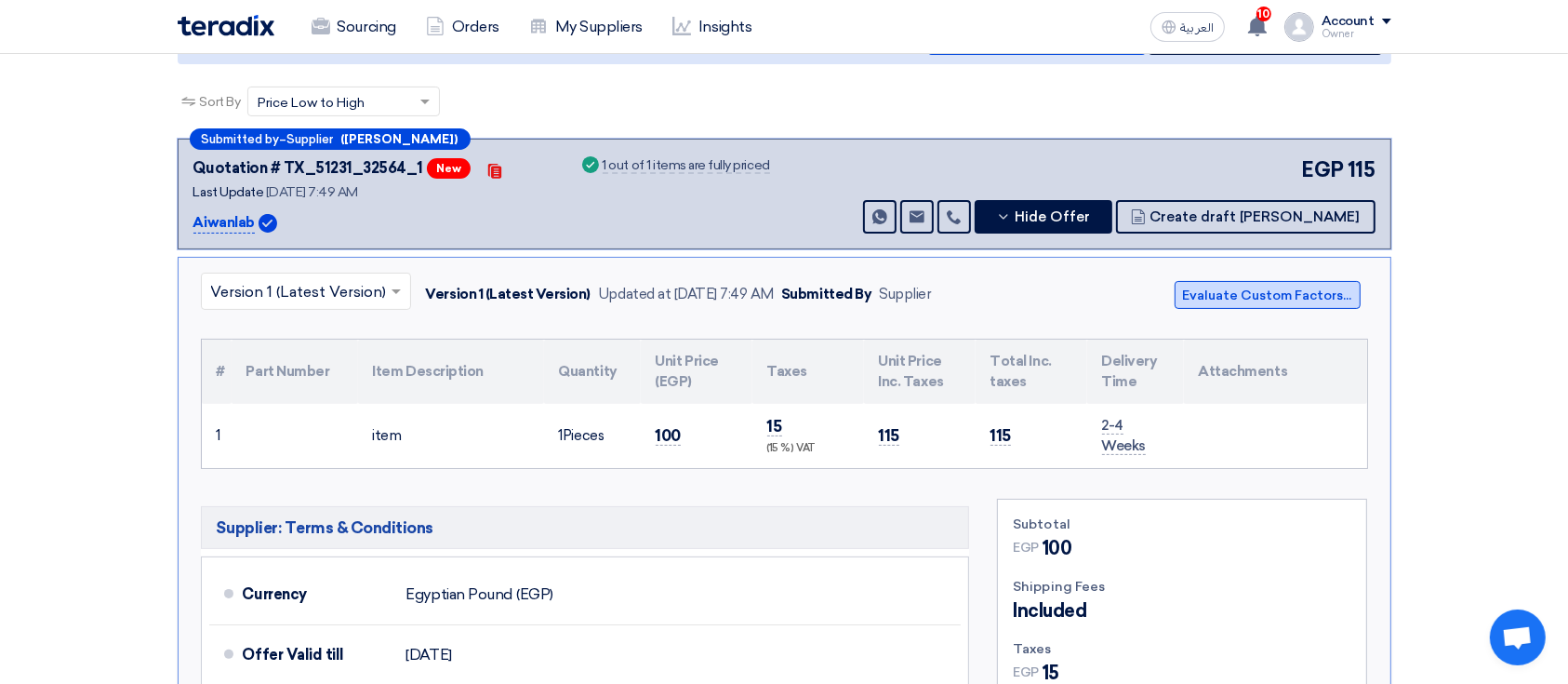
click at [1196, 285] on button "Evaluate Custom Factors..." at bounding box center [1267, 294] width 186 height 28
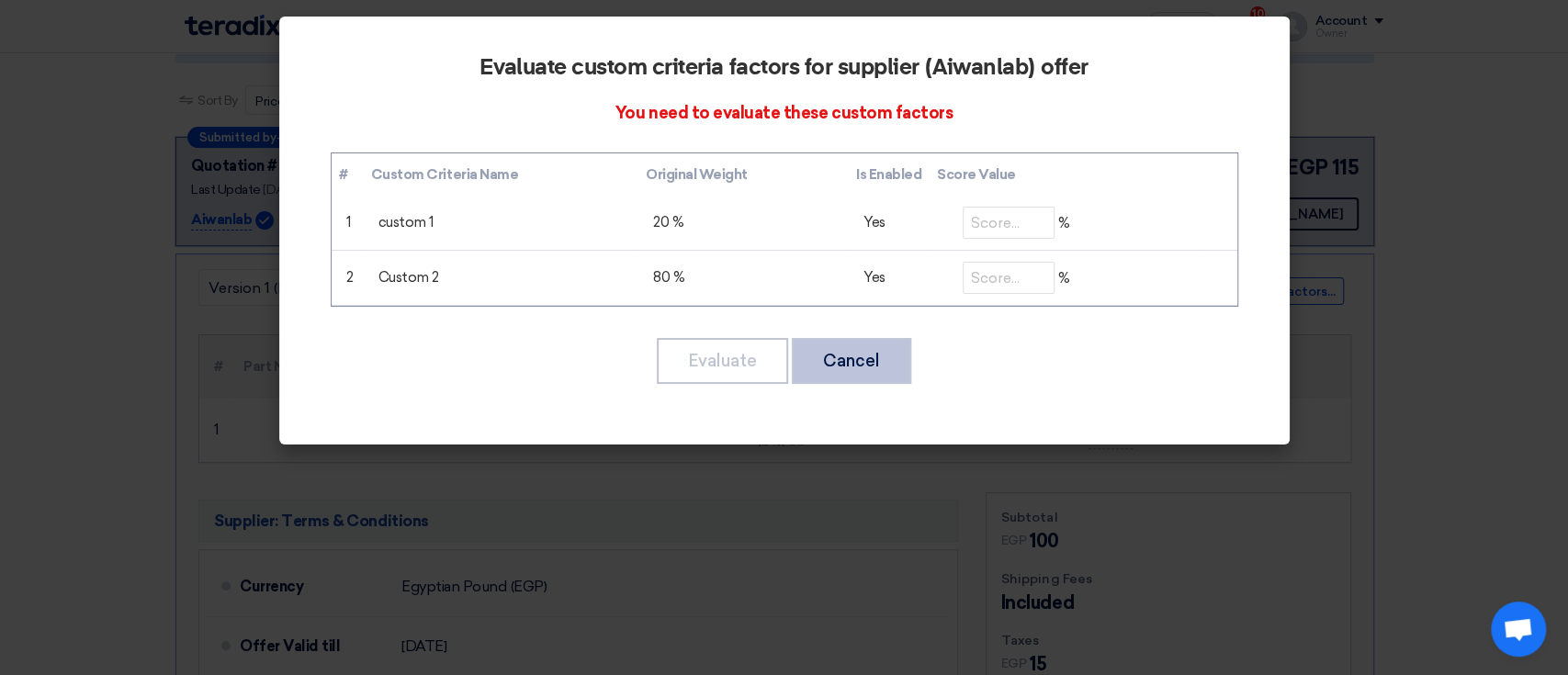
click at [873, 348] on button "Cancel" at bounding box center [851, 360] width 120 height 46
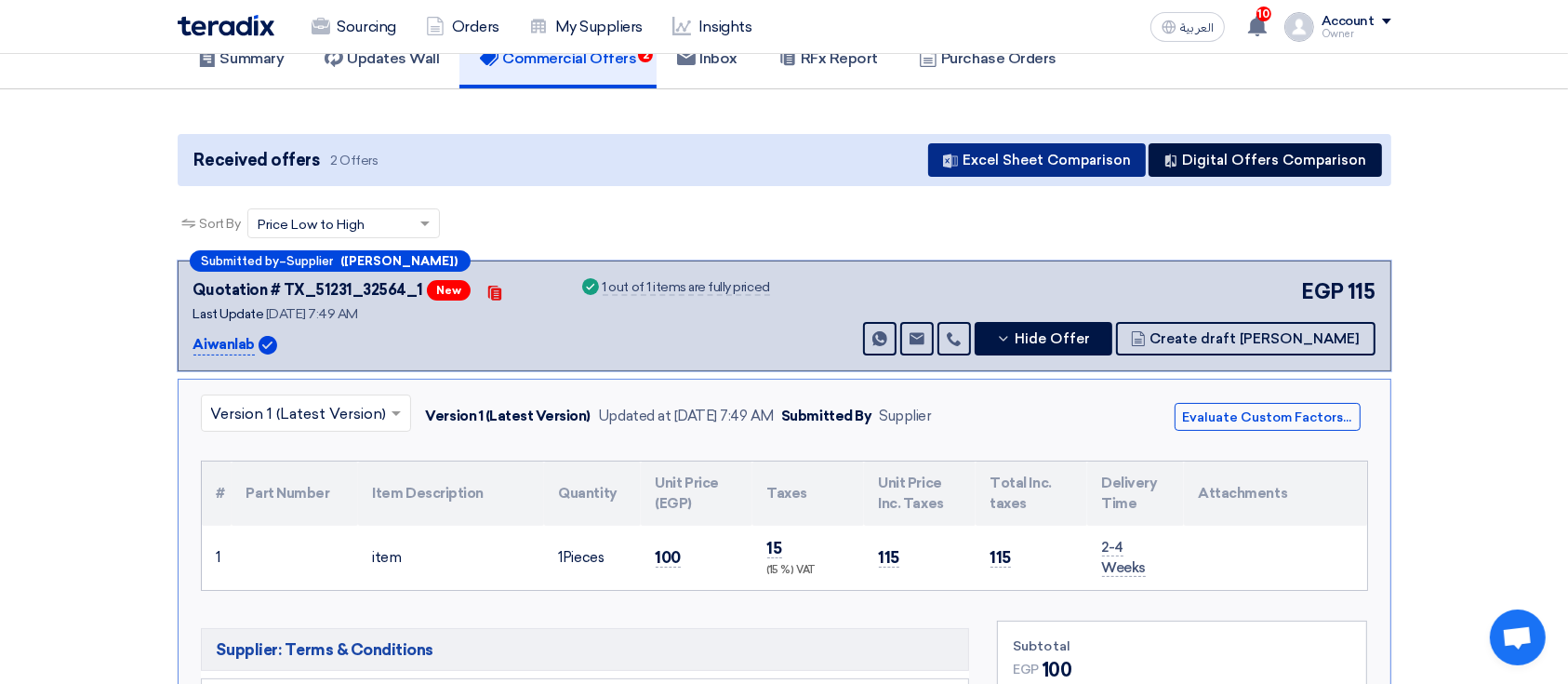
scroll to position [0, 0]
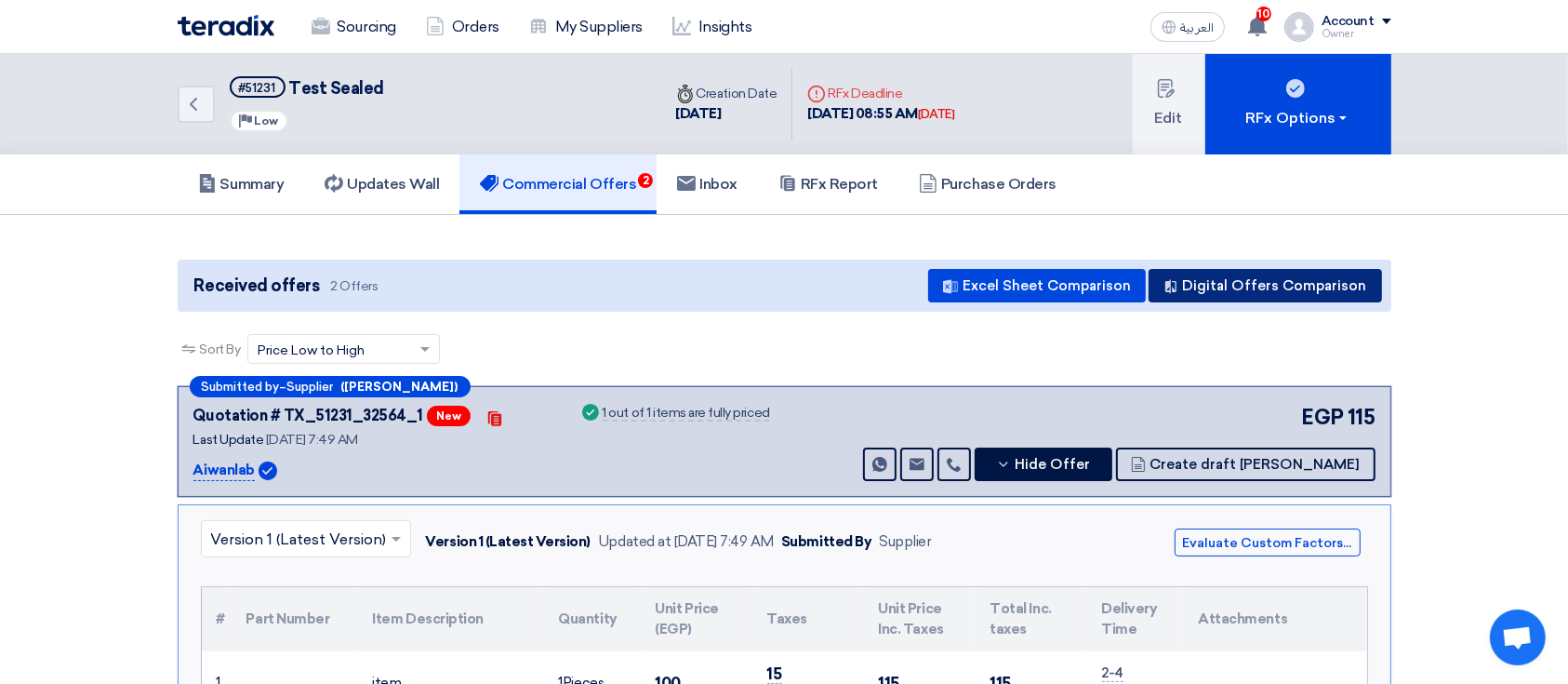
click at [1285, 283] on button "Digital Offers Comparison" at bounding box center [1264, 285] width 233 height 34
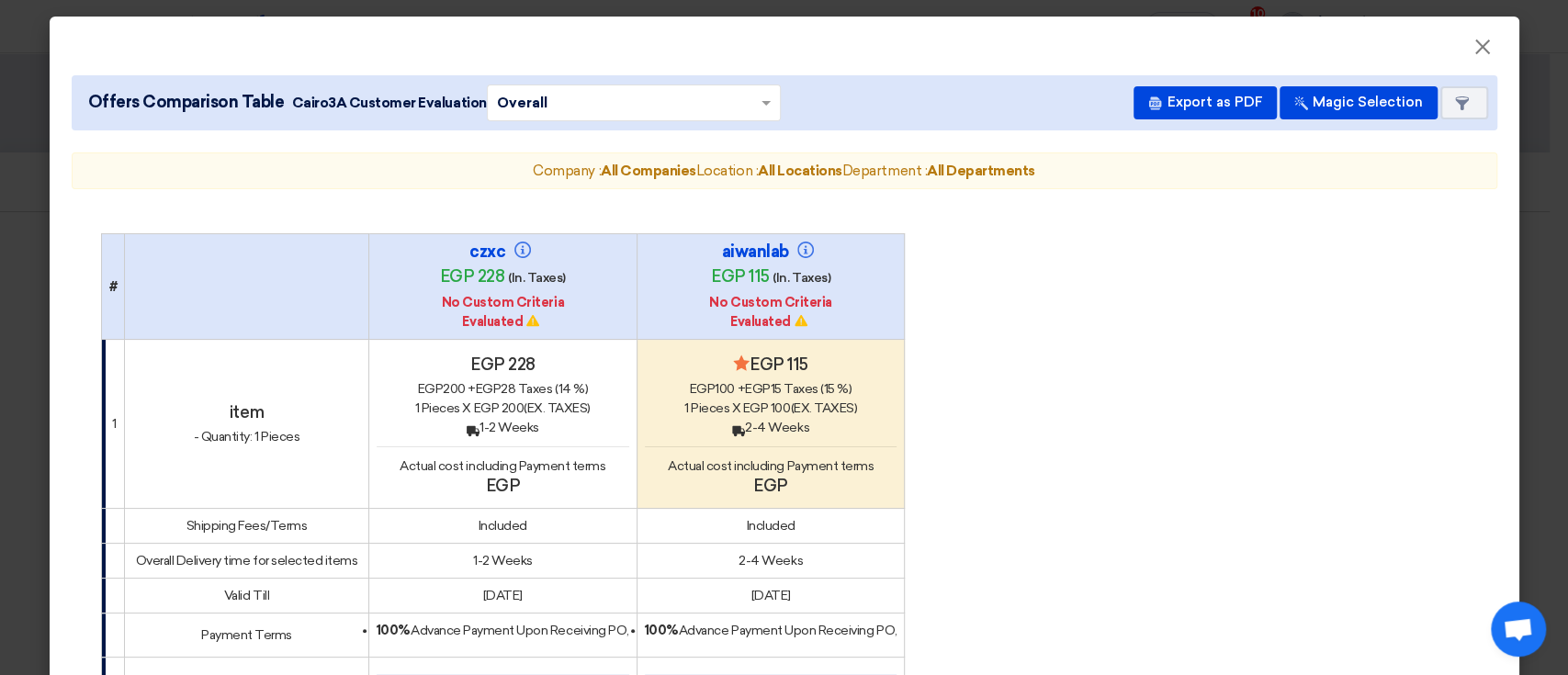
click at [12, 235] on modal-container "× Offers Comparison Table Cairo3A Customer Evaluation × Overall × Export as PDF…" at bounding box center [784, 338] width 1568 height 675
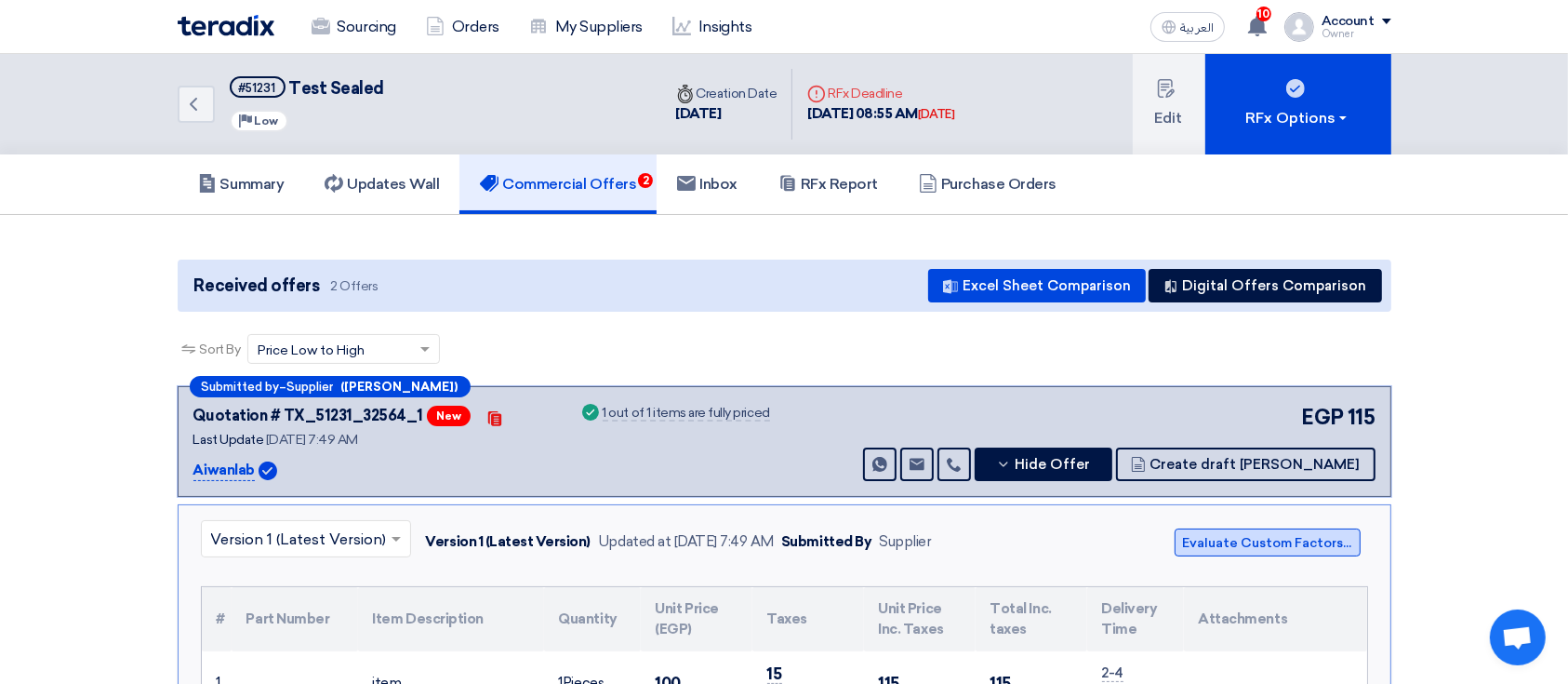
click at [1260, 548] on button "Evaluate Custom Factors..." at bounding box center [1267, 542] width 186 height 28
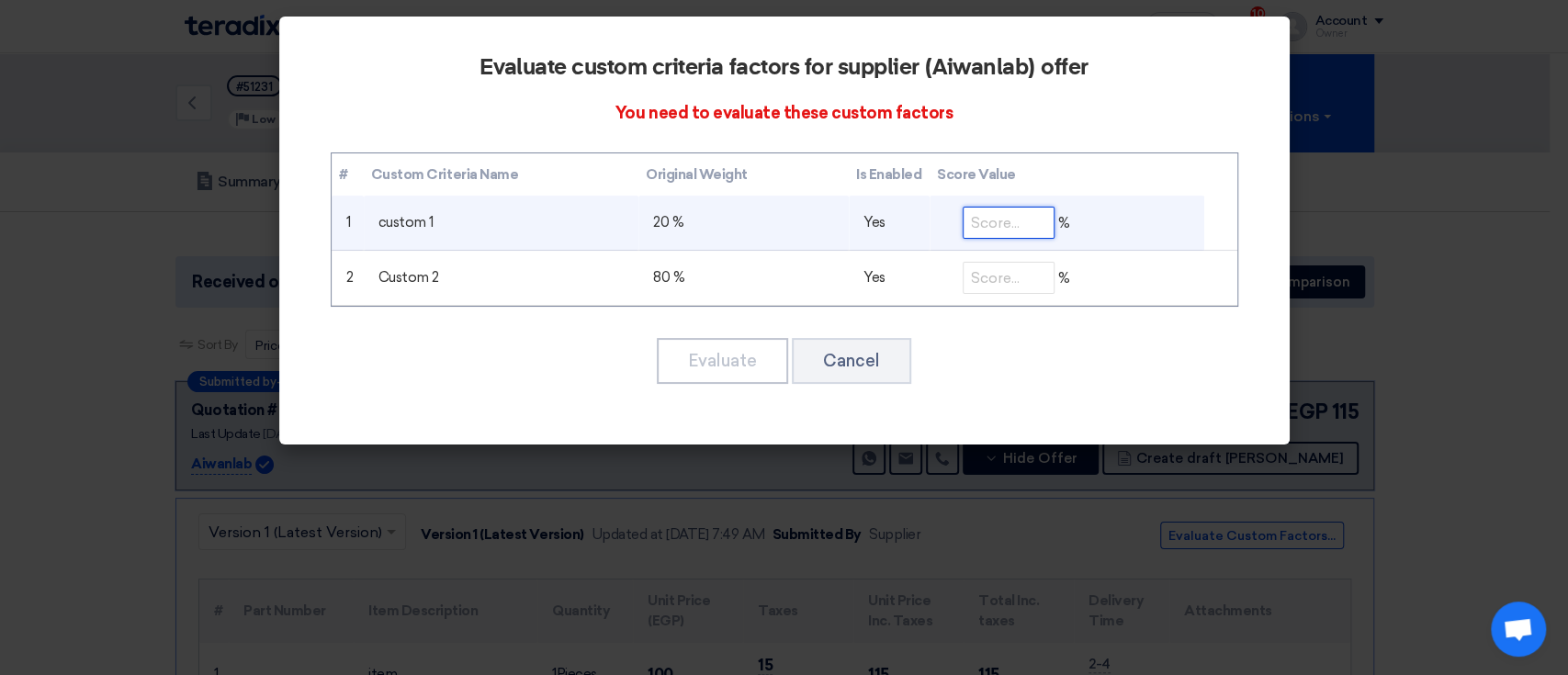
click at [1012, 231] on input "number" at bounding box center [1009, 223] width 92 height 32
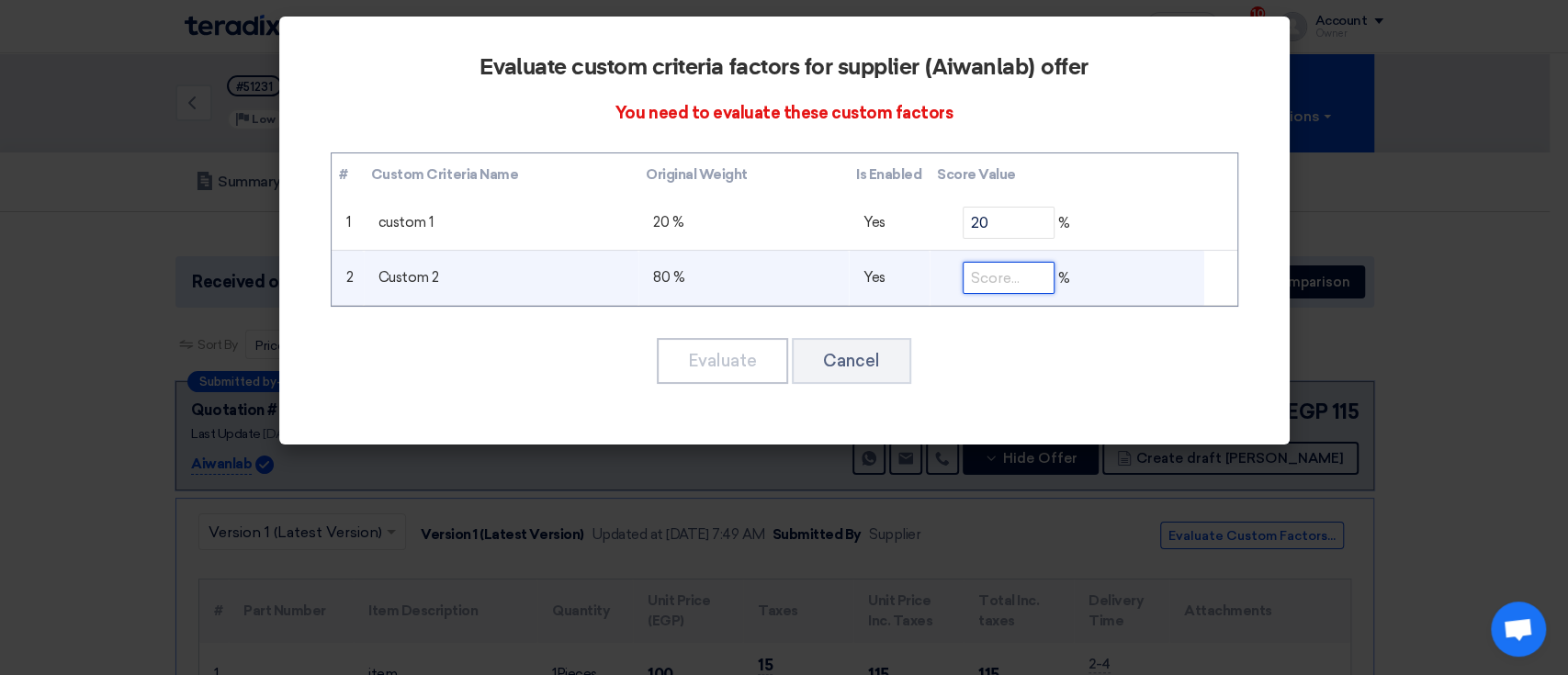
click at [995, 281] on input "number" at bounding box center [1009, 277] width 92 height 32
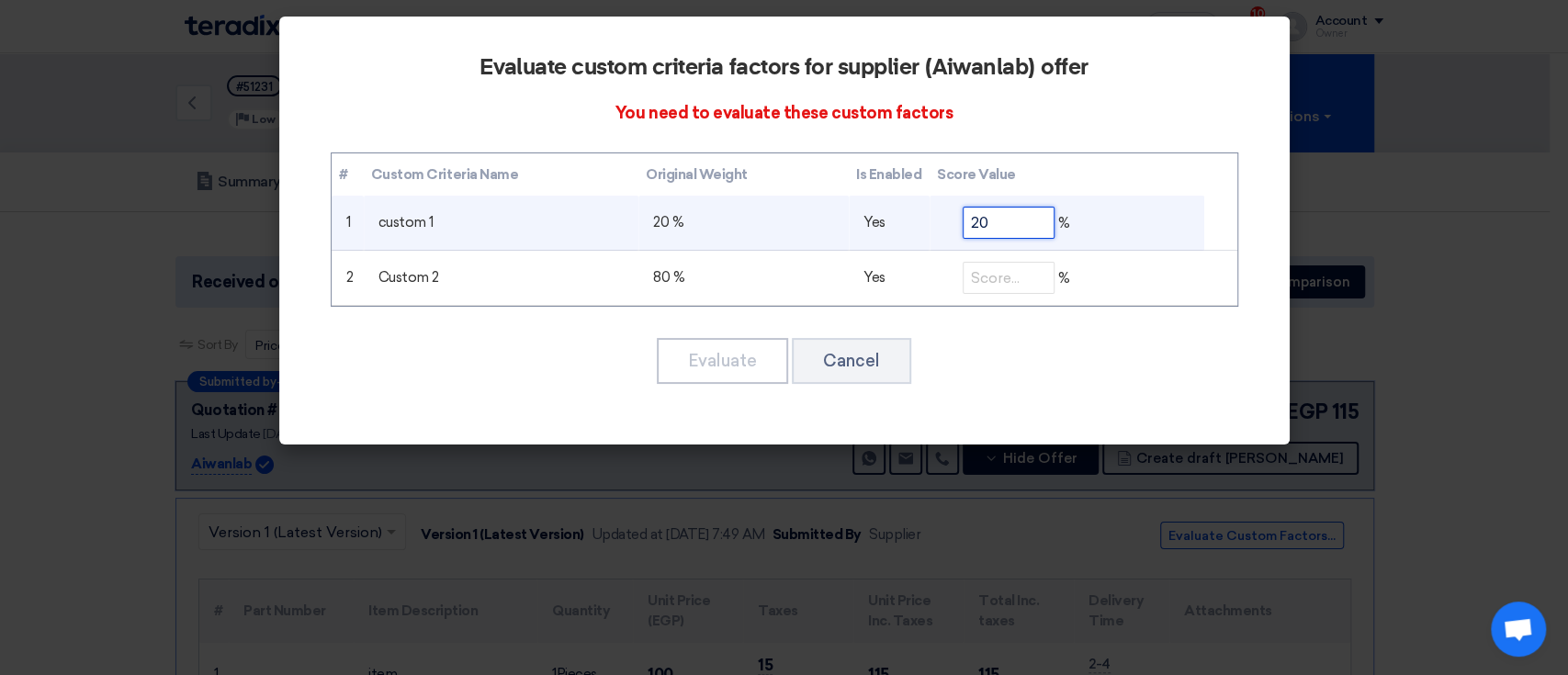
click at [992, 228] on input "20" at bounding box center [1009, 223] width 92 height 32
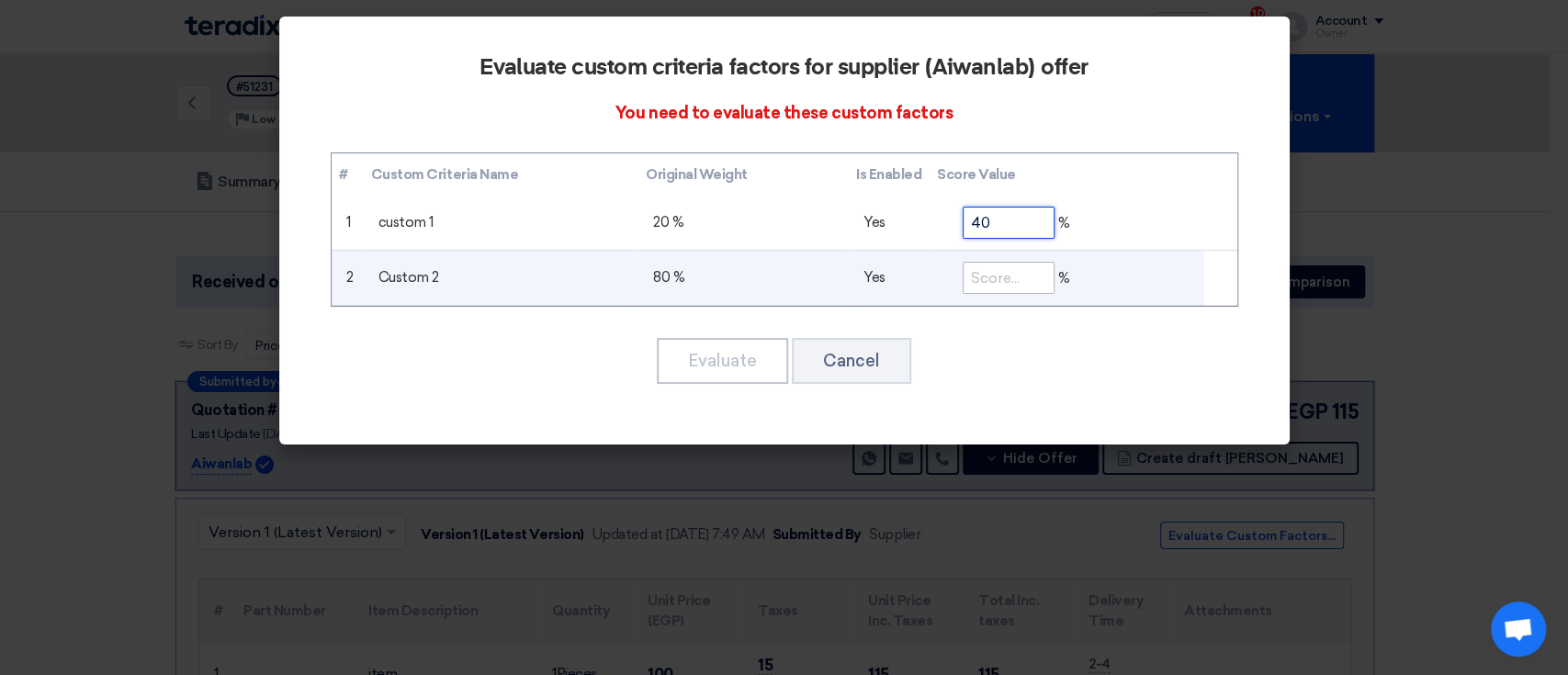
type input "40"
click at [985, 297] on td "%" at bounding box center [1066, 278] width 274 height 55
click at [998, 282] on input "number" at bounding box center [1009, 277] width 92 height 32
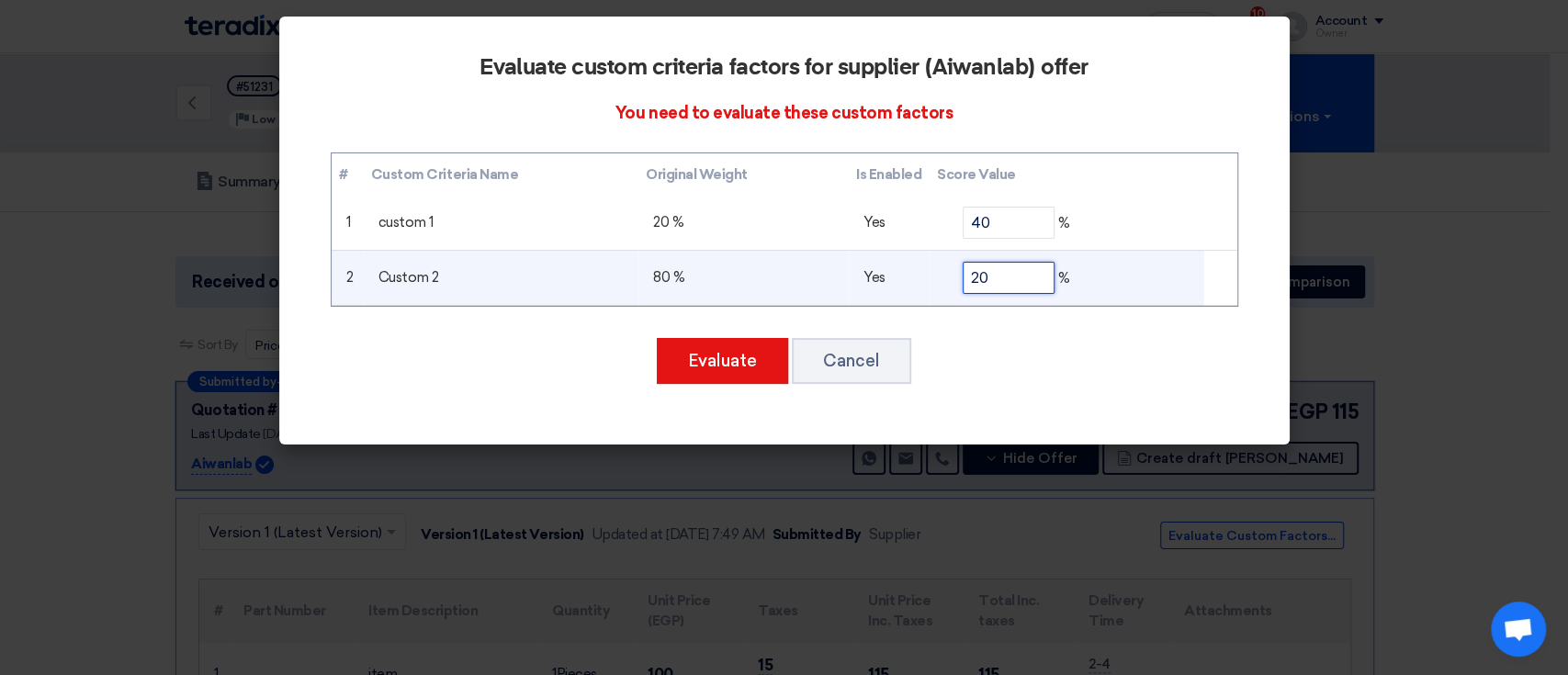
type input "2"
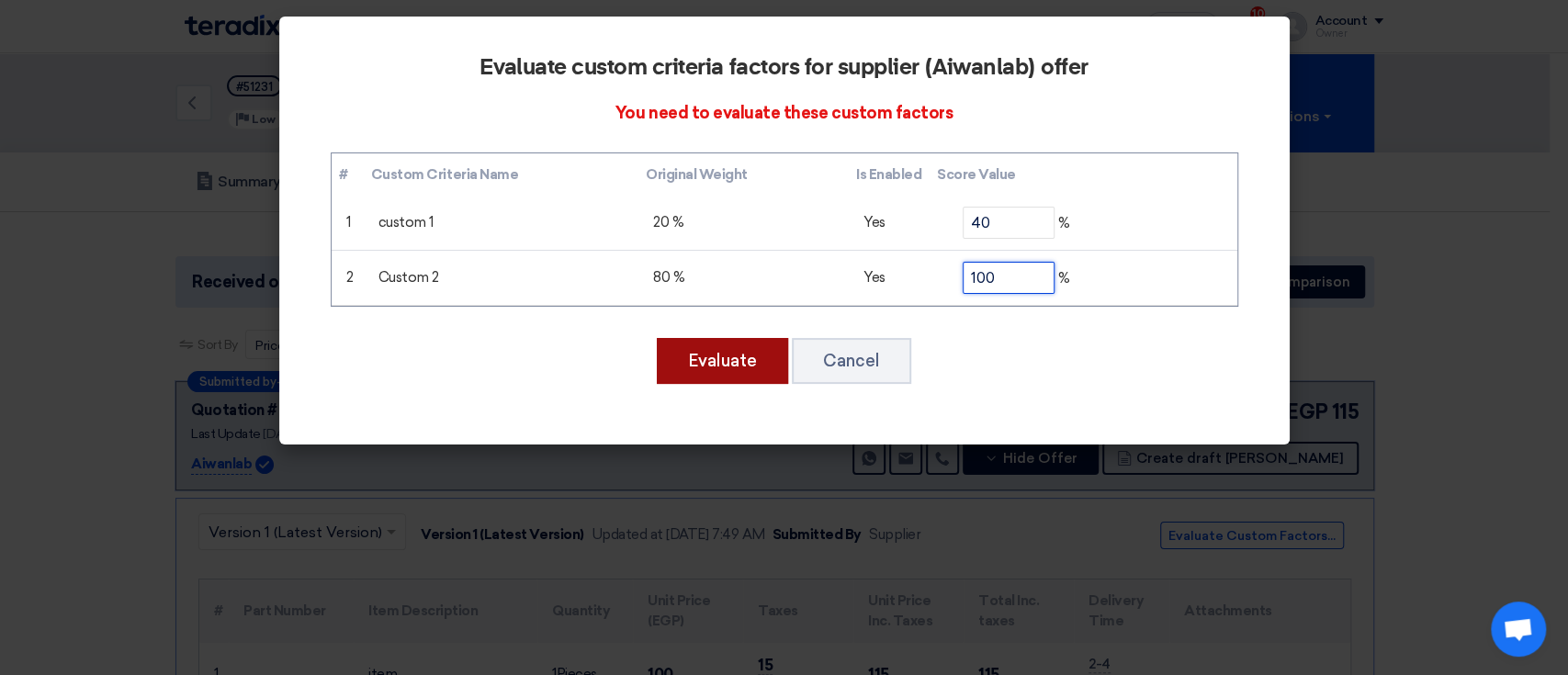
type input "100"
click at [767, 361] on button "Evaluate" at bounding box center [722, 360] width 132 height 46
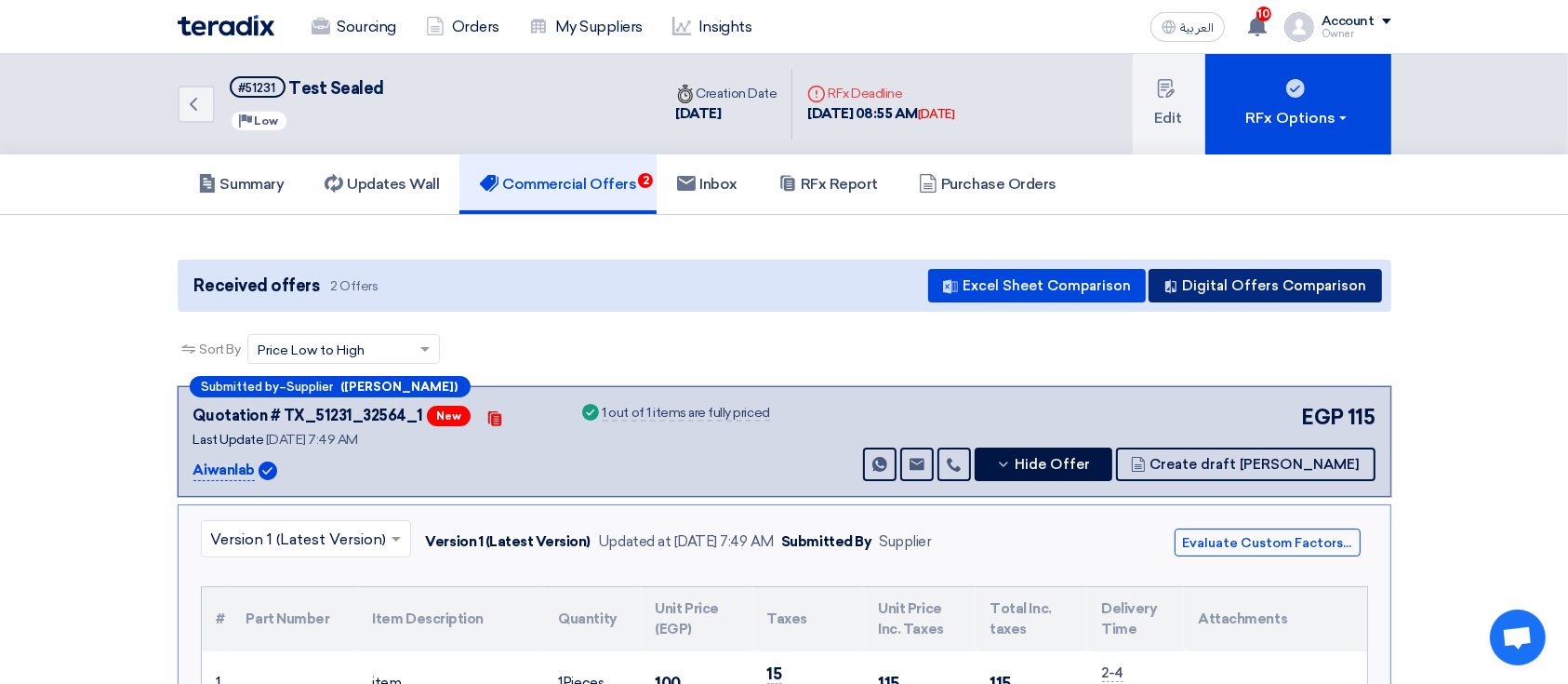
click at [1273, 268] on button "Digital Offers Comparison" at bounding box center [1264, 285] width 233 height 34
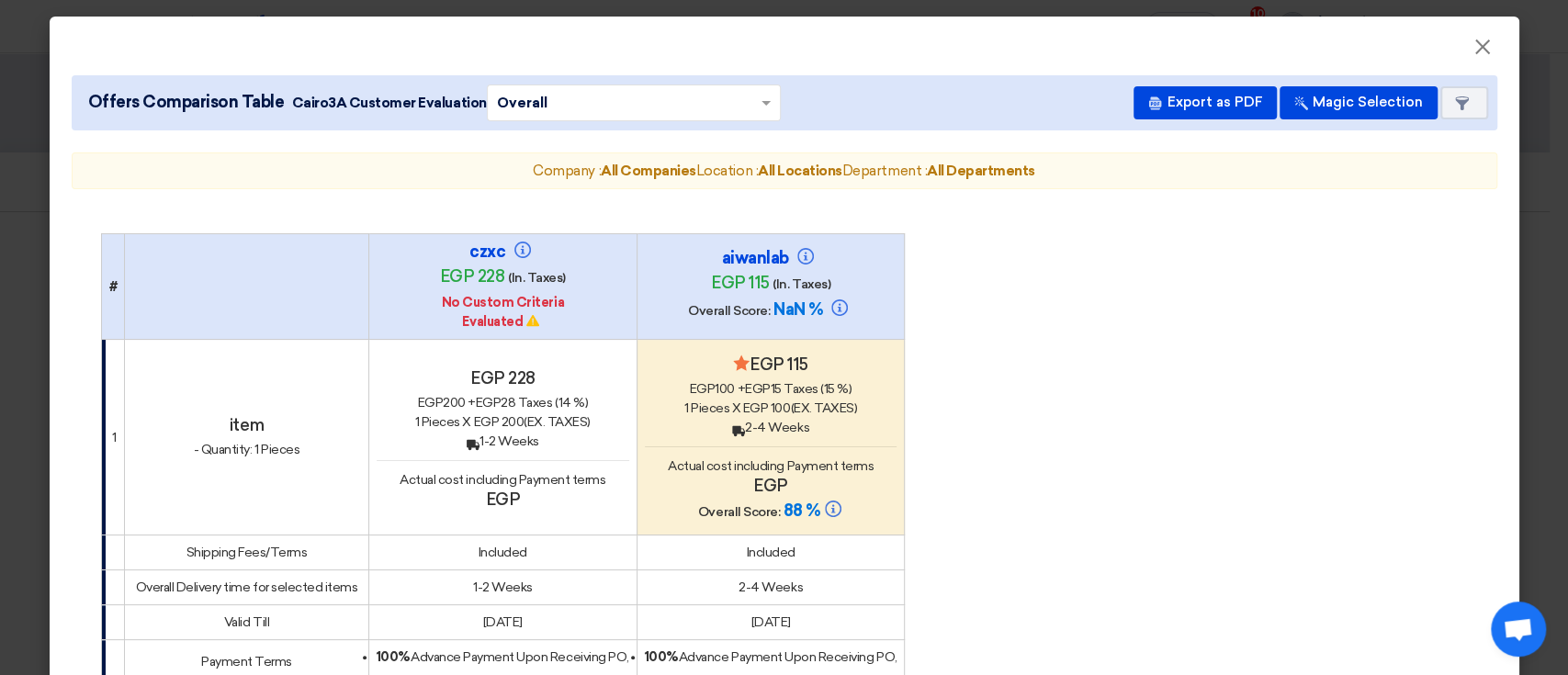
click at [15, 262] on modal-container "× Offers Comparison Table Cairo3A Customer Evaluation × Overall × Export as PDF…" at bounding box center [784, 338] width 1568 height 675
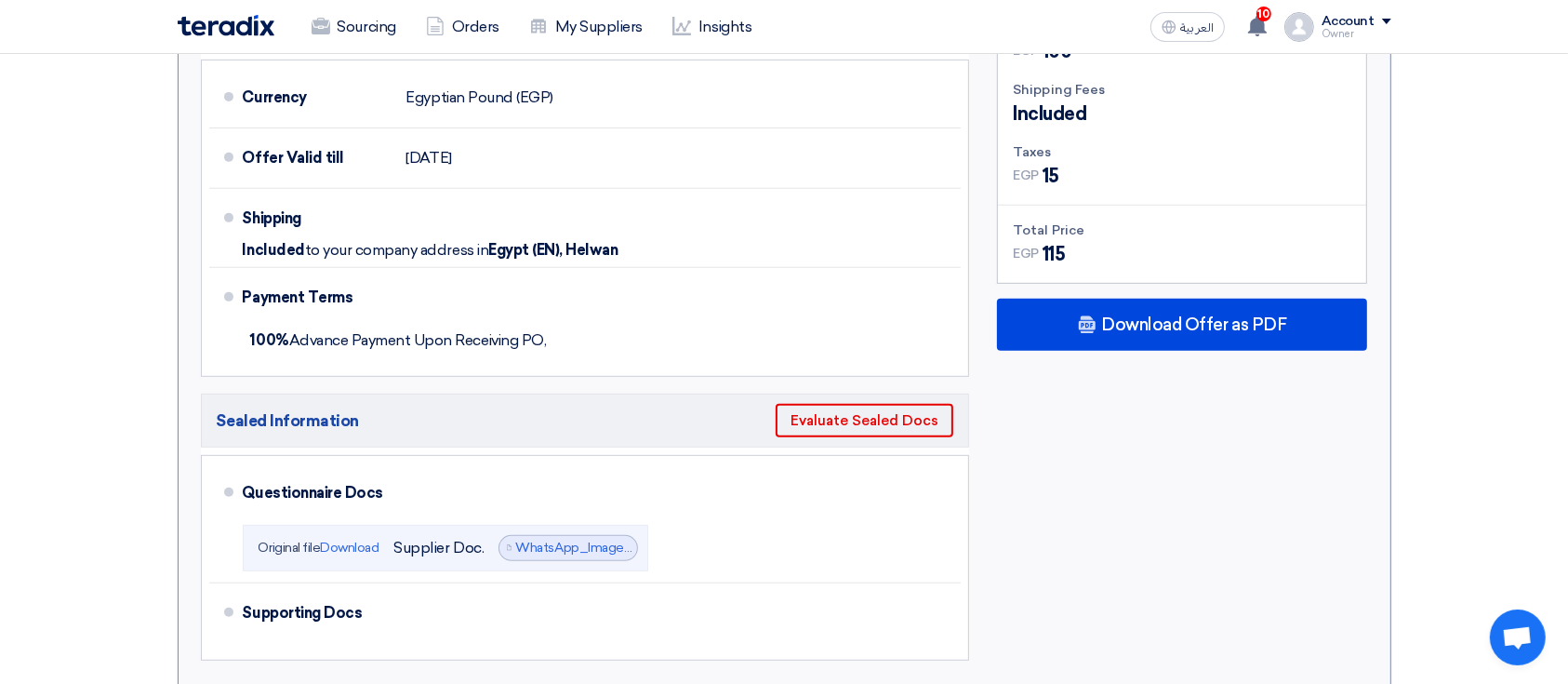
scroll to position [1116, 0]
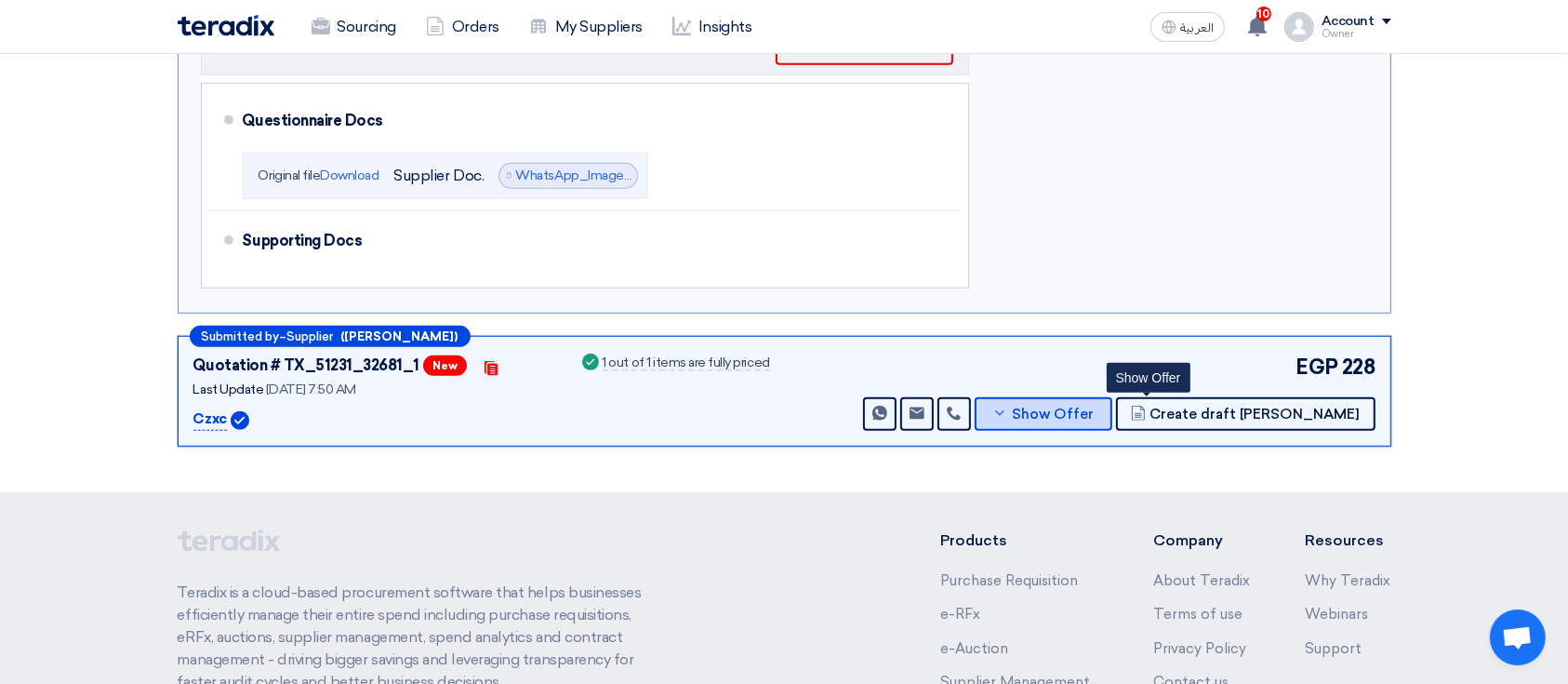
click at [1094, 412] on span "Show Offer" at bounding box center [1053, 414] width 82 height 14
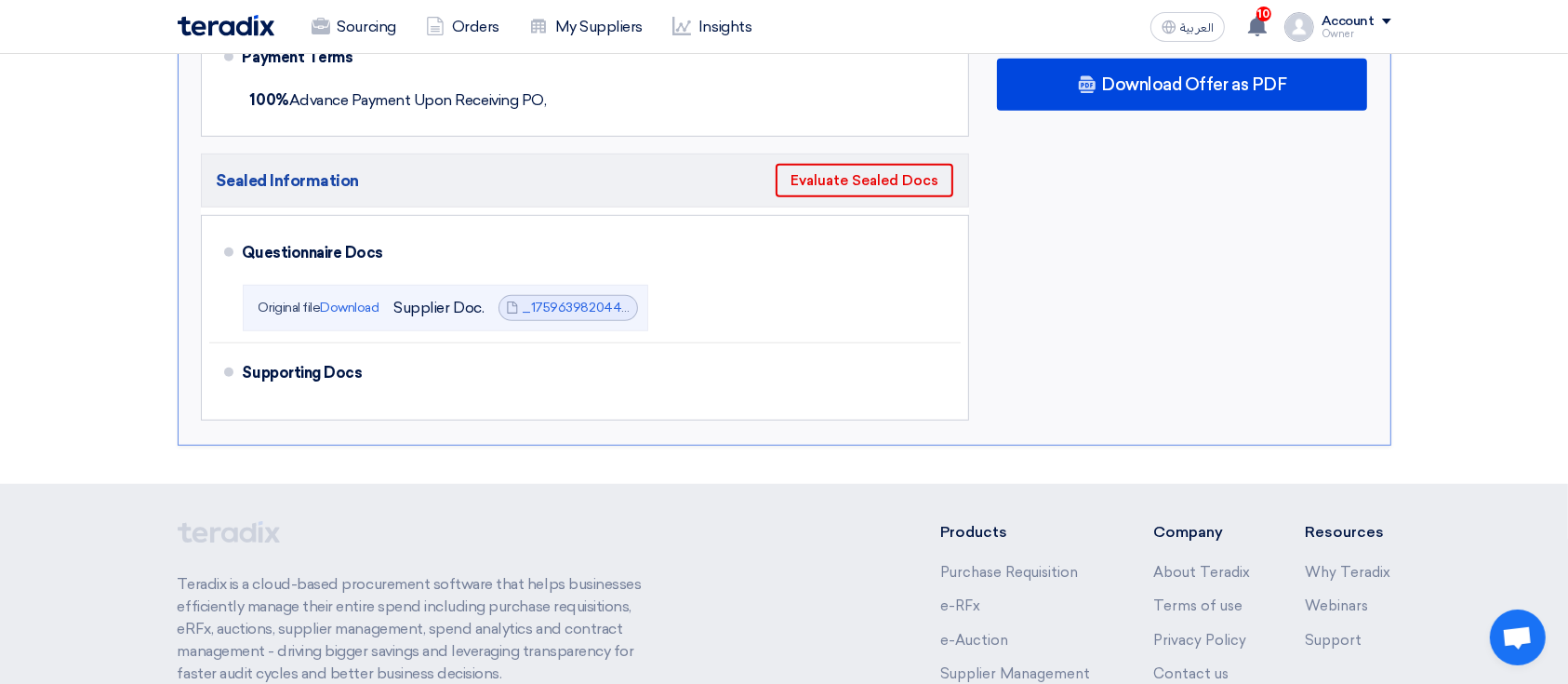
scroll to position [372, 0]
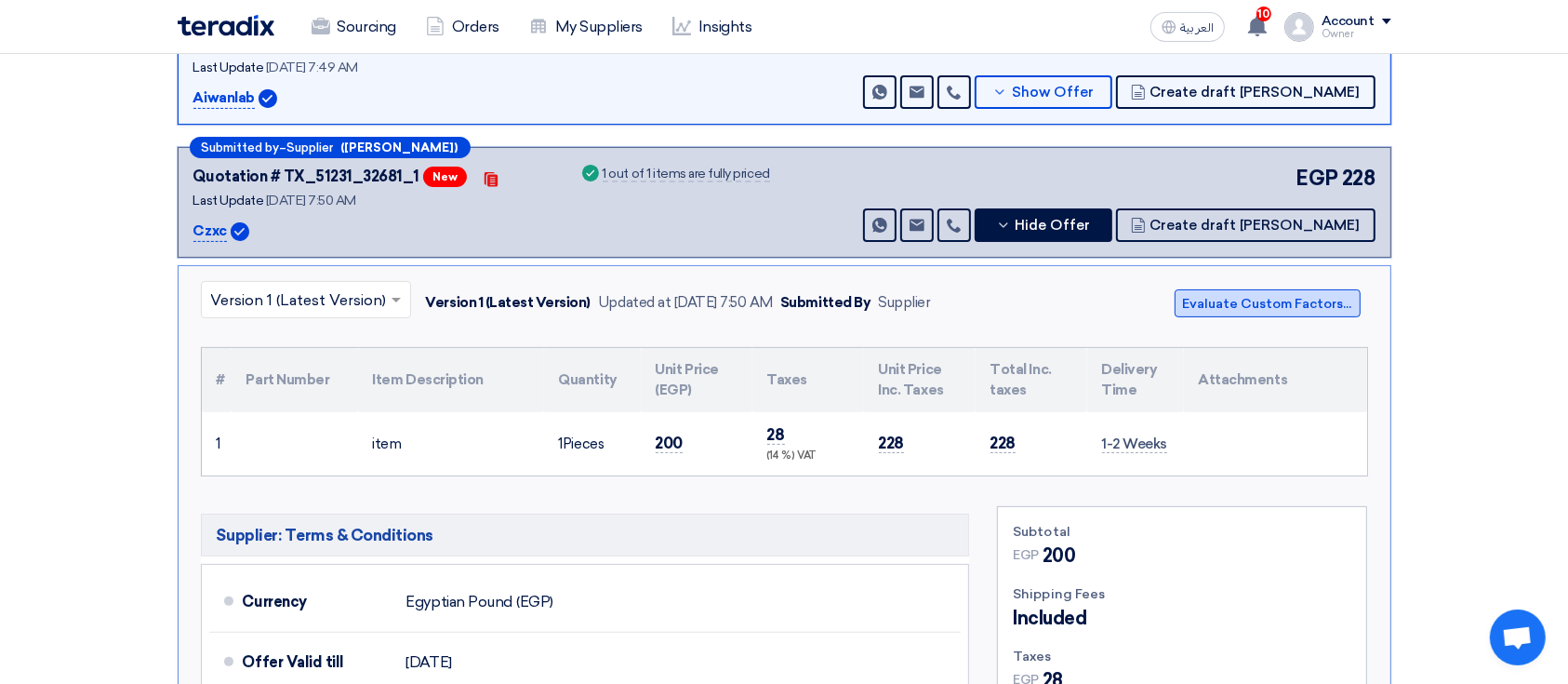
click at [1234, 289] on button "Evaluate Custom Factors..." at bounding box center [1267, 303] width 186 height 28
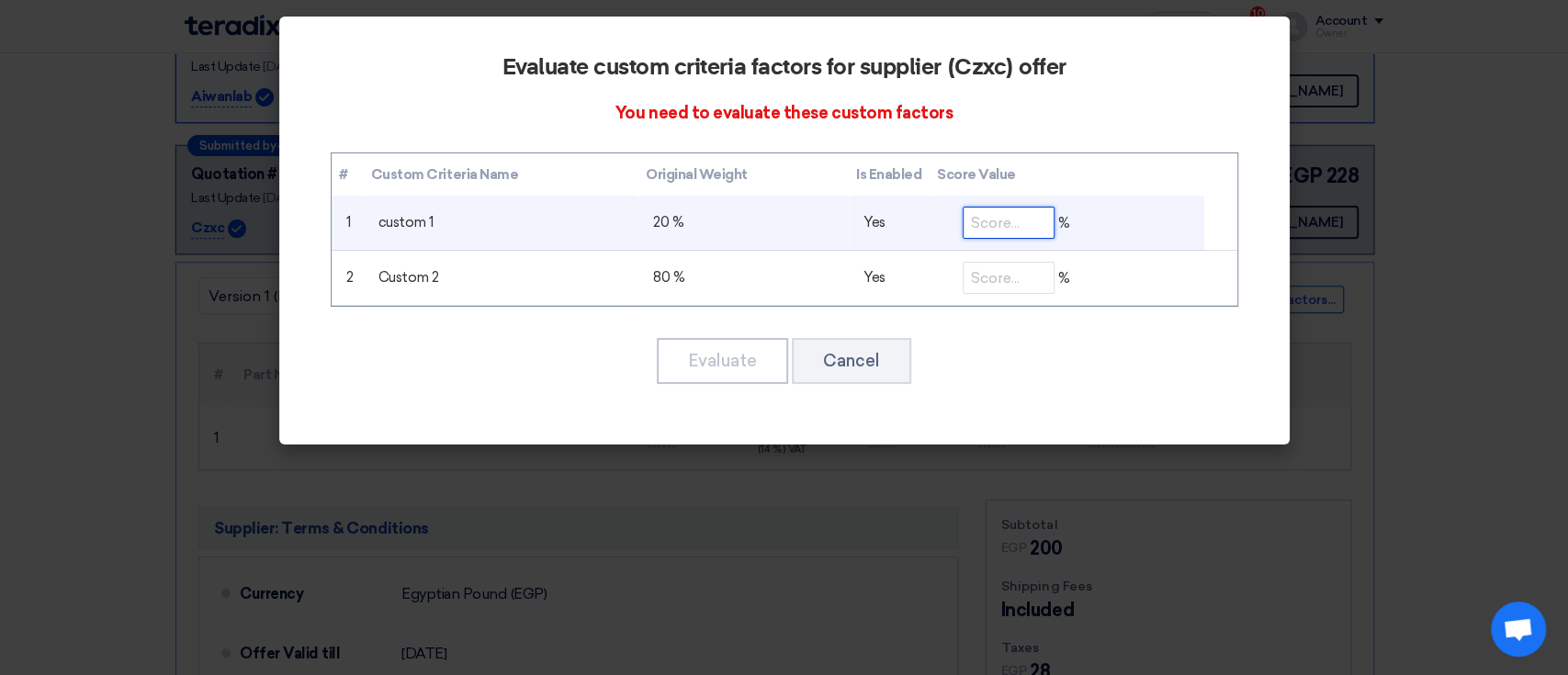
click at [992, 215] on input "number" at bounding box center [1009, 223] width 92 height 32
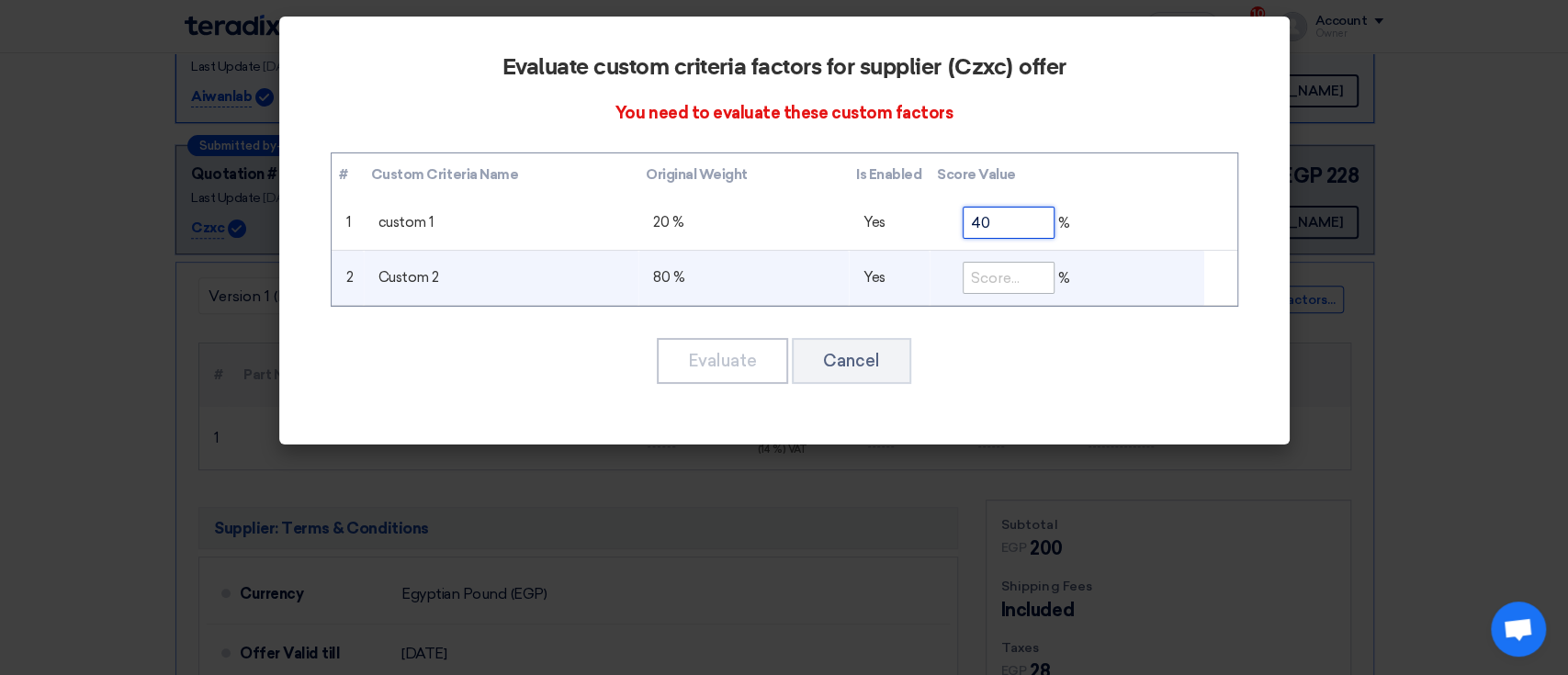
type input "40"
click at [995, 286] on input "number" at bounding box center [1009, 277] width 92 height 32
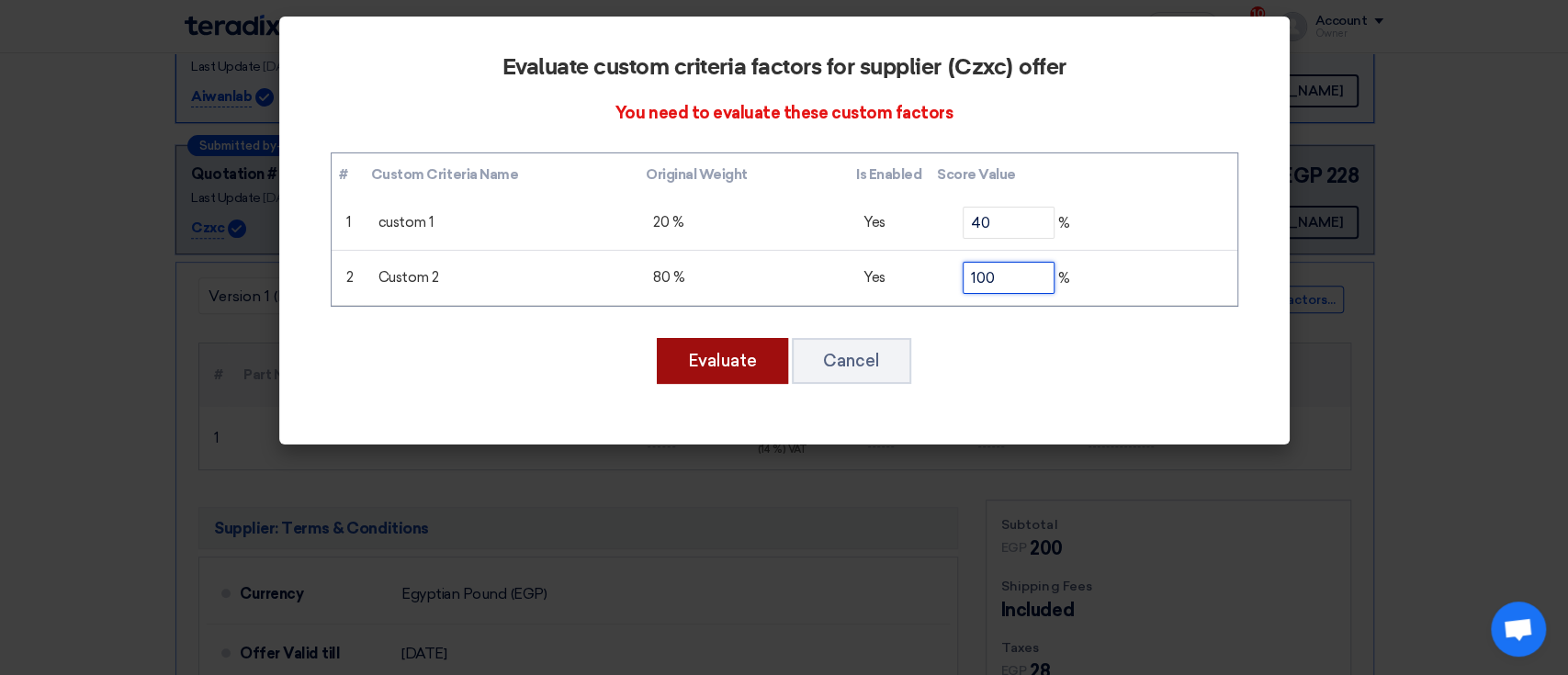
type input "100"
click at [721, 366] on button "Evaluate" at bounding box center [722, 360] width 132 height 46
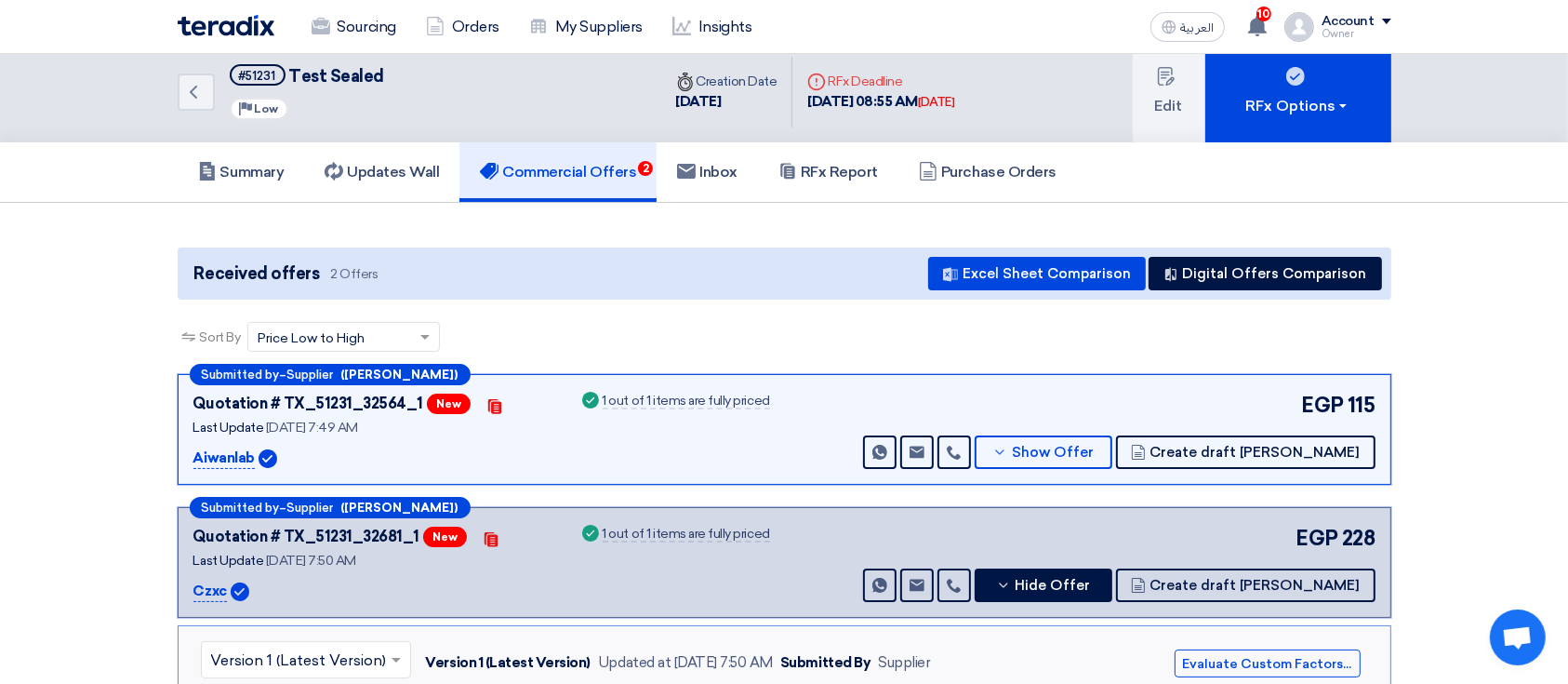
scroll to position [0, 0]
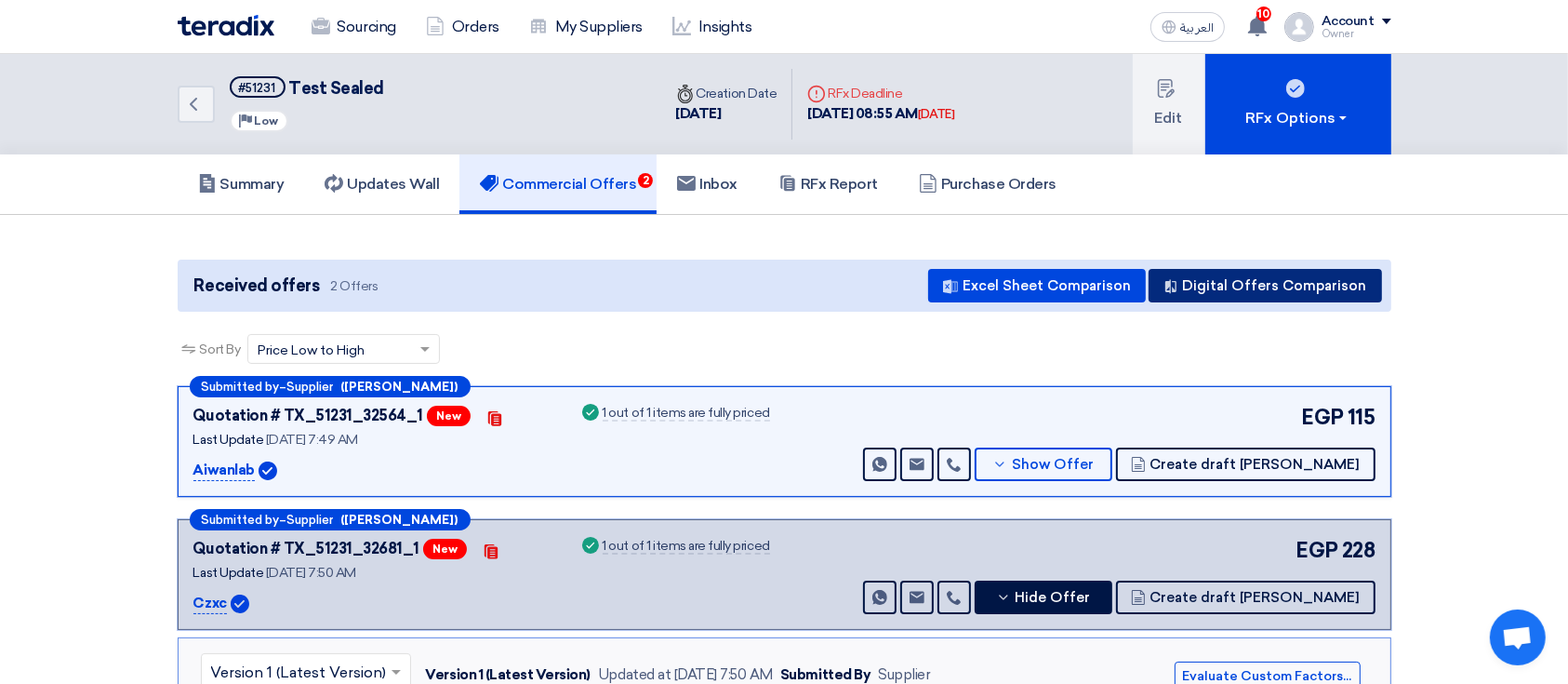
click at [1233, 274] on button "Digital Offers Comparison" at bounding box center [1264, 285] width 233 height 34
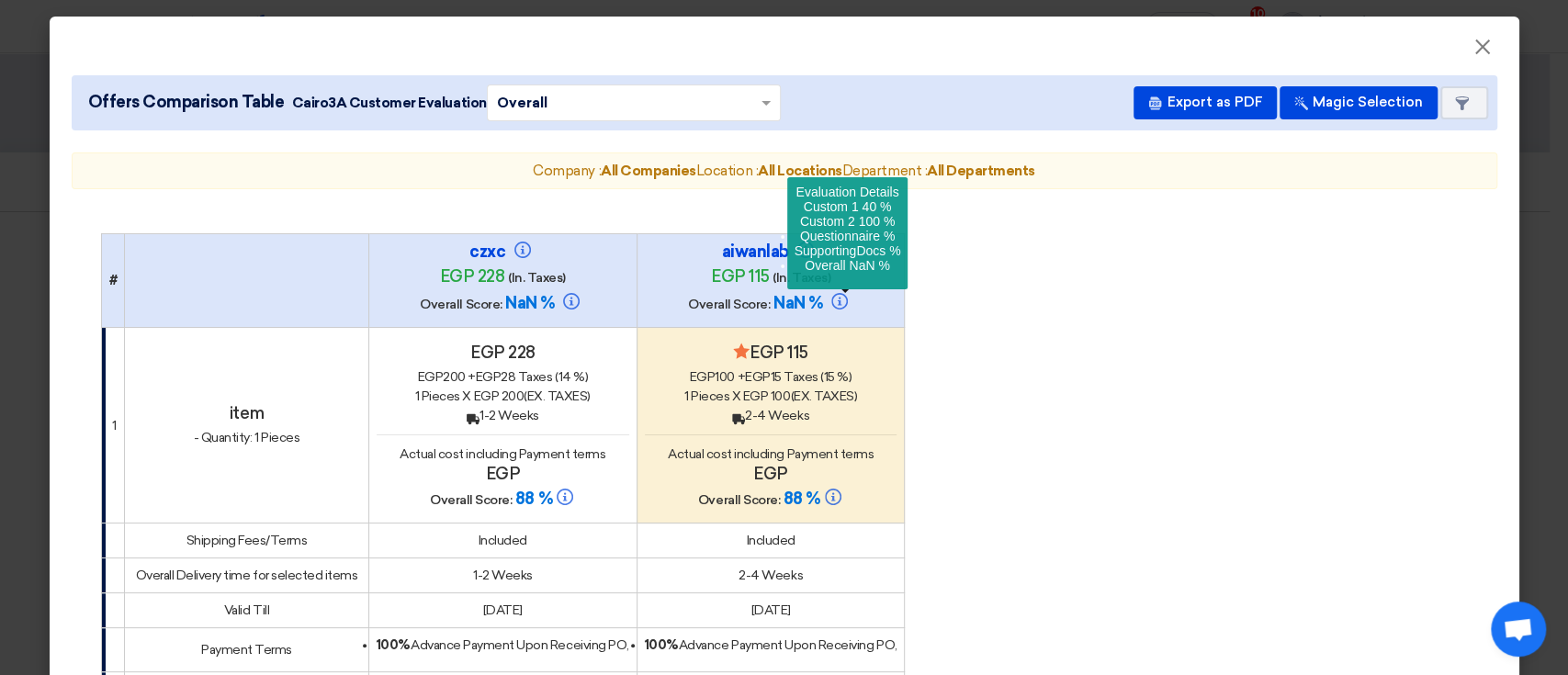
click at [835, 295] on icon at bounding box center [839, 301] width 17 height 17
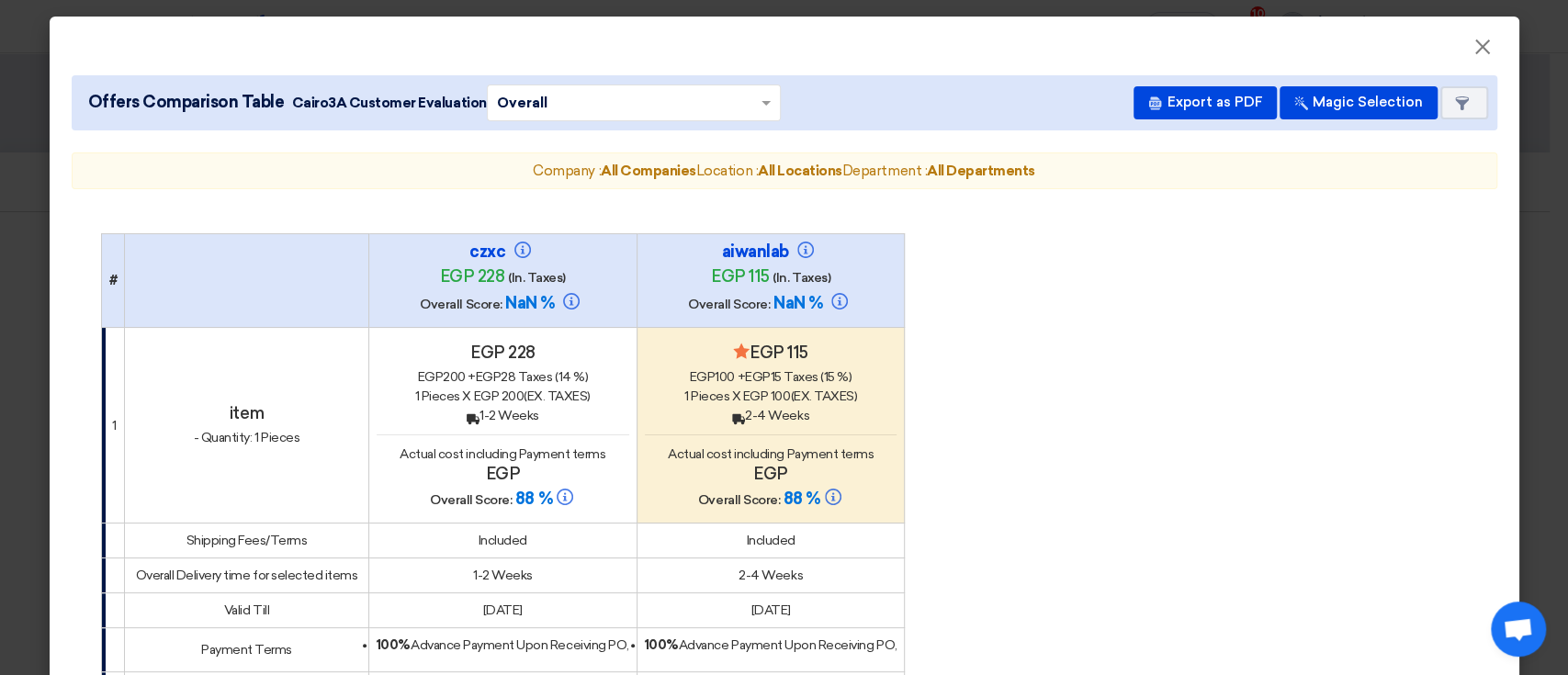
click at [3, 275] on modal-container "× Offers Comparison Table Cairo3A Customer Evaluation × Overall × Export as PDF…" at bounding box center [784, 338] width 1568 height 675
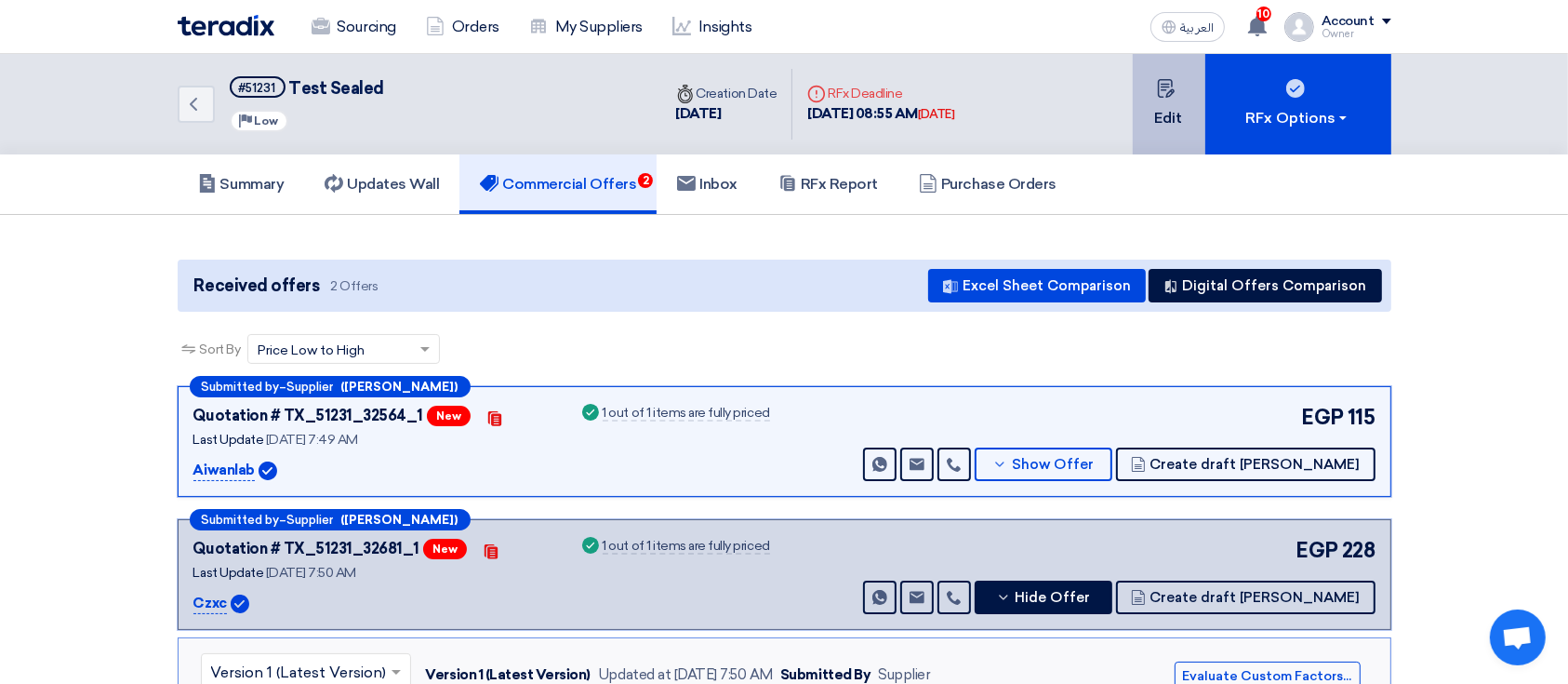
click at [1151, 94] on button "Edit" at bounding box center [1169, 104] width 73 height 101
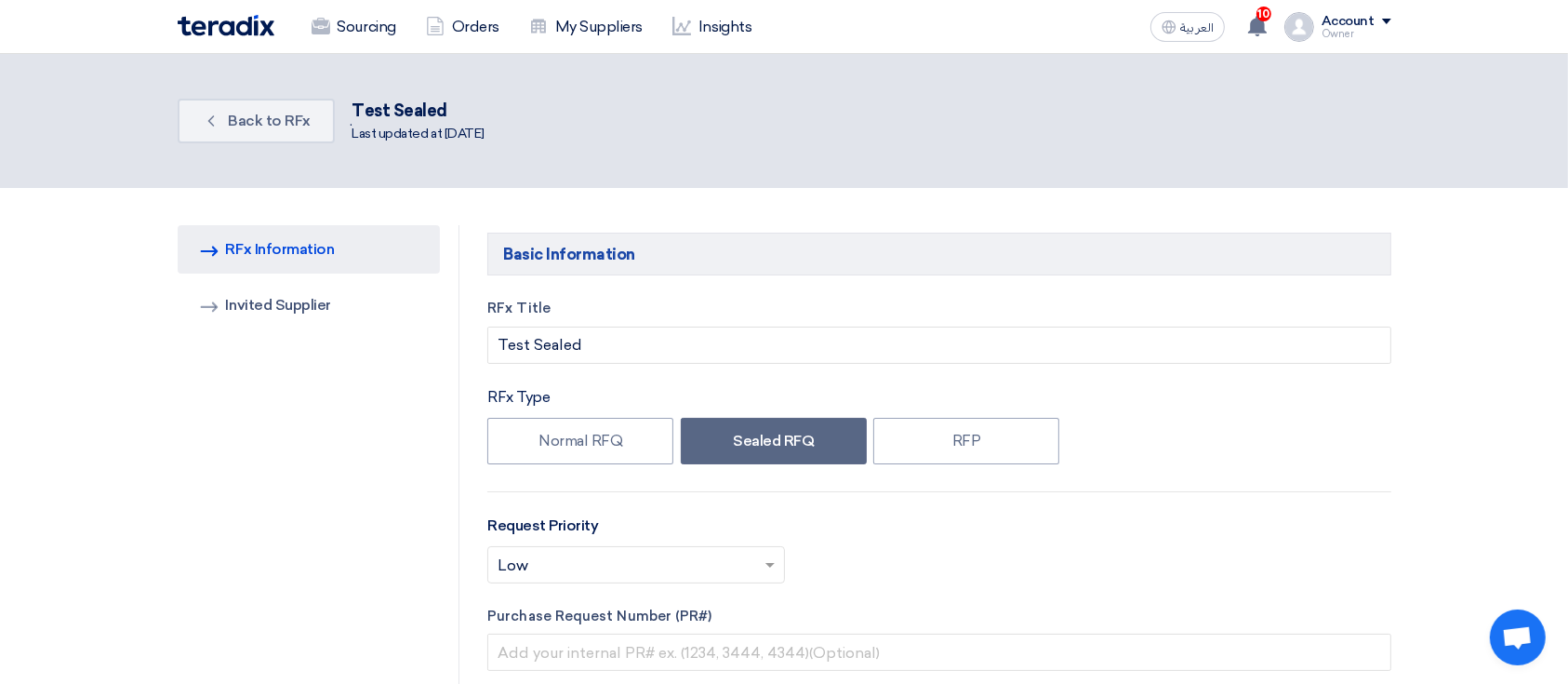
type input "10/5/2025"
type input "07"
type input "55"
type input "10/5/2025"
type input "08"
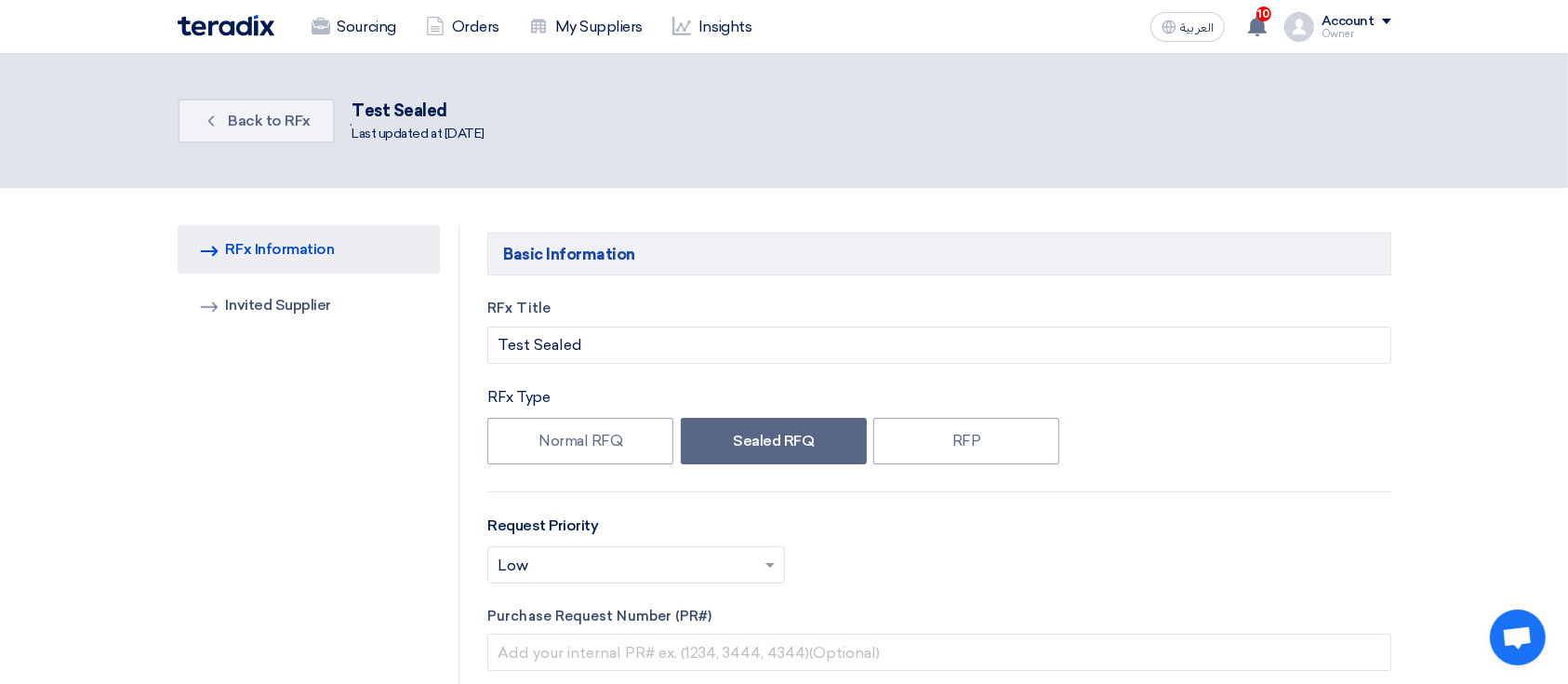
type input "55"
type input "10/5/2025"
type input "07"
type input "55"
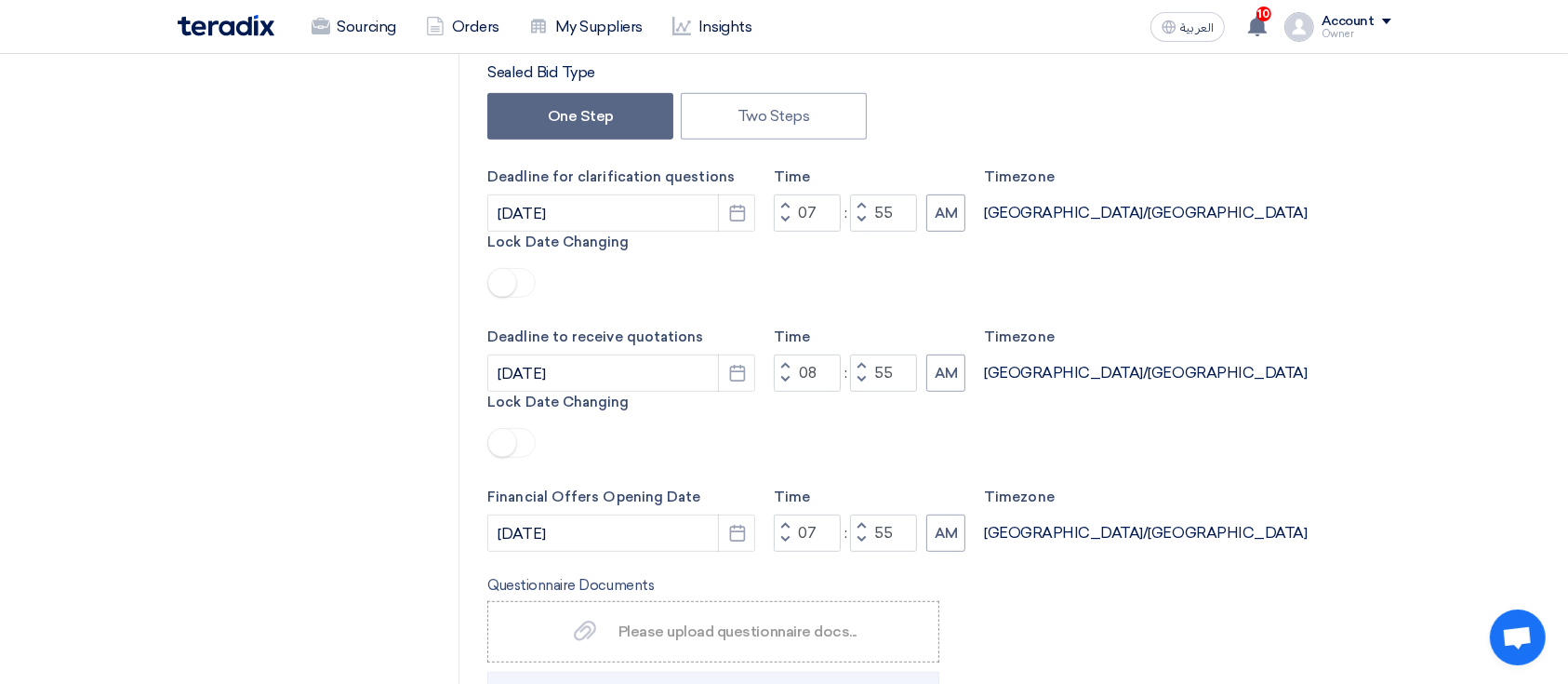
scroll to position [1116, 0]
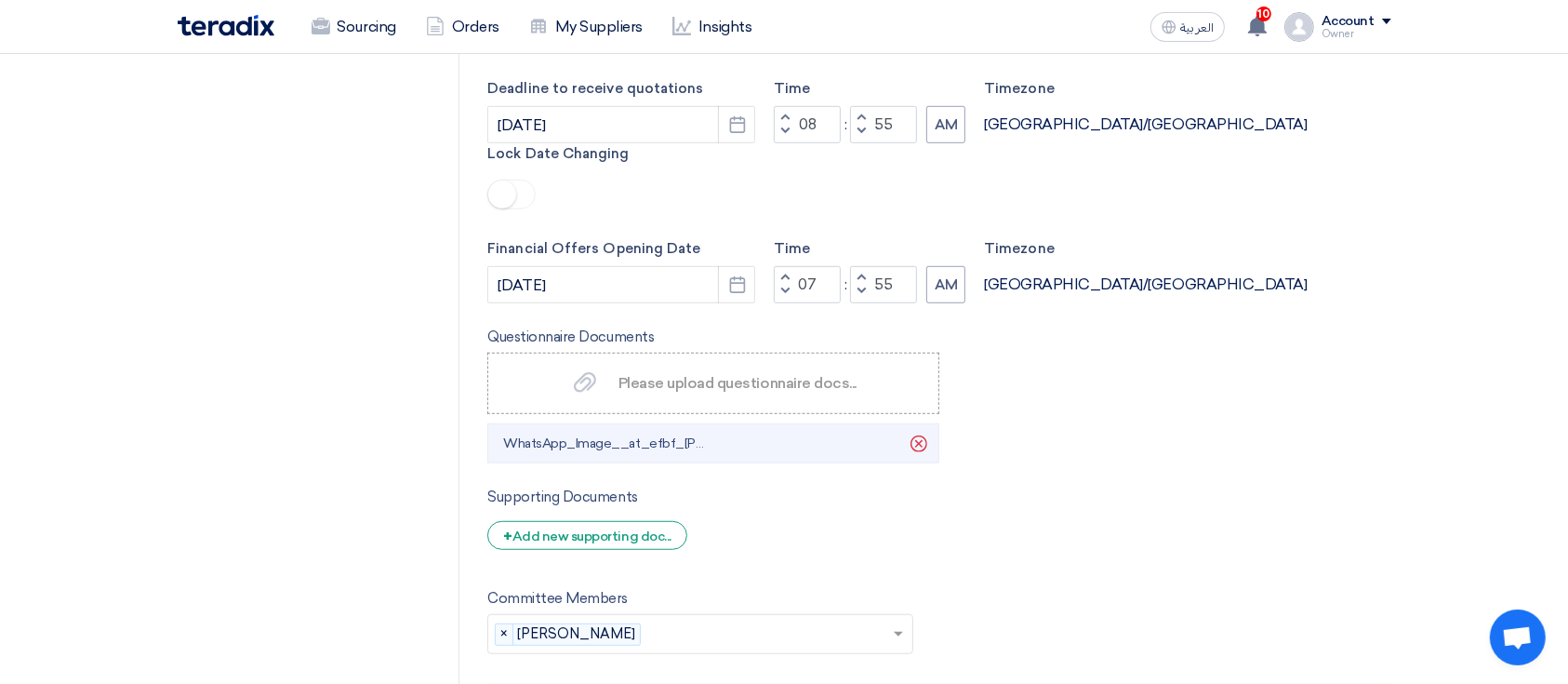
click at [648, 621] on input "text" at bounding box center [770, 636] width 243 height 31
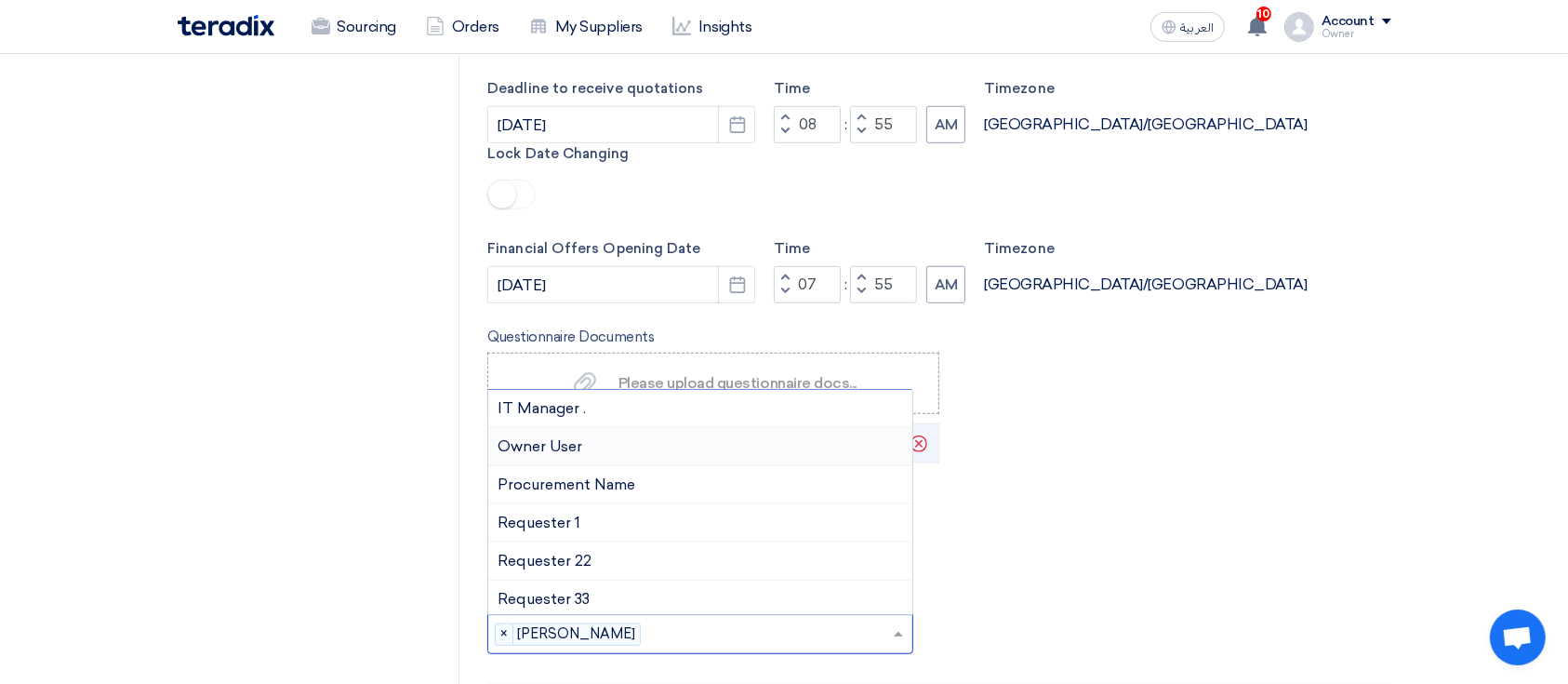
scroll to position [80, 0]
click at [614, 424] on div "Owner User" at bounding box center [700, 443] width 424 height 38
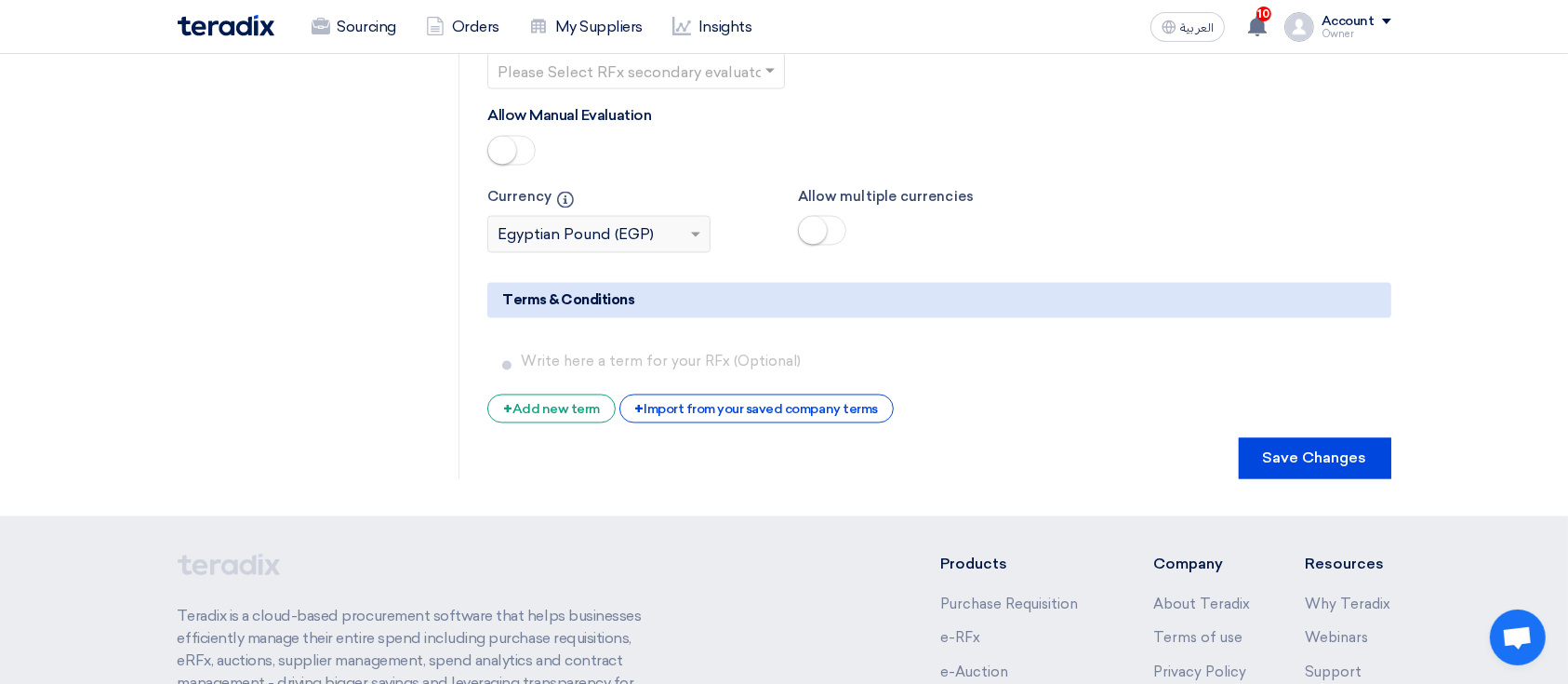
scroll to position [3462, 0]
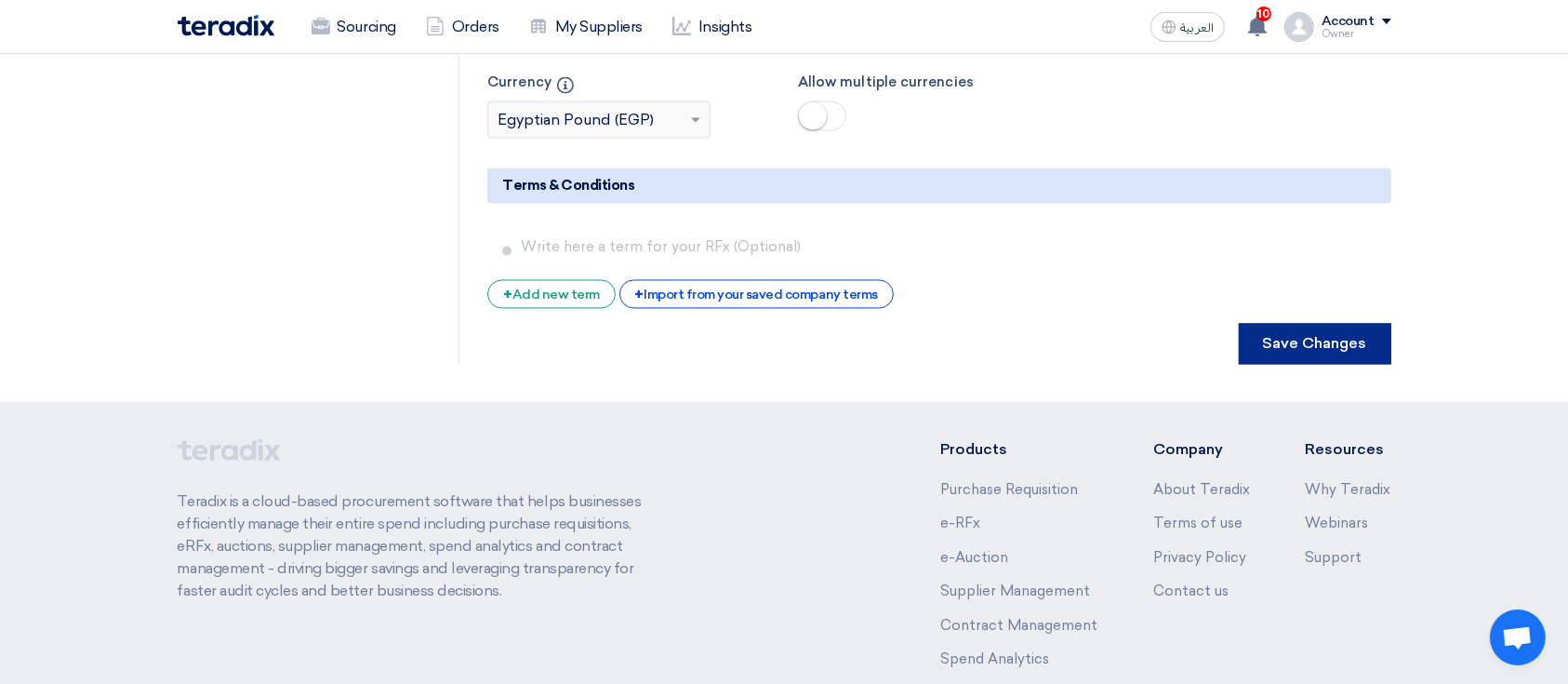
click at [1328, 323] on button "Save Changes" at bounding box center [1315, 344] width 153 height 41
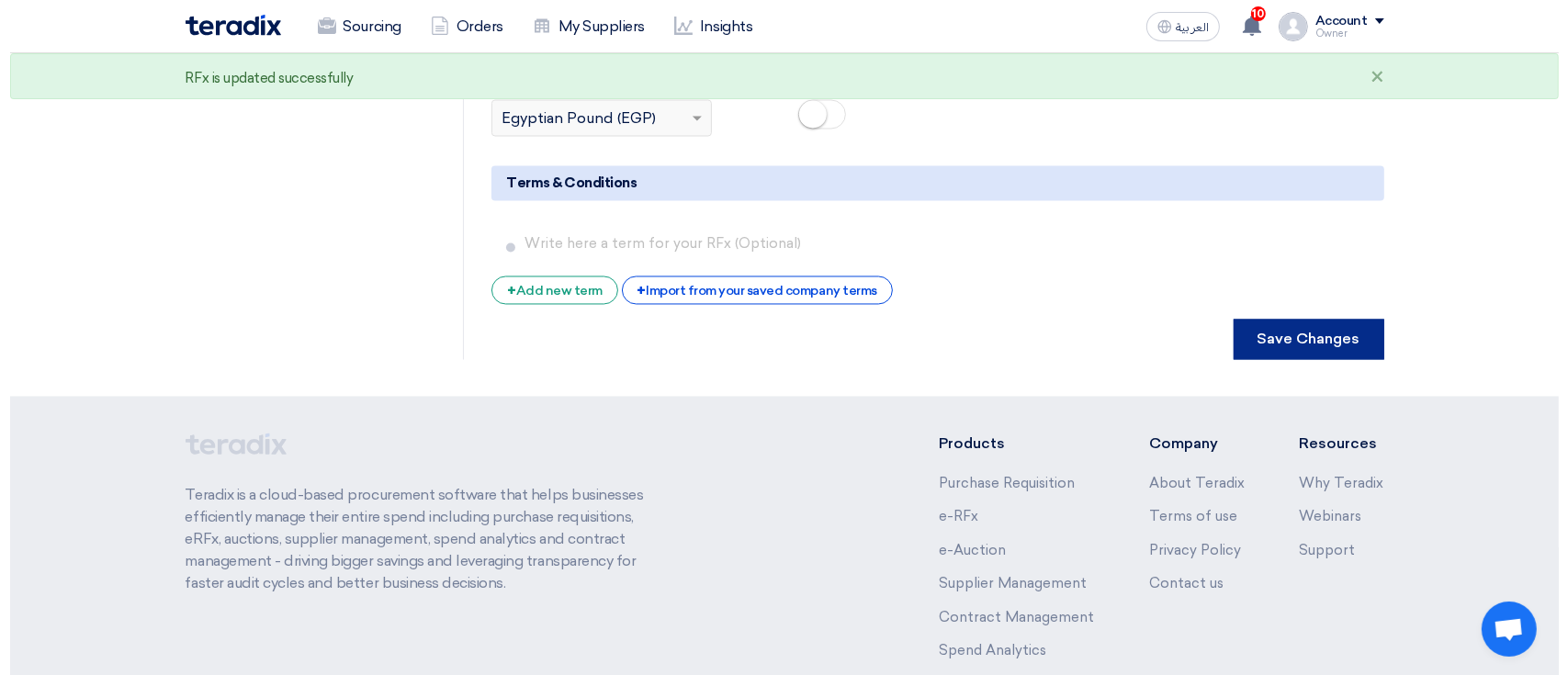
scroll to position [0, 0]
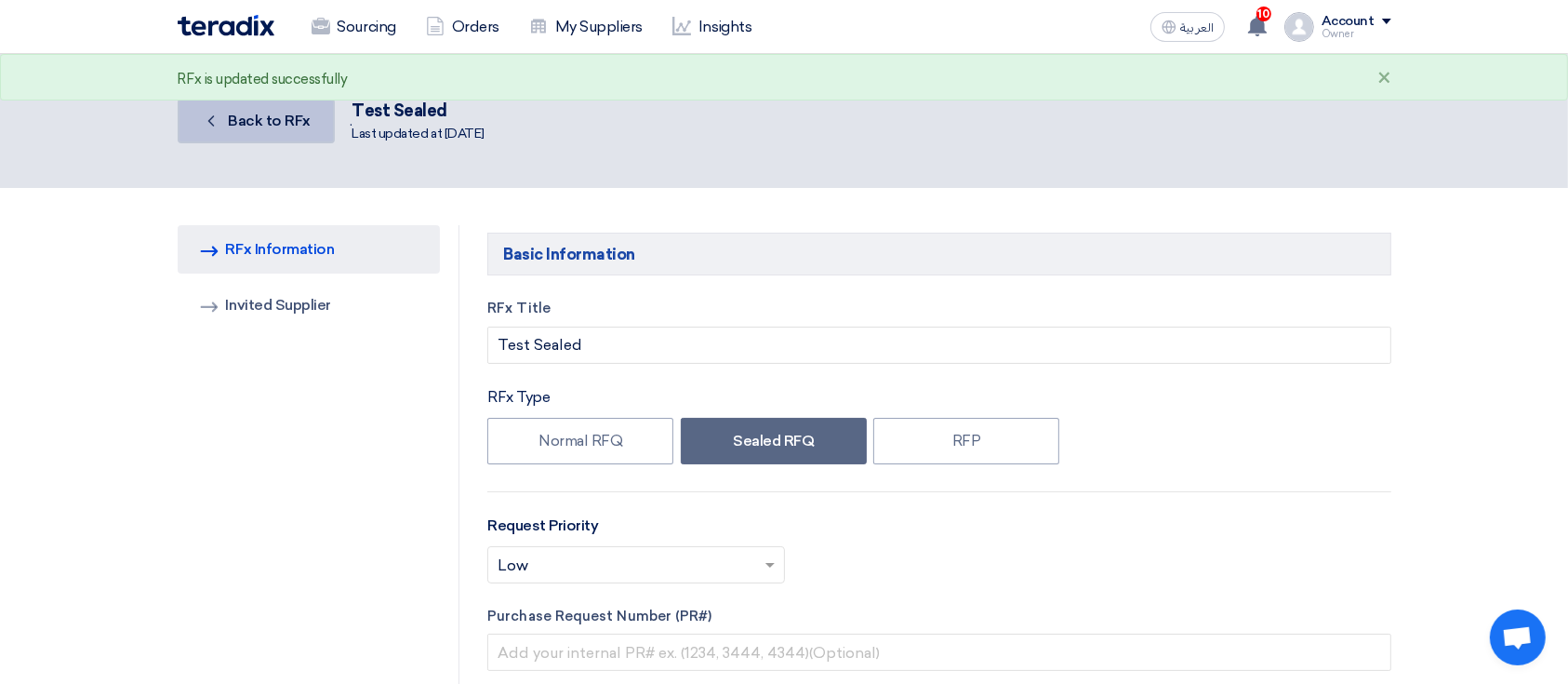
click at [202, 128] on icon "Back" at bounding box center [211, 121] width 19 height 19
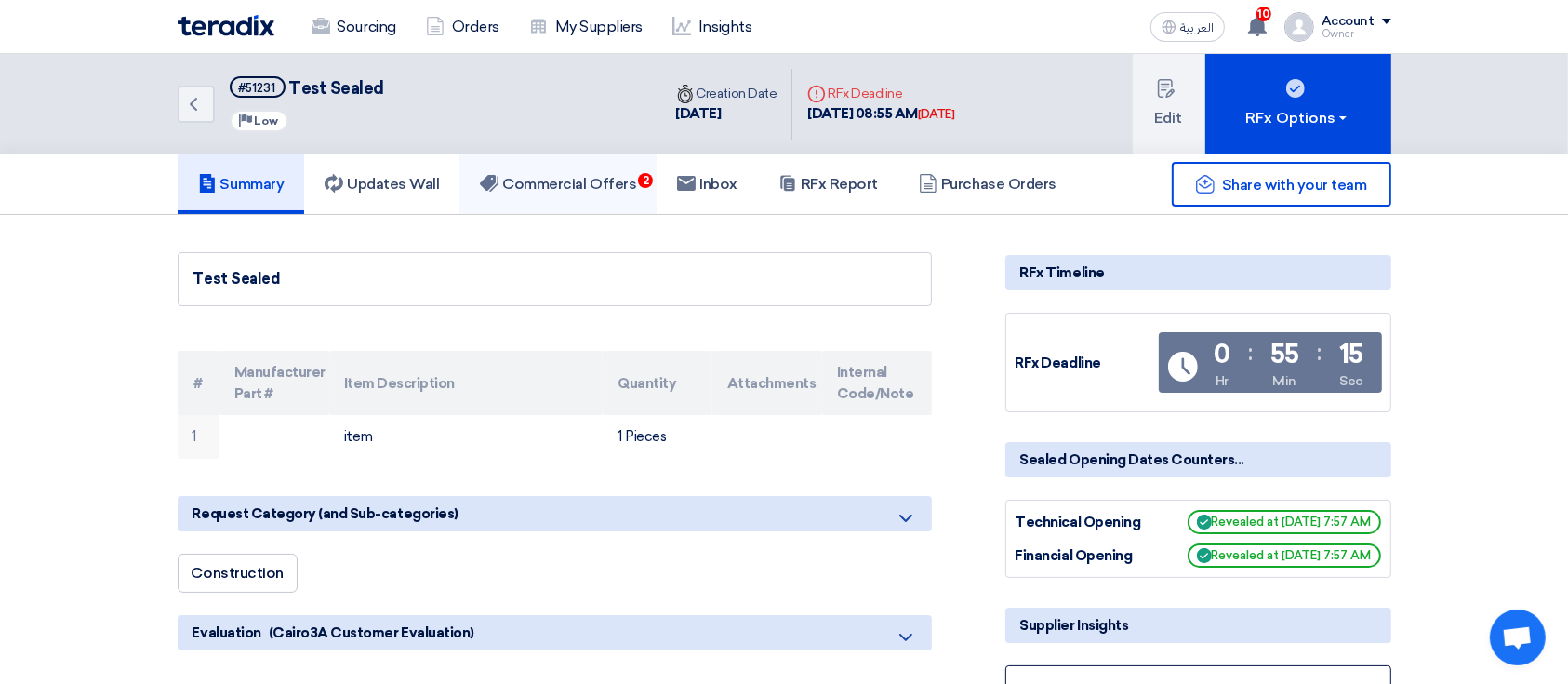
click at [603, 181] on h5 "Commercial Offers 2" at bounding box center [558, 185] width 157 height 19
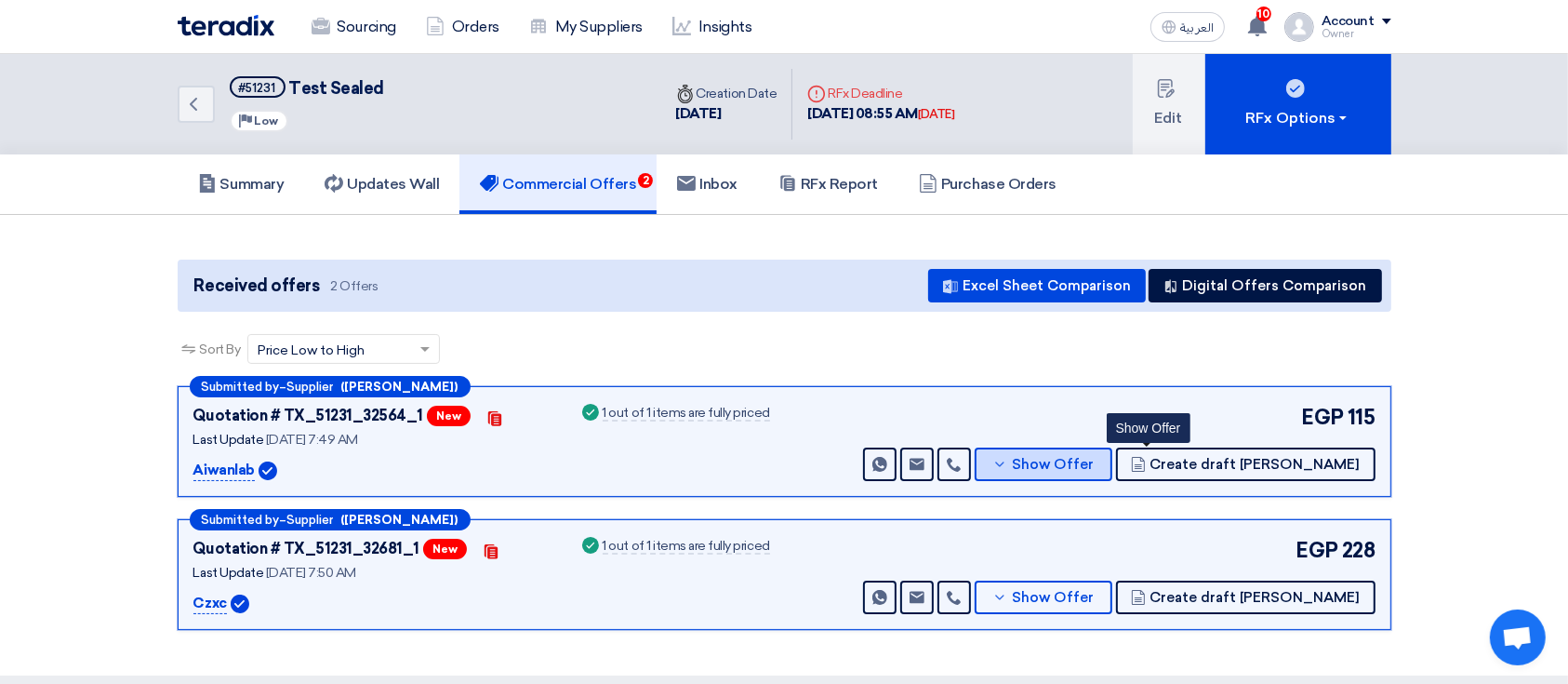
click at [1094, 470] on span "Show Offer" at bounding box center [1053, 464] width 82 height 14
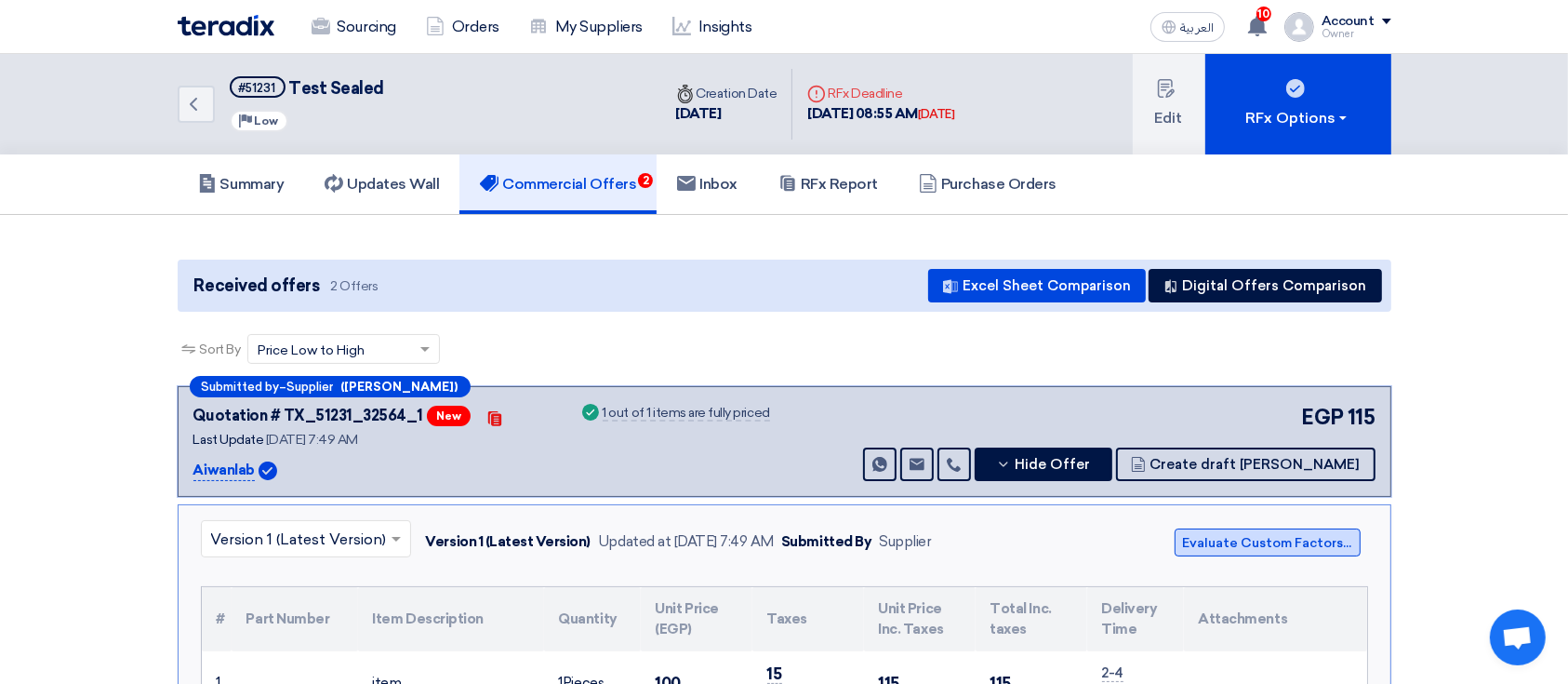
click at [1213, 528] on button "Evaluate Custom Factors..." at bounding box center [1267, 542] width 186 height 28
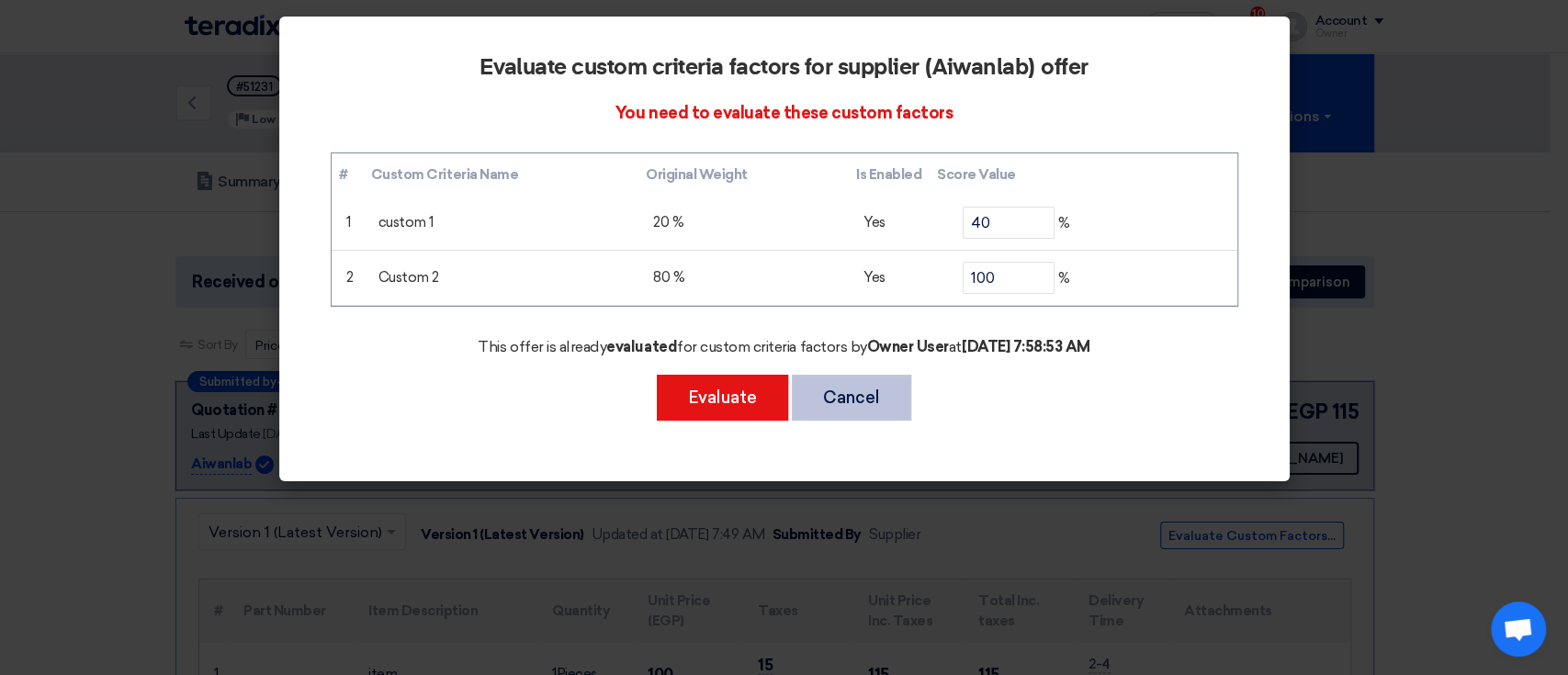
click at [865, 406] on button "Cancel" at bounding box center [851, 397] width 120 height 46
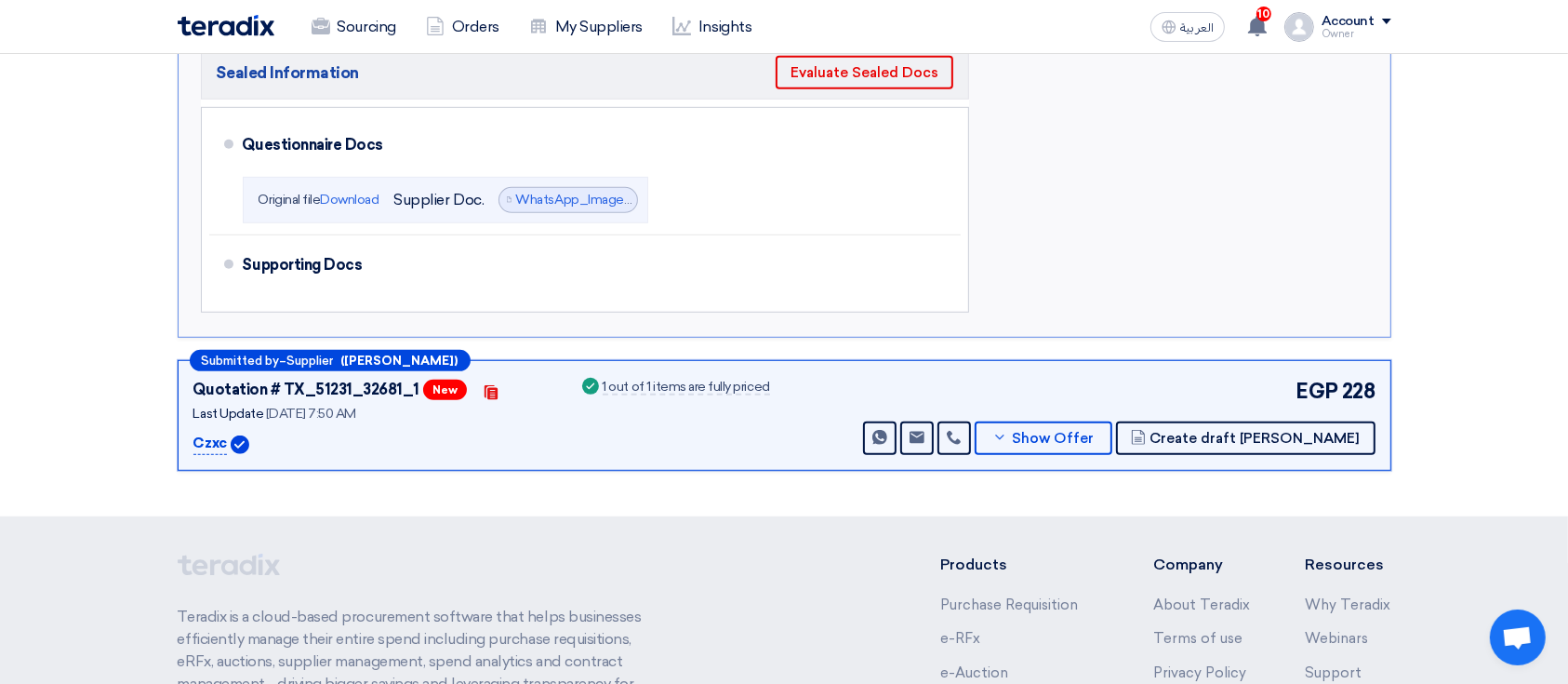
scroll to position [1116, 0]
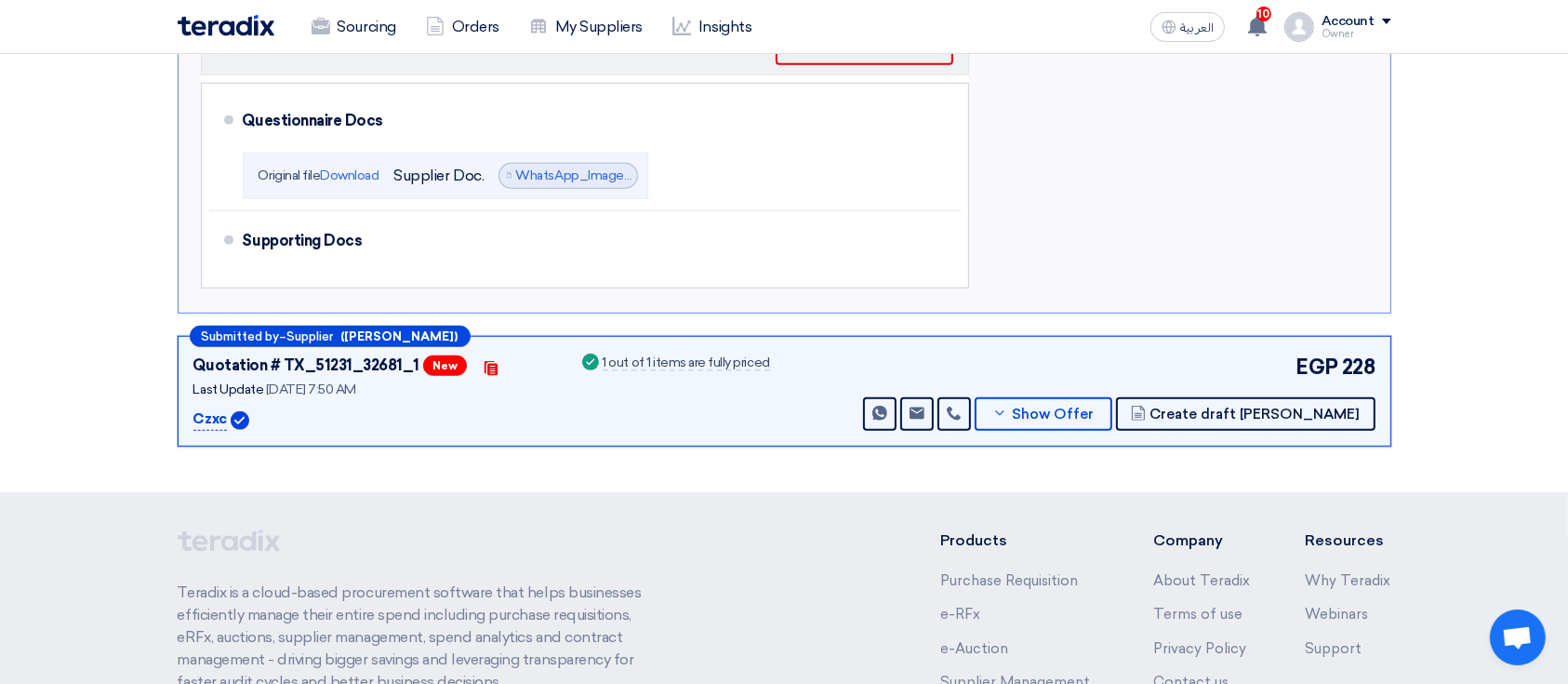
click at [1121, 390] on div "EGP 228 Send Message Send Message" at bounding box center [1117, 390] width 516 height 79
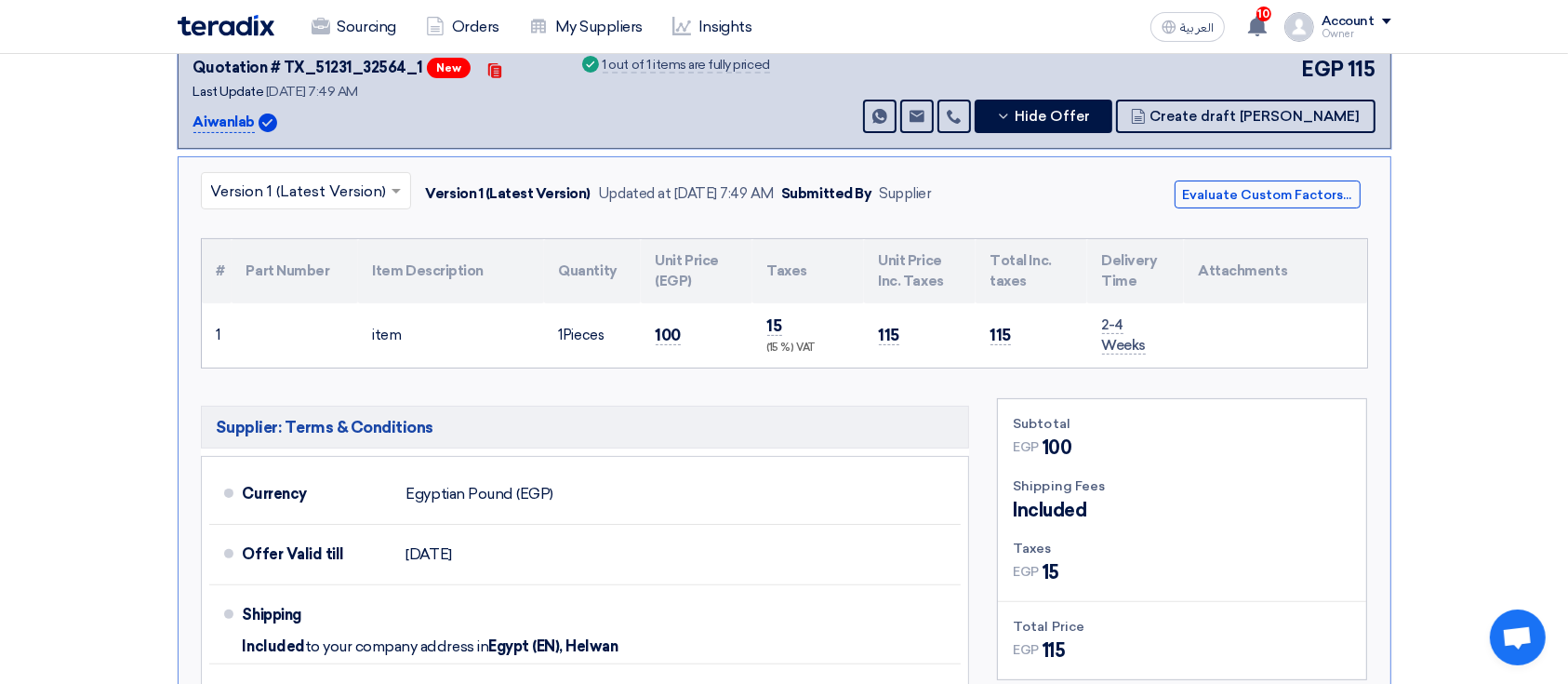
scroll to position [0, 0]
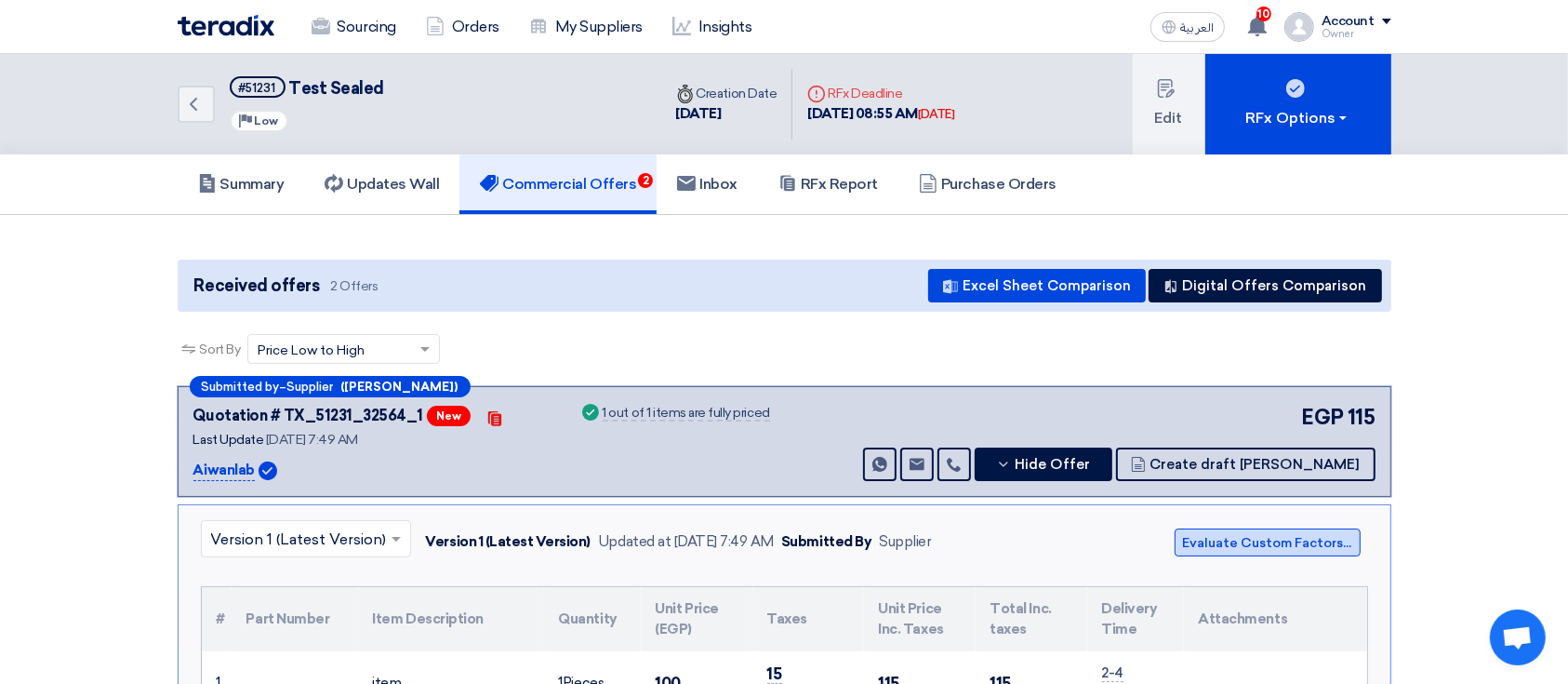
click at [1213, 548] on button "Evaluate Custom Factors..." at bounding box center [1267, 542] width 186 height 28
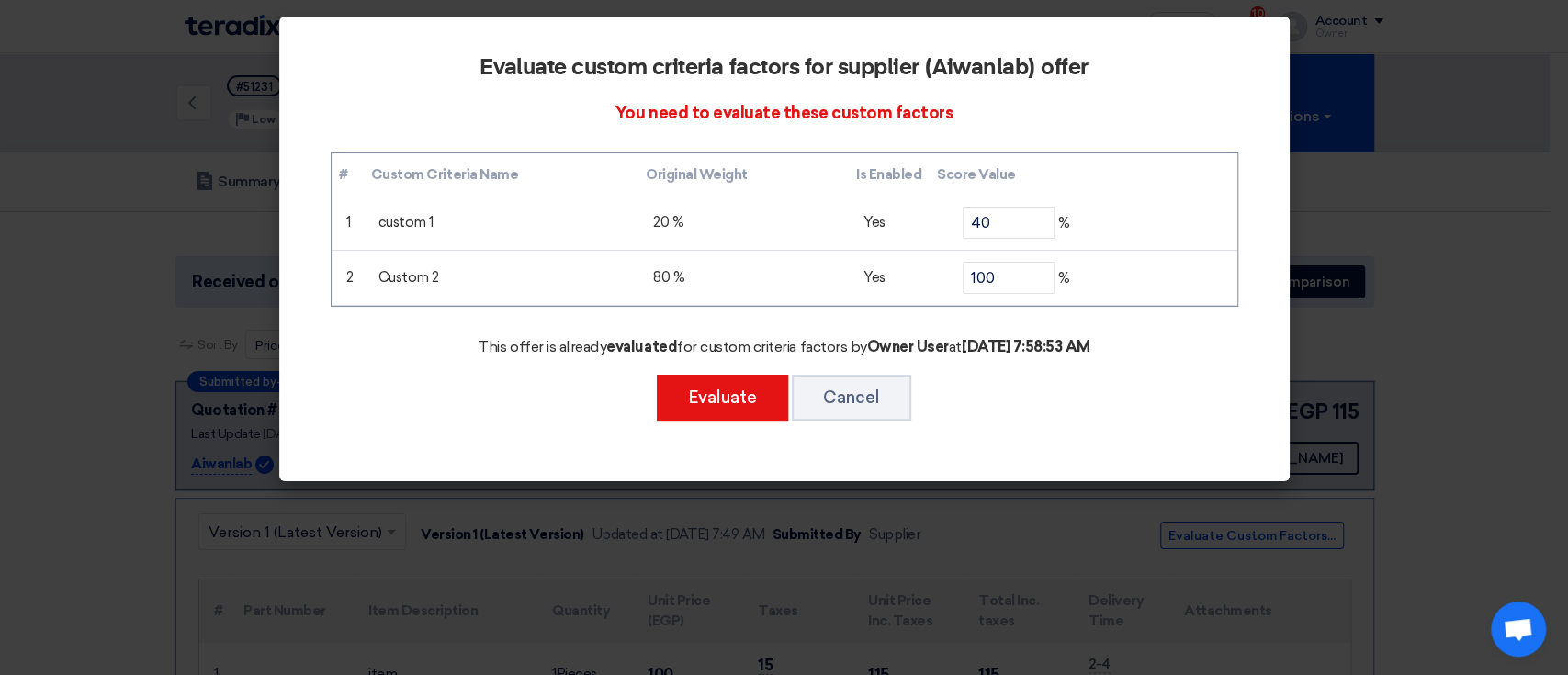
click at [226, 258] on modal-container "Evaluate custom criteria factors for supplier (Aiwanlab) offer You need to eval…" at bounding box center [784, 338] width 1568 height 675
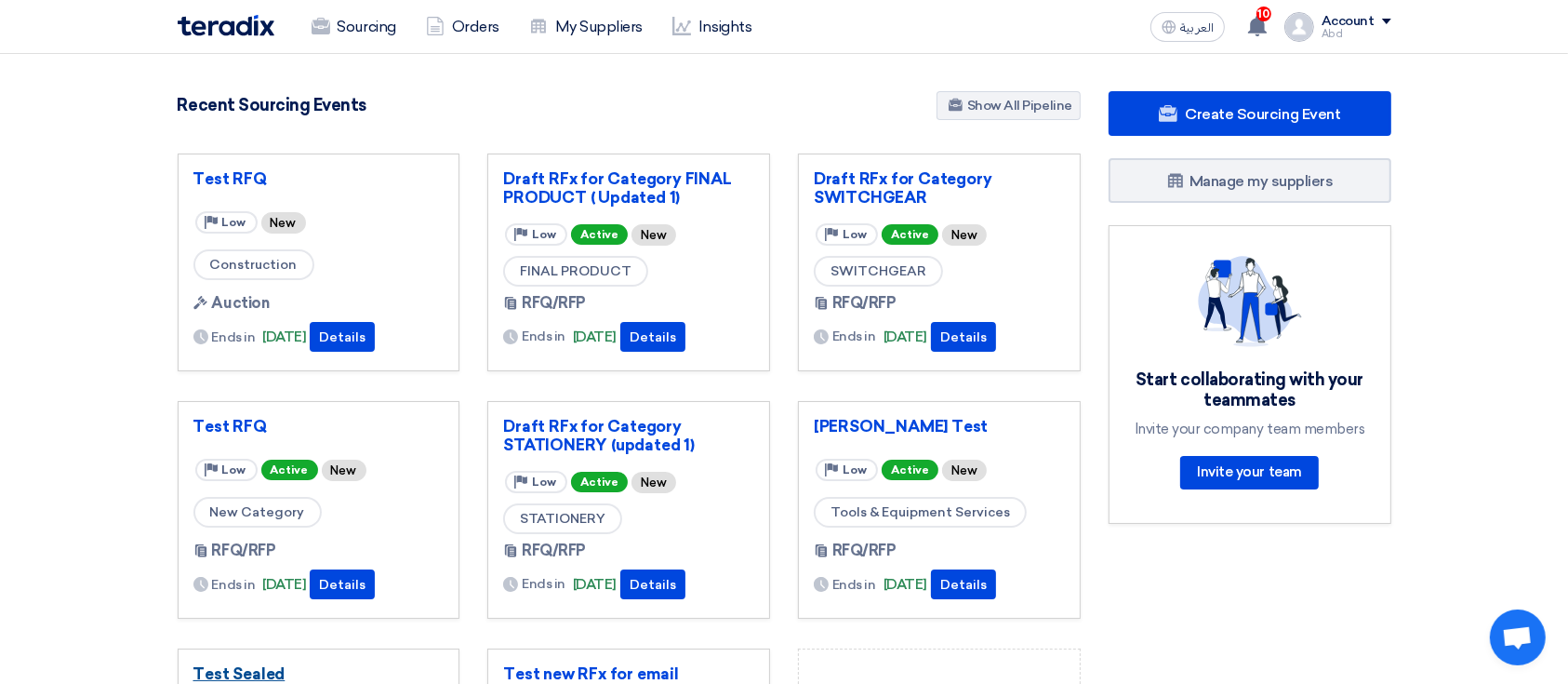
click at [237, 671] on link "Test Sealed" at bounding box center [319, 674] width 251 height 19
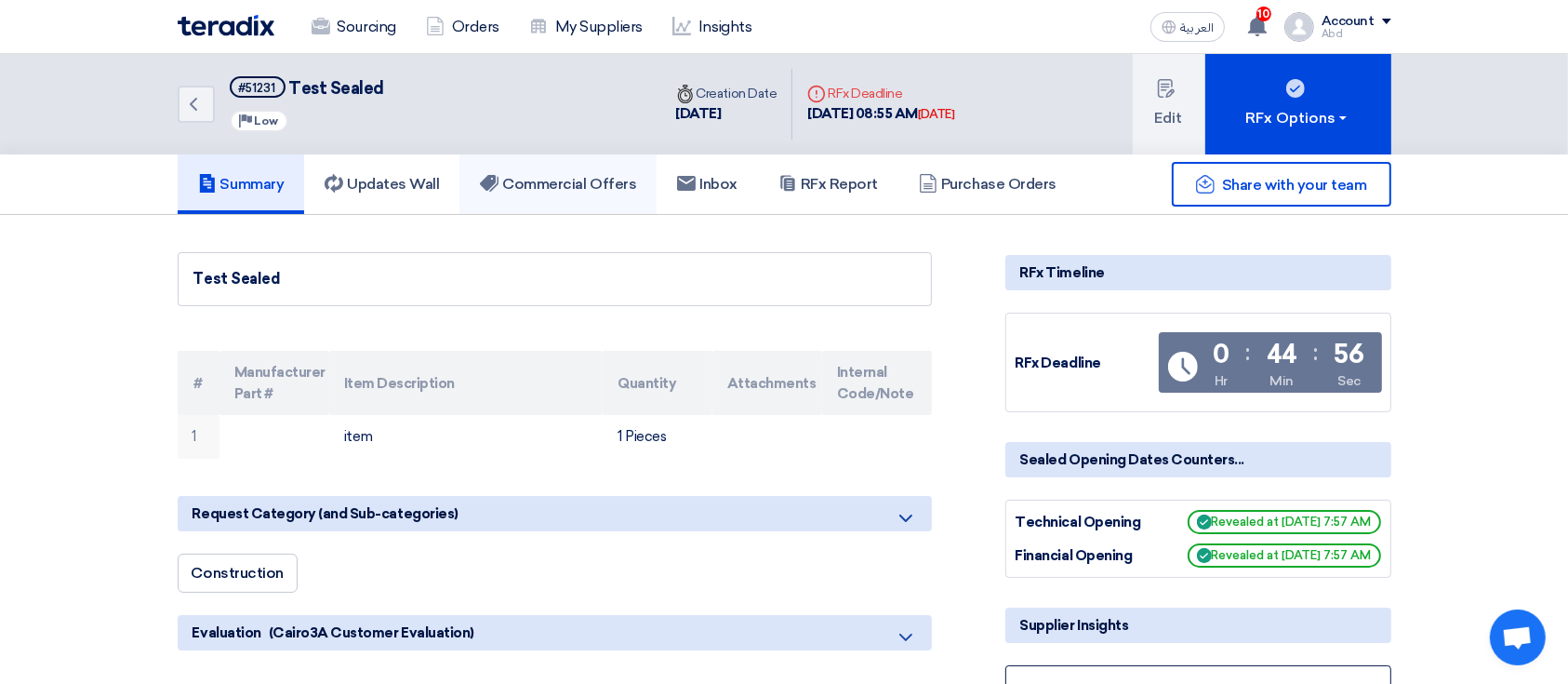
click at [618, 189] on h5 "Commercial Offers" at bounding box center [558, 185] width 157 height 19
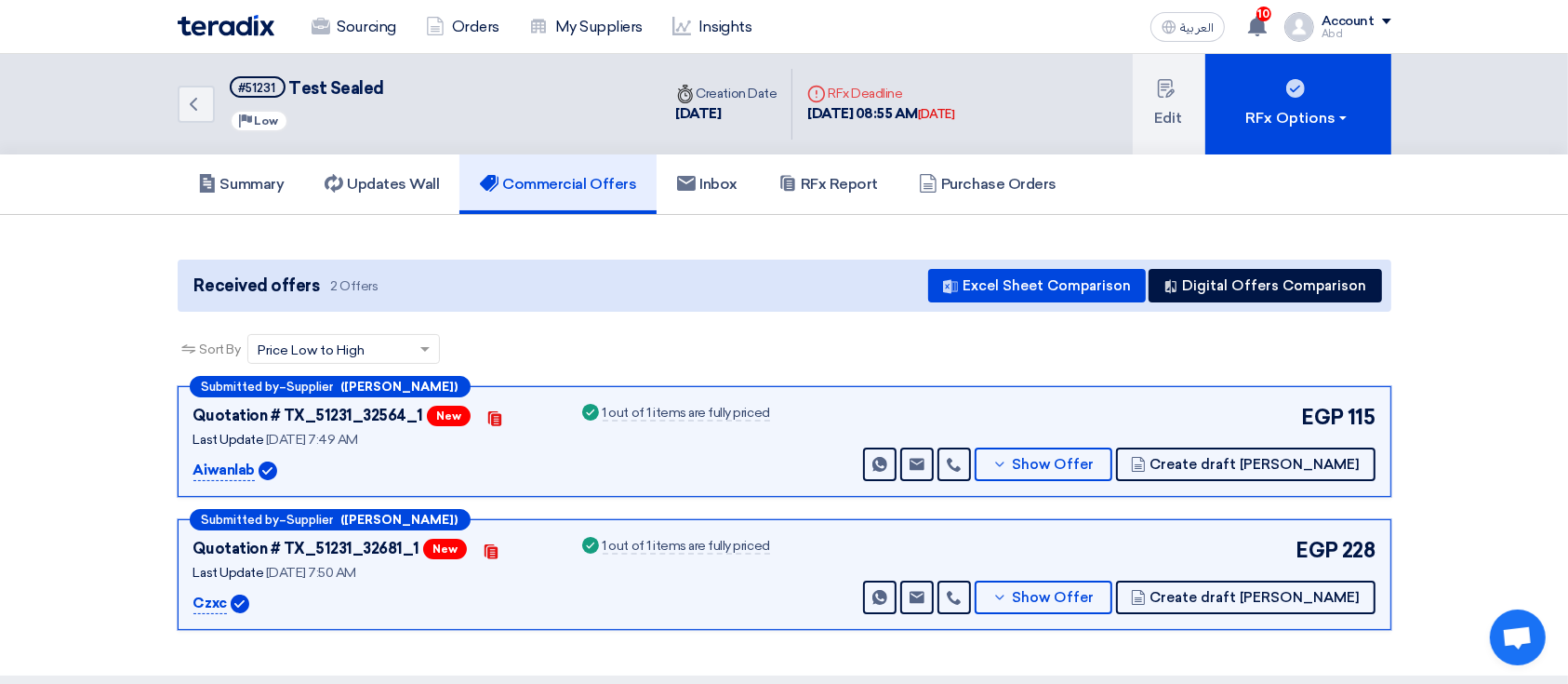
scroll to position [140, 0]
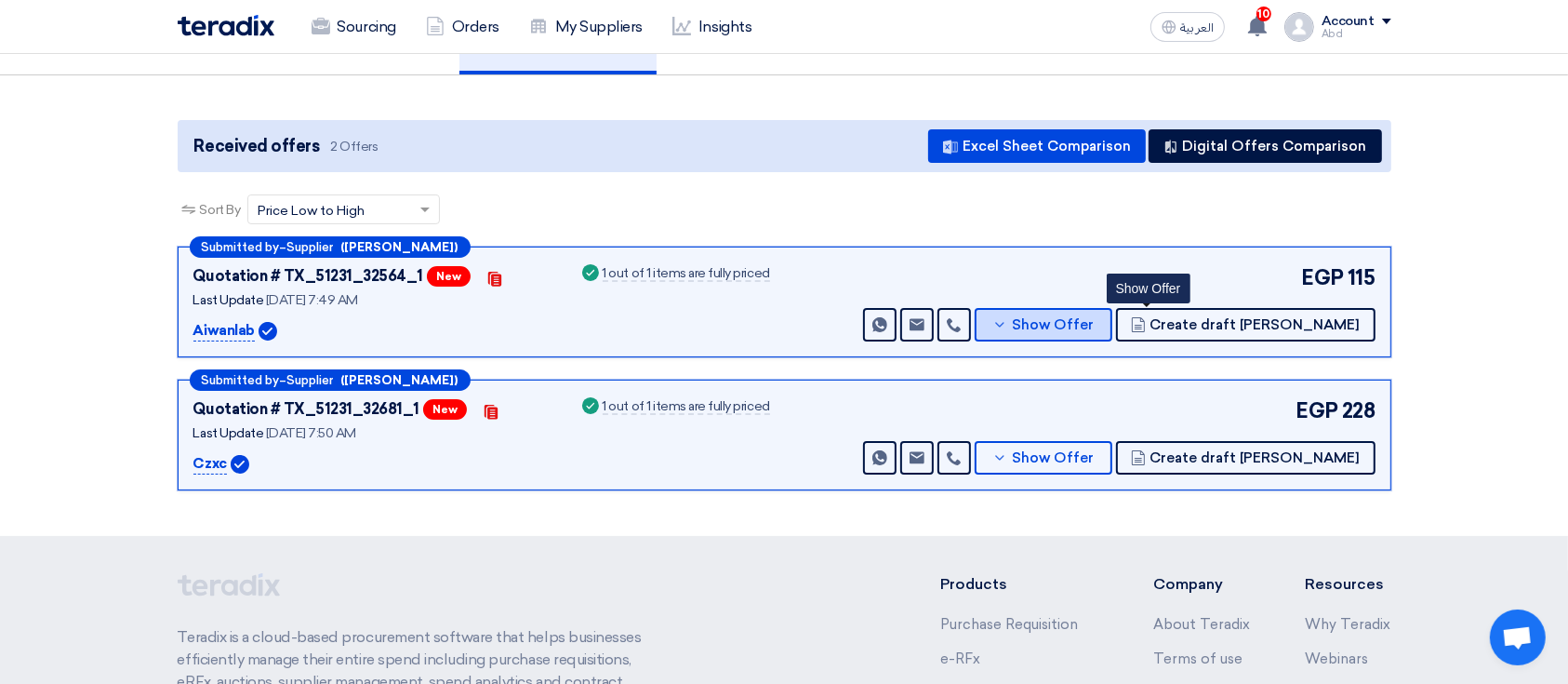
click at [1112, 308] on button "Show Offer" at bounding box center [1043, 324] width 138 height 34
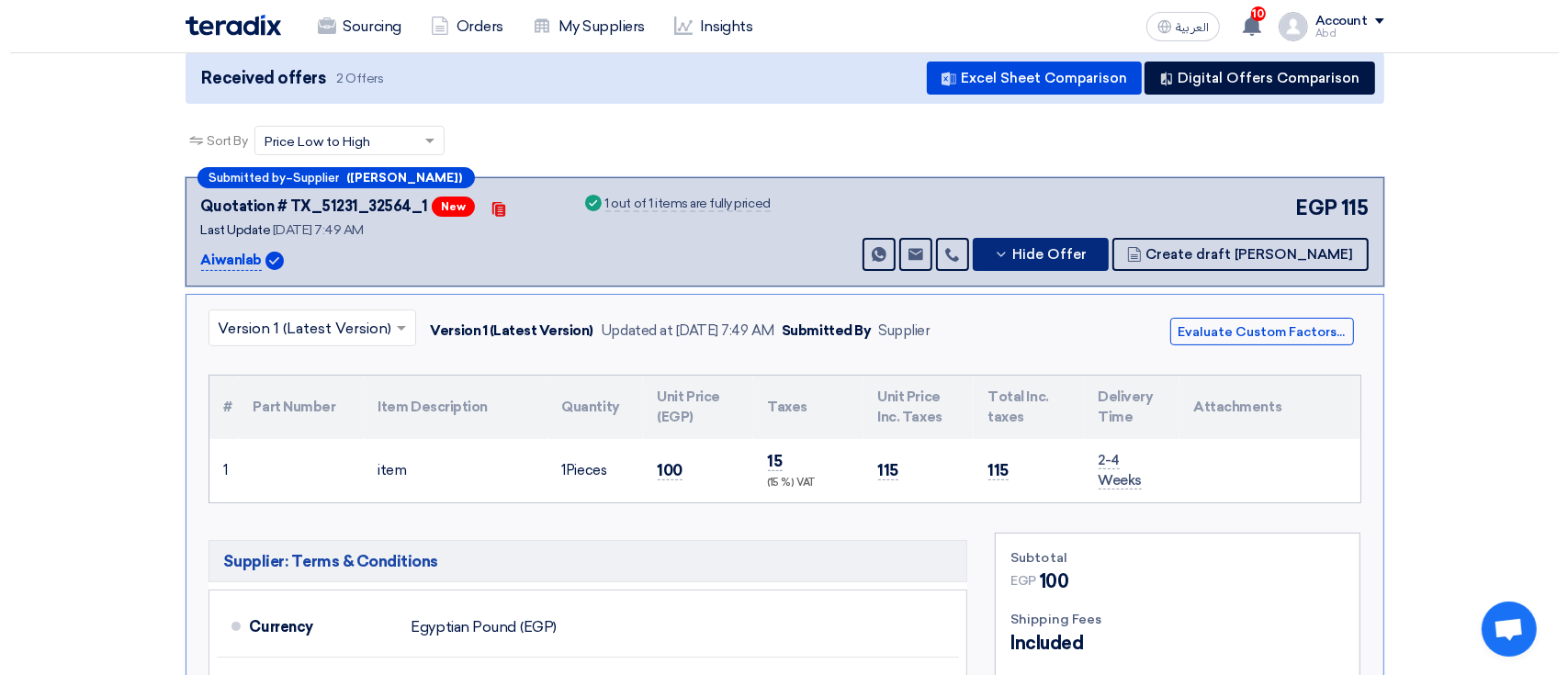
scroll to position [259, 0]
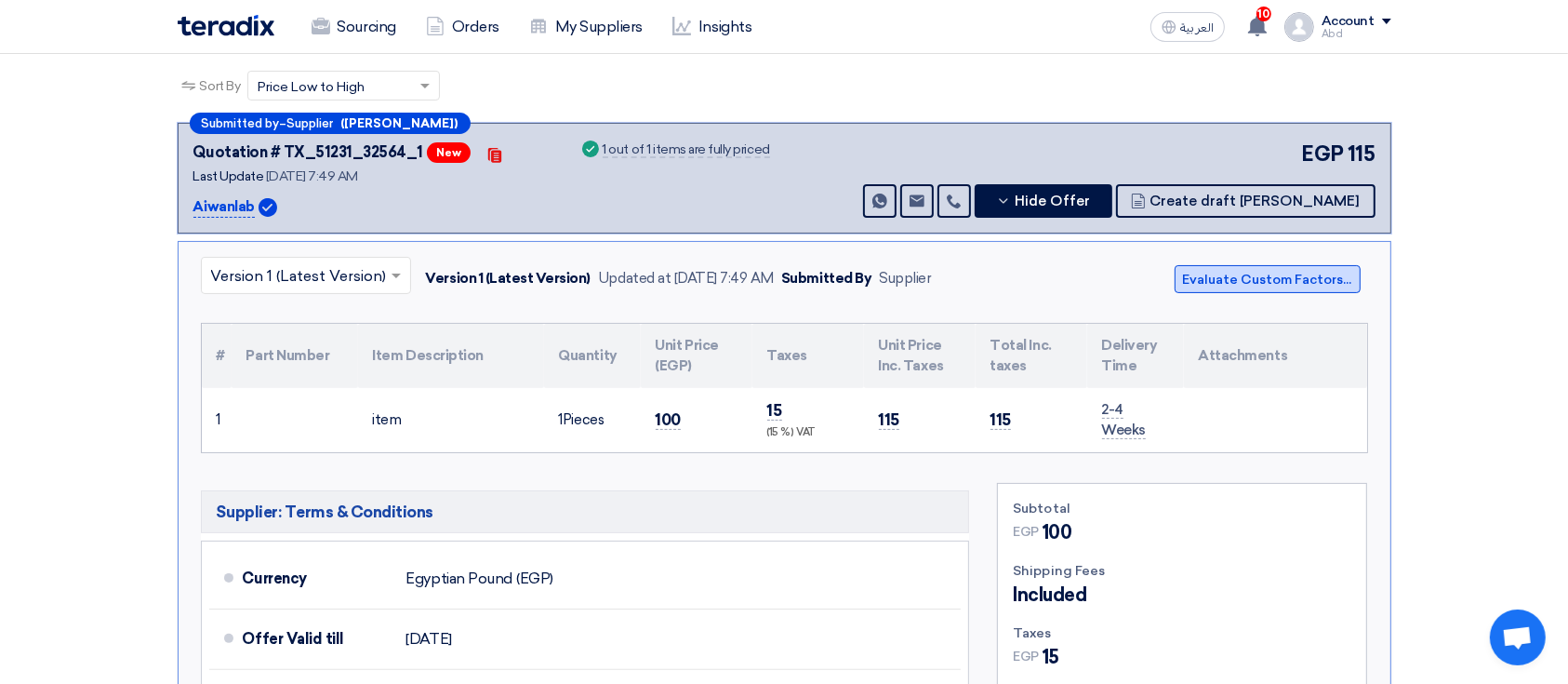
click at [1236, 280] on button "Evaluate Custom Factors..." at bounding box center [1267, 279] width 186 height 28
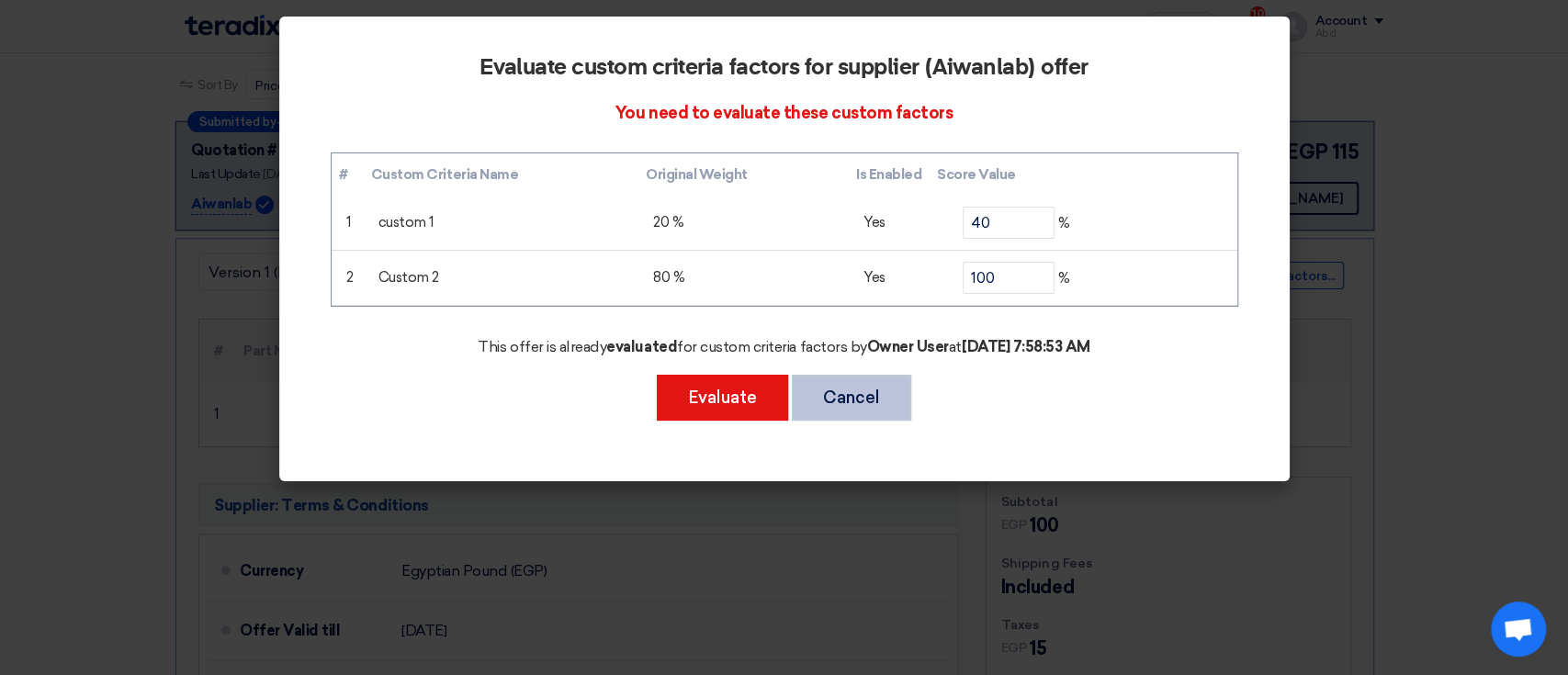
click at [841, 401] on button "Cancel" at bounding box center [851, 397] width 120 height 46
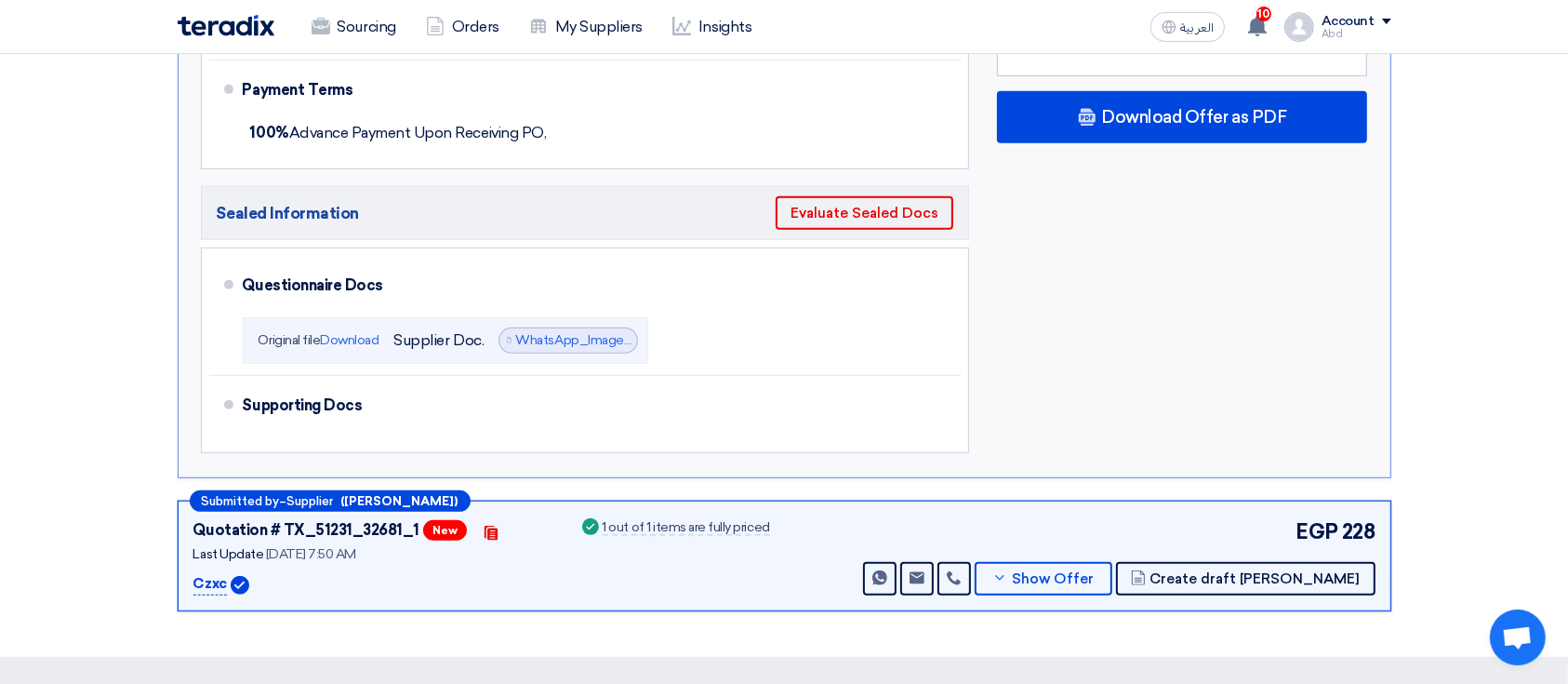
scroll to position [1007, 0]
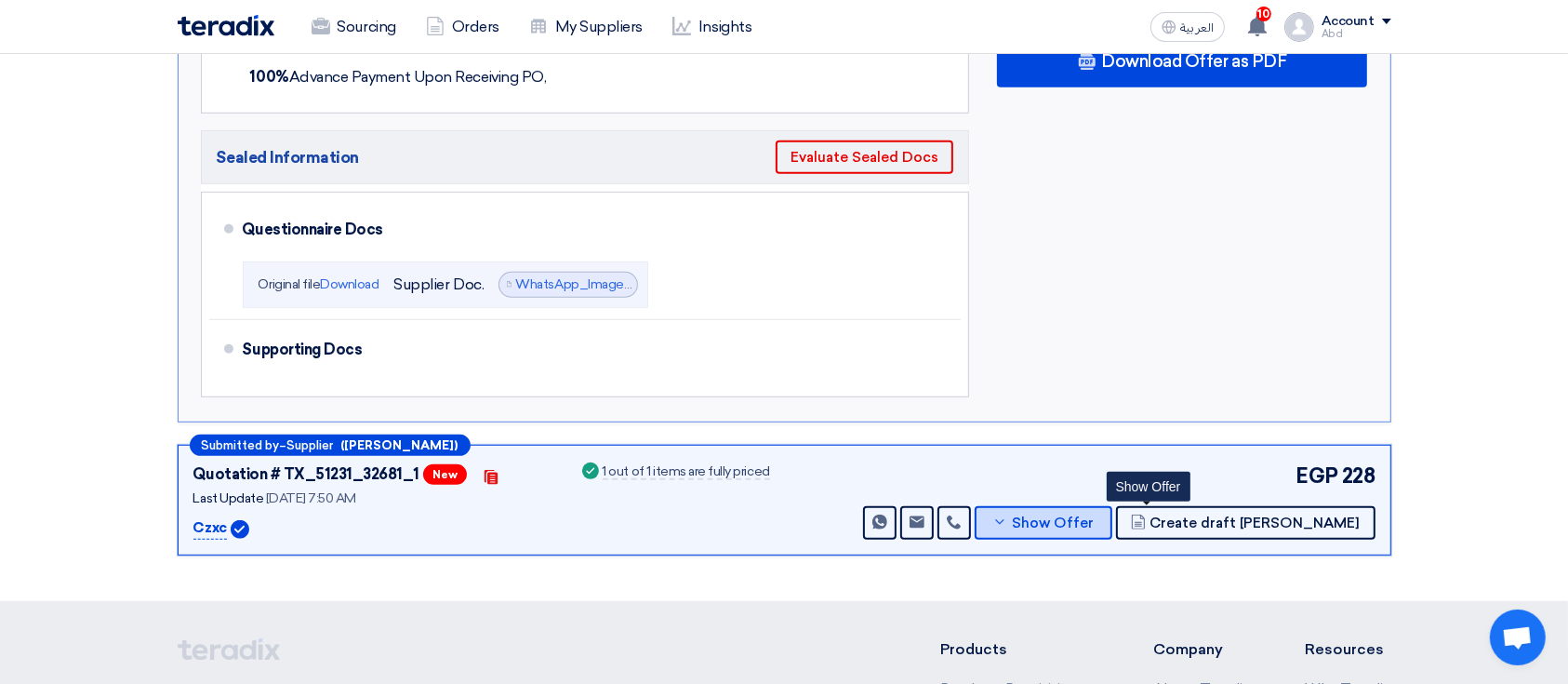
click at [1112, 526] on button "Show Offer" at bounding box center [1043, 523] width 138 height 34
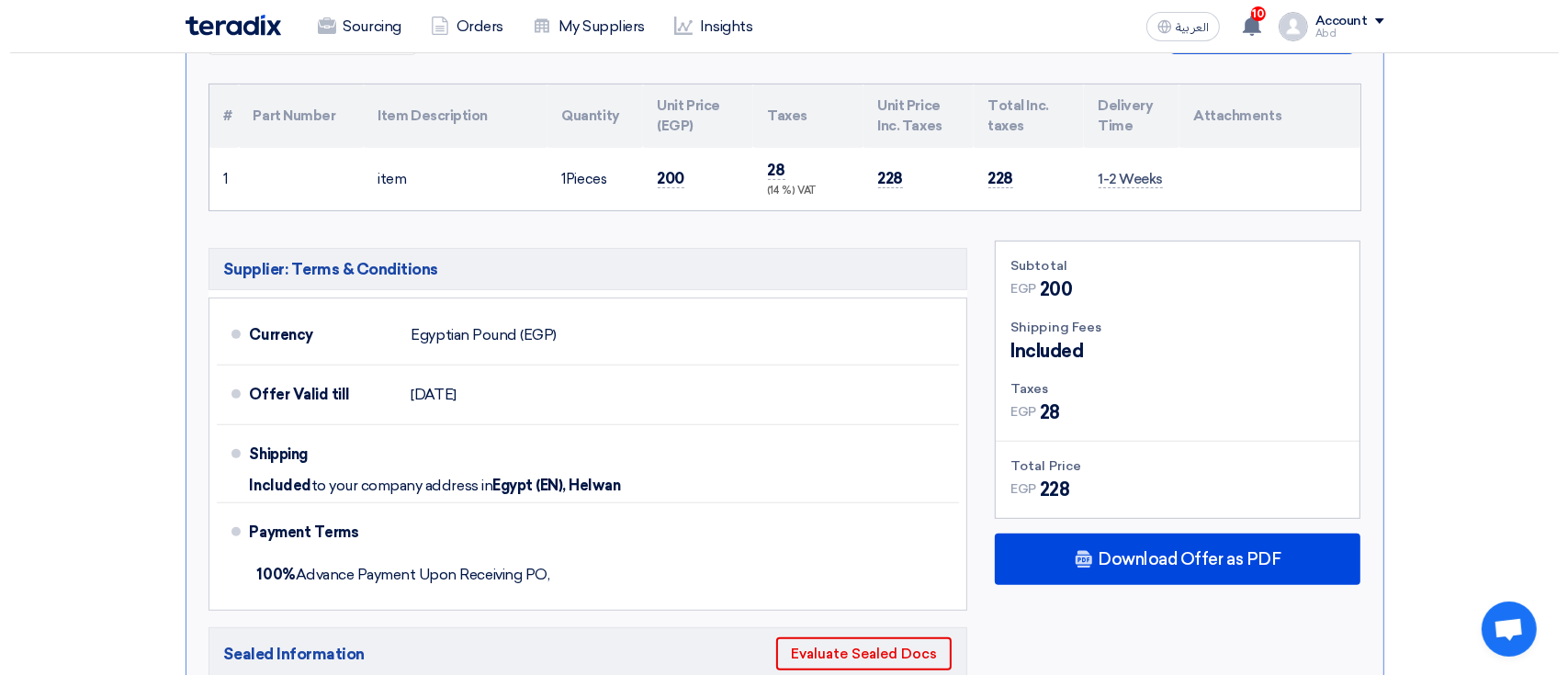
scroll to position [505, 0]
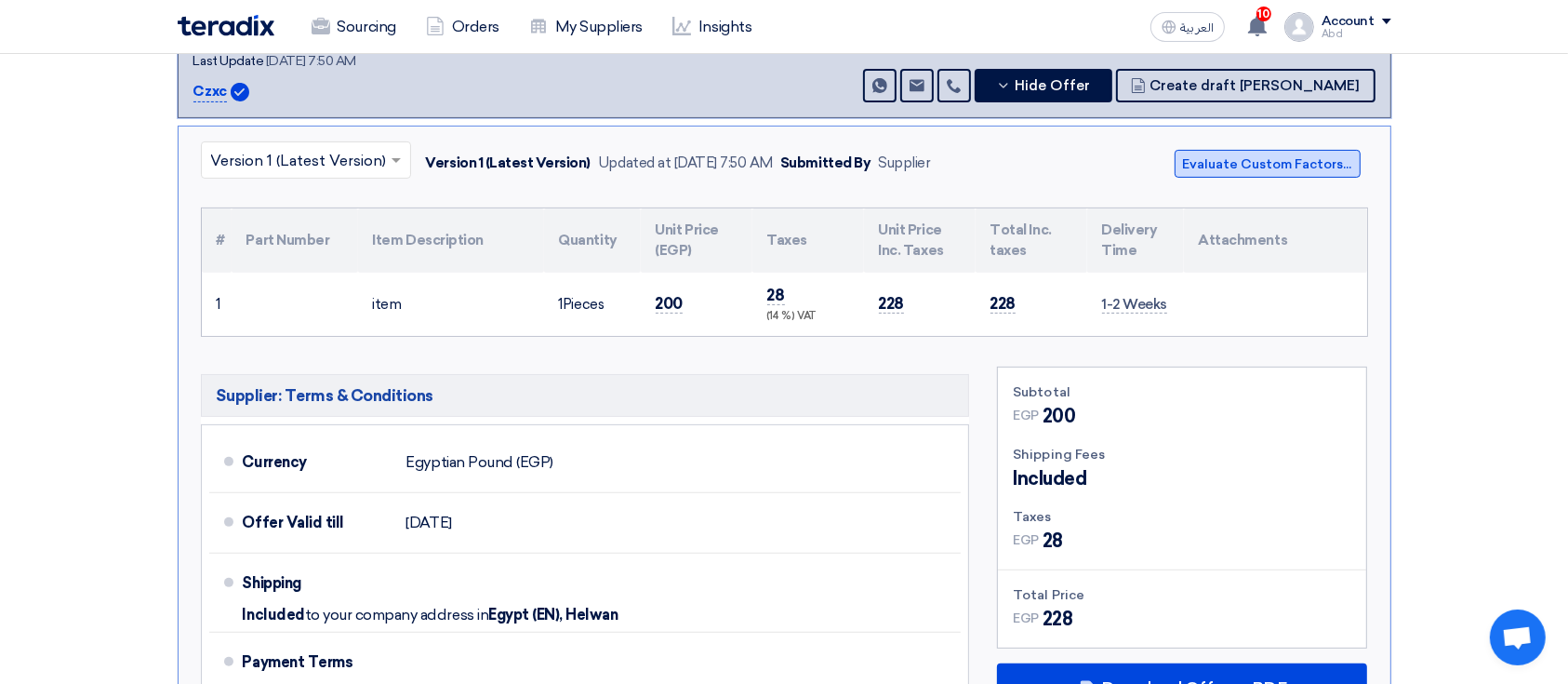
click at [1241, 150] on button "Evaluate Custom Factors..." at bounding box center [1267, 164] width 186 height 28
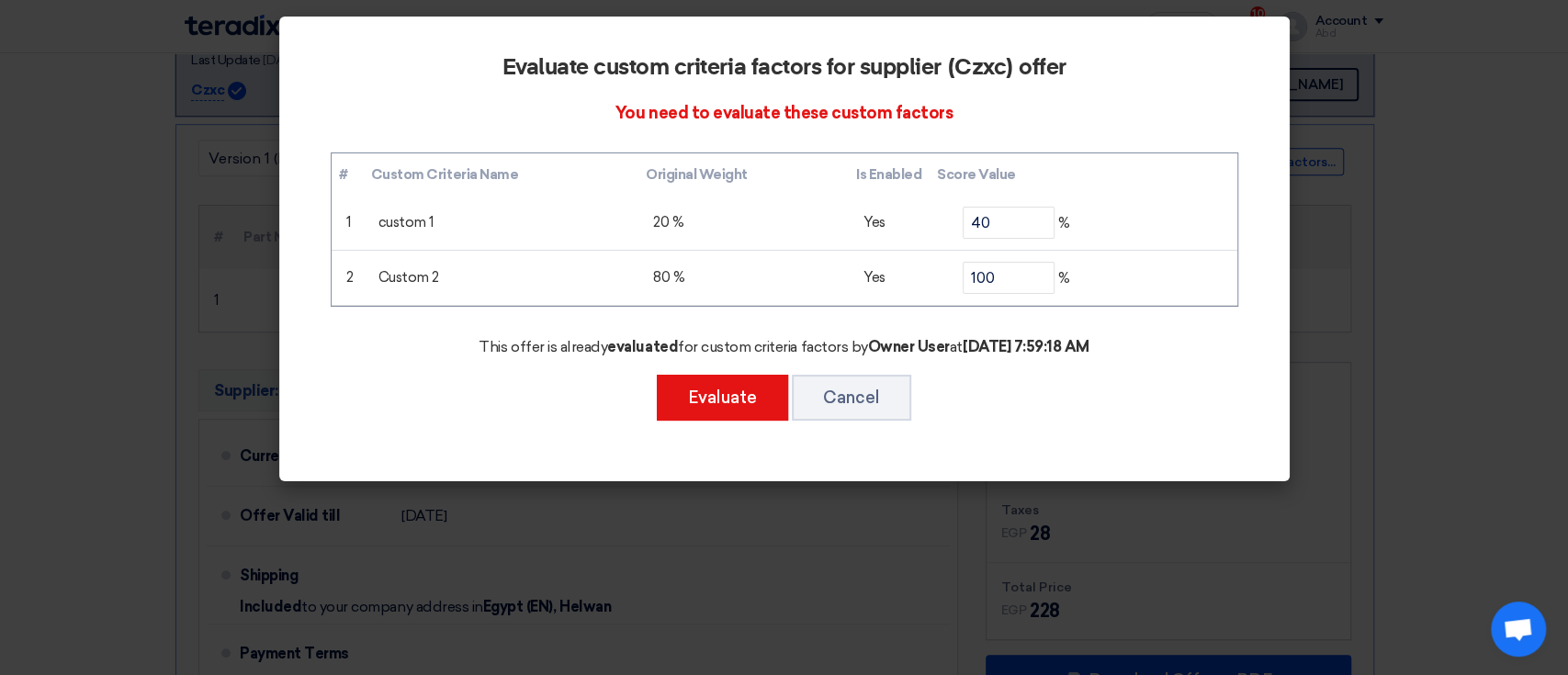
click at [178, 389] on modal-container "Evaluate custom criteria factors for supplier (Czxc) offer You need to evaluate…" at bounding box center [784, 338] width 1568 height 675
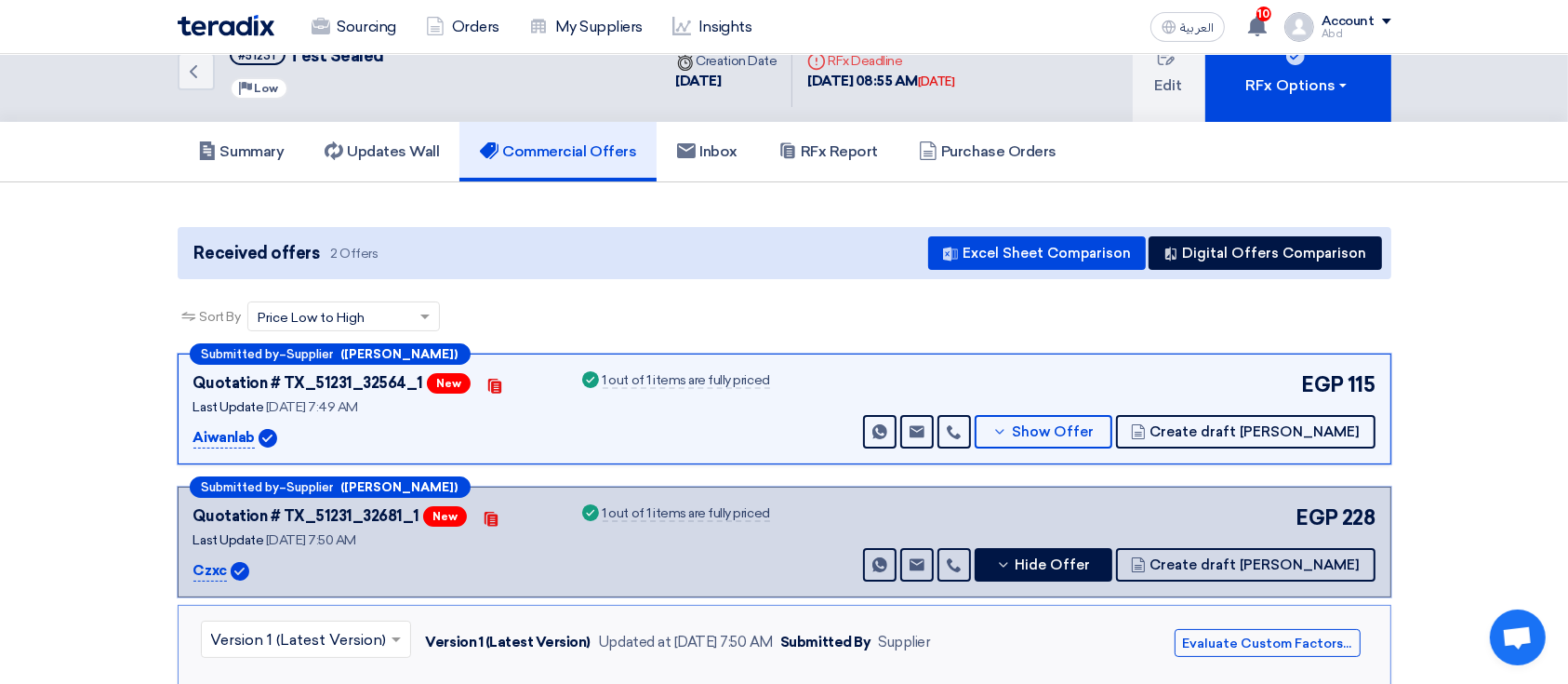
scroll to position [15, 0]
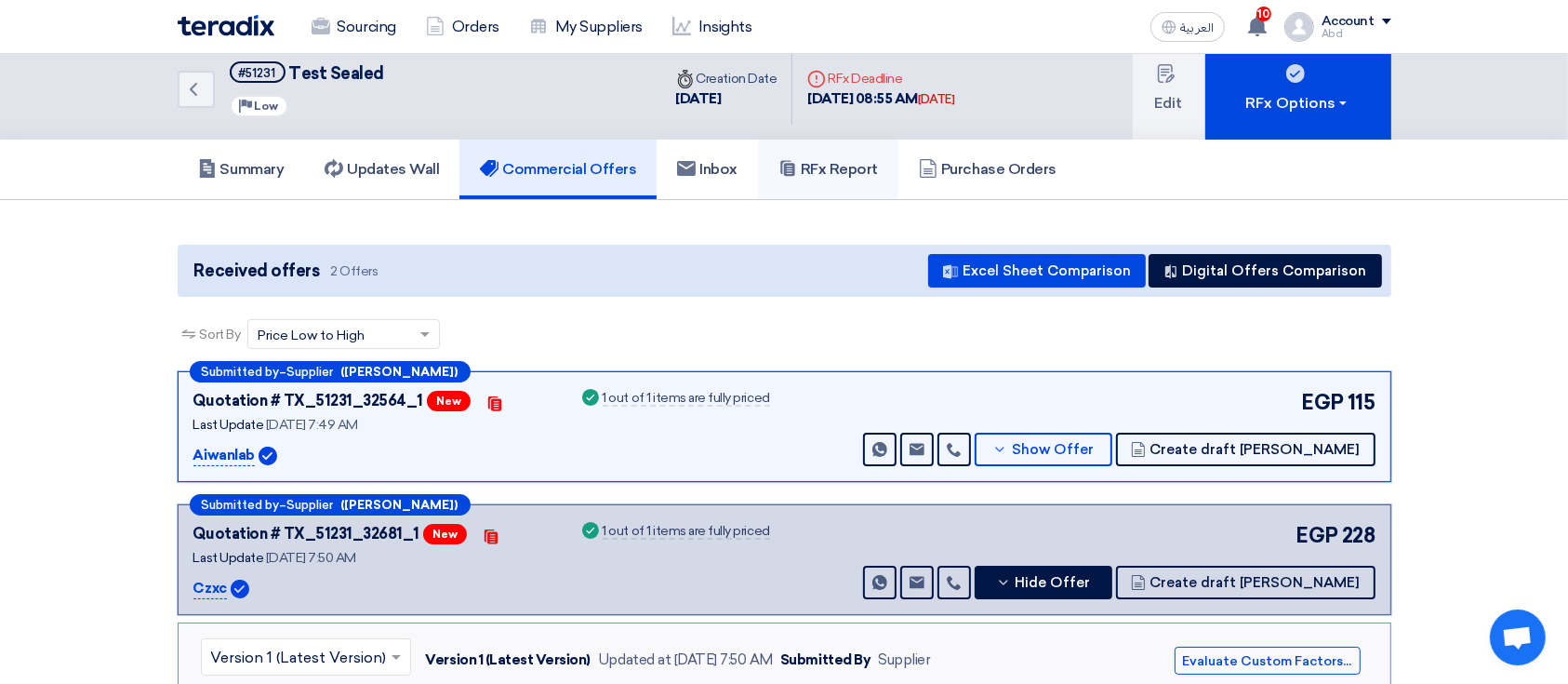
click at [824, 163] on h5 "RFx Report" at bounding box center [827, 170] width 100 height 19
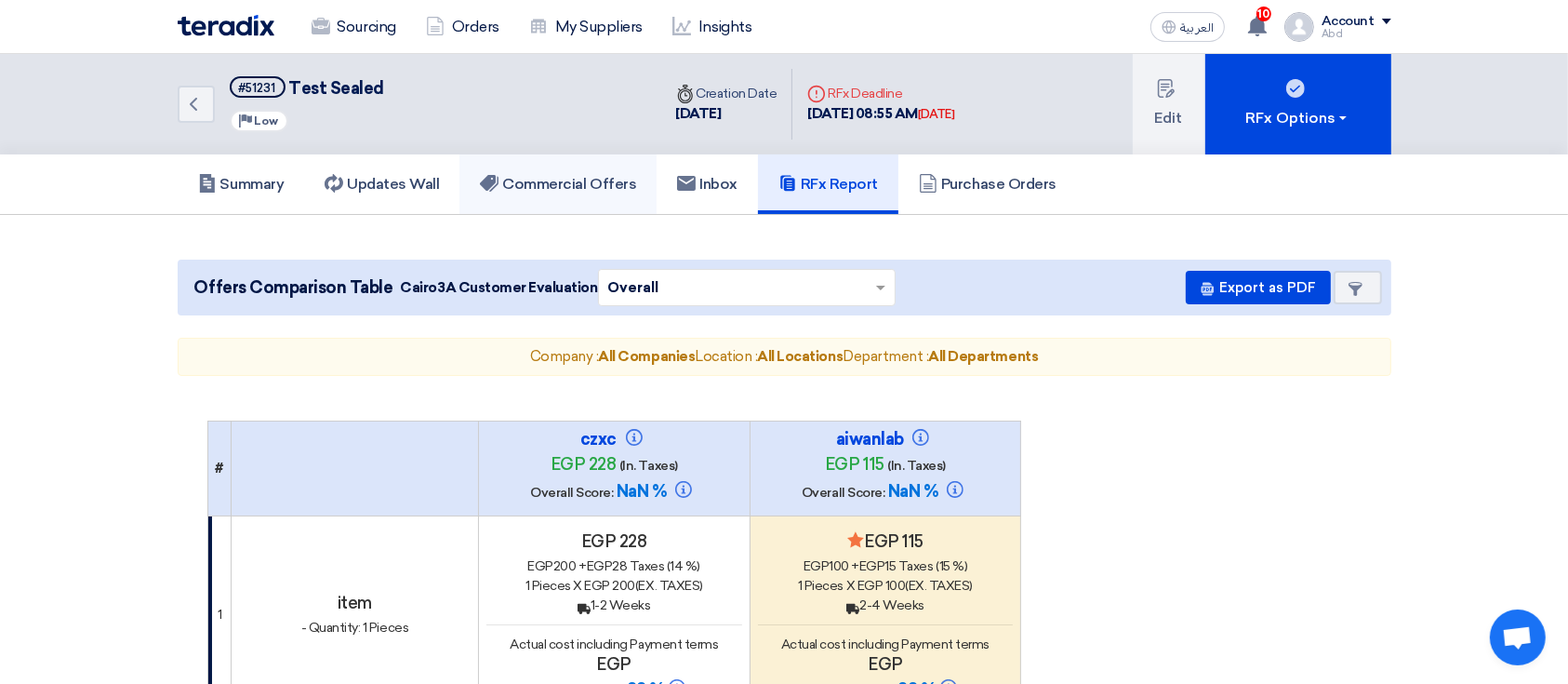
click at [521, 175] on h5 "Commercial Offers" at bounding box center [558, 185] width 157 height 19
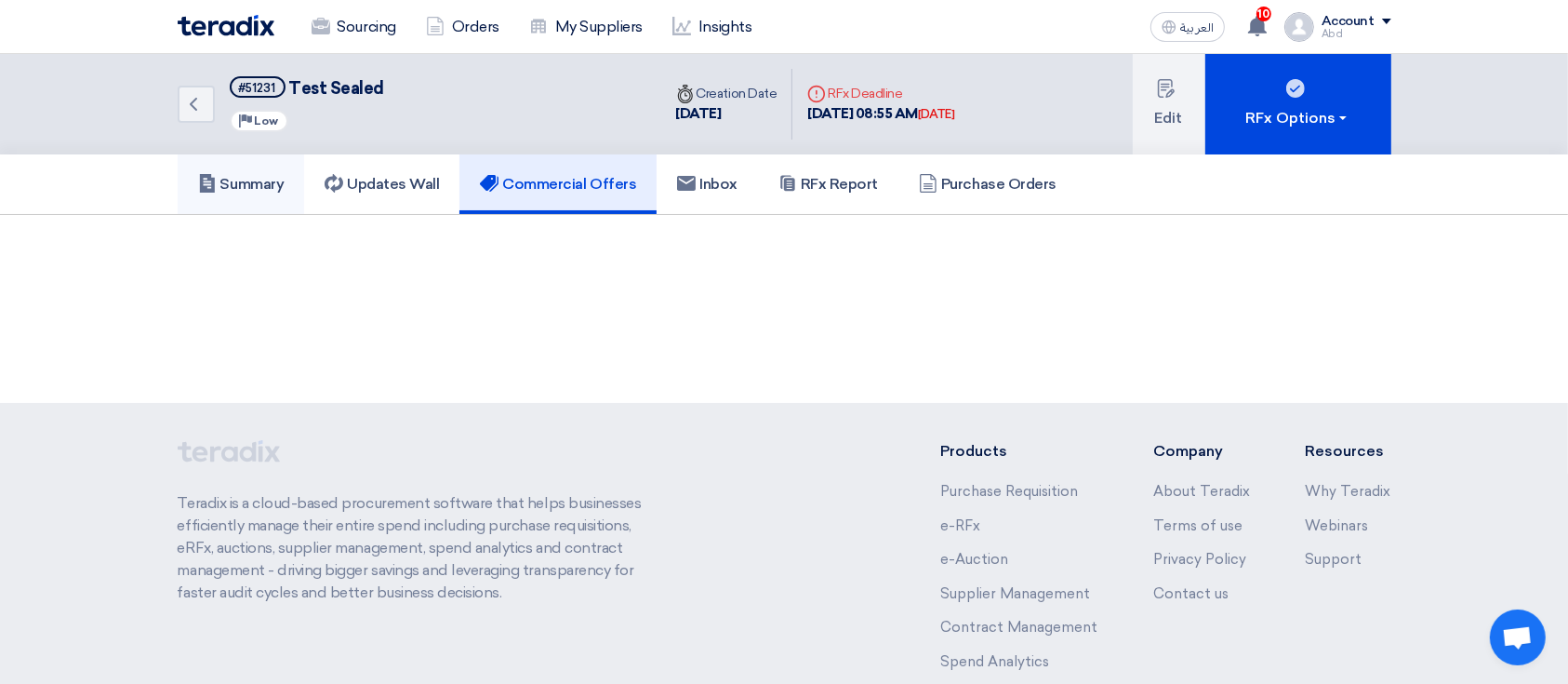
click at [290, 167] on link "Summary" at bounding box center [241, 185] width 128 height 60
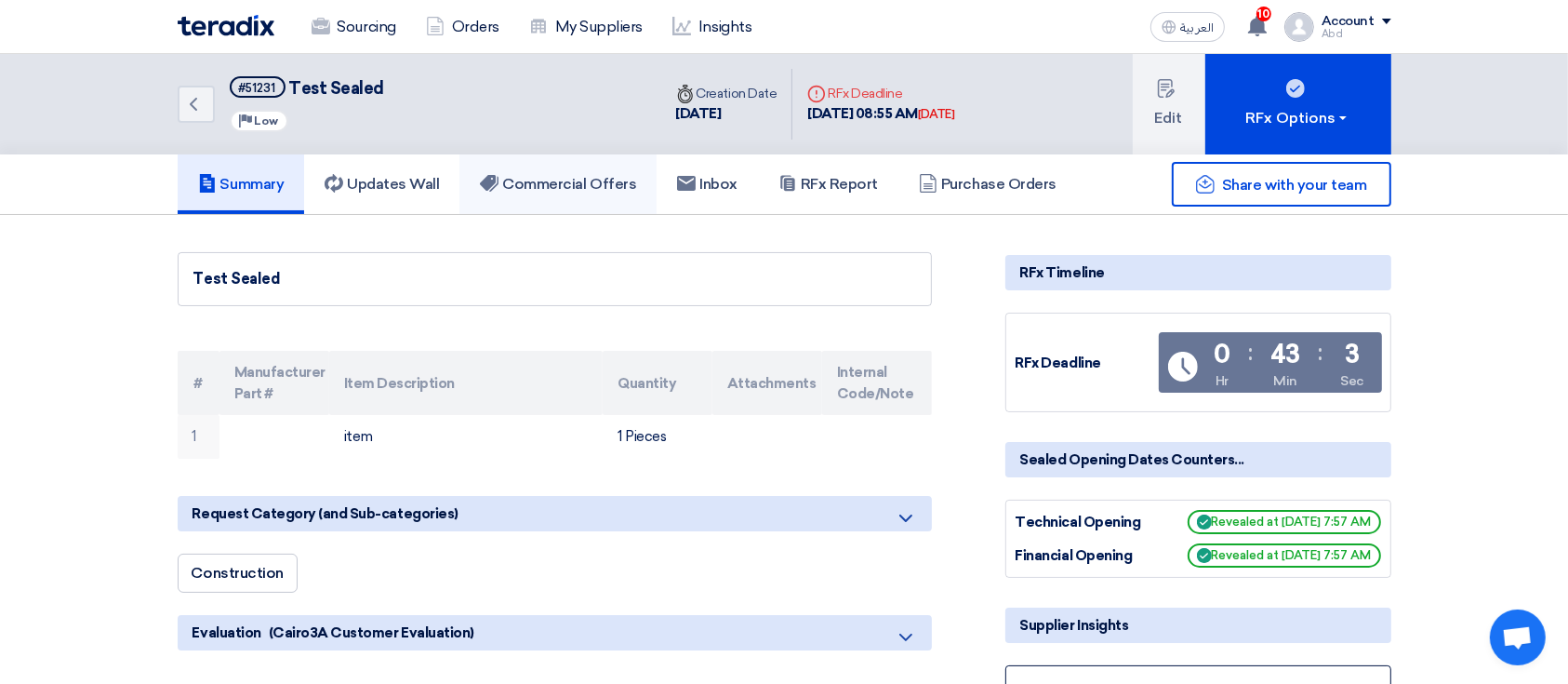
click at [636, 185] on h5 "Commercial Offers" at bounding box center [558, 185] width 157 height 19
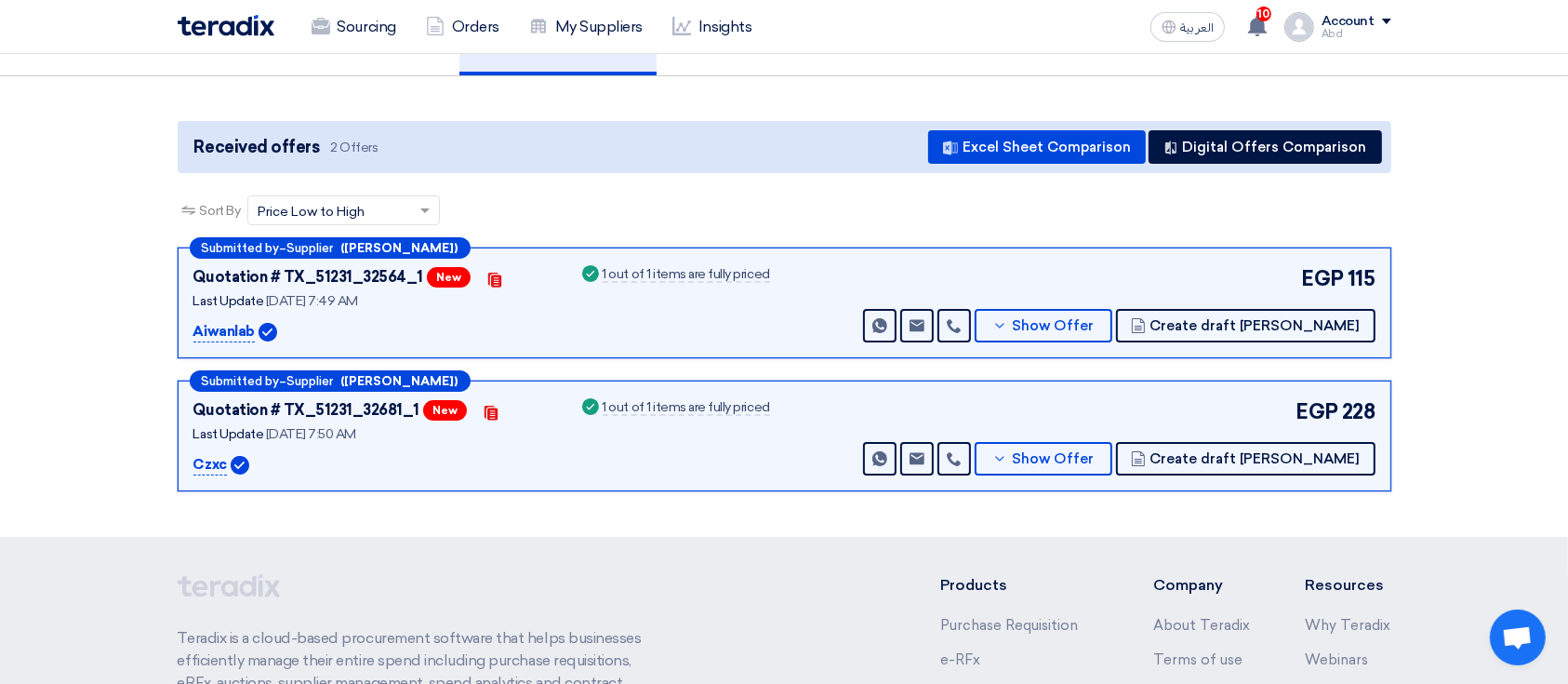
scroll to position [140, 0]
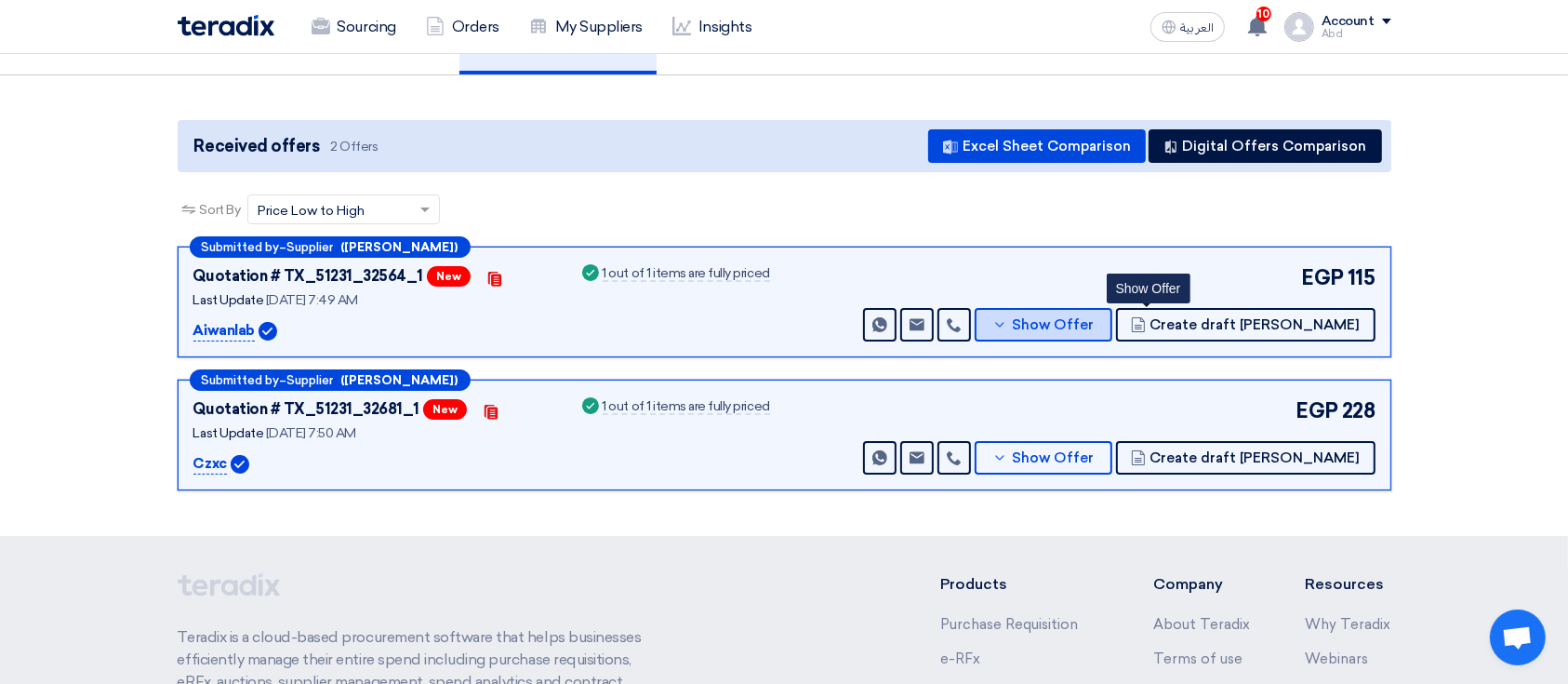
click at [1112, 314] on button "Show Offer" at bounding box center [1043, 324] width 138 height 34
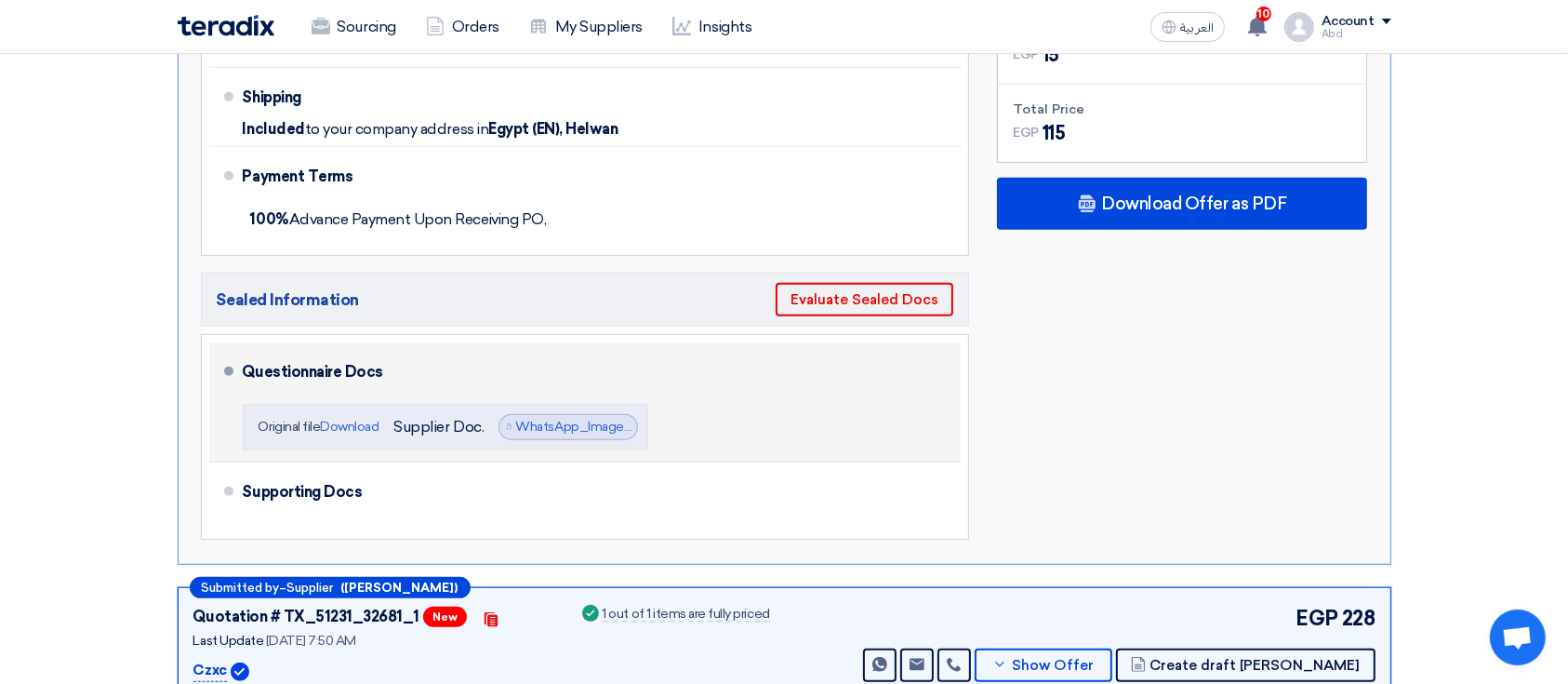
scroll to position [883, 0]
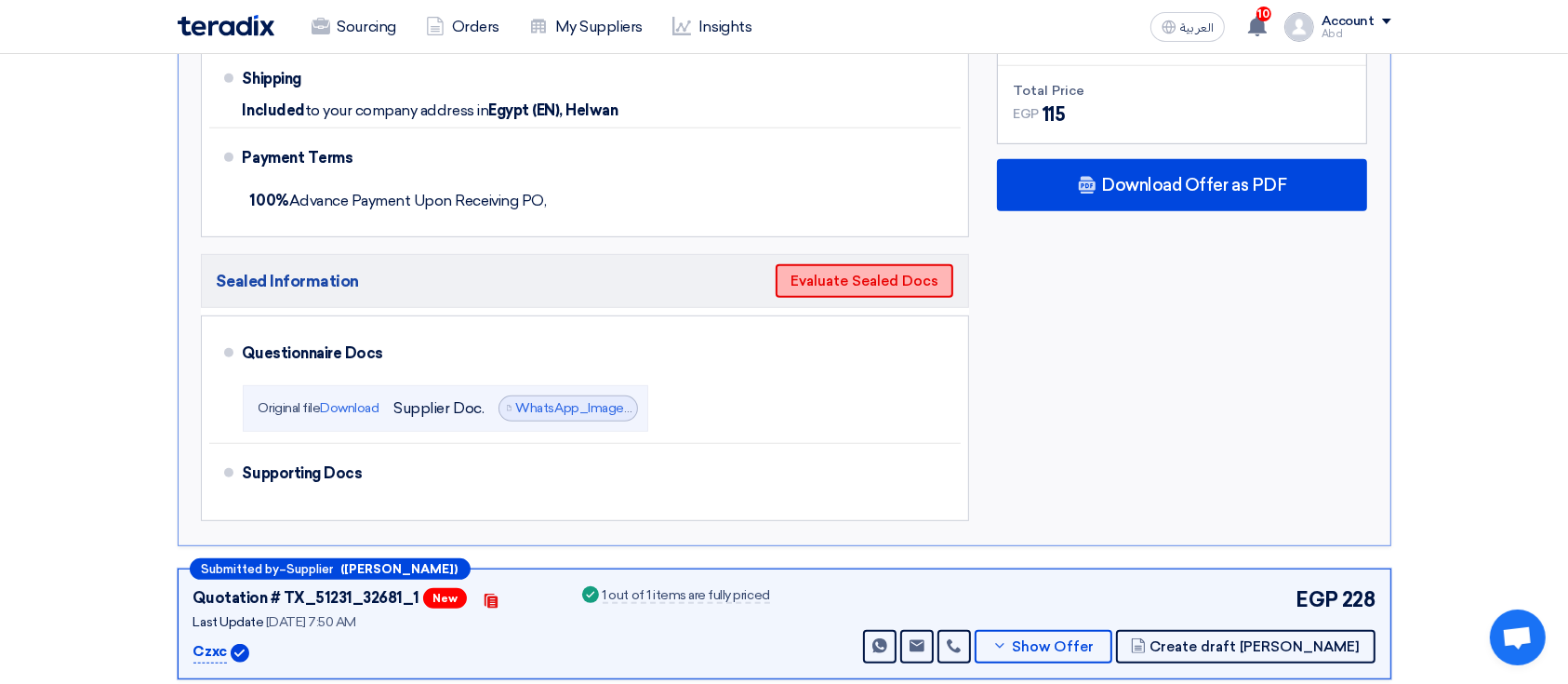
click at [843, 280] on button "Evaluate Sealed Docs" at bounding box center [864, 280] width 178 height 34
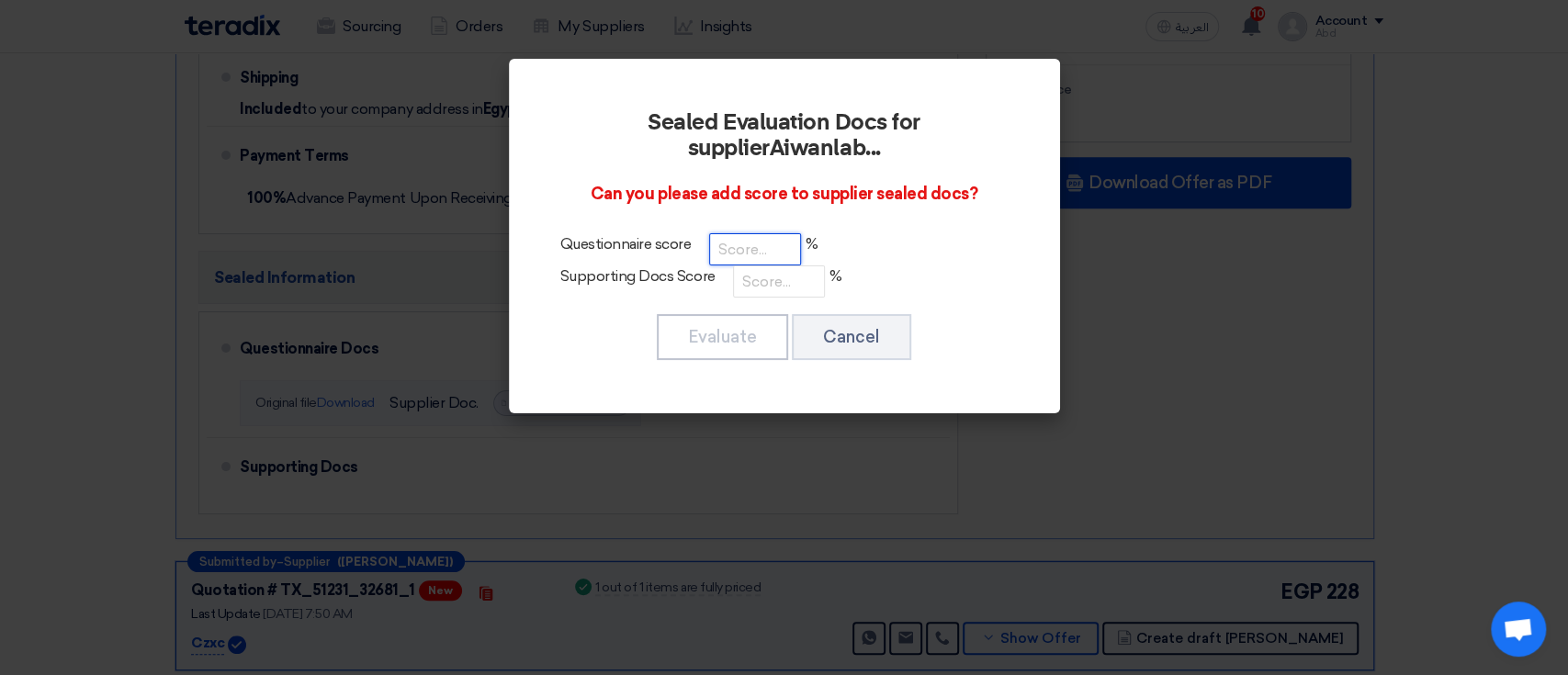
click at [742, 253] on input "number" at bounding box center [755, 248] width 92 height 32
type input "100"
click at [764, 278] on input "number" at bounding box center [778, 280] width 92 height 32
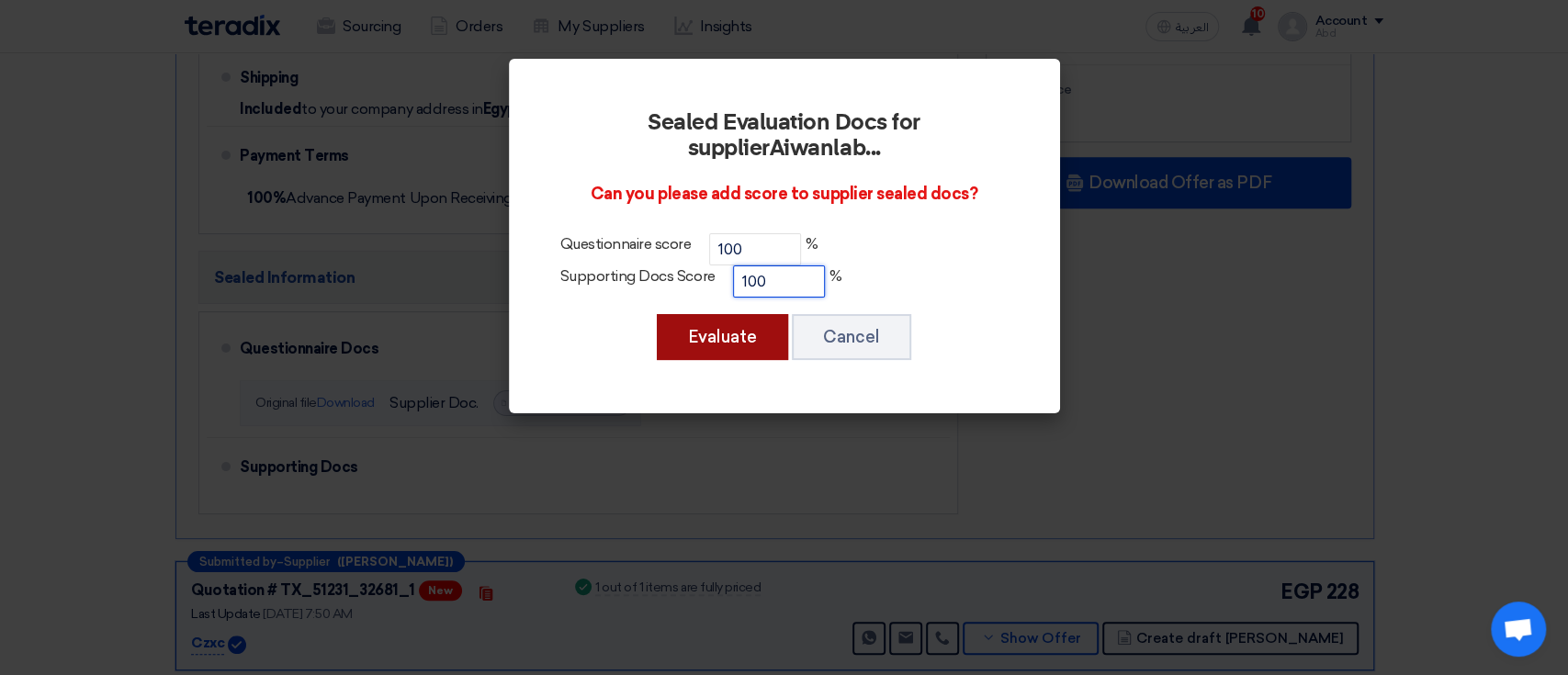
type input "100"
click at [750, 324] on button "Evaluate" at bounding box center [722, 337] width 132 height 46
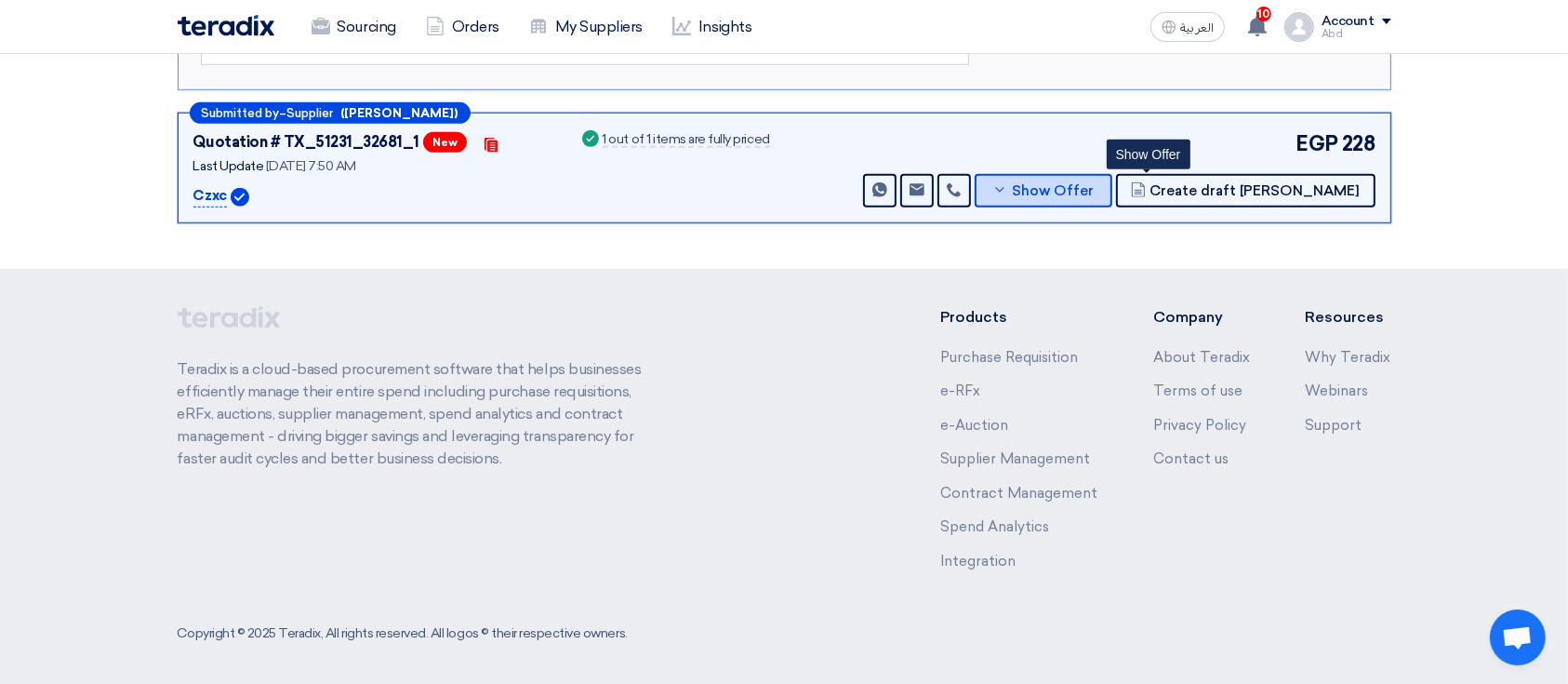
click at [1094, 185] on span "Show Offer" at bounding box center [1053, 191] width 82 height 14
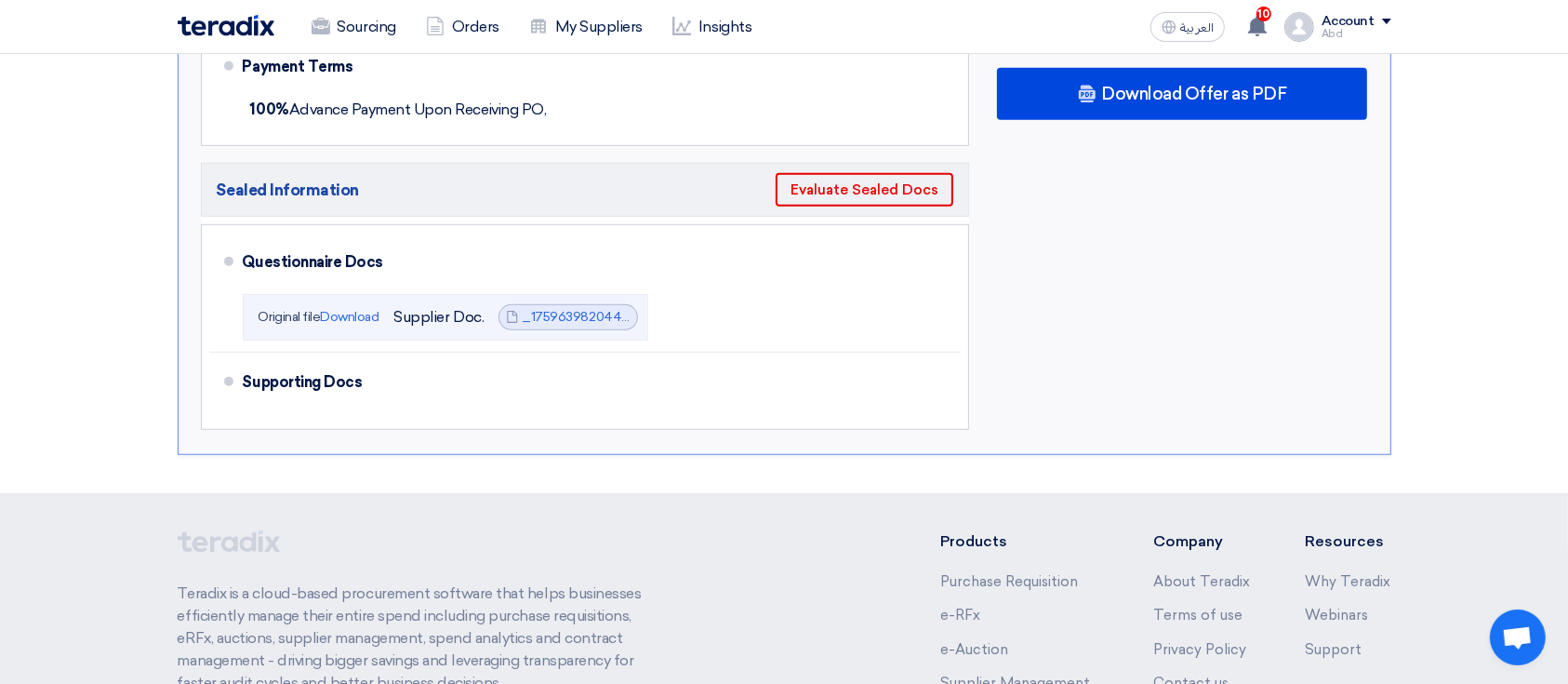
scroll to position [1085, 0]
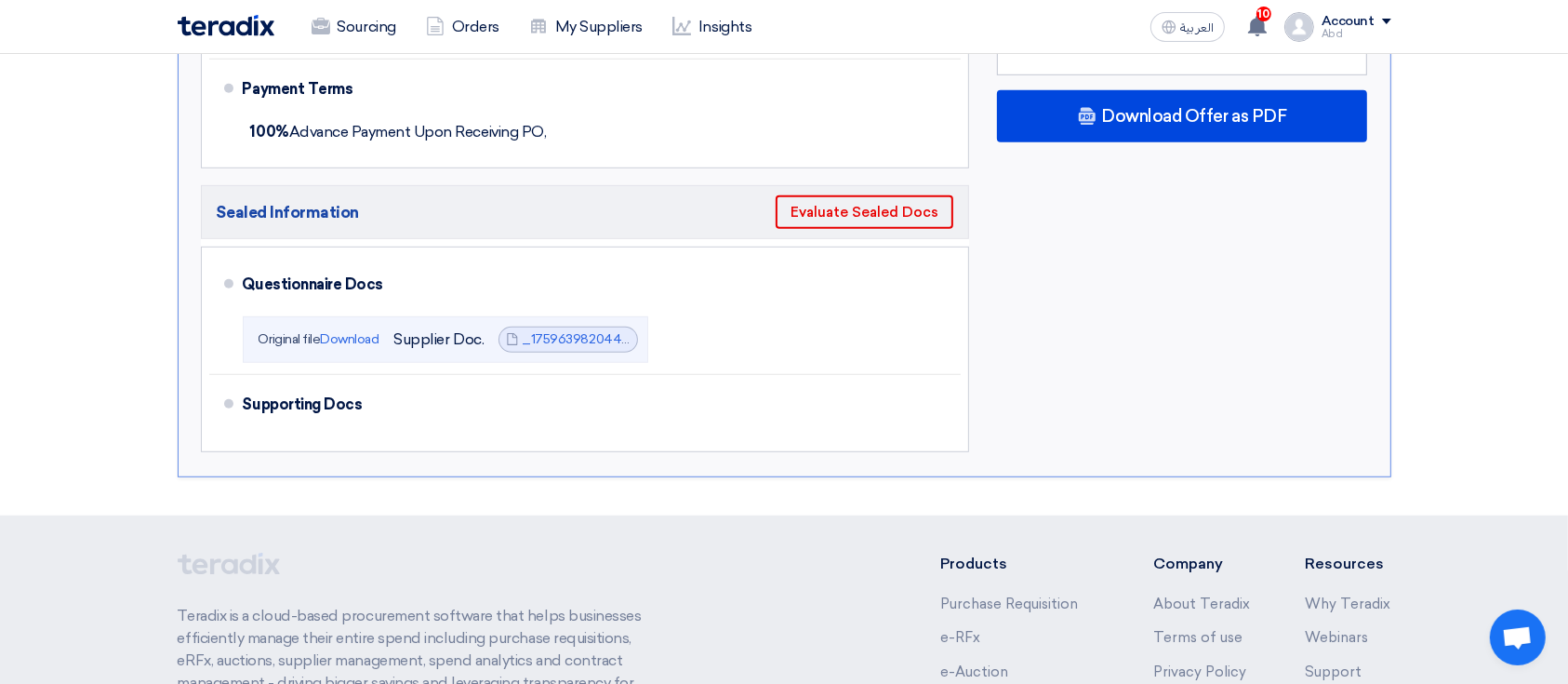
click at [842, 232] on h5 "Sealed Information Evaluate Sealed Docs" at bounding box center [585, 212] width 769 height 54
click at [852, 214] on button "Evaluate Sealed Docs" at bounding box center [864, 212] width 178 height 34
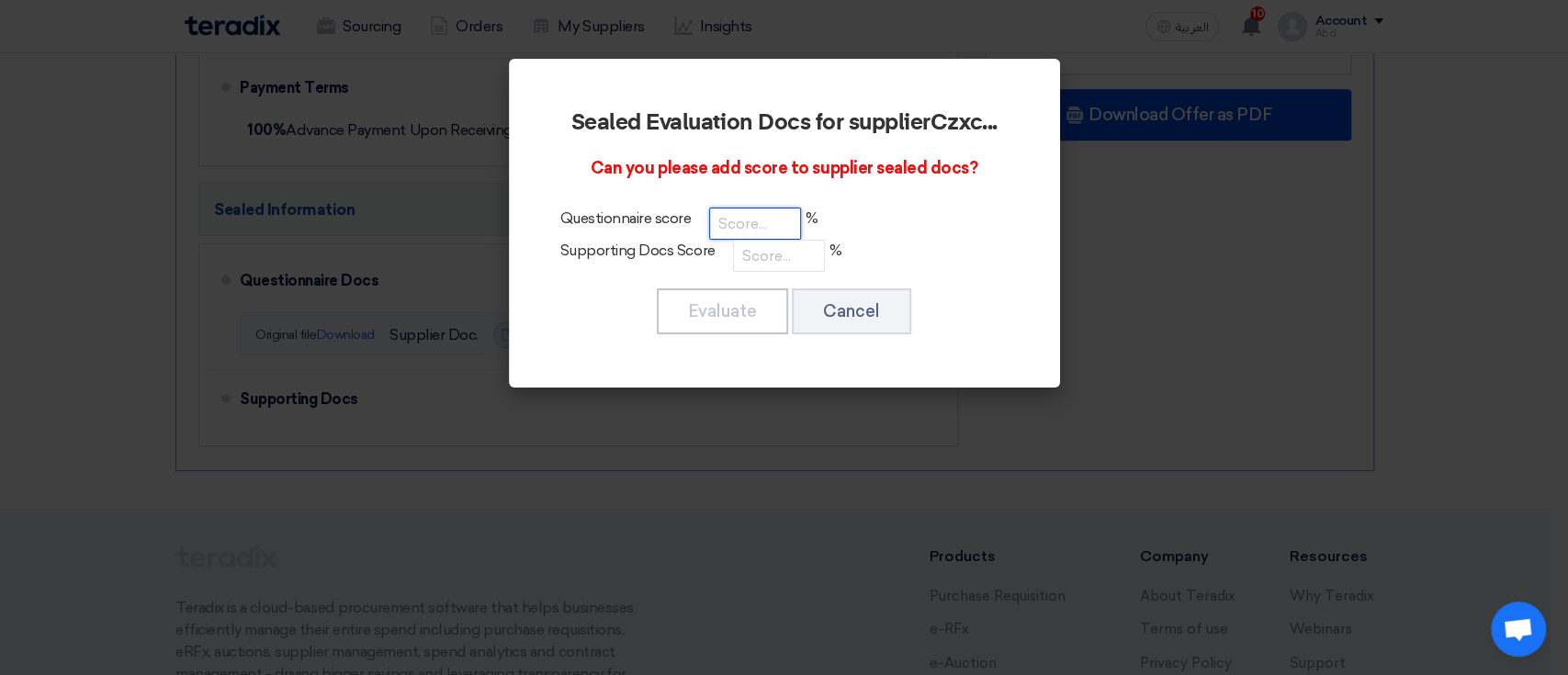
click at [765, 221] on input "number" at bounding box center [755, 223] width 92 height 32
type input "100"
click at [762, 256] on input "number" at bounding box center [778, 255] width 92 height 32
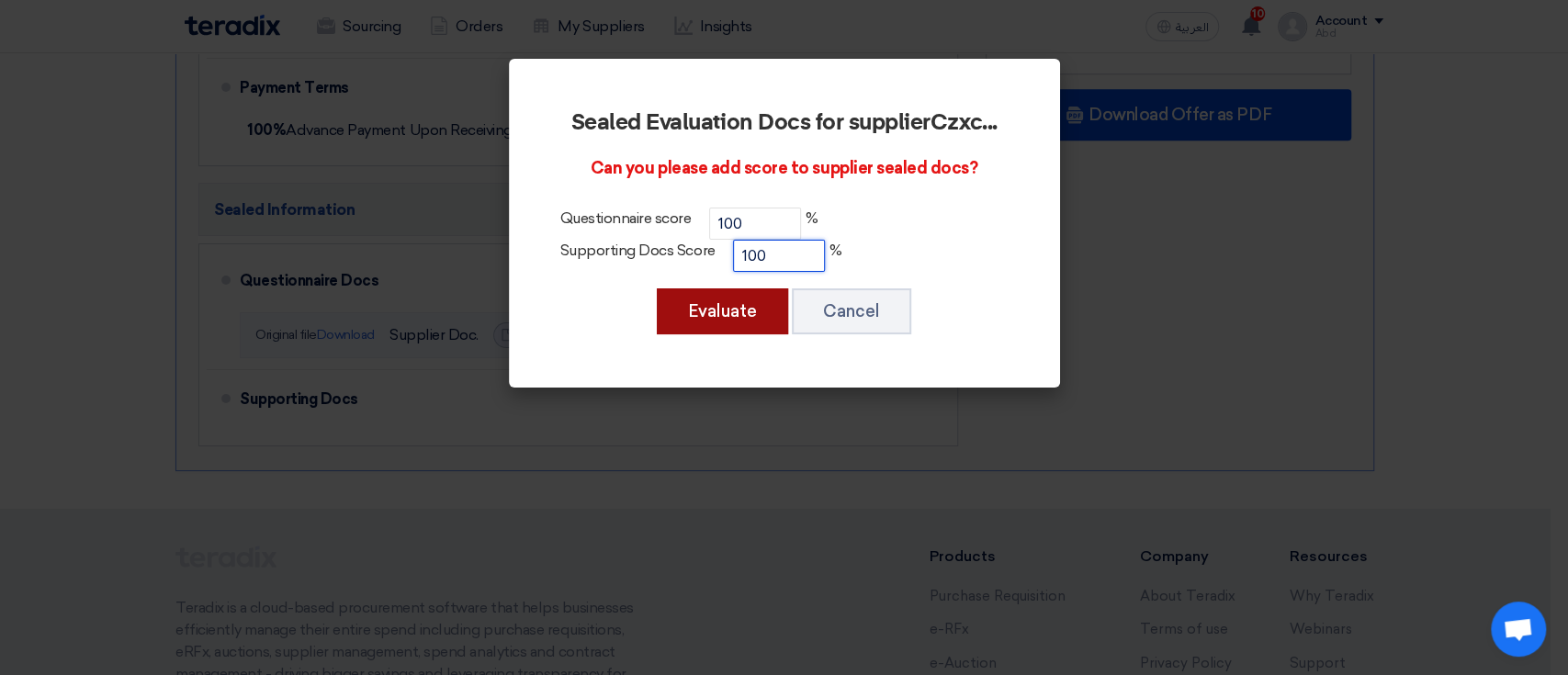
type input "100"
click at [754, 297] on button "Evaluate" at bounding box center [722, 311] width 132 height 46
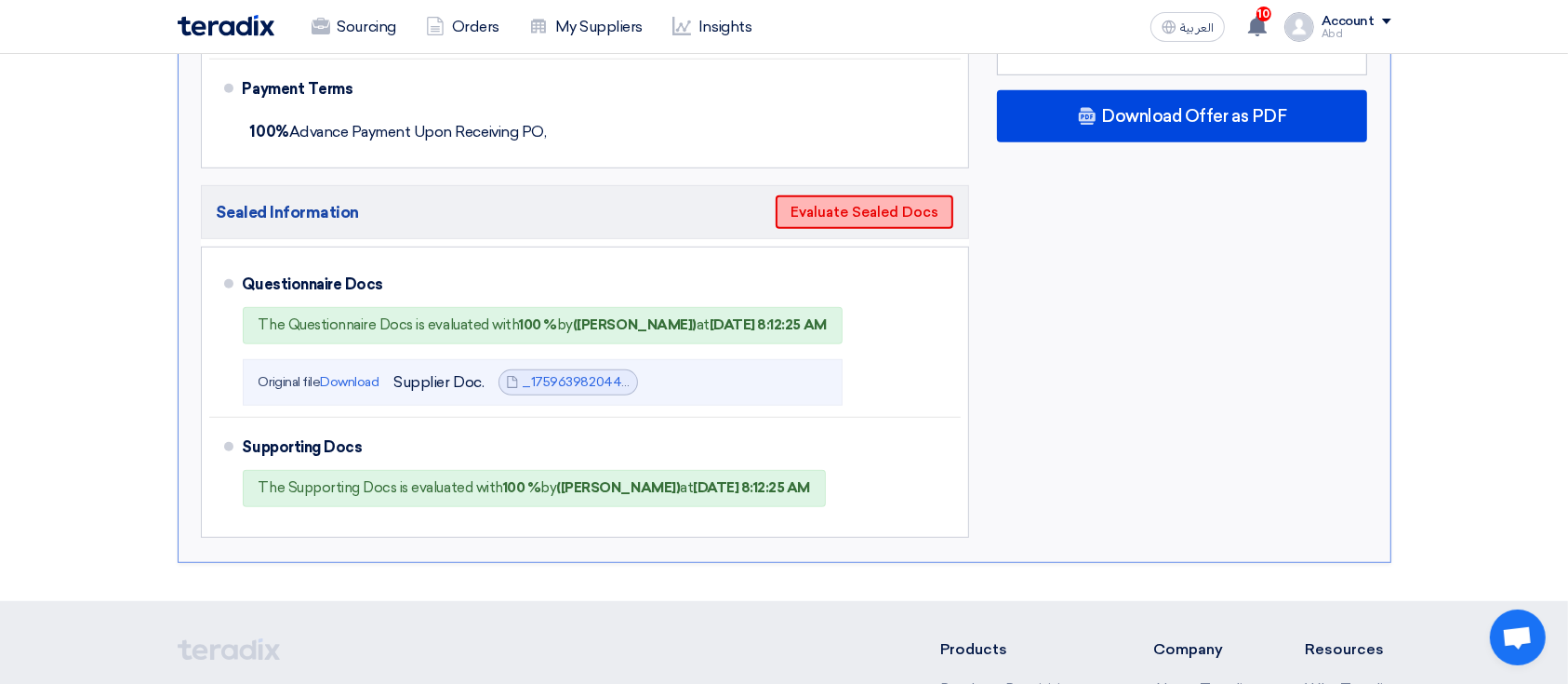
click at [848, 212] on button "Evaluate Sealed Docs" at bounding box center [864, 212] width 178 height 34
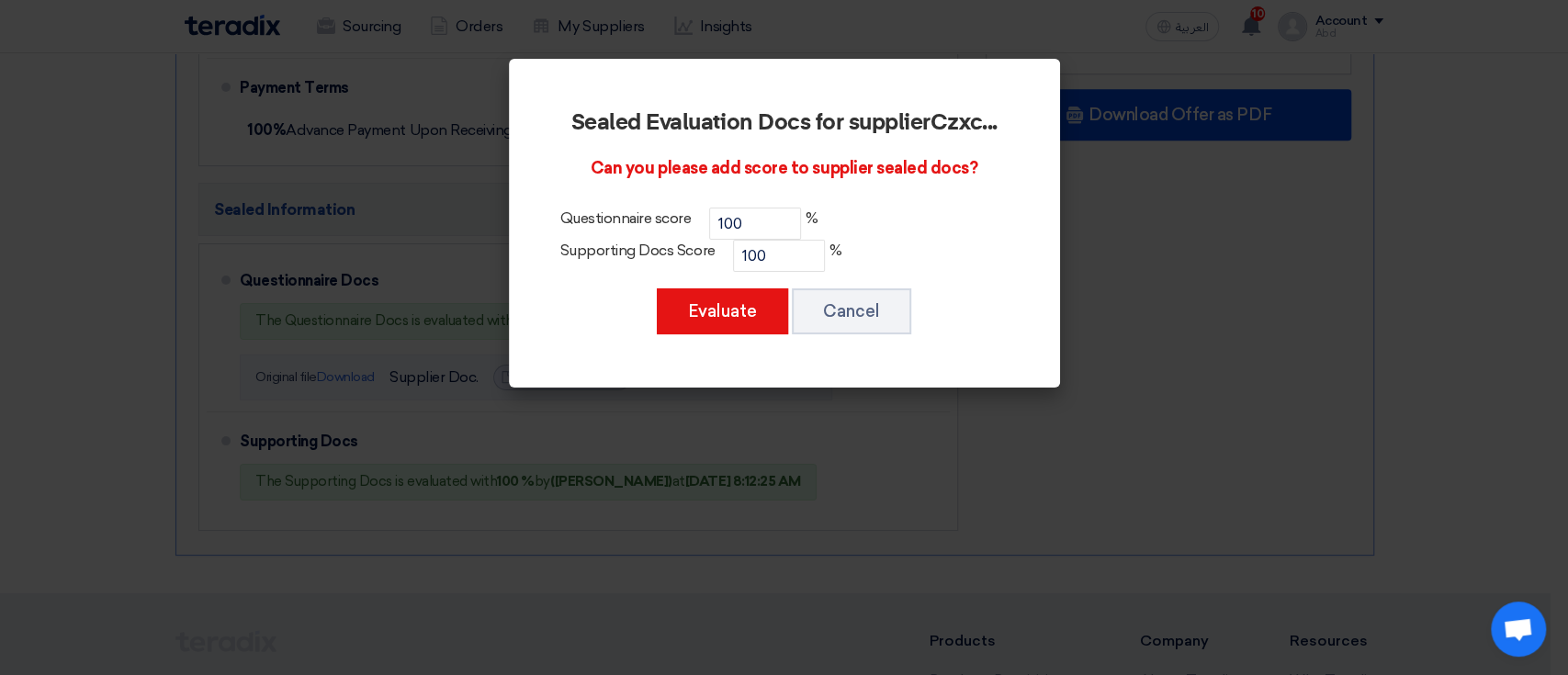
click at [842, 422] on modal-container "Sealed Evaluation Docs for supplier Czxc ... Can you please add score to suppli…" at bounding box center [784, 338] width 1568 height 675
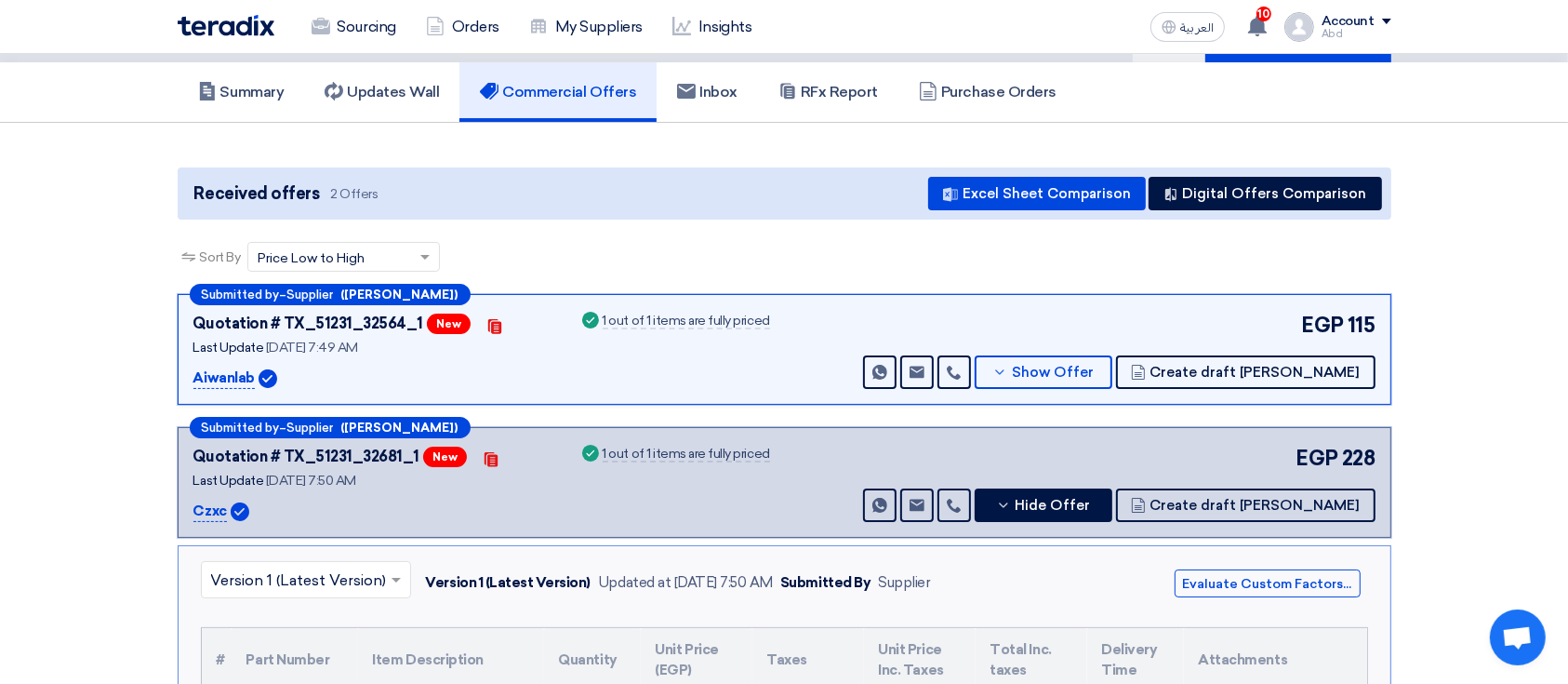
scroll to position [0, 0]
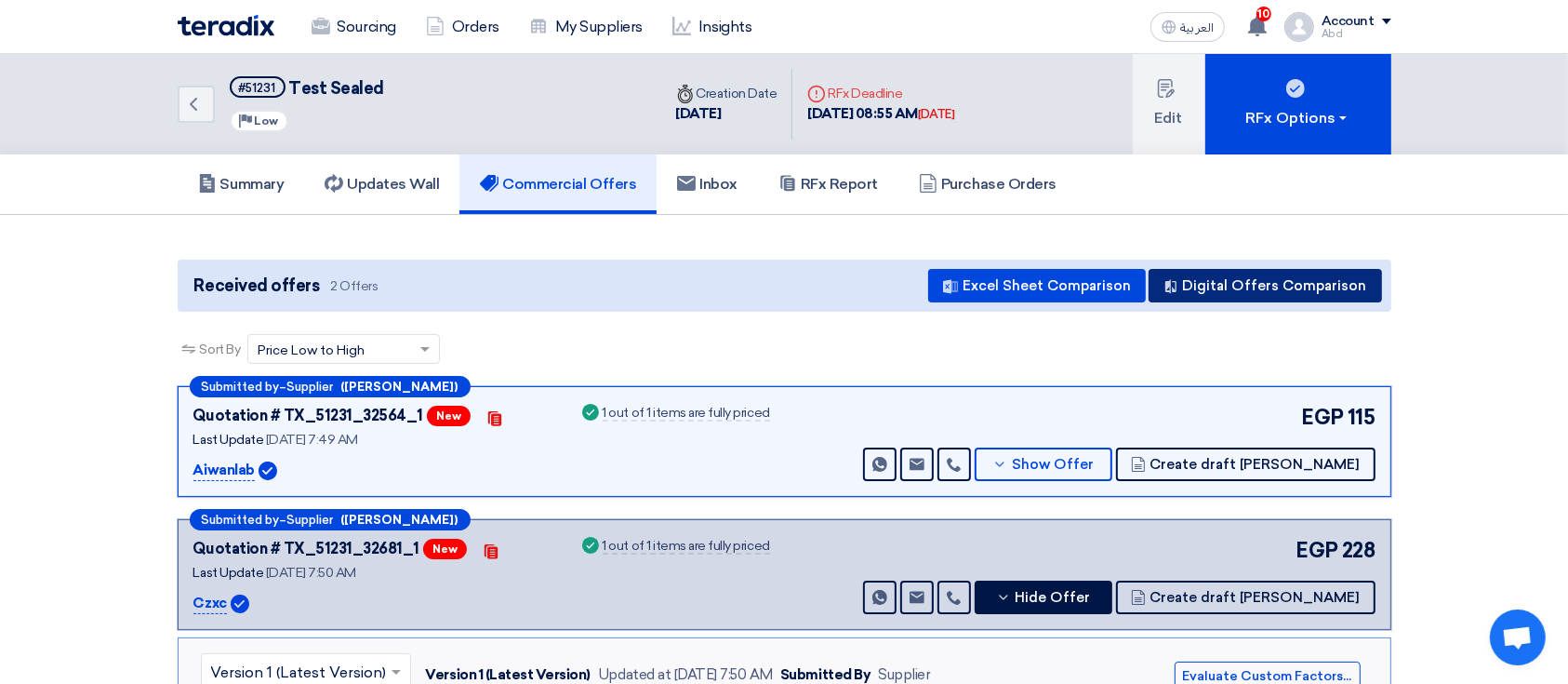
click at [1270, 277] on button "Digital Offers Comparison" at bounding box center [1264, 285] width 233 height 34
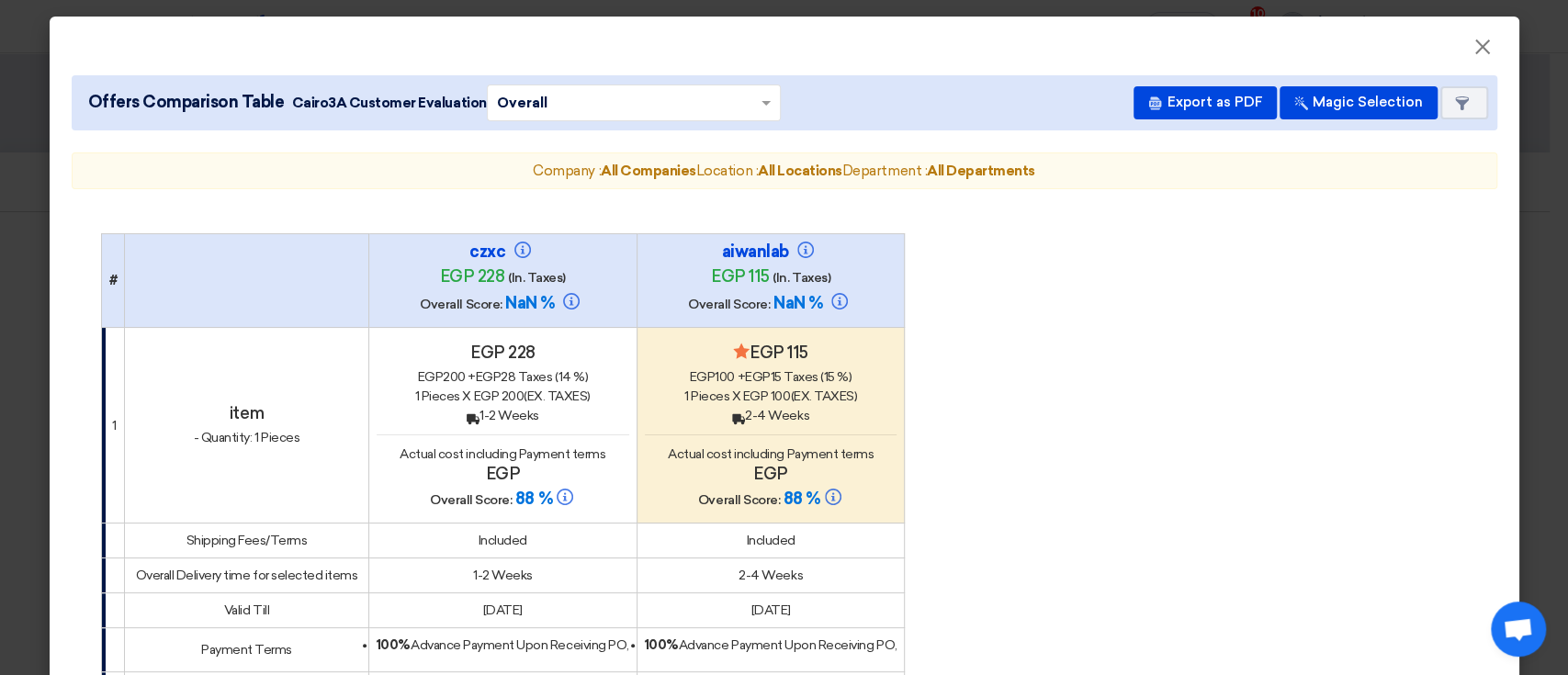
click at [13, 278] on modal-container "× Offers Comparison Table Cairo3A Customer Evaluation × Overall × Export as PDF…" at bounding box center [784, 338] width 1568 height 675
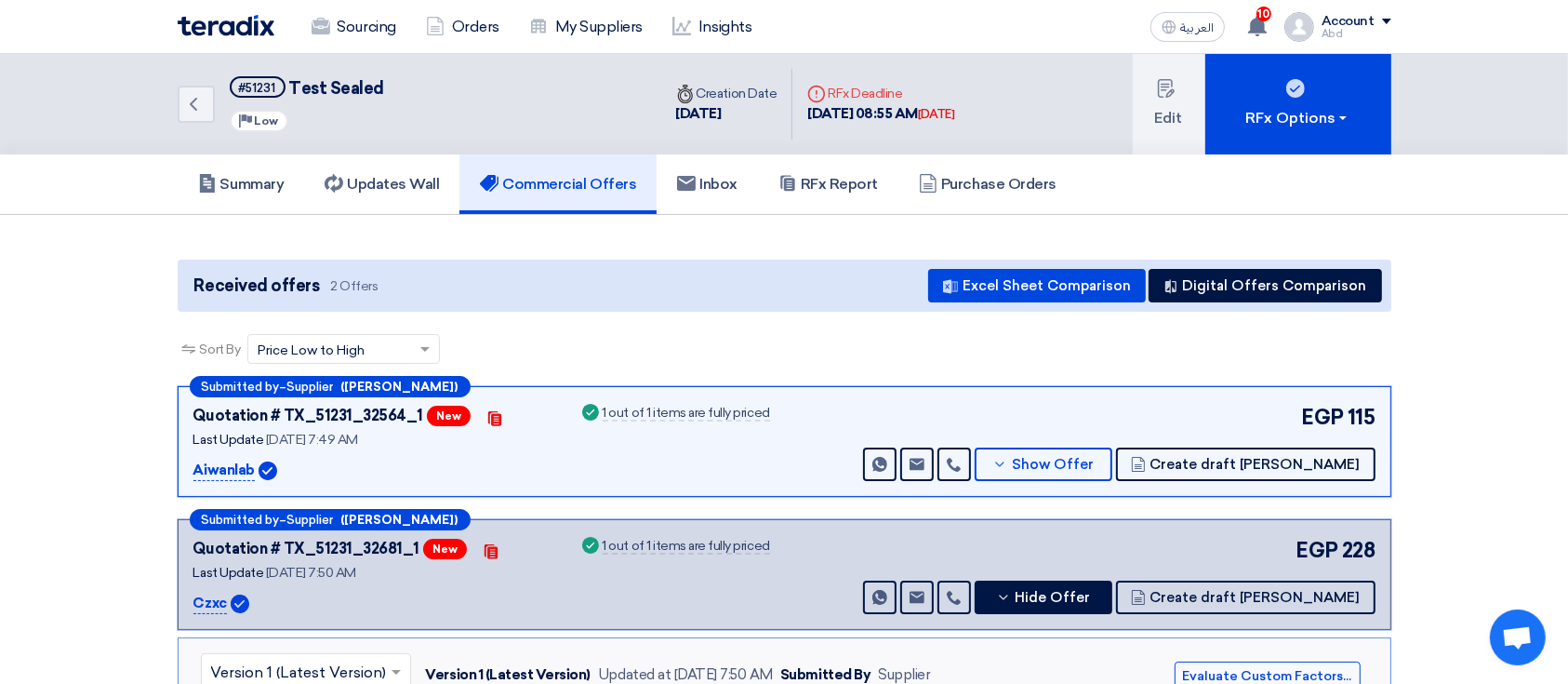
scroll to position [744, 0]
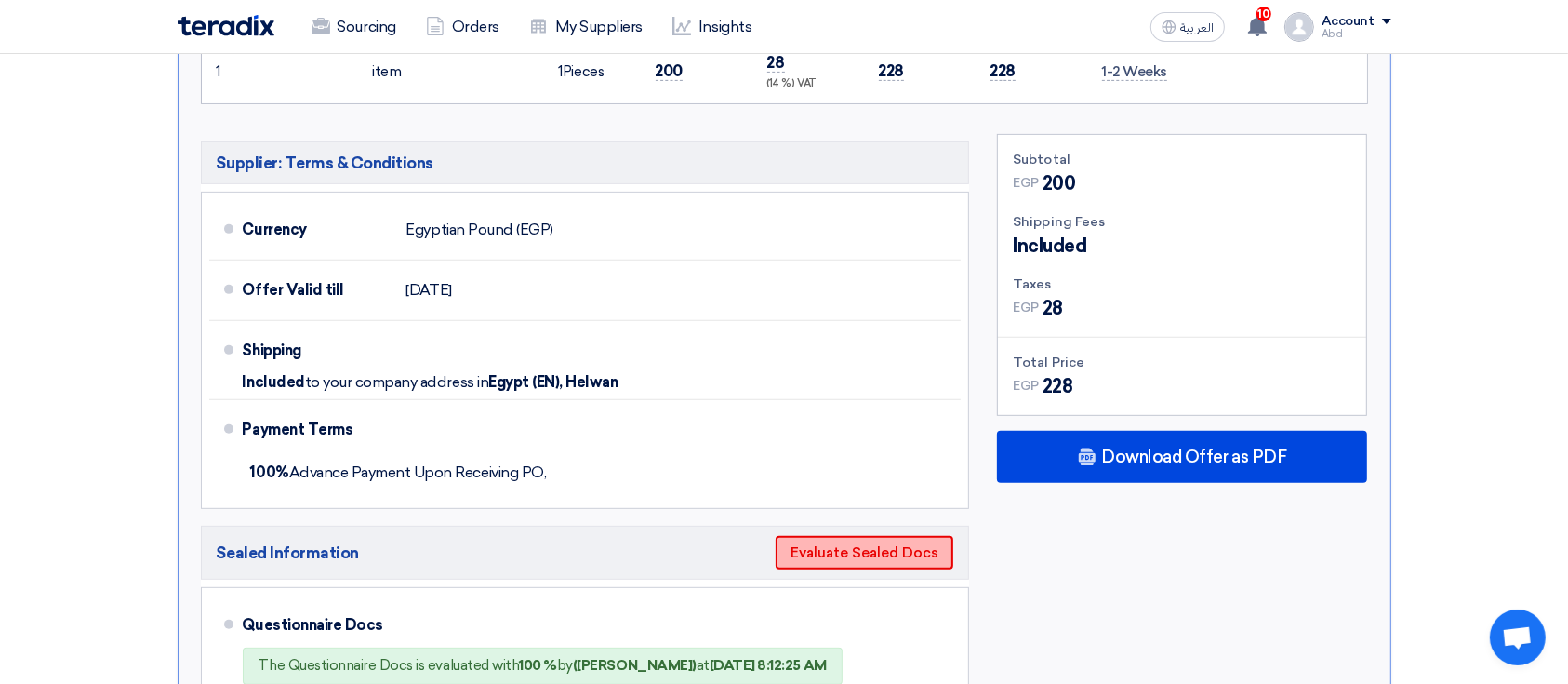
click at [840, 538] on button "Evaluate Sealed Docs" at bounding box center [864, 553] width 178 height 34
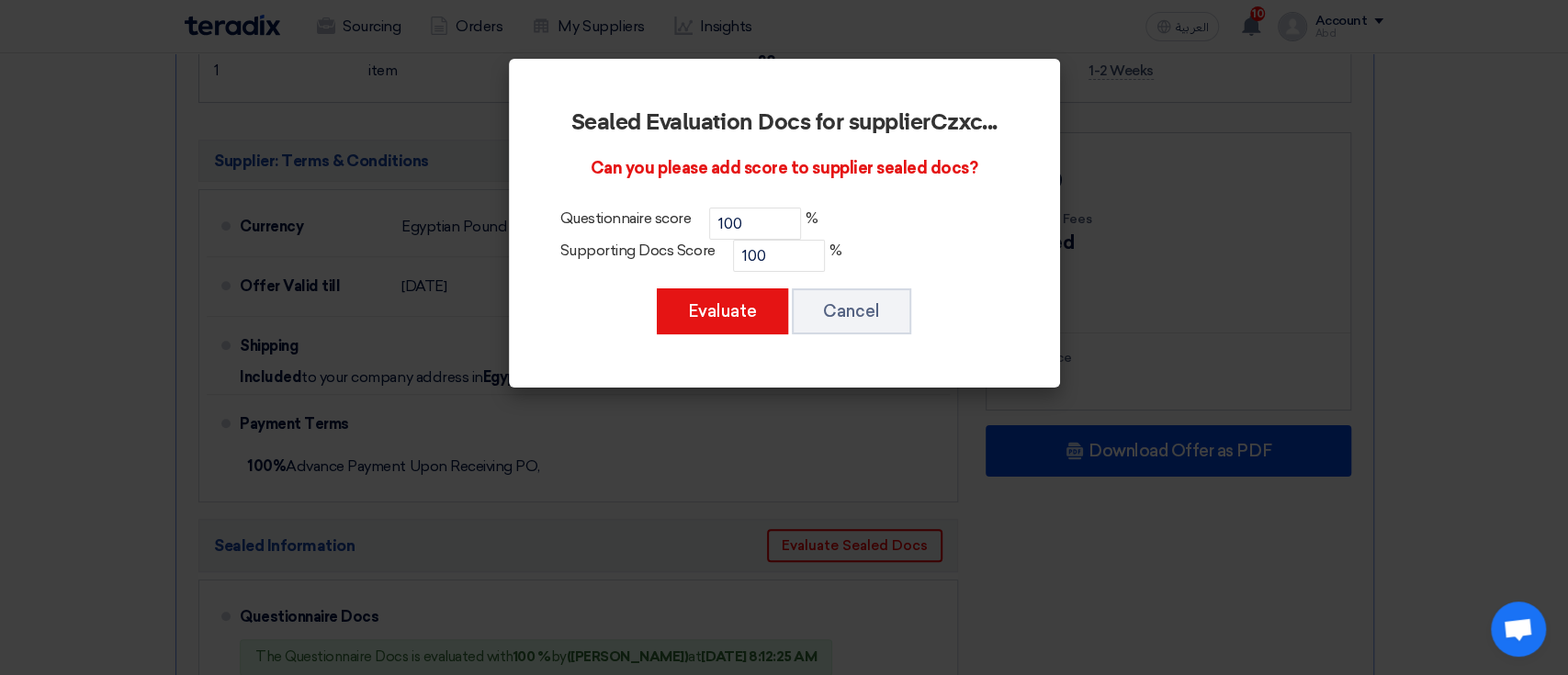
click at [706, 487] on modal-container "Sealed Evaluation Docs for supplier Czxc ... Can you please add score to suppli…" at bounding box center [784, 338] width 1568 height 675
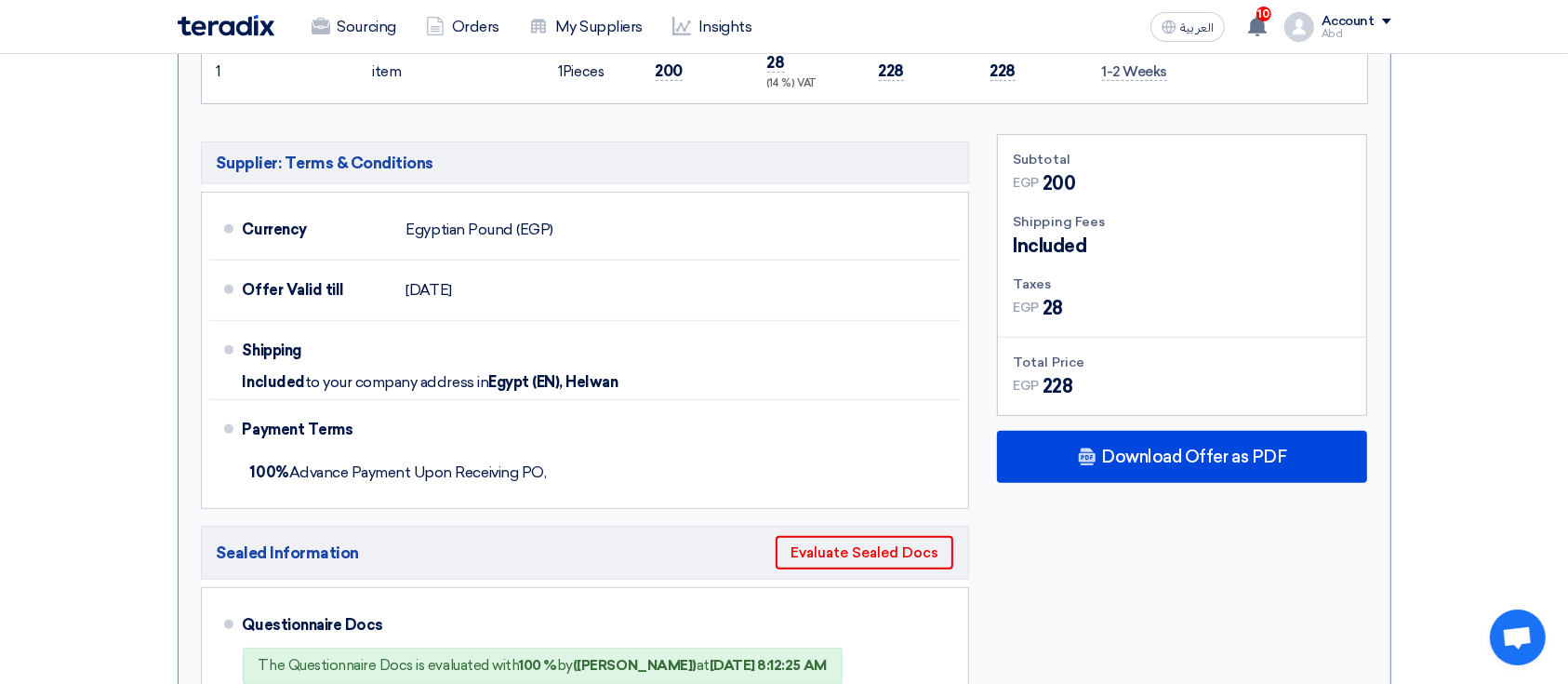
scroll to position [0, 0]
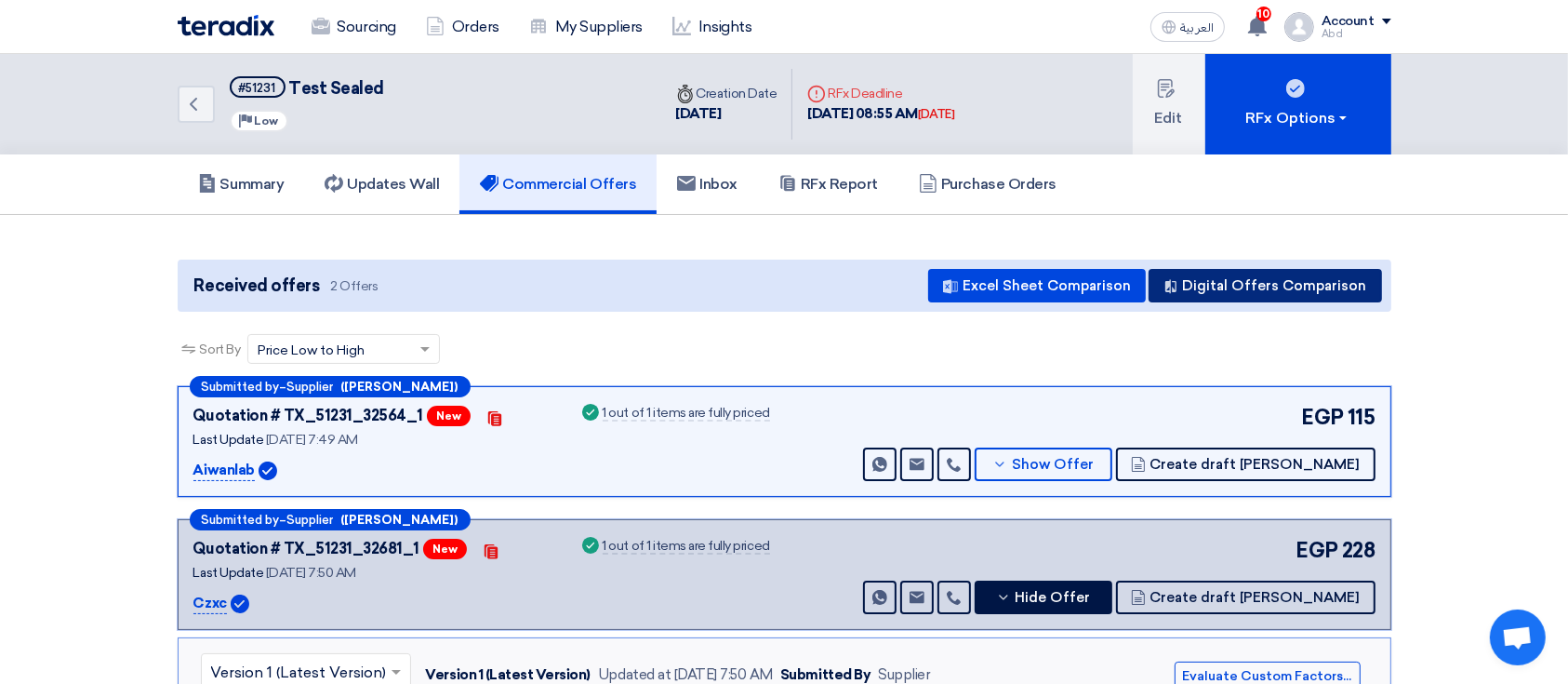
click at [1203, 287] on button "Digital Offers Comparison" at bounding box center [1264, 285] width 233 height 34
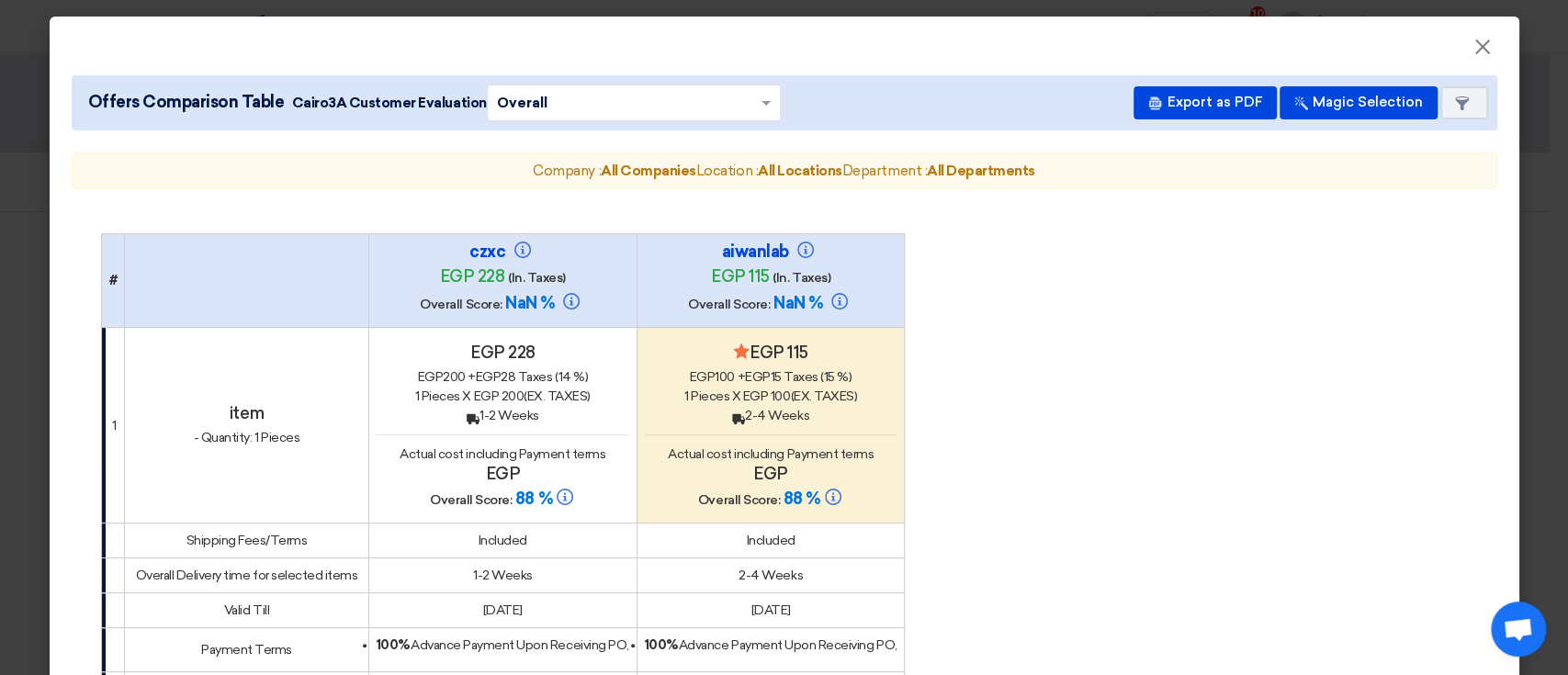
click at [1522, 256] on modal-container "× Offers Comparison Table Cairo3A Customer Evaluation × Overall × Export as PDF…" at bounding box center [784, 338] width 1568 height 675
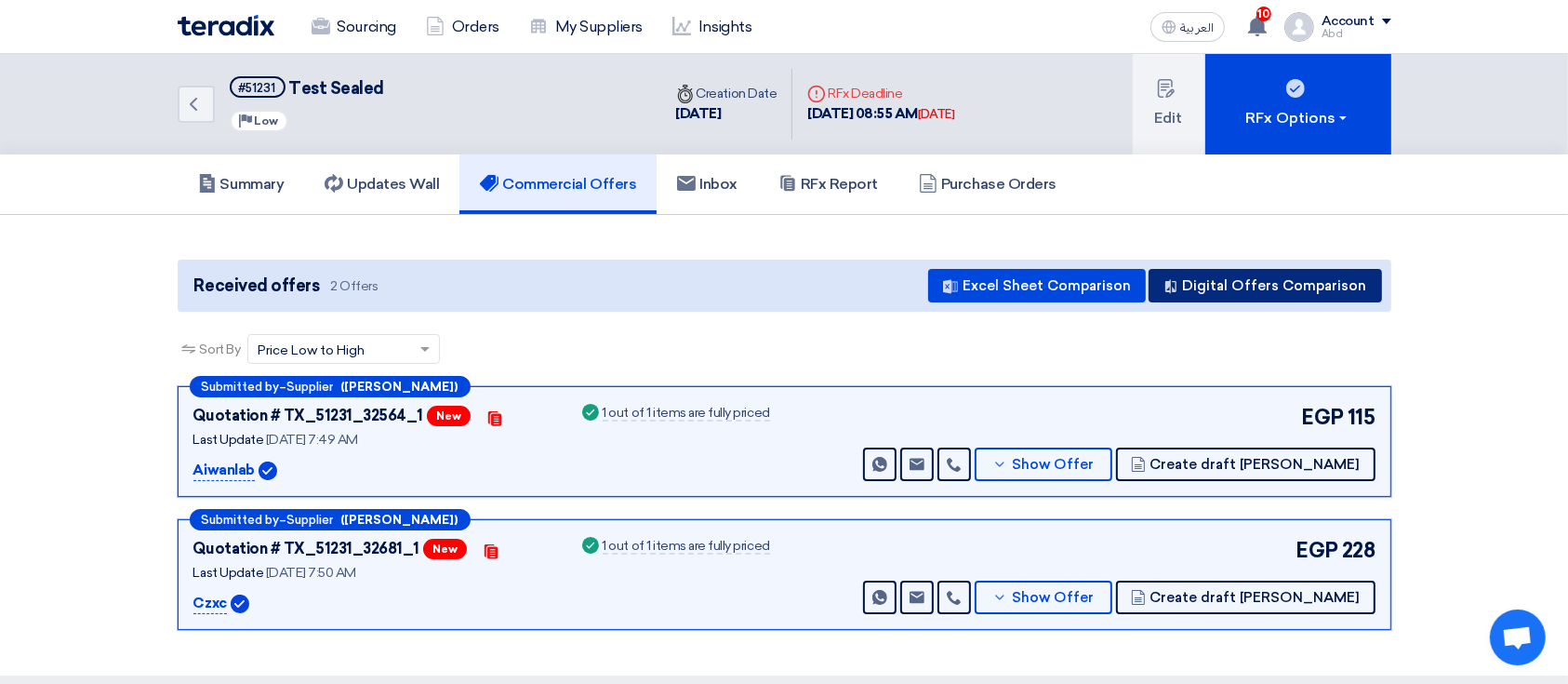
click at [1205, 292] on button "Digital Offers Comparison" at bounding box center [1264, 285] width 233 height 34
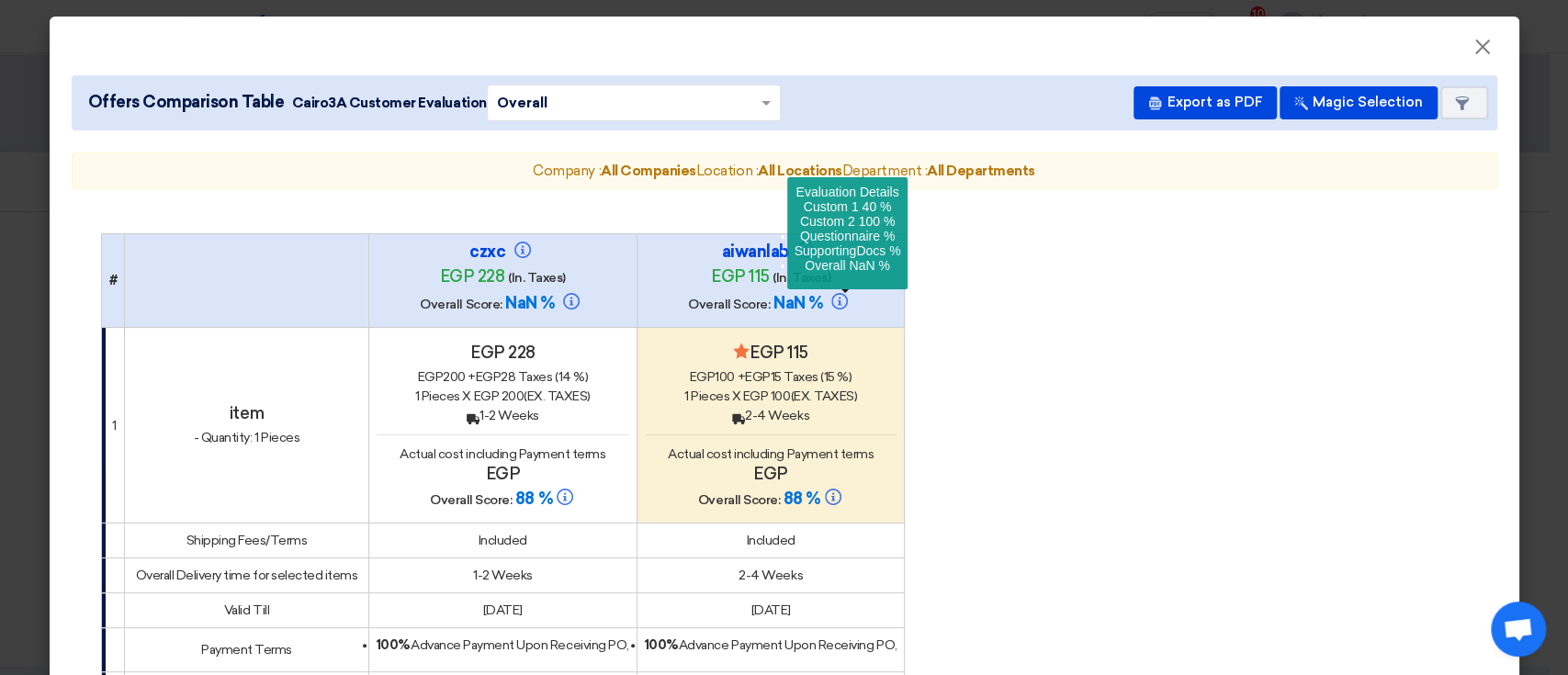
click at [833, 300] on icon at bounding box center [839, 301] width 17 height 17
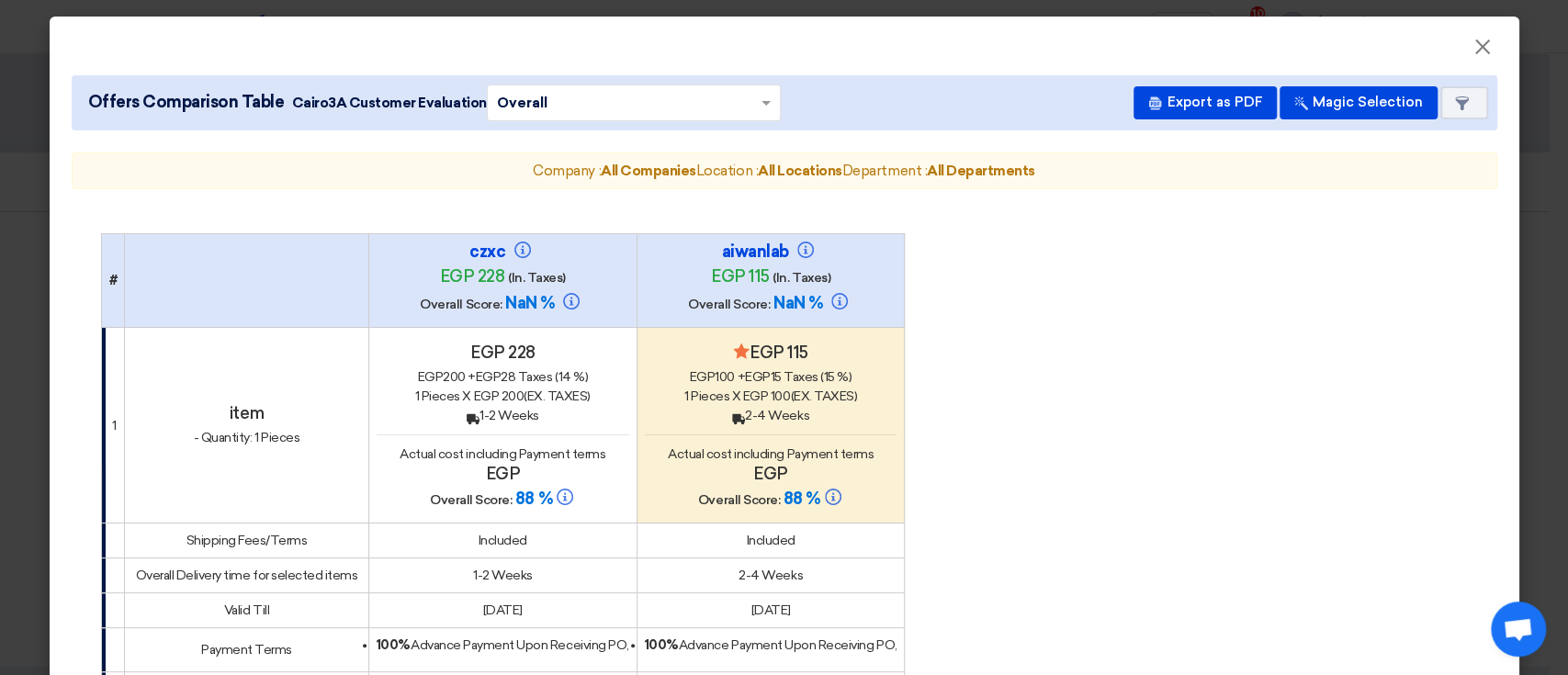
click at [1532, 159] on modal-container "× Offers Comparison Table Cairo3A Customer Evaluation × Overall × Export as PDF…" at bounding box center [784, 338] width 1568 height 675
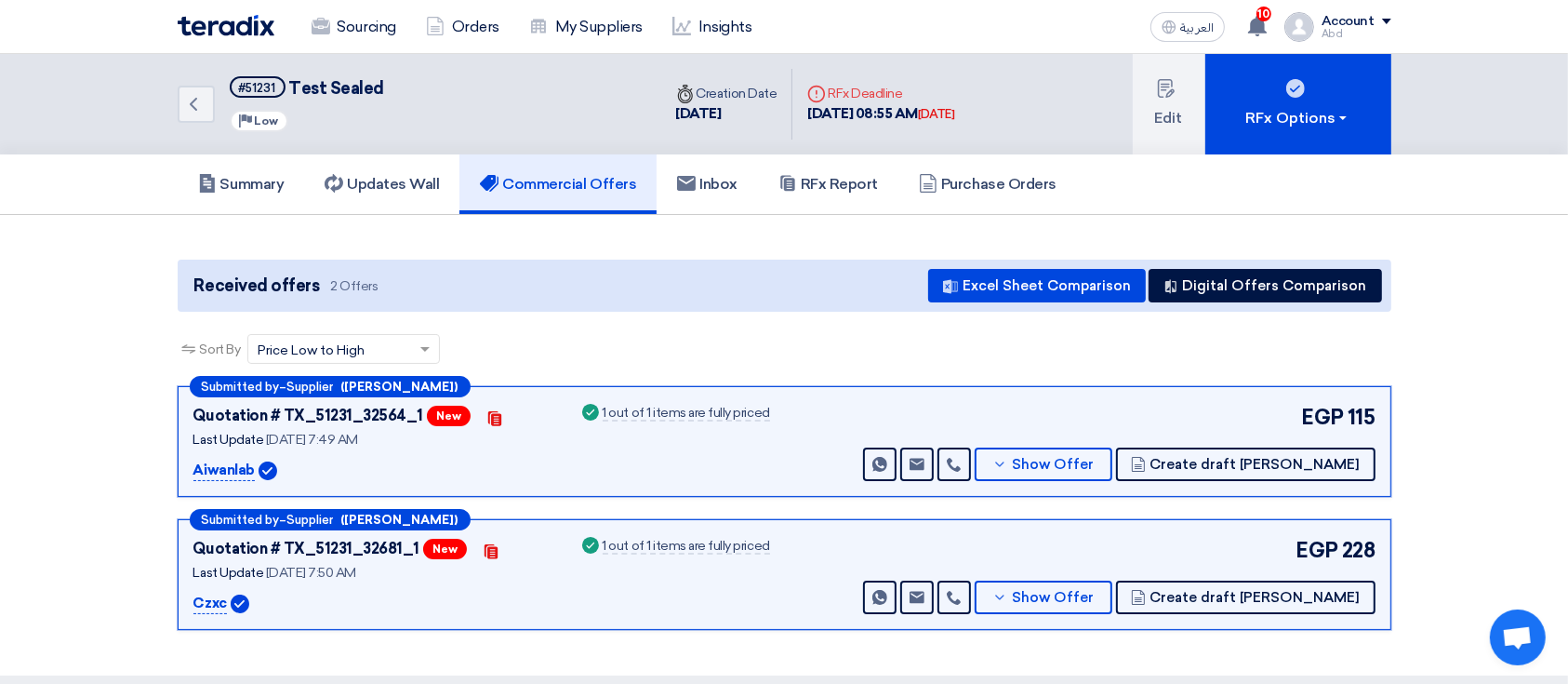
scroll to position [124, 0]
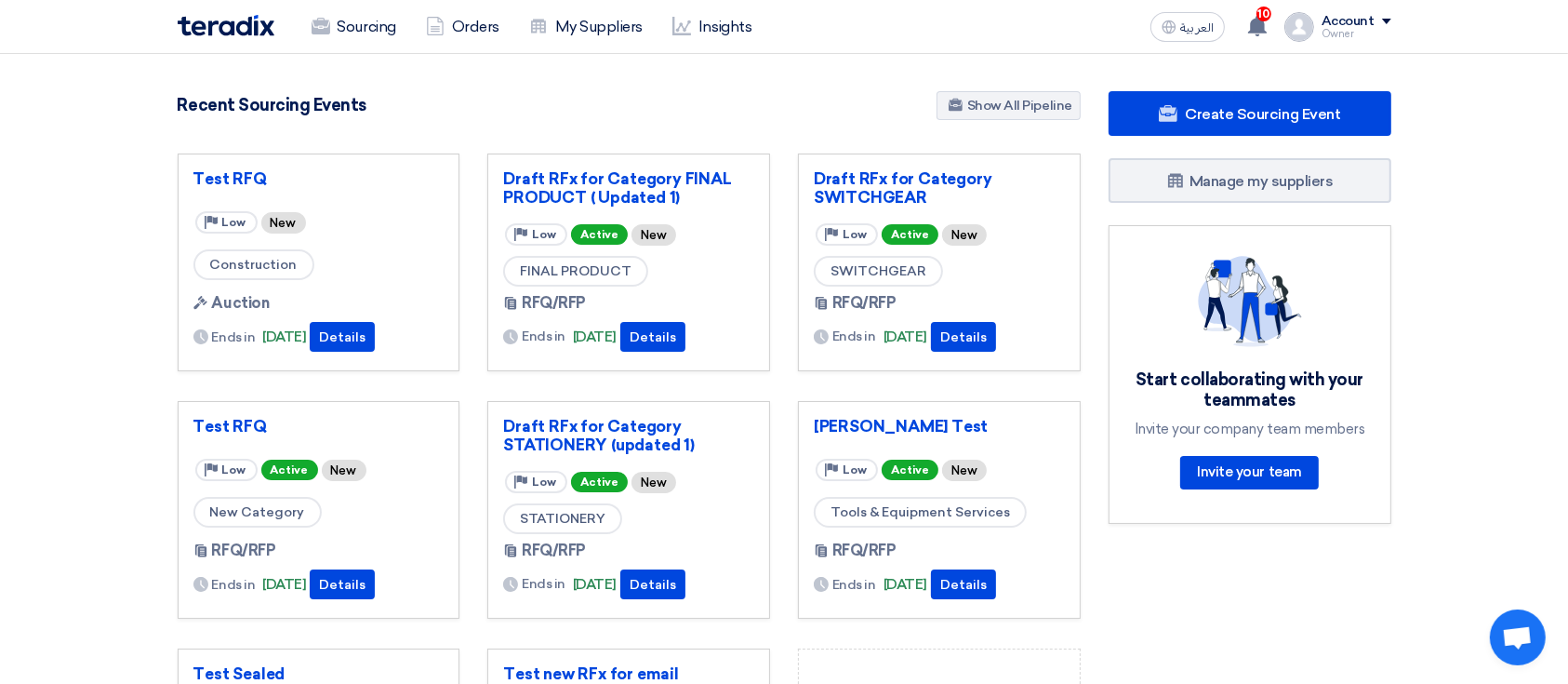
scroll to position [247, 0]
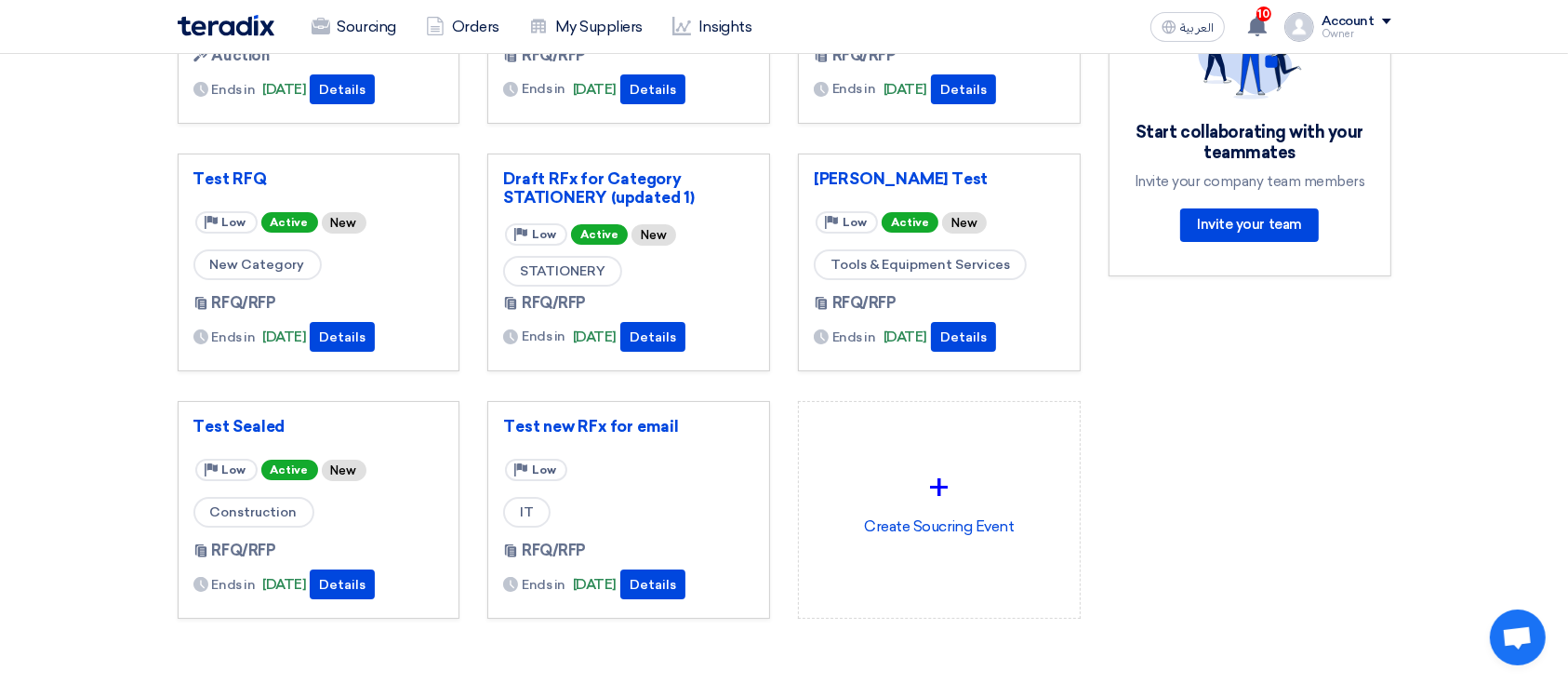
click at [245, 435] on div "Test Sealed" at bounding box center [319, 430] width 251 height 26
click at [244, 429] on link "Test Sealed" at bounding box center [319, 426] width 251 height 19
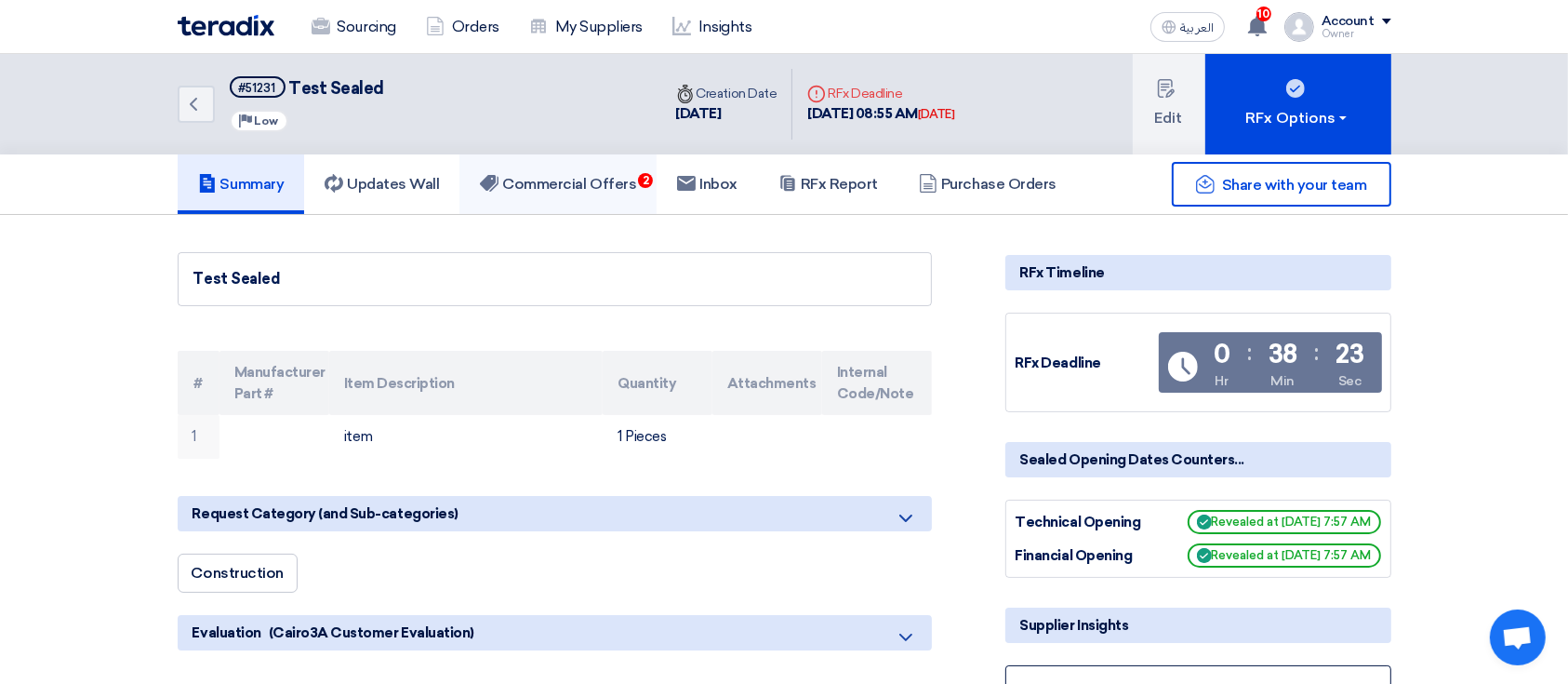
click at [587, 161] on link "Commercial Offers 2" at bounding box center [558, 185] width 198 height 60
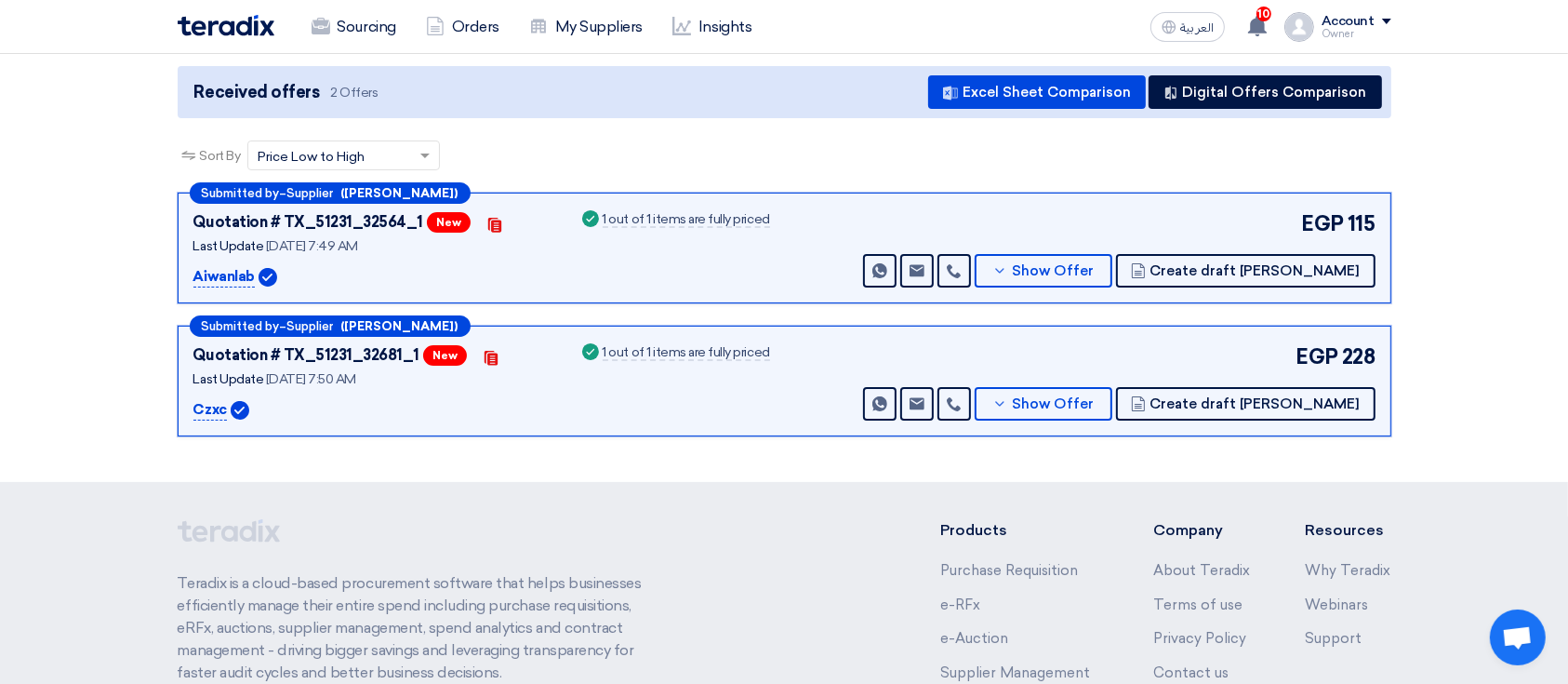
scroll to position [247, 0]
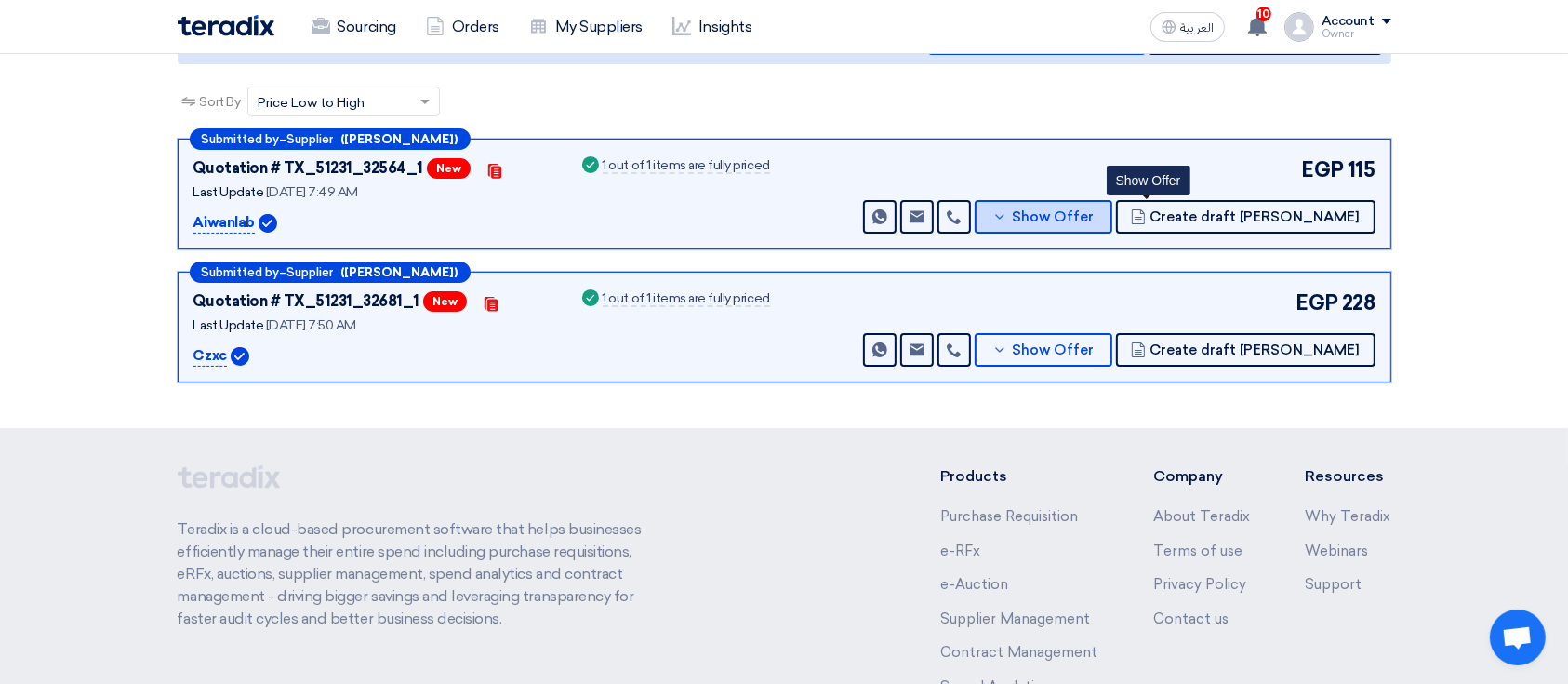
click at [1094, 211] on span "Show Offer" at bounding box center [1053, 217] width 82 height 14
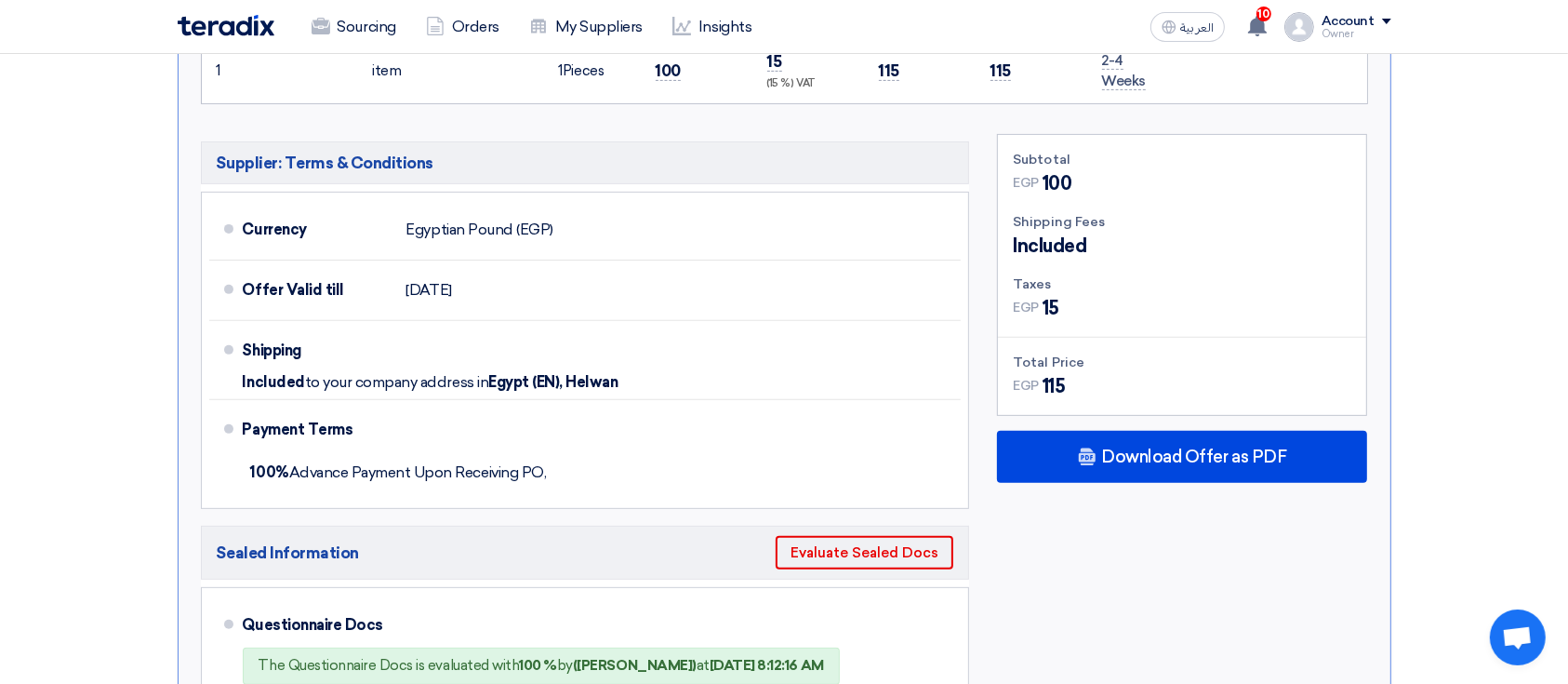
scroll to position [744, 0]
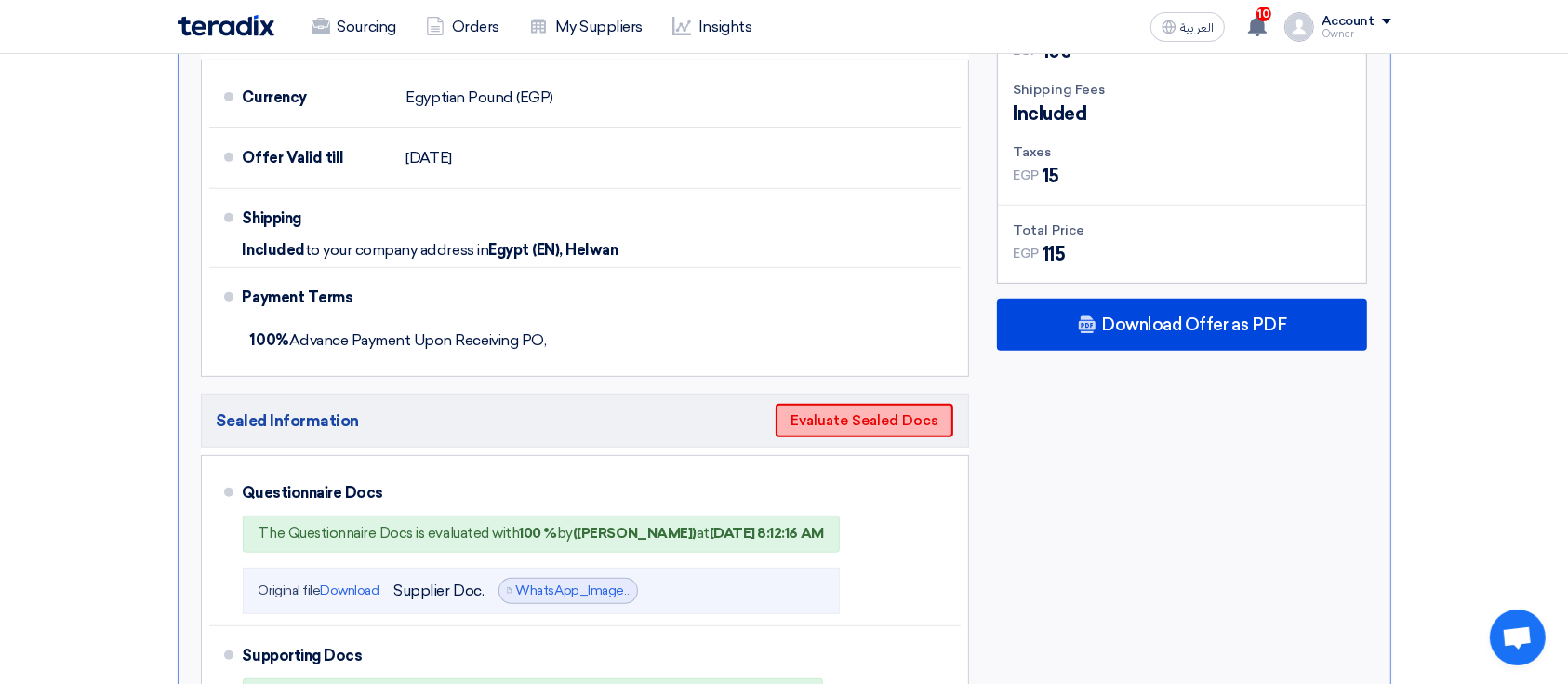
click at [877, 414] on button "Evaluate Sealed Docs" at bounding box center [864, 420] width 178 height 34
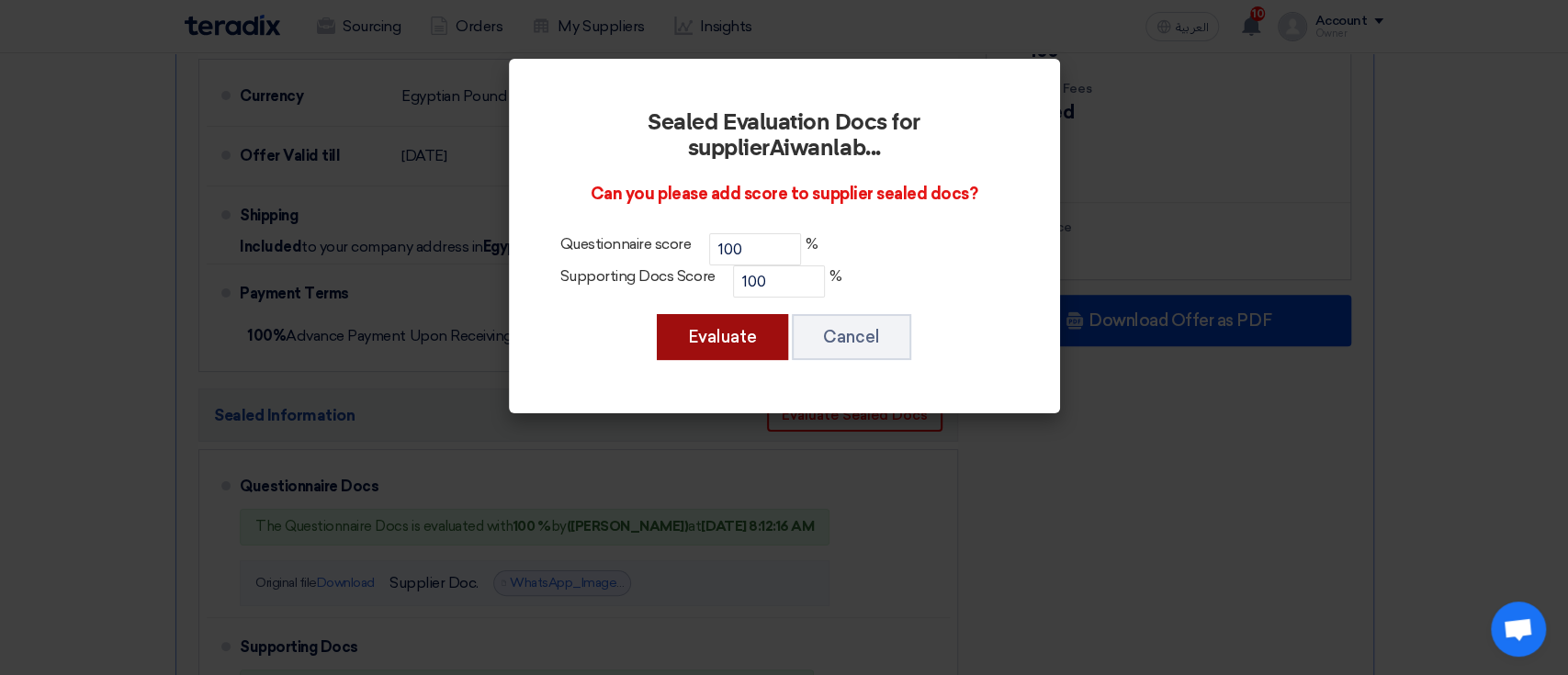
click at [721, 326] on button "Evaluate" at bounding box center [722, 337] width 132 height 46
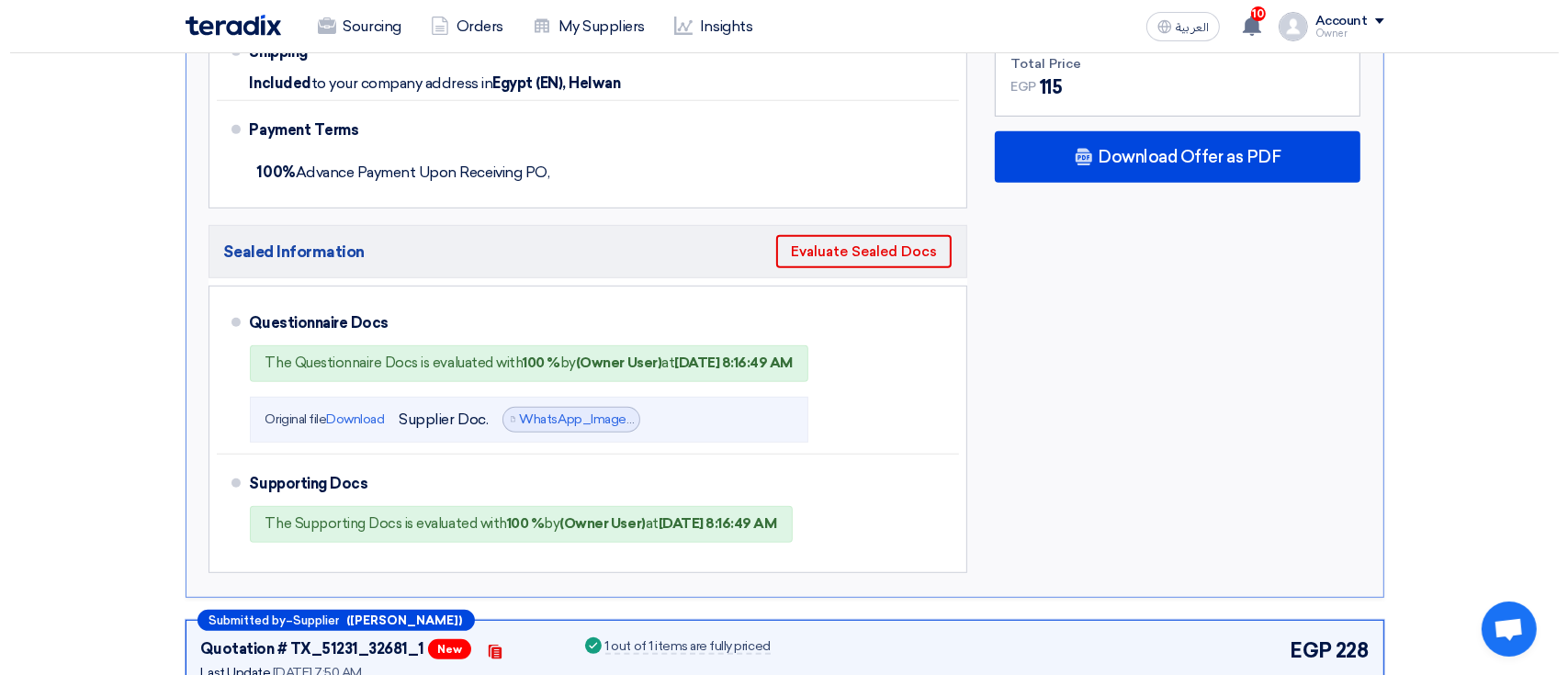
scroll to position [978, 0]
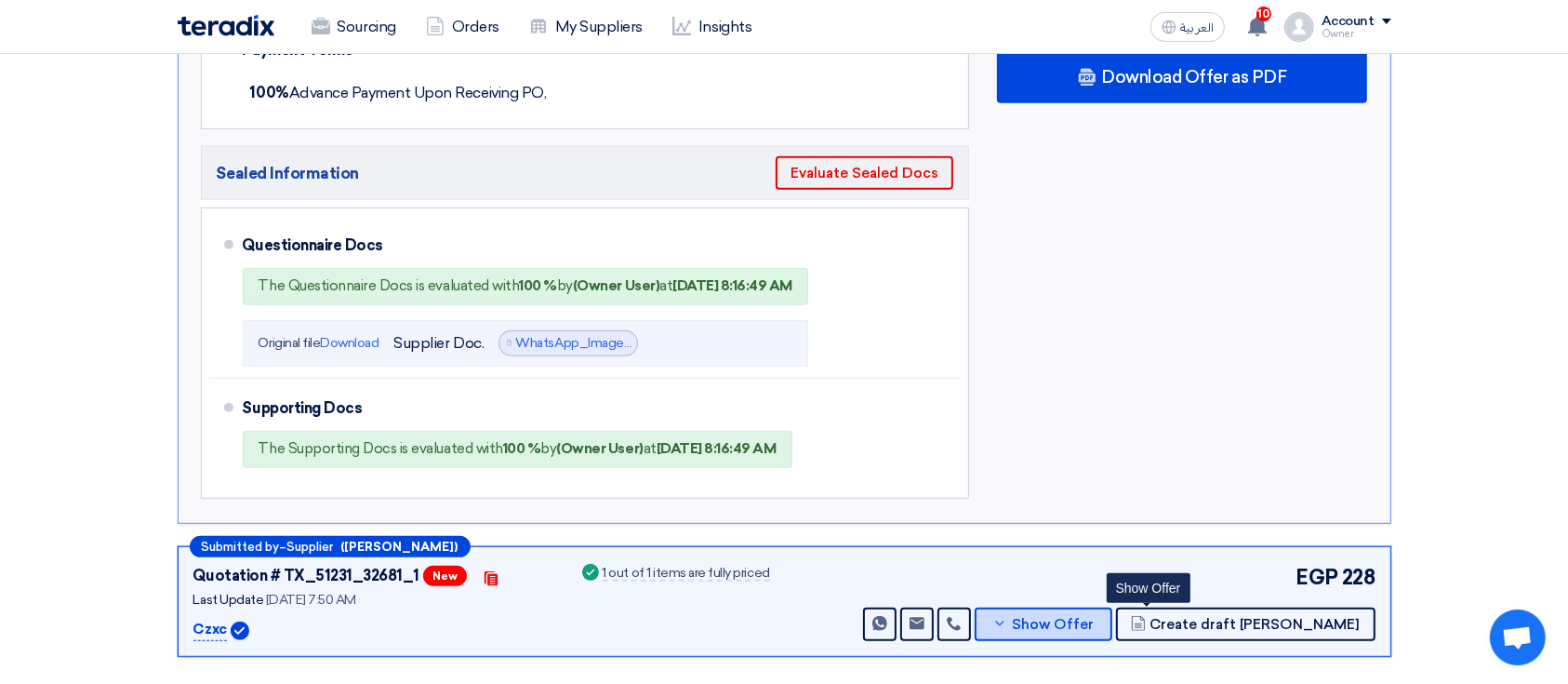
click at [1094, 624] on span "Show Offer" at bounding box center [1053, 624] width 82 height 14
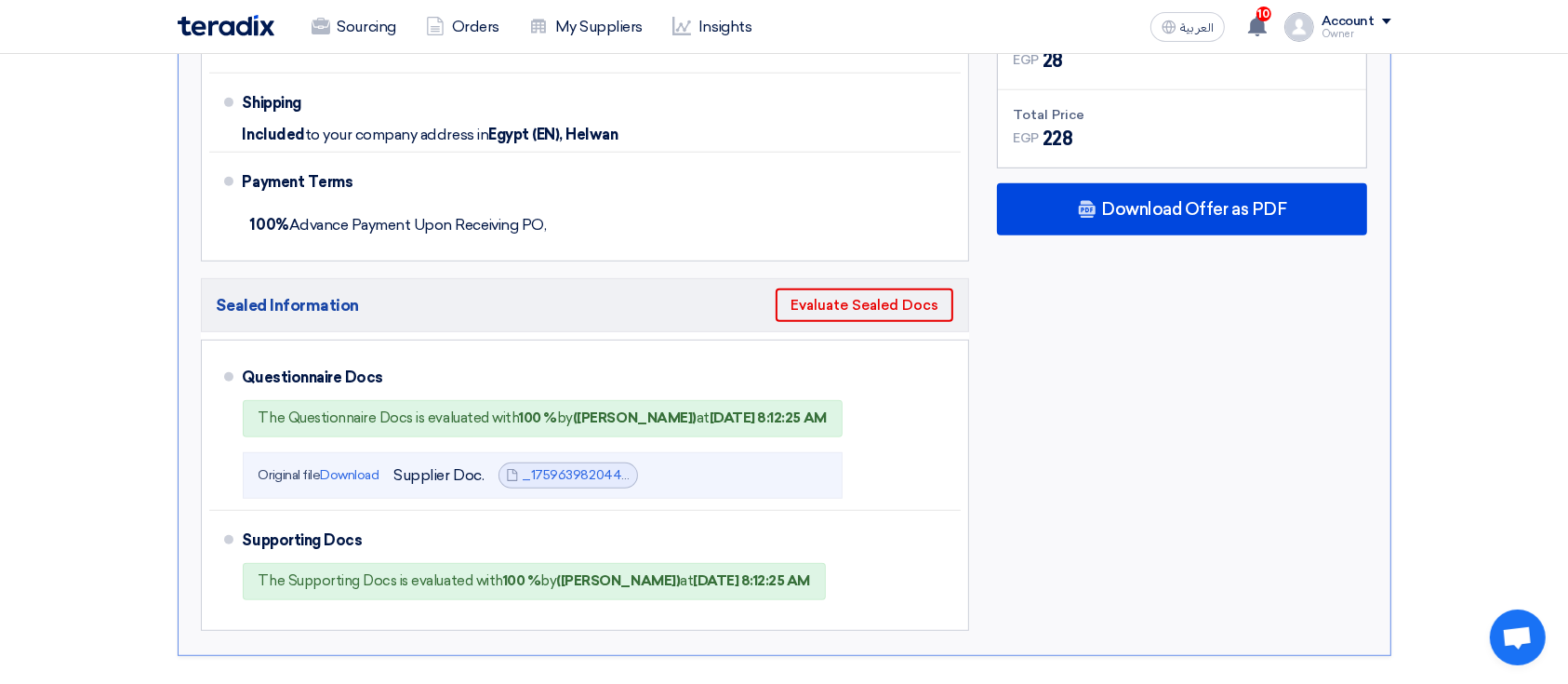
click at [816, 282] on h5 "Sealed Information Evaluate Sealed Docs" at bounding box center [585, 305] width 769 height 54
click at [816, 281] on h5 "Sealed Information Evaluate Sealed Docs" at bounding box center [585, 305] width 769 height 54
click at [836, 304] on button "Evaluate Sealed Docs" at bounding box center [864, 305] width 178 height 34
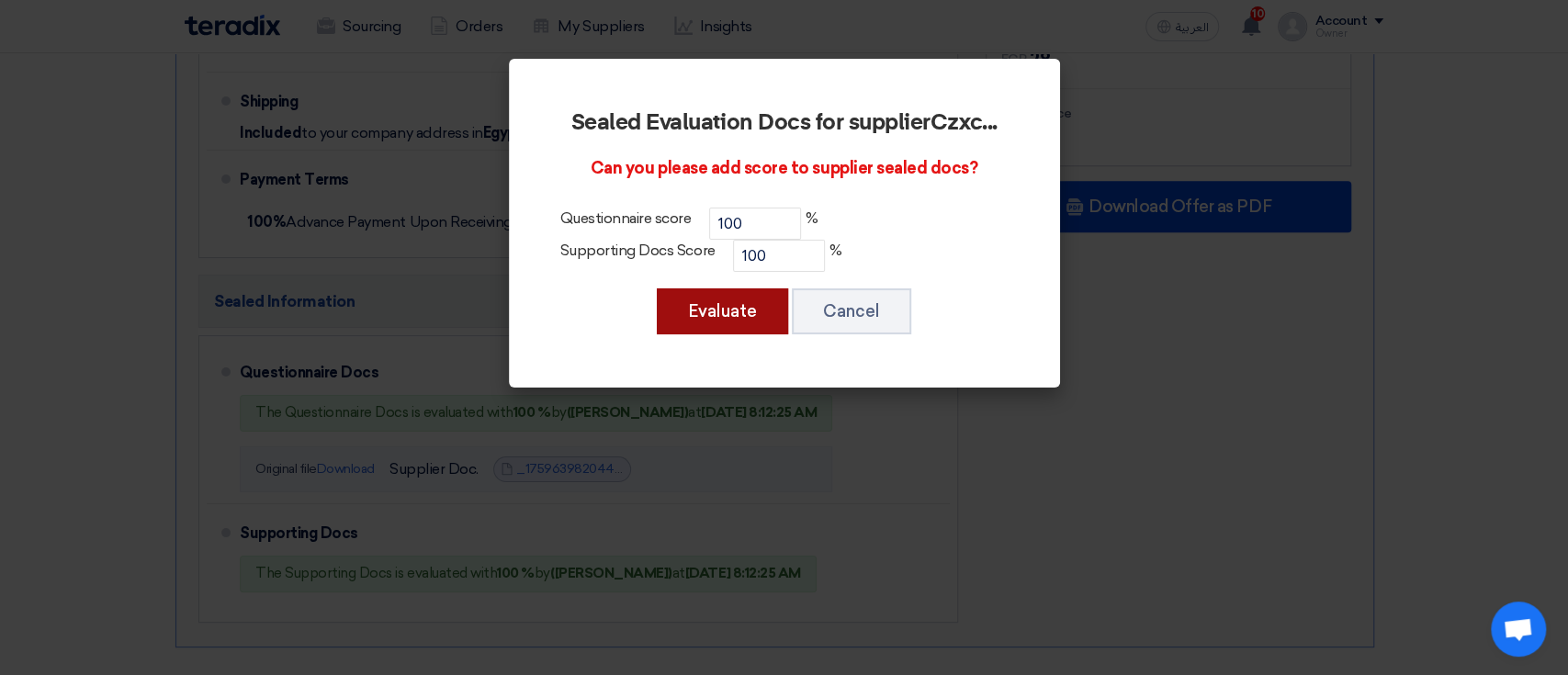
click at [721, 321] on button "Evaluate" at bounding box center [722, 311] width 132 height 46
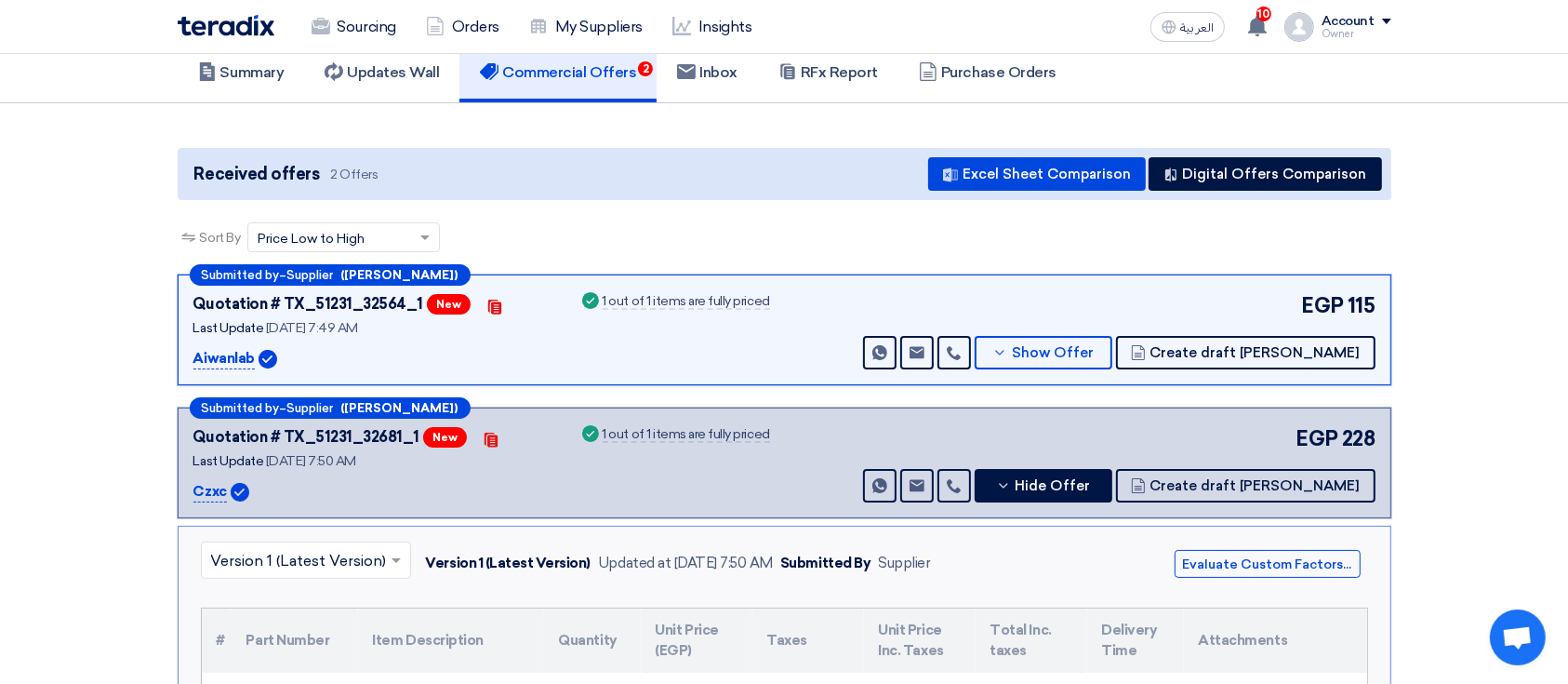
scroll to position [0, 0]
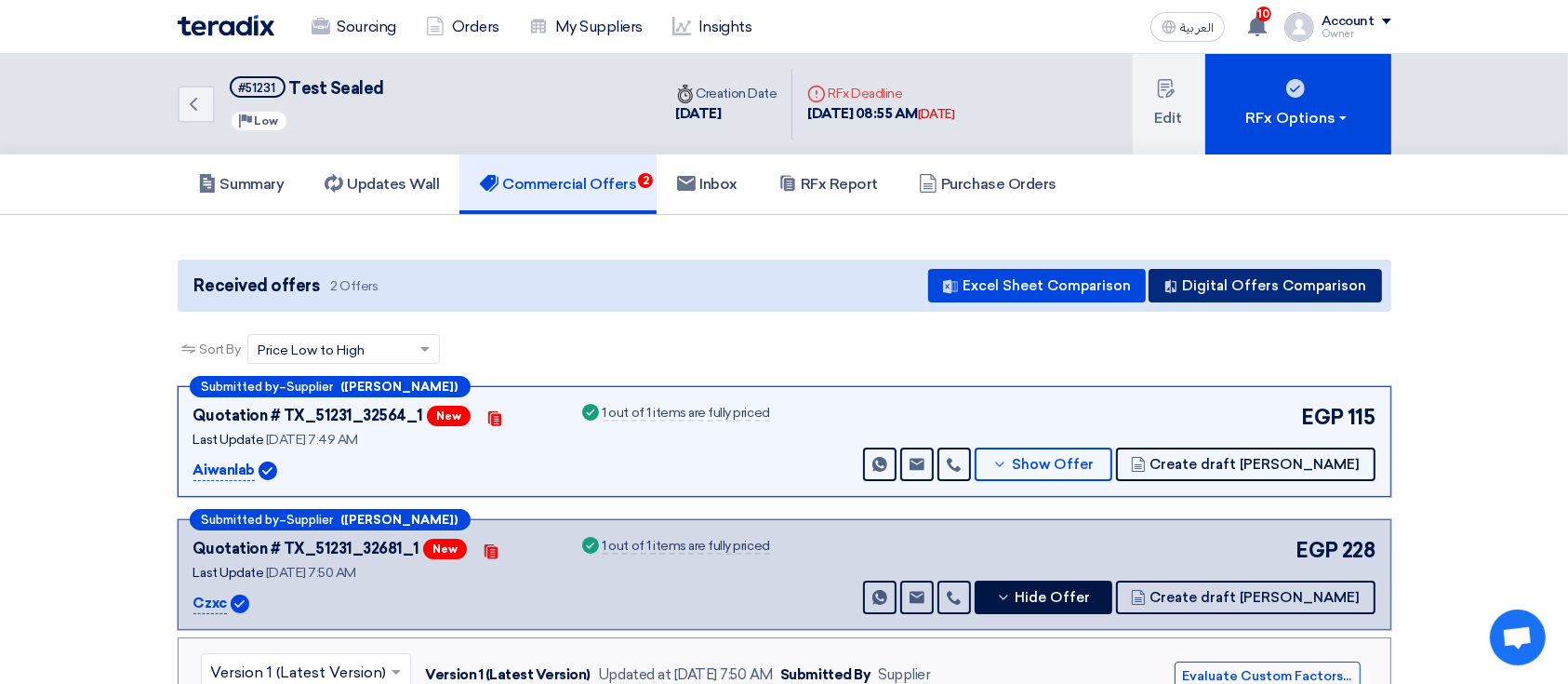
click at [1164, 279] on button "Digital Offers Comparison" at bounding box center [1264, 285] width 233 height 34
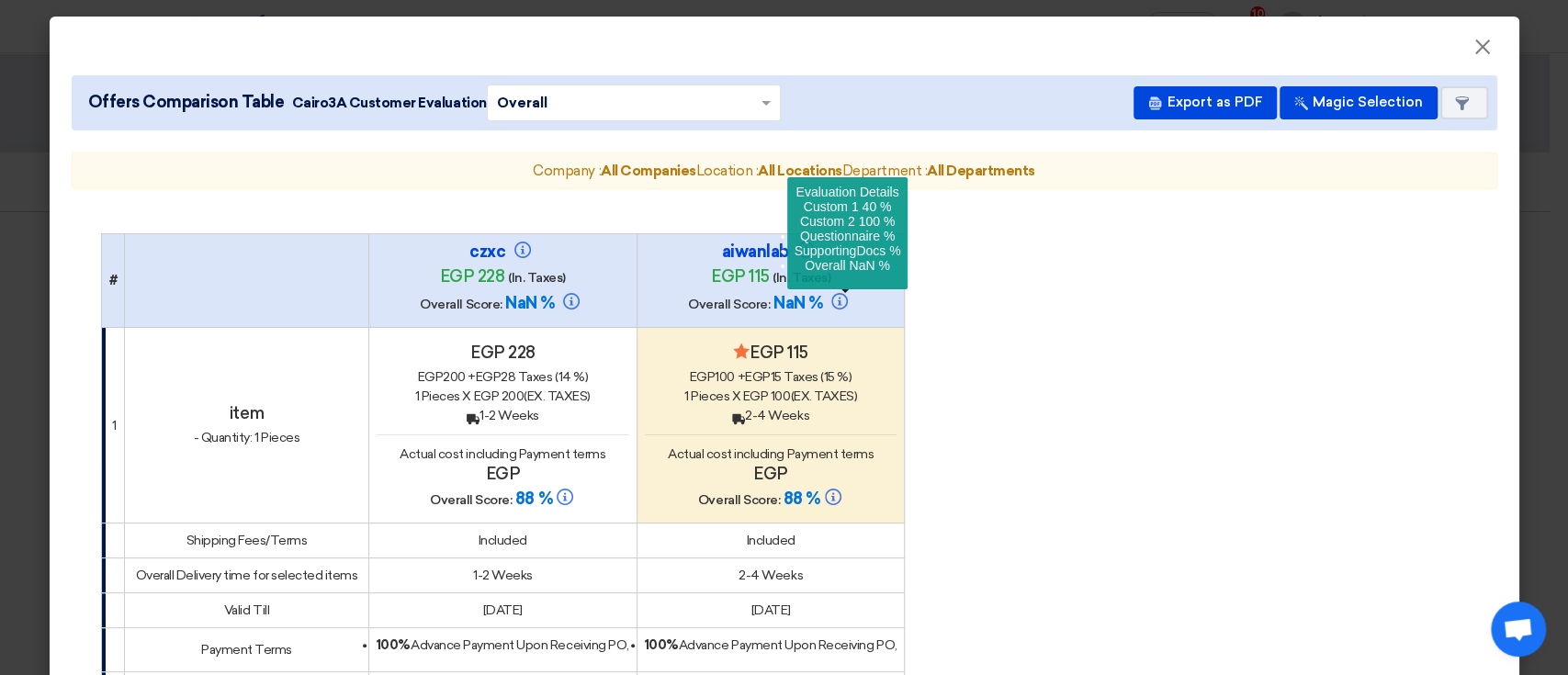
click at [838, 309] on div at bounding box center [839, 303] width 24 height 20
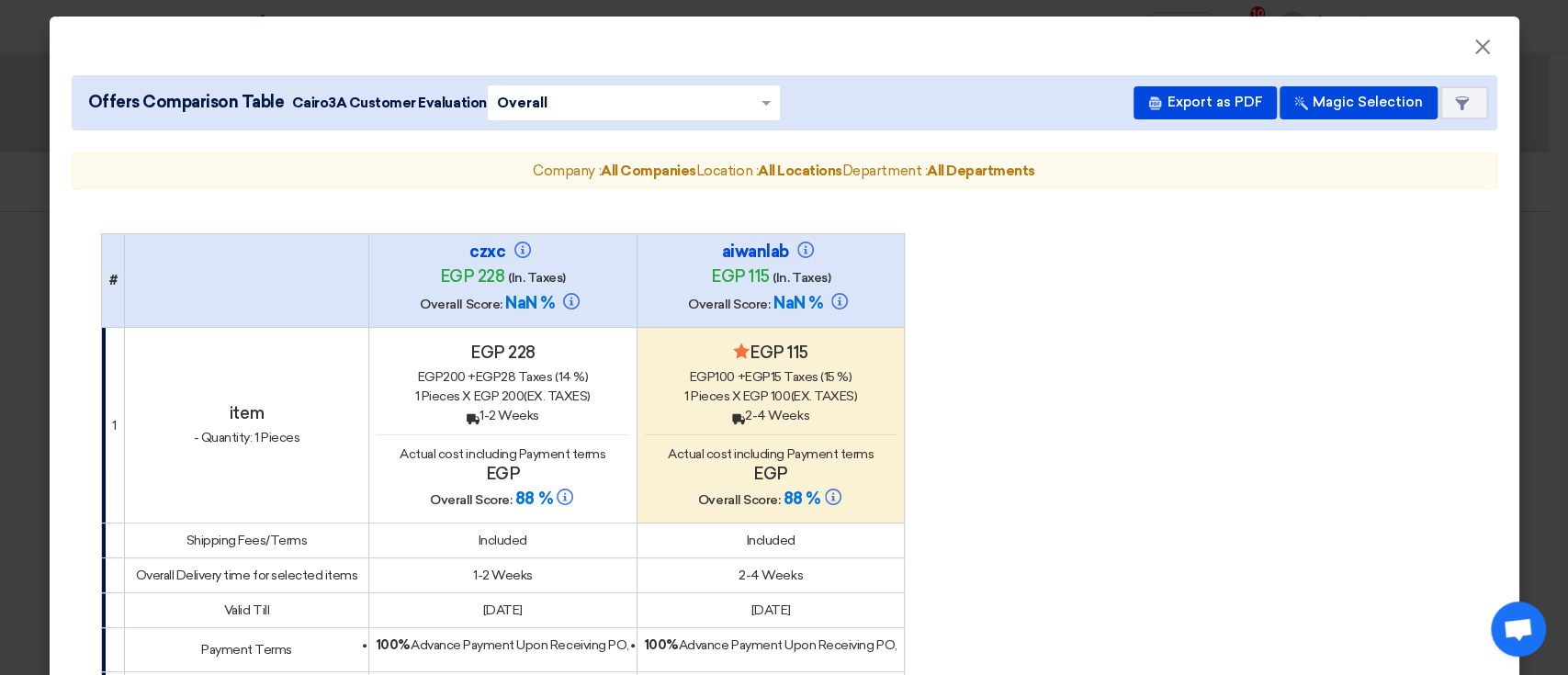
click at [0, 301] on modal-container "× Offers Comparison Table Cairo3A Customer Evaluation × Overall × Export as PDF…" at bounding box center [784, 338] width 1568 height 675
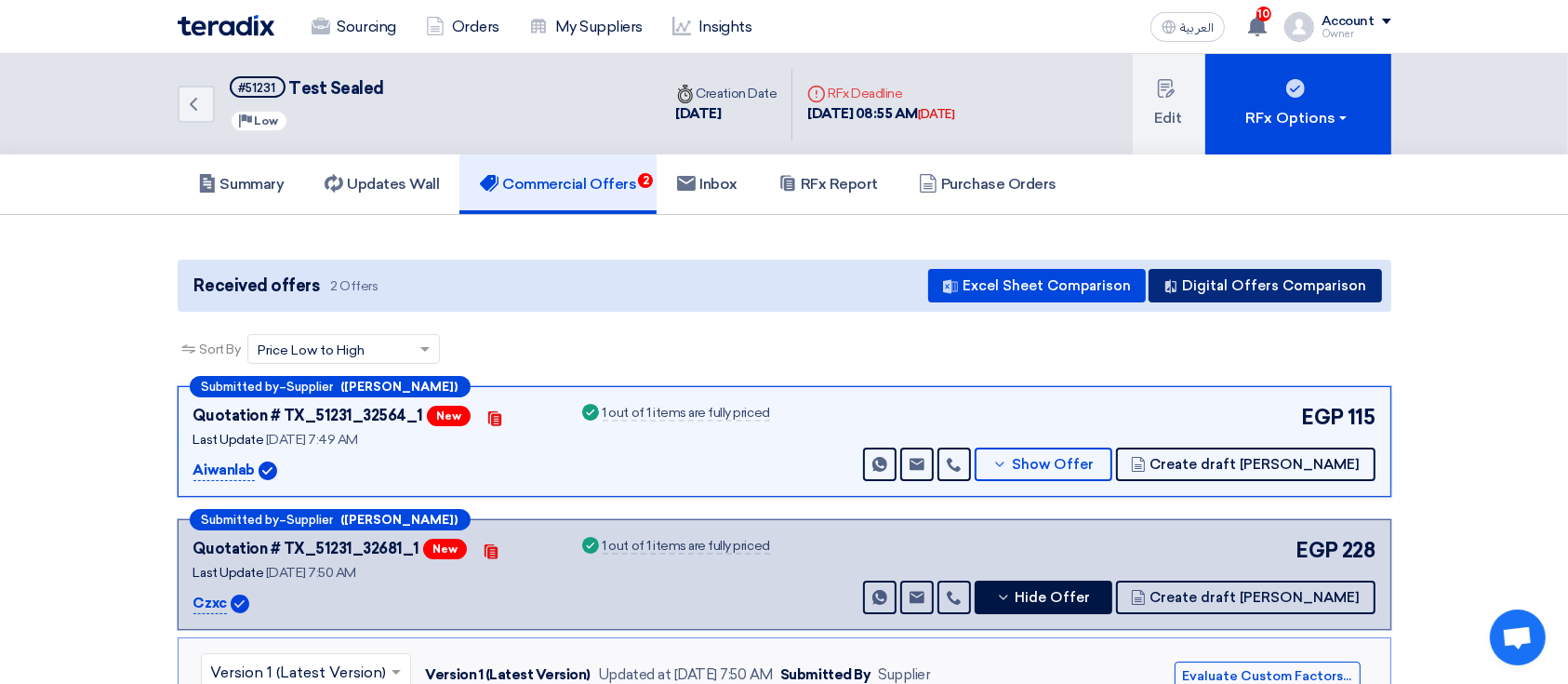
click at [1221, 287] on button "Digital Offers Comparison" at bounding box center [1264, 285] width 233 height 34
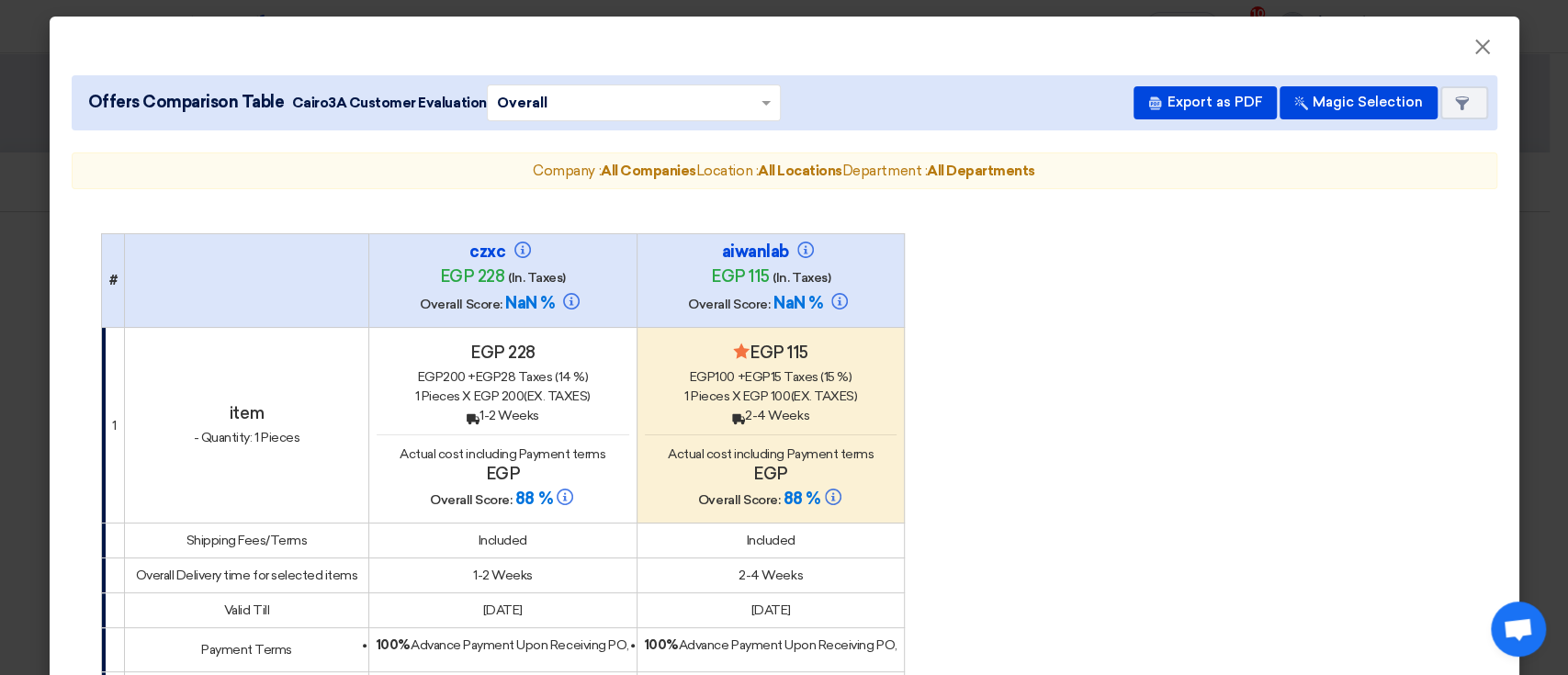
drag, startPoint x: 11, startPoint y: 160, endPoint x: 64, endPoint y: 145, distance: 55.1
click at [12, 161] on modal-container "× Offers Comparison Table Cairo3A Customer Evaluation × Overall × Export as PDF…" at bounding box center [784, 338] width 1568 height 675
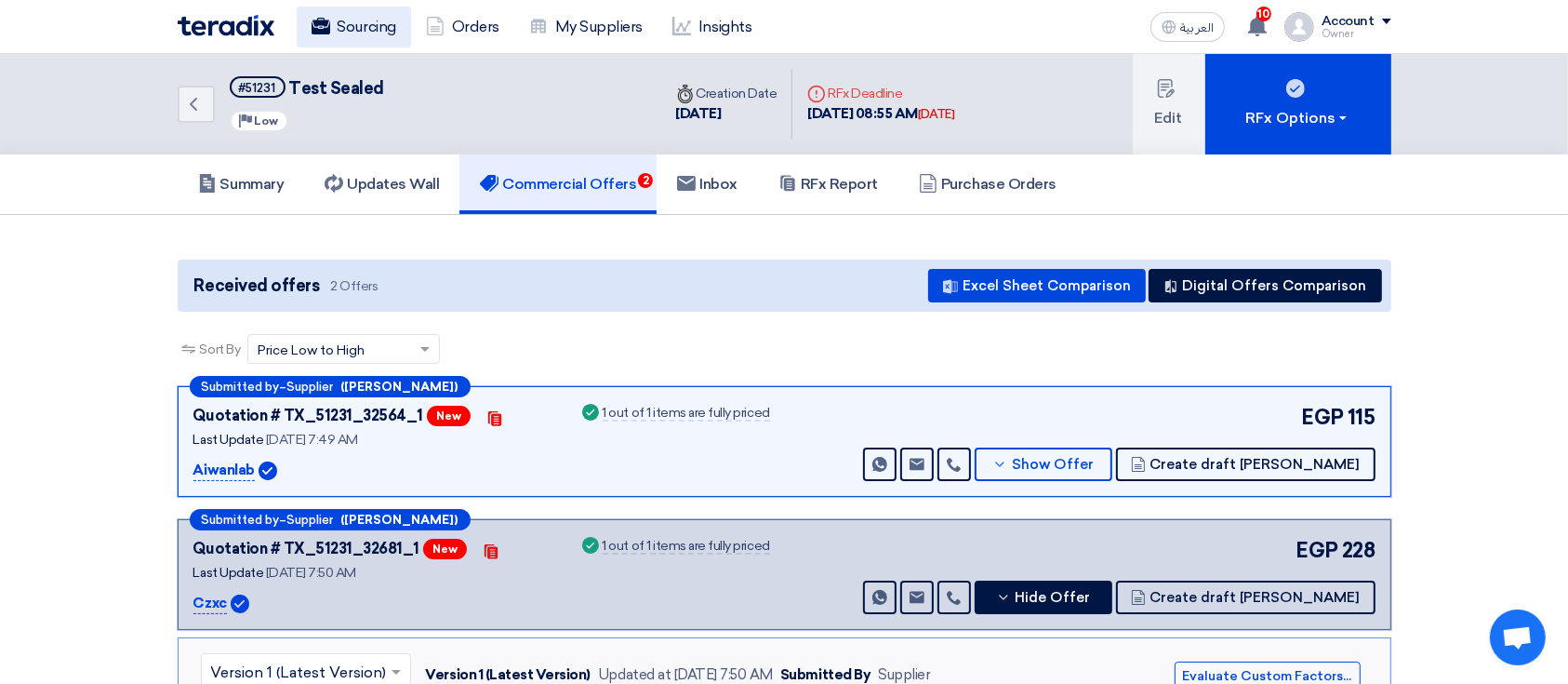
click at [367, 33] on link "Sourcing" at bounding box center [353, 27] width 115 height 41
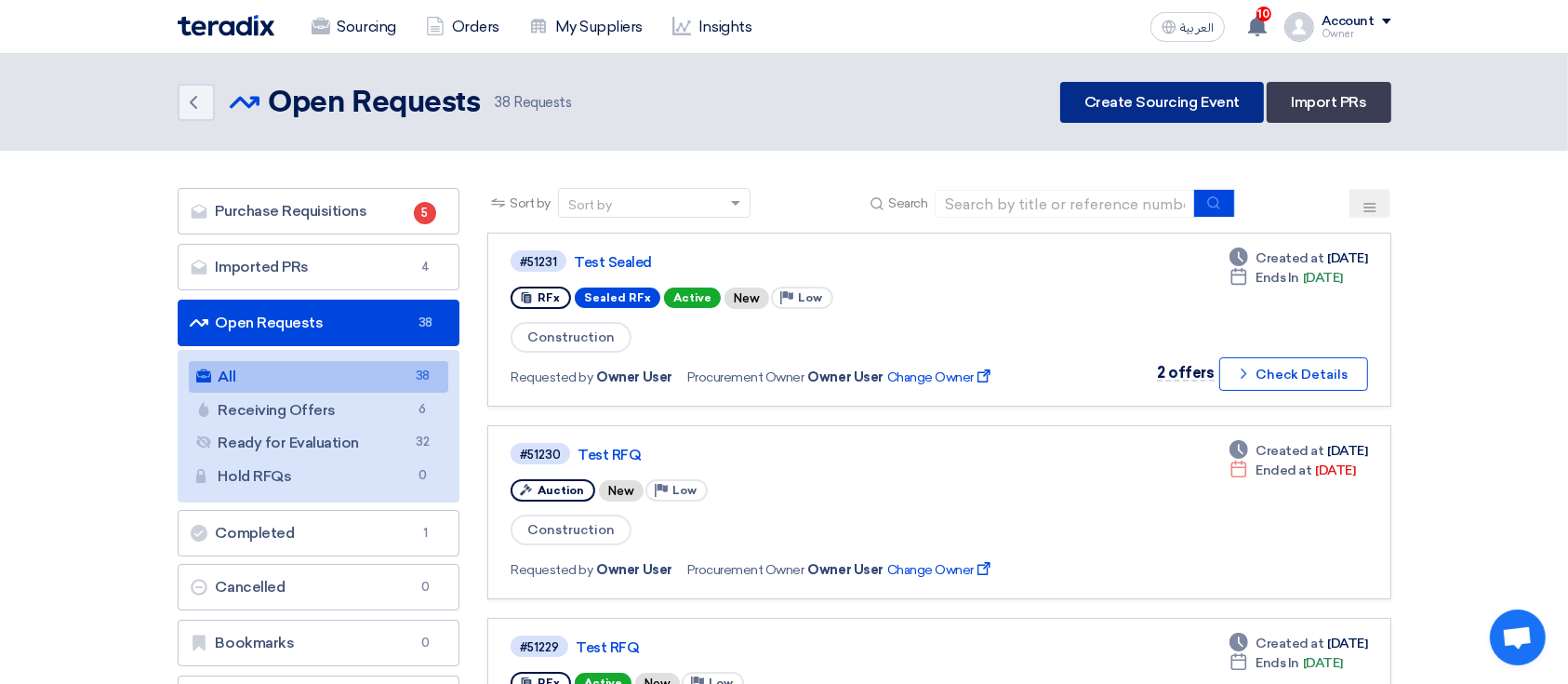
click at [1224, 93] on link "Create Sourcing Event" at bounding box center [1162, 103] width 204 height 41
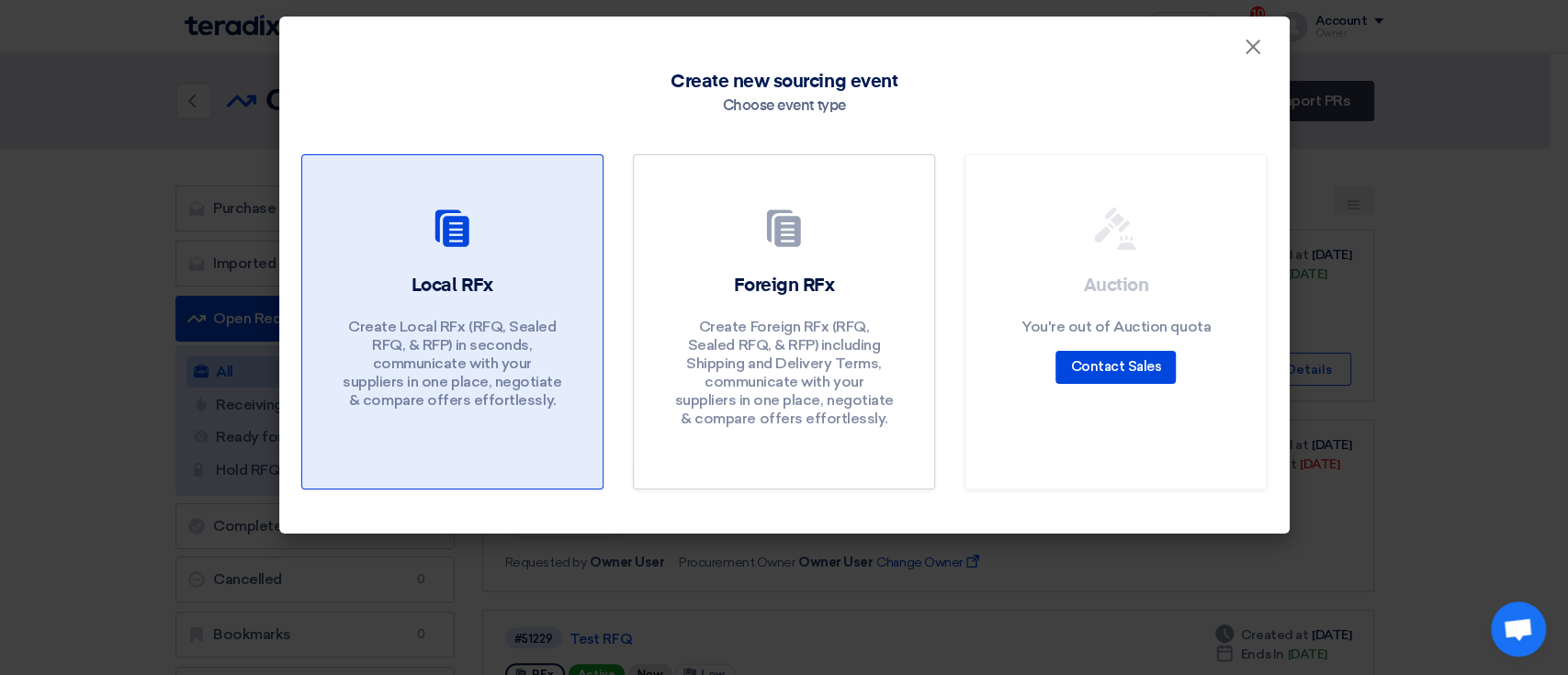
click at [485, 278] on h2 "Local RFx" at bounding box center [452, 285] width 82 height 26
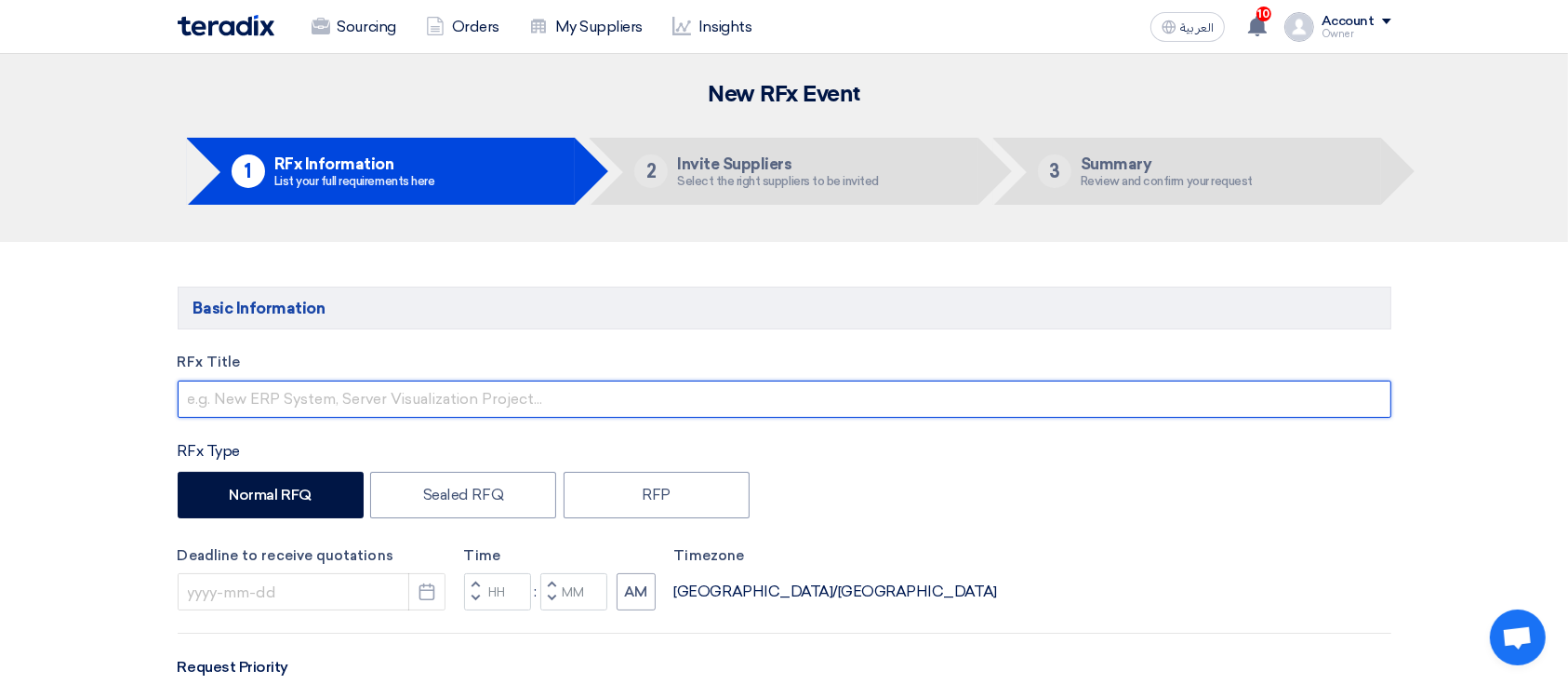
click at [514, 388] on input "text" at bounding box center [784, 399] width 1213 height 37
type input "ل"
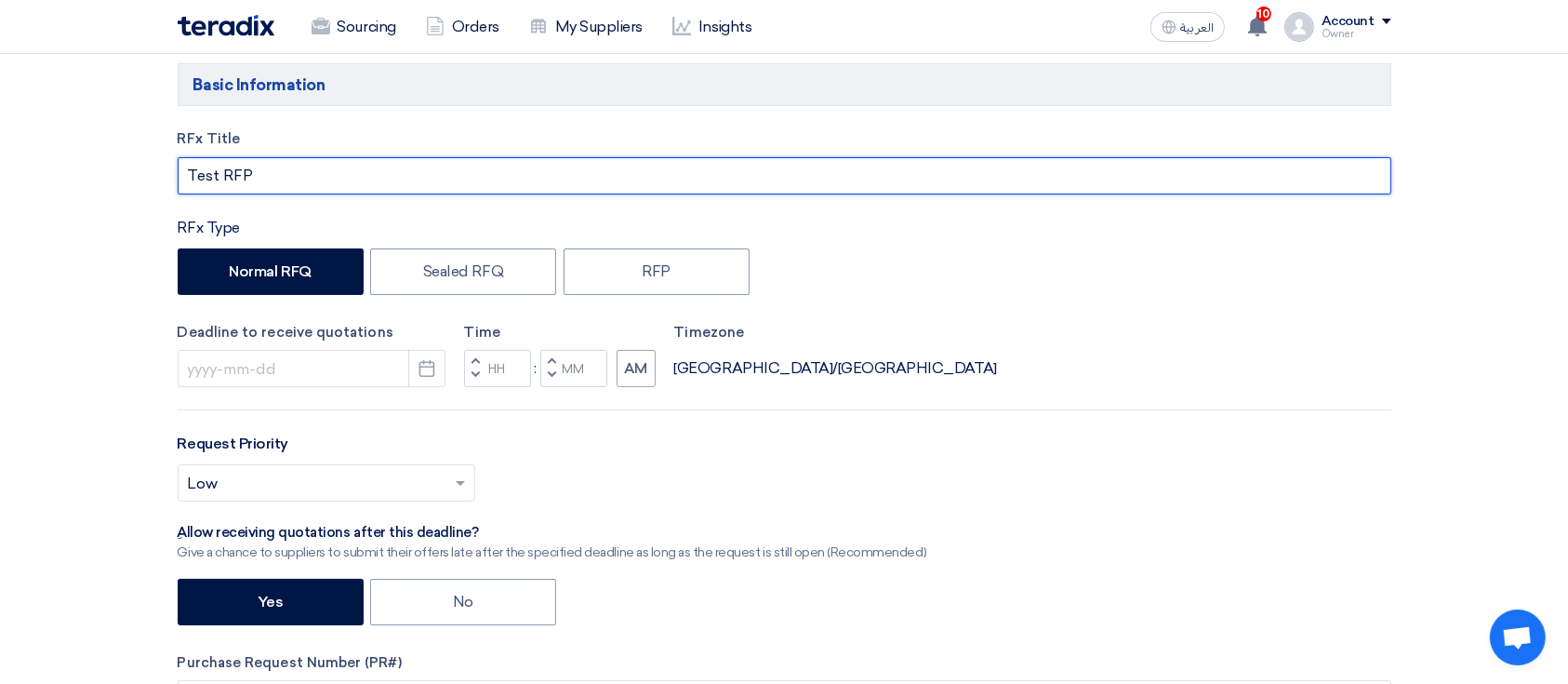
scroll to position [247, 0]
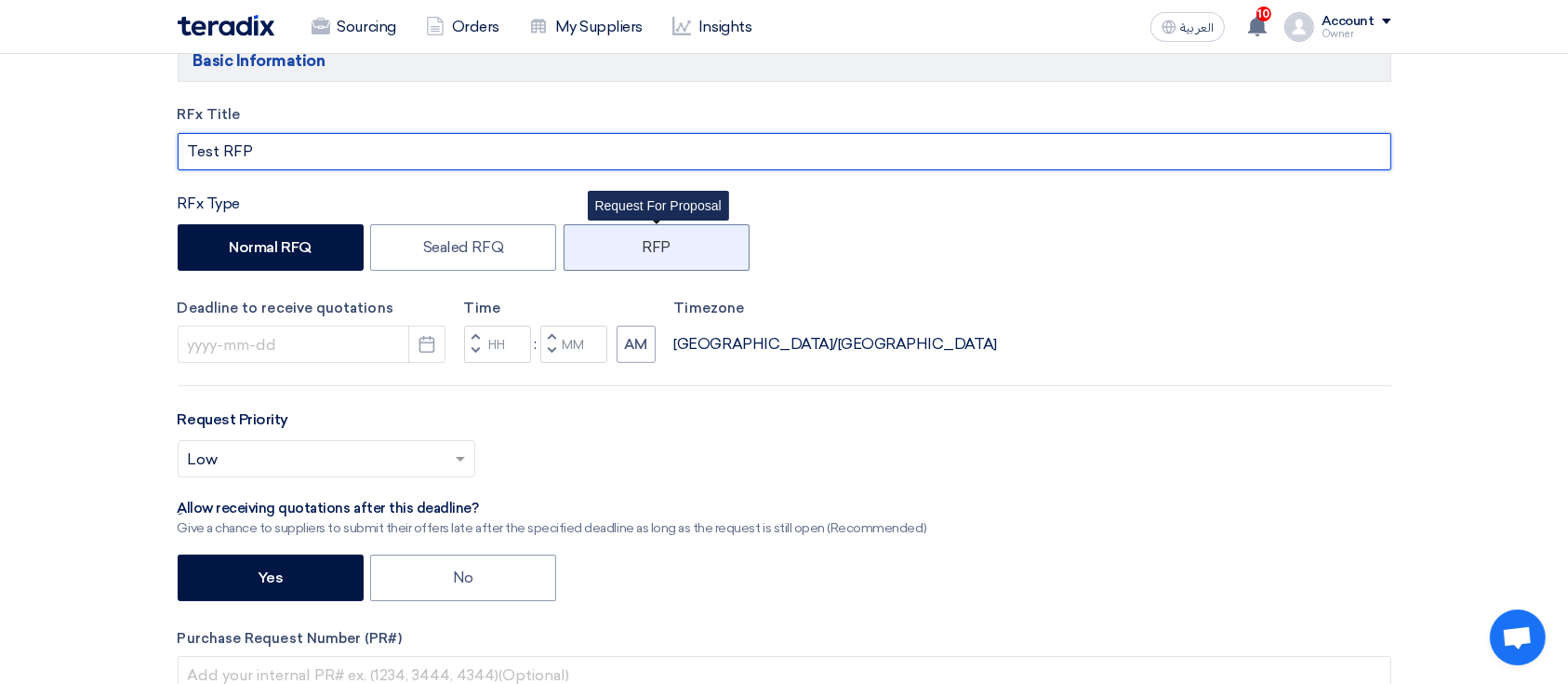
type input "Test RFP"
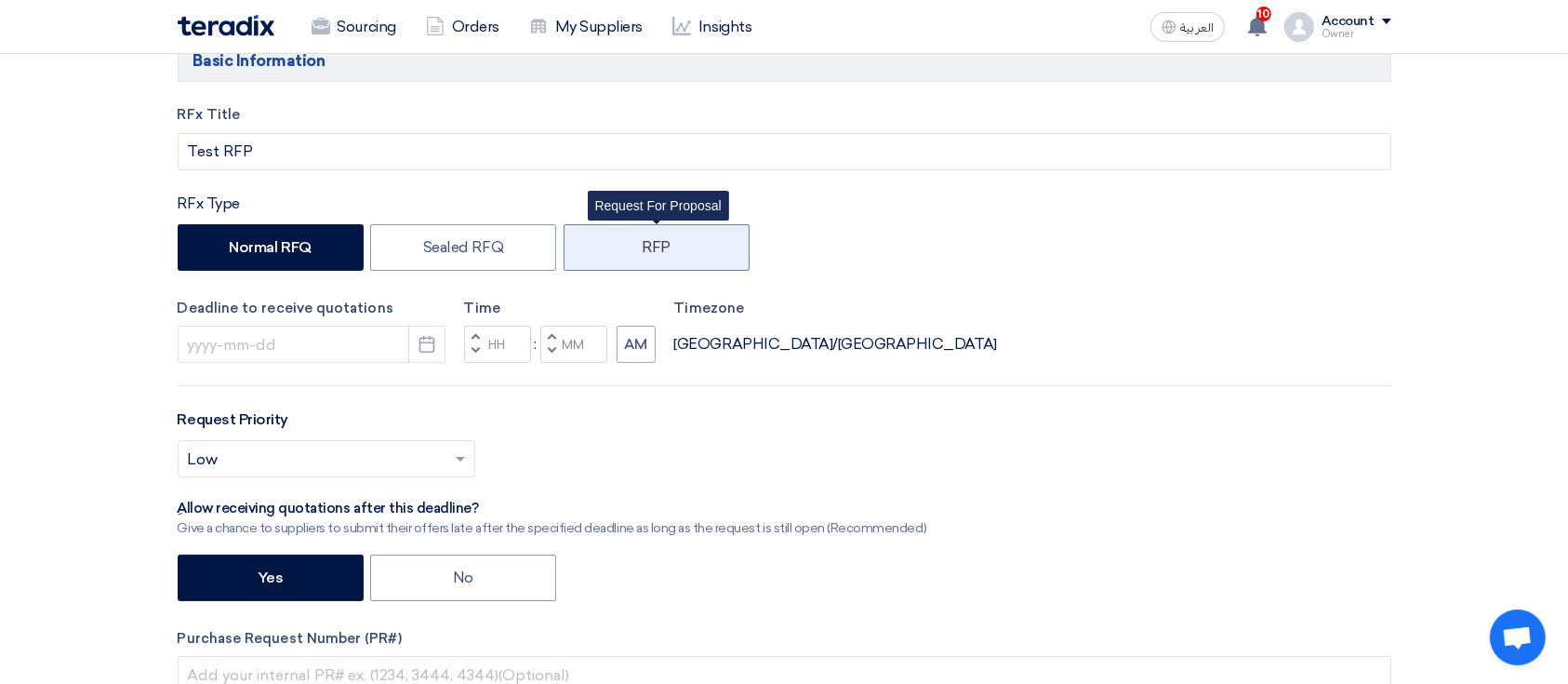
click at [649, 249] on label "RFP" at bounding box center [657, 248] width 186 height 47
click at [649, 249] on input "RFP" at bounding box center [648, 245] width 12 height 12
radio input "true"
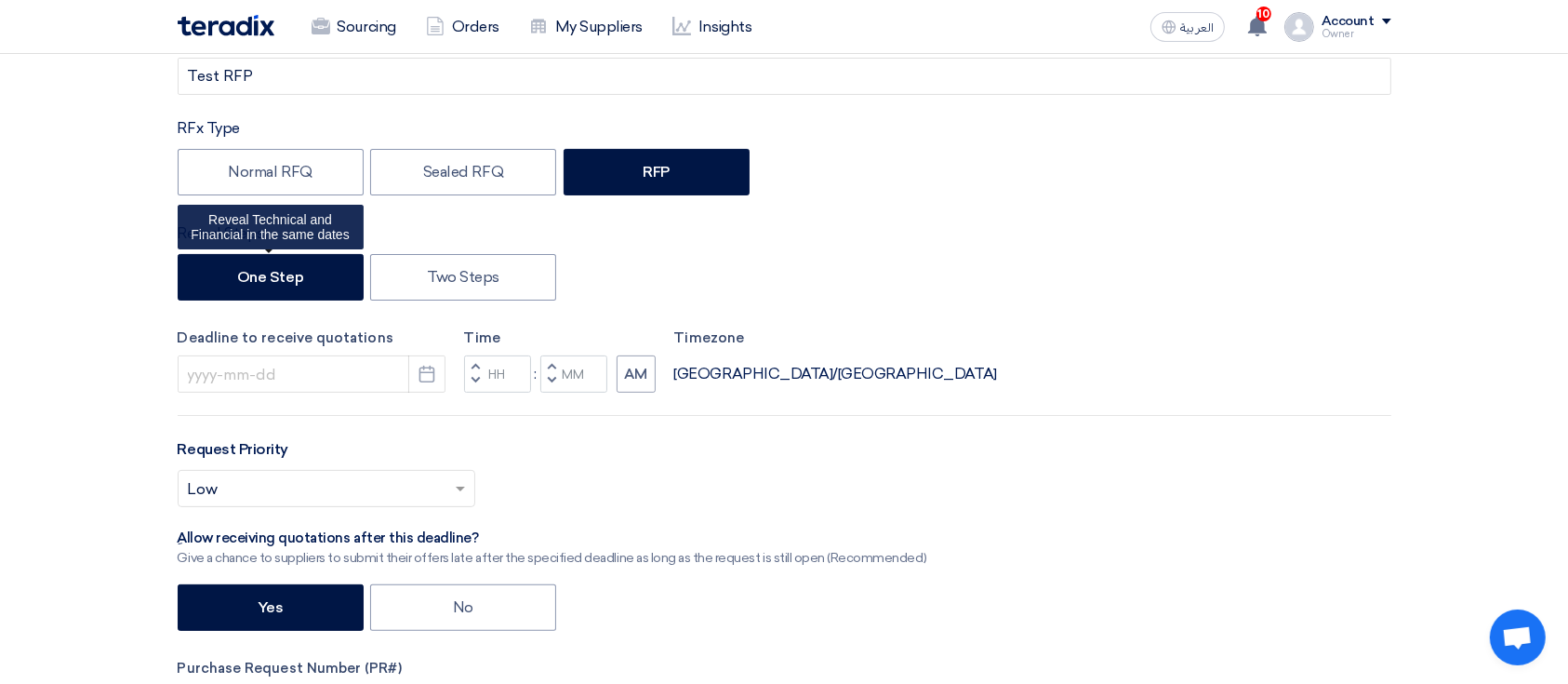
scroll to position [496, 0]
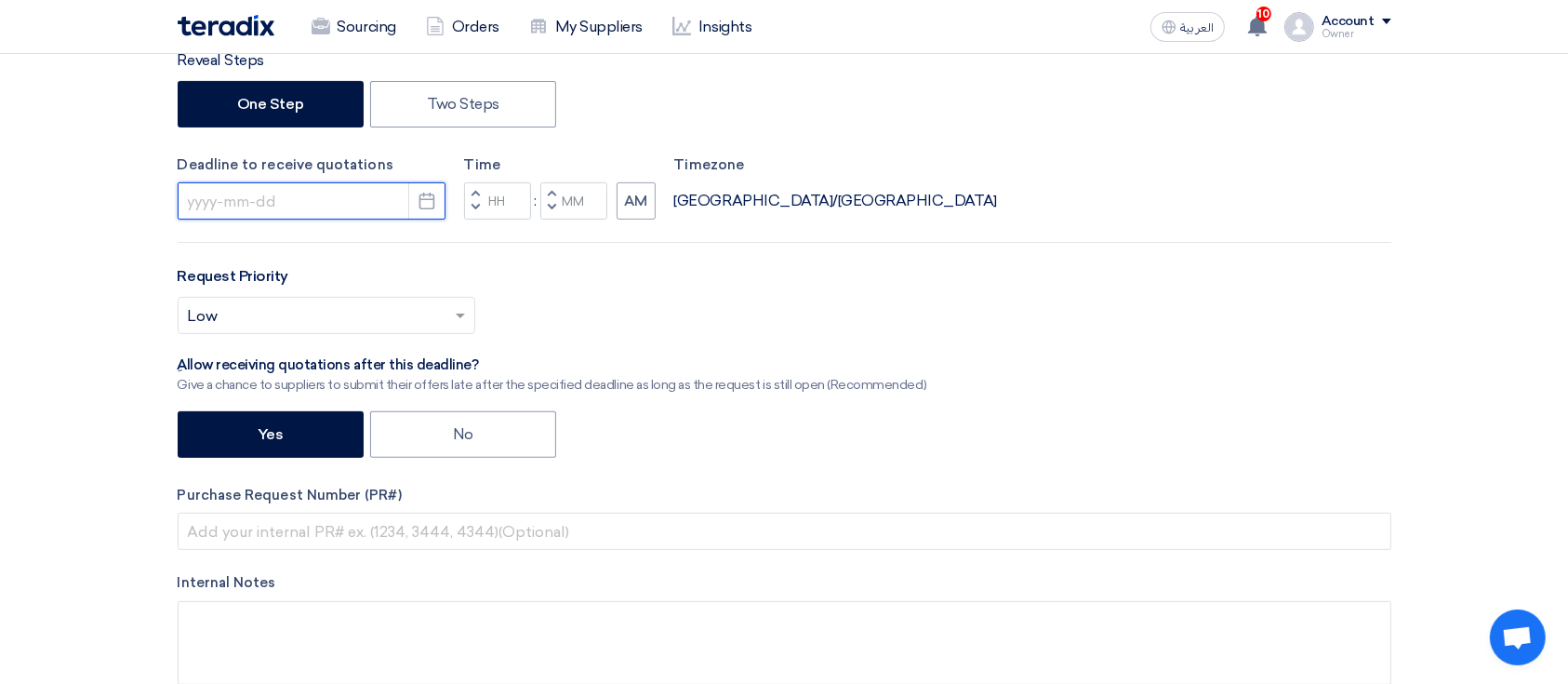
click at [373, 189] on input at bounding box center [311, 201] width 267 height 37
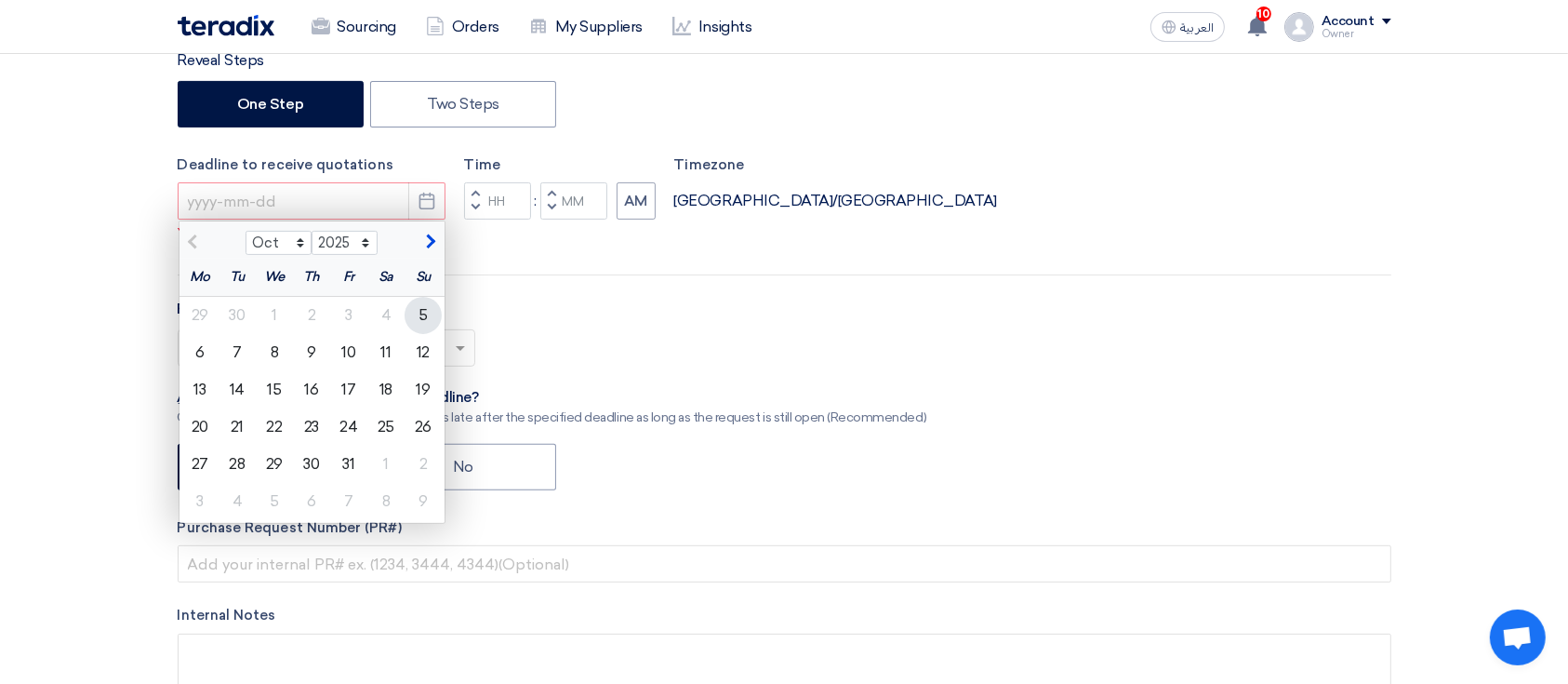
click at [429, 314] on div "5" at bounding box center [423, 315] width 37 height 37
type input "10/5/2025"
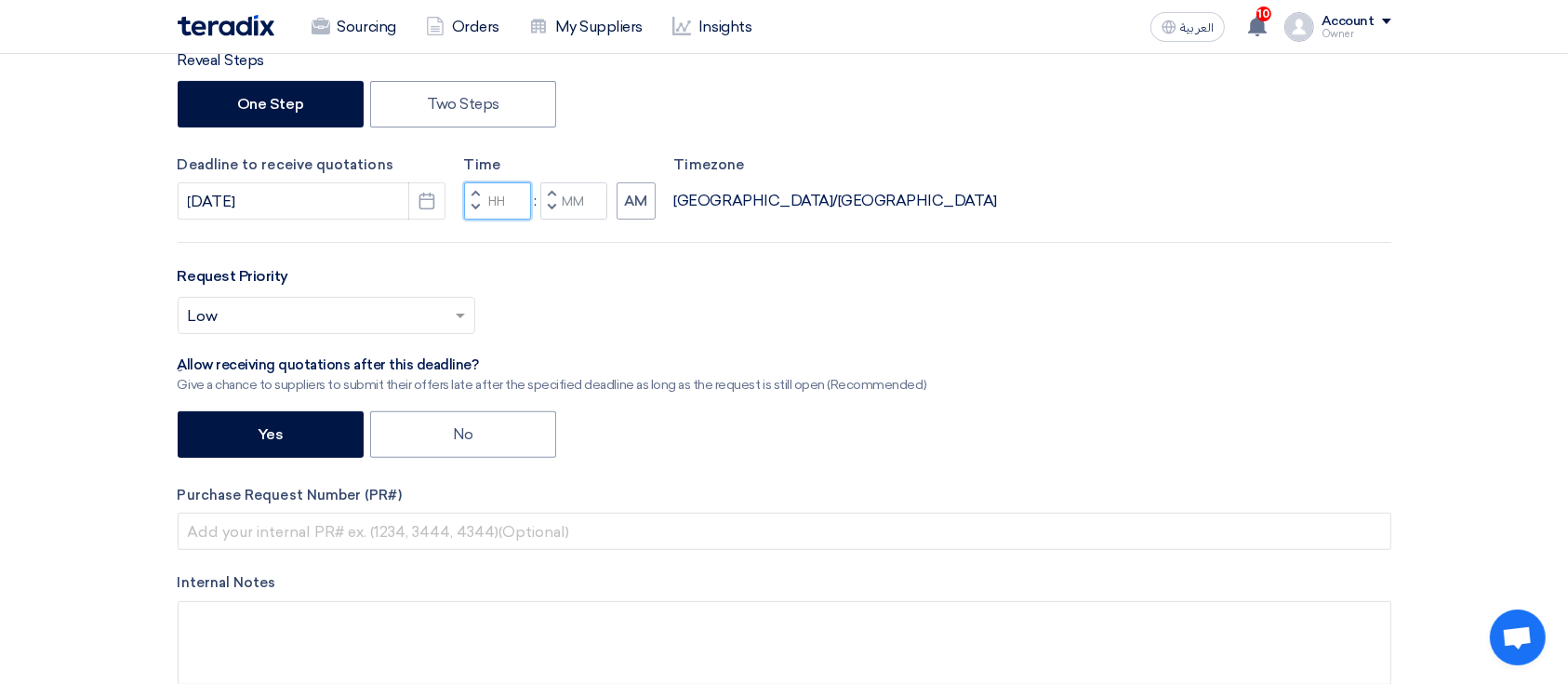
click at [510, 201] on input "Hours" at bounding box center [498, 201] width 67 height 37
type input "08"
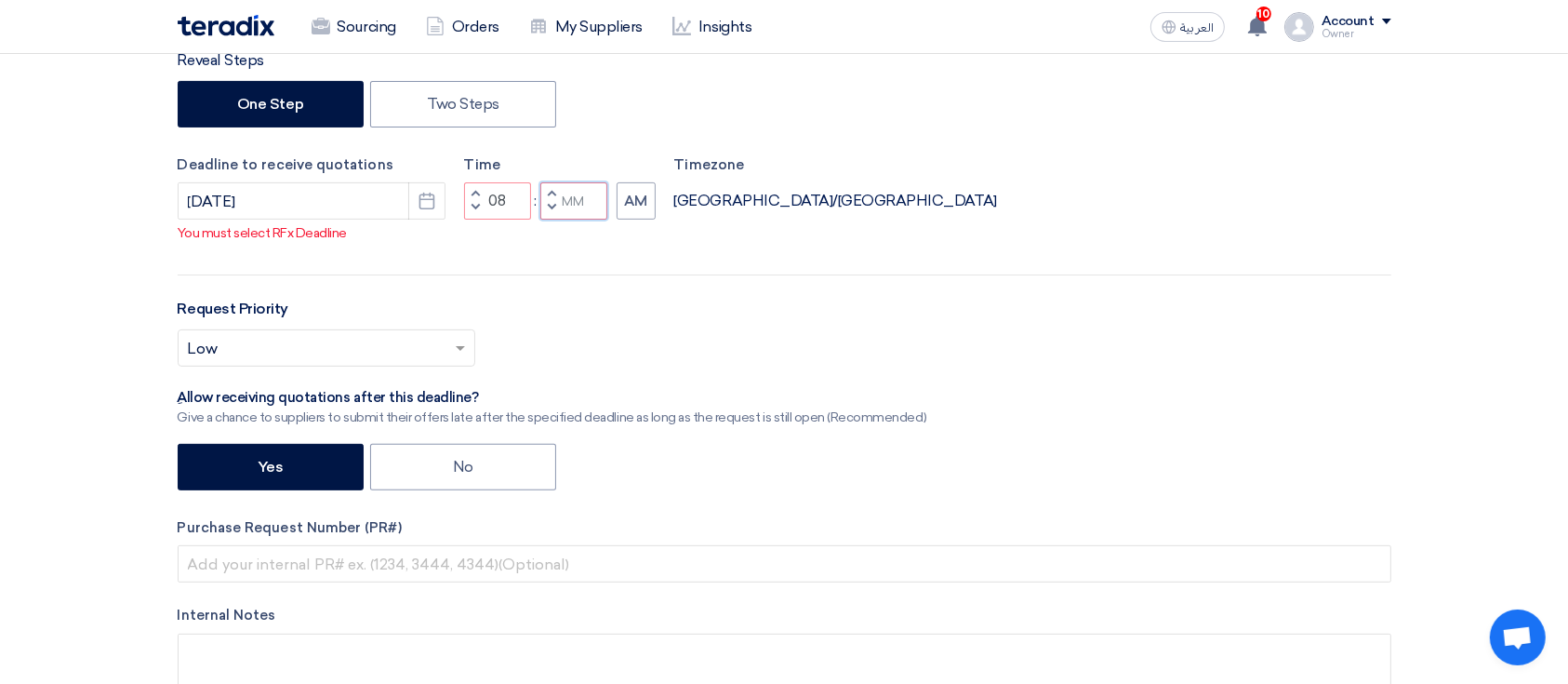
click at [594, 210] on input "Minutes" at bounding box center [574, 201] width 67 height 37
type input "30"
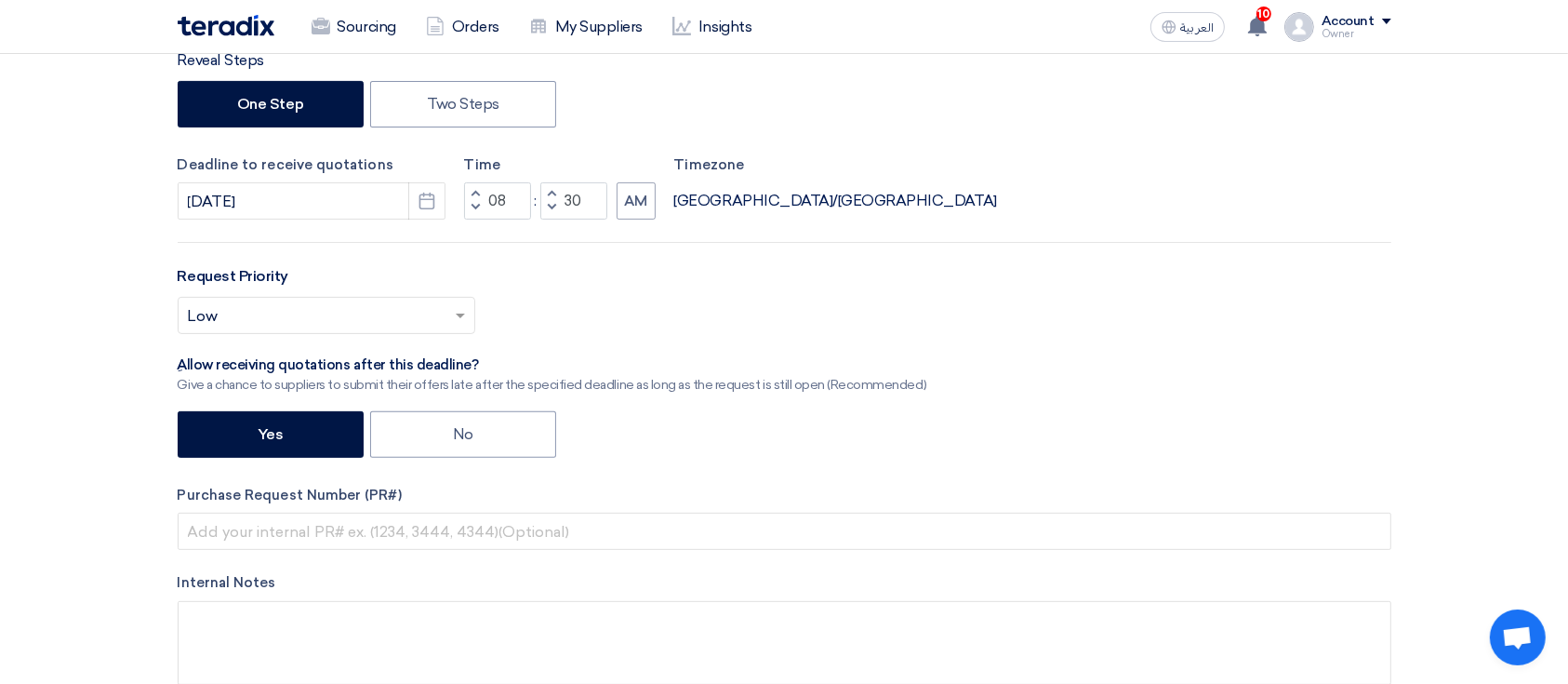
click at [625, 263] on div "RFx Title Test RFP RFx Type Normal RFQ Sealed RFQ RFP Reveal Steps One Step Two…" at bounding box center [784, 284] width 1241 height 857
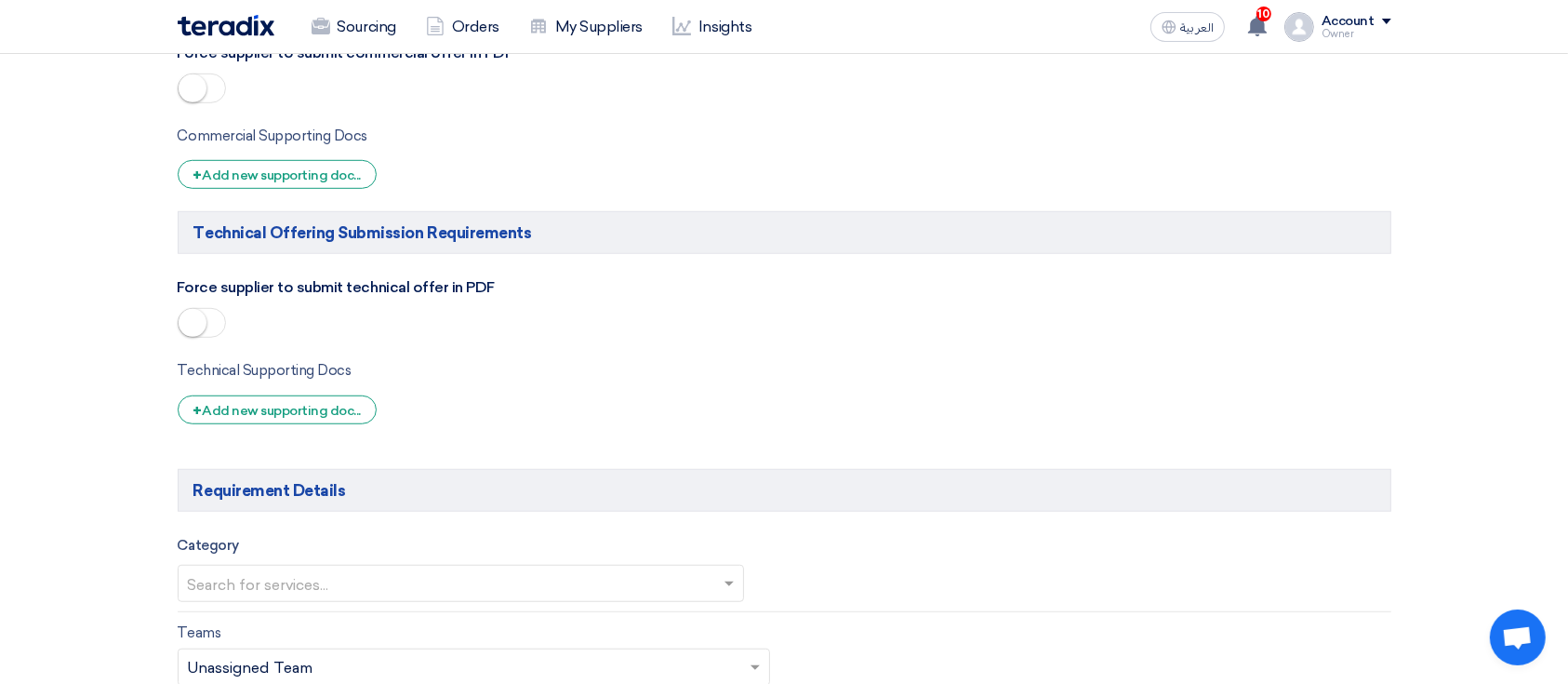
scroll to position [1488, 0]
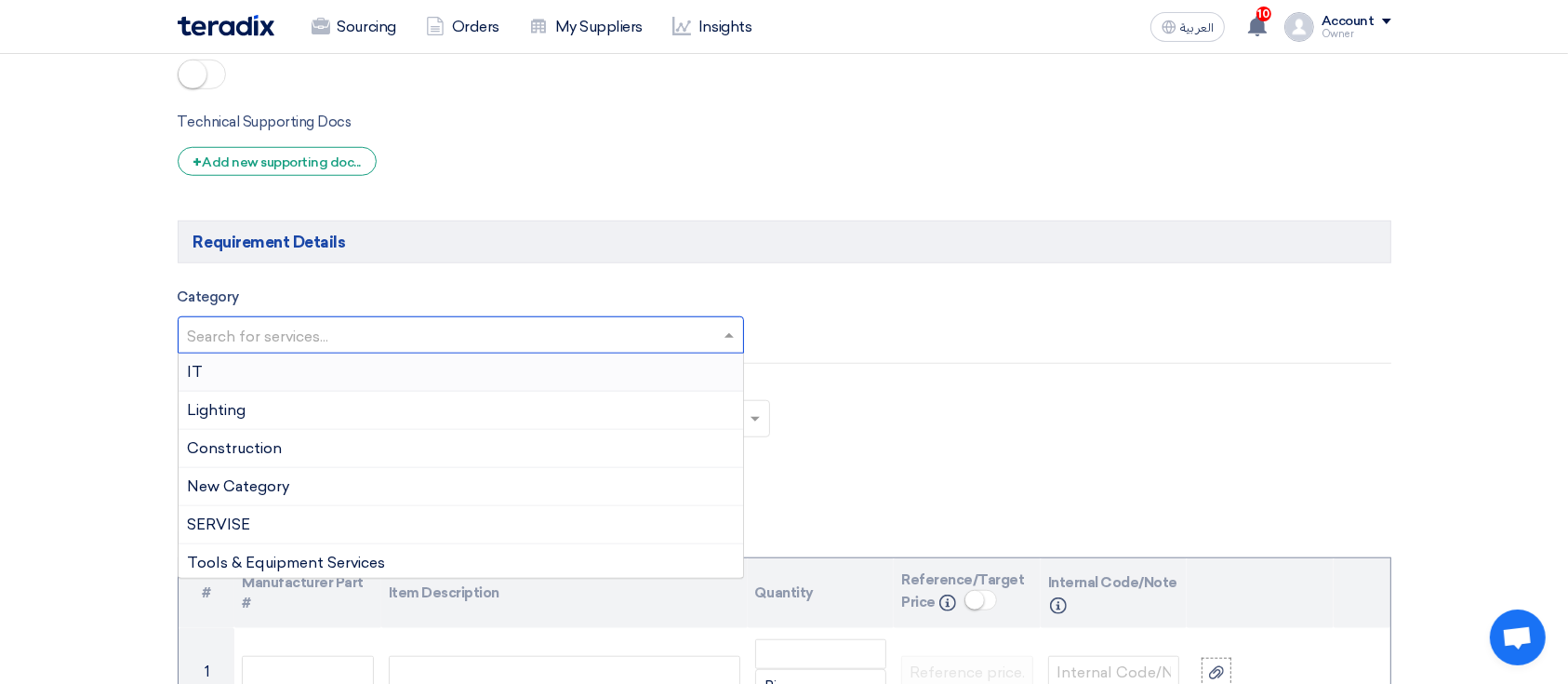
drag, startPoint x: 260, startPoint y: 316, endPoint x: 272, endPoint y: 330, distance: 18.4
click at [260, 316] on div "Search for services..." at bounding box center [461, 335] width 567 height 37
click at [278, 370] on div "IT" at bounding box center [461, 372] width 566 height 38
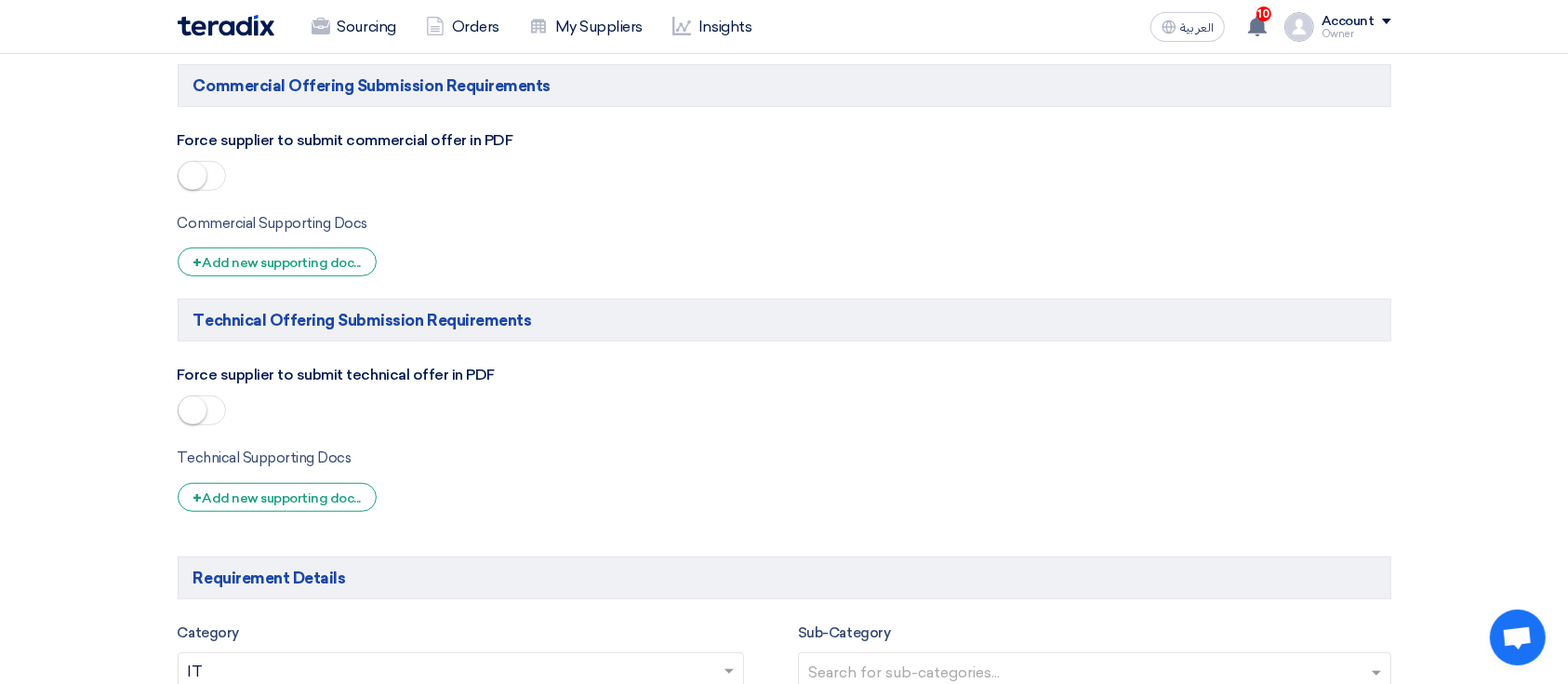
scroll to position [1116, 0]
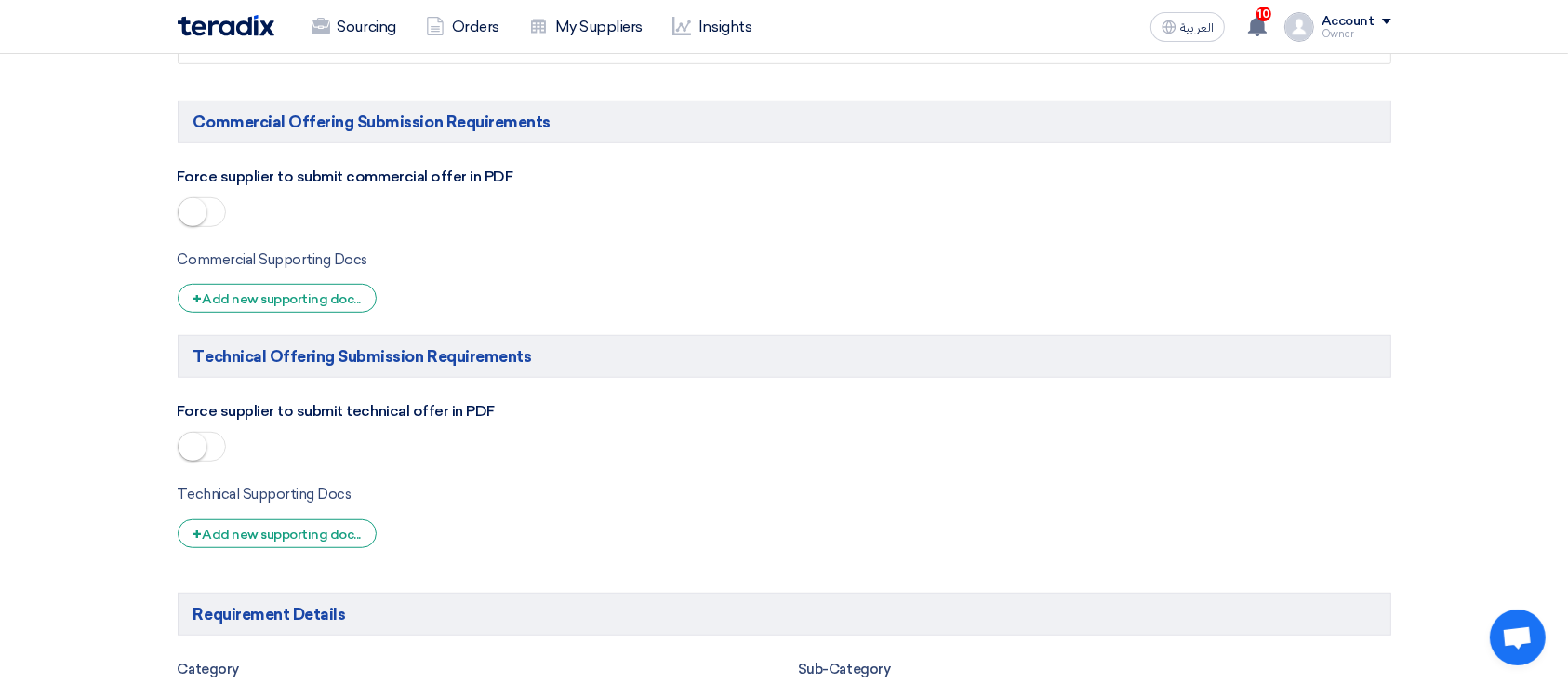
click at [196, 212] on small at bounding box center [193, 212] width 28 height 28
click at [196, 443] on small at bounding box center [193, 446] width 28 height 28
click at [218, 314] on div "Commercial Supporting Docs + Add new supporting doc..." at bounding box center [482, 288] width 607 height 80
click at [218, 302] on div "+ Add new supporting doc..." at bounding box center [278, 297] width 200 height 29
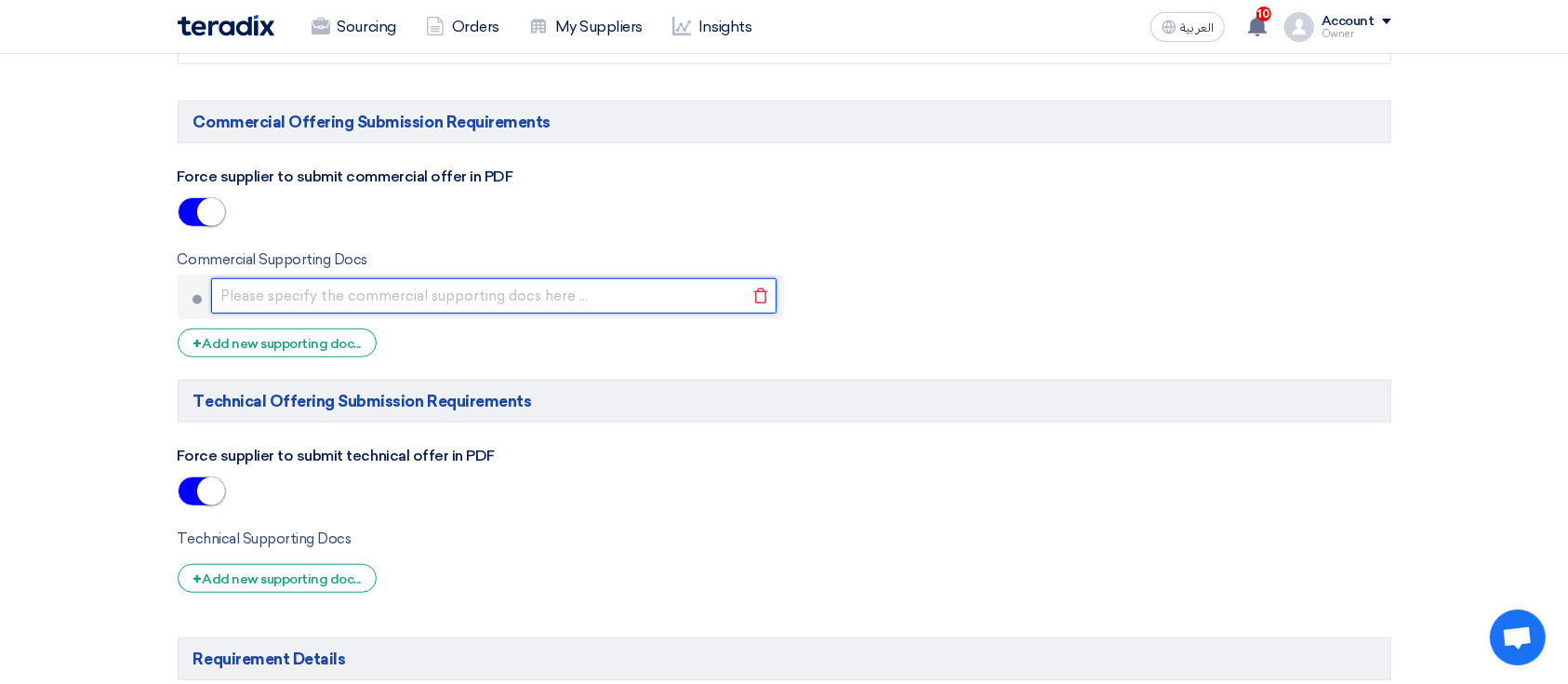
click at [237, 300] on input "text" at bounding box center [495, 295] width 566 height 35
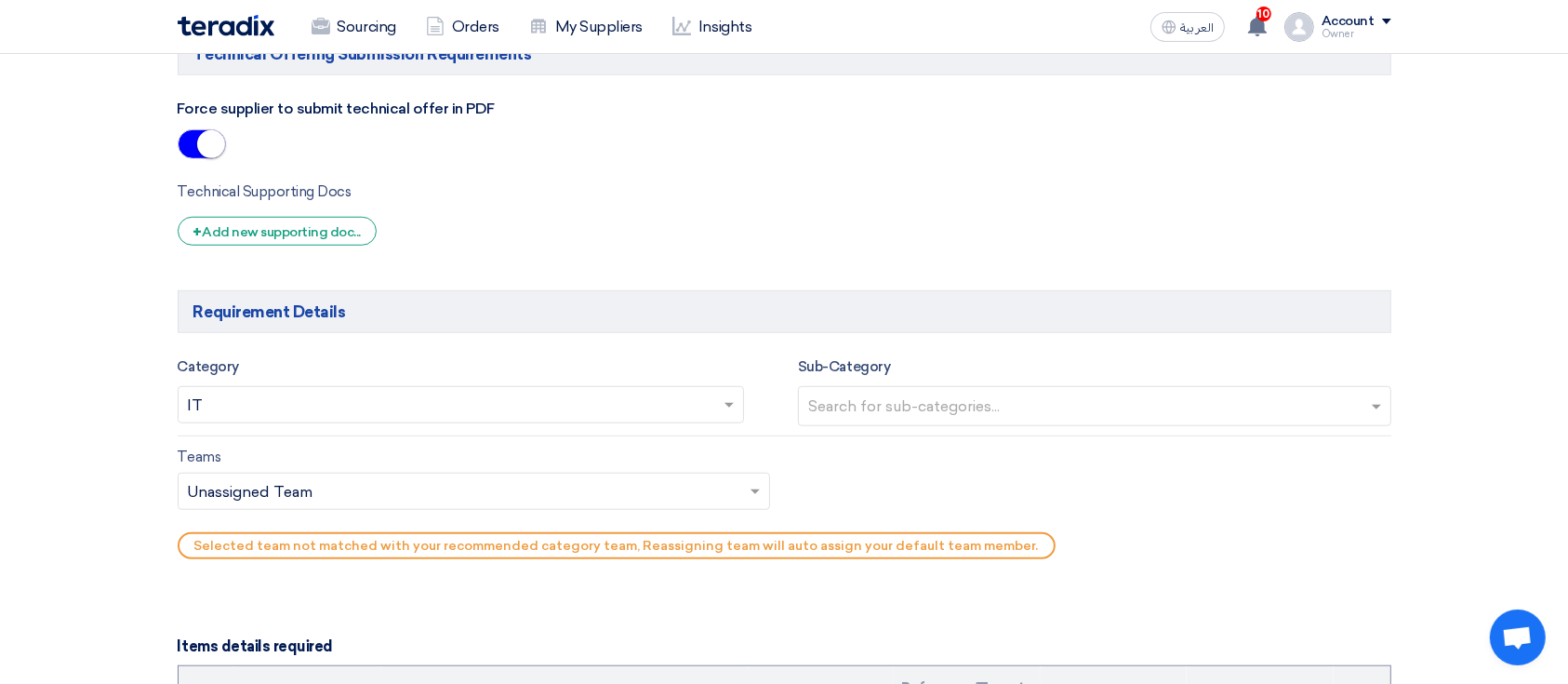
scroll to position [1611, 0]
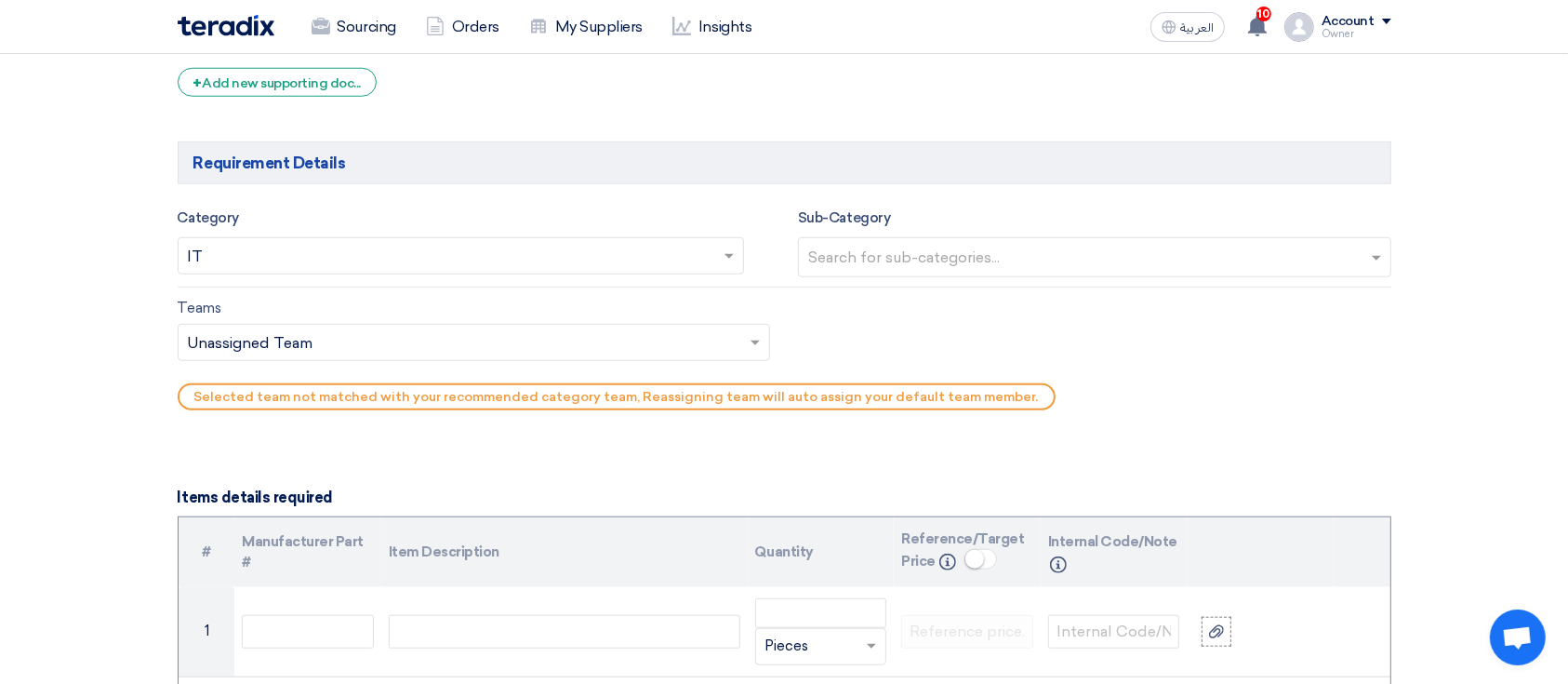
click at [831, 251] on input "text" at bounding box center [1097, 258] width 578 height 31
click at [829, 324] on span "Servers" at bounding box center [834, 333] width 52 height 18
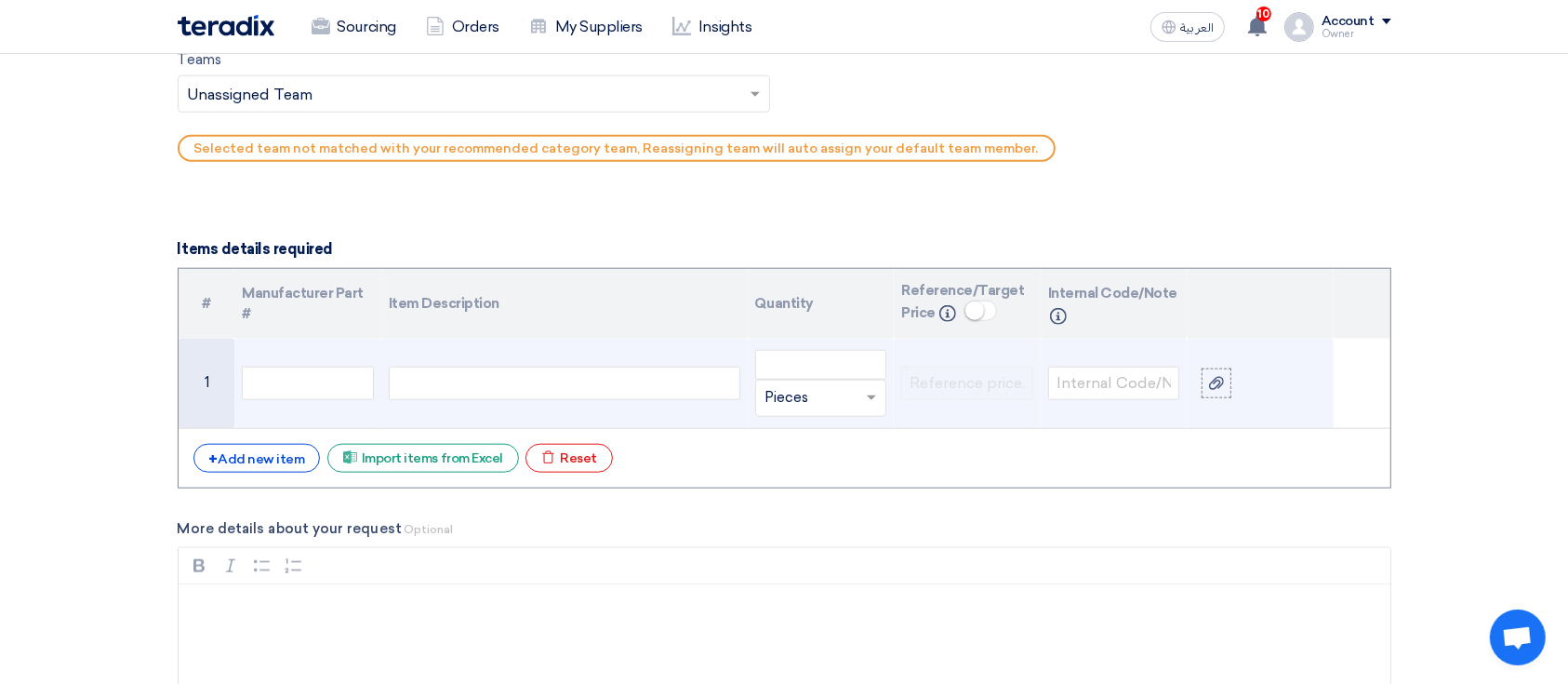
click at [582, 369] on div at bounding box center [564, 383] width 351 height 34
click at [818, 352] on input "number" at bounding box center [821, 364] width 132 height 30
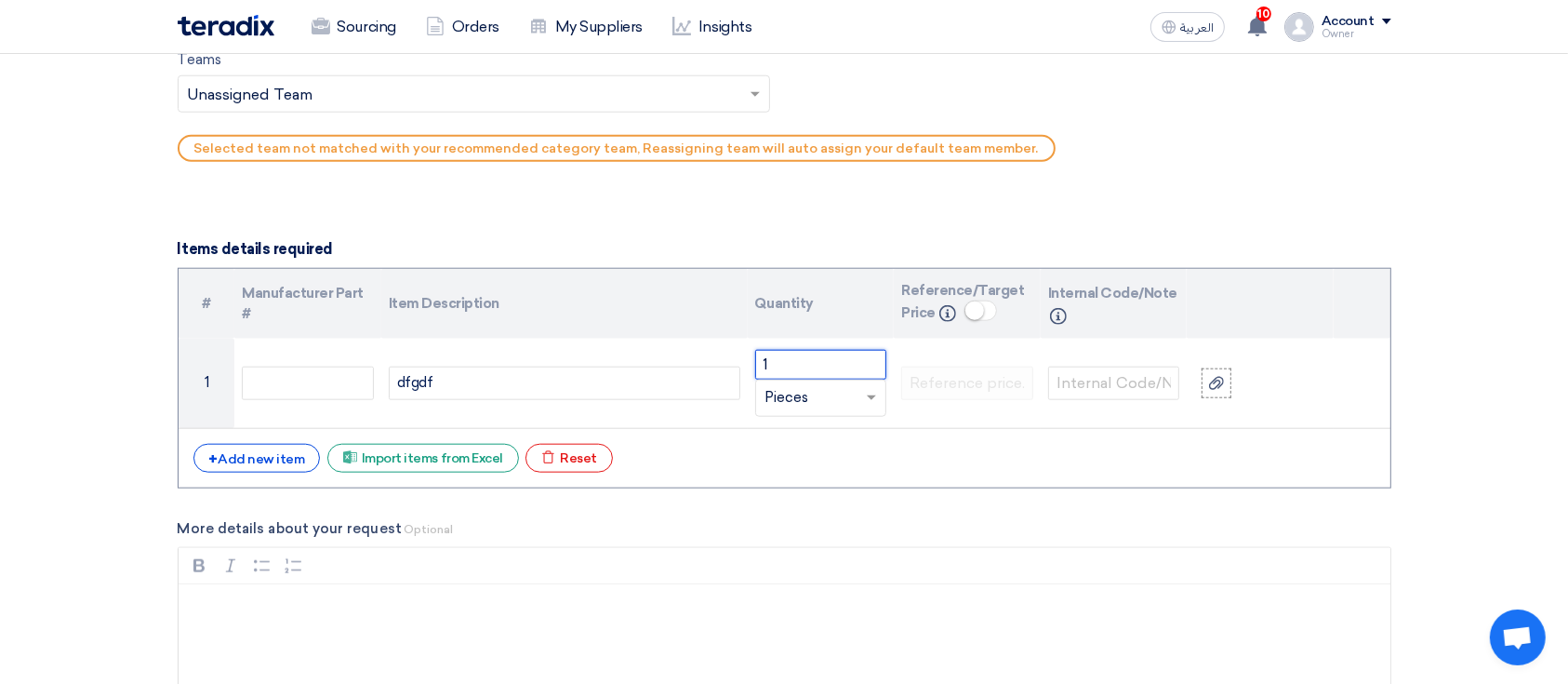
type input "1"
click at [558, 275] on th "Item Description" at bounding box center [564, 303] width 366 height 70
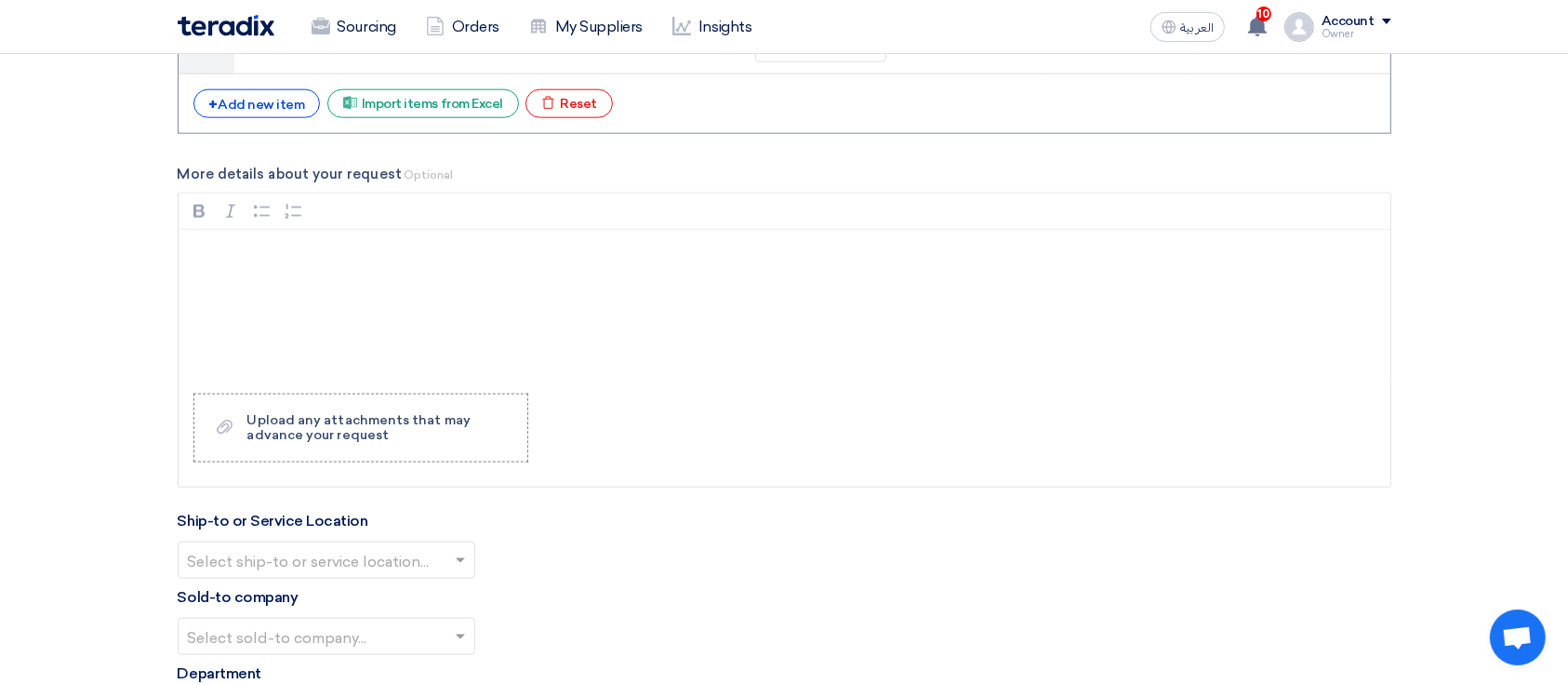
scroll to position [2356, 0]
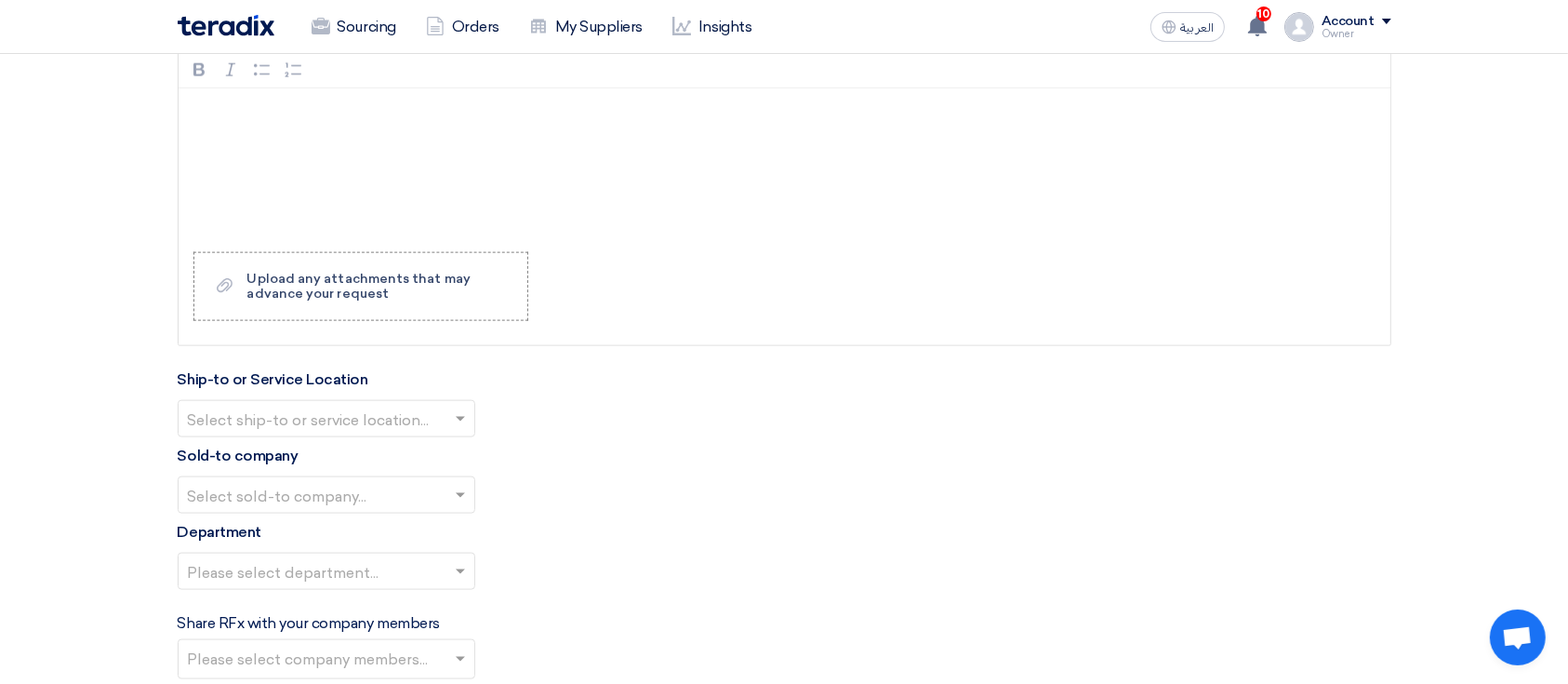
click at [406, 413] on input "text" at bounding box center [317, 419] width 258 height 31
click at [424, 491] on div "Store 2" at bounding box center [326, 494] width 295 height 38
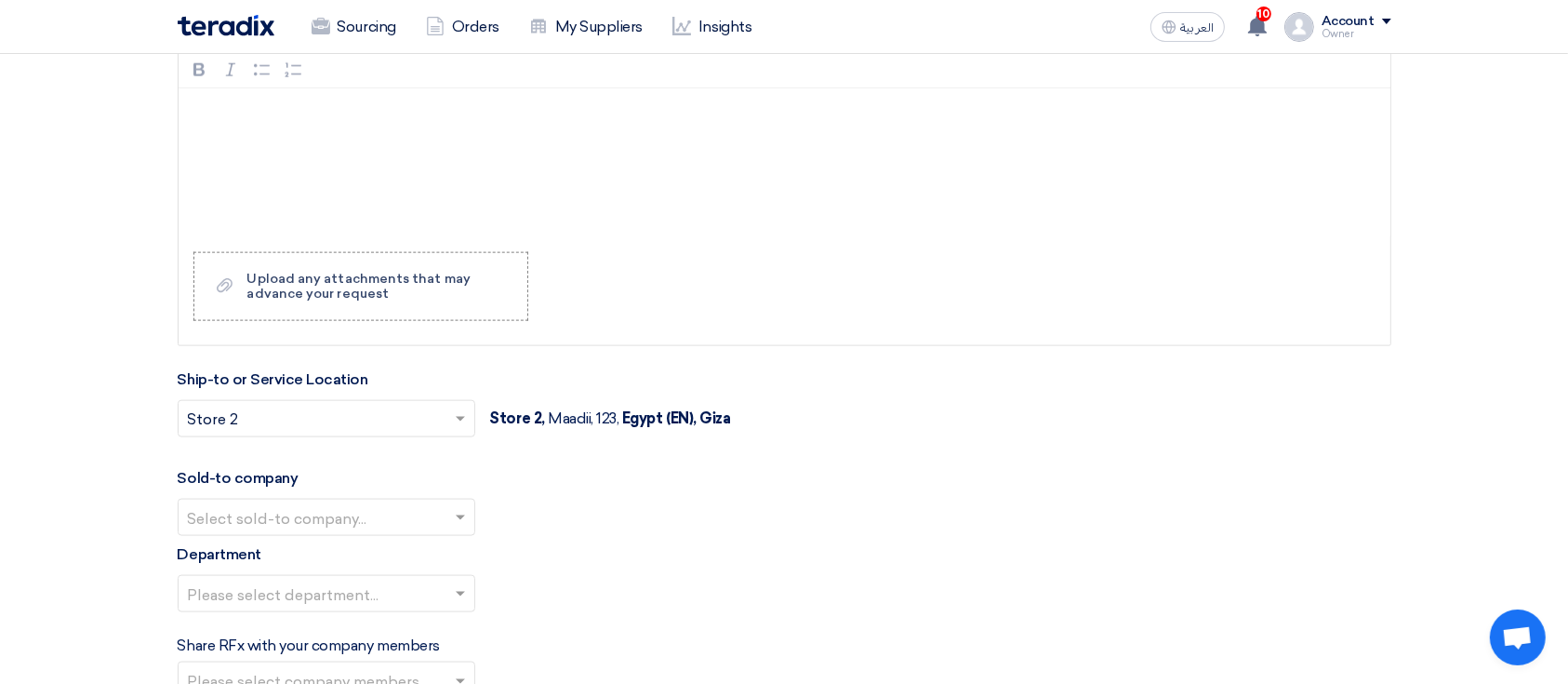
scroll to position [2604, 0]
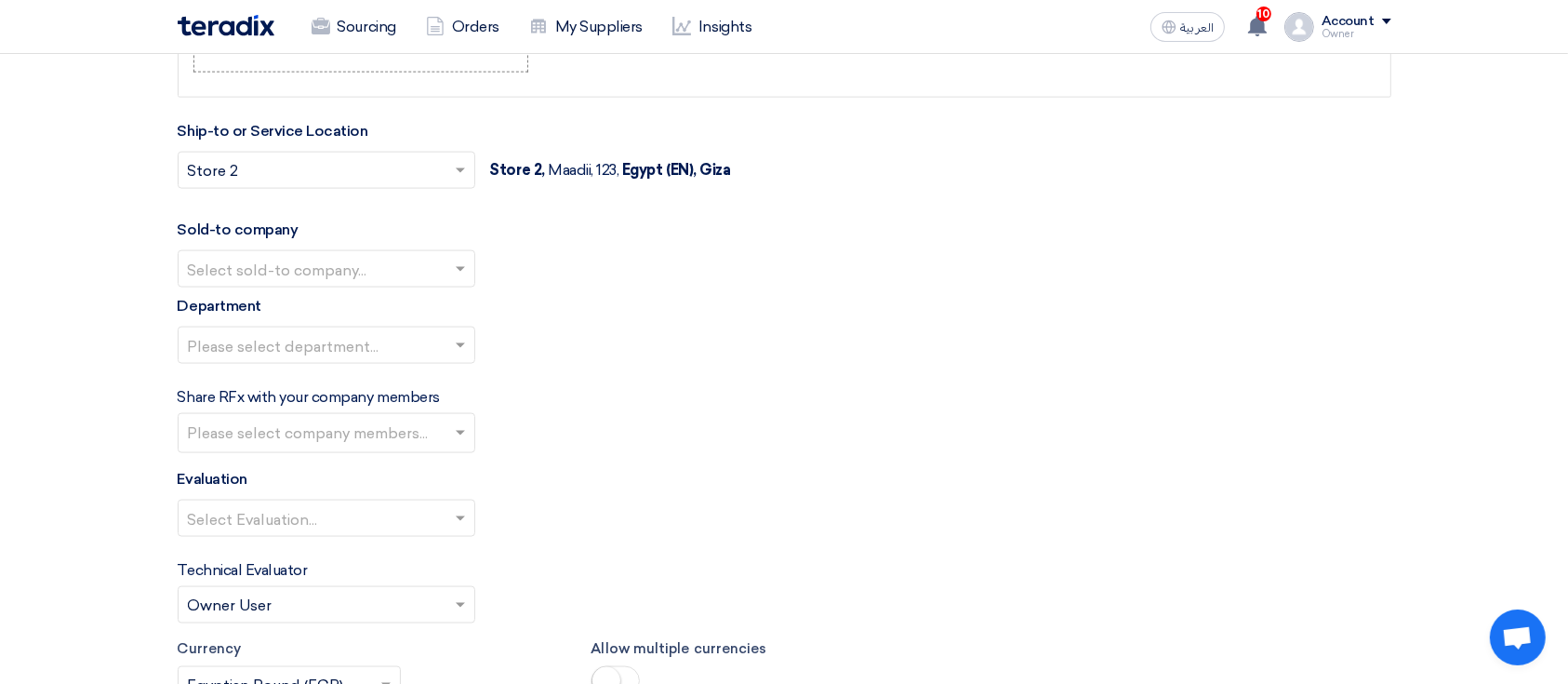
click at [428, 259] on input "text" at bounding box center [317, 269] width 258 height 31
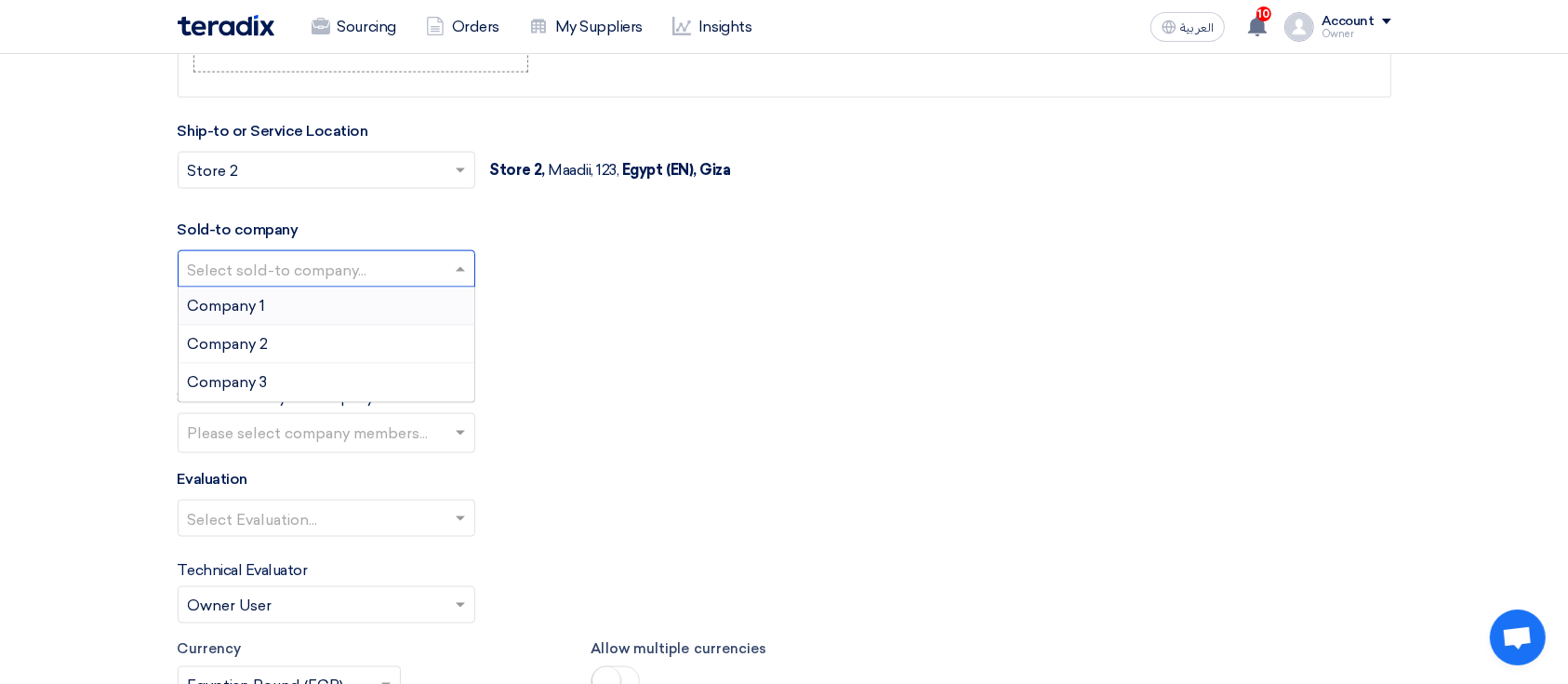
click at [430, 315] on div "Company 1" at bounding box center [326, 306] width 295 height 38
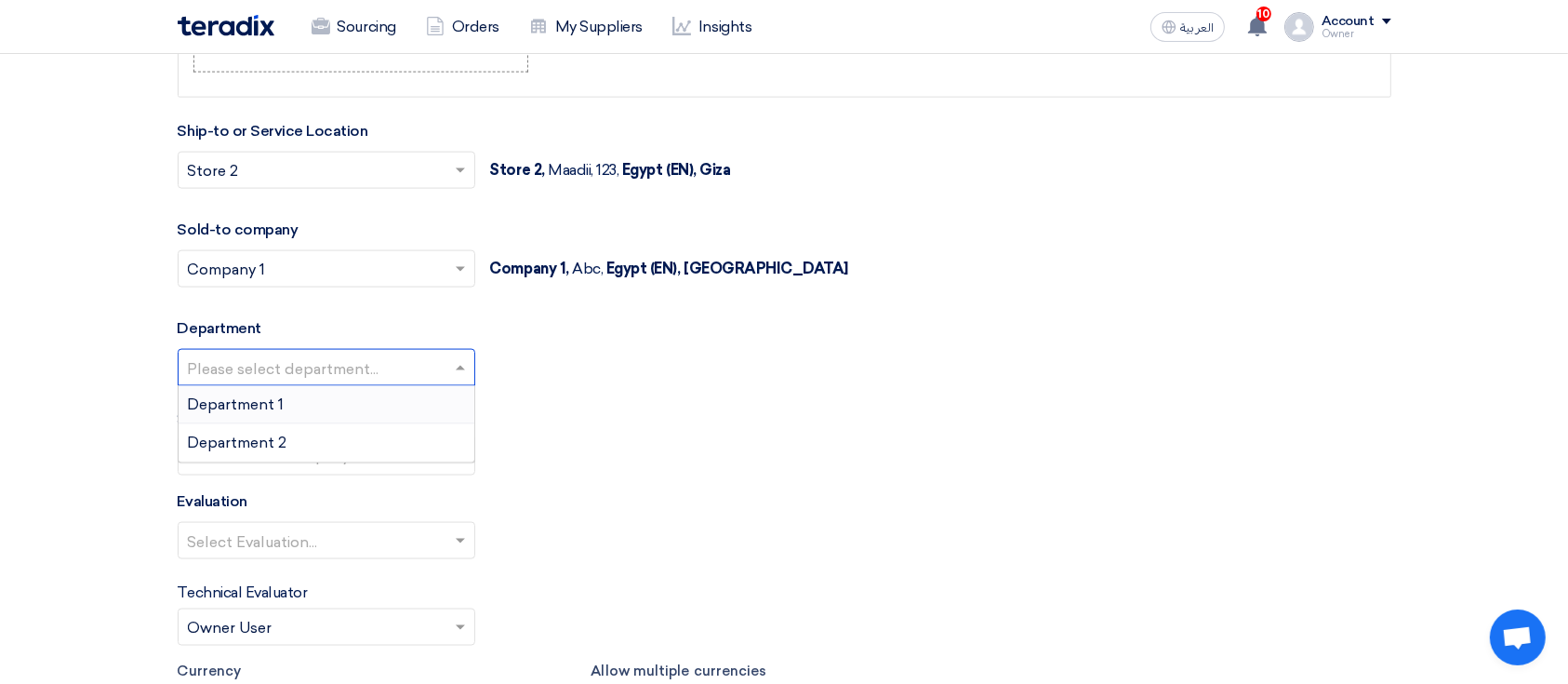
drag, startPoint x: 413, startPoint y: 369, endPoint x: 415, endPoint y: 390, distance: 21.1
click at [414, 369] on input "text" at bounding box center [317, 368] width 258 height 31
click at [409, 398] on div "Department 1" at bounding box center [326, 404] width 295 height 38
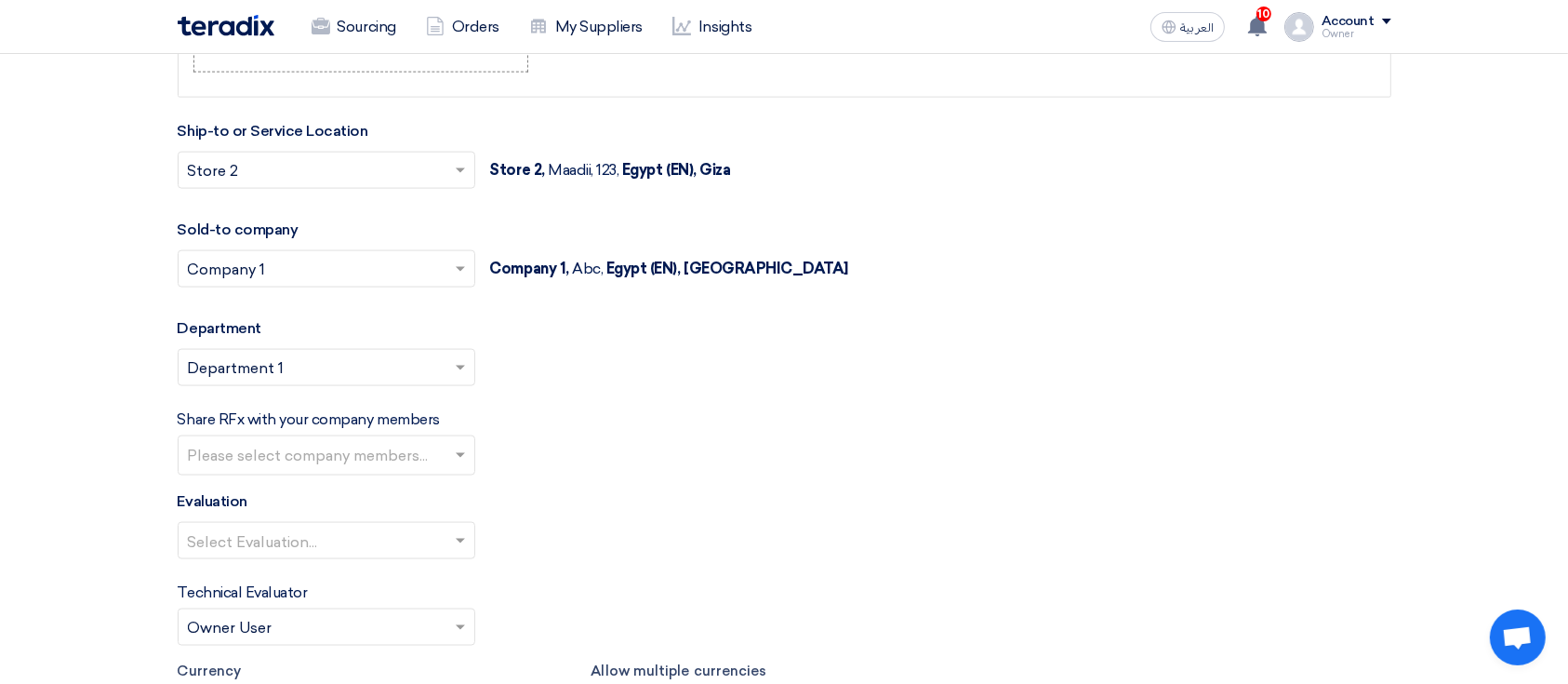
scroll to position [2852, 0]
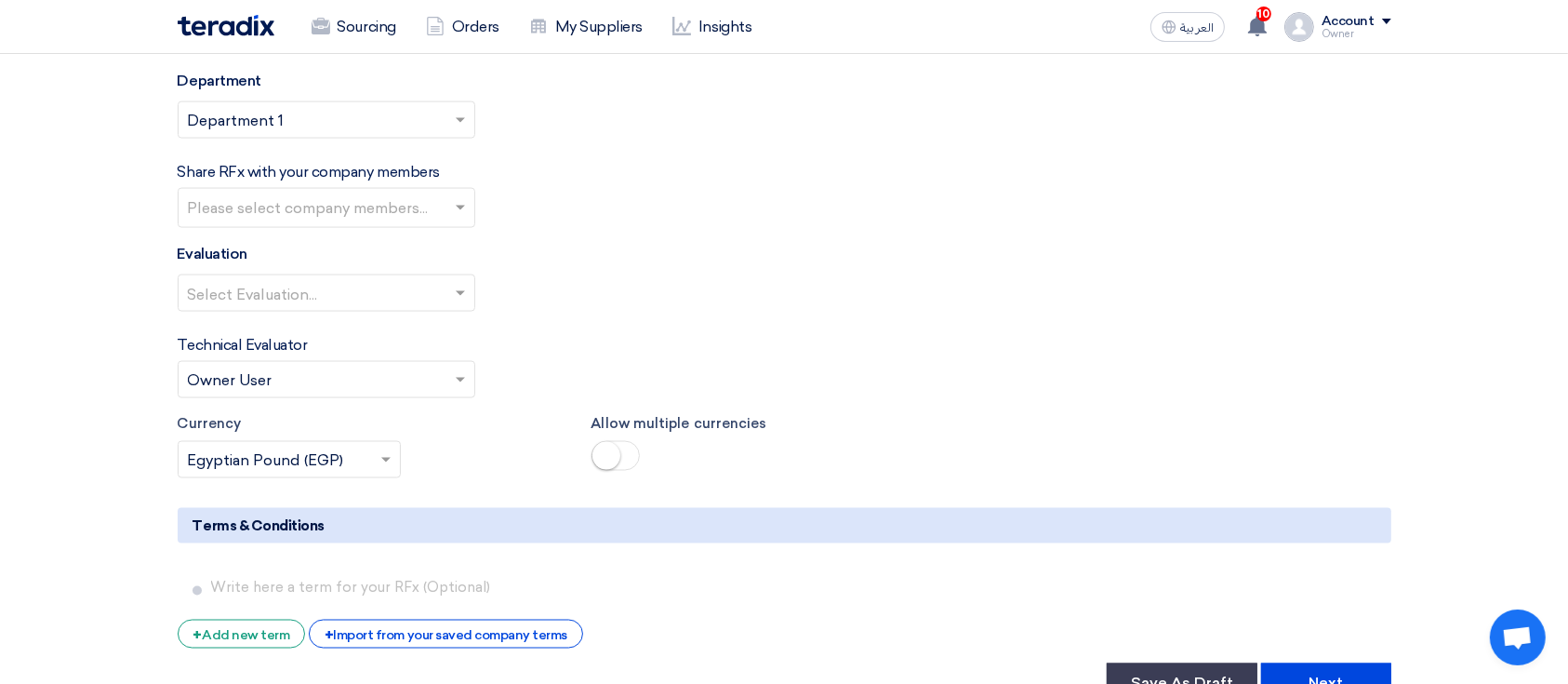
click at [400, 294] on input "text" at bounding box center [317, 294] width 258 height 31
click at [395, 336] on div "RFP Evaluation all Factors" at bounding box center [326, 330] width 295 height 37
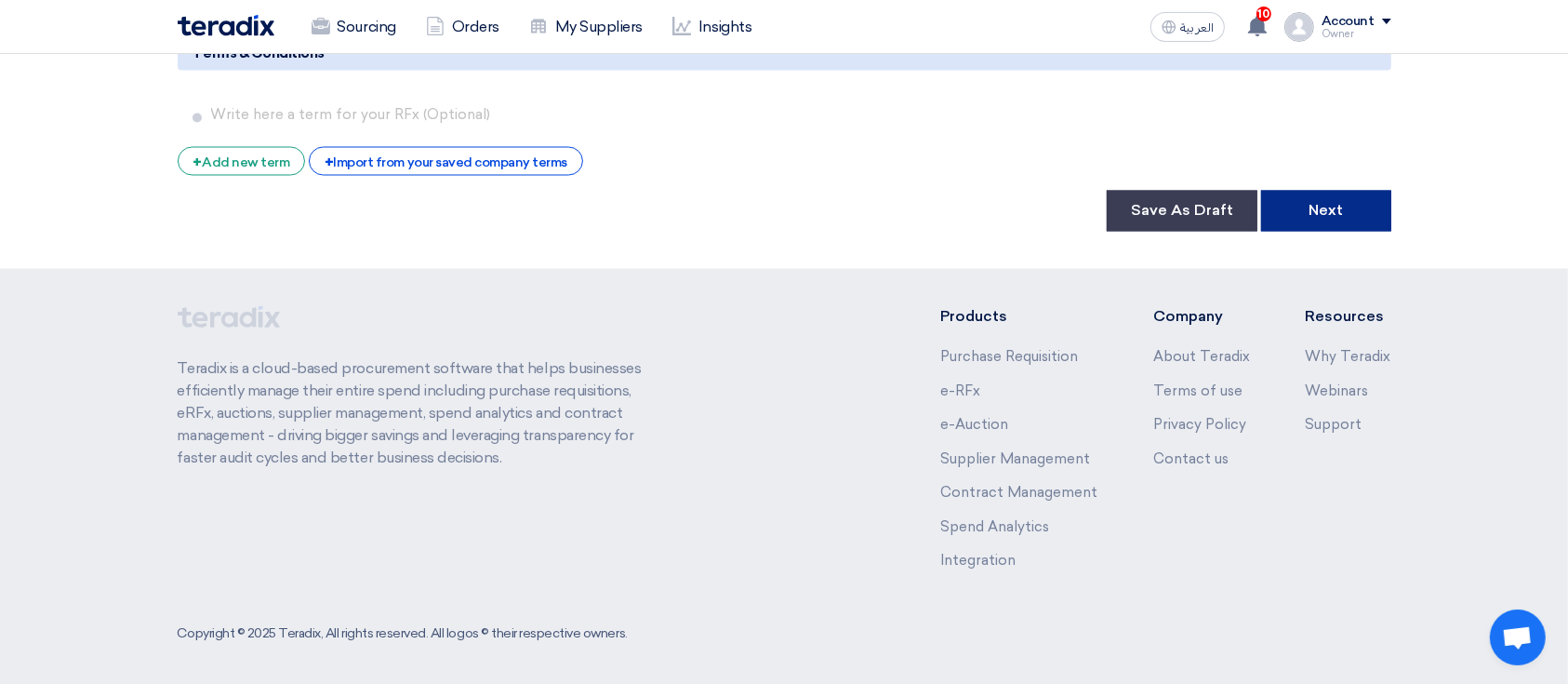
click at [1373, 224] on button "Next" at bounding box center [1326, 212] width 130 height 41
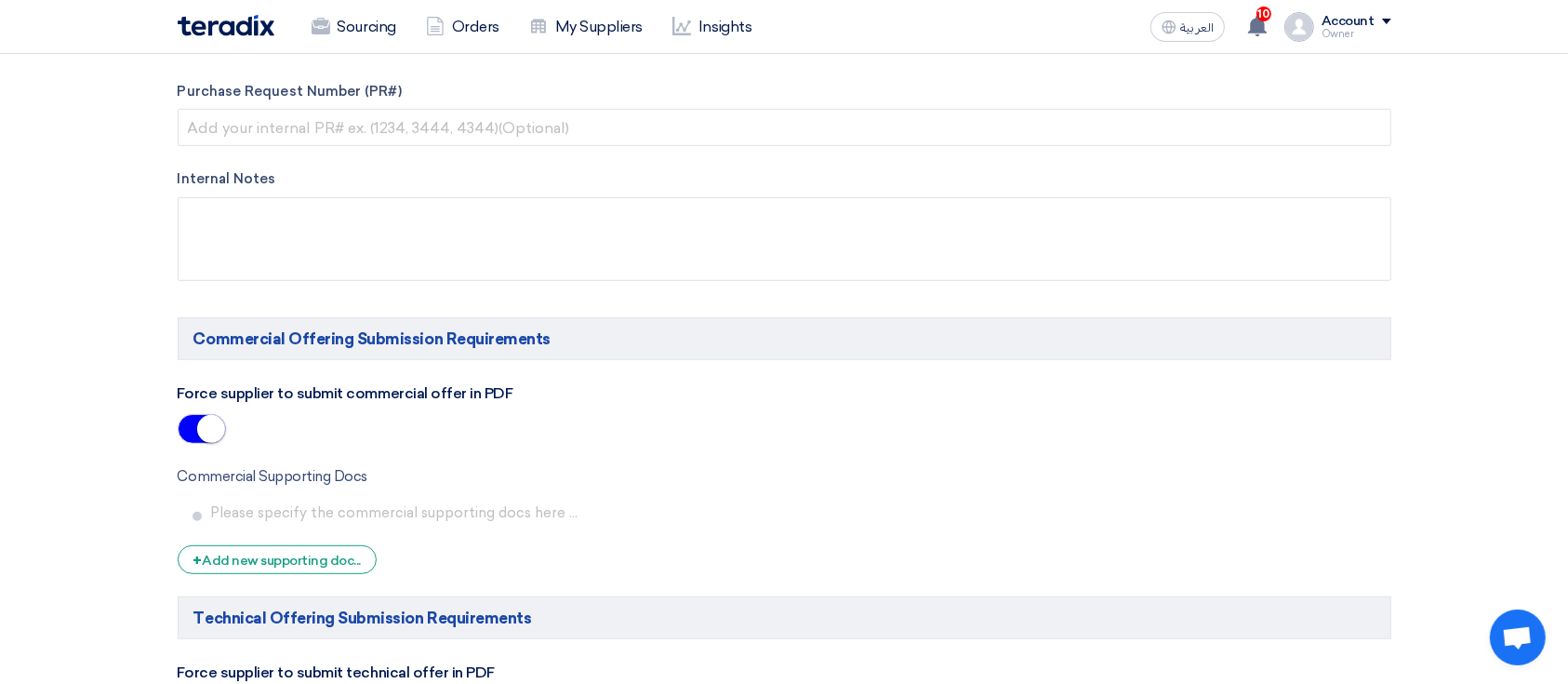
scroll to position [1023, 0]
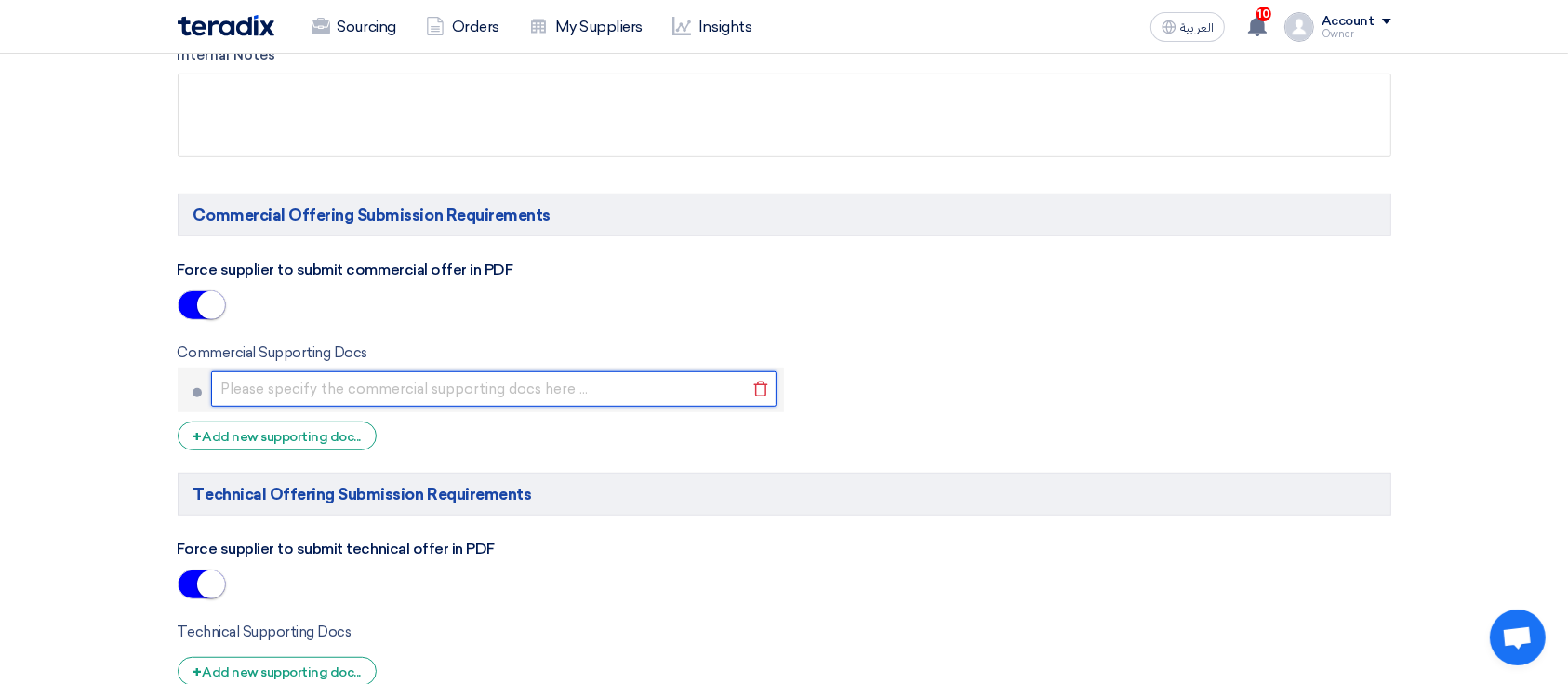
click at [328, 383] on input "text" at bounding box center [495, 389] width 566 height 35
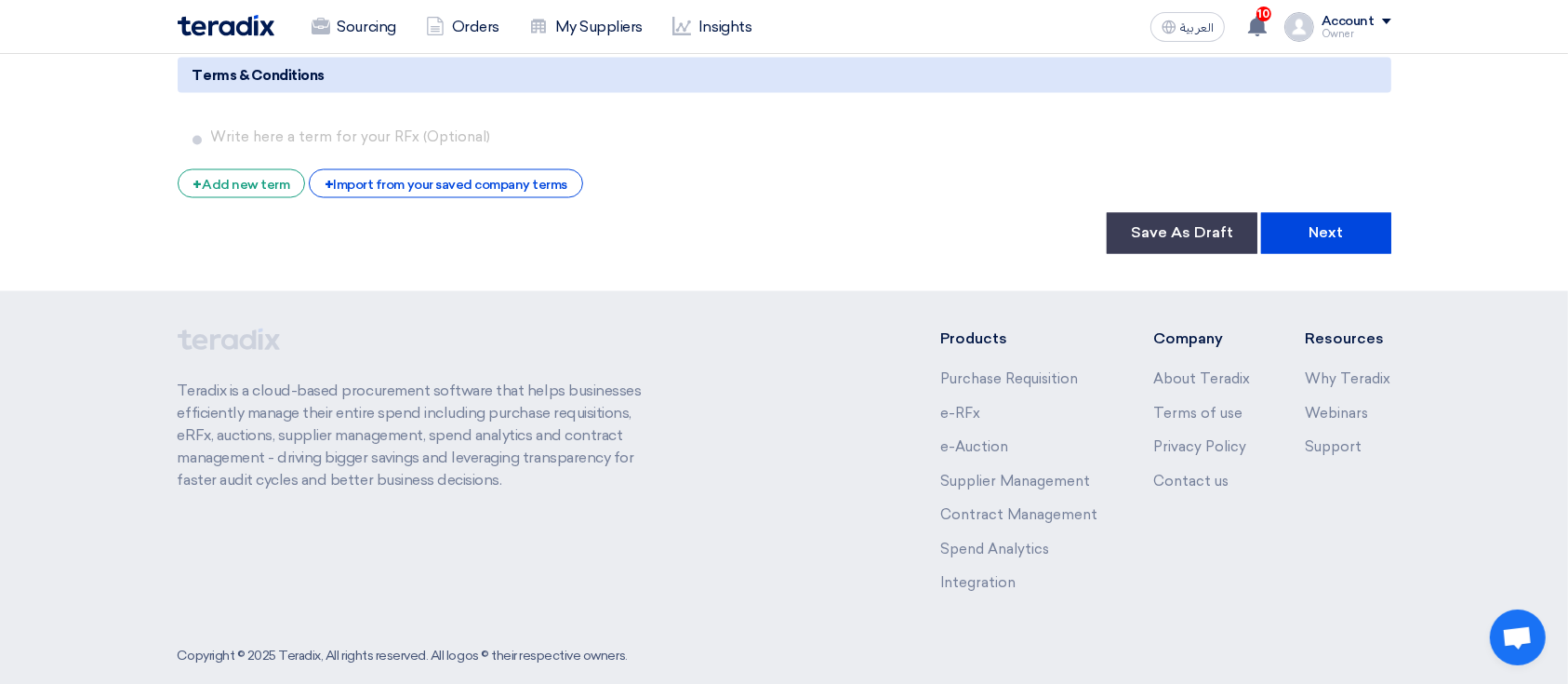
scroll to position [3324, 0]
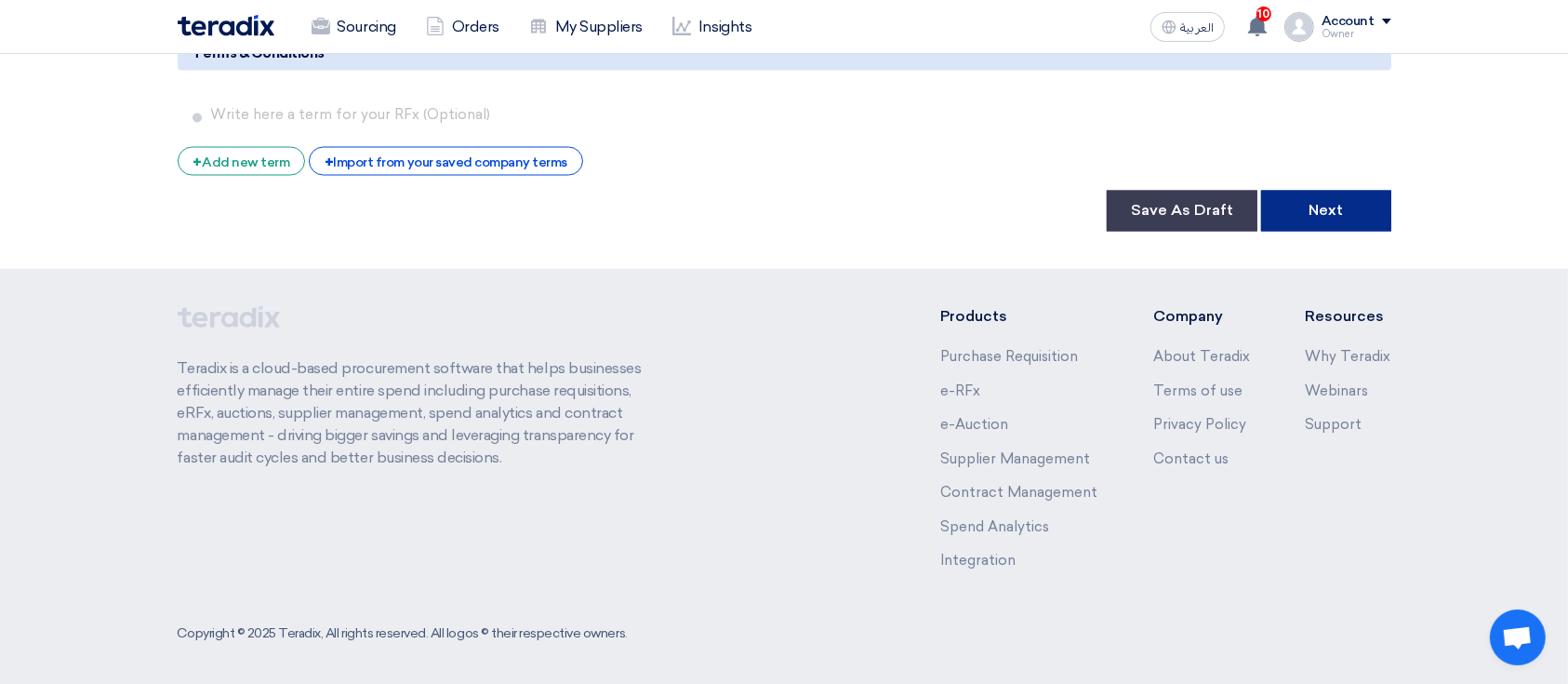
type input "werwergwert"
click at [1327, 207] on button "Next" at bounding box center [1326, 212] width 130 height 41
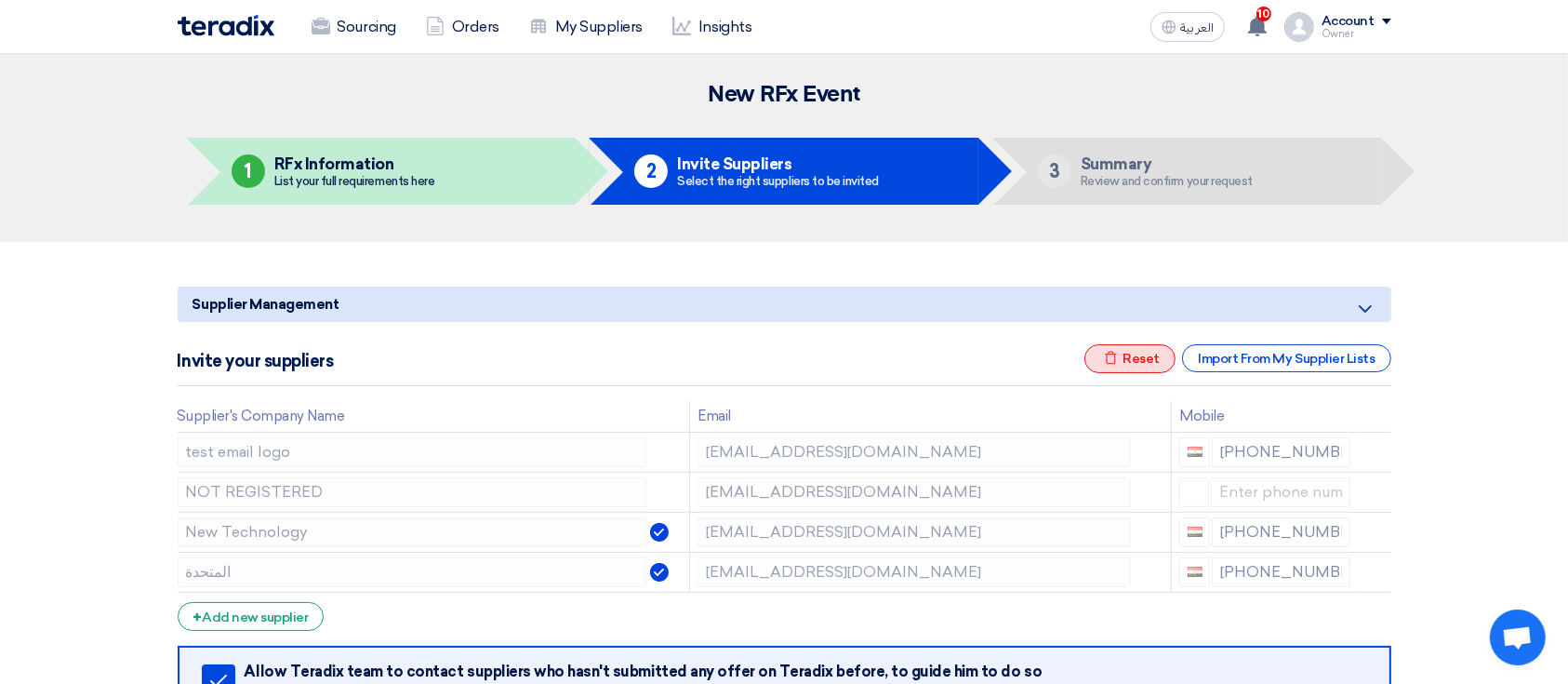
click at [1149, 355] on div "Excel file Reset" at bounding box center [1130, 358] width 91 height 29
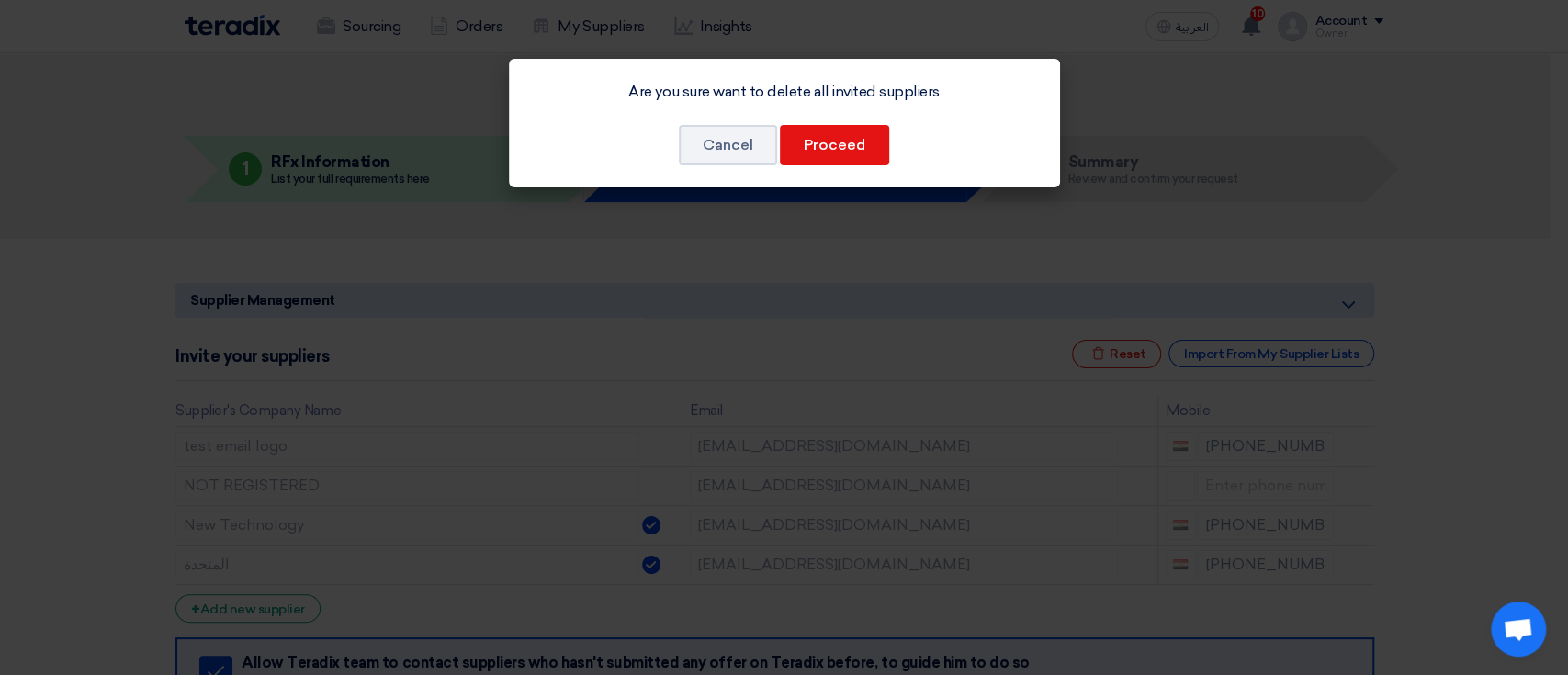
click at [850, 121] on div "Are you sure want to delete all invited suppliers Cancel Proceed" at bounding box center [784, 123] width 551 height 129
click at [852, 145] on button "Proceed" at bounding box center [834, 145] width 110 height 40
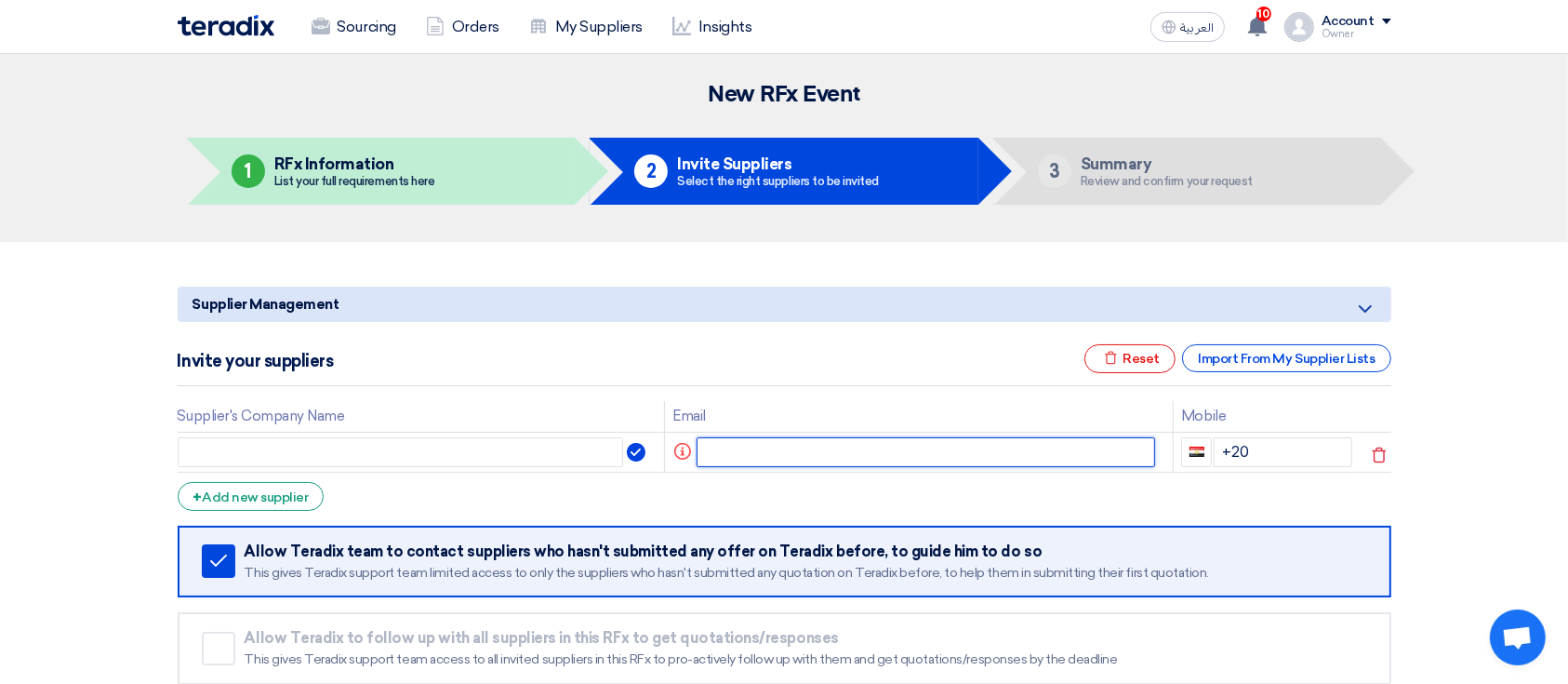
click at [734, 445] on input "text" at bounding box center [925, 452] width 458 height 30
paste input "hecob48443@aiwanlab.com"
type input "hecob48443@aiwanlab.com"
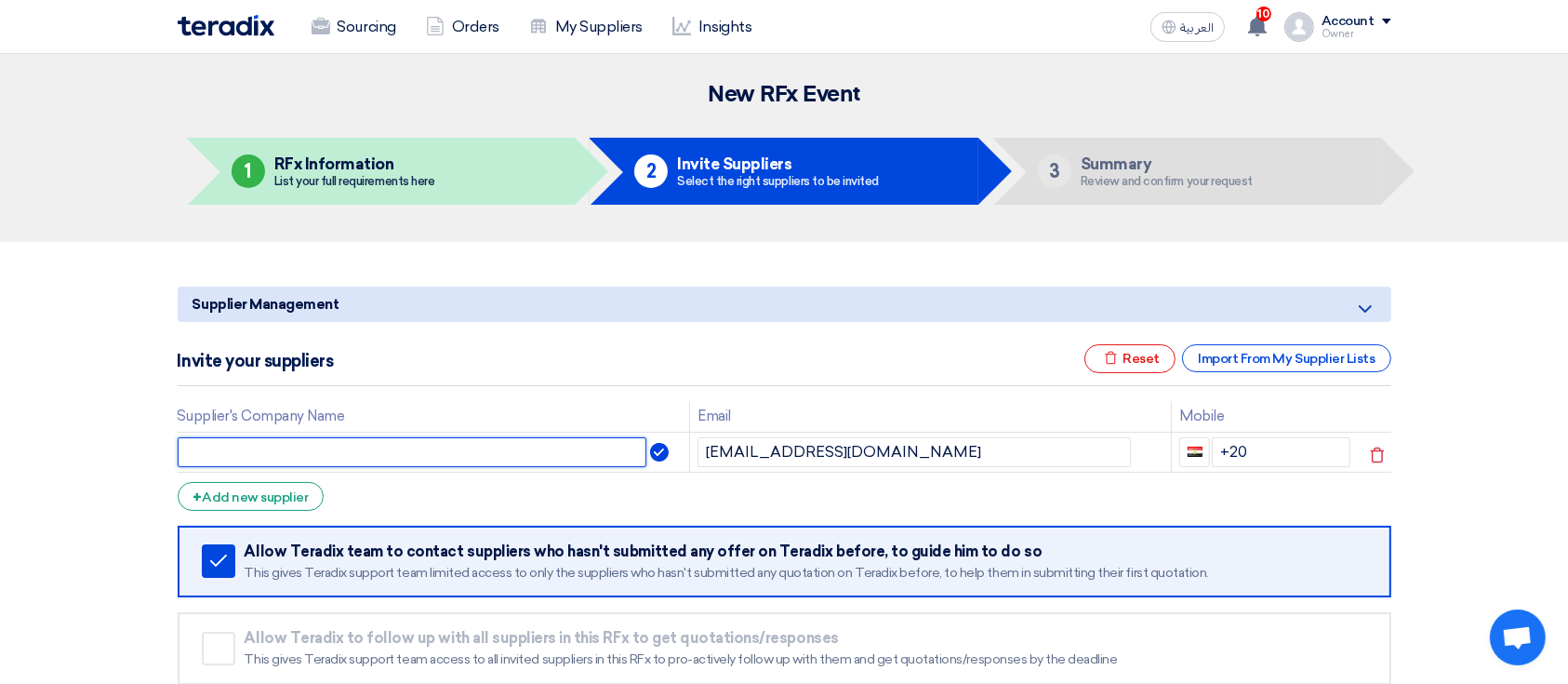
click at [632, 441] on input "text" at bounding box center [413, 452] width 470 height 30
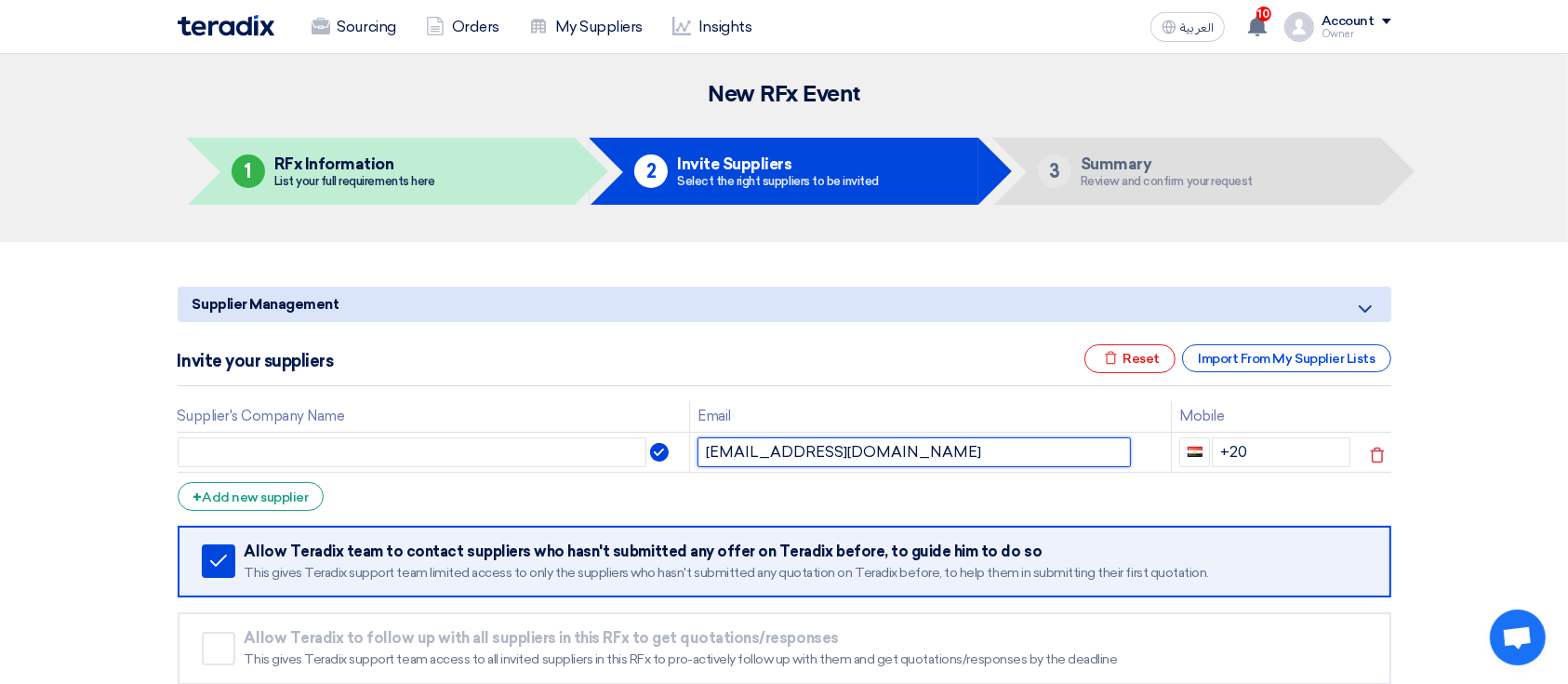
click at [809, 449] on input "hecob48443@aiwanlab.com" at bounding box center [913, 452] width 433 height 30
click at [809, 445] on input "hecob48443@aiwanlab.com" at bounding box center [913, 452] width 433 height 30
click at [626, 447] on input "text" at bounding box center [413, 452] width 470 height 30
paste input "aiwanlab"
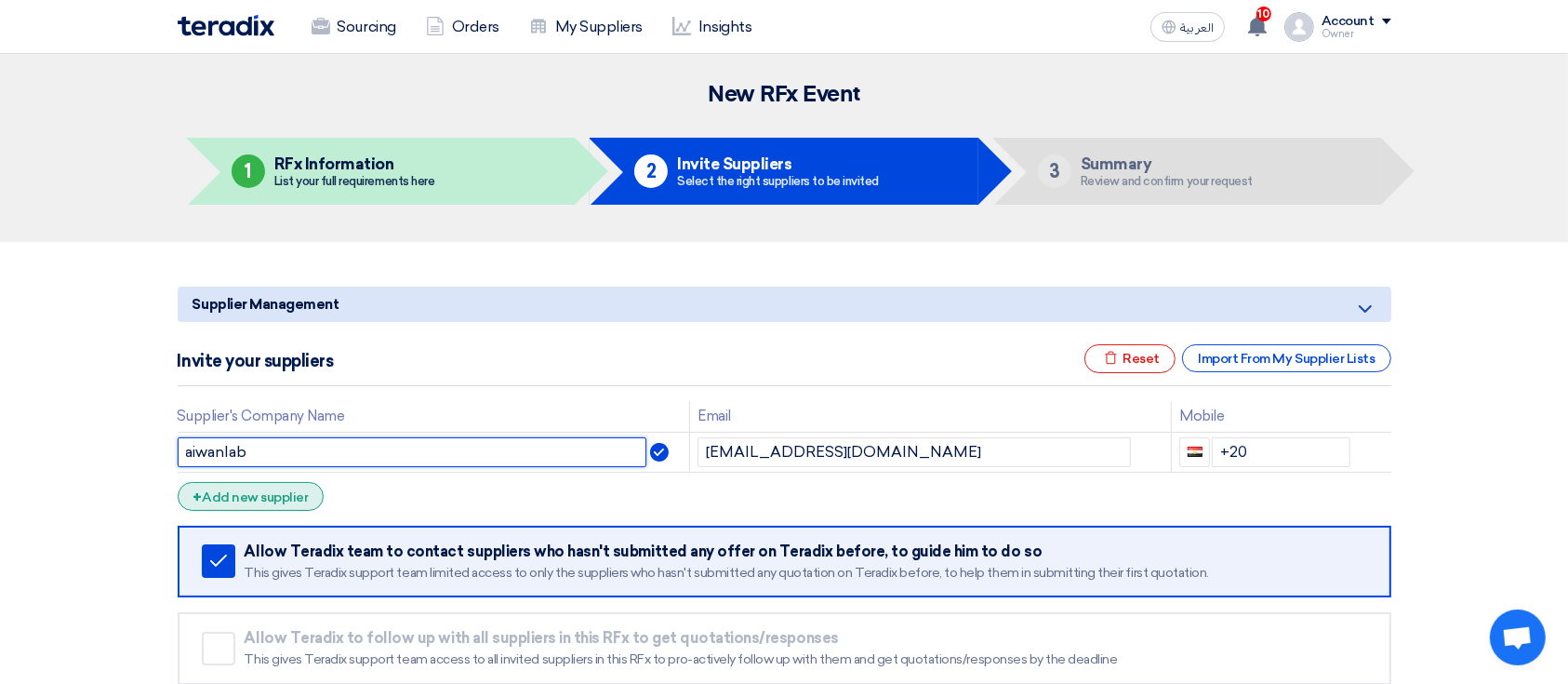
type input "aiwanlab"
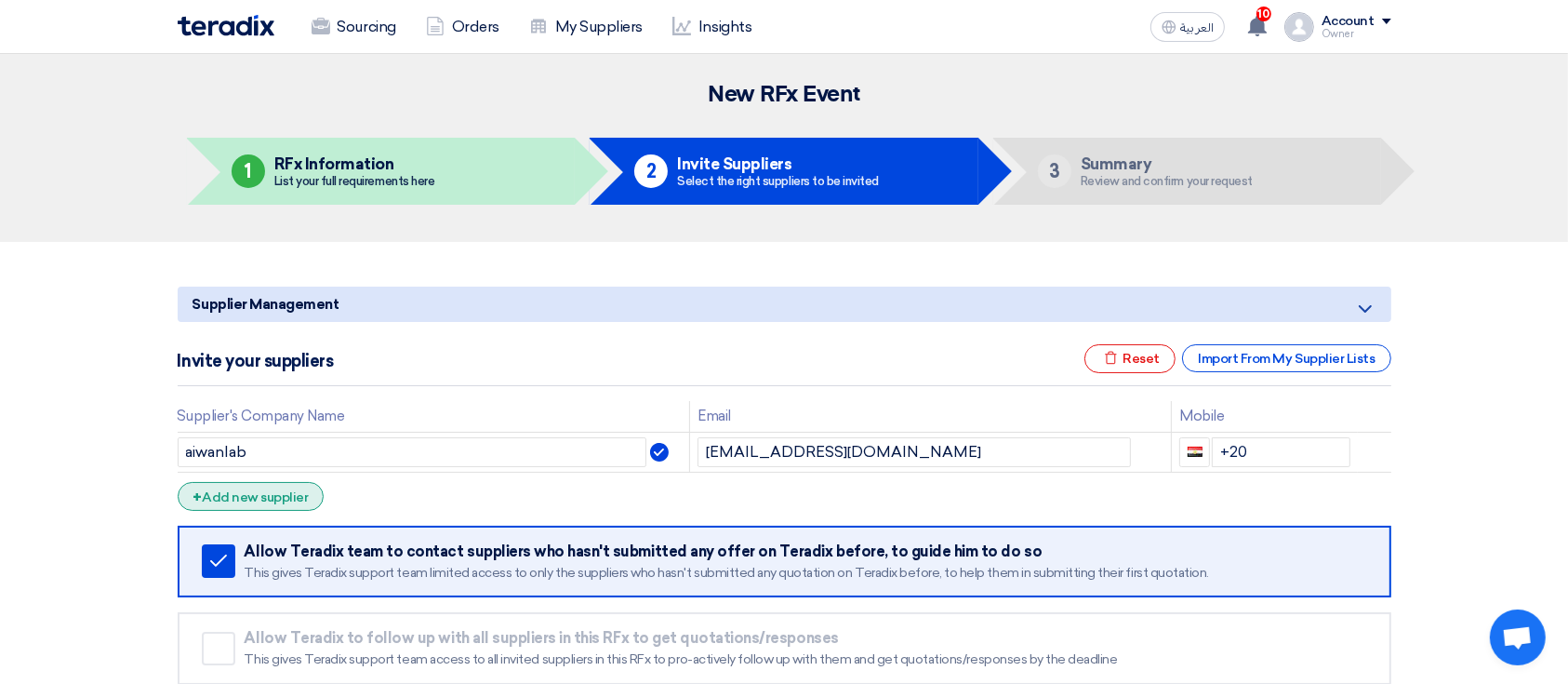
click at [305, 492] on div "+ Add new supplier" at bounding box center [252, 496] width 147 height 29
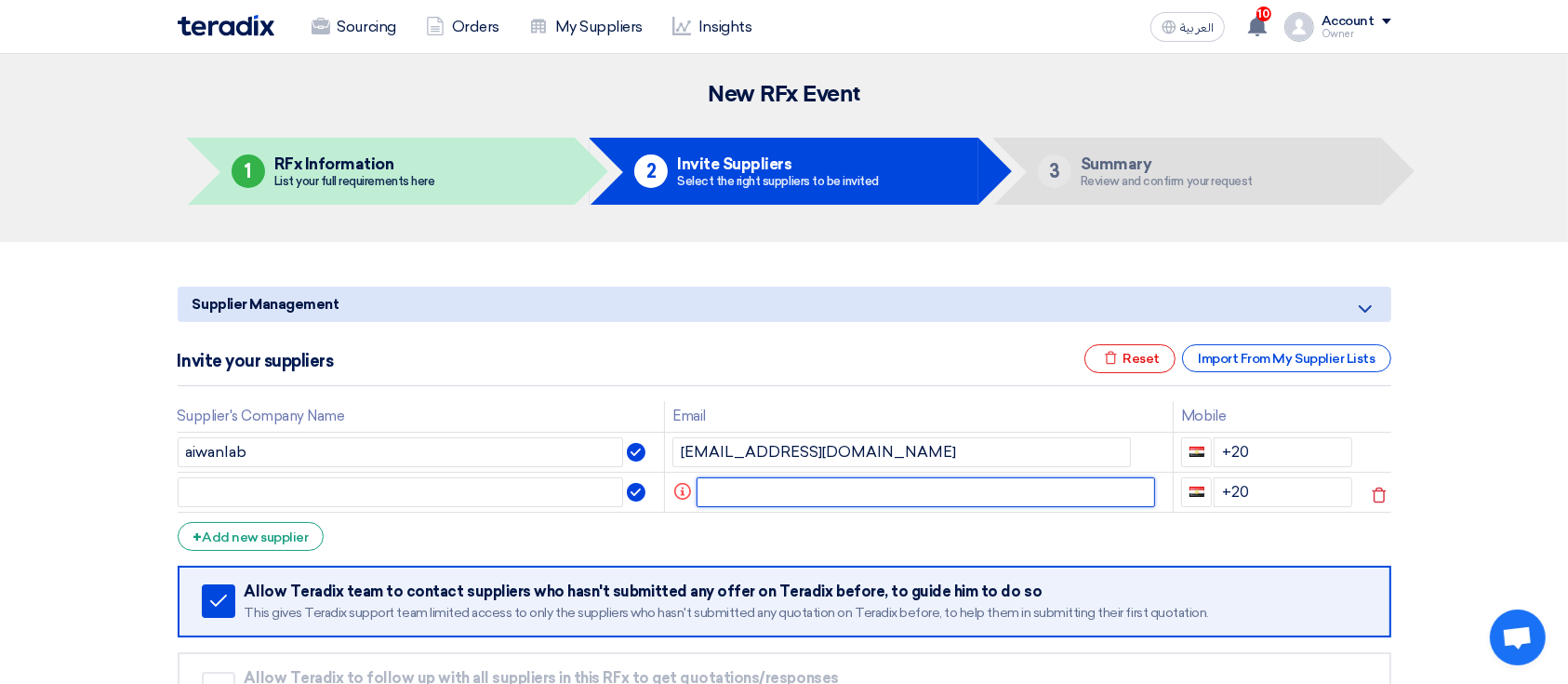
click at [769, 487] on input "text" at bounding box center [925, 492] width 458 height 30
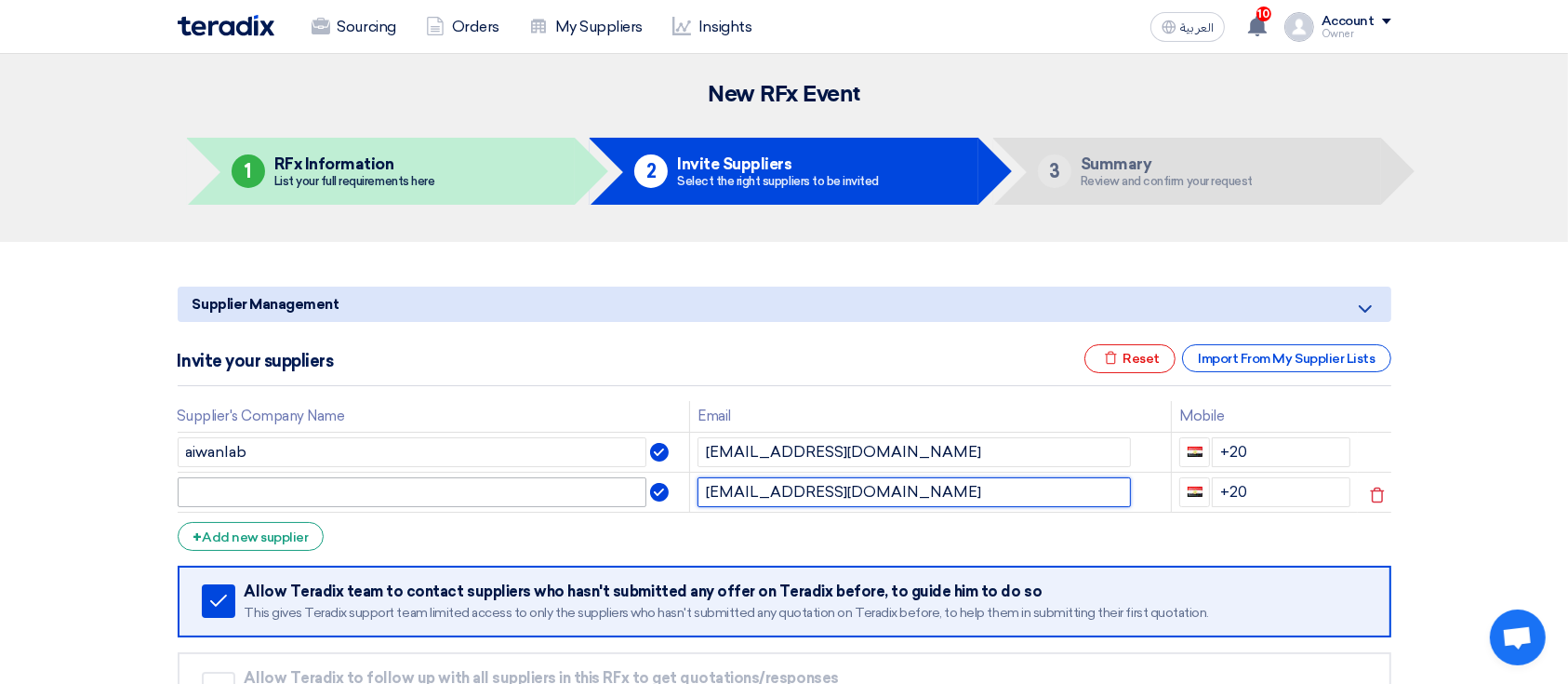
type input "sp1@teradix.com"
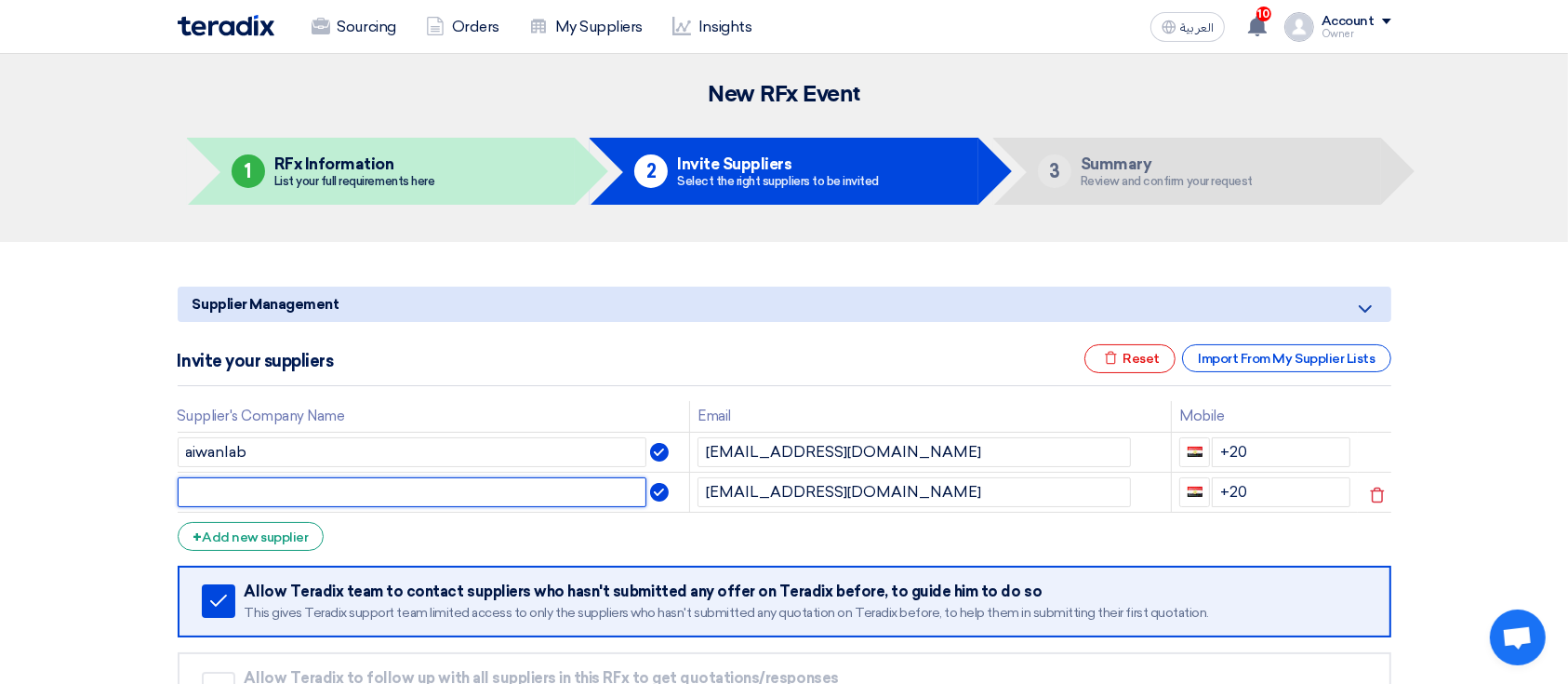
click at [613, 500] on input "text" at bounding box center [413, 492] width 470 height 30
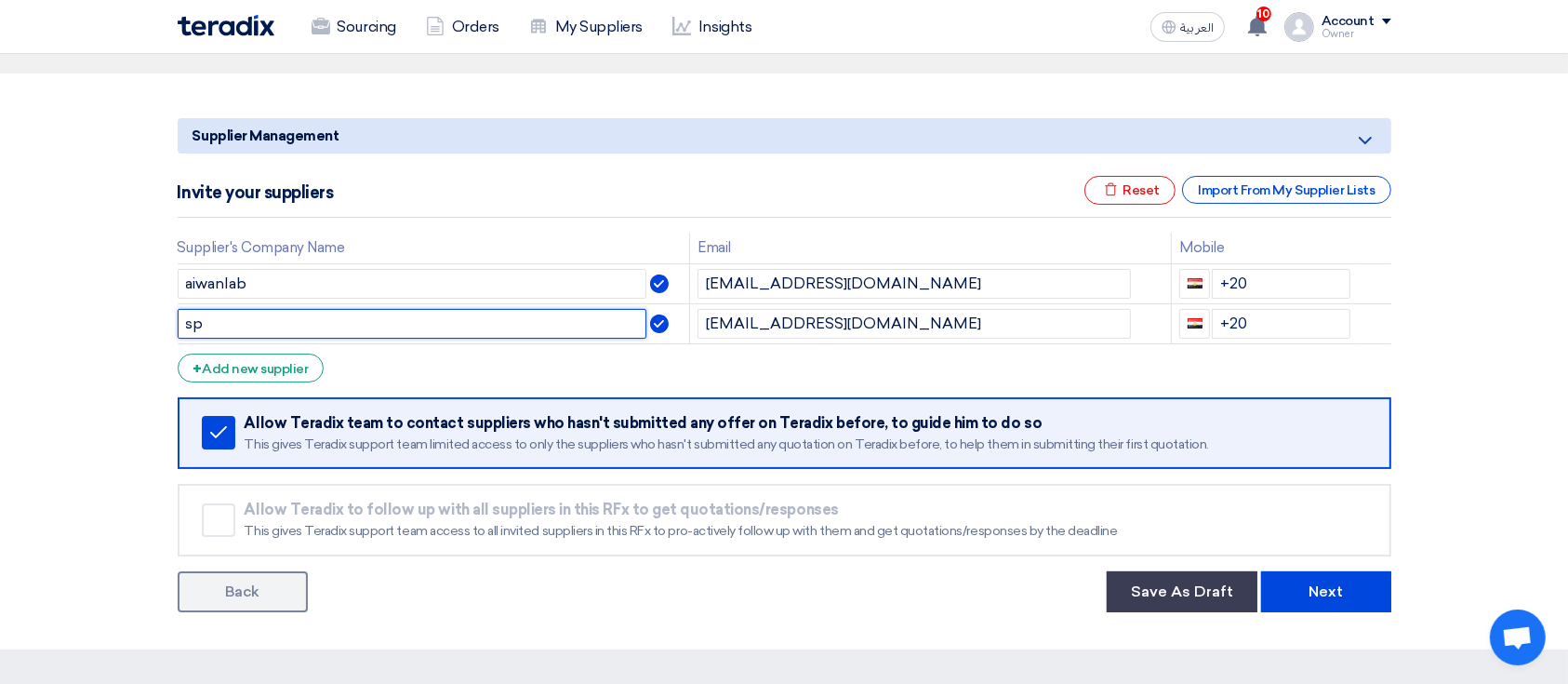
scroll to position [247, 0]
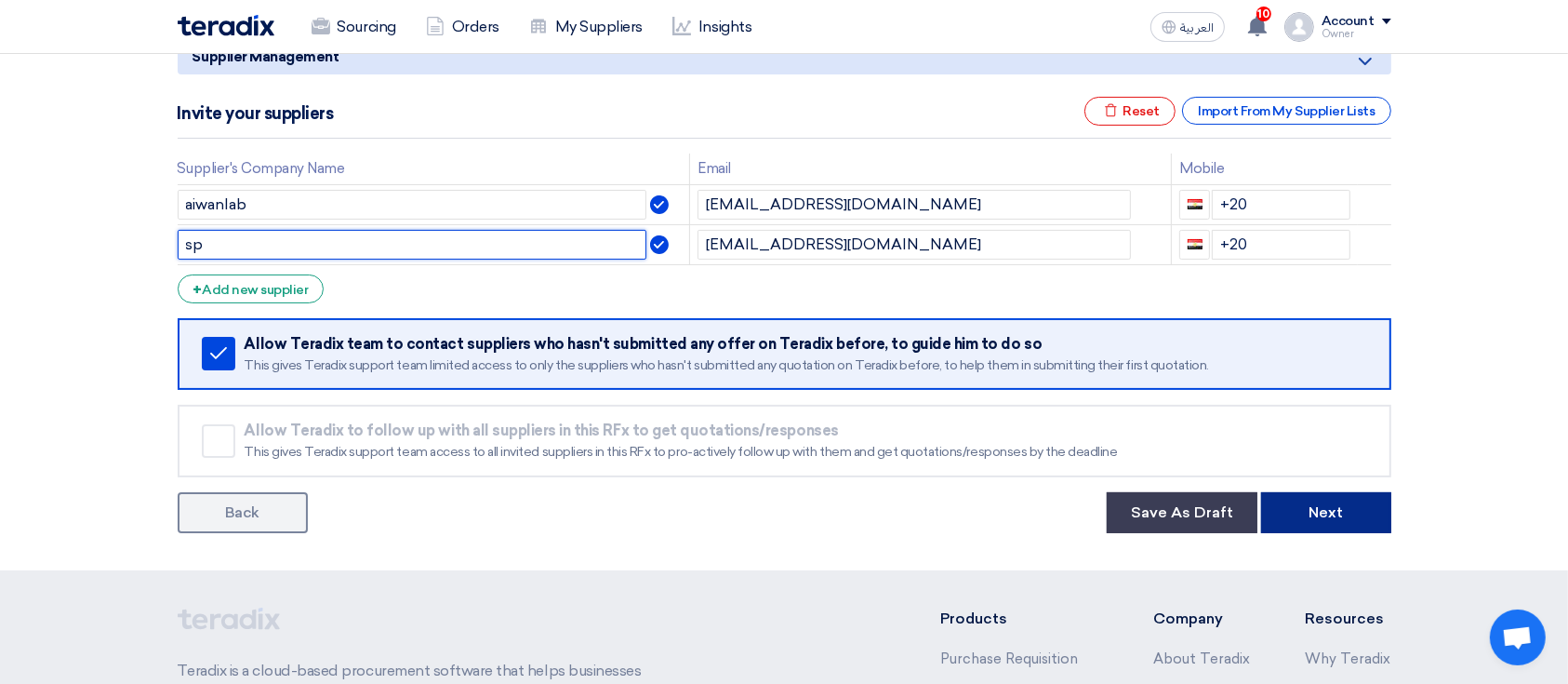
type input "sp"
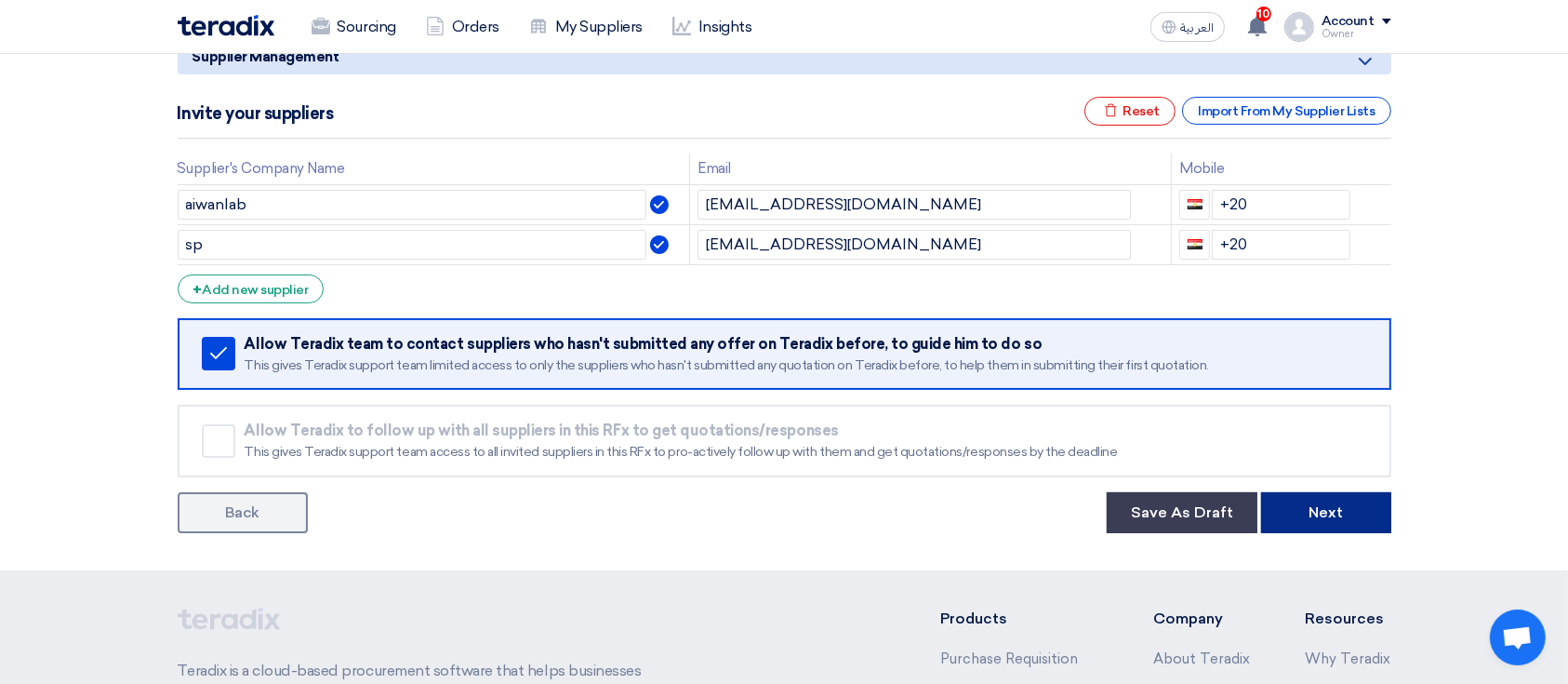
click at [1368, 502] on button "Next" at bounding box center [1326, 513] width 130 height 41
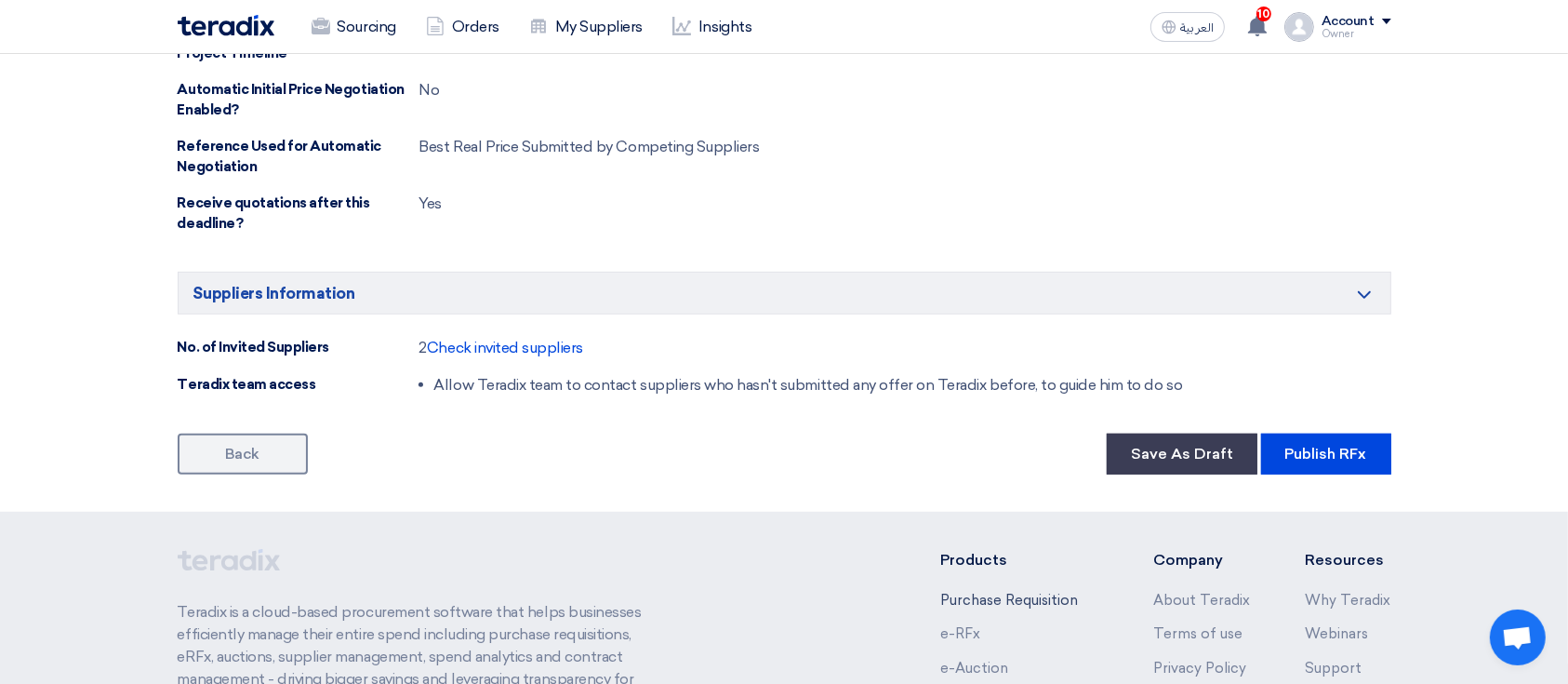
scroll to position [1241, 0]
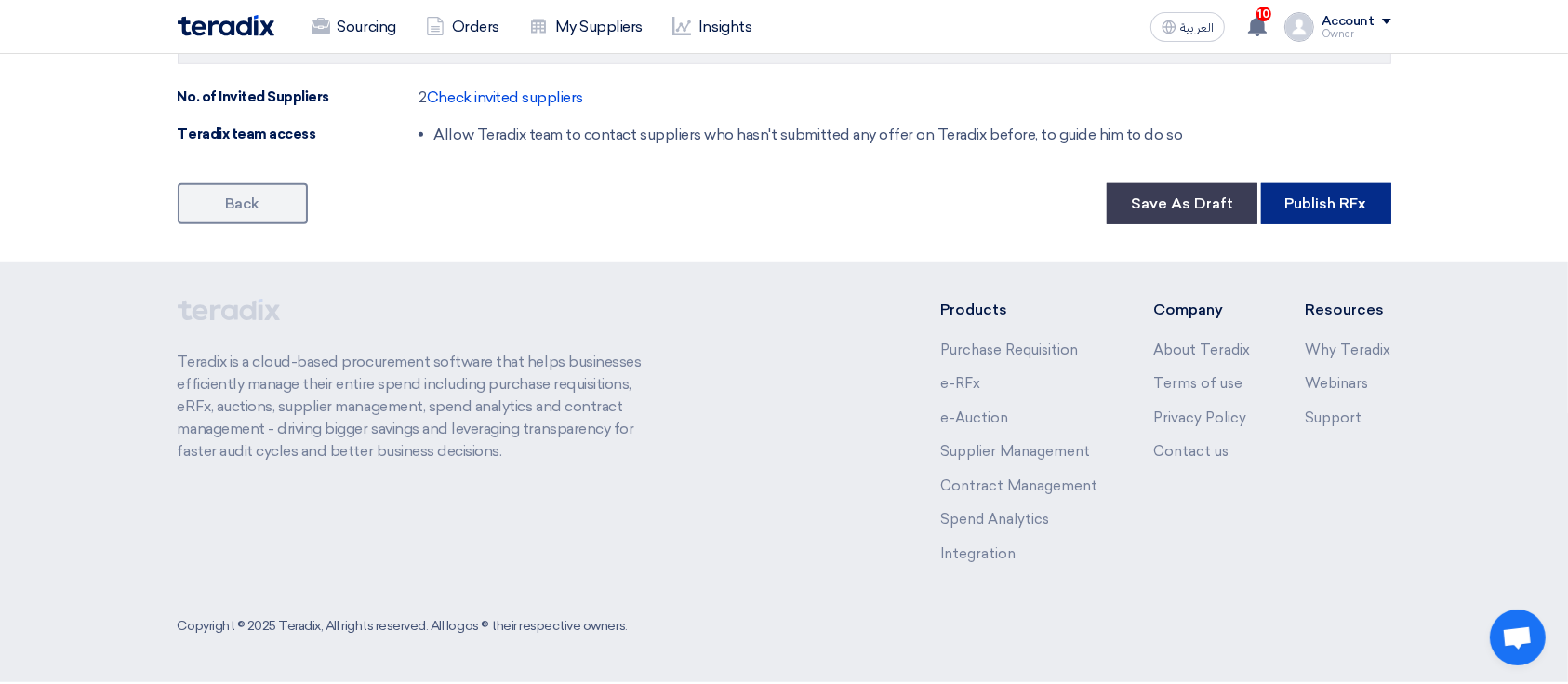
click at [1291, 186] on button "Publish RFx" at bounding box center [1326, 204] width 130 height 41
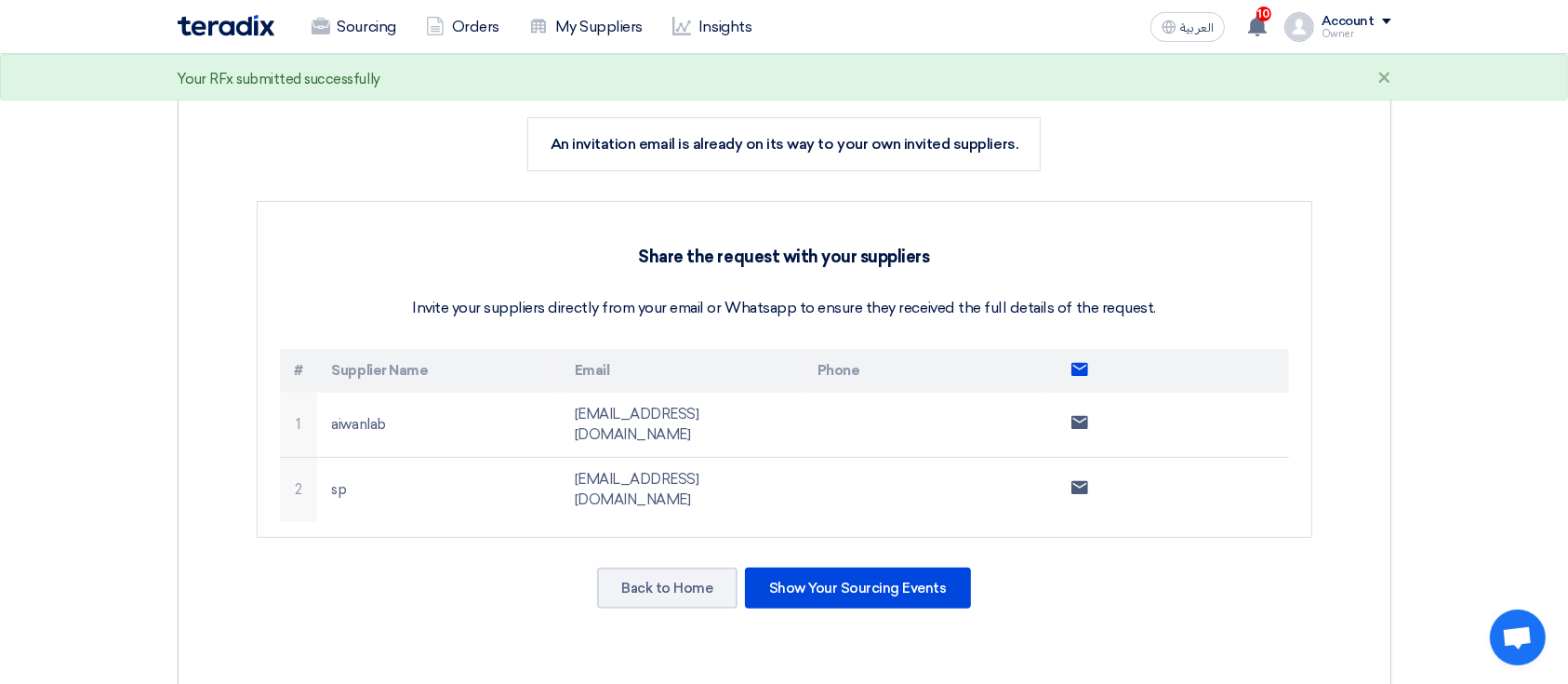
scroll to position [744, 0]
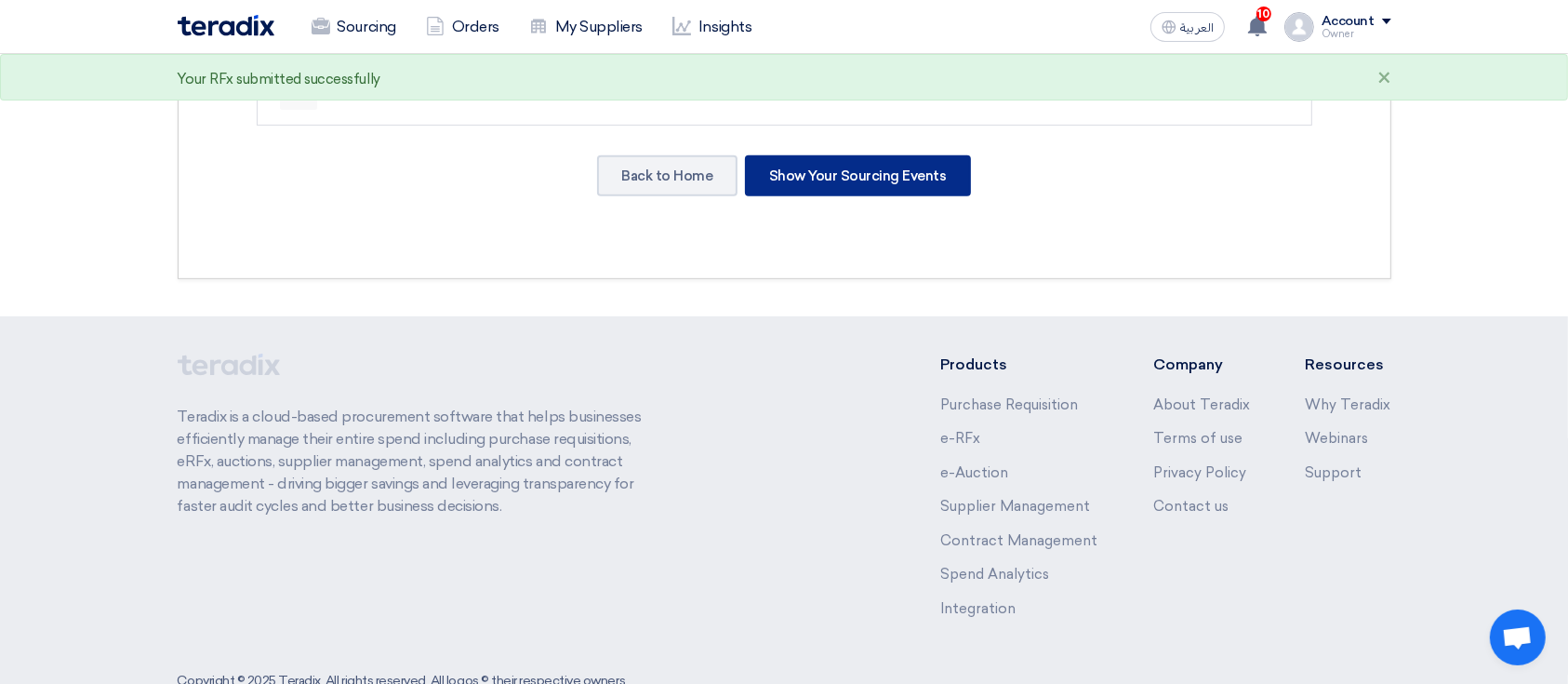
click at [802, 156] on div "Show Your Sourcing Events" at bounding box center [857, 176] width 226 height 41
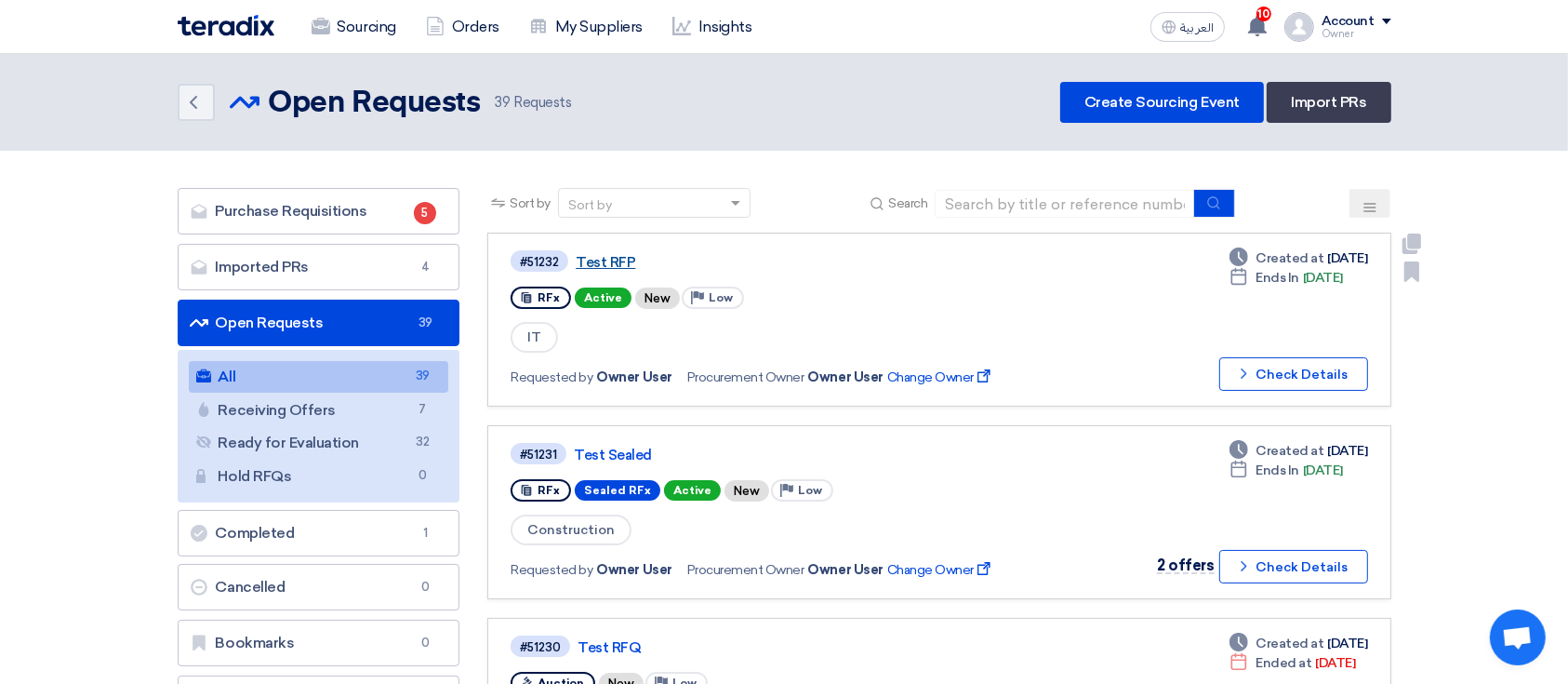
click at [593, 264] on link "Test RFP" at bounding box center [808, 262] width 465 height 17
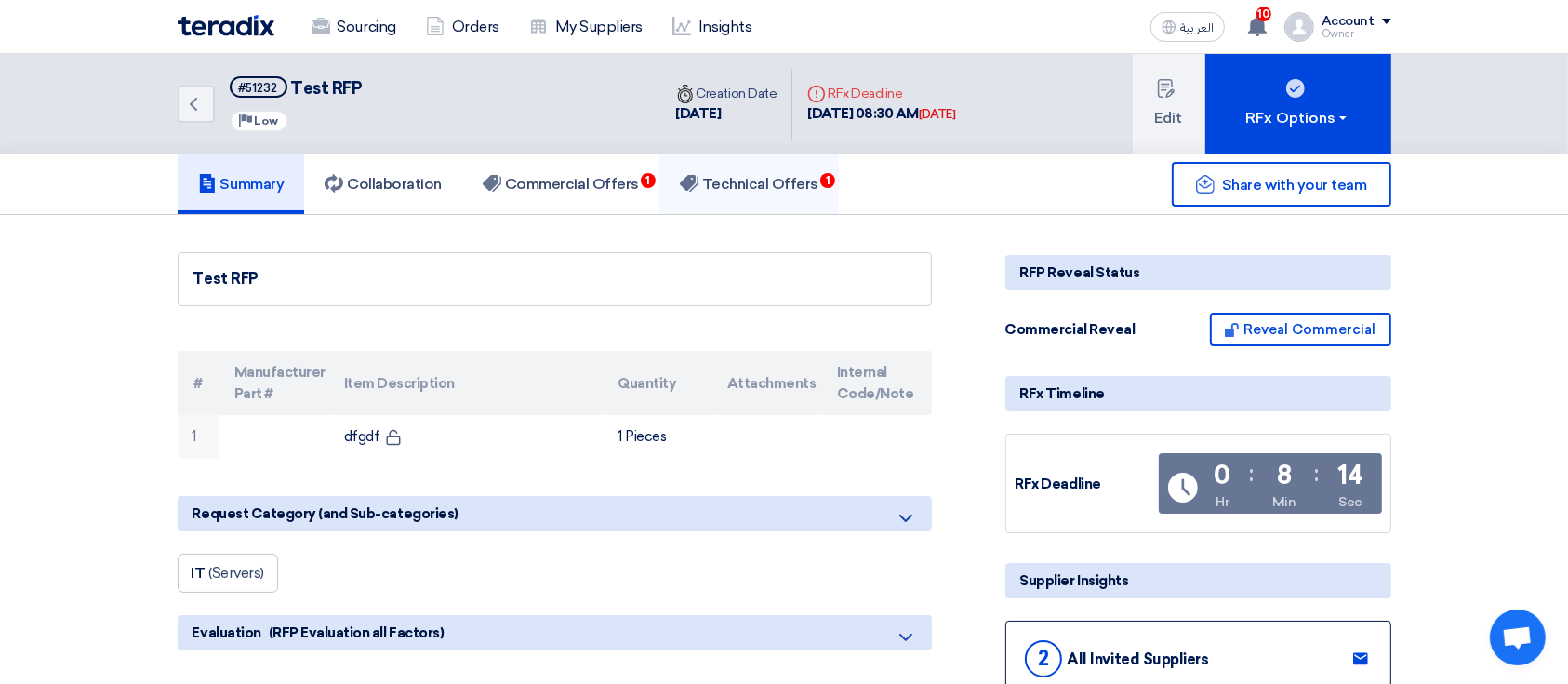
click at [737, 199] on link "Technical Offers 1" at bounding box center [749, 185] width 180 height 60
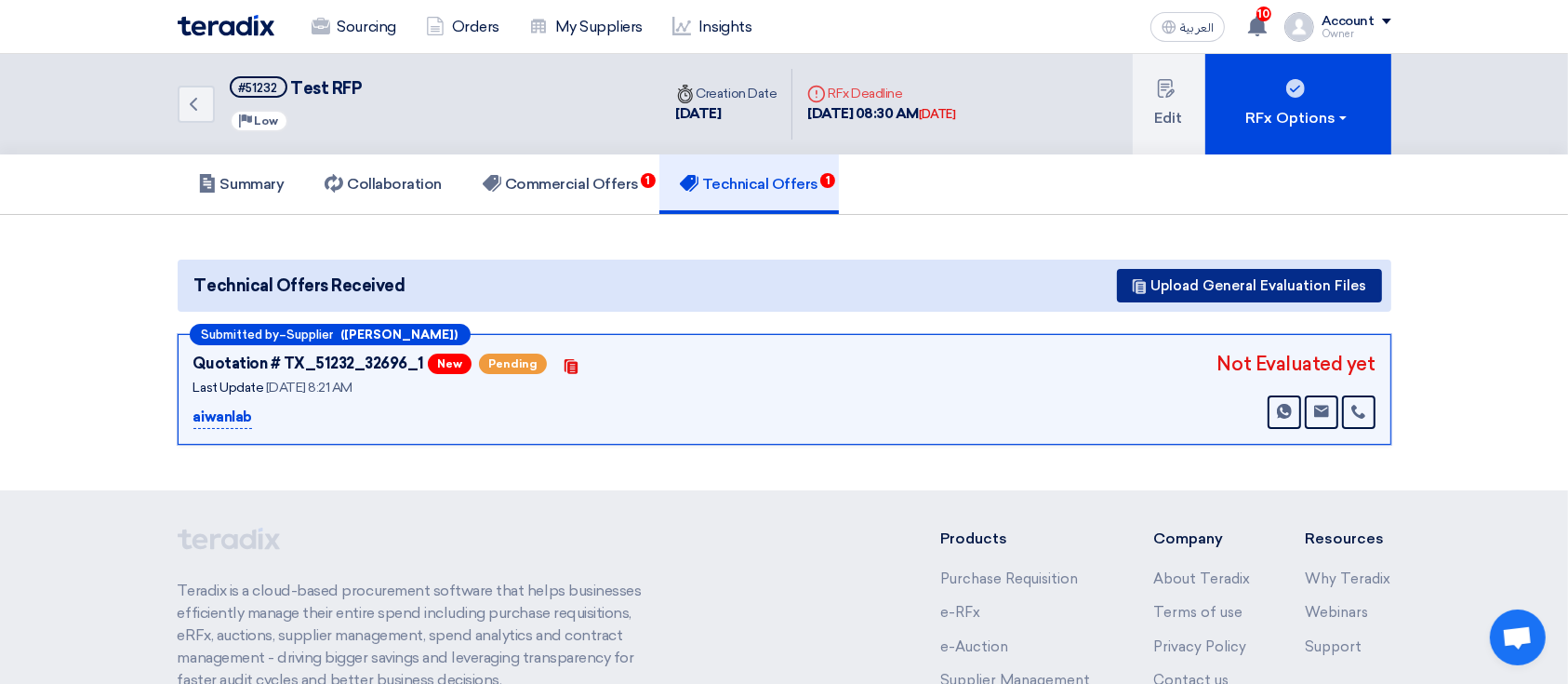
click at [1229, 280] on button "Upload General Evaluation Files" at bounding box center [1249, 285] width 265 height 34
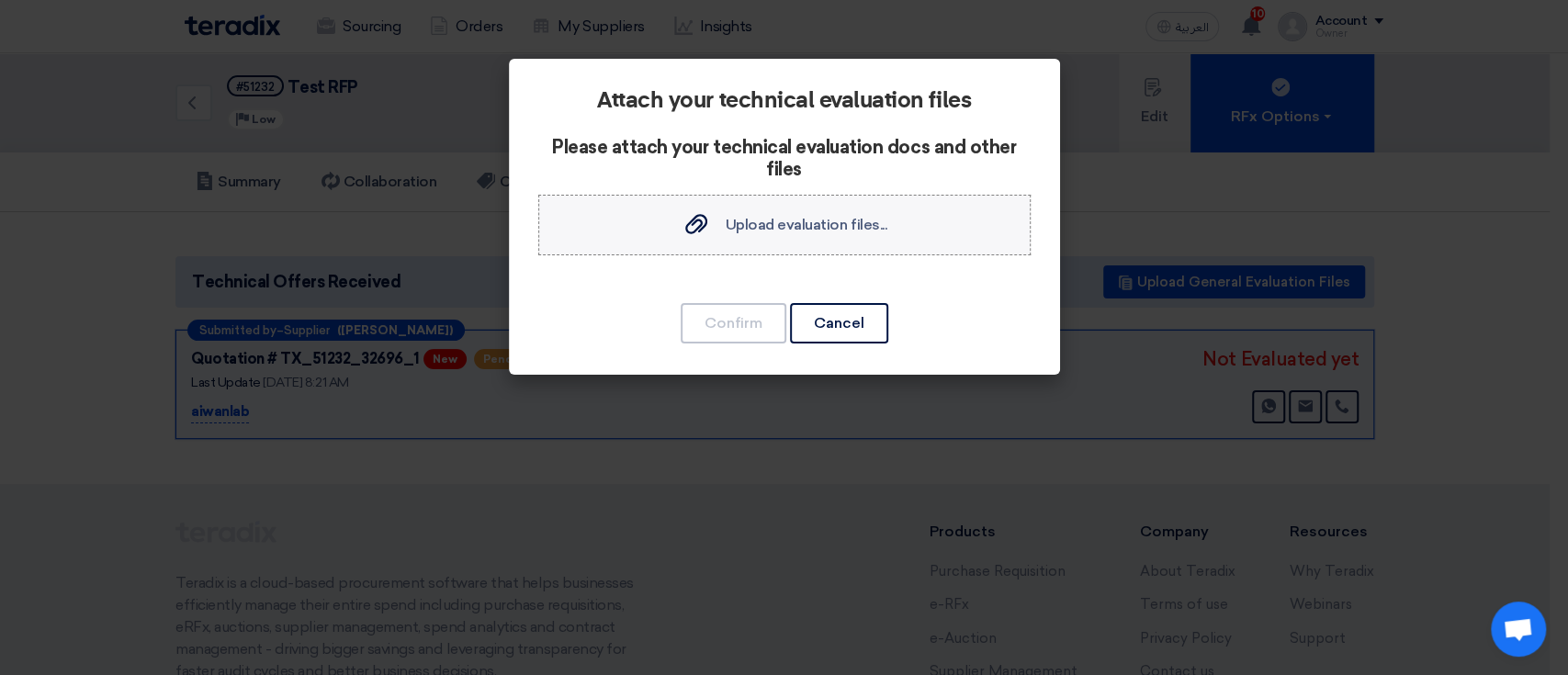
click at [840, 246] on label "Upload evaluation files... Upload evaluation files..." at bounding box center [784, 225] width 492 height 61
click at [0, 0] on input "Upload evaluation files... Upload evaluation files..." at bounding box center [0, 0] width 0 height 0
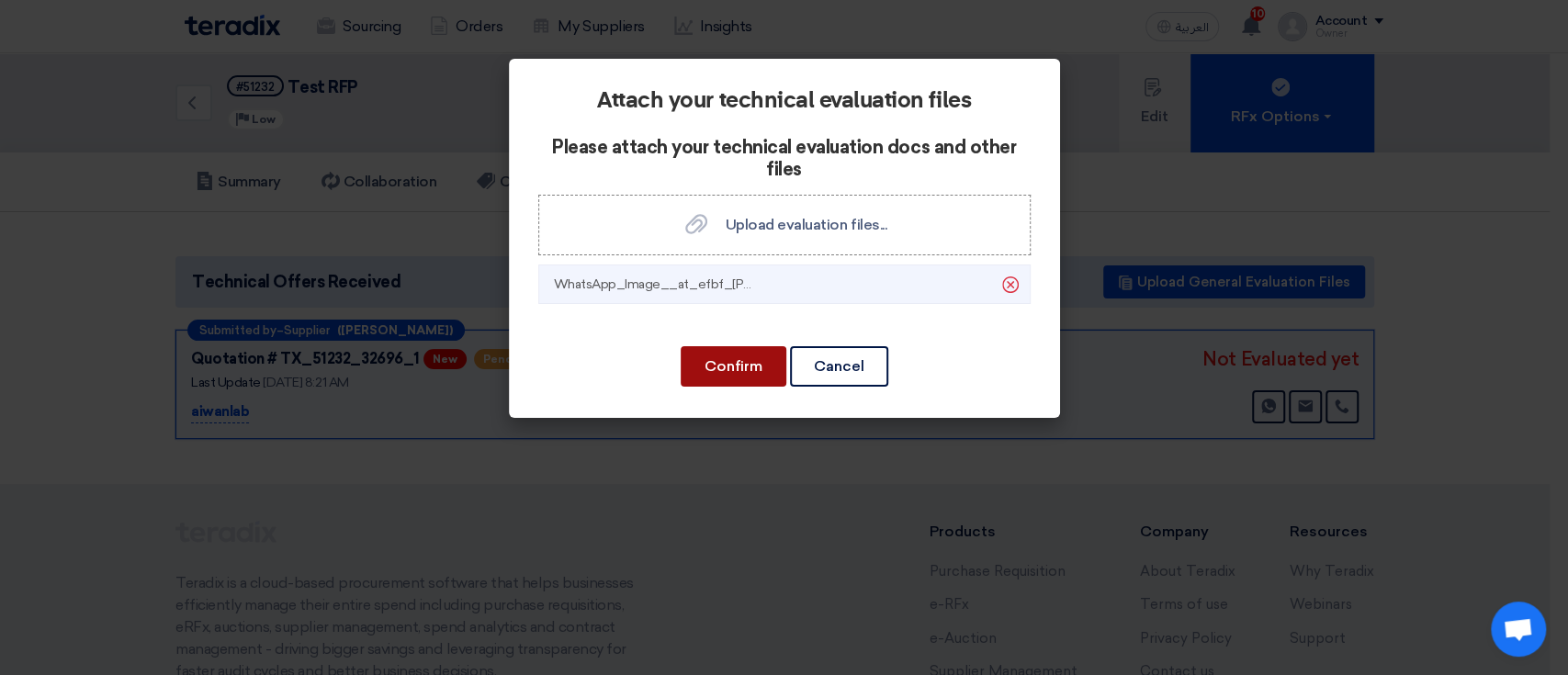
click at [752, 372] on button "Confirm" at bounding box center [732, 366] width 106 height 40
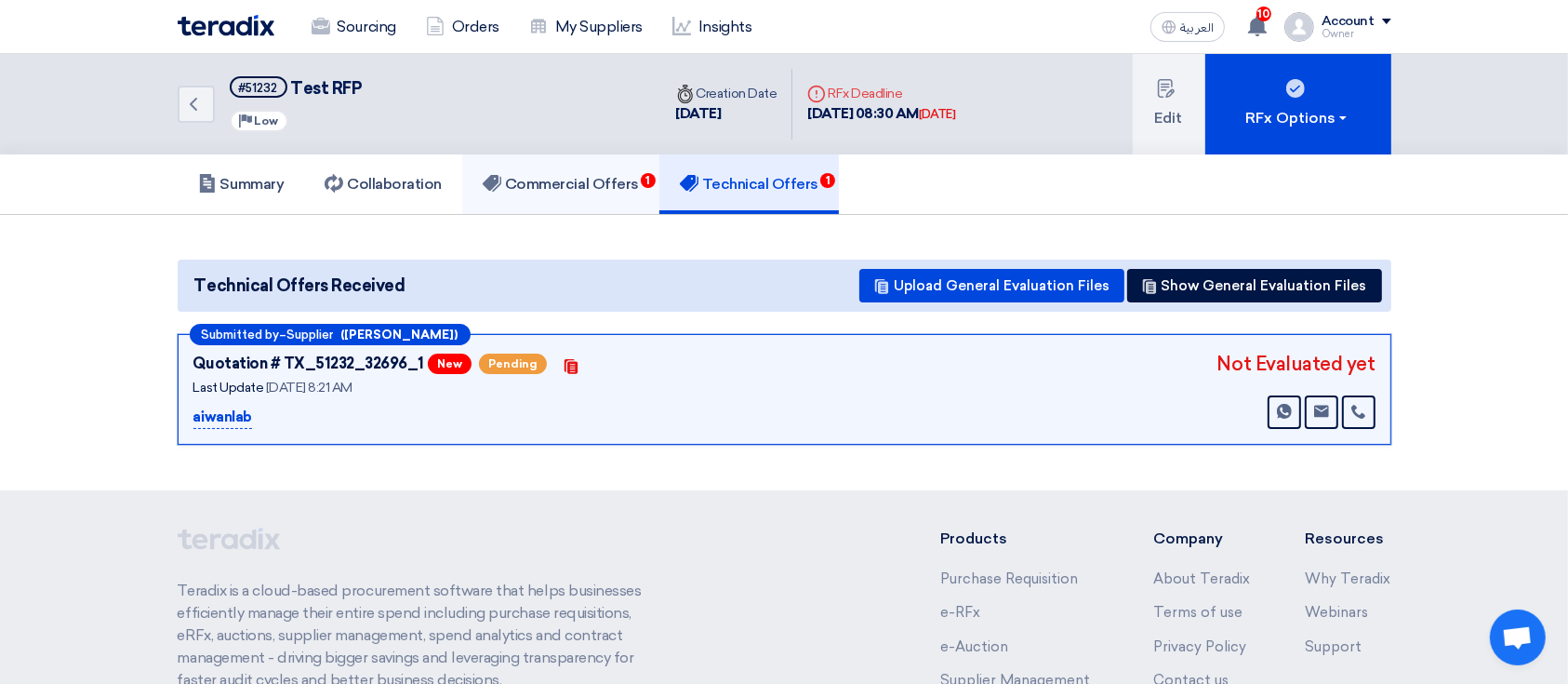
click at [536, 175] on h5 "Commercial Offers 1" at bounding box center [561, 185] width 157 height 19
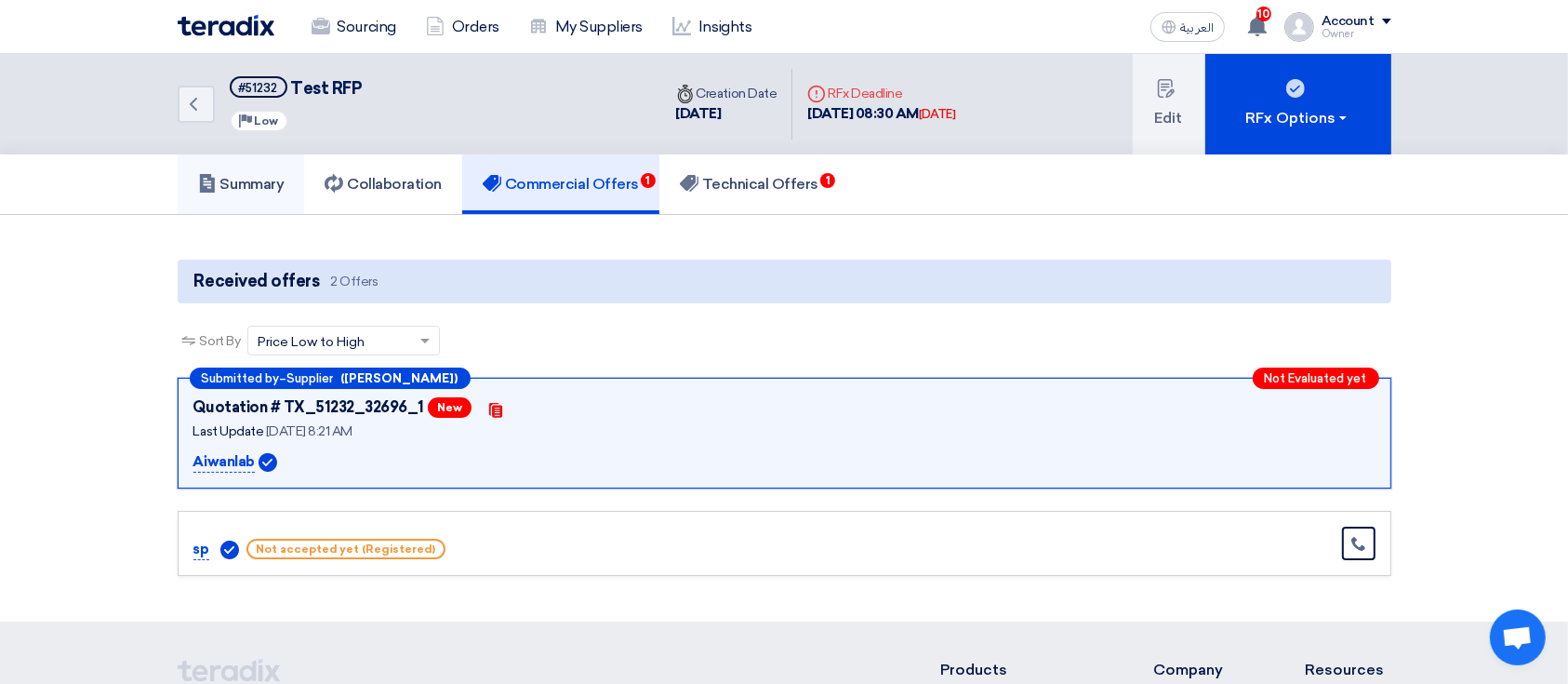
click at [226, 189] on h5 "Summary" at bounding box center [241, 185] width 87 height 19
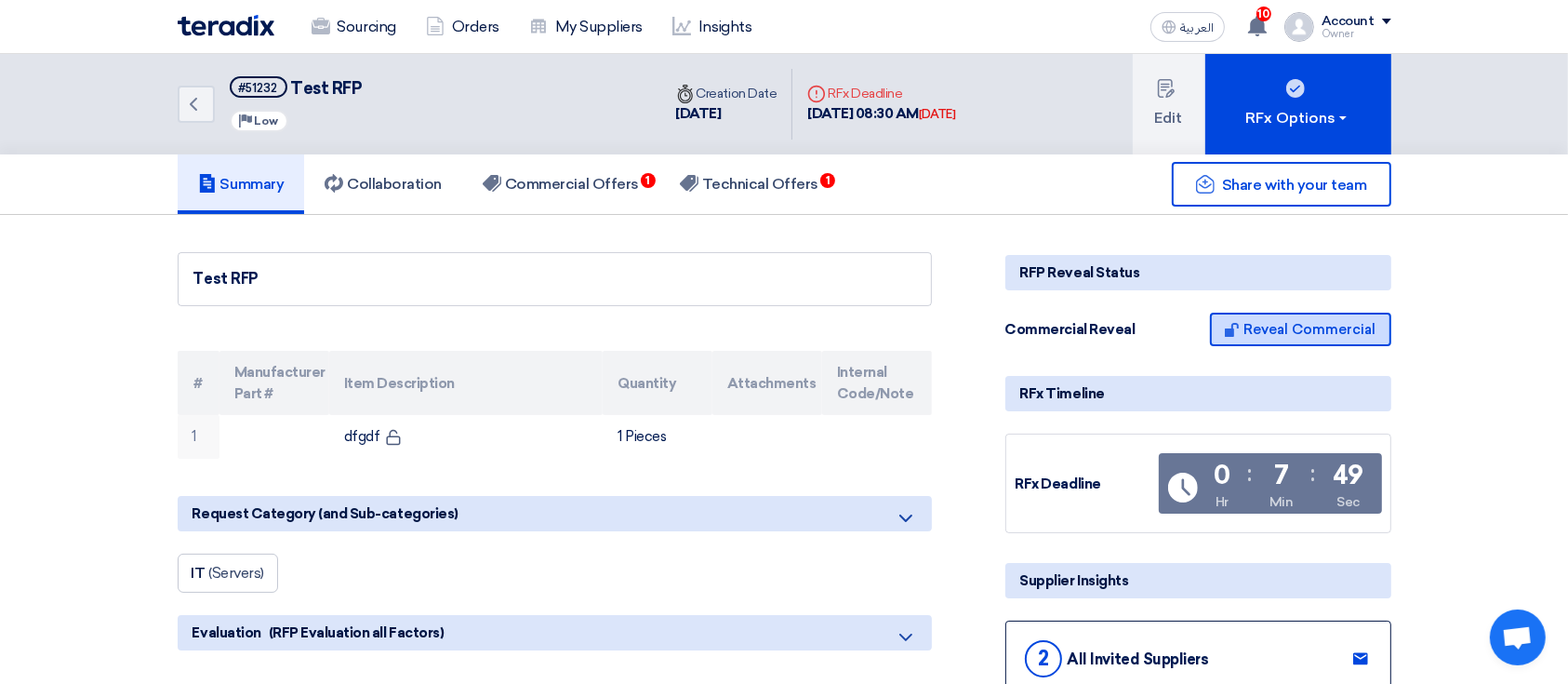
click at [1269, 330] on button "Reveal Commercial" at bounding box center [1300, 329] width 182 height 34
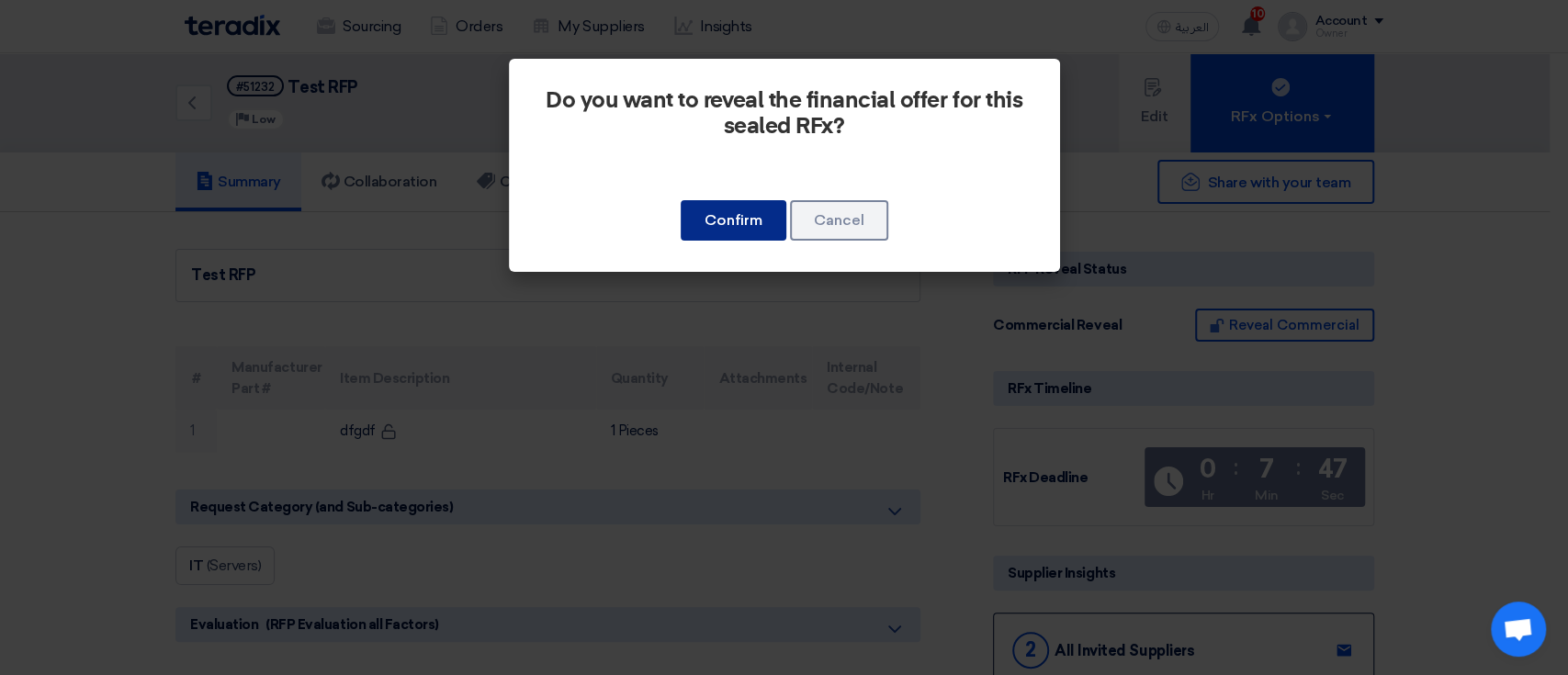
click at [746, 226] on button "Confirm" at bounding box center [732, 221] width 106 height 40
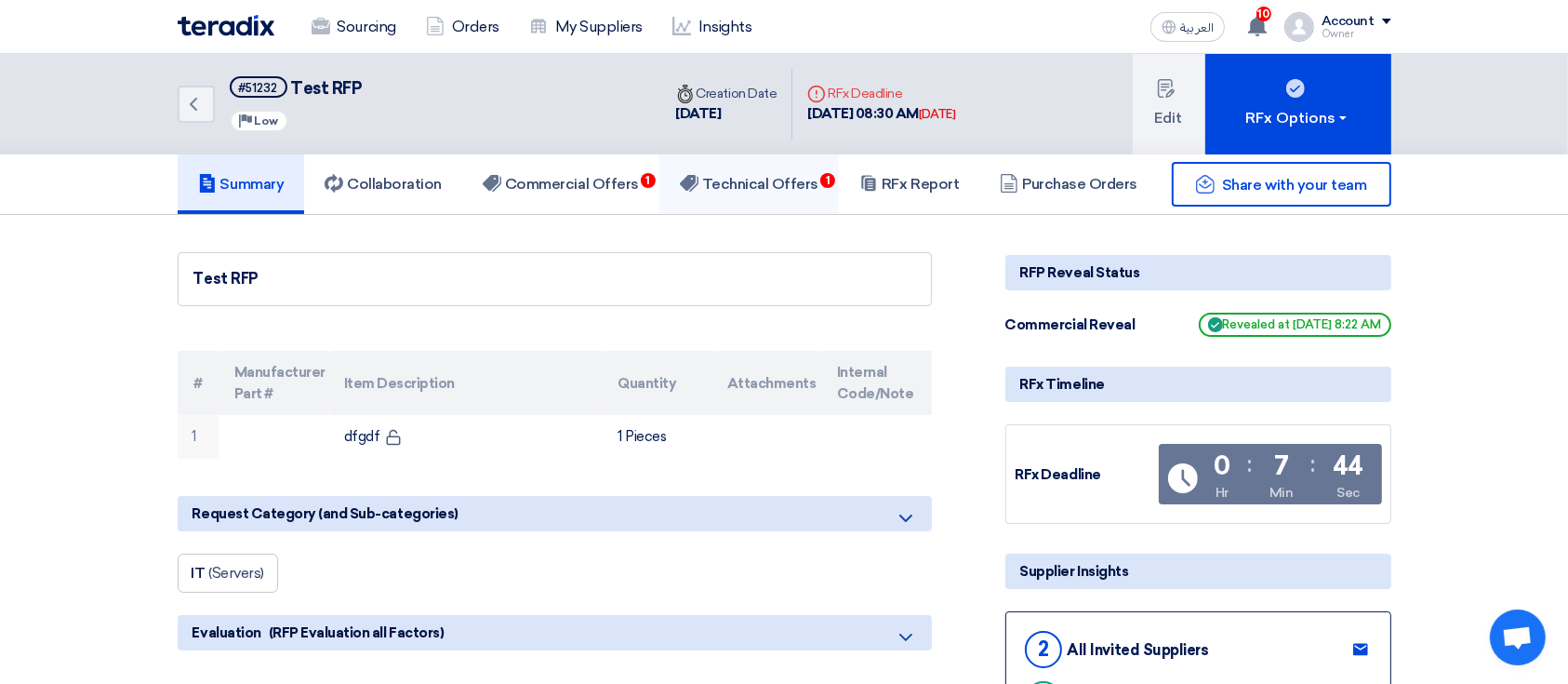
click at [703, 171] on link "Technical Offers 1" at bounding box center [749, 185] width 180 height 60
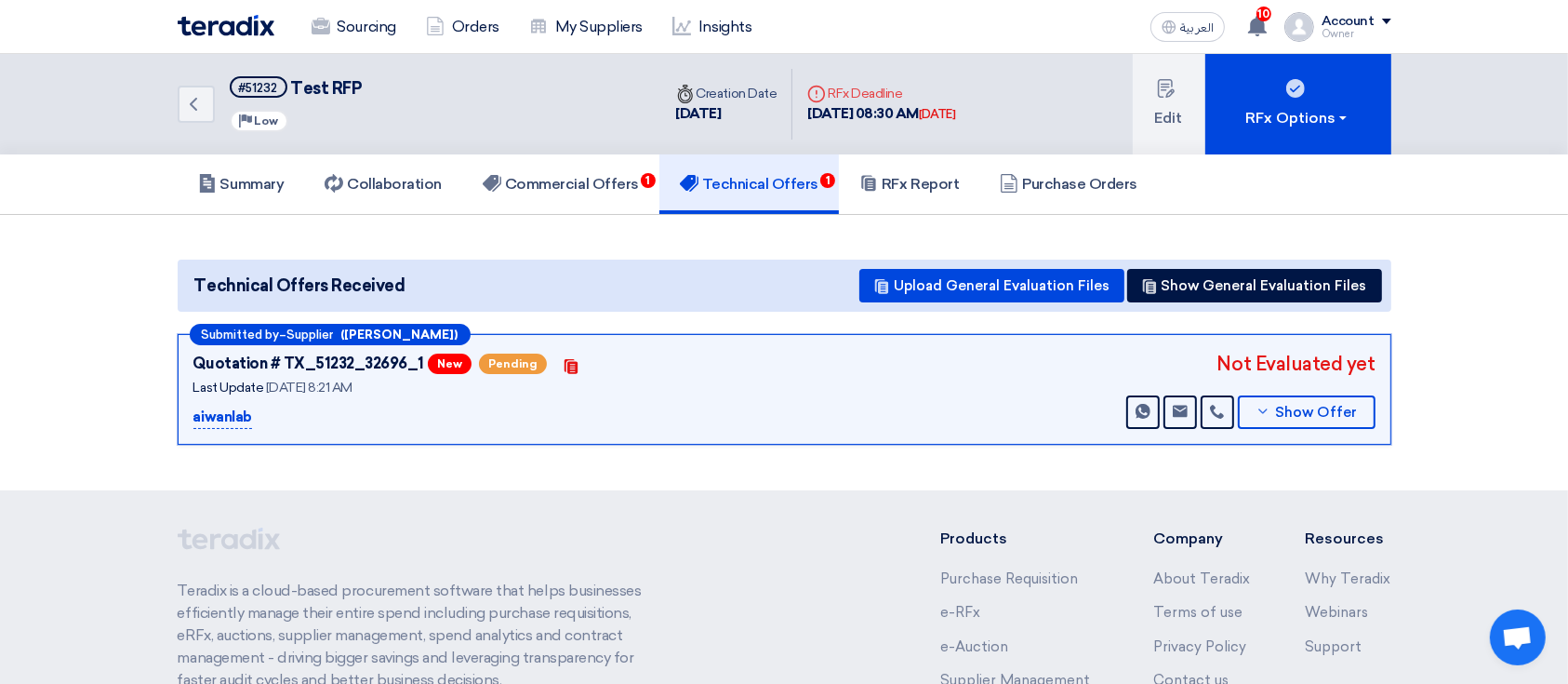
drag, startPoint x: 1298, startPoint y: 376, endPoint x: 1299, endPoint y: 386, distance: 10.0
click at [1299, 382] on div "Not Evaluated yet Send Message Send Message Show Offer" at bounding box center [1248, 389] width 252 height 79
click at [1294, 405] on span "Show Offer" at bounding box center [1316, 412] width 82 height 14
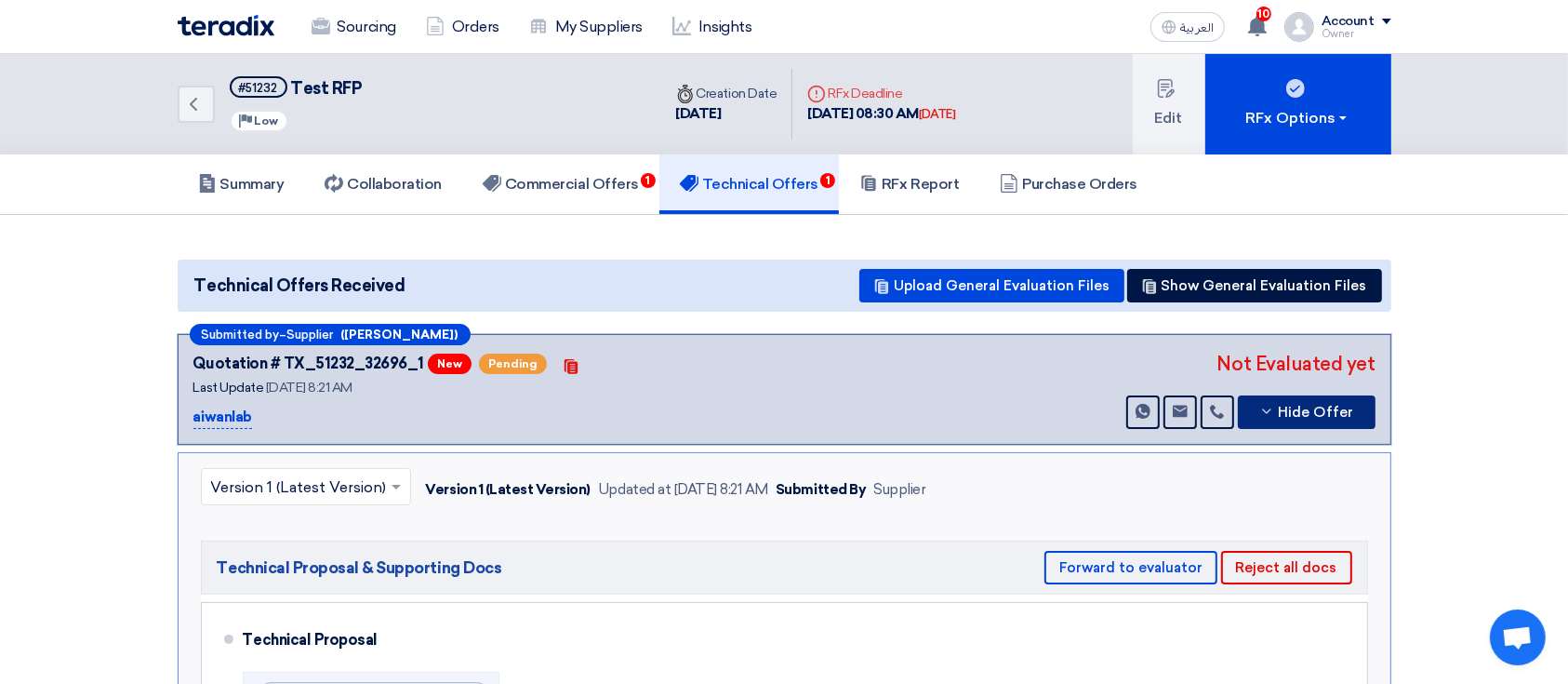
scroll to position [124, 0]
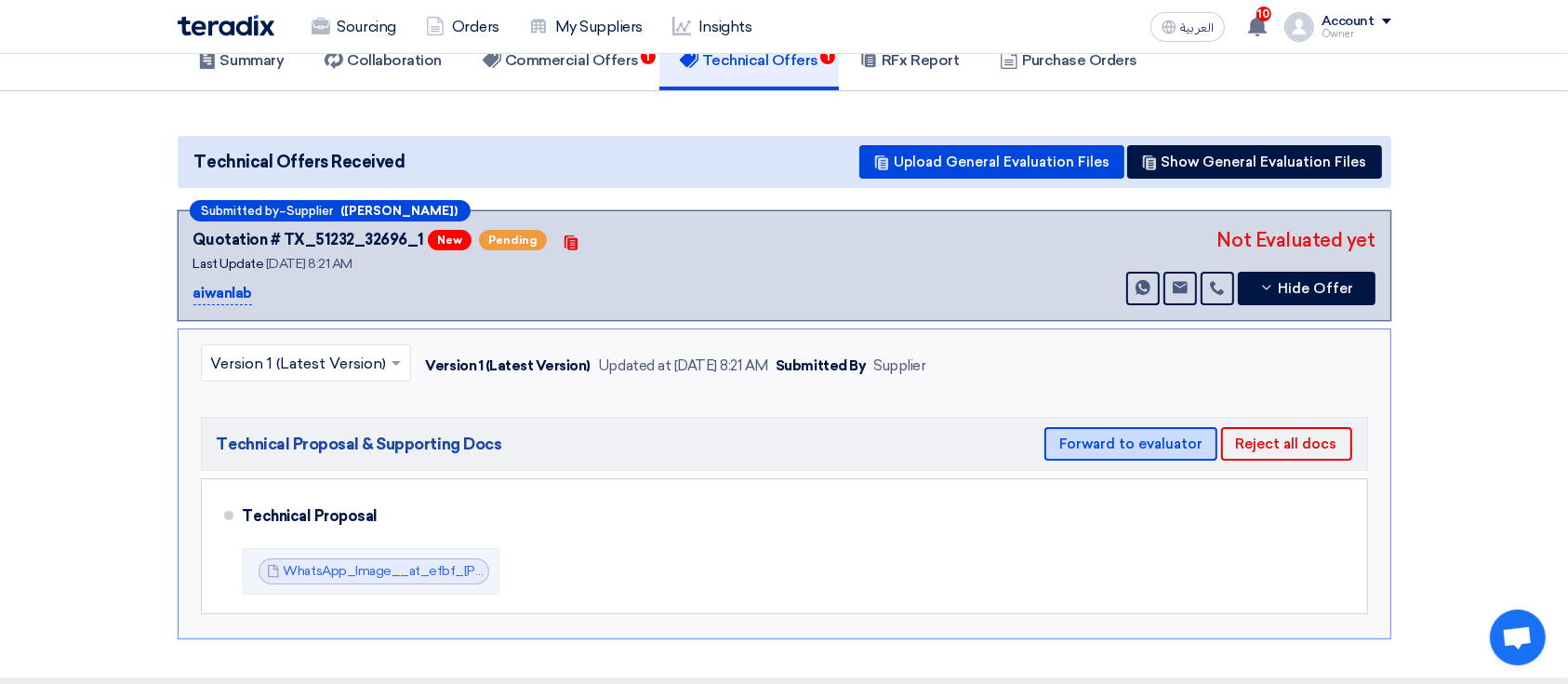
click at [1178, 442] on button "Forward to evaluator" at bounding box center [1131, 444] width 173 height 34
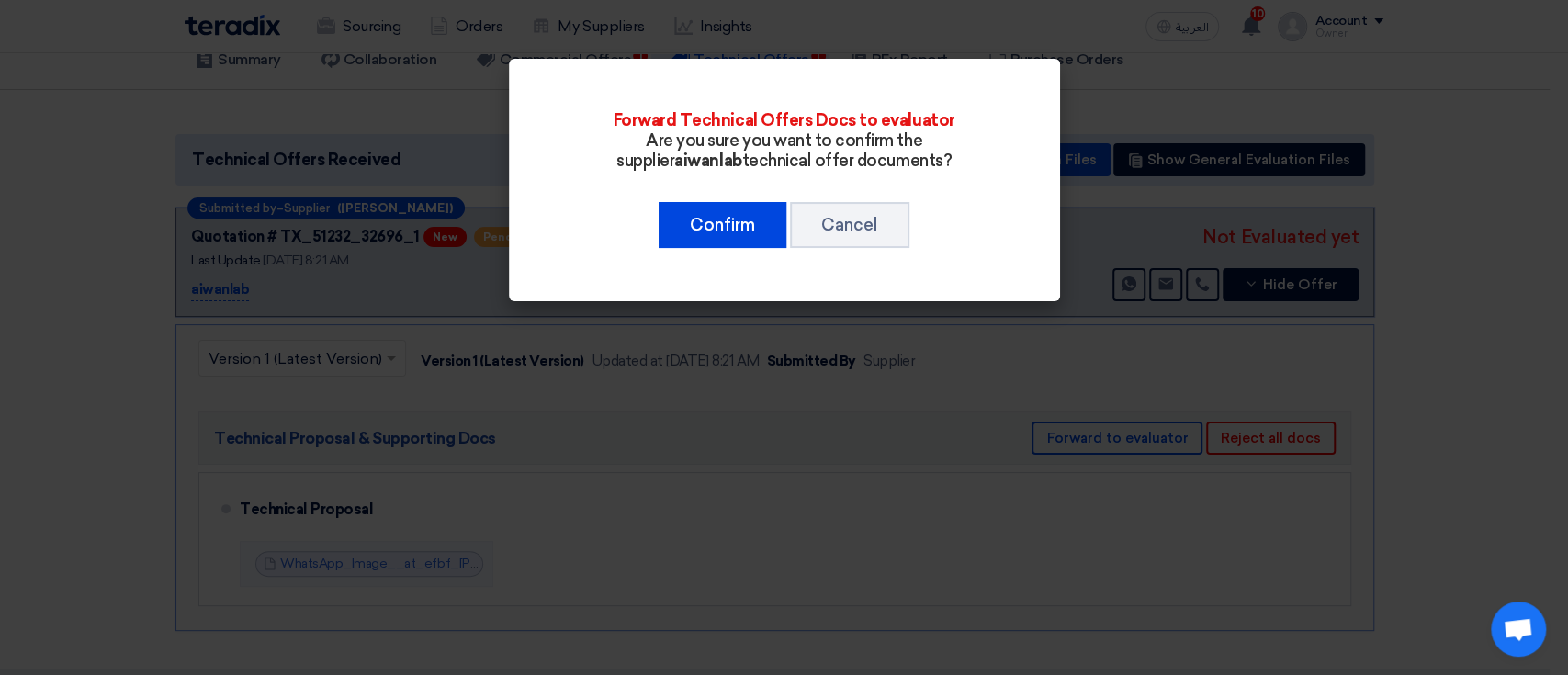
click at [730, 250] on div "Forward Technical Offers Docs to evaluator Are you sure you want to confirm the…" at bounding box center [784, 180] width 507 height 199
click at [730, 227] on button "Confirm" at bounding box center [722, 225] width 128 height 46
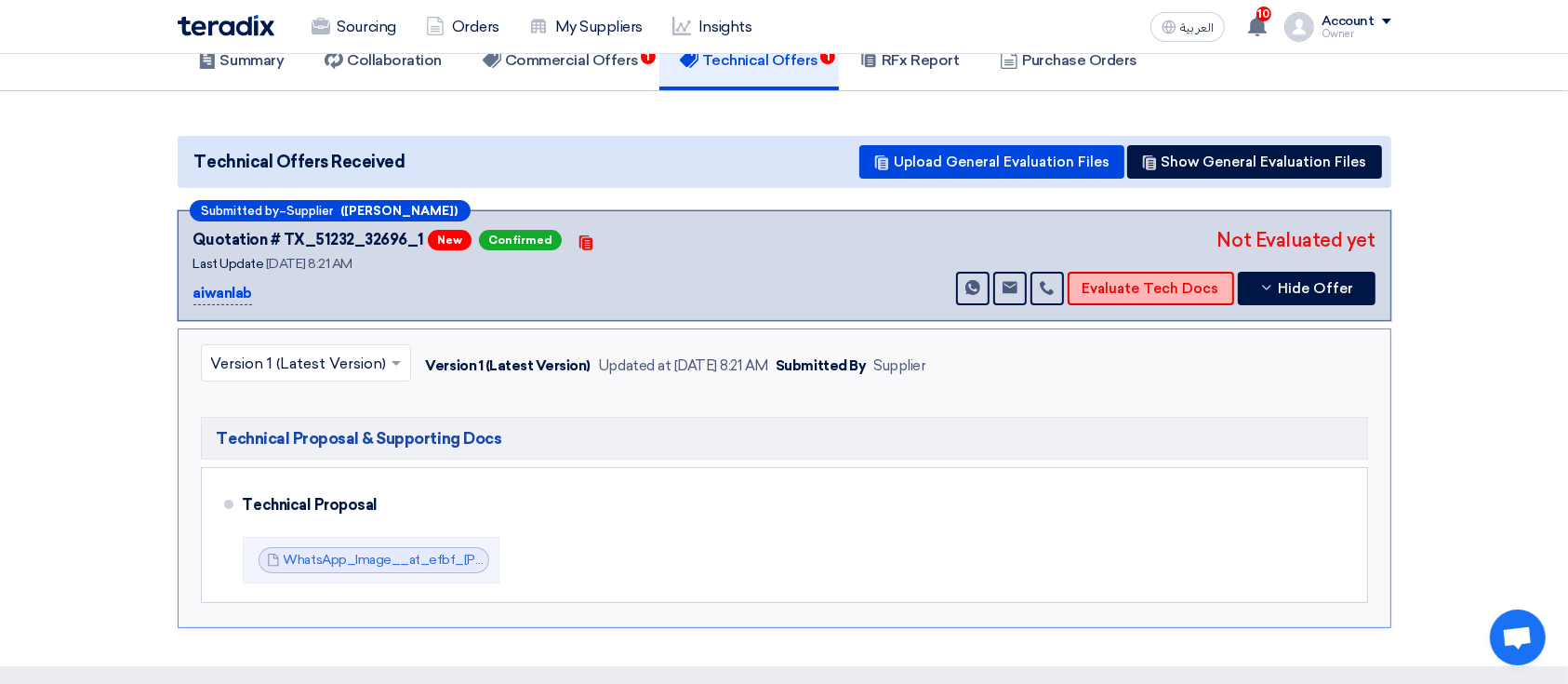
click at [1129, 282] on button "Evaluate Tech Docs" at bounding box center [1151, 288] width 167 height 34
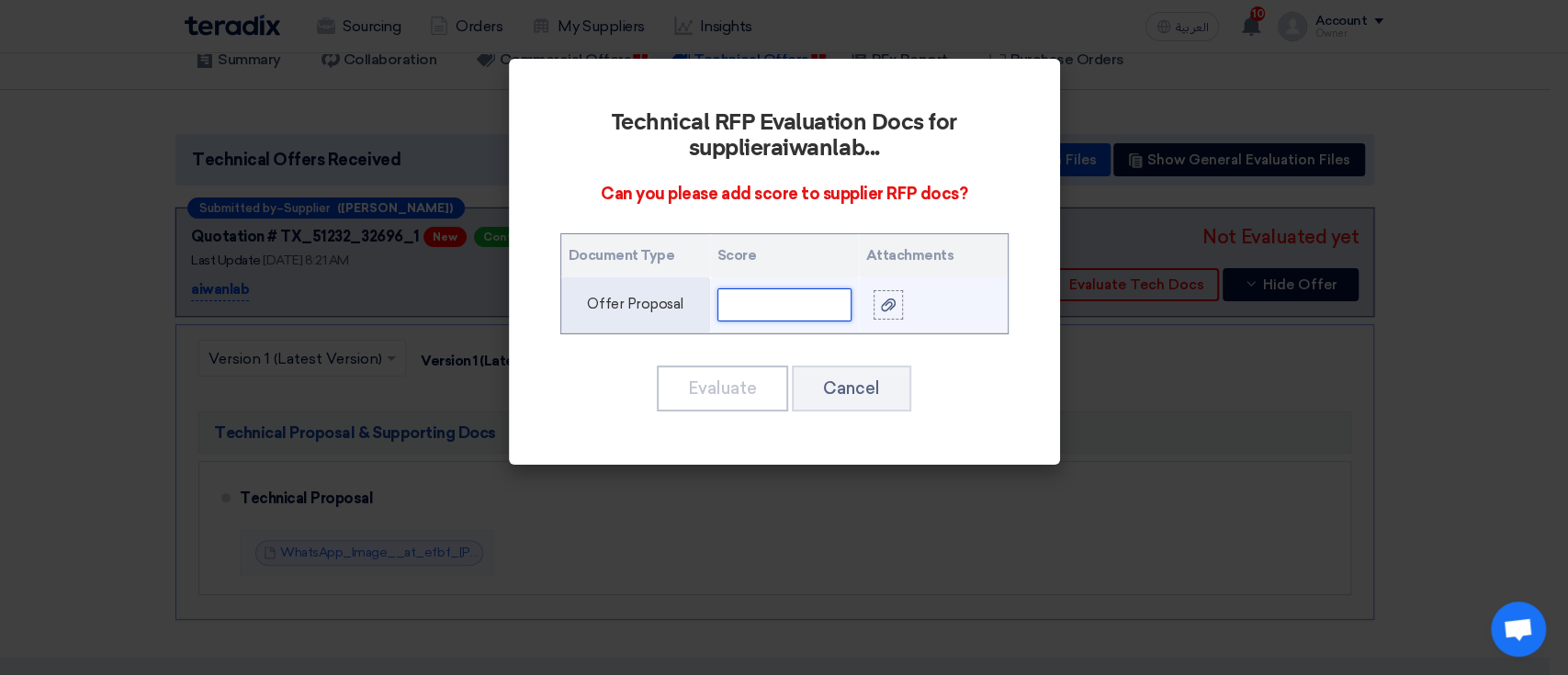
click at [810, 297] on input "text" at bounding box center [784, 304] width 134 height 33
type input "100"
click at [869, 302] on td at bounding box center [933, 304] width 149 height 56
click at [879, 299] on div at bounding box center [888, 303] width 18 height 21
click at [0, 0] on input "file" at bounding box center [0, 0] width 0 height 0
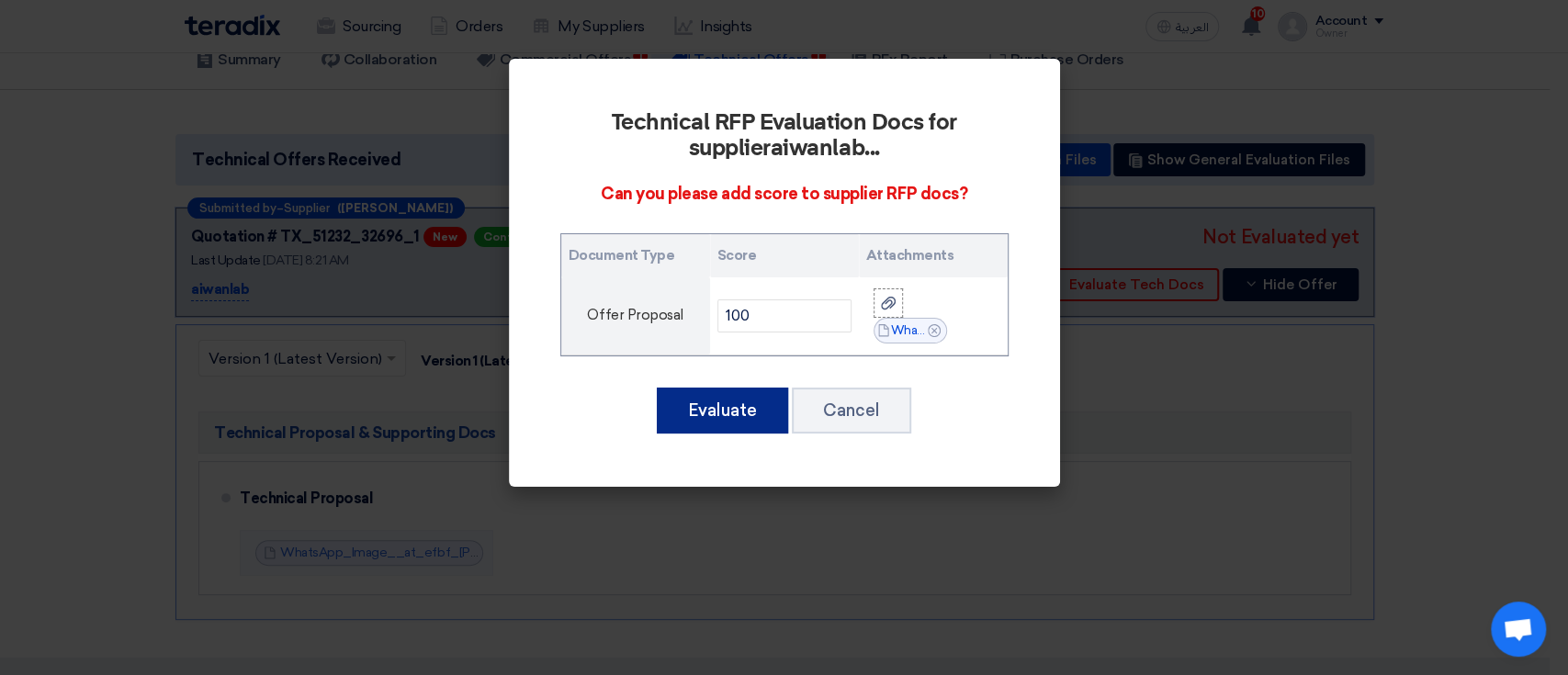
click at [754, 393] on button "Evaluate" at bounding box center [722, 410] width 132 height 46
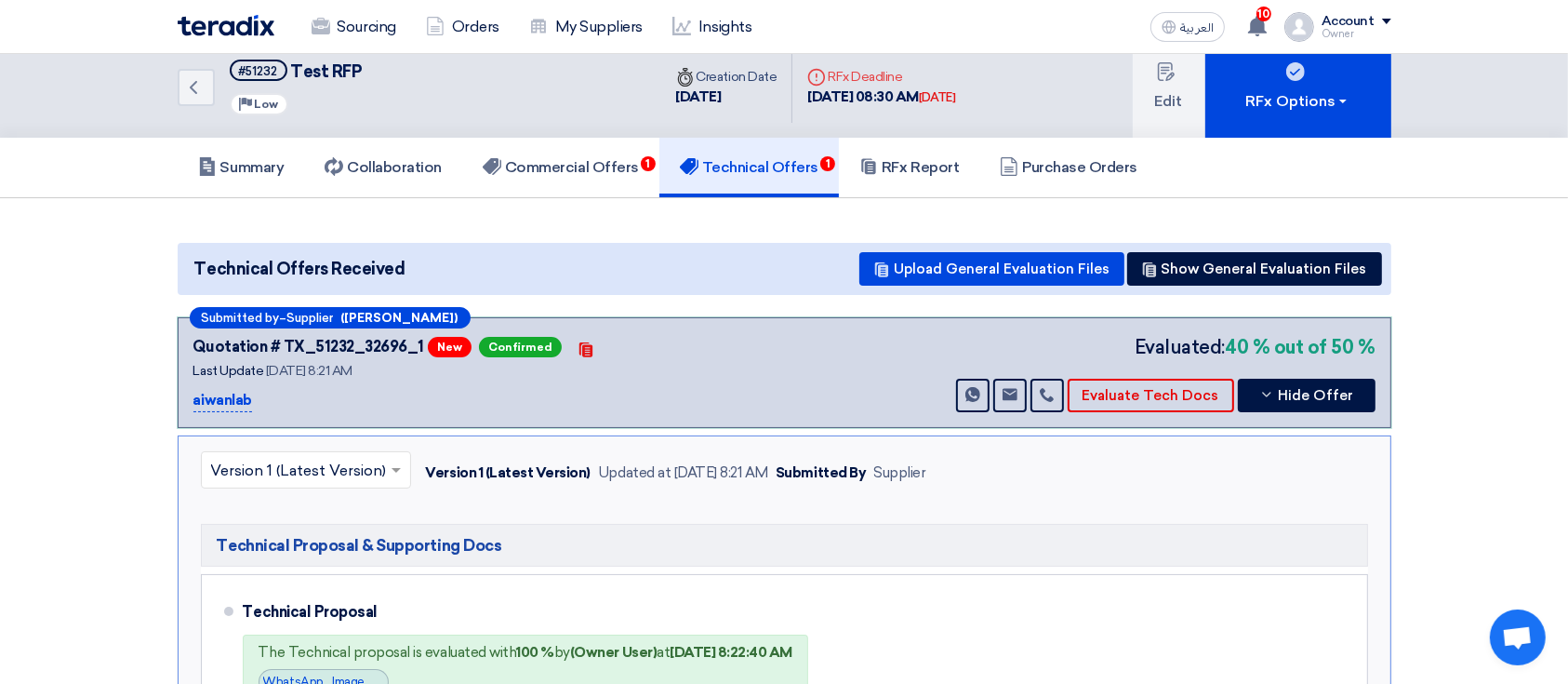
scroll to position [0, 0]
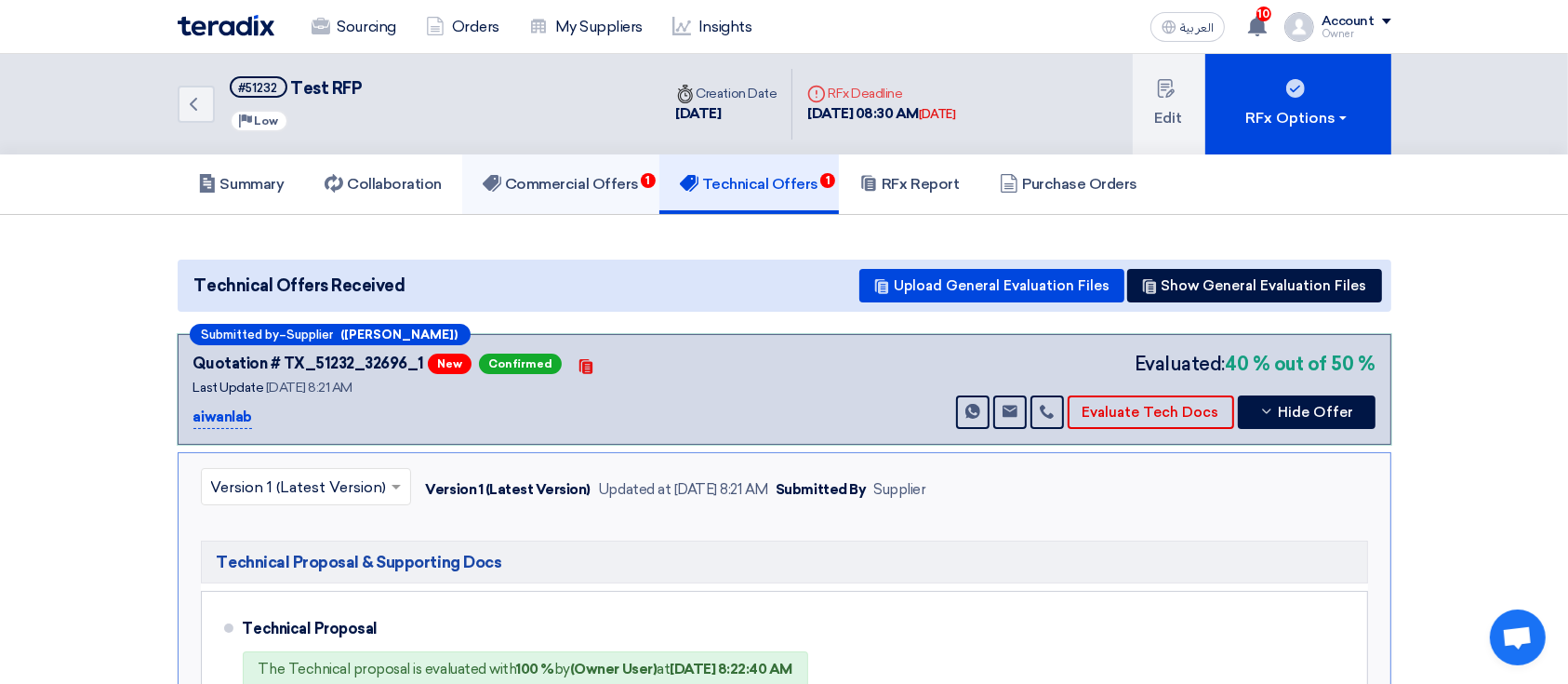
click at [648, 175] on span "1" at bounding box center [648, 181] width 15 height 15
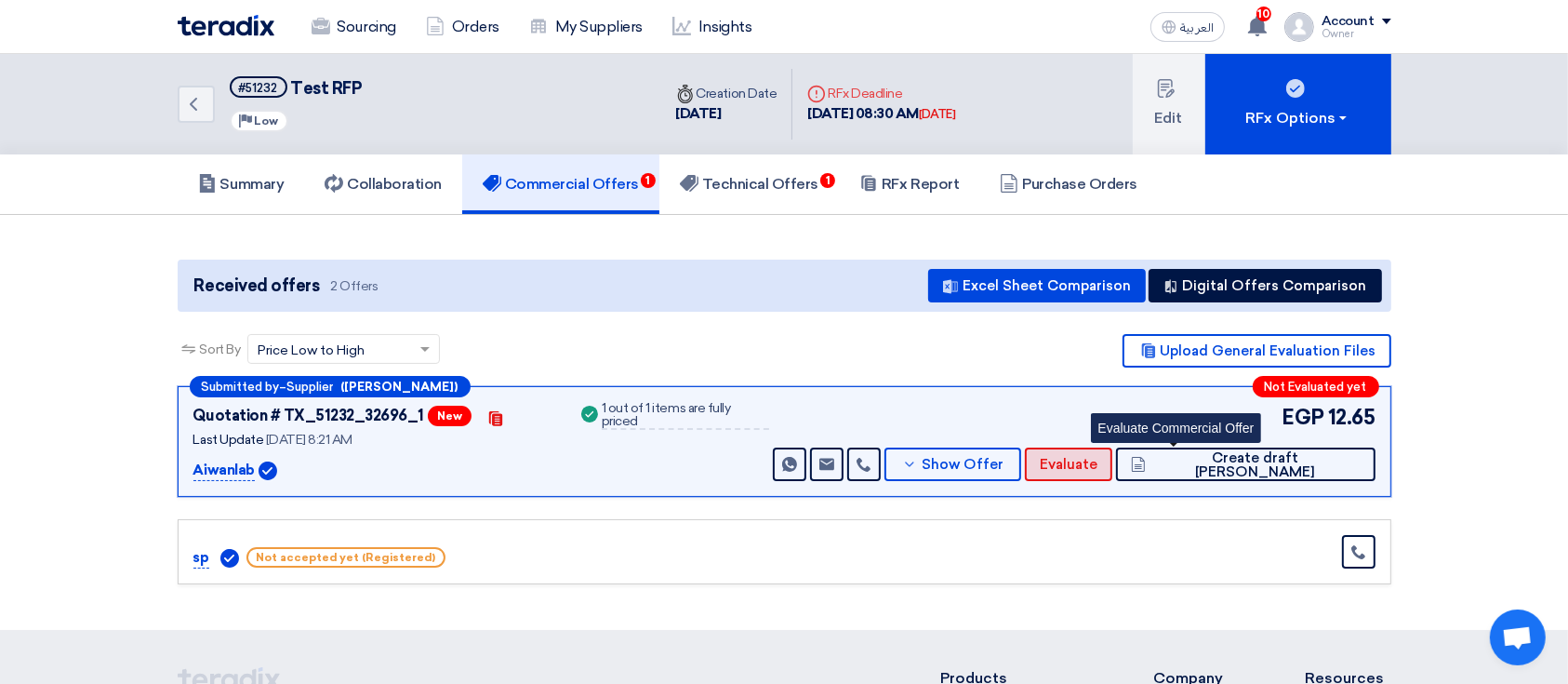
click at [1098, 459] on span "Evaluate" at bounding box center [1069, 464] width 58 height 14
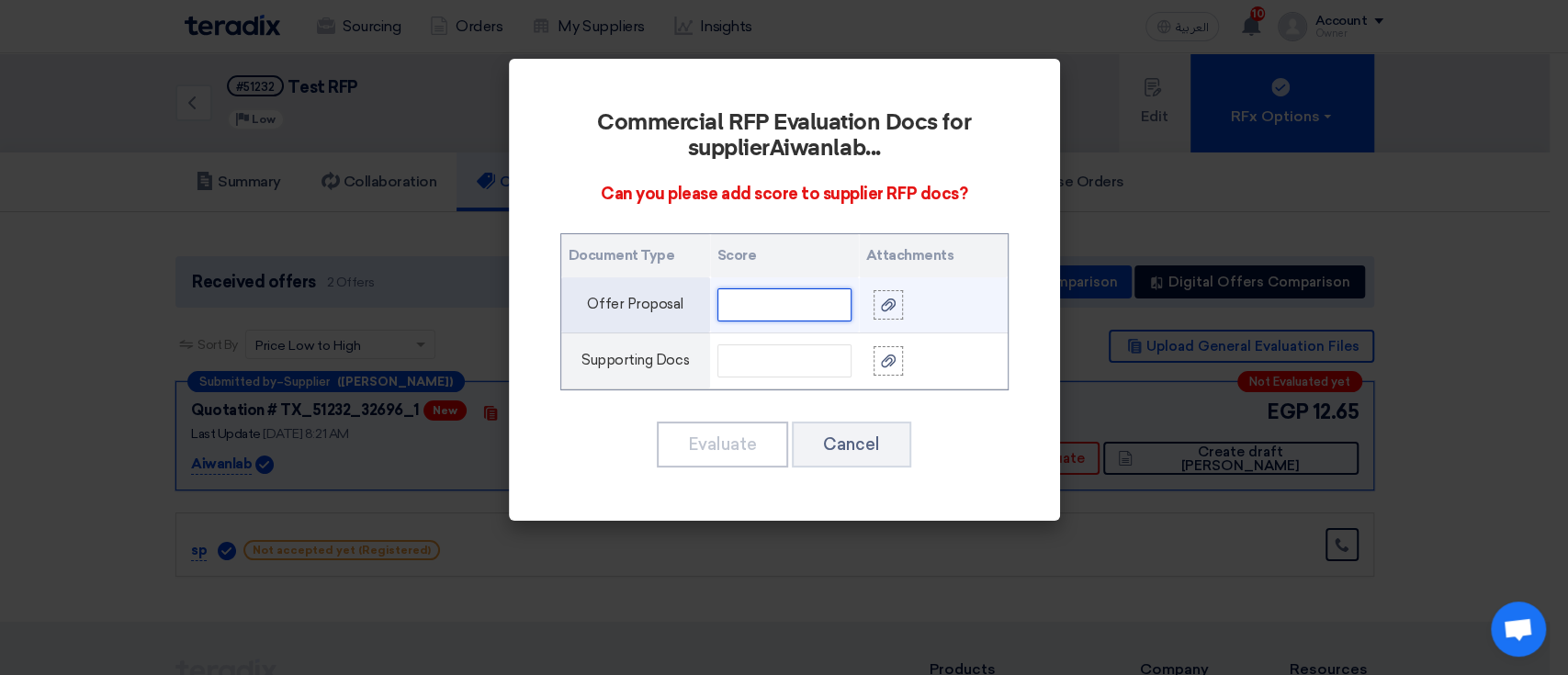
click at [830, 303] on input "text" at bounding box center [784, 304] width 134 height 33
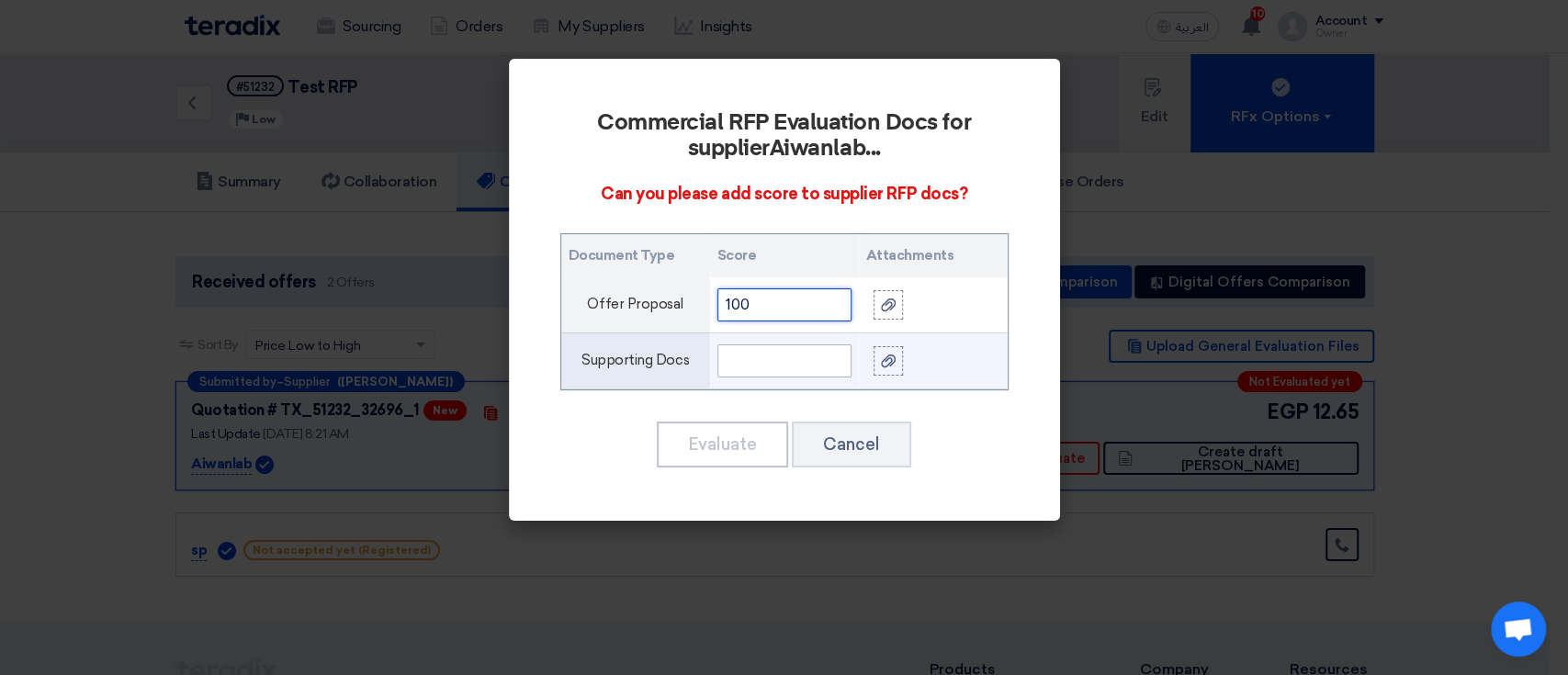
type input "100"
click at [836, 352] on input "text" at bounding box center [784, 360] width 134 height 33
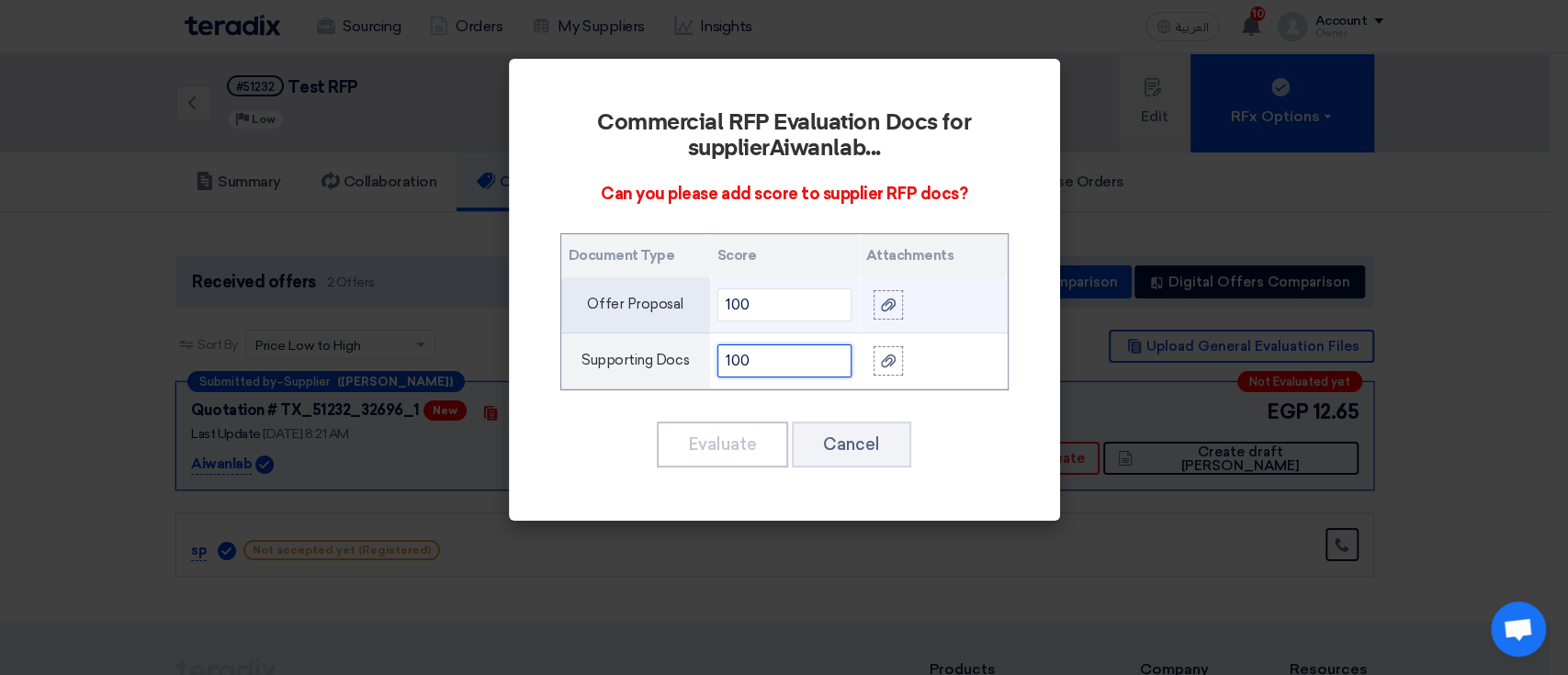
type input "100"
click at [903, 301] on app-upload-file at bounding box center [933, 304] width 120 height 29
click at [896, 303] on label at bounding box center [888, 304] width 29 height 29
click at [0, 0] on input "file" at bounding box center [0, 0] width 0 height 0
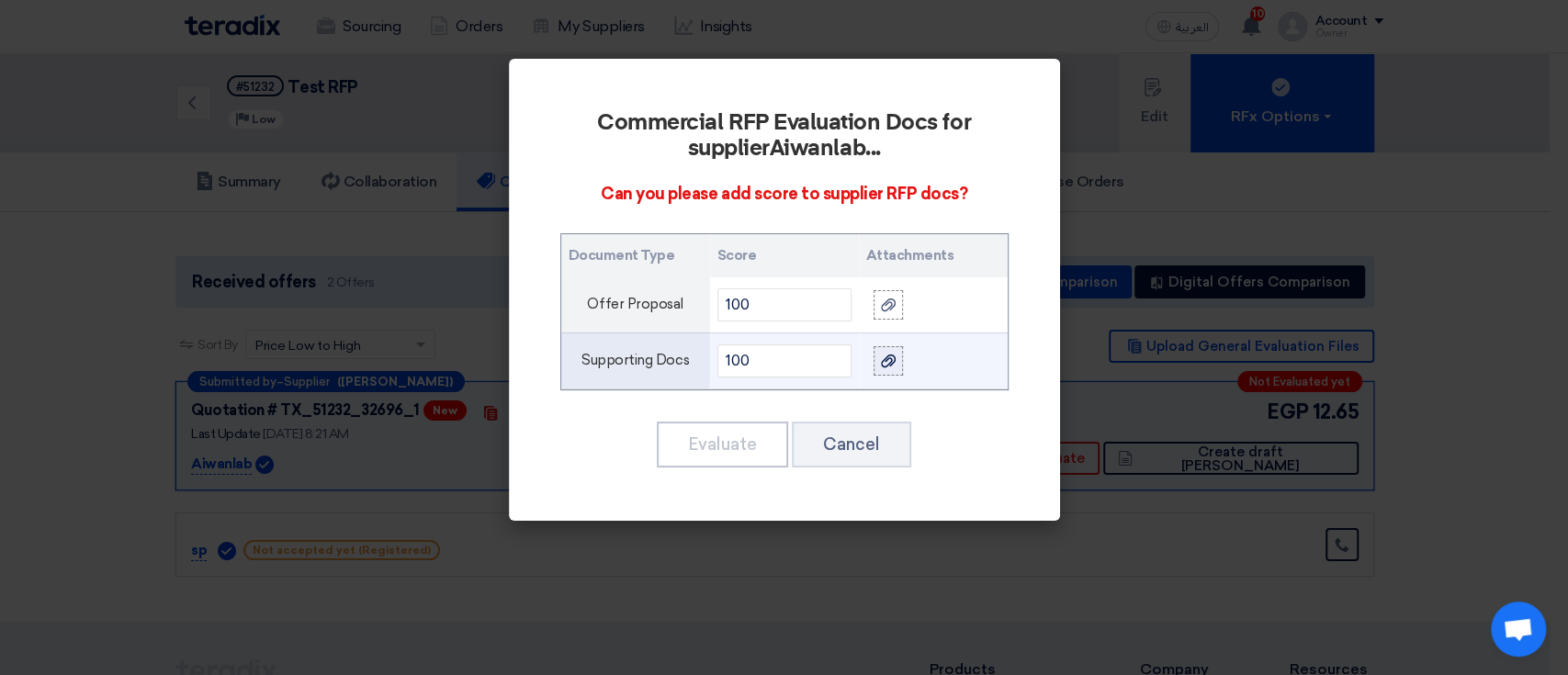
click at [888, 357] on use at bounding box center [888, 360] width 15 height 13
click at [0, 0] on input "file" at bounding box center [0, 0] width 0 height 0
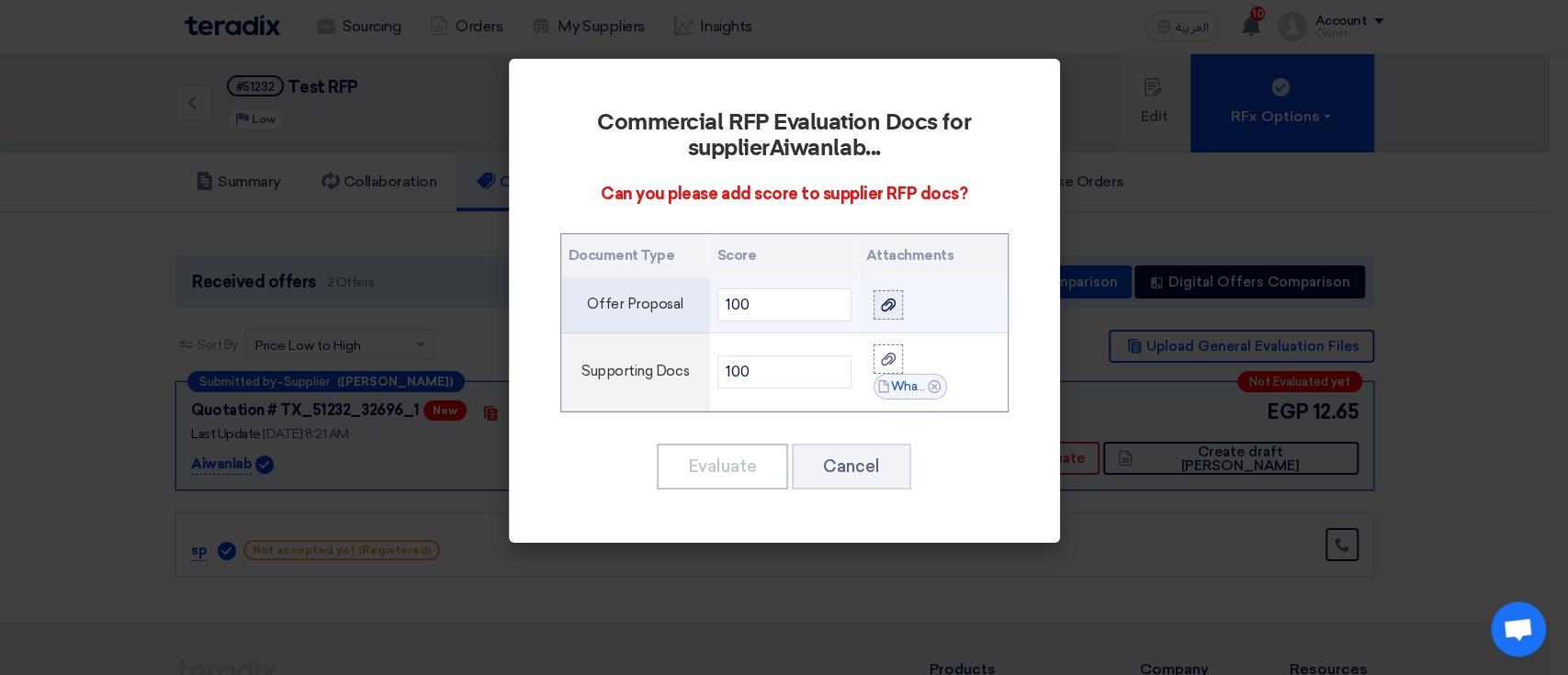
click at [881, 302] on icon at bounding box center [888, 304] width 15 height 15
click at [0, 0] on input "file" at bounding box center [0, 0] width 0 height 0
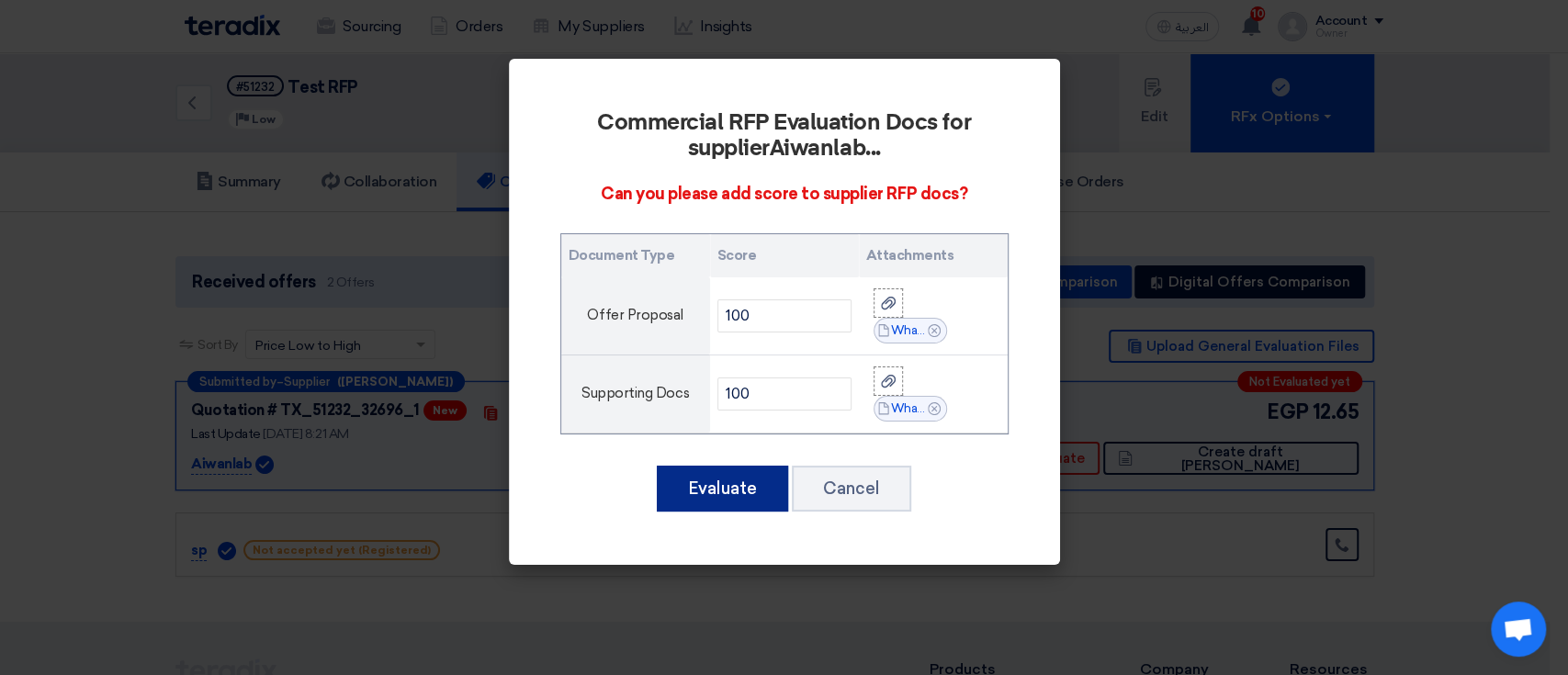
click at [758, 482] on button "Evaluate" at bounding box center [722, 488] width 132 height 46
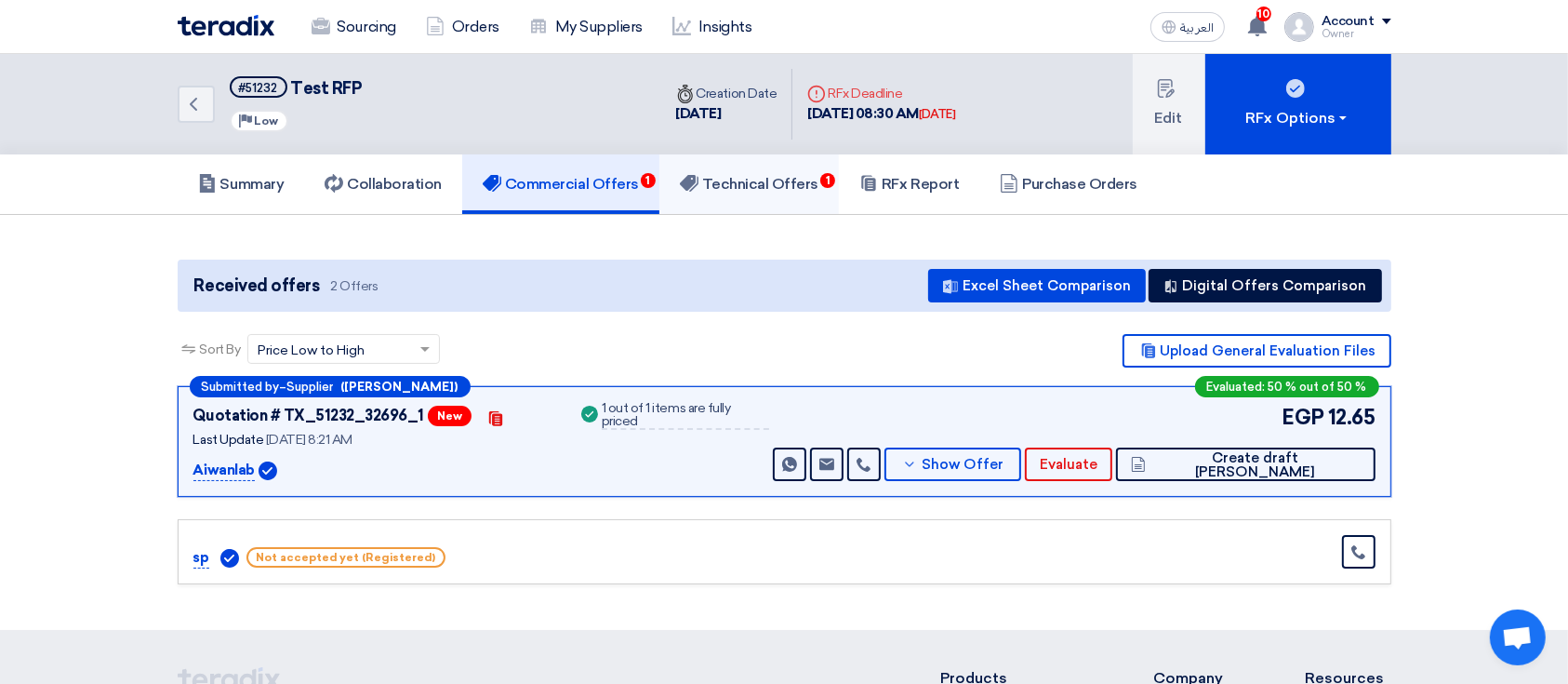
click at [734, 176] on h5 "Technical Offers 1" at bounding box center [749, 185] width 139 height 19
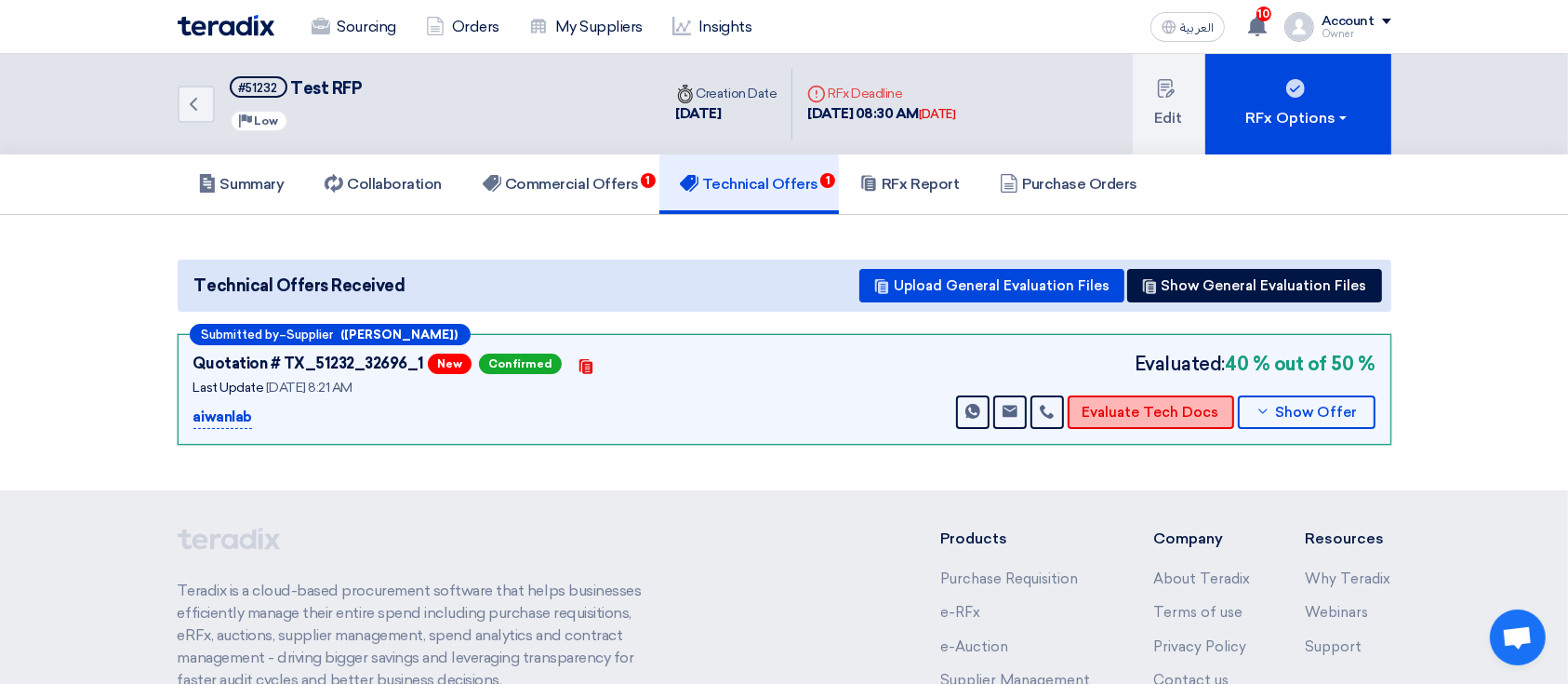
click at [1205, 409] on button "Evaluate Tech Docs" at bounding box center [1151, 412] width 167 height 34
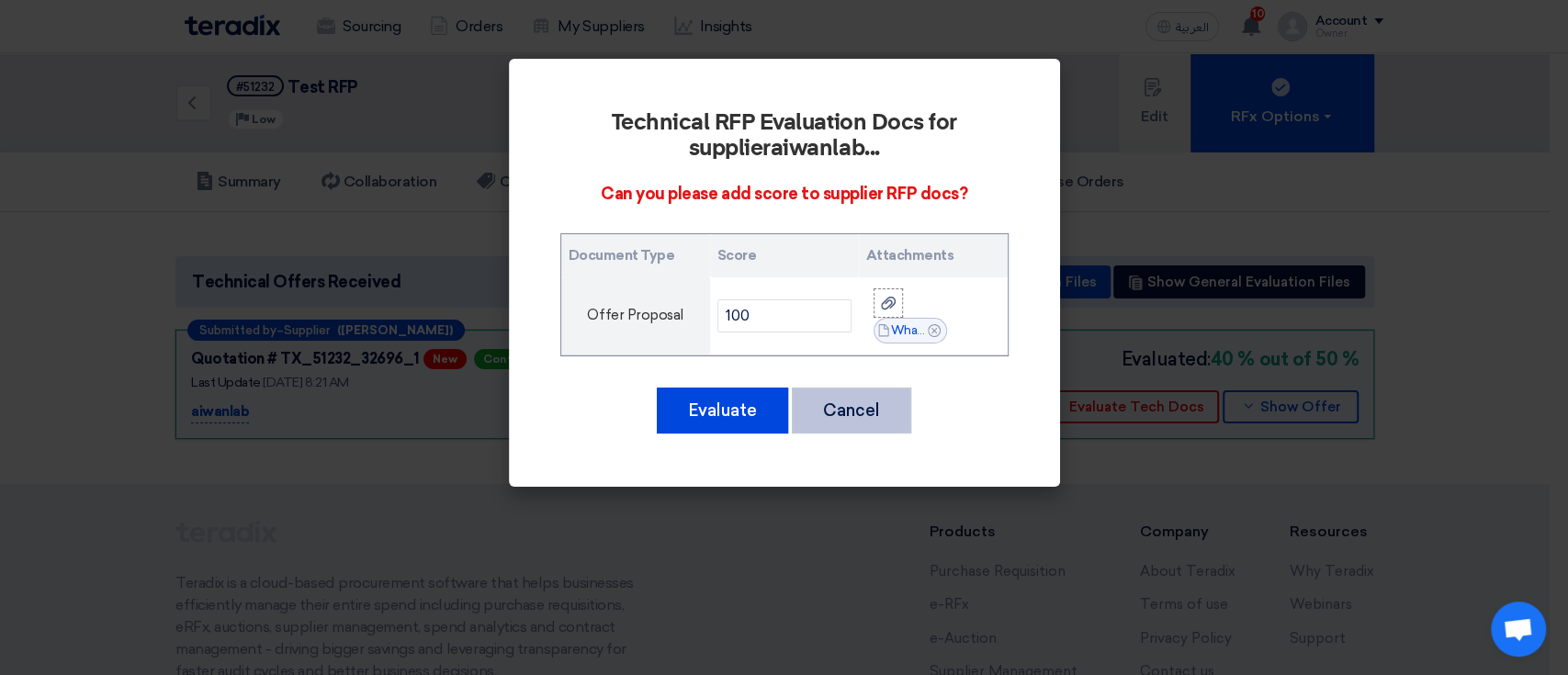
click at [836, 406] on button "Cancel" at bounding box center [851, 410] width 120 height 46
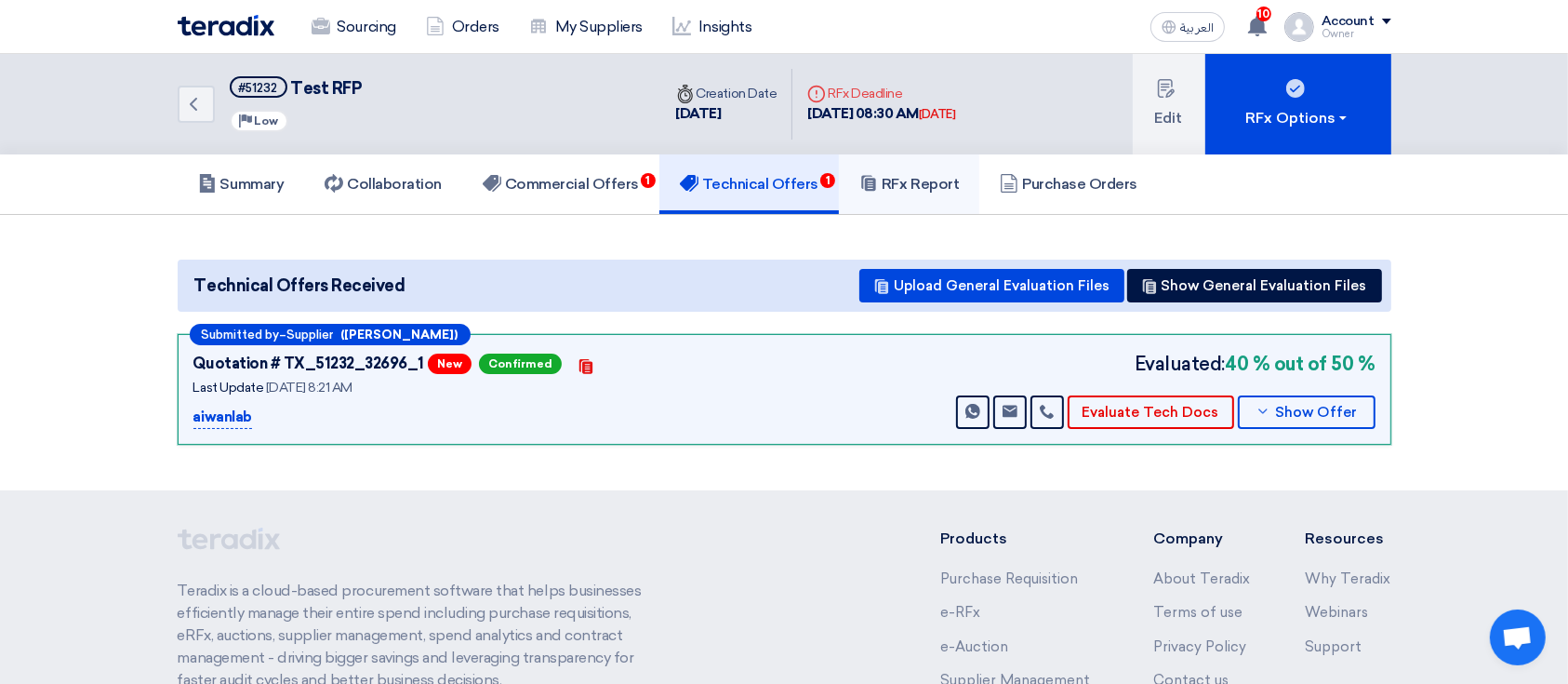
click at [925, 172] on link "RFx Report" at bounding box center [908, 185] width 141 height 60
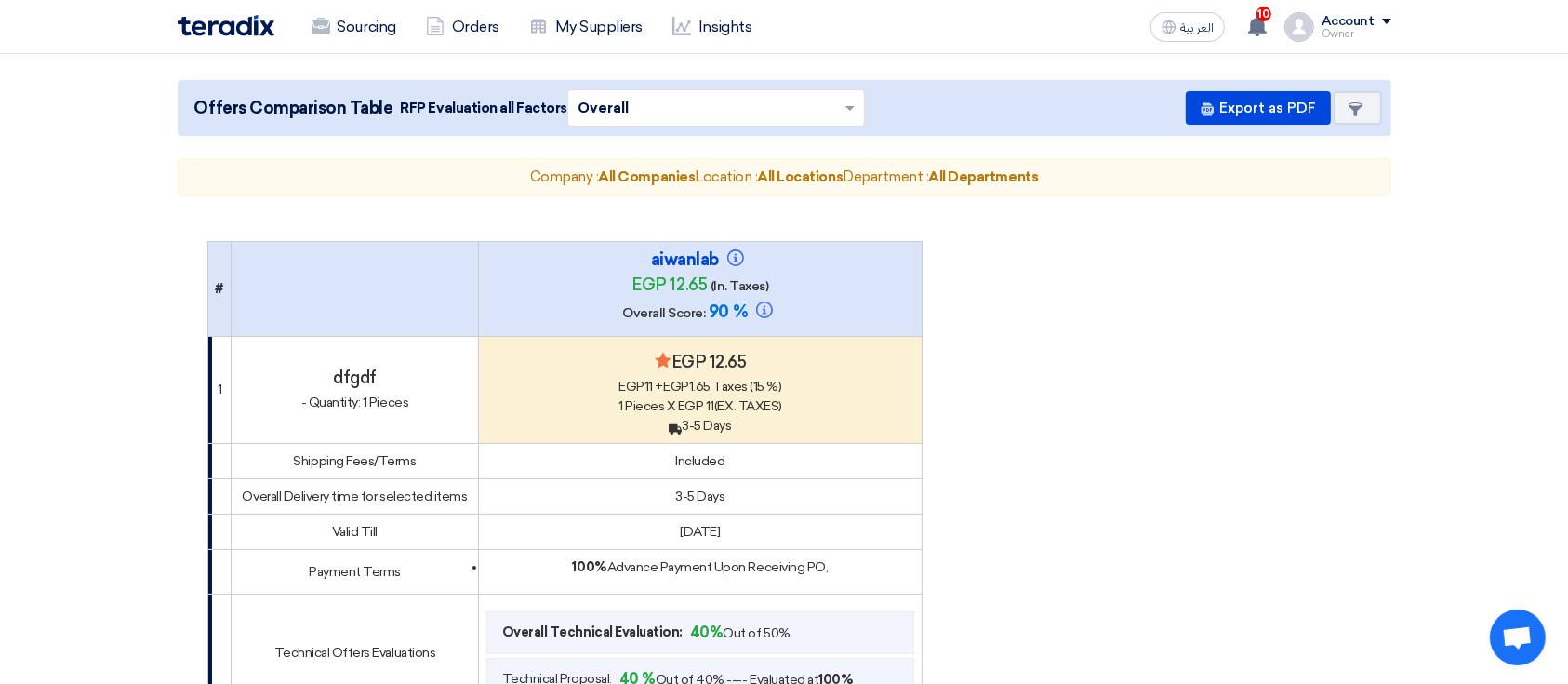
scroll to position [372, 0]
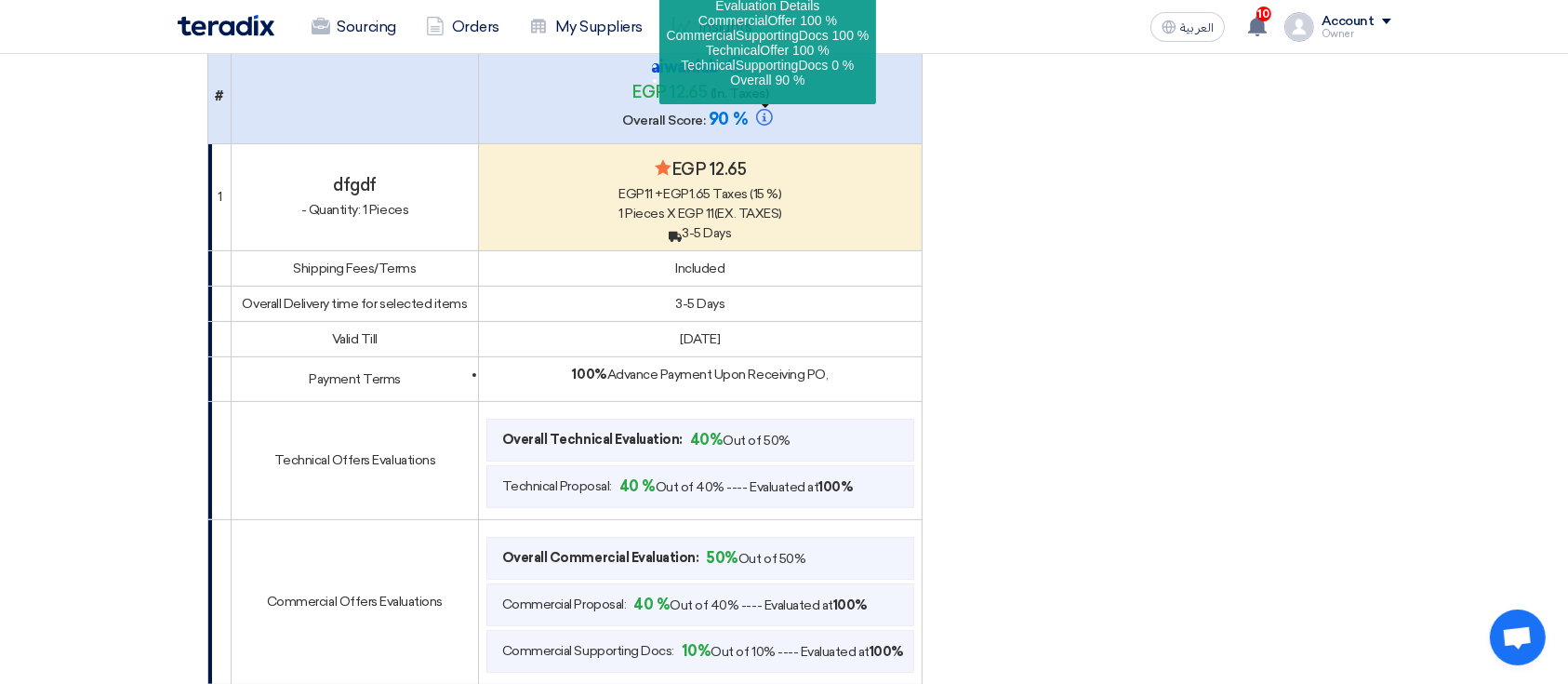
click at [767, 109] on icon at bounding box center [764, 117] width 17 height 17
click at [759, 117] on icon at bounding box center [764, 117] width 17 height 17
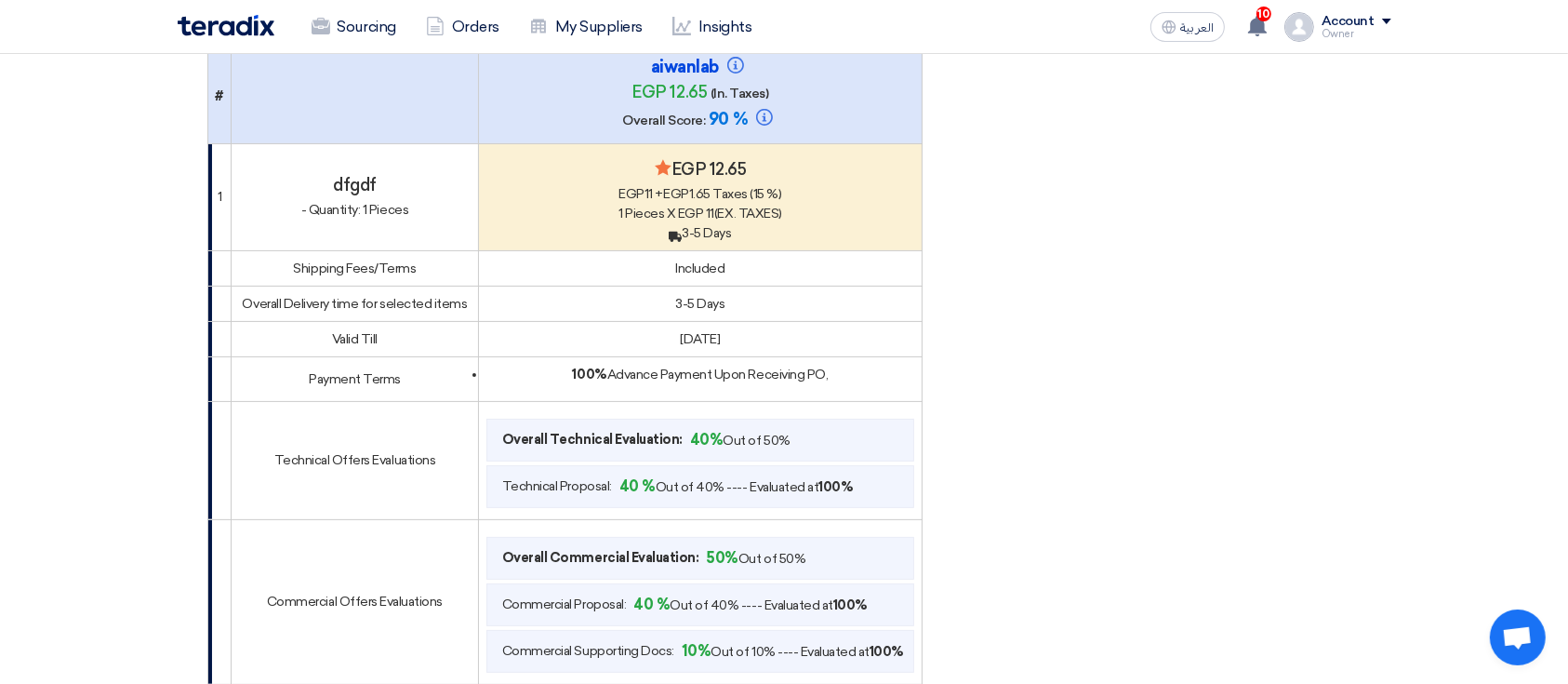
click at [1012, 136] on table "# aiwanlab egp 12.65 (In. Taxes) Overall Score: 90 % 1 dfgdf - Quantity: 1 Piec…" at bounding box center [784, 457] width 1153 height 816
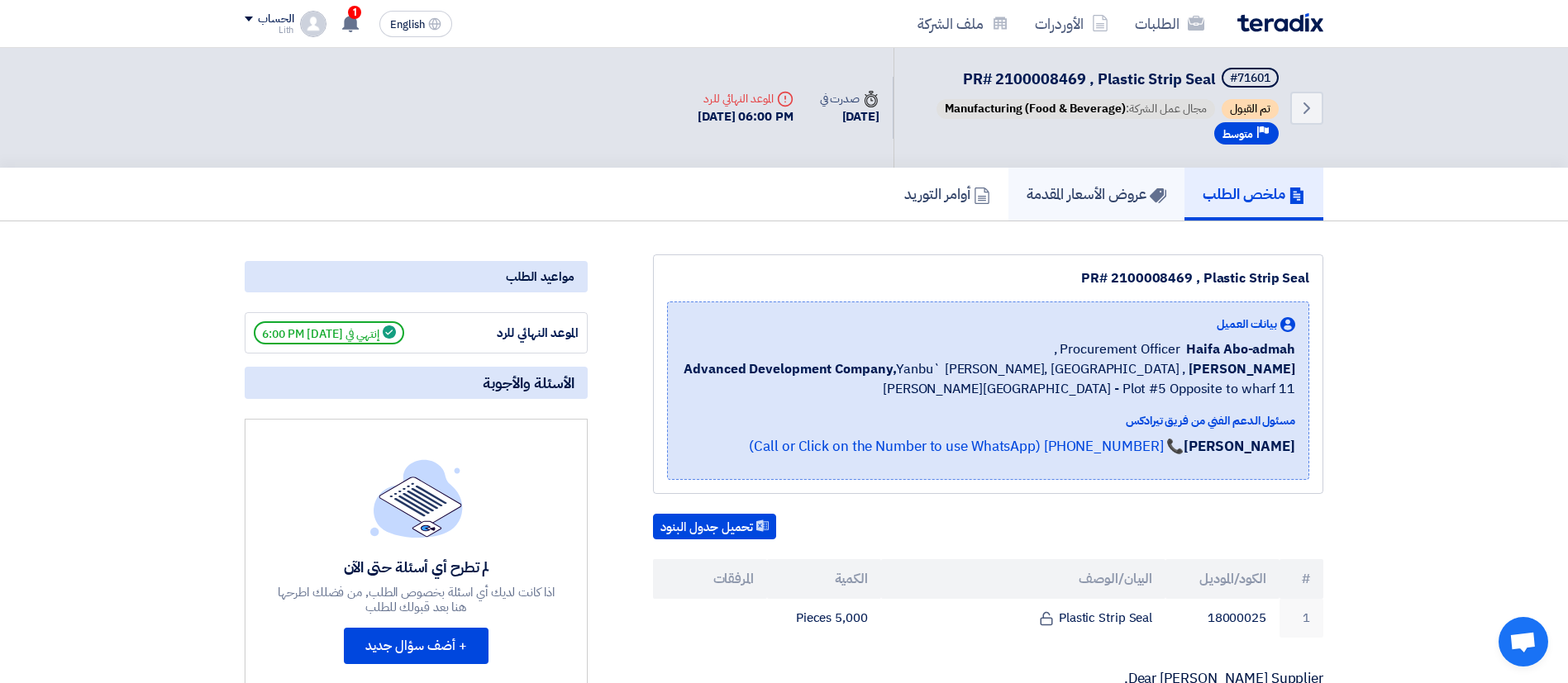
click at [1092, 197] on h5 "عروض الأسعار المقدمة" at bounding box center [1096, 194] width 140 height 19
